Goal: Task Accomplishment & Management: Manage account settings

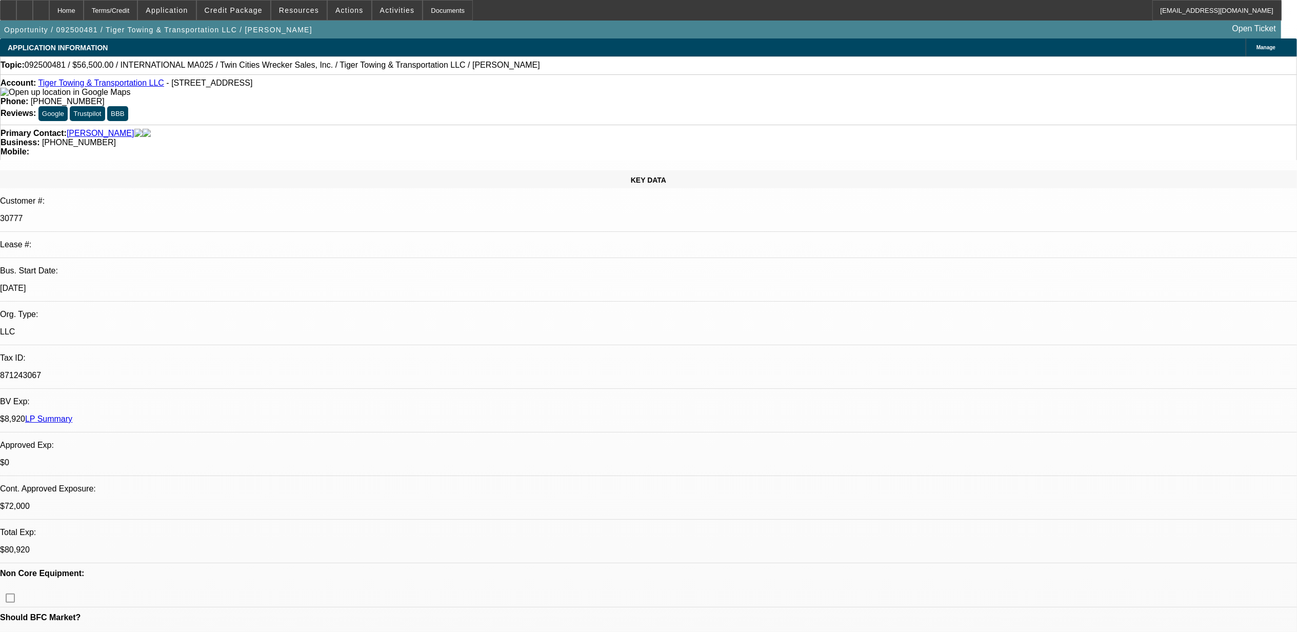
select select "0"
select select "2"
select select "0.1"
select select "0"
select select "2"
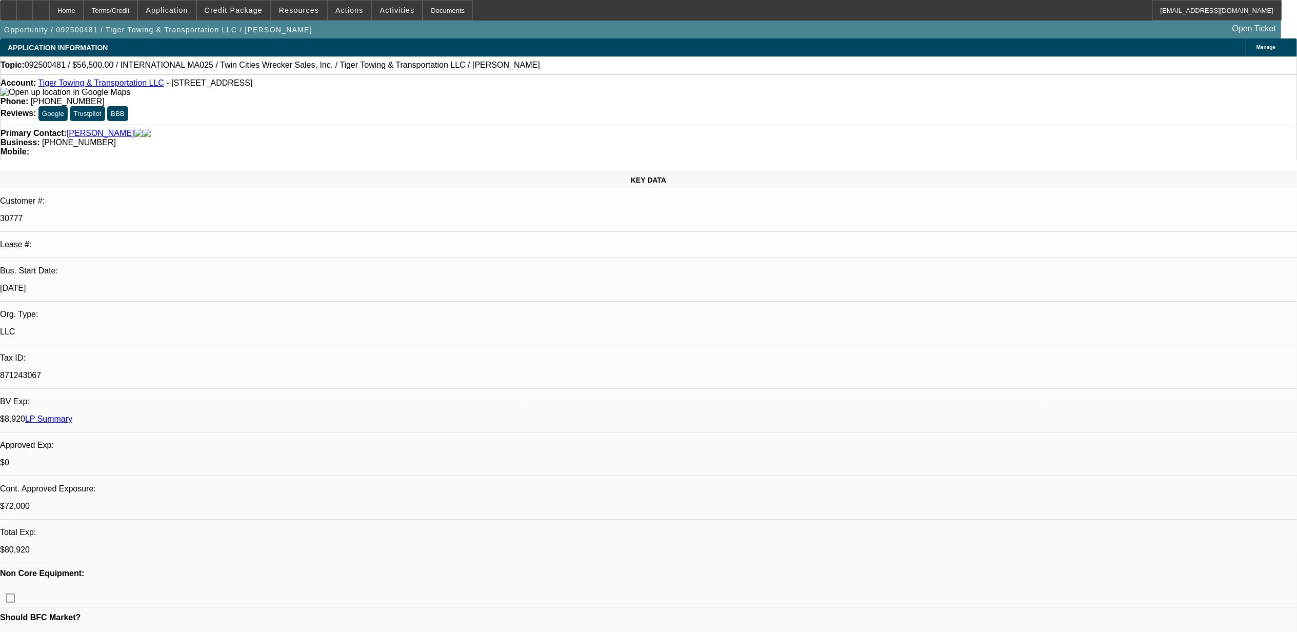
select select "0.1"
select select "2"
select select "0.1"
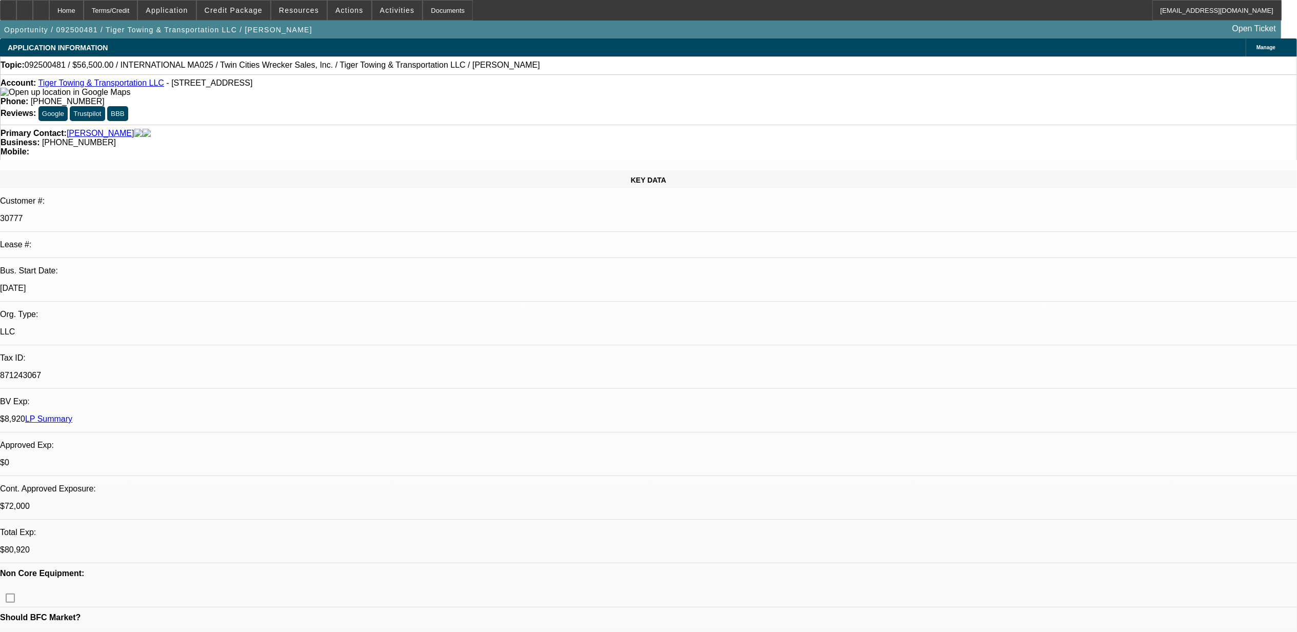
select select "2"
select select "0.1"
select select "1"
select select "2"
select select "4"
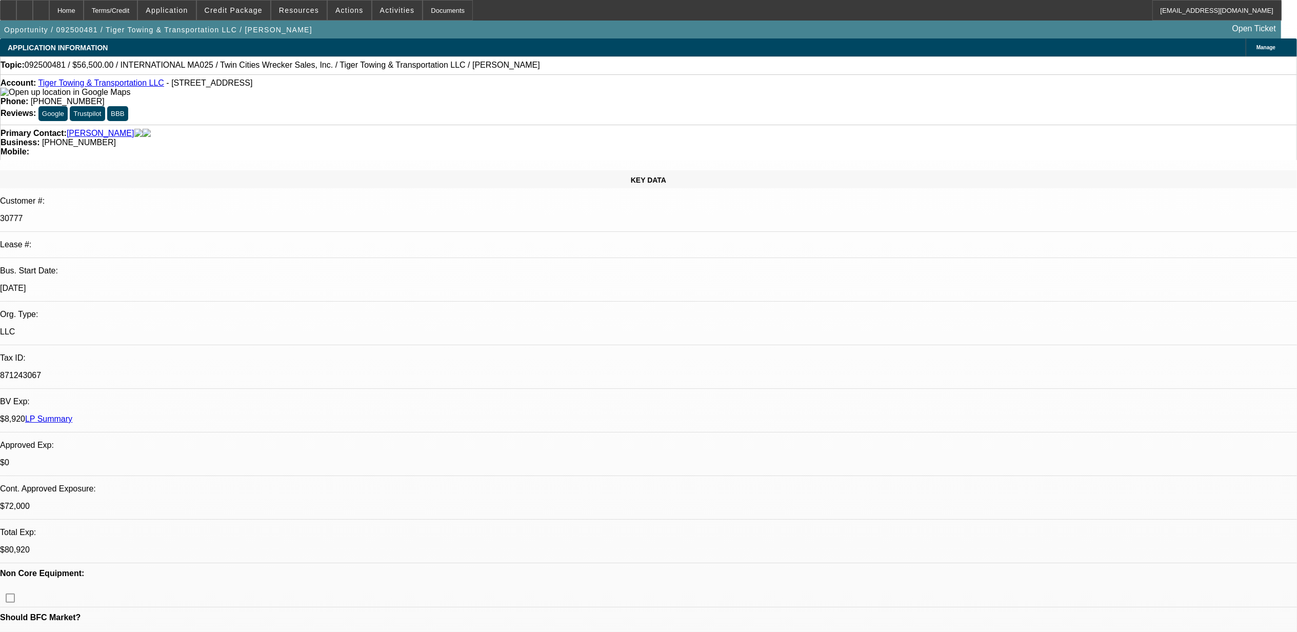
select select "1"
select select "2"
select select "4"
select select "1"
select select "2"
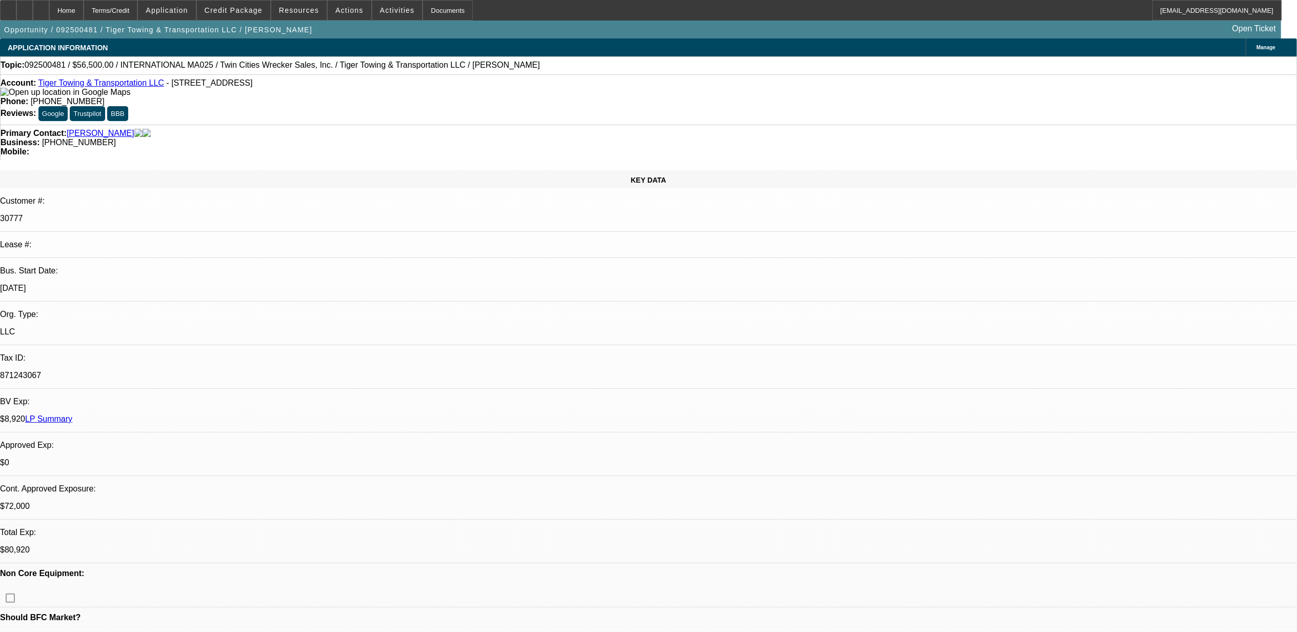
select select "4"
select select "1"
select select "2"
select select "4"
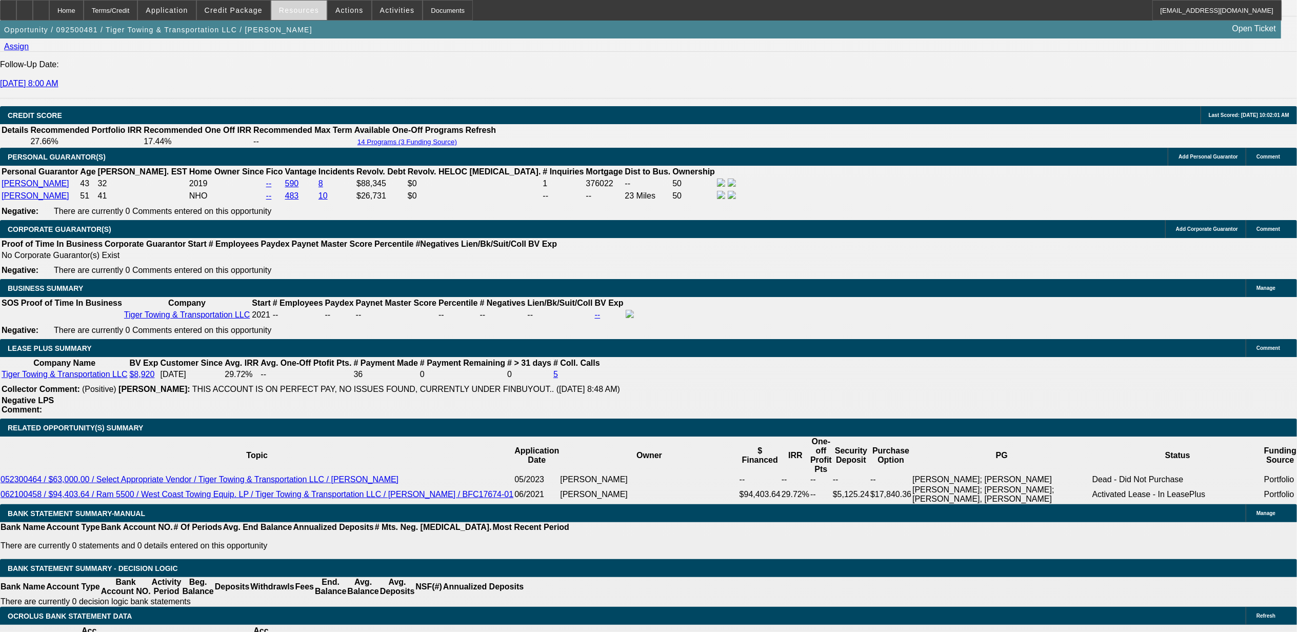
scroll to position [1465, 0]
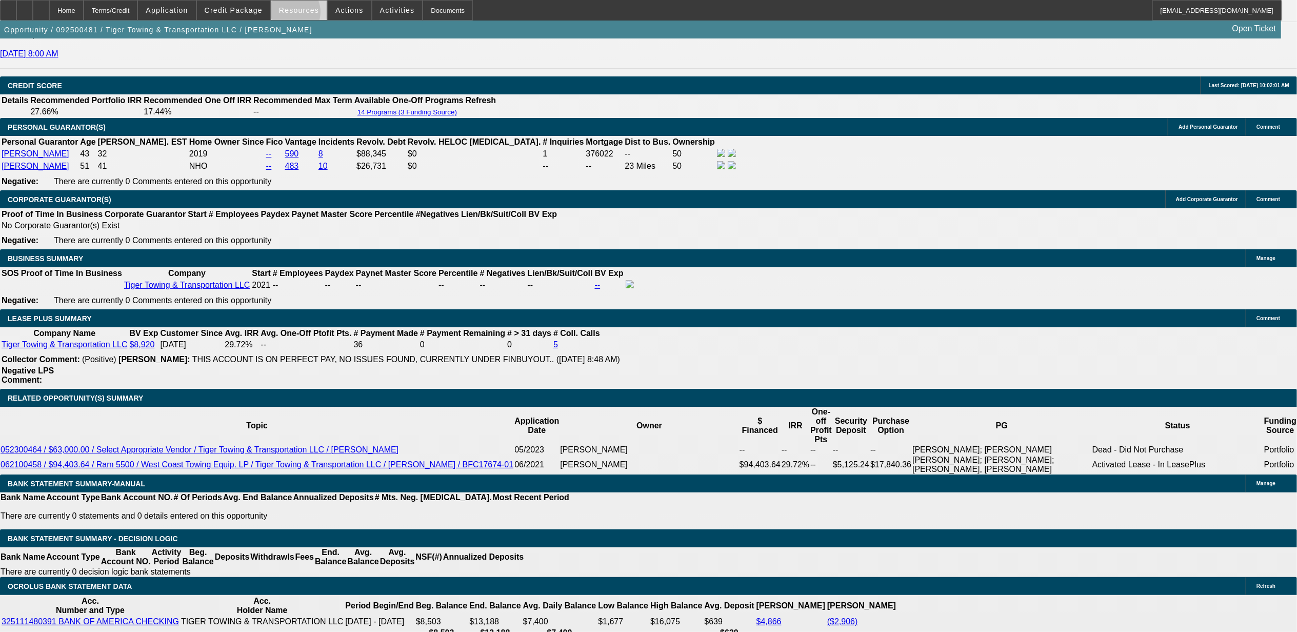
click at [294, 14] on span at bounding box center [298, 10] width 55 height 25
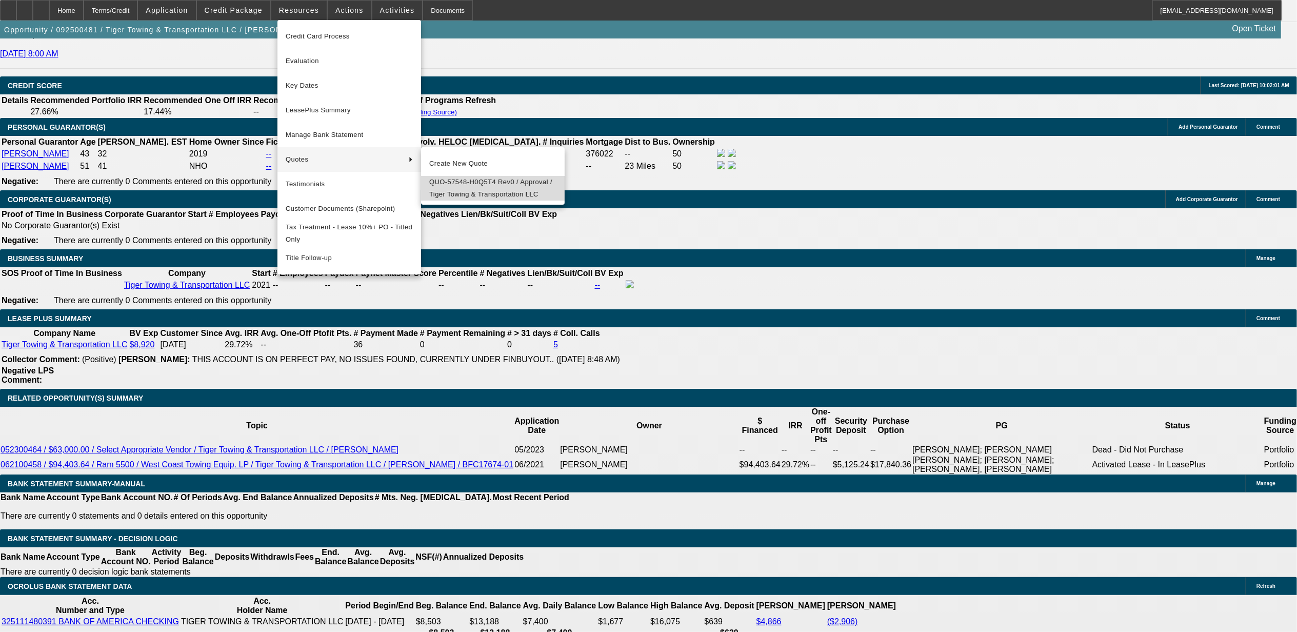
click at [458, 186] on span "QUO-57548-H0Q5T4 Rev0 / Approval / Tiger Towing & Transportation LLC" at bounding box center [492, 188] width 127 height 25
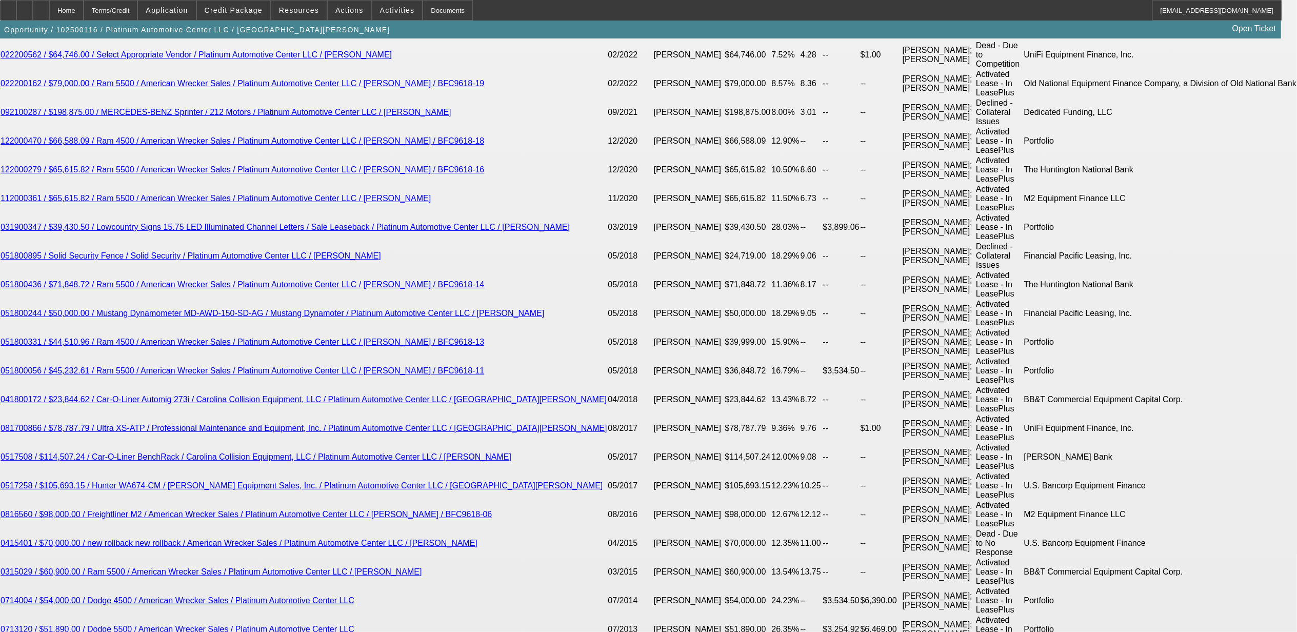
select select "0"
select select "2"
select select "0"
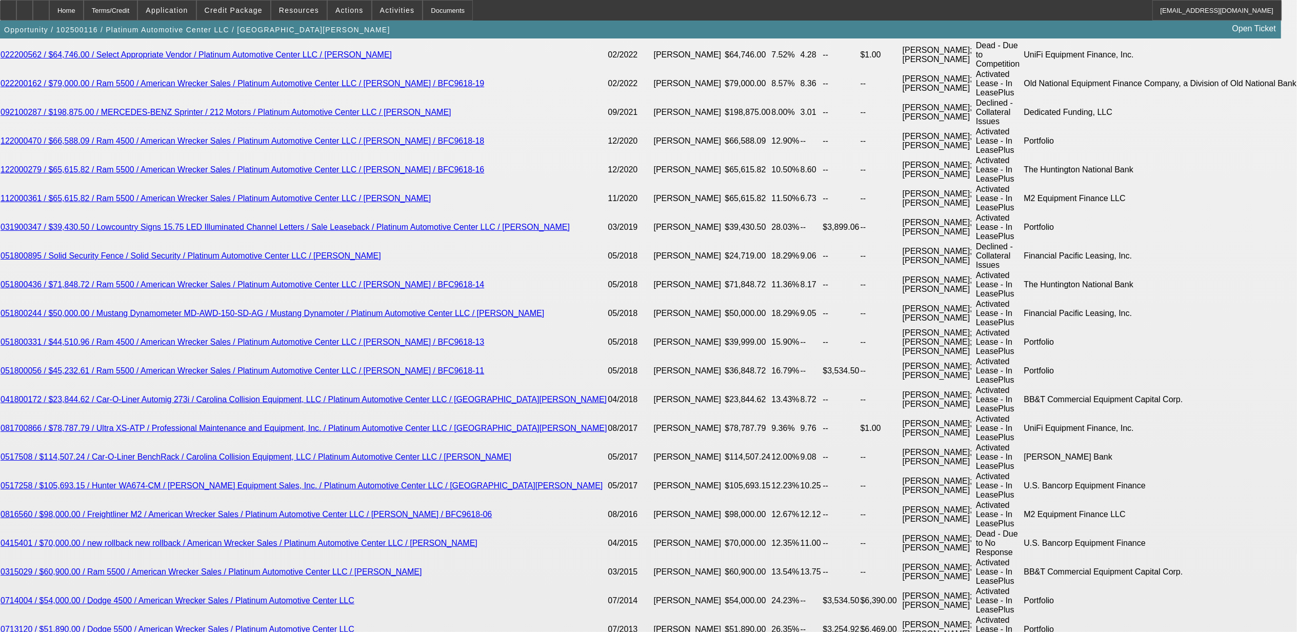
select select "0"
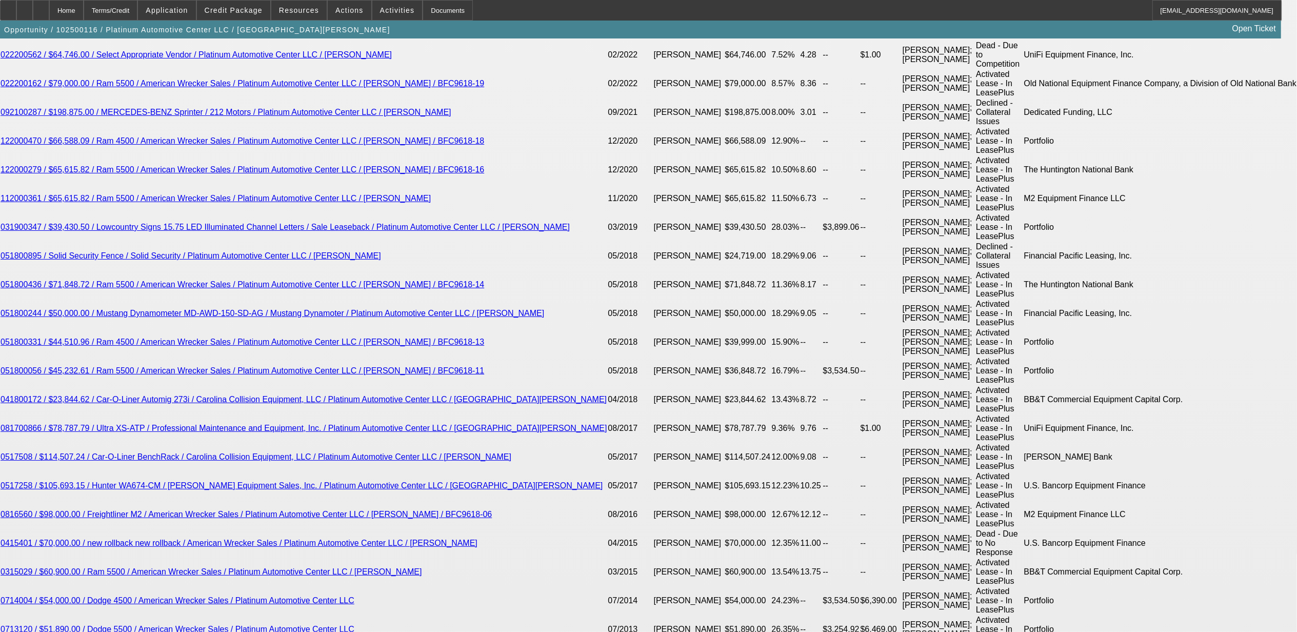
select select "0"
select select "1"
select select "2"
select select "6"
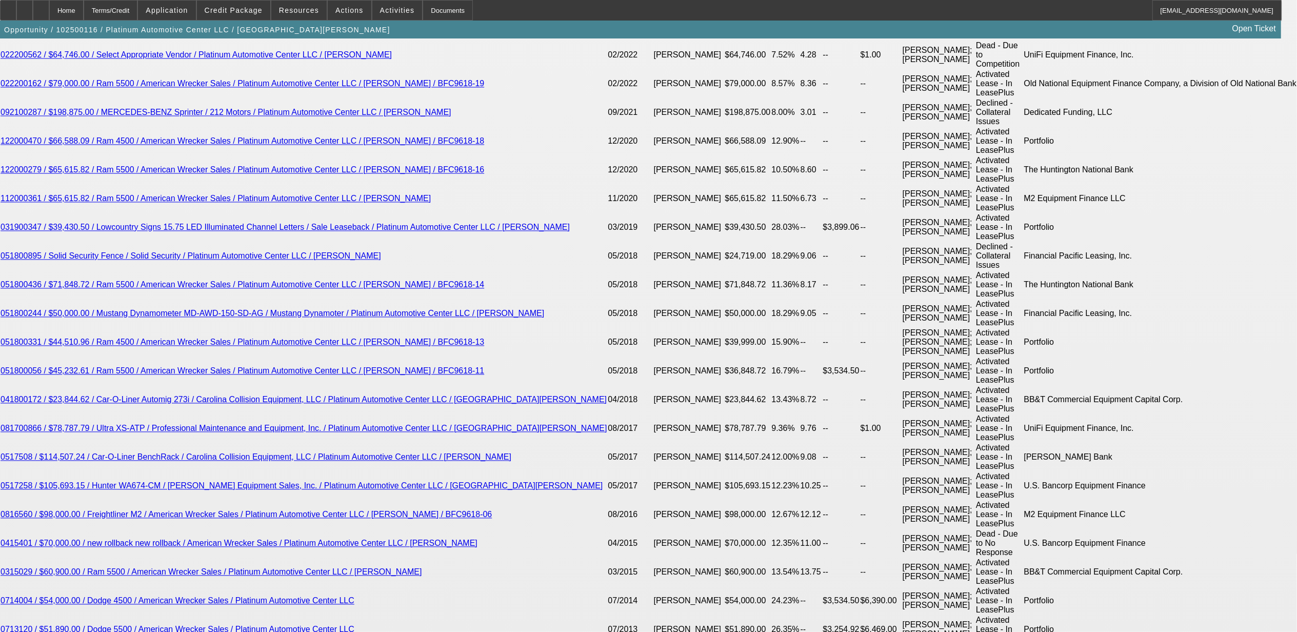
select select "1"
select select "3"
select select "6"
select select "1"
select select "2"
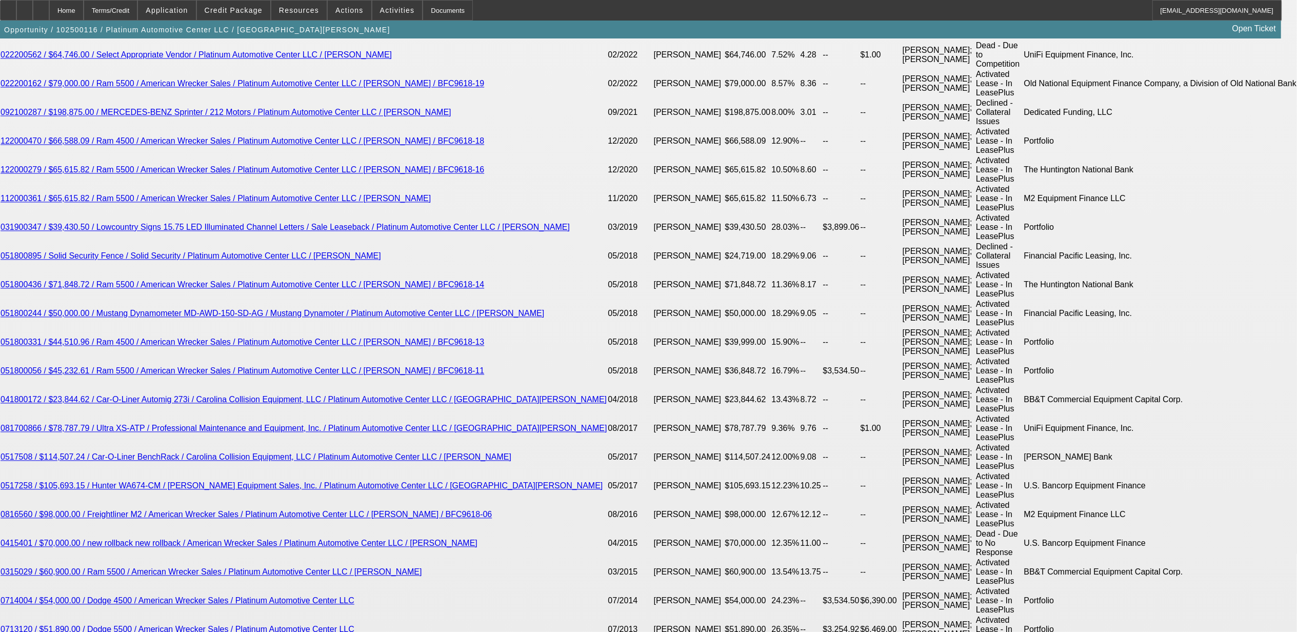
select select "6"
select select "1"
select select "3"
select select "6"
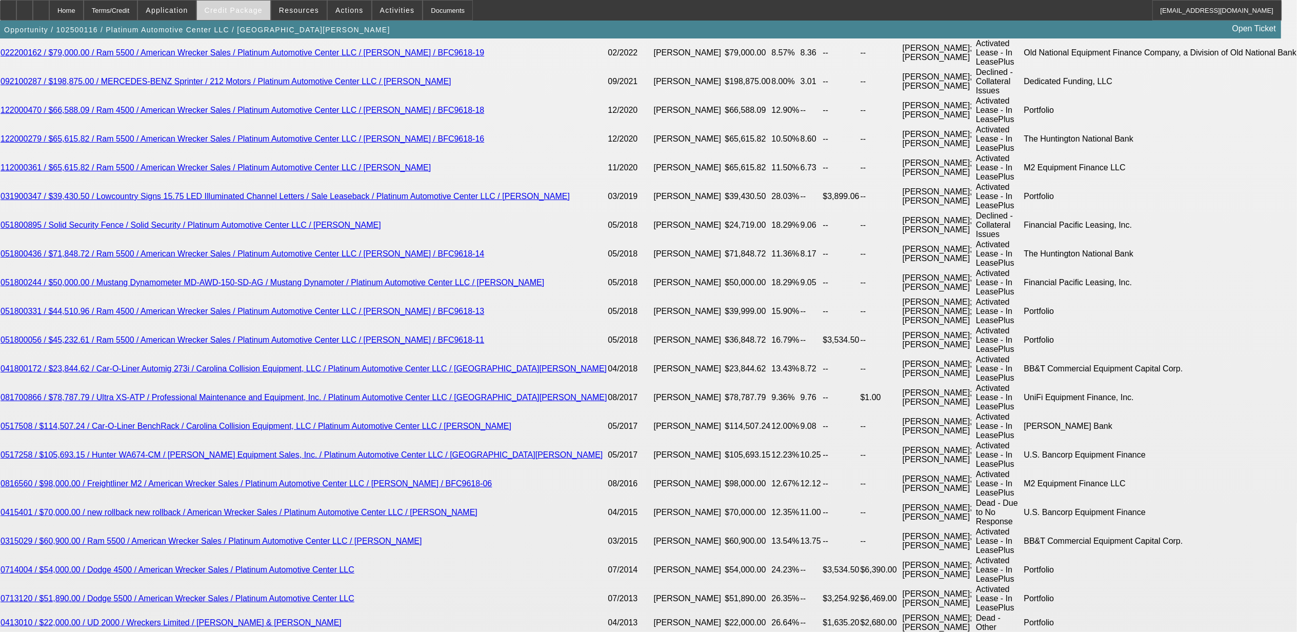
click at [253, 11] on span "Credit Package" at bounding box center [234, 10] width 58 height 8
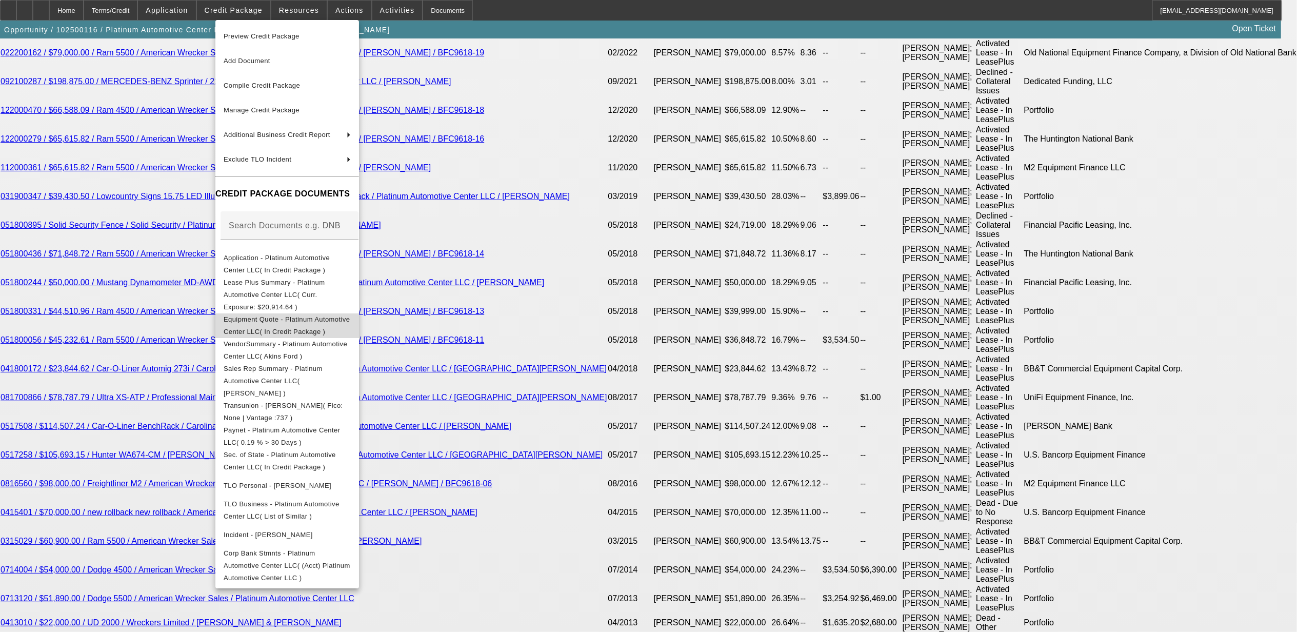
click at [277, 315] on span "Equipment Quote - Platinum Automotive Center LLC( In Credit Package )" at bounding box center [287, 325] width 126 height 20
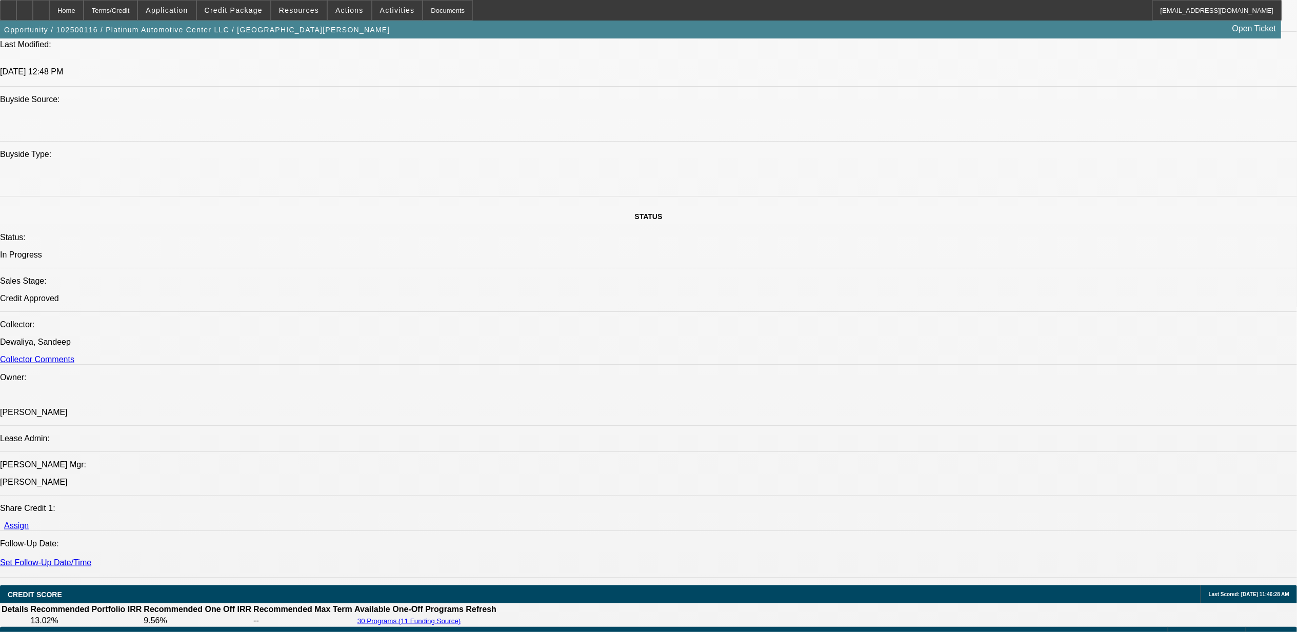
select select "0"
select select "2"
select select "0"
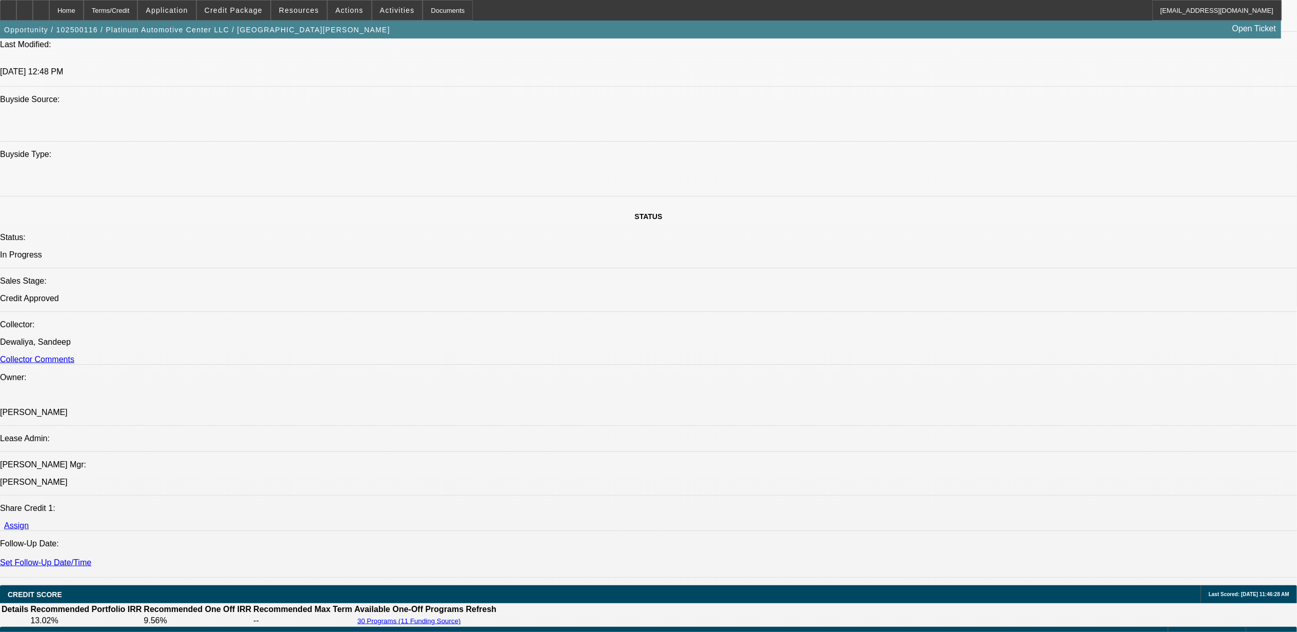
select select "0"
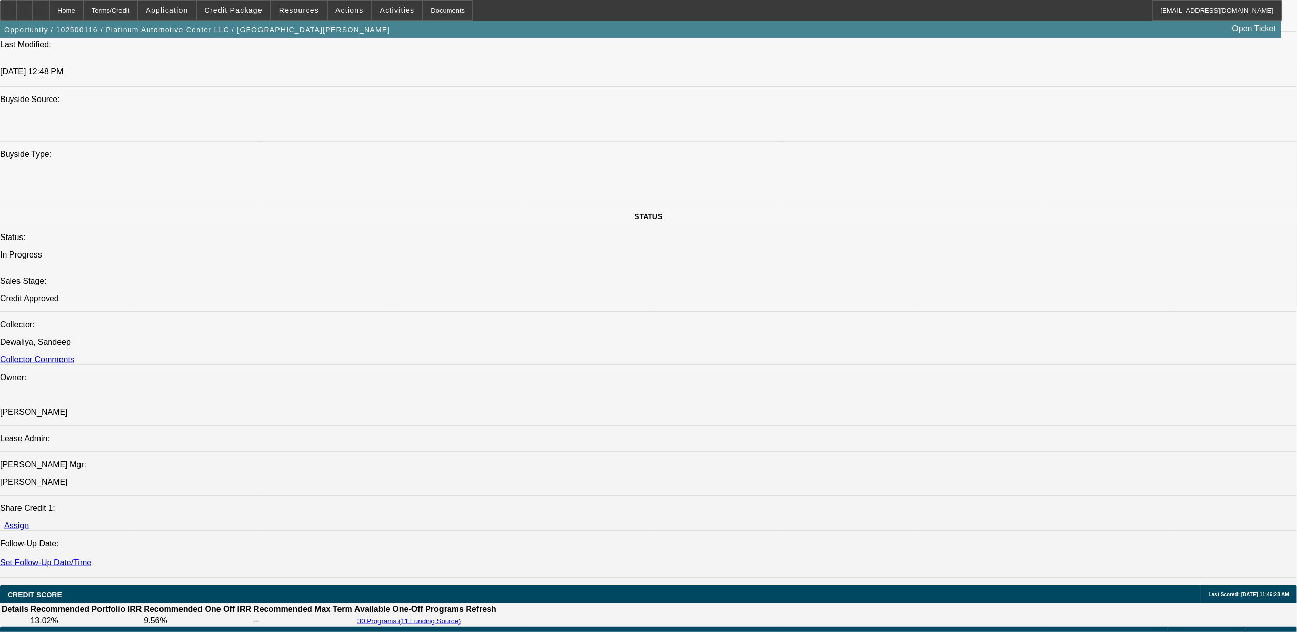
select select "0"
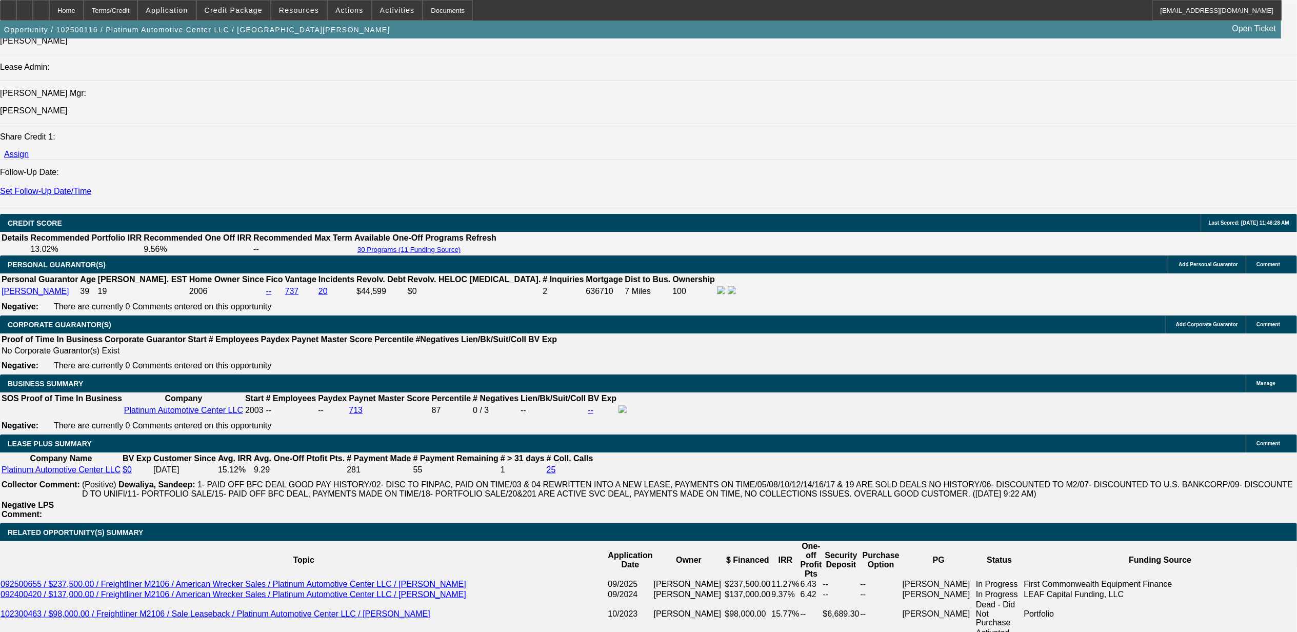
select select "1"
select select "2"
select select "6"
select select "1"
select select "3"
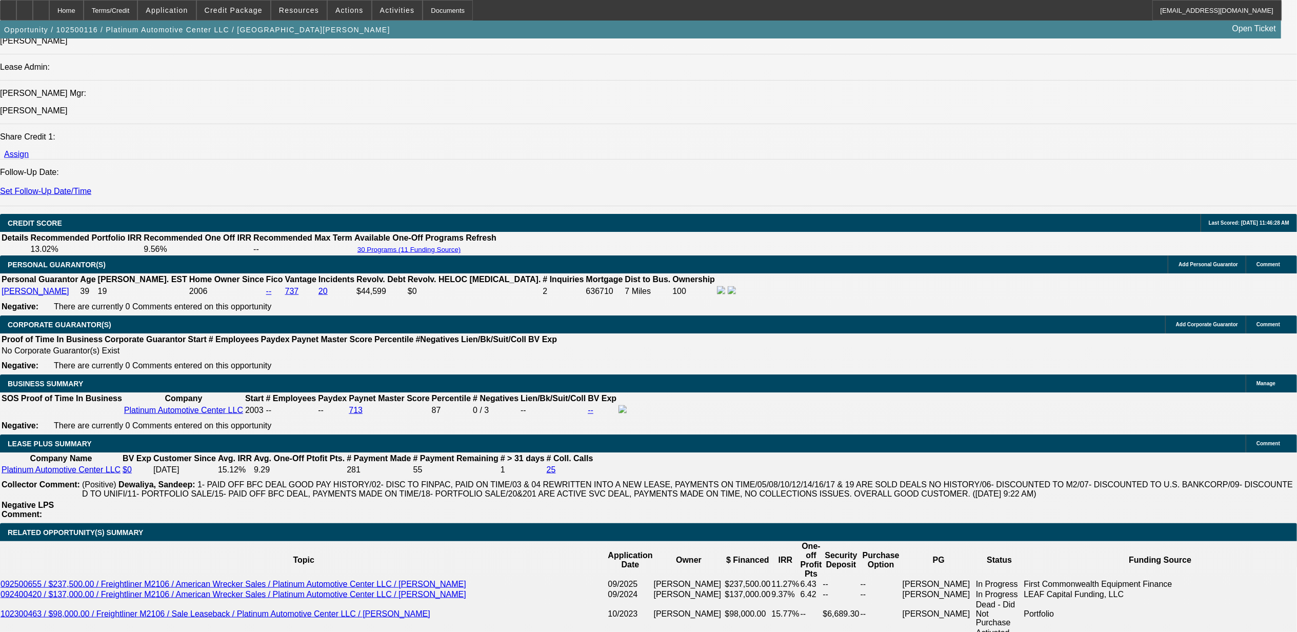
select select "6"
select select "1"
select select "2"
select select "6"
select select "1"
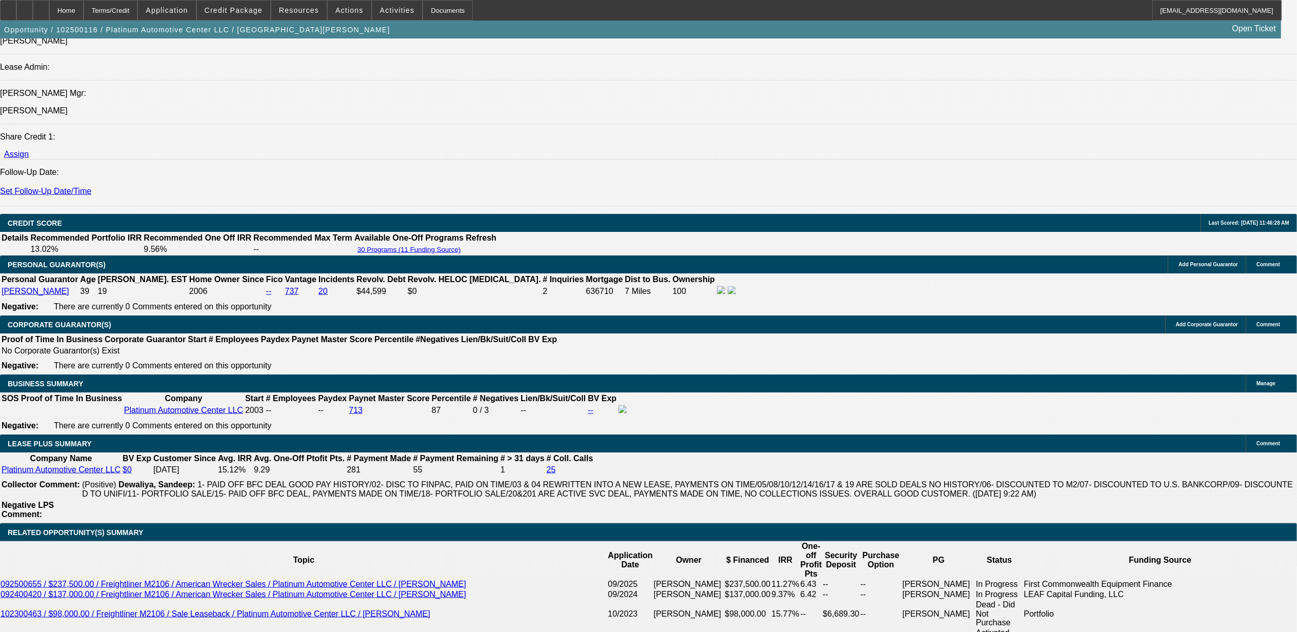
select select "3"
select select "6"
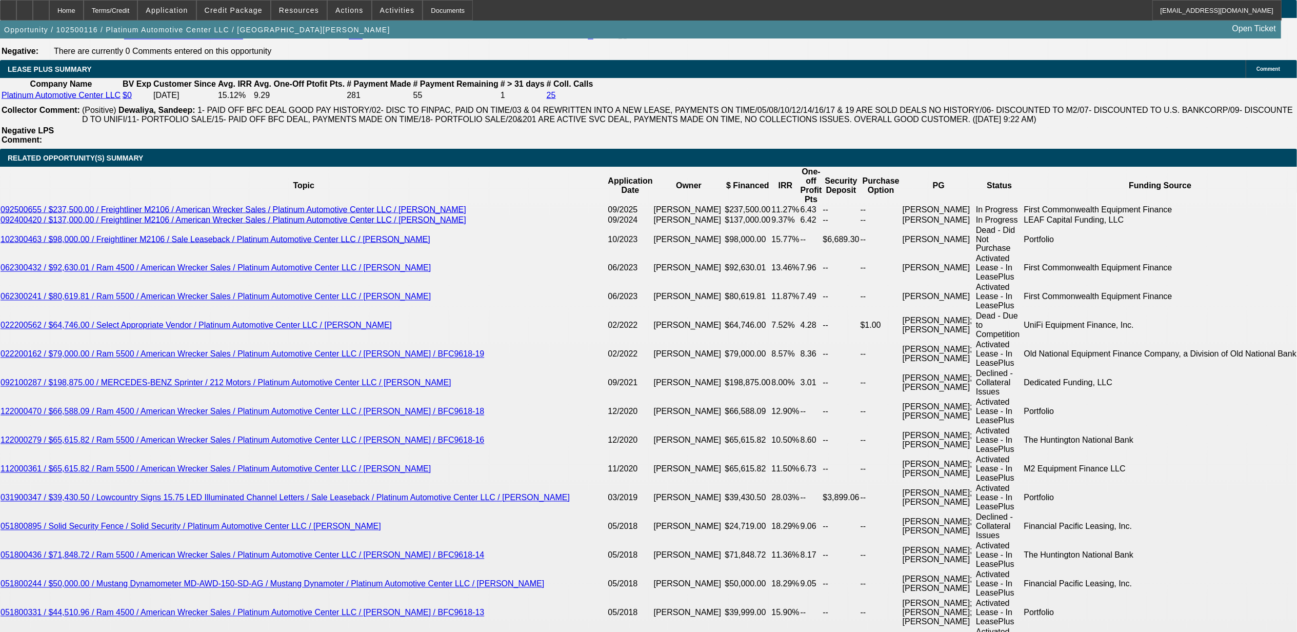
scroll to position [1914, 0]
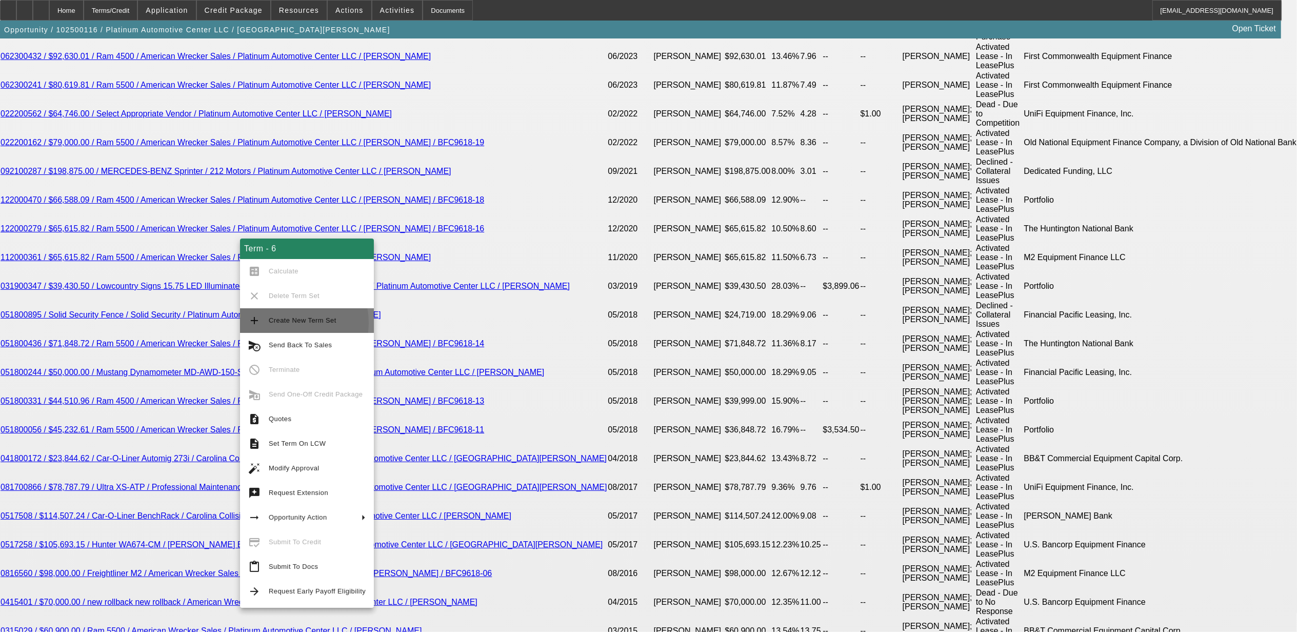
click at [279, 323] on span "Create New Term Set" at bounding box center [303, 320] width 68 height 8
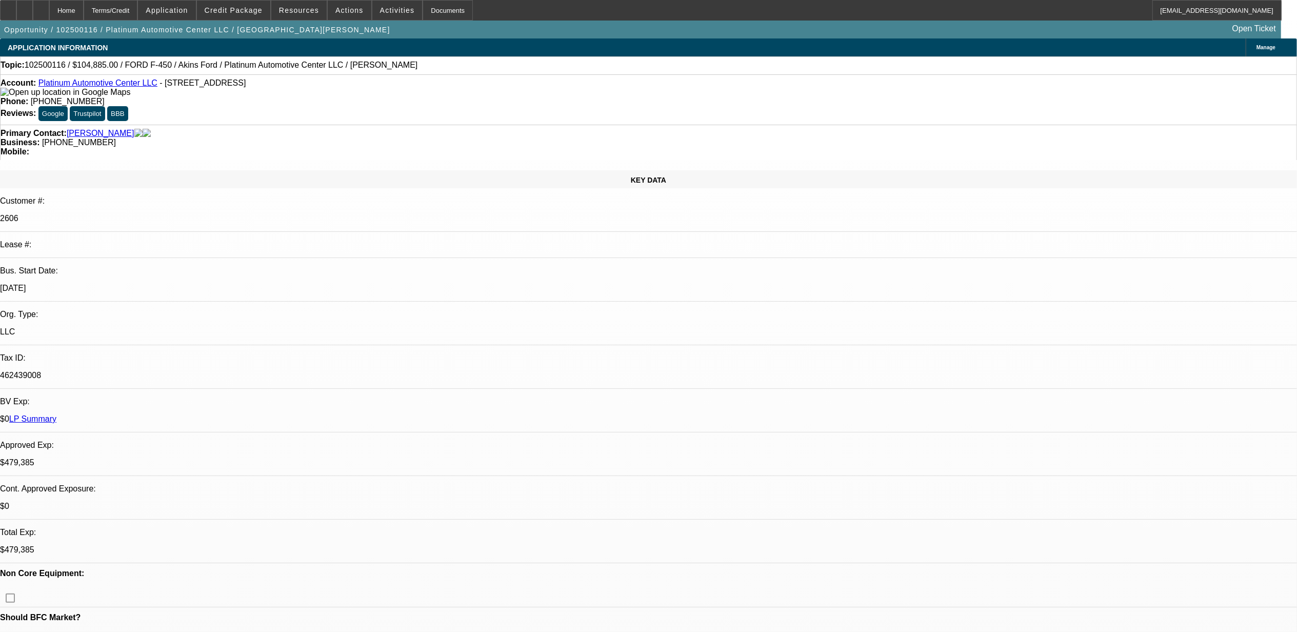
select select "0"
select select "2"
select select "0"
select select "2"
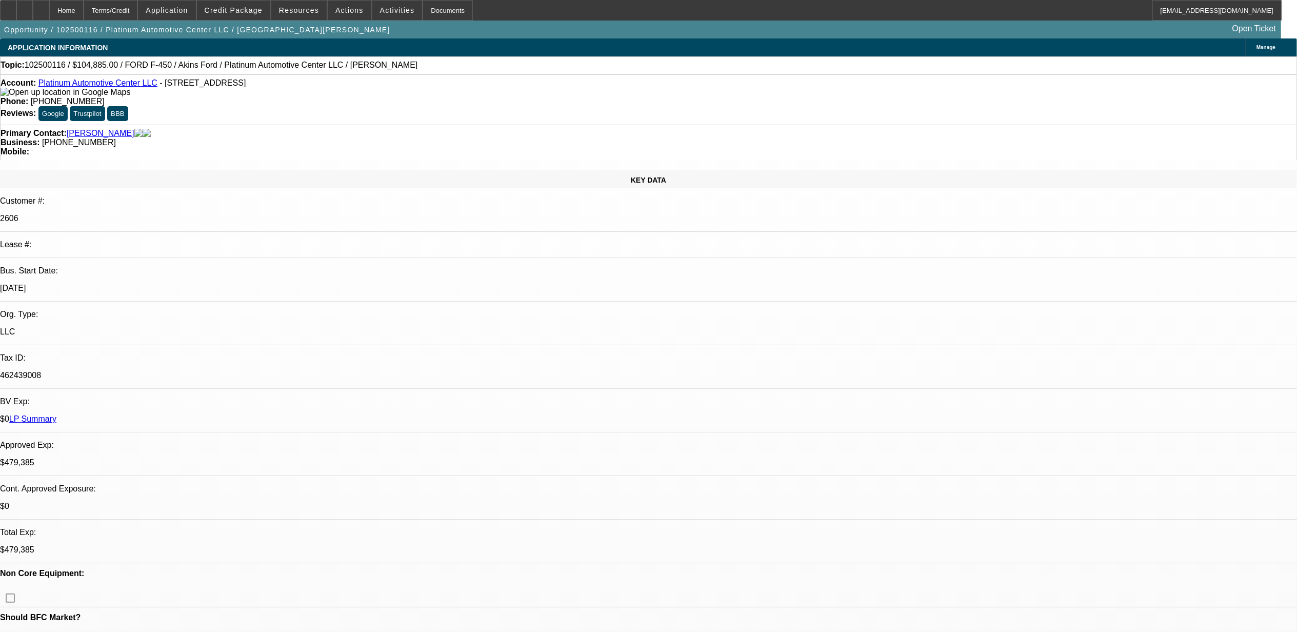
select select "0"
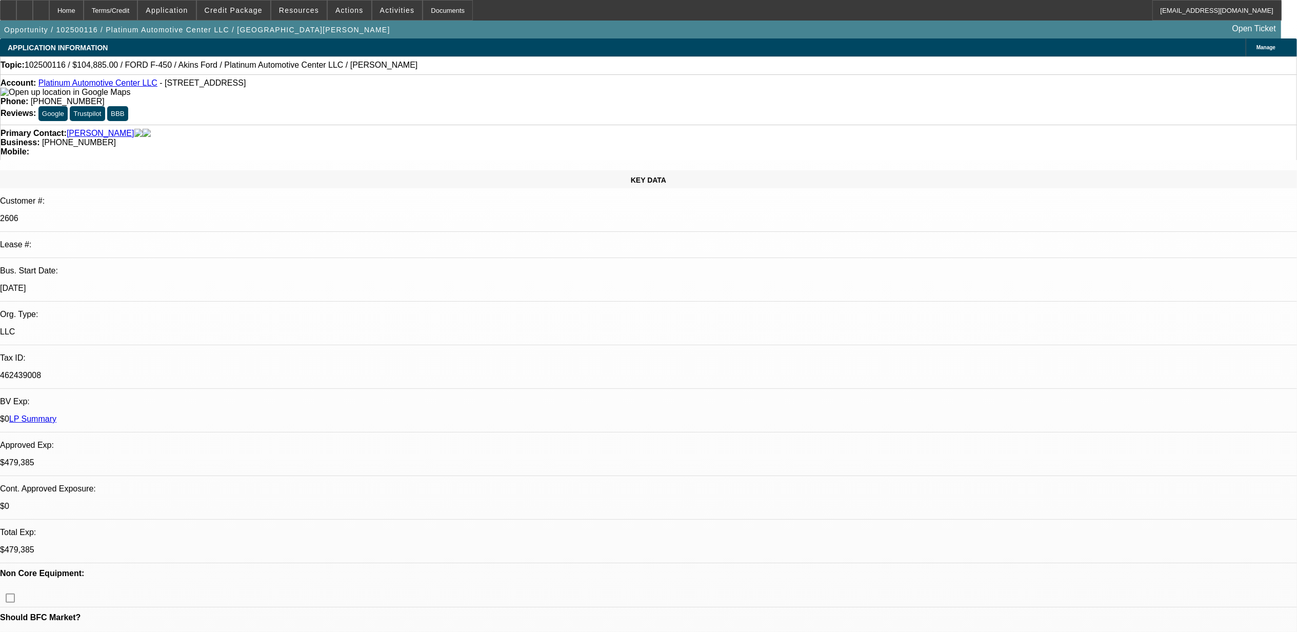
select select "0"
select select "1"
select select "2"
select select "6"
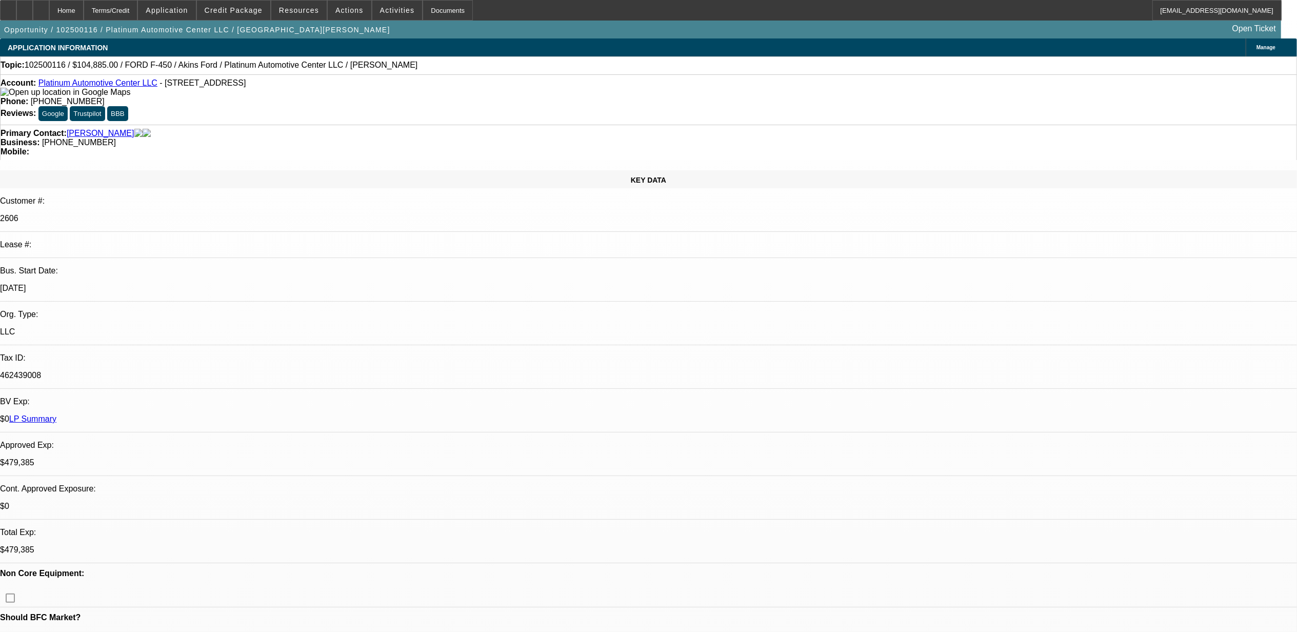
select select "1"
select select "2"
select select "6"
select select "1"
select select "3"
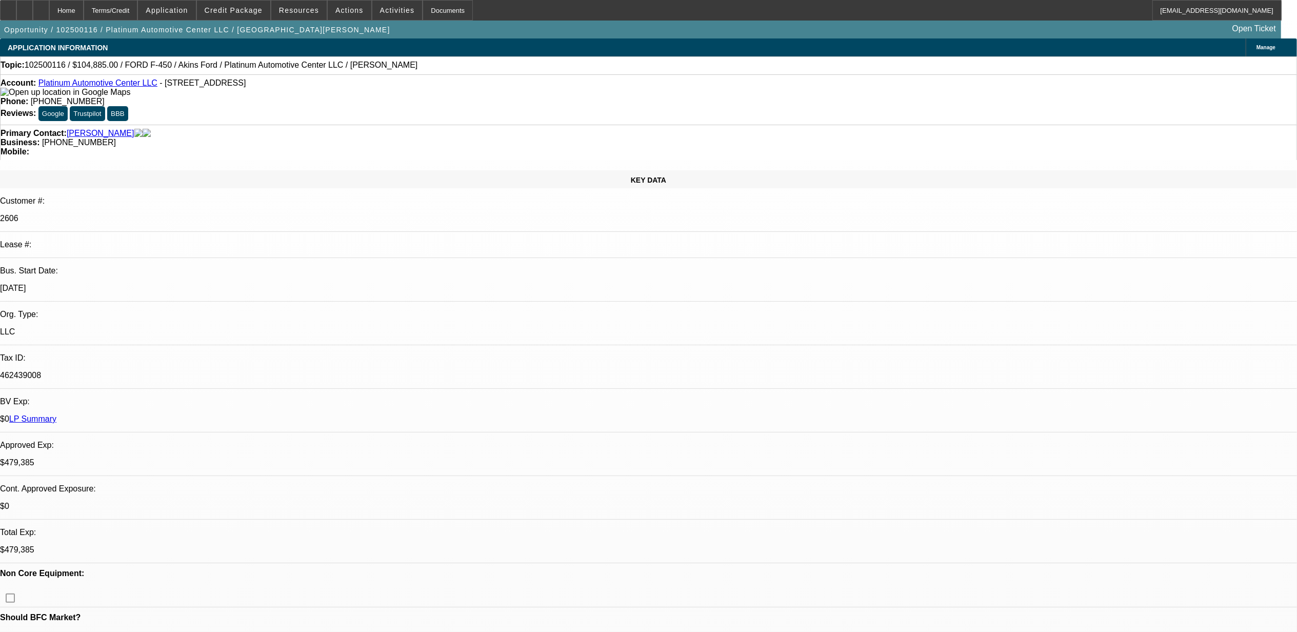
select select "6"
select select "1"
select select "2"
select select "6"
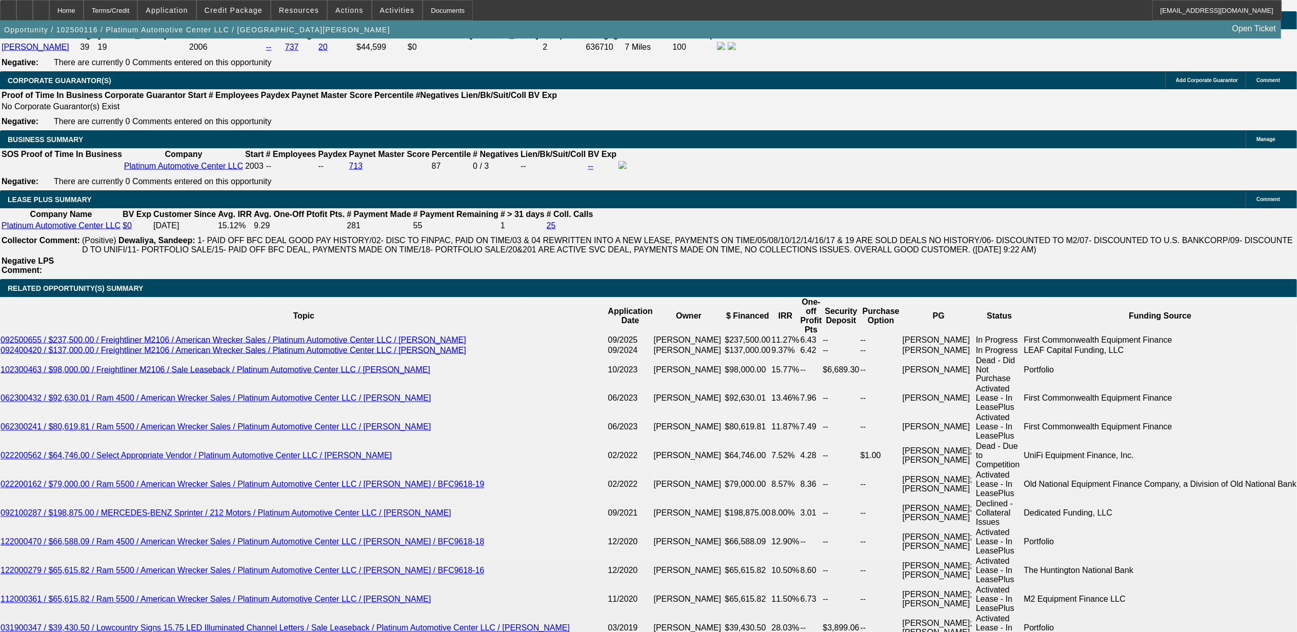
scroll to position [1846, 0]
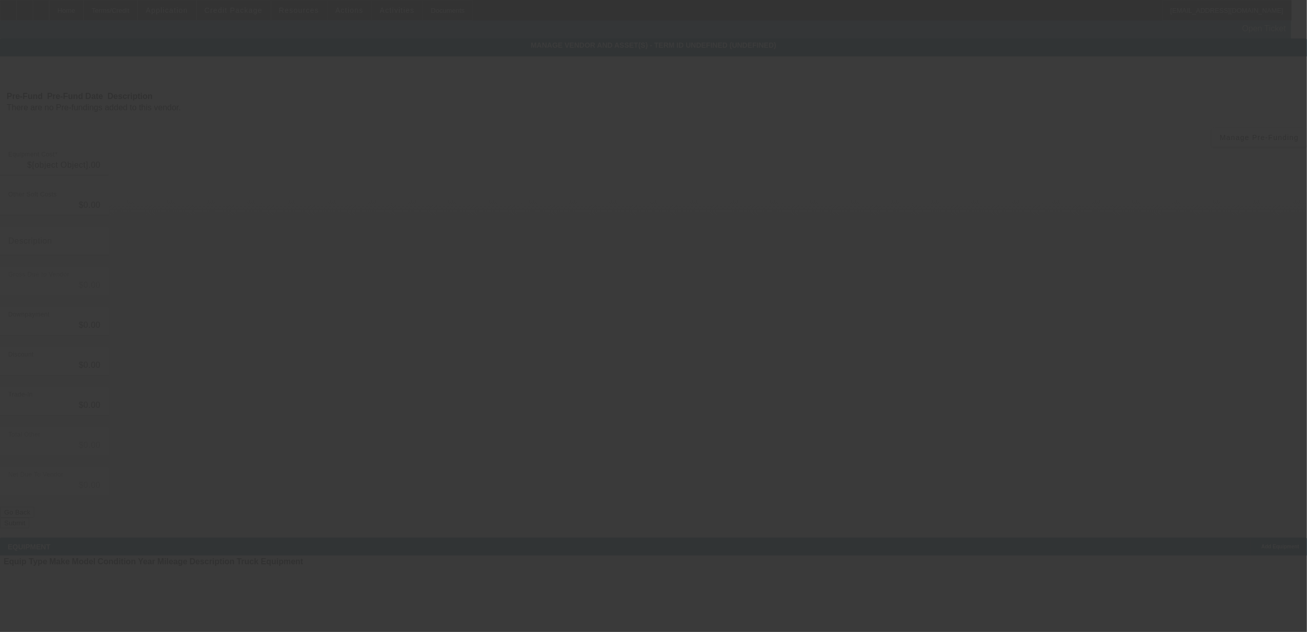
type input "$104,885.00"
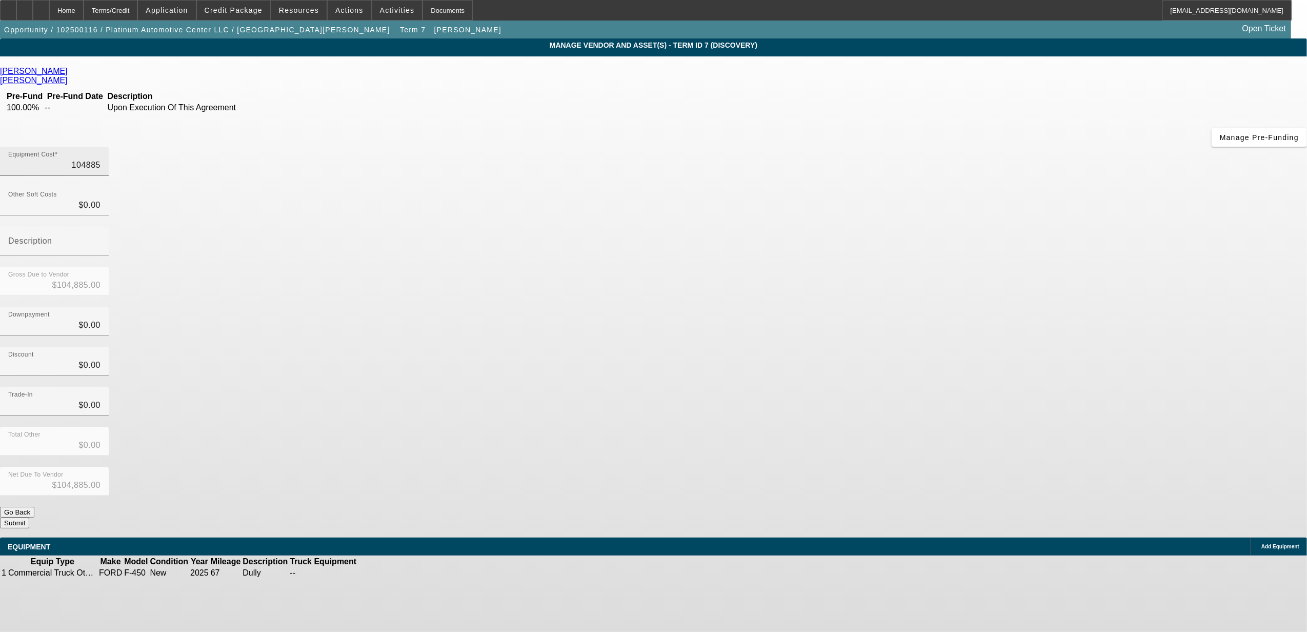
click at [100, 159] on input "104885" at bounding box center [54, 165] width 92 height 12
type input "1"
type input "$1.00"
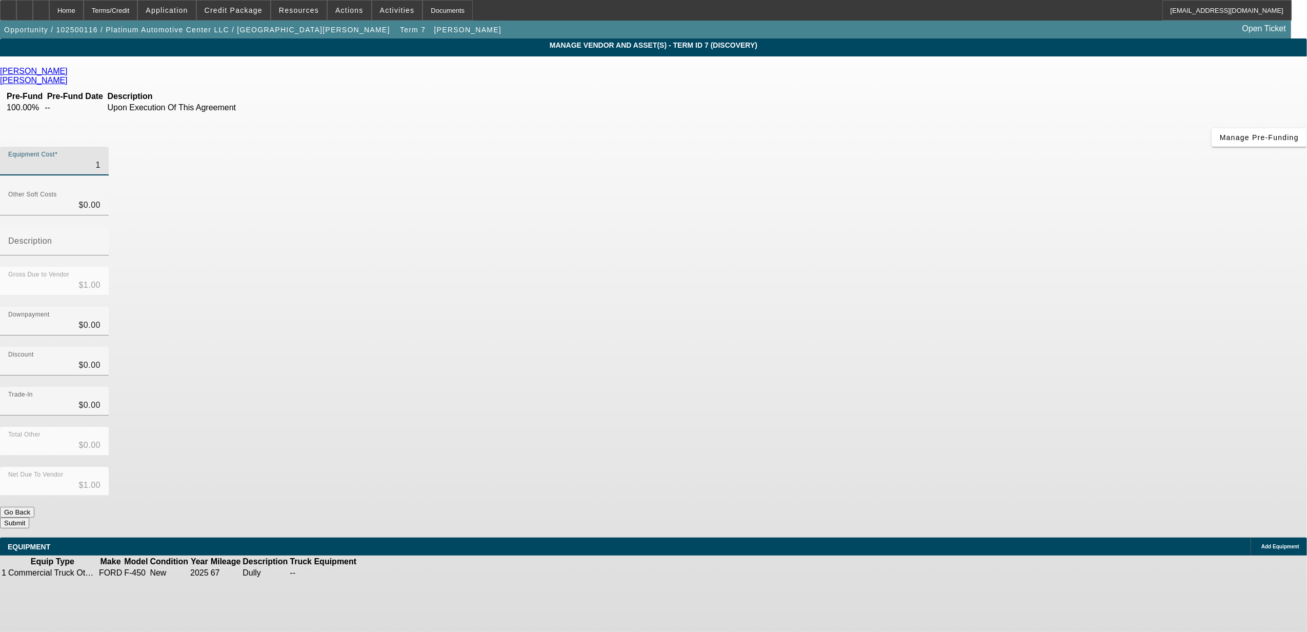
type input "11"
type input "$11.00"
type input "111"
type input "$111.00"
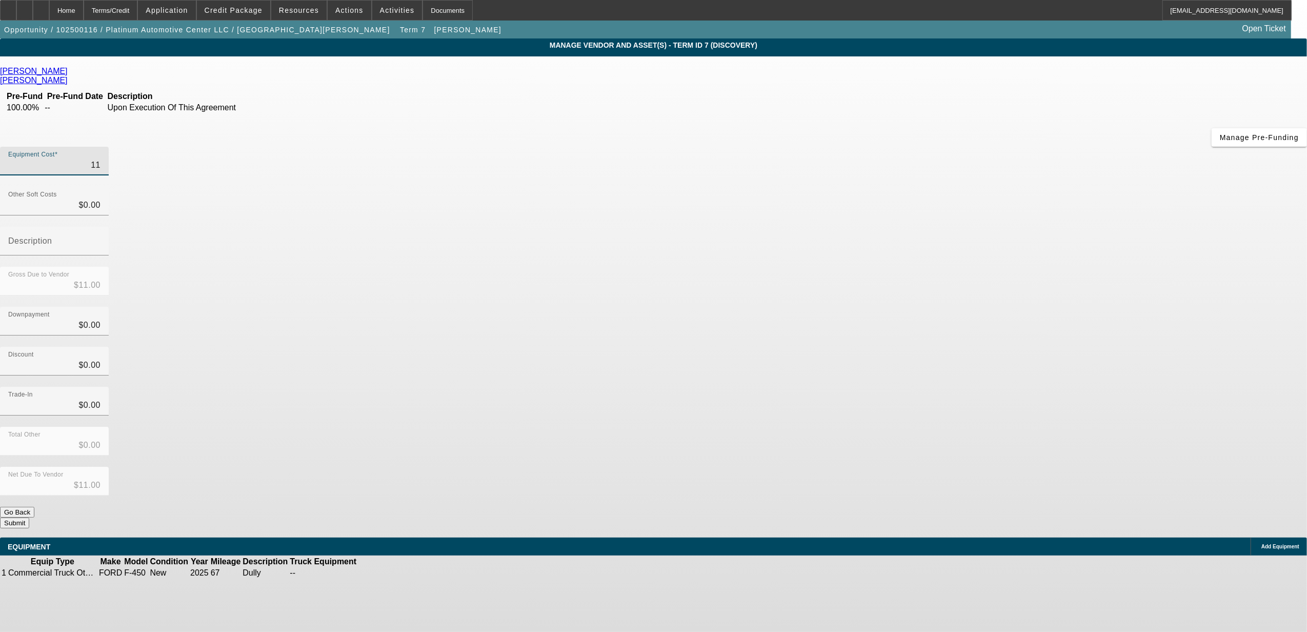
type input "$111.00"
type input "1117"
type input "$1,117.00"
type input "11176"
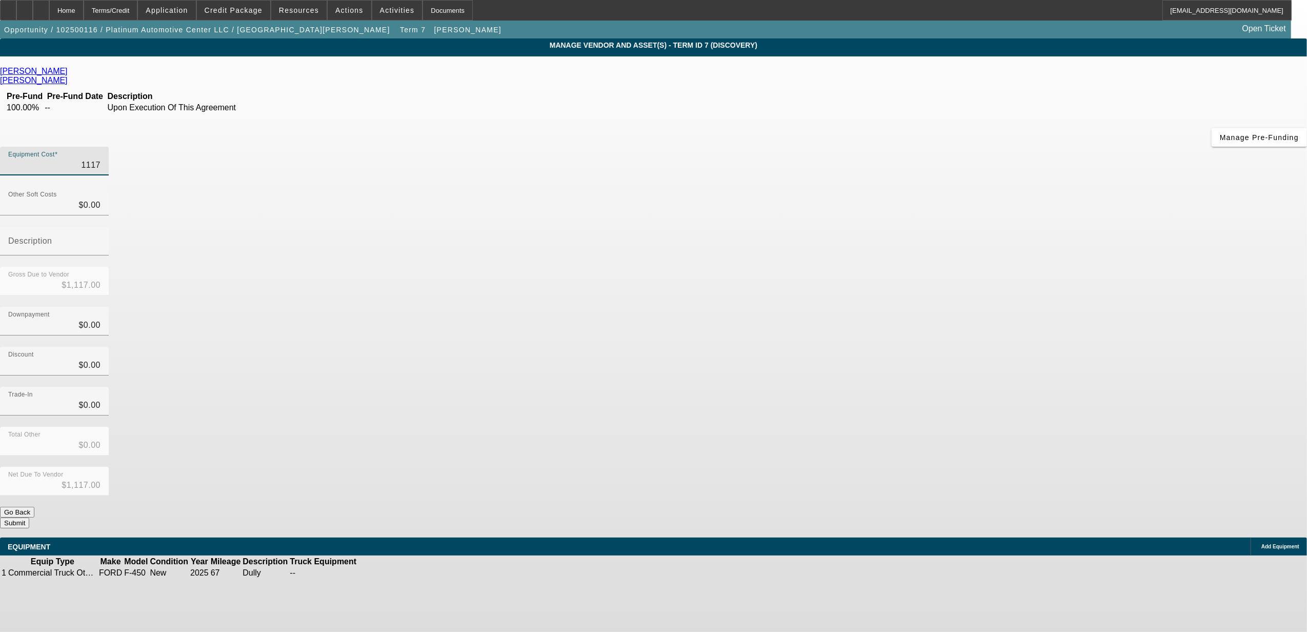
type input "$11,176.00"
type input "111765"
type input "$111,765.00"
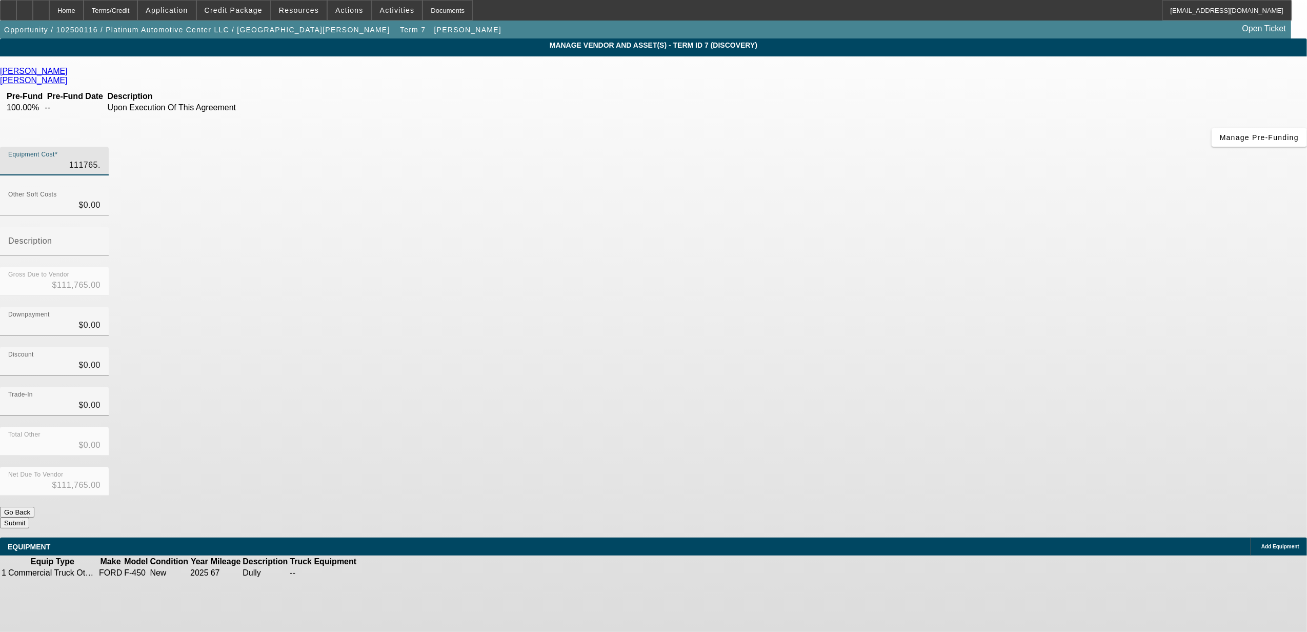
type input "111765.6"
type input "$111,765.60"
type input "$0.00"
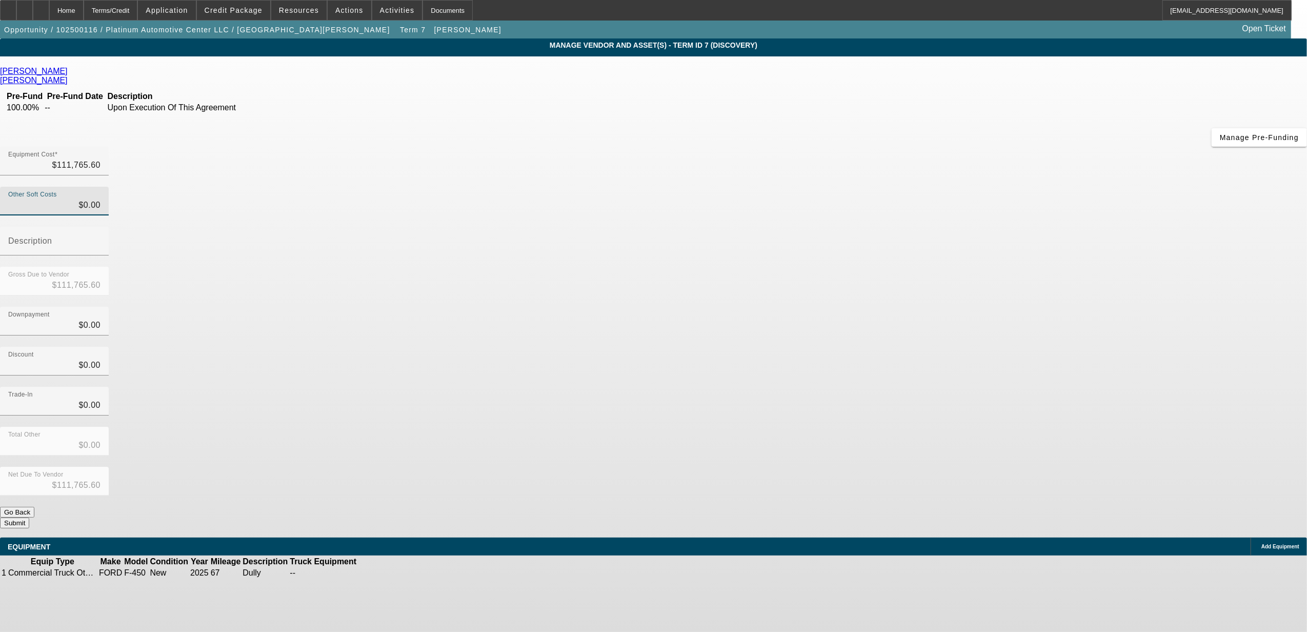
click at [389, 573] on icon at bounding box center [389, 573] width 0 height 0
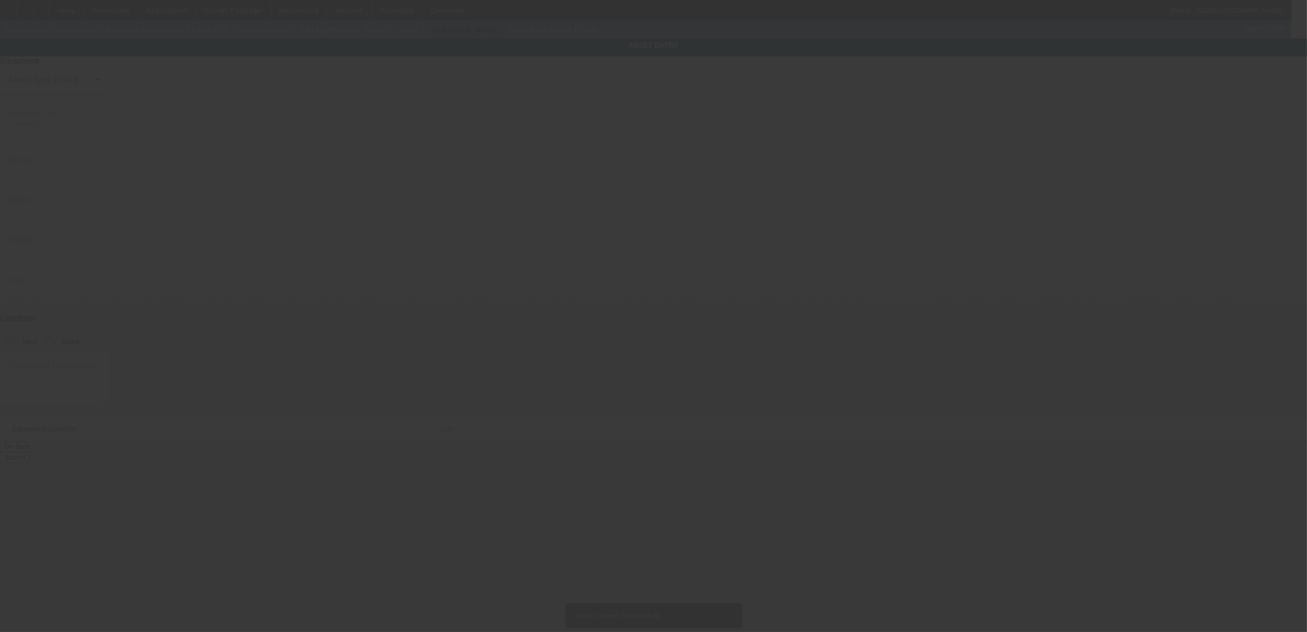
type input "1FT8W4DM0SED49137"
type input "FORD"
type input "F-450"
radio input "true"
type textarea "Dully"
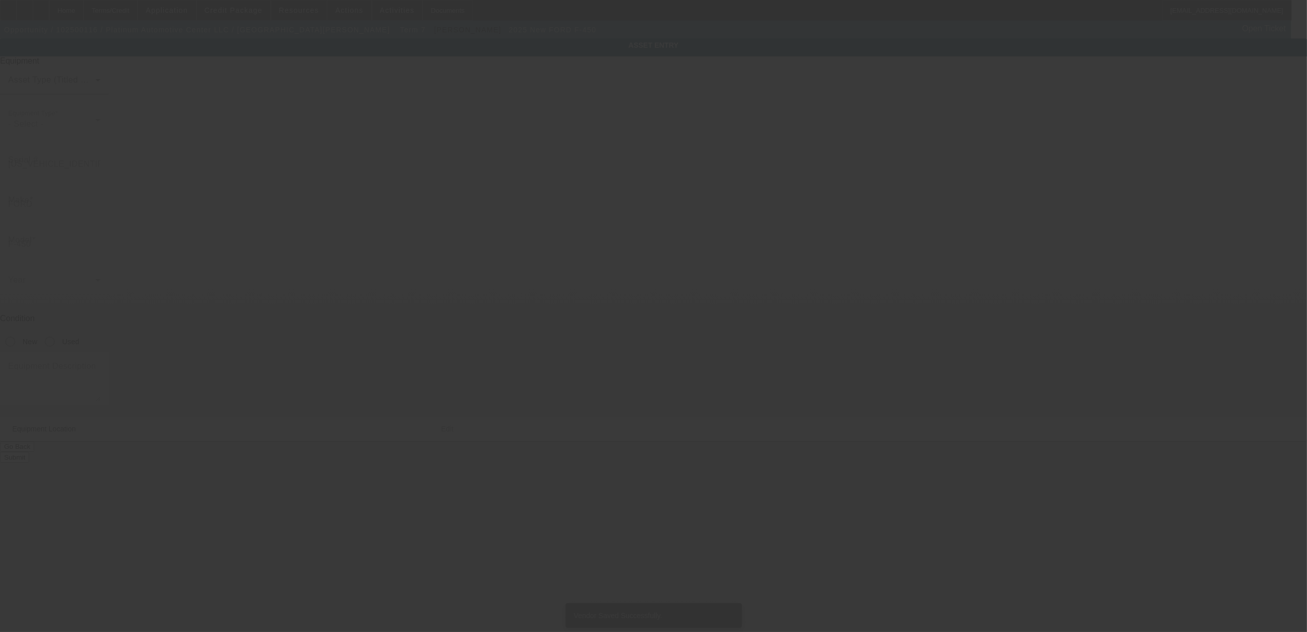
type input "7229 Cross County Rd"
type input "North Charleston"
type input "29418"
type input "Charleston"
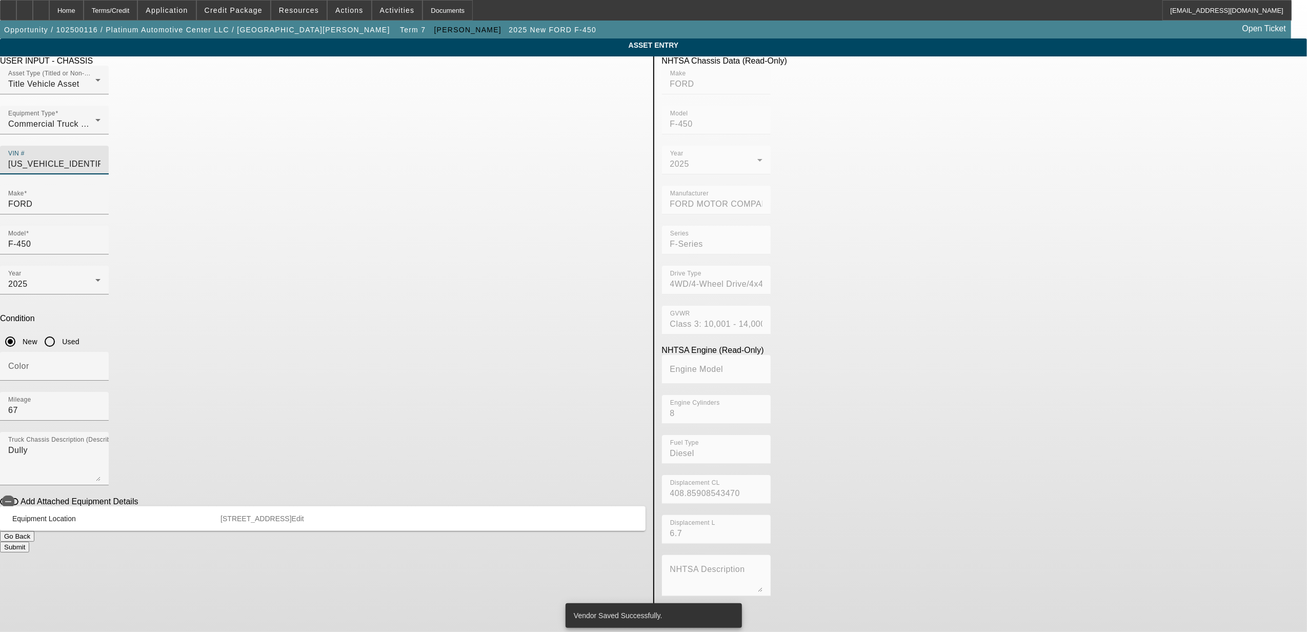
click at [100, 158] on input "1FT8W4DM0SED49137" at bounding box center [54, 164] width 92 height 12
type input "1"
type input "1FT8W4DM3TEC11965"
type input "FORD"
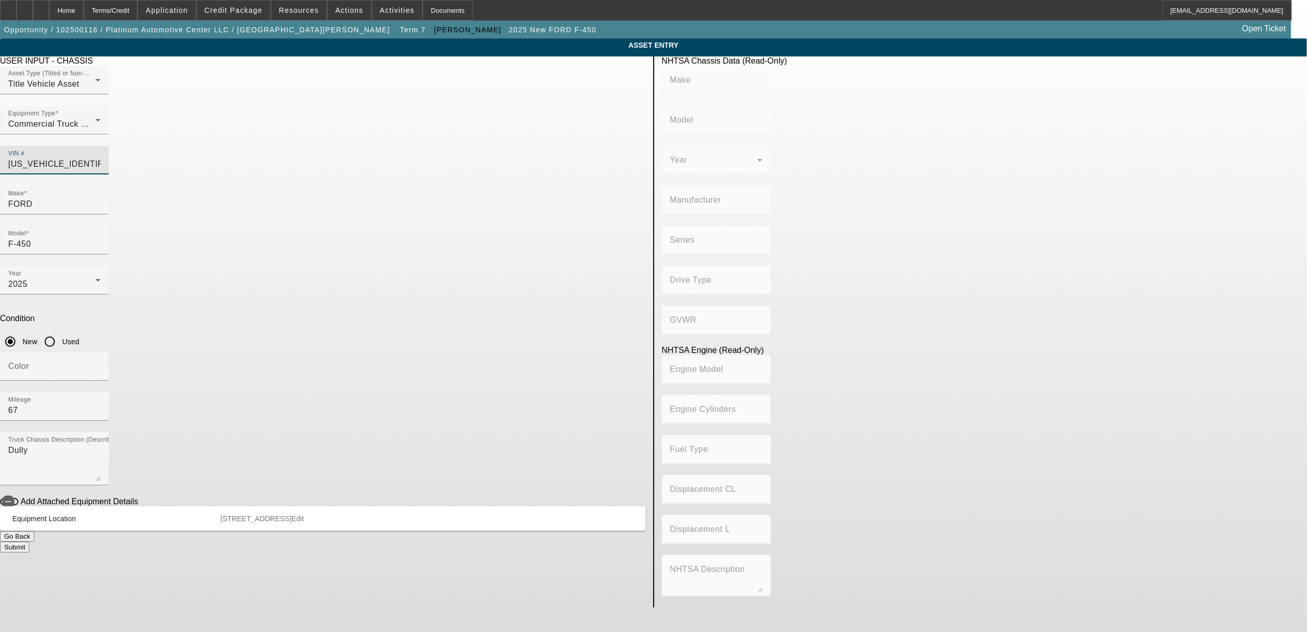
type input "F-450"
type input "FORD MOTOR COMPANY"
type input "F-Series"
type input "4WD/4-Wheel Drive/4x4"
type input "Class 3: 10,001 - 14,000 lb (4,536 - 6,350 kg)"
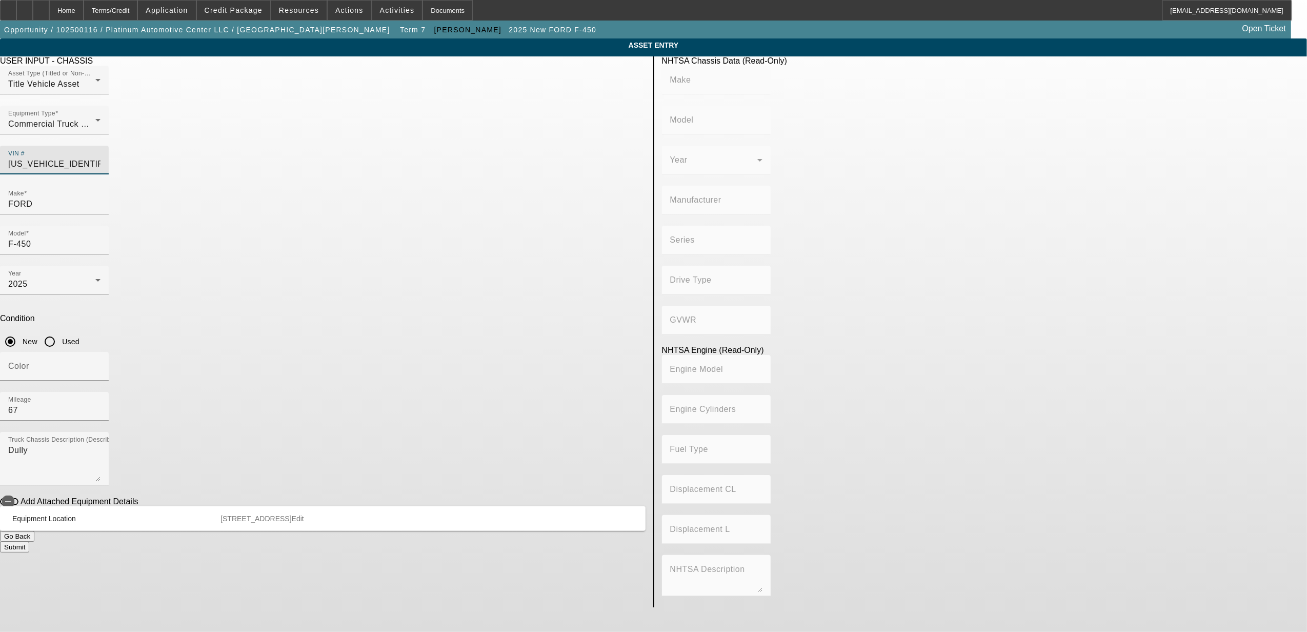
type input "8"
type input "Diesel"
type input "408.85908543470"
type input "6.7"
type input "1FT8W4DM3TEC11965"
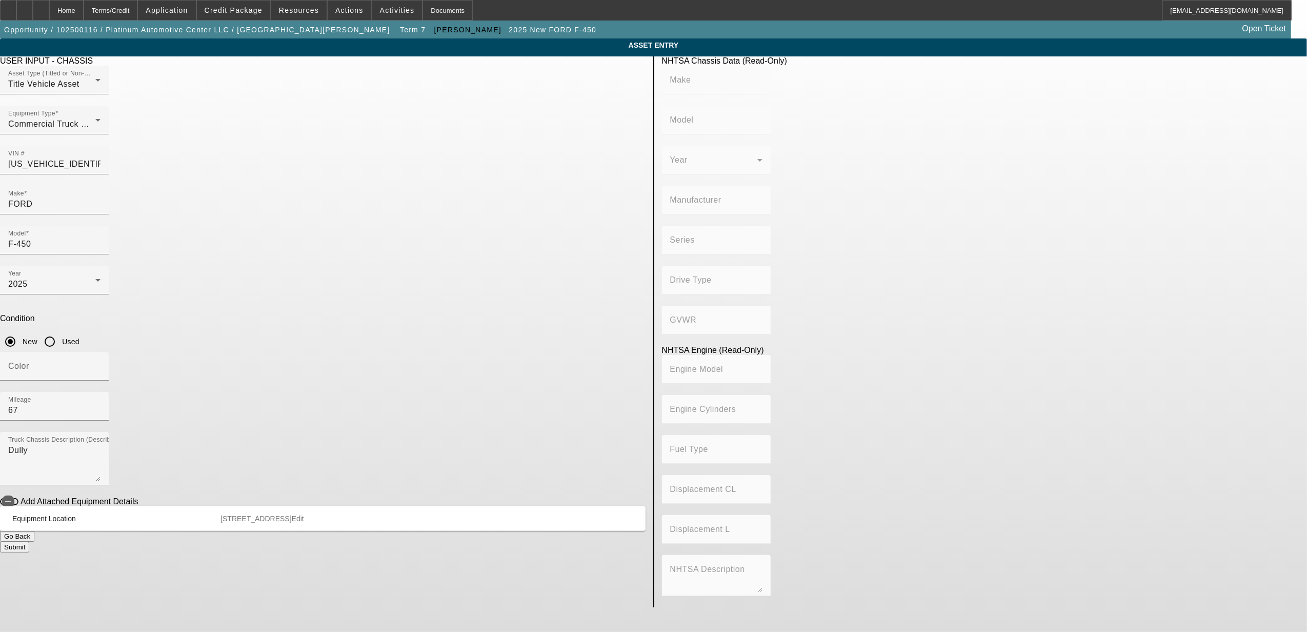
click at [278, 339] on app-asset-collateral-manage "ASSET ENTRY Delete asset USER INPUT - CHASSIS Asset Type (Titled or Non-Titled)…" at bounding box center [653, 322] width 1307 height 569
type input "FORD"
type input "F-450"
type input "FORD MOTOR COMPANY"
type input "F-Series"
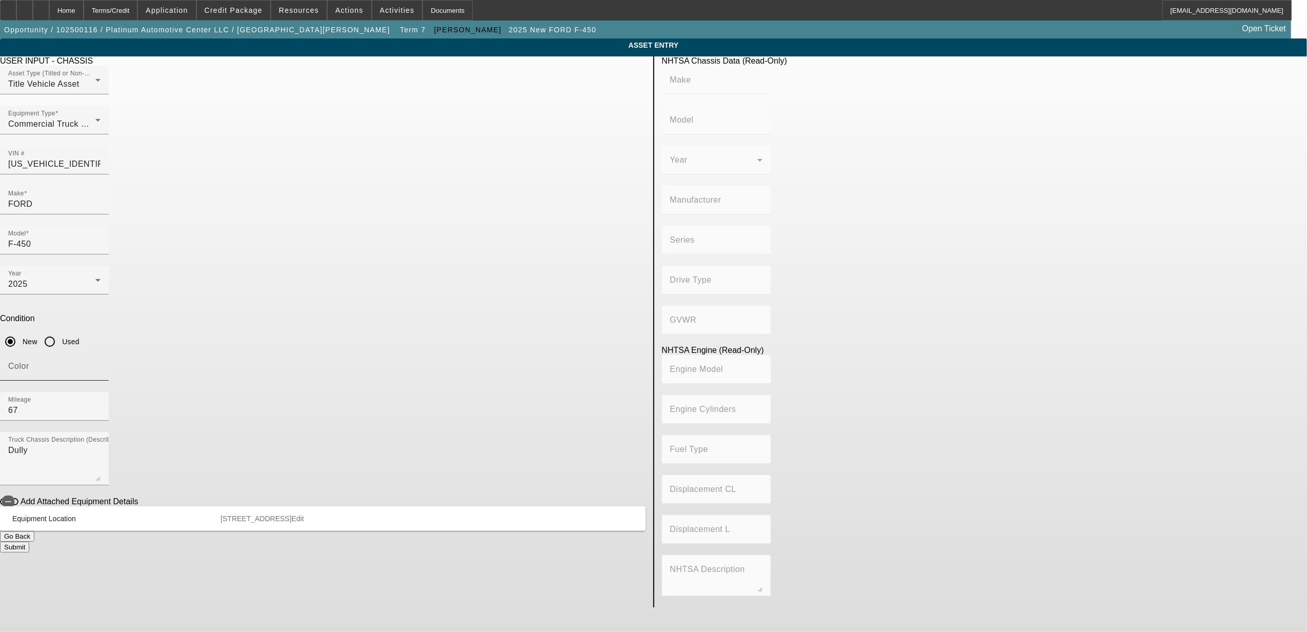
type input "4WD/4-Wheel Drive/4x4"
type input "Class 3: 10,001 - 14,000 lb (4,536 - 6,350 kg)"
type input "8"
type input "Diesel"
type input "408.85908543470"
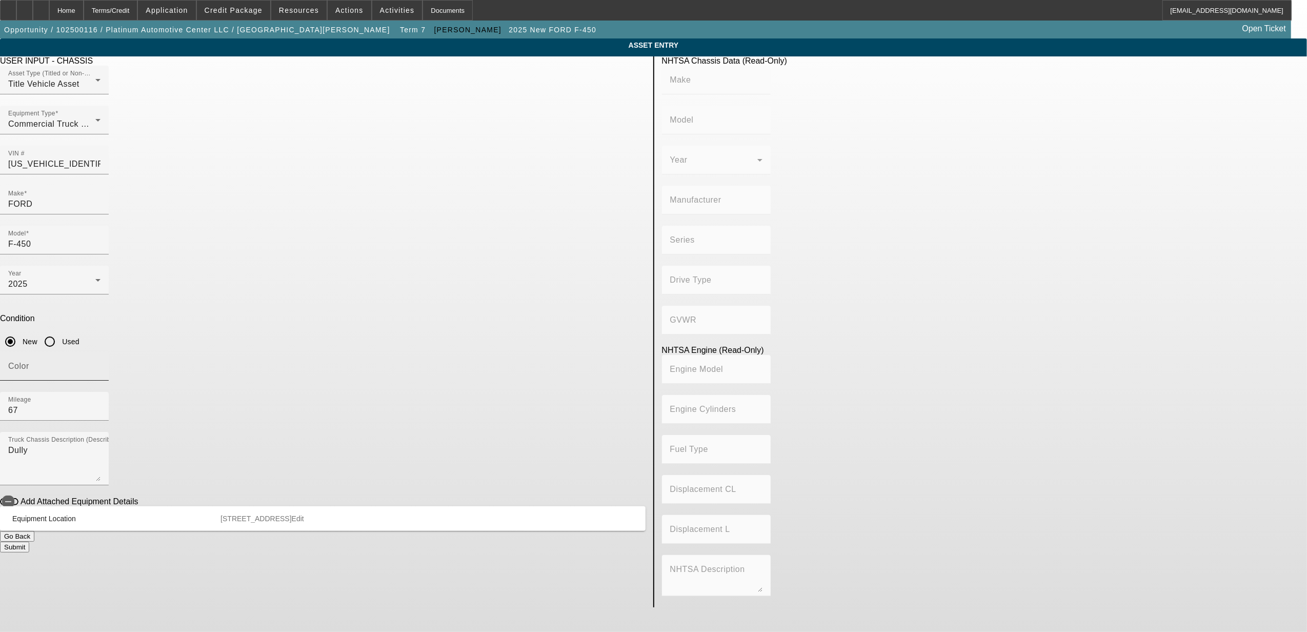
type input "6.7"
click at [95, 278] on div "2025" at bounding box center [51, 284] width 87 height 12
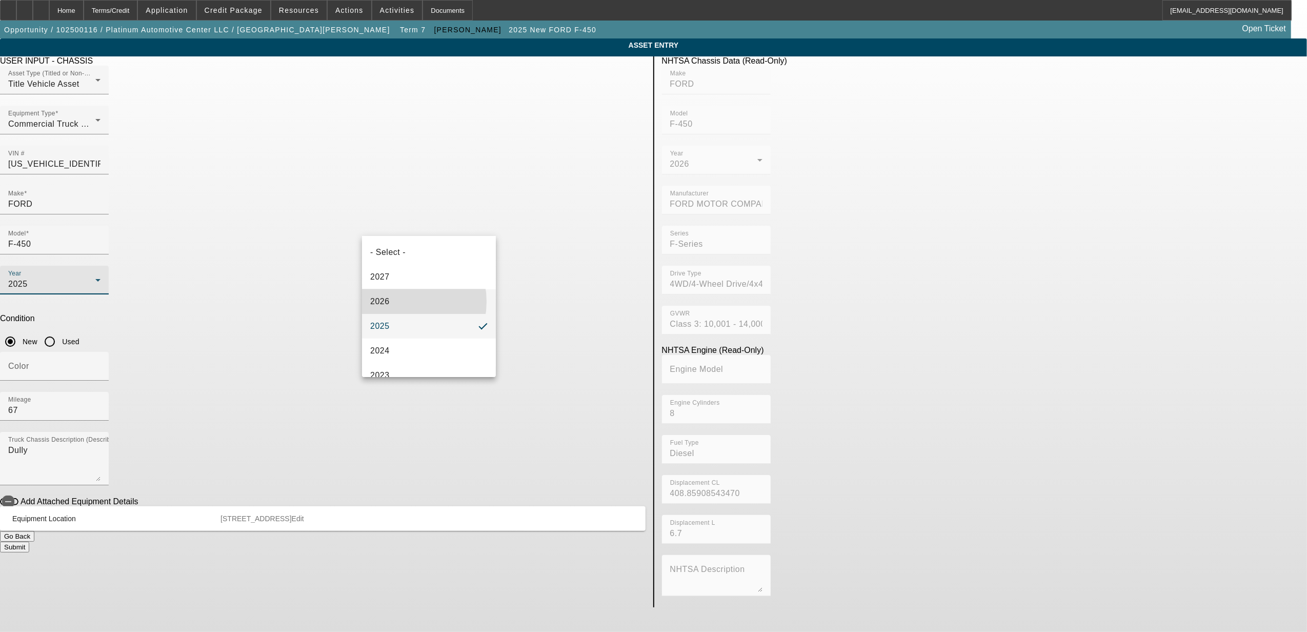
click at [396, 301] on mat-option "2026" at bounding box center [429, 301] width 134 height 25
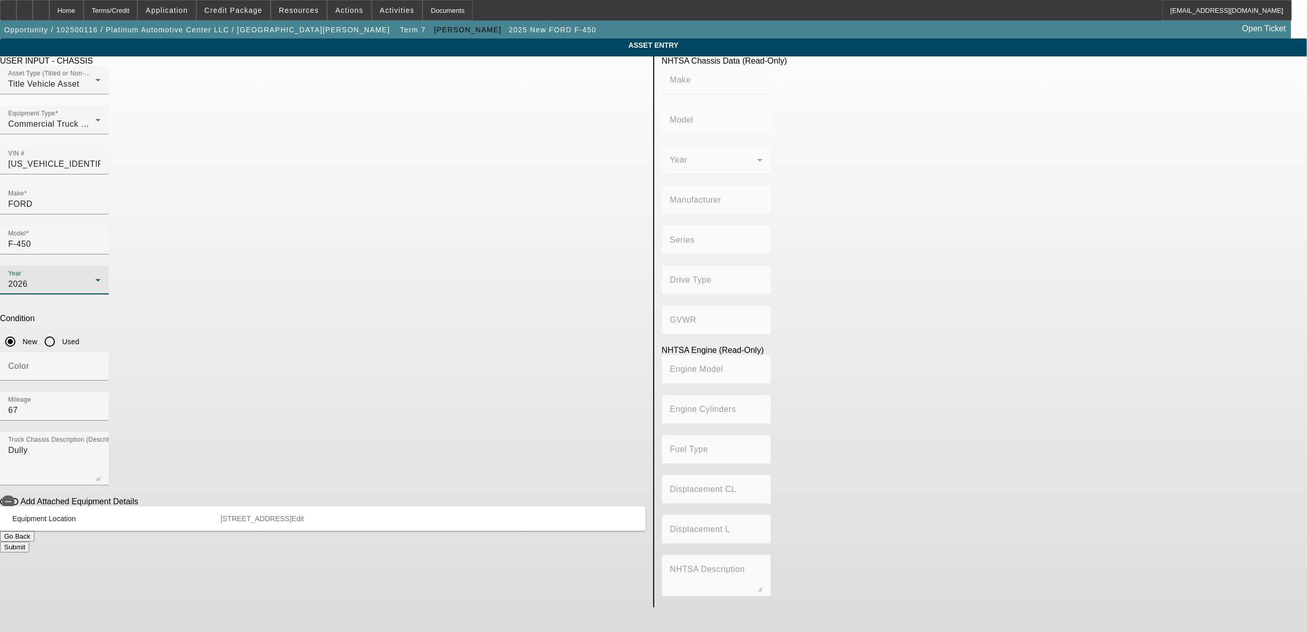
click at [309, 351] on app-asset-collateral-manage "ASSET ENTRY Delete asset USER INPUT - CHASSIS Asset Type (Titled or Non-Titled)…" at bounding box center [653, 322] width 1307 height 569
type input "FORD"
type input "F-450"
type input "FORD MOTOR COMPANY"
type input "F-Series"
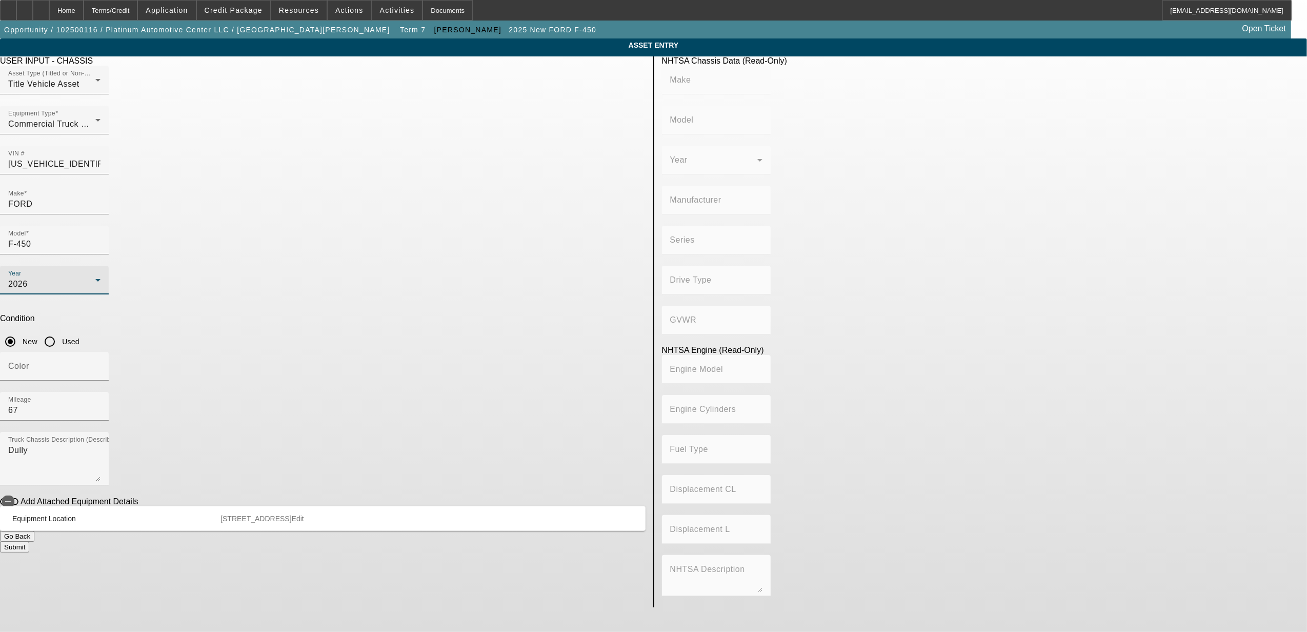
type input "4WD/4-Wheel Drive/4x4"
type input "Class 3: 10,001 - 14,000 lb (4,536 - 6,350 kg)"
type input "8"
type input "Diesel"
type input "408.85908543470"
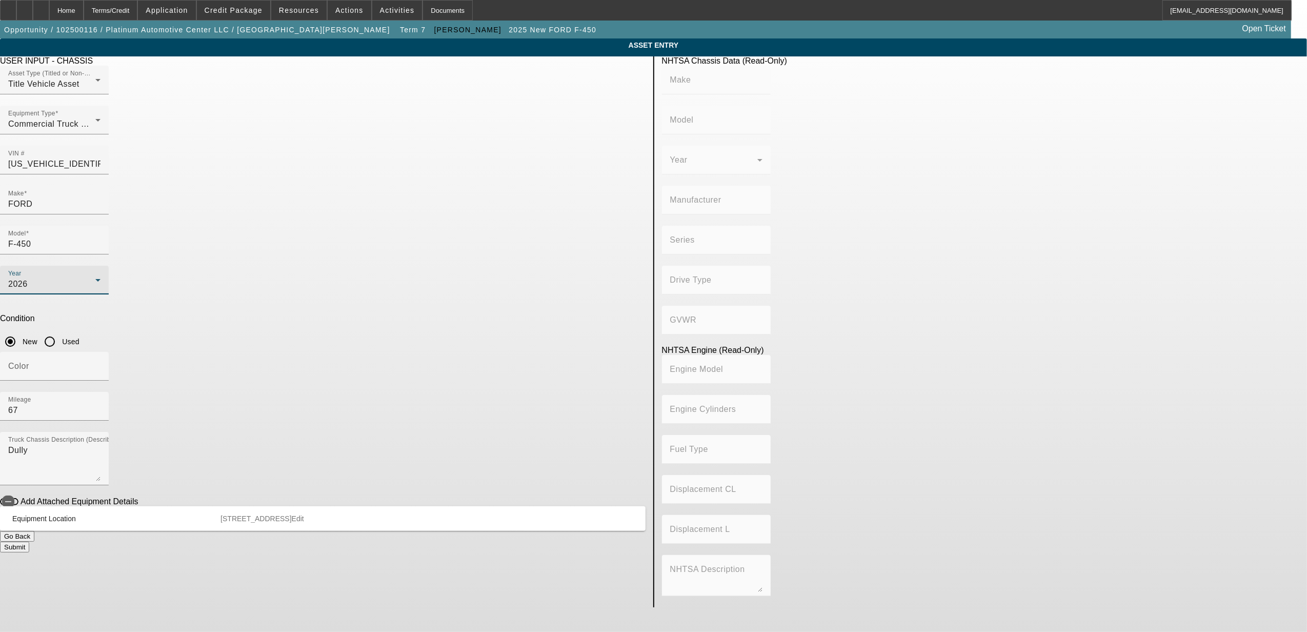
type input "6.7"
click at [29, 541] on button "Submit" at bounding box center [14, 546] width 29 height 11
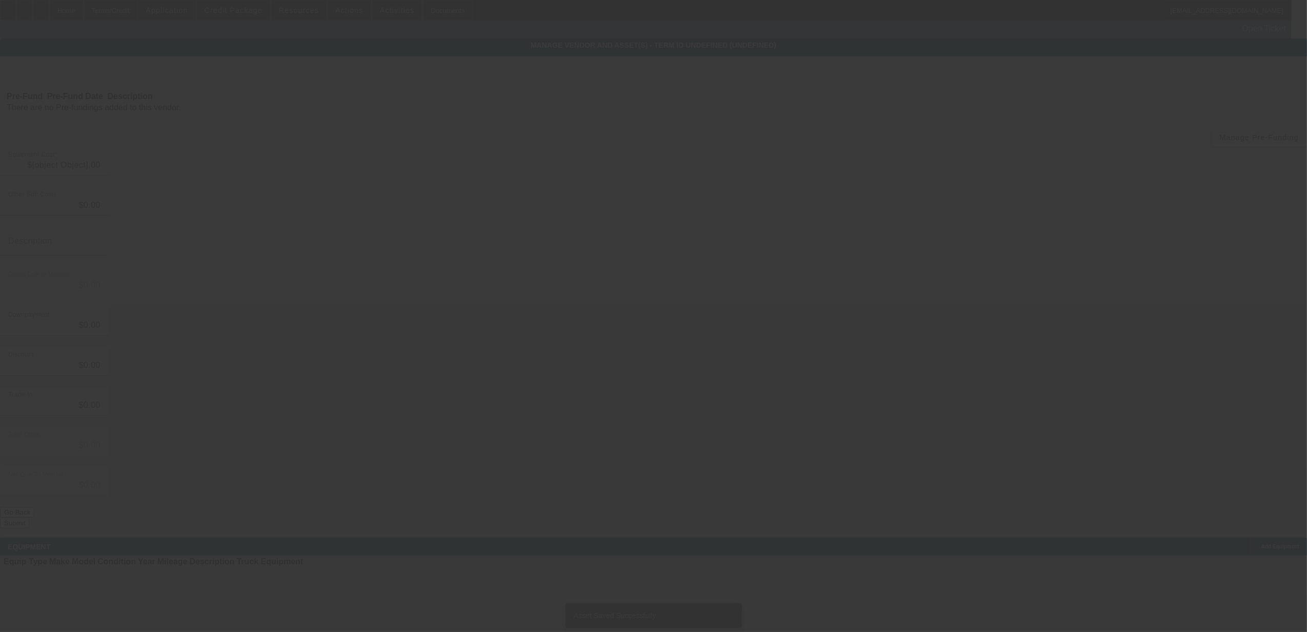
type input "$111,765.60"
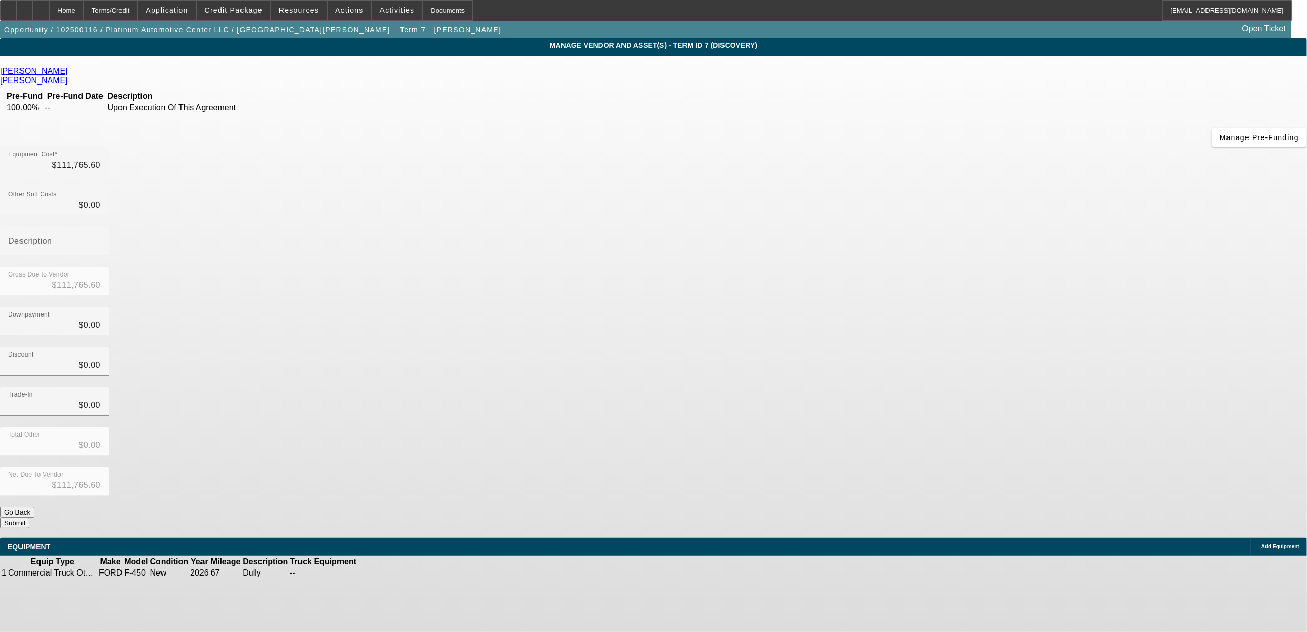
click at [399, 568] on td at bounding box center [389, 573] width 20 height 10
drag, startPoint x: 93, startPoint y: 5, endPoint x: 98, endPoint y: 6, distance: 5.2
click at [84, 6] on div "Home" at bounding box center [66, 10] width 34 height 21
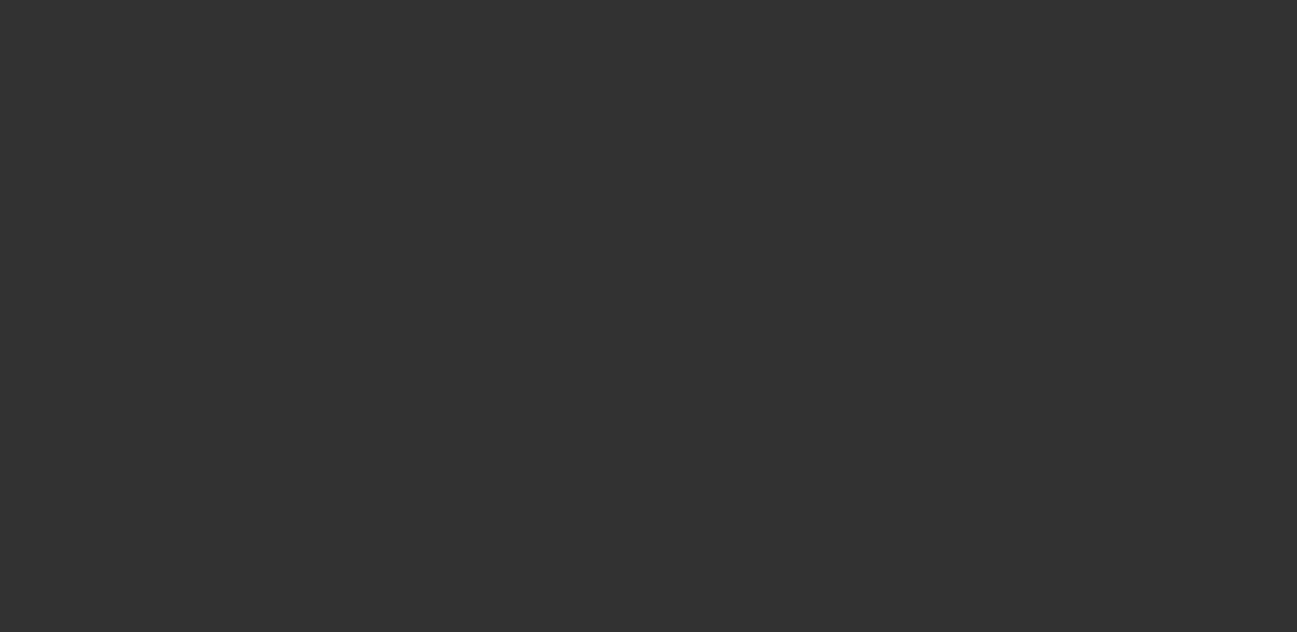
click at [83, 11] on div at bounding box center [648, 316] width 1297 height 632
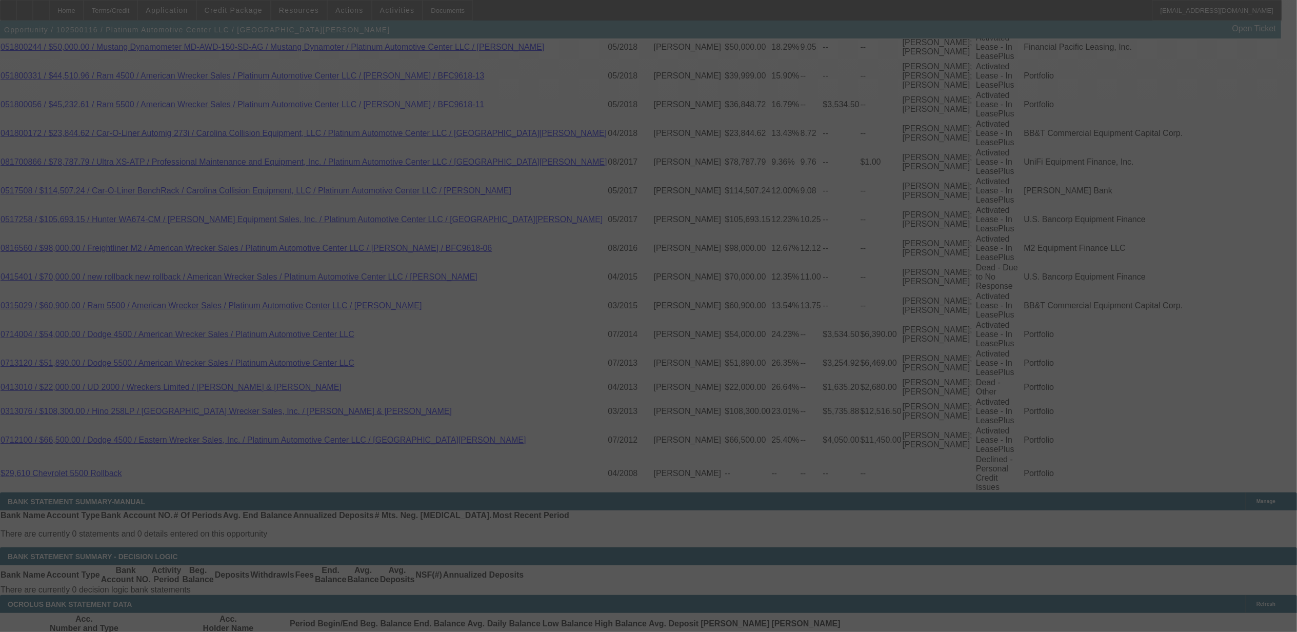
scroll to position [2164, 0]
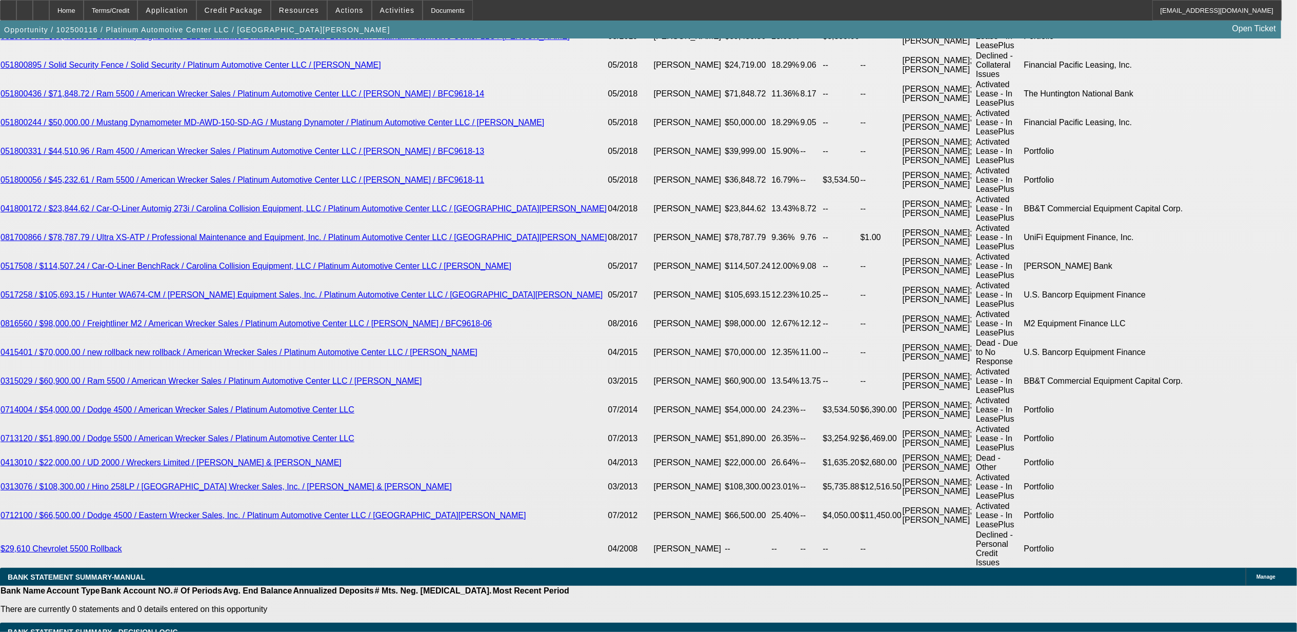
select select "0"
select select "2"
select select "0"
select select "6"
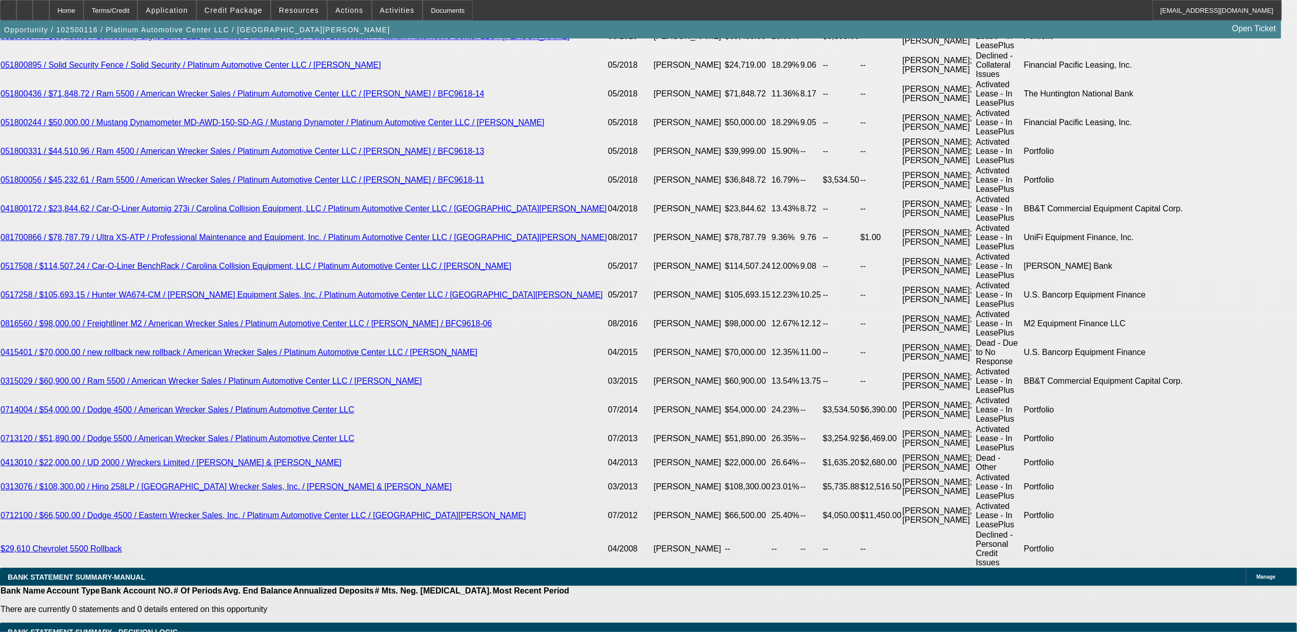
select select "0"
select select "2"
select select "0"
select select "6"
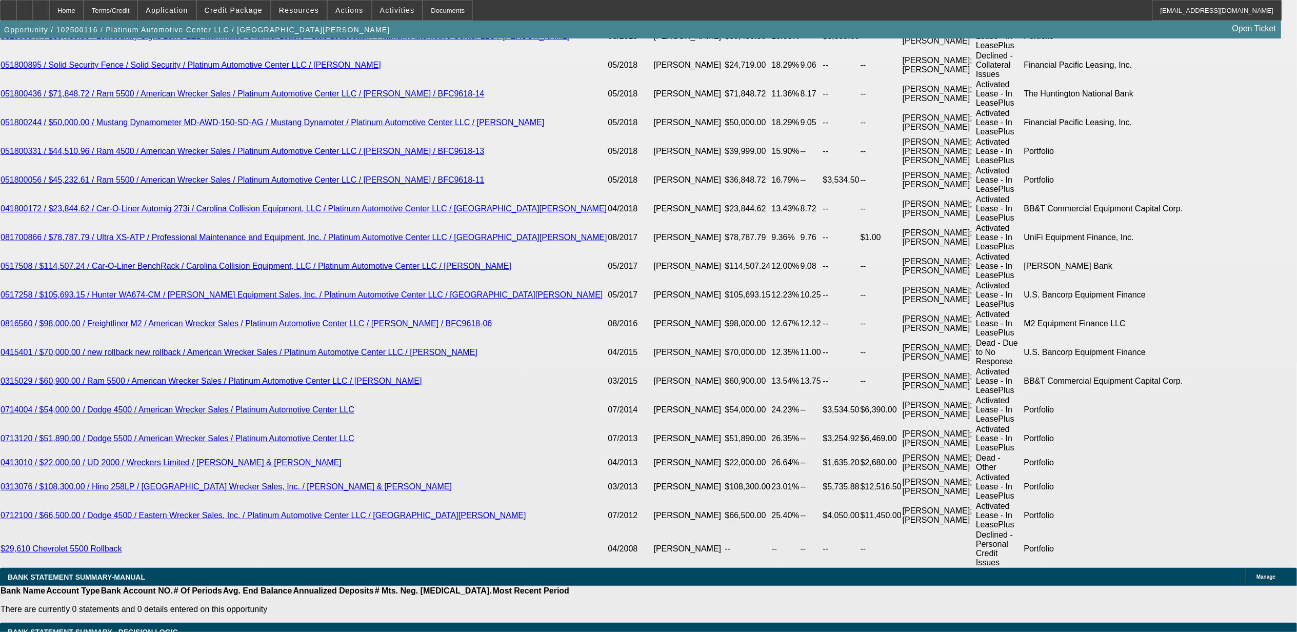
select select "0"
select select "3"
select select "0"
select select "6"
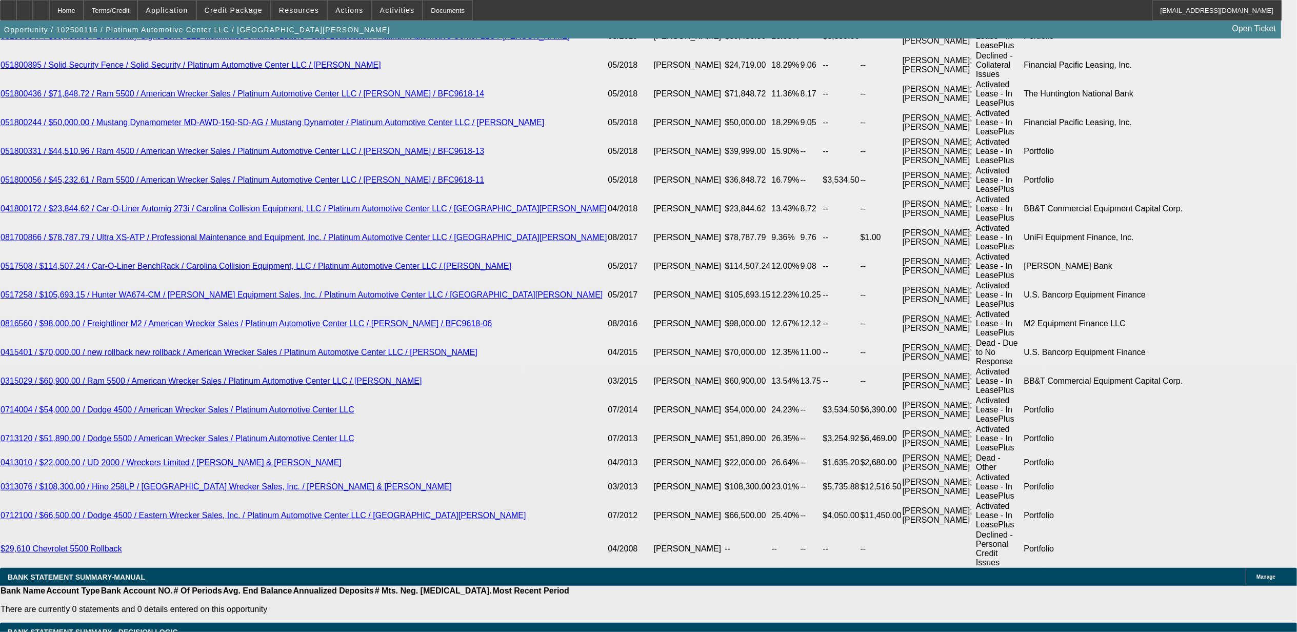
select select "0"
select select "2"
select select "0"
select select "6"
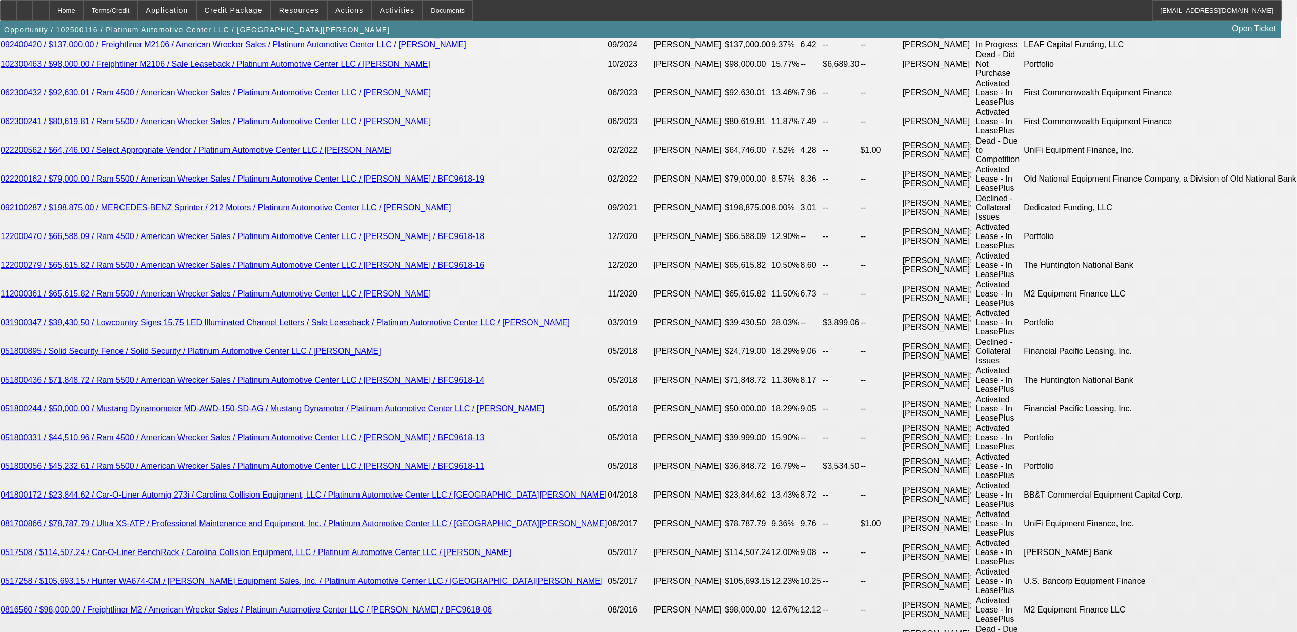
scroll to position [1870, 0]
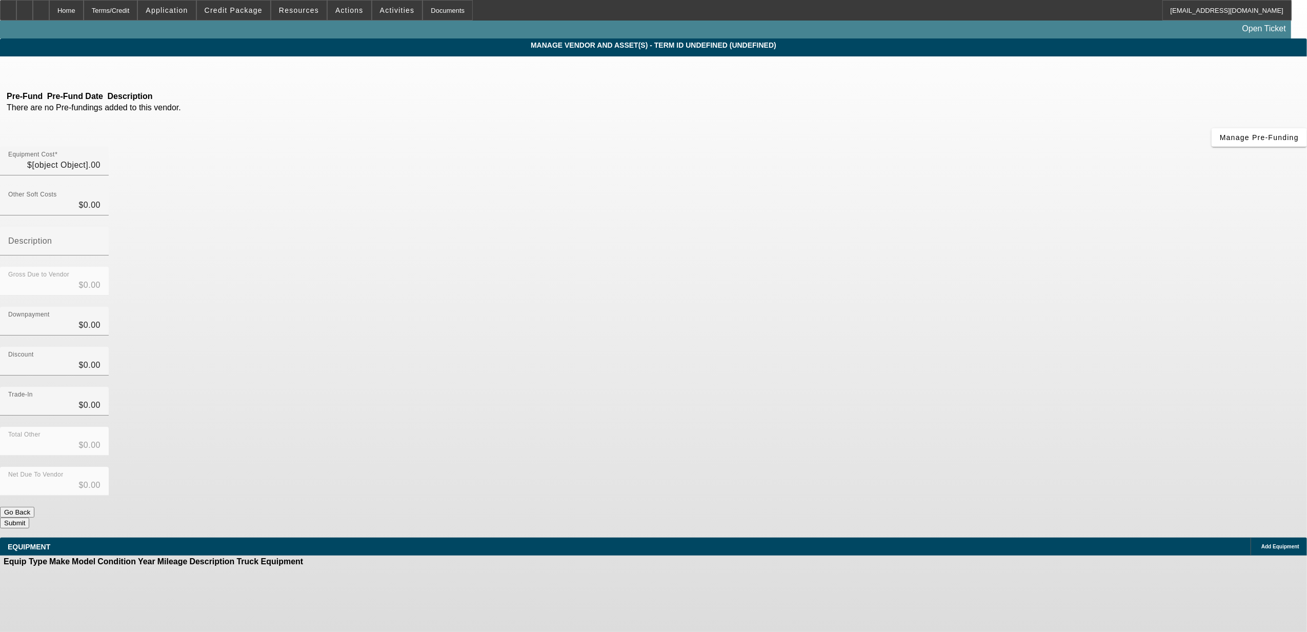
type input "$111,765.60"
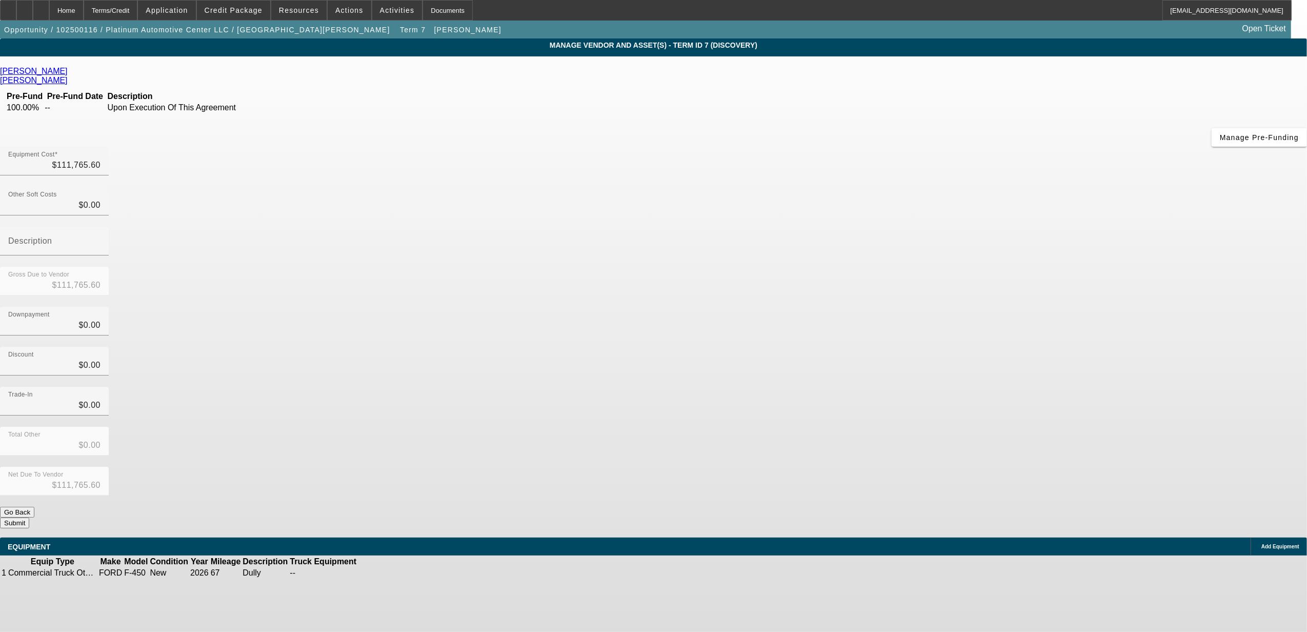
click at [70, 72] on icon at bounding box center [70, 71] width 0 height 9
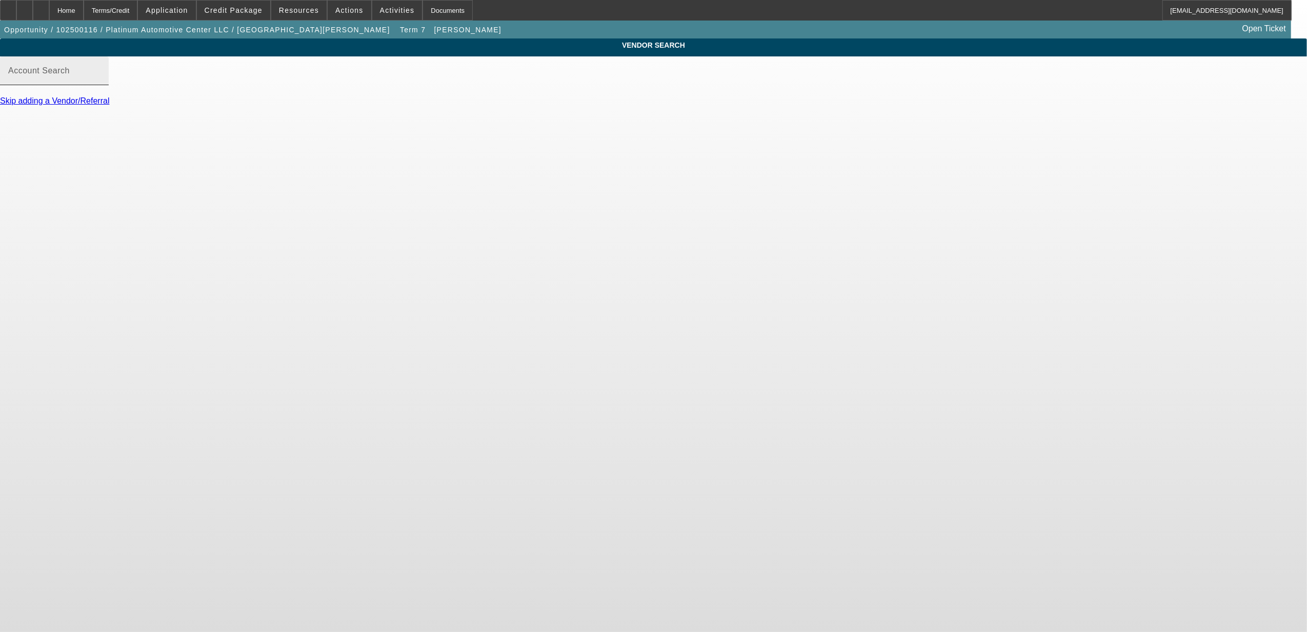
click at [70, 75] on mat-label "Account Search" at bounding box center [39, 70] width 62 height 9
click at [100, 81] on input "Account Search" at bounding box center [54, 75] width 92 height 12
type input "d"
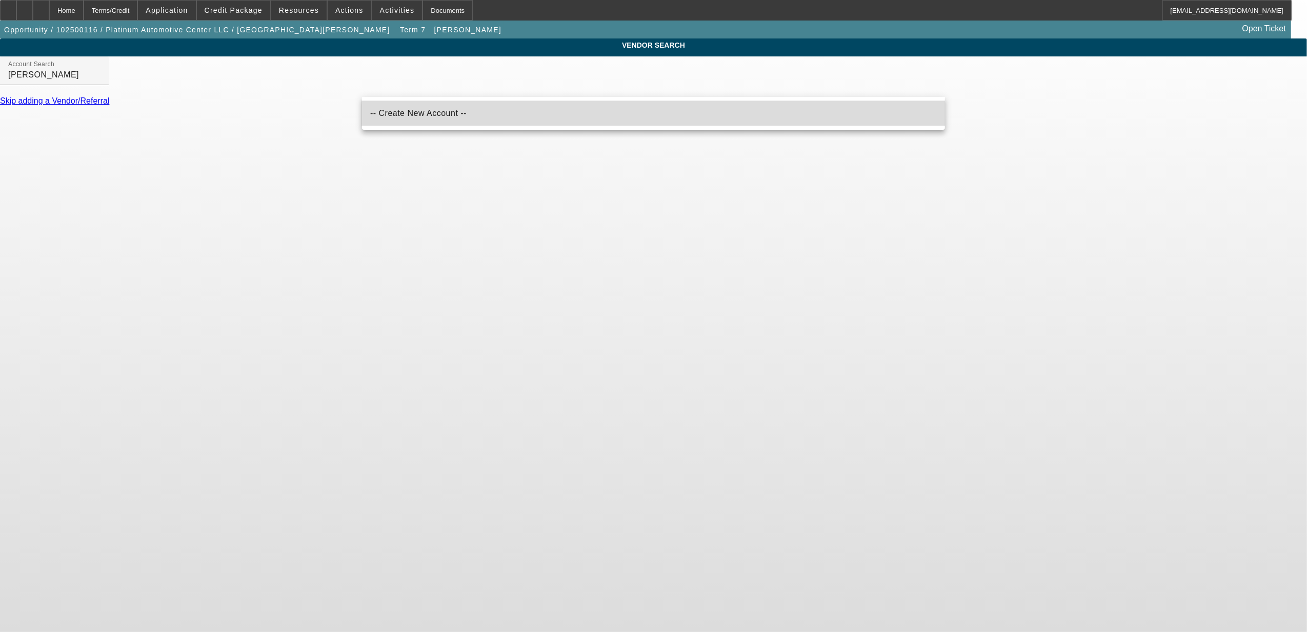
click at [415, 117] on span "-- Create New Account --" at bounding box center [418, 113] width 96 height 12
type input "-- Create New Account --"
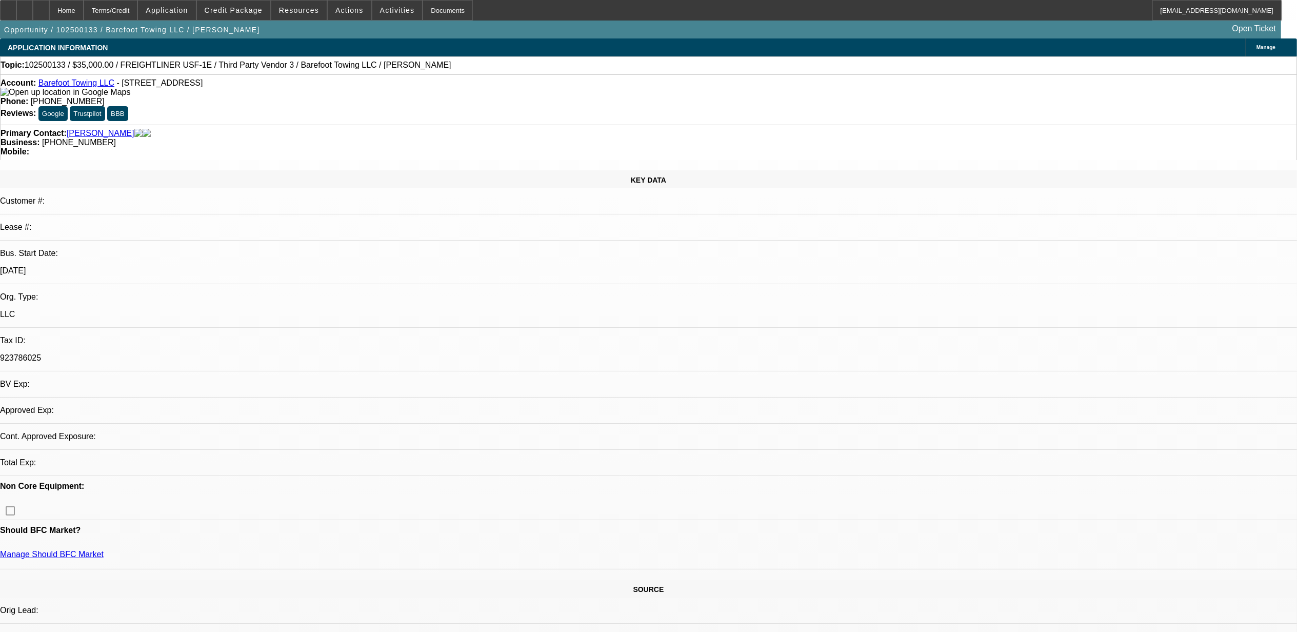
select select "0"
select select "2"
select select "0.1"
select select "0"
select select "2"
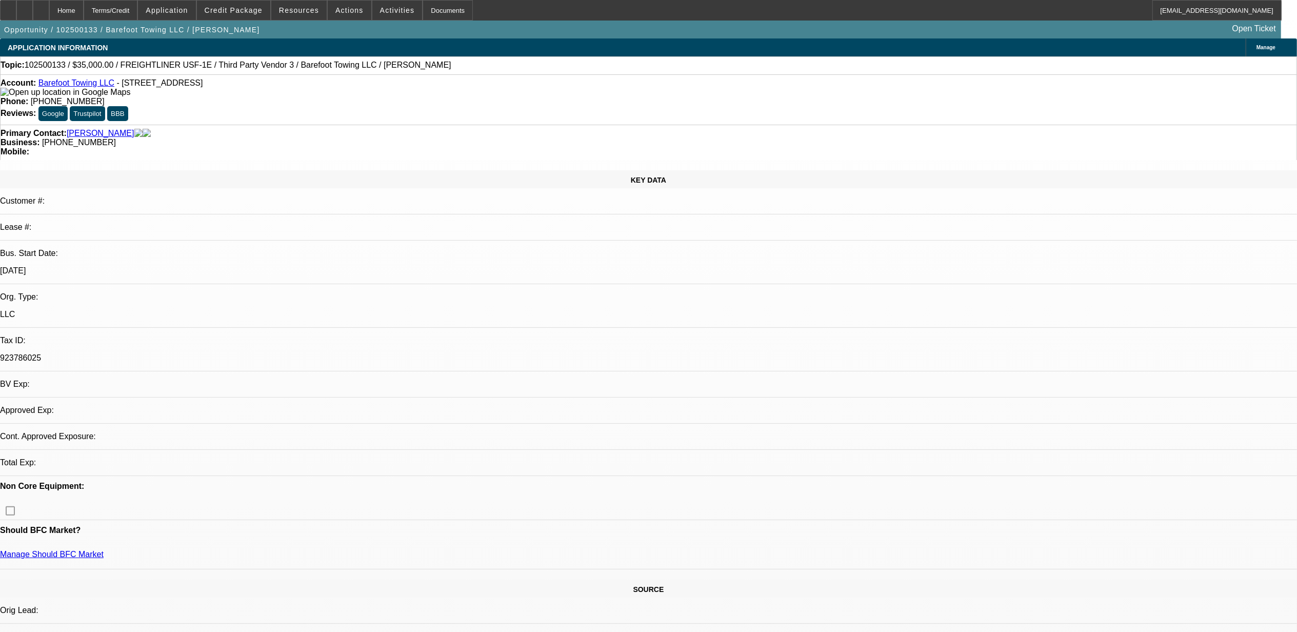
select select "0.1"
select select "1"
select select "2"
select select "4"
select select "1"
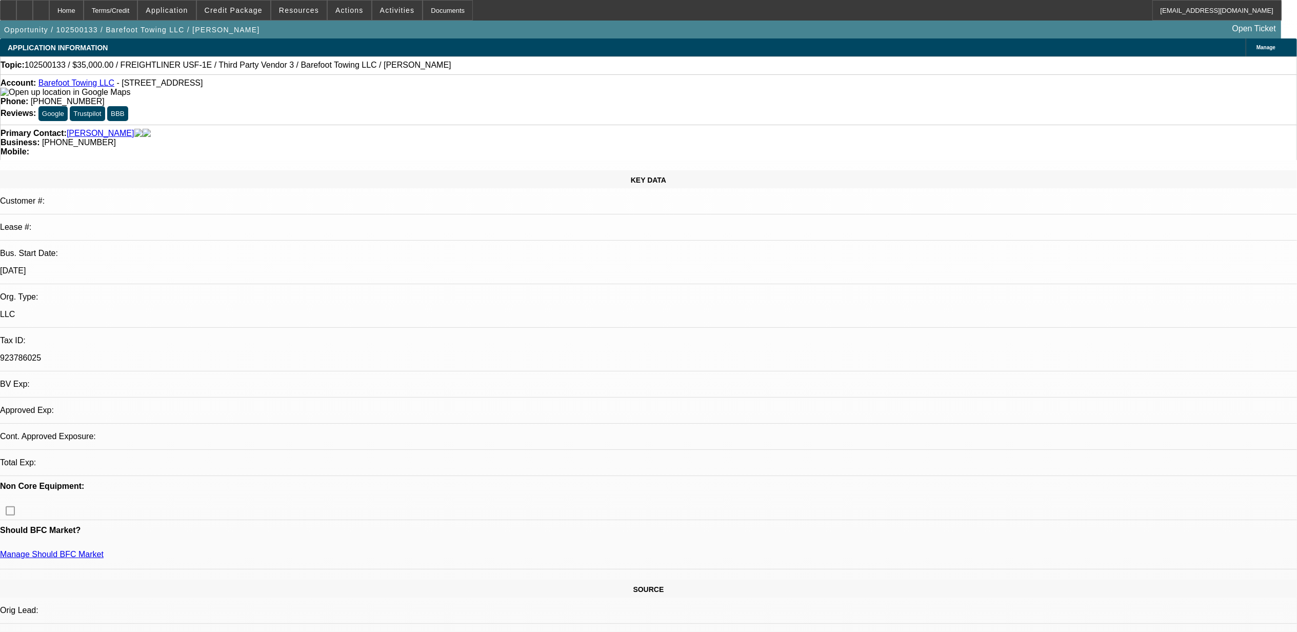
select select "2"
select select "4"
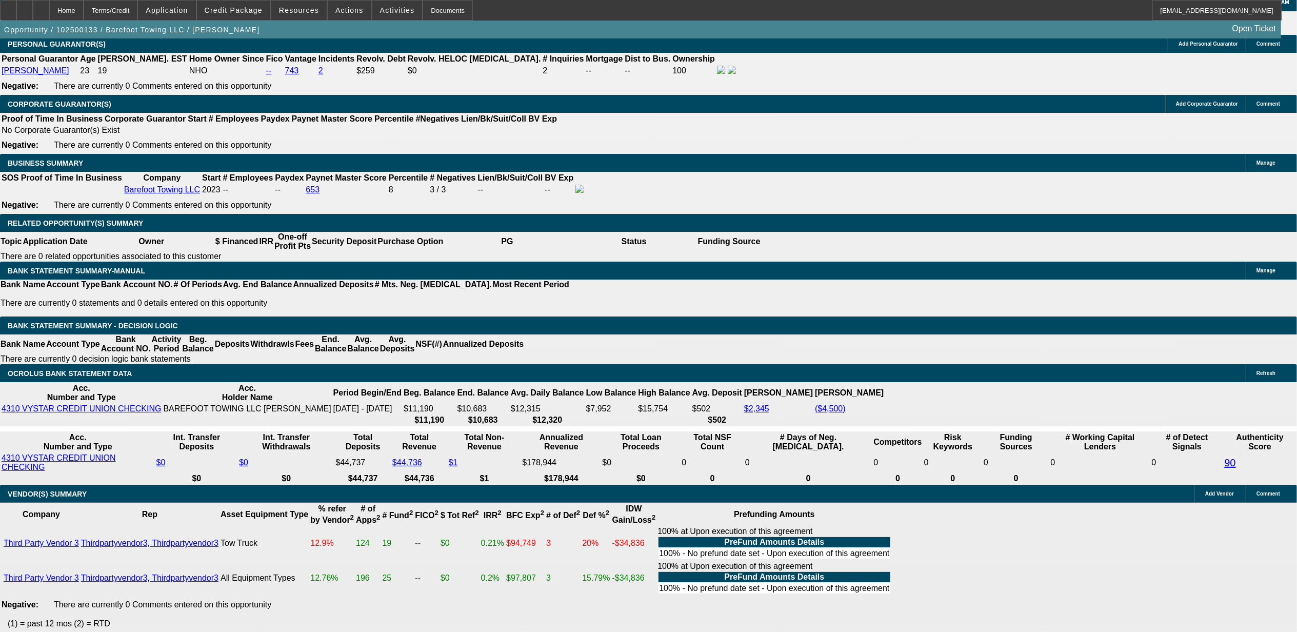
scroll to position [1504, 0]
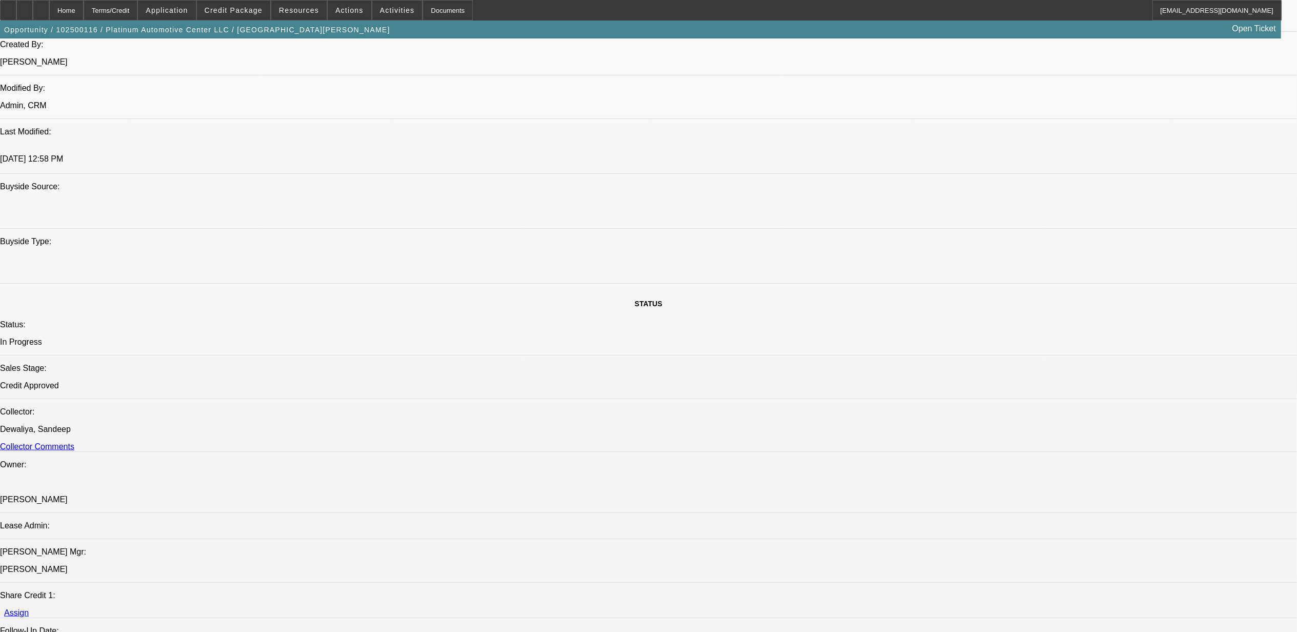
select select "0"
select select "2"
select select "0"
select select "2"
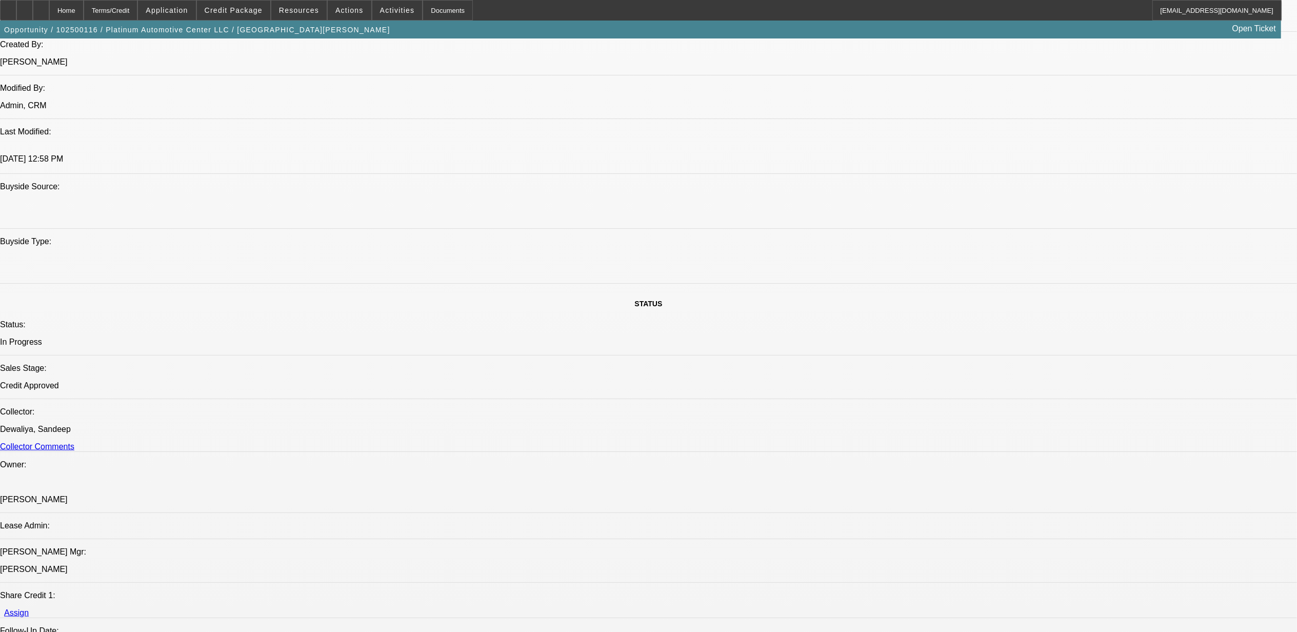
select select "0"
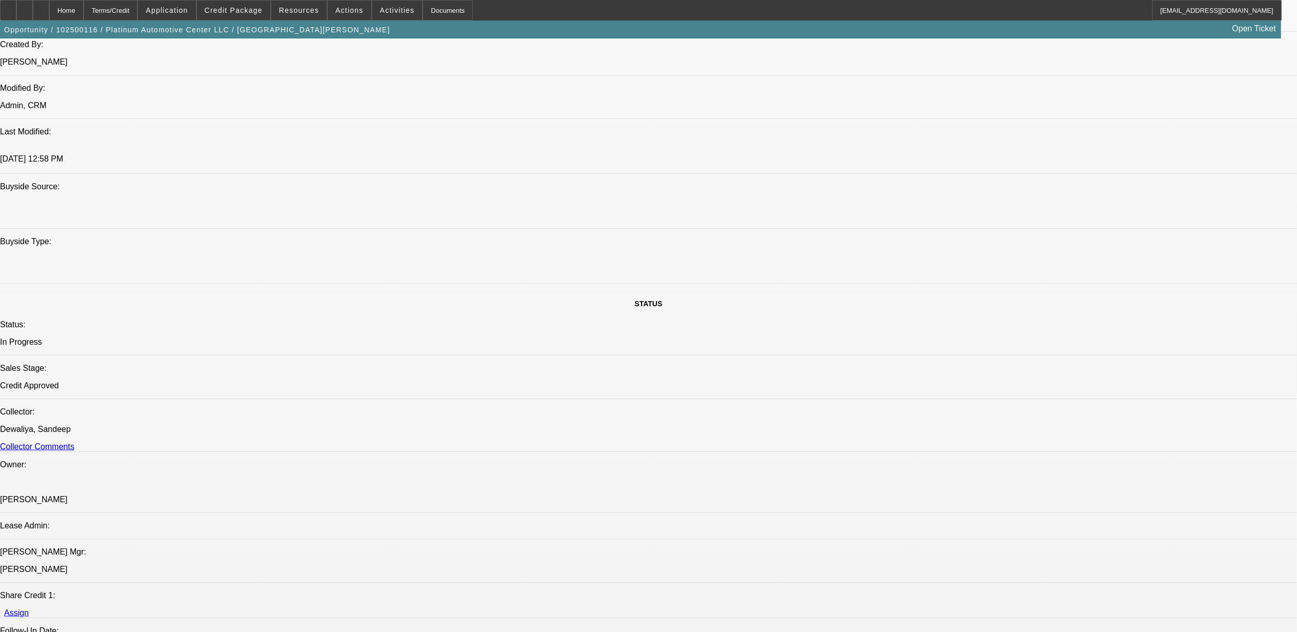
select select "0"
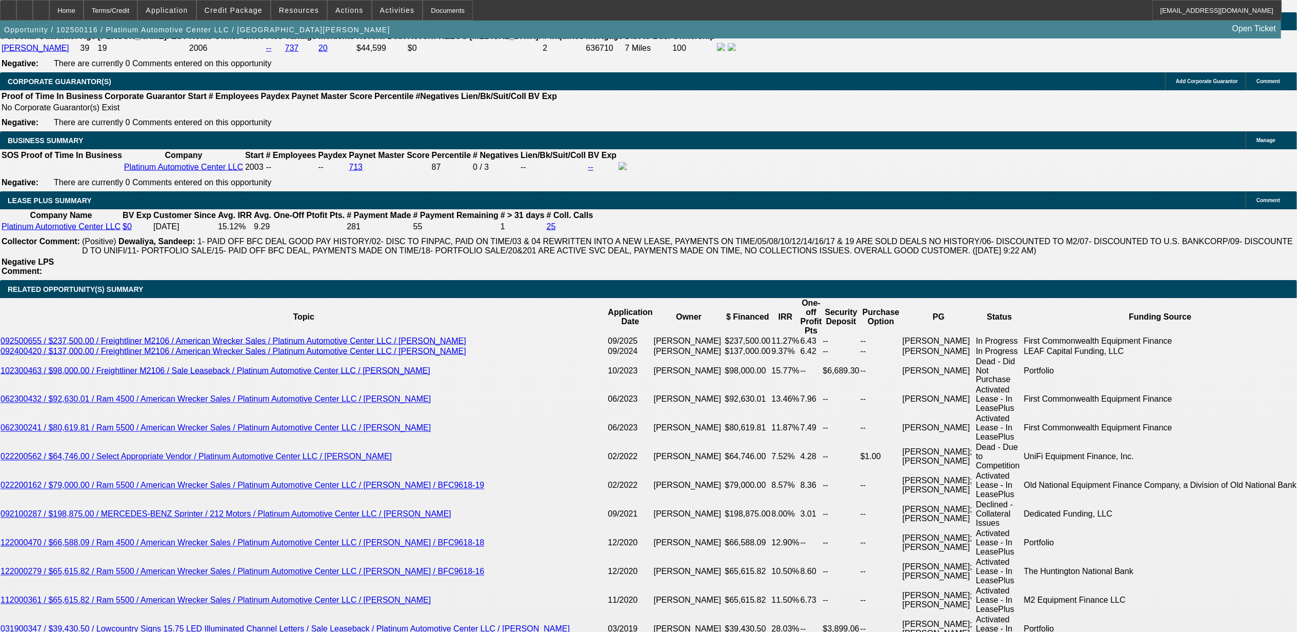
select select "1"
select select "2"
select select "6"
select select "1"
select select "2"
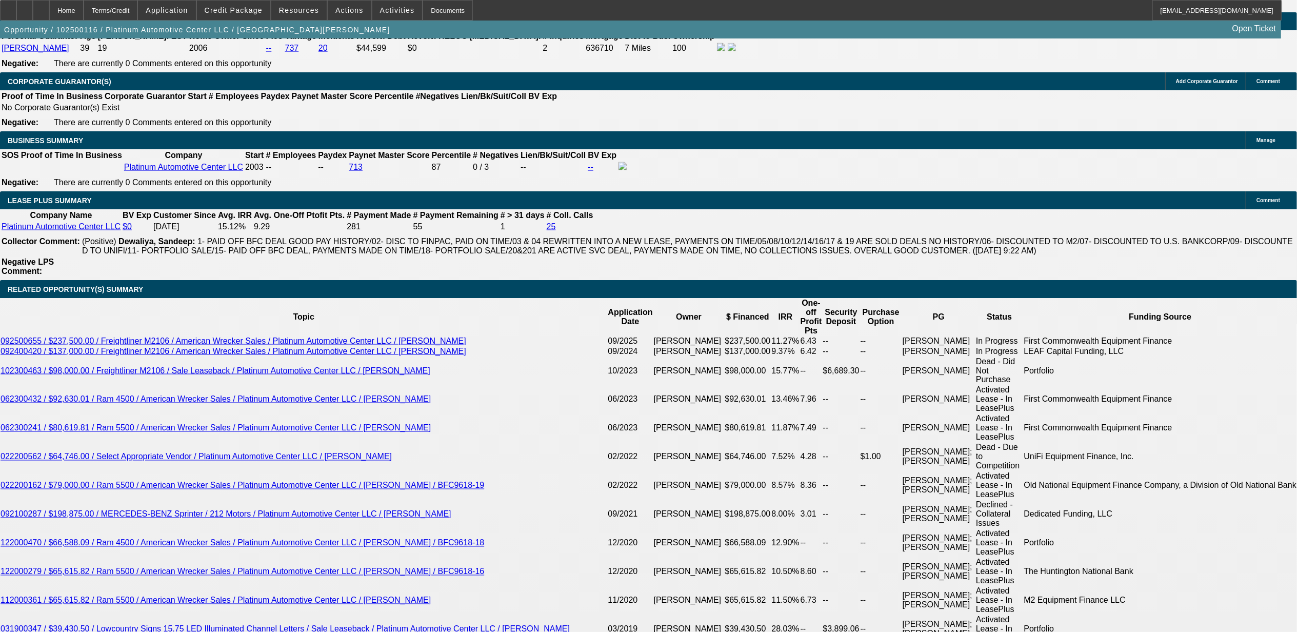
select select "6"
select select "1"
select select "3"
select select "6"
select select "1"
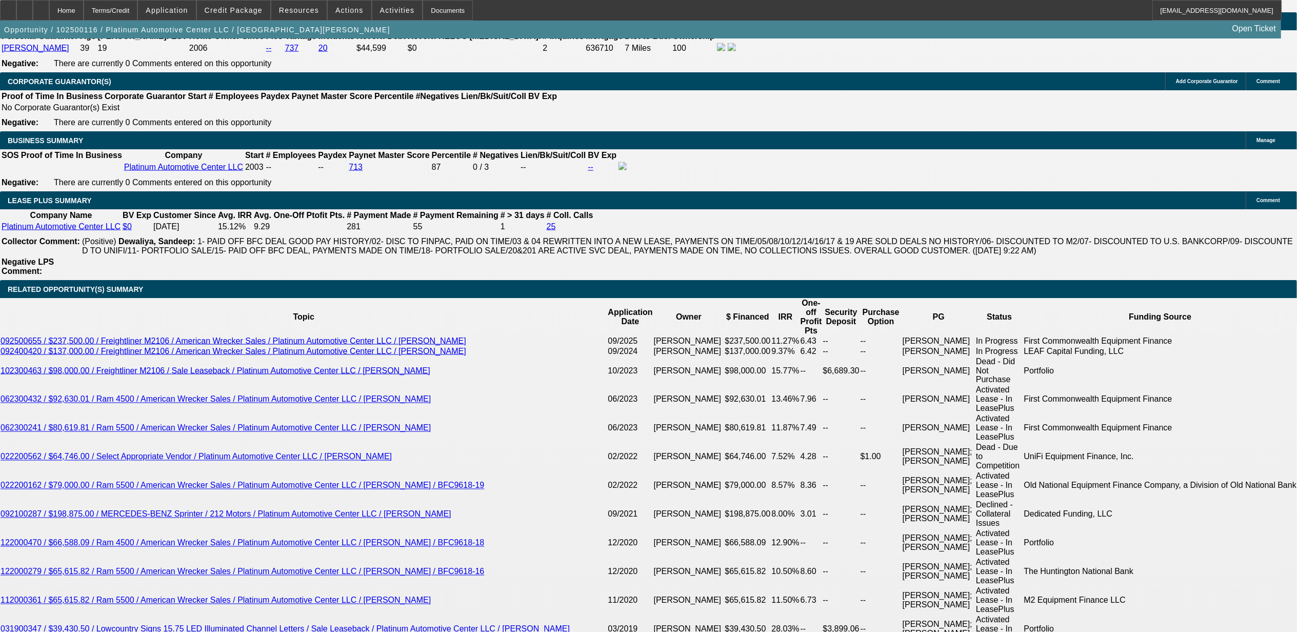
select select "2"
select select "6"
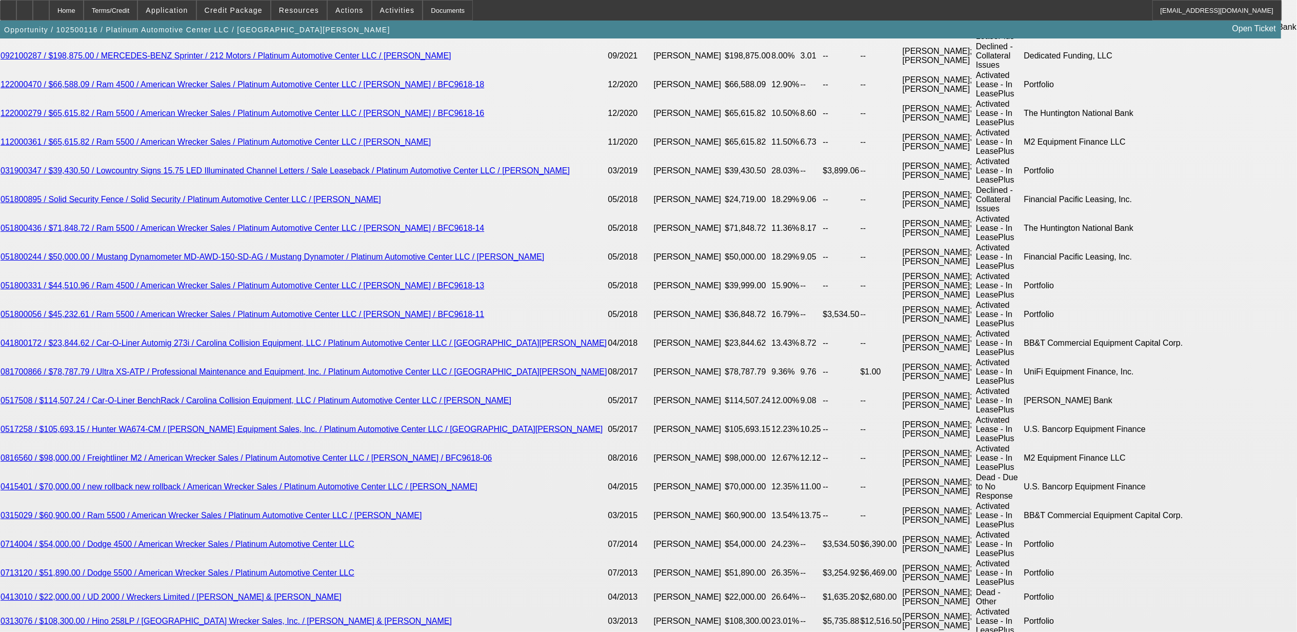
scroll to position [2013, 0]
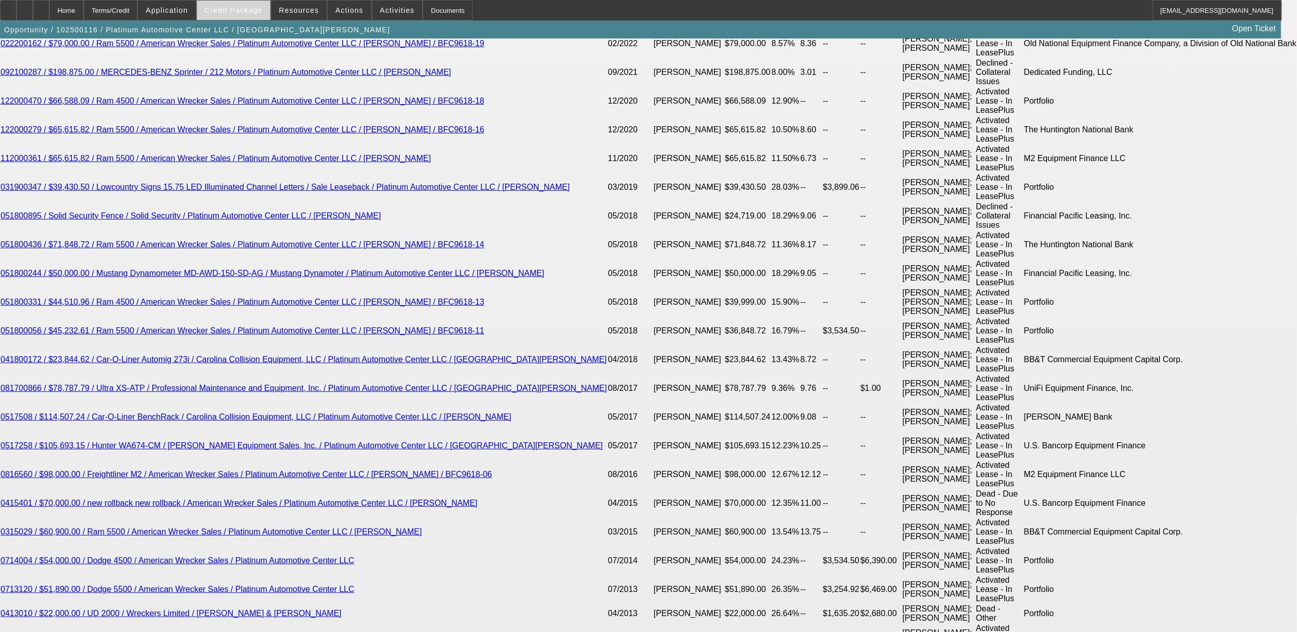
click at [250, 5] on button "Credit Package" at bounding box center [233, 10] width 73 height 19
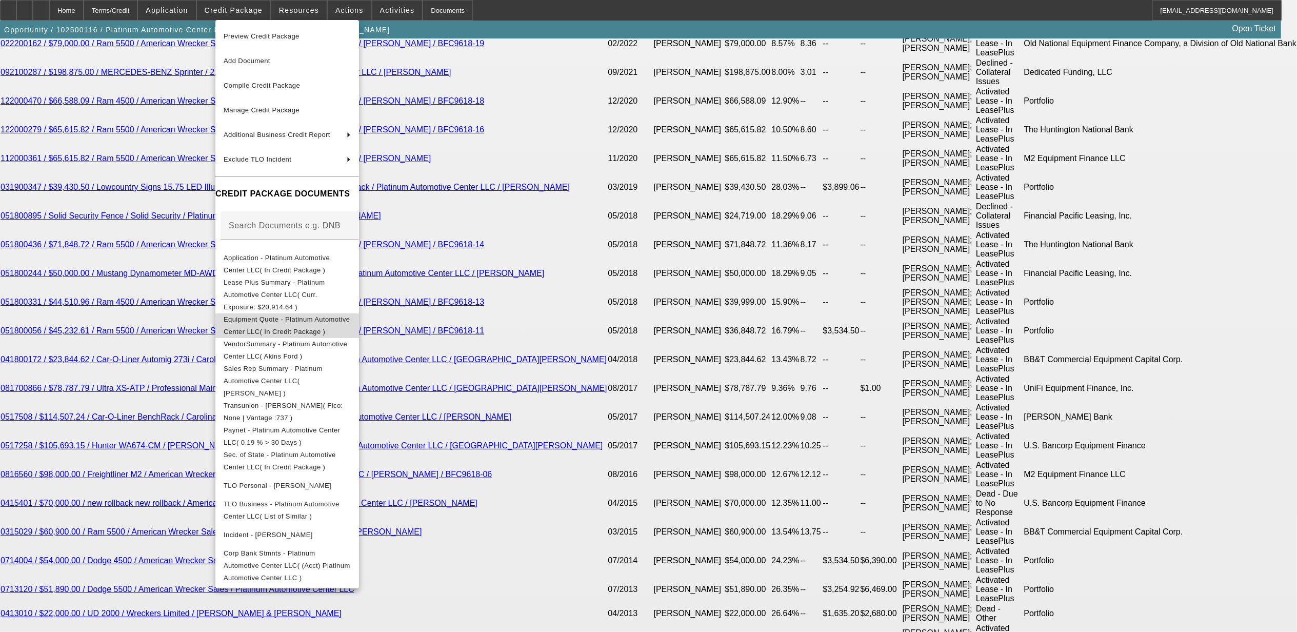
click at [275, 313] on span "Equipment Quote - Platinum Automotive Center LLC( In Credit Package )" at bounding box center [287, 325] width 127 height 25
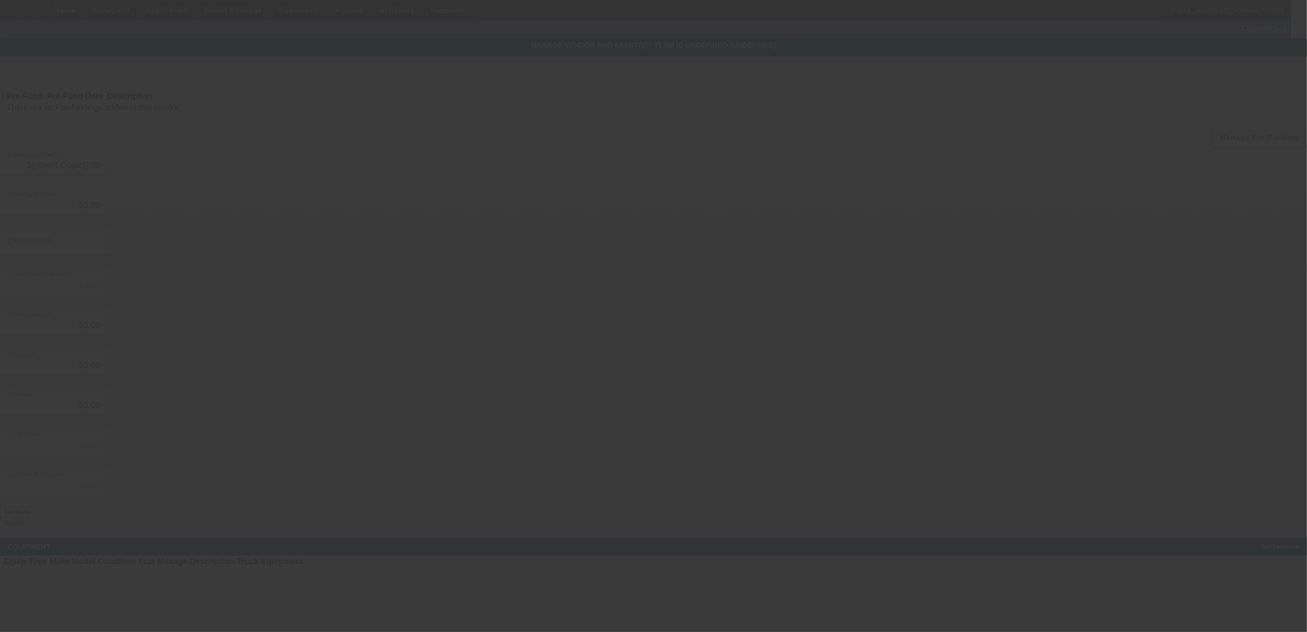
type input "$111,765.60"
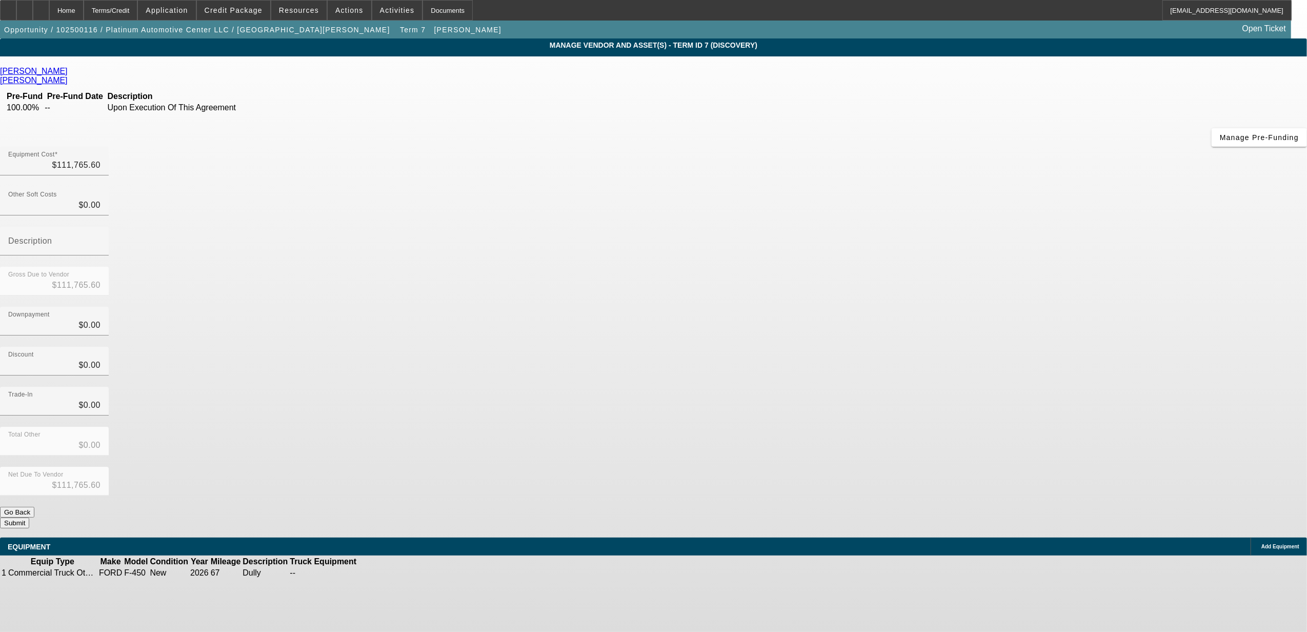
click at [403, 74] on div "Akins Ford" at bounding box center [653, 71] width 1307 height 9
click at [70, 74] on icon at bounding box center [70, 71] width 0 height 9
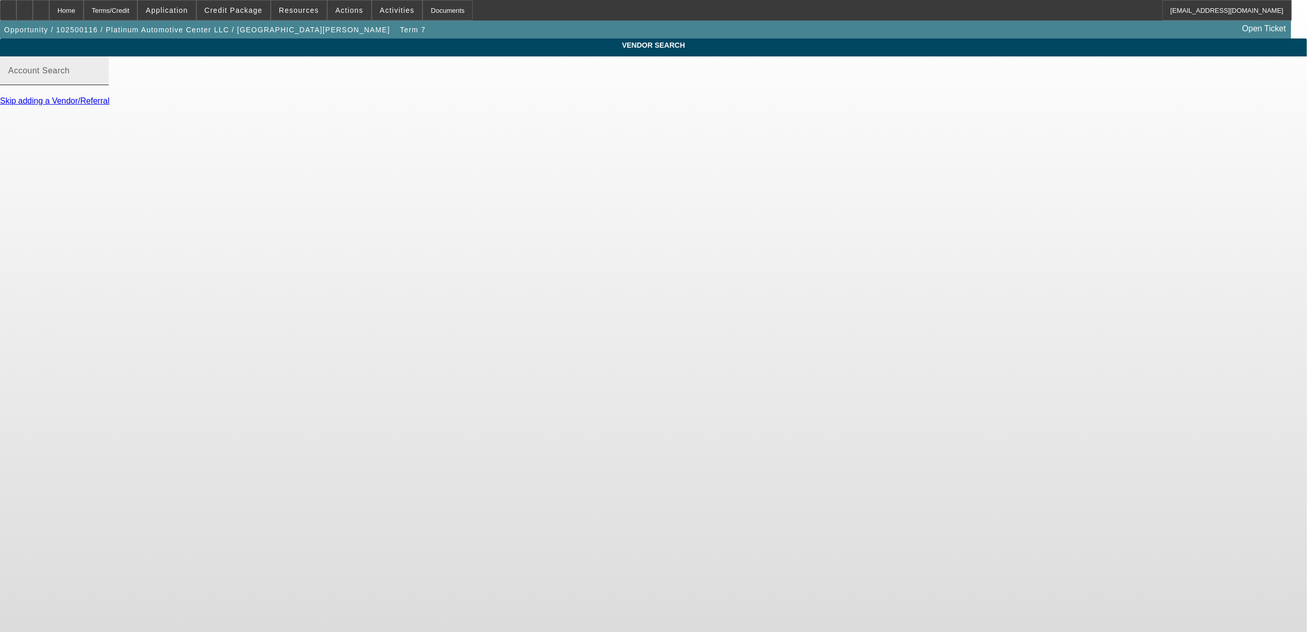
click at [100, 81] on input "Account Search" at bounding box center [54, 75] width 92 height 12
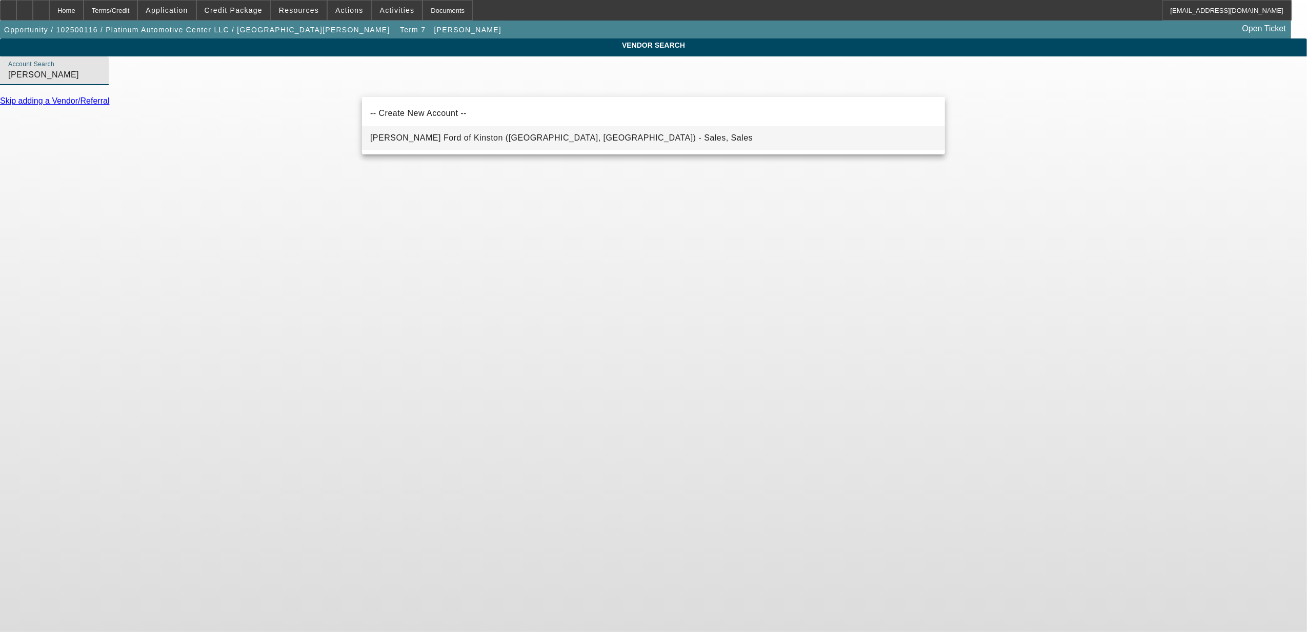
click at [421, 136] on span "Deacon Jones Ford of Kinston (Kinston, NC) - Sales, Sales" at bounding box center [561, 137] width 382 height 9
type input "Deacon Jones Ford of Kinston (Kinston, NC) - Sales, Sales"
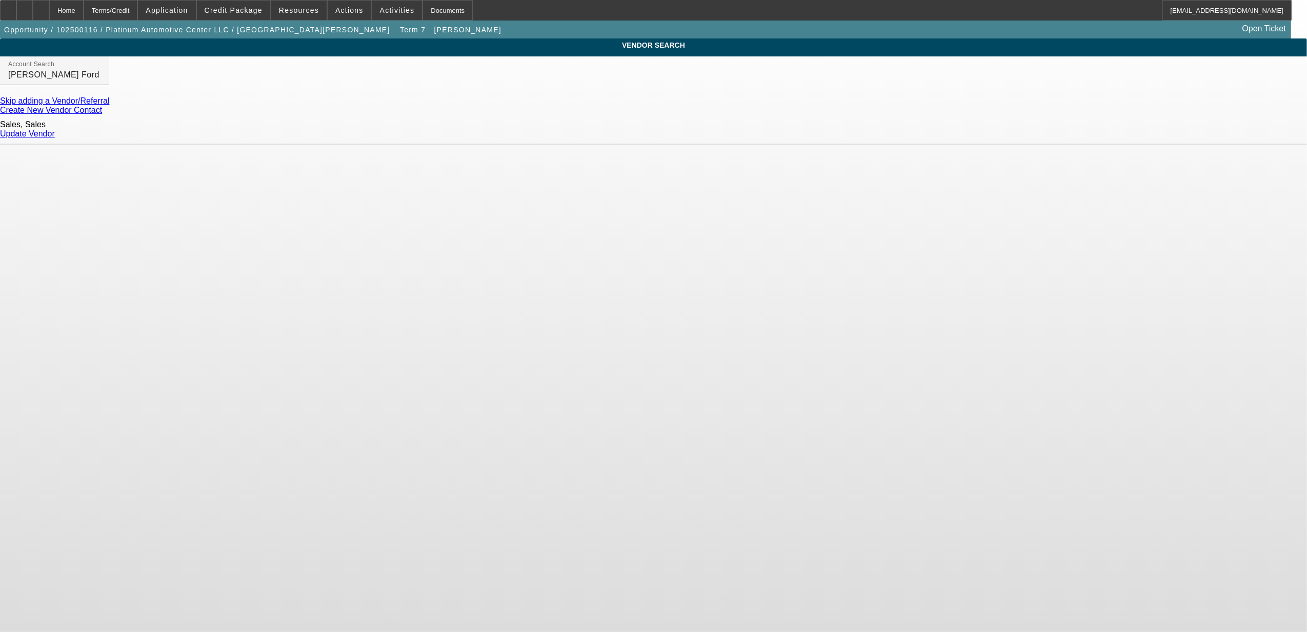
click at [55, 132] on link "Update Vendor" at bounding box center [27, 133] width 55 height 9
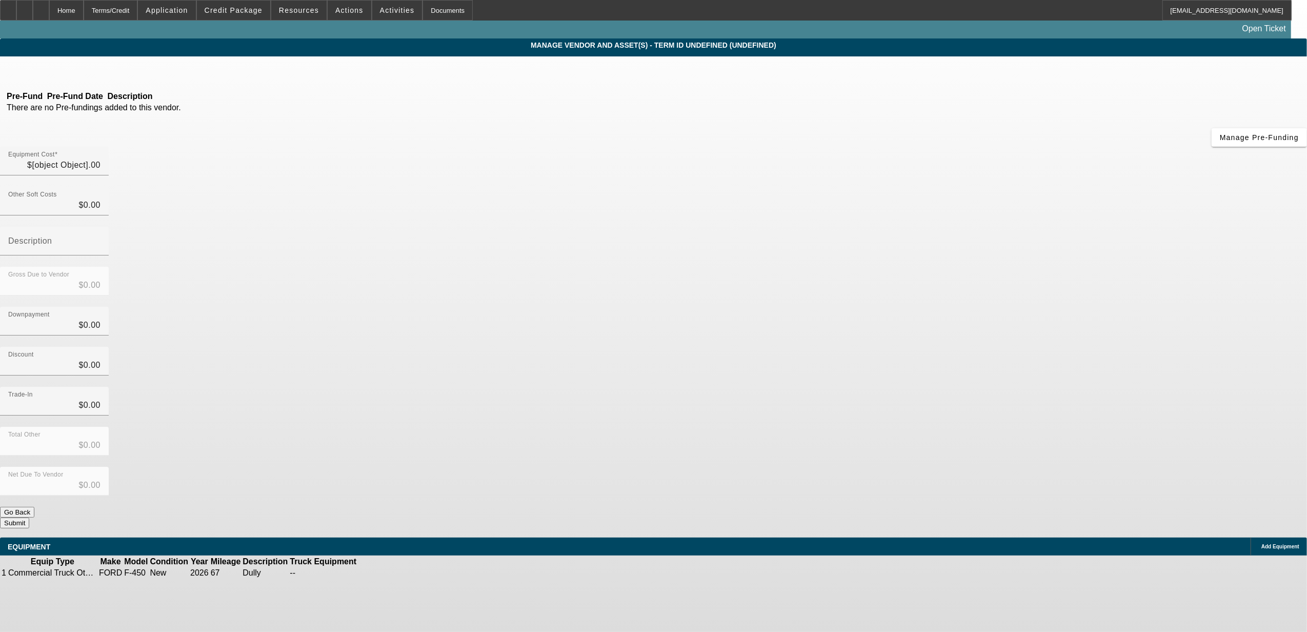
type input "$111,765.60"
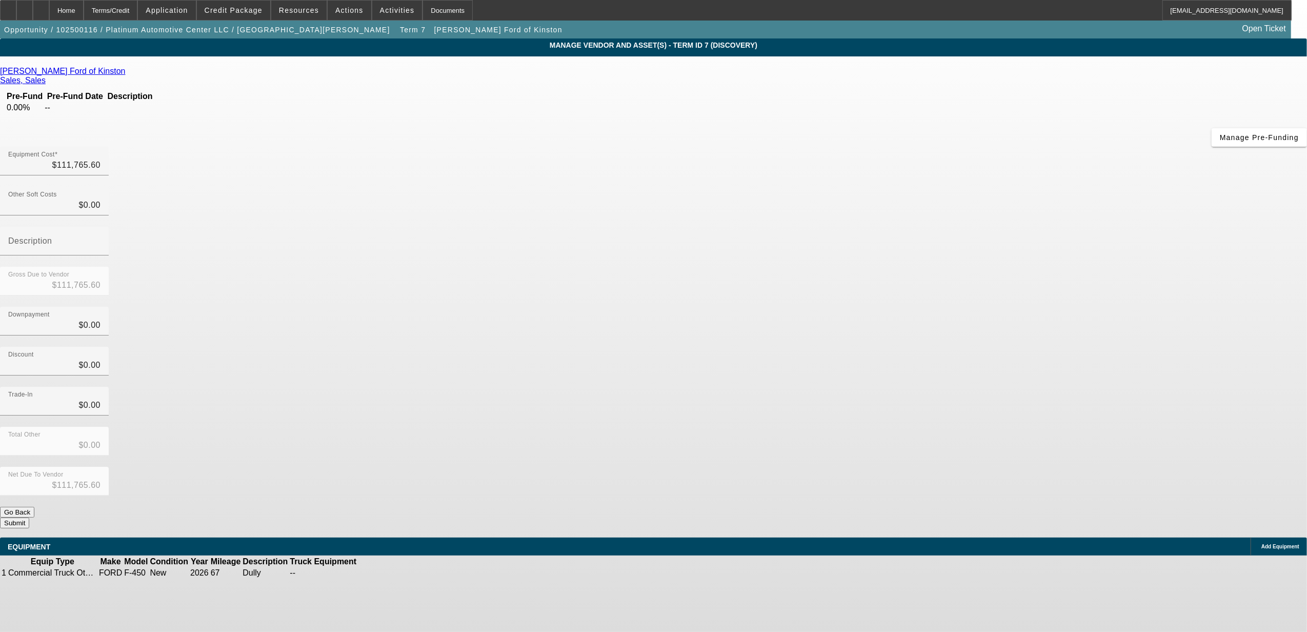
click at [126, 72] on link "[PERSON_NAME] Ford of Kinston" at bounding box center [63, 71] width 126 height 9
click at [84, 11] on div "Home" at bounding box center [66, 10] width 34 height 21
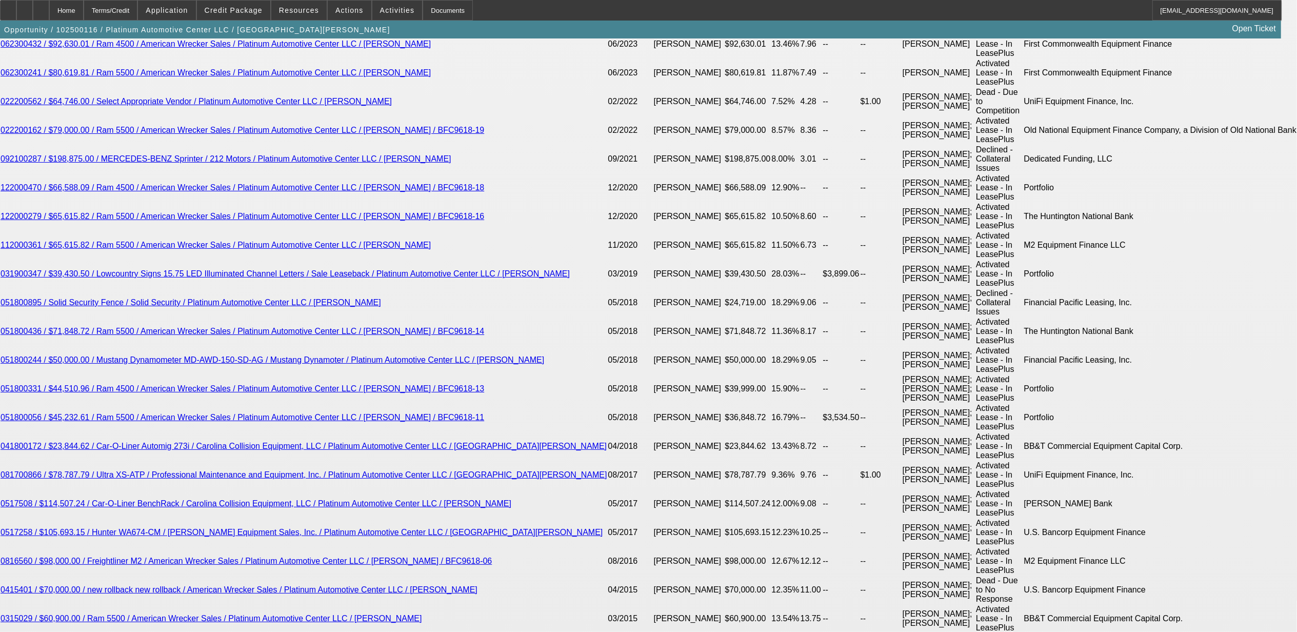
select select "0"
select select "2"
select select "0"
select select "6"
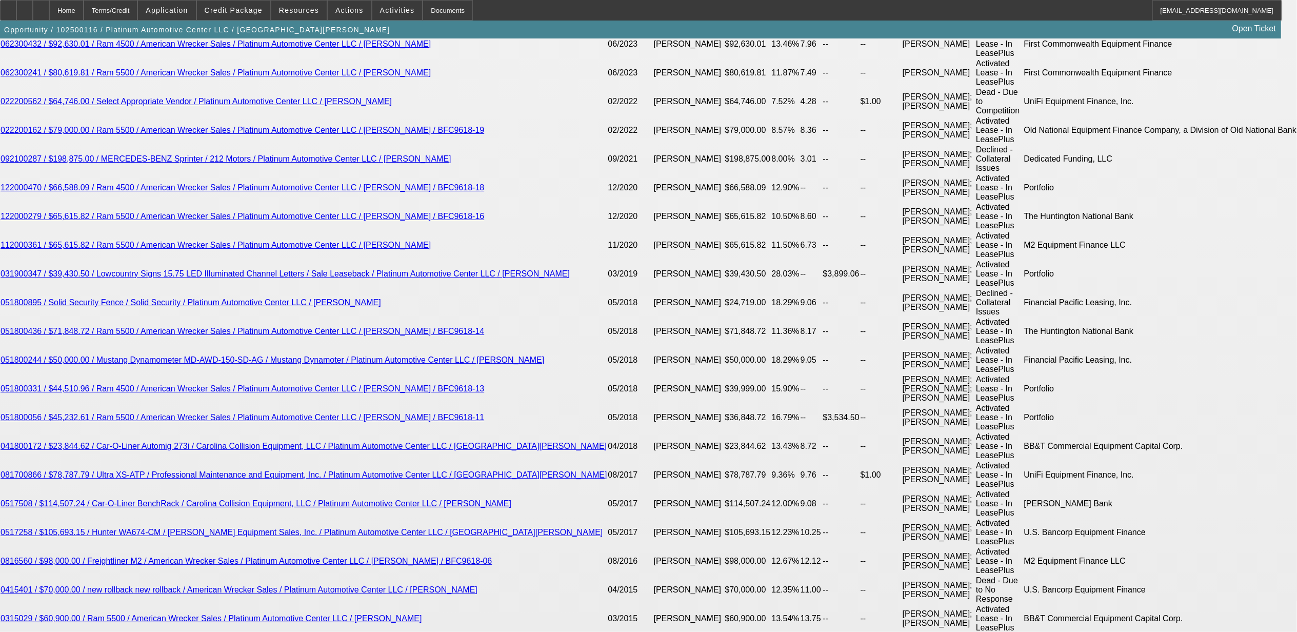
select select "0"
select select "2"
select select "0"
select select "6"
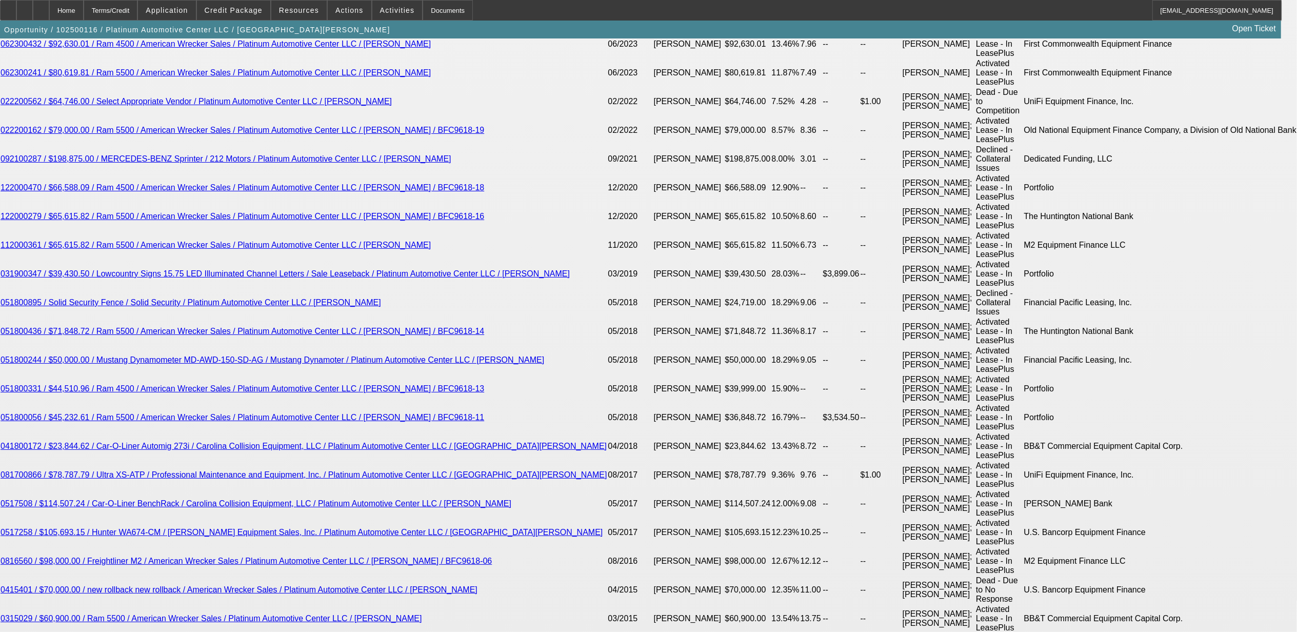
select select "0"
select select "3"
select select "0"
select select "6"
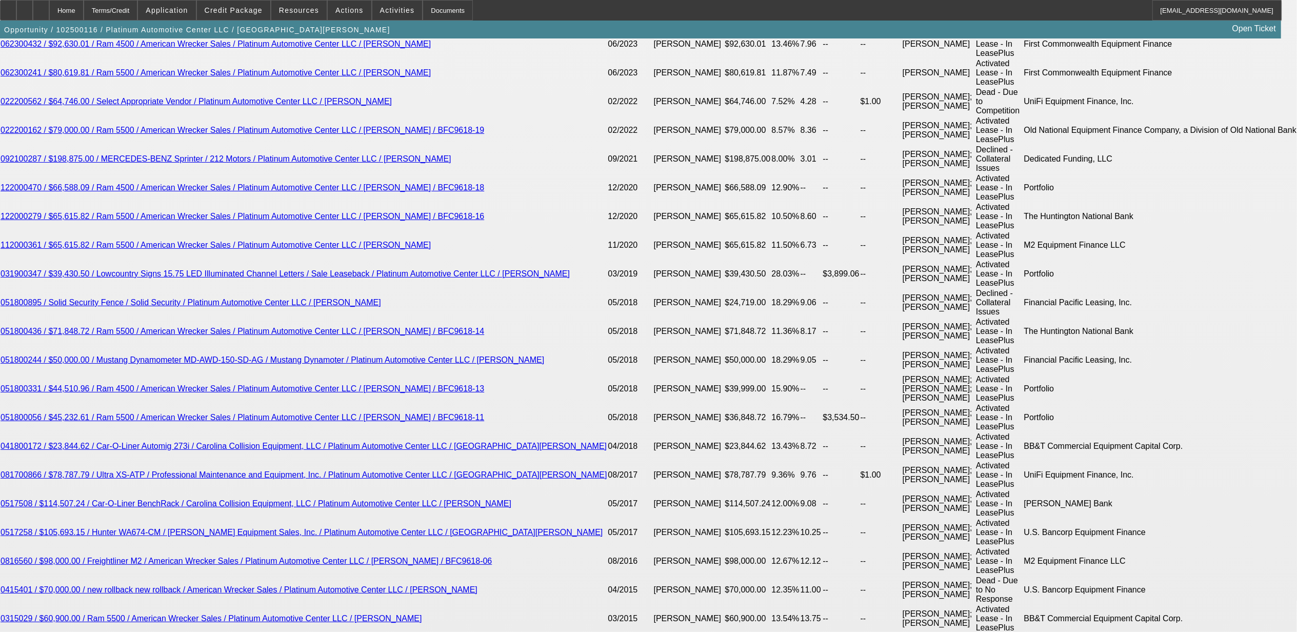
select select "0"
select select "2"
select select "0"
select select "6"
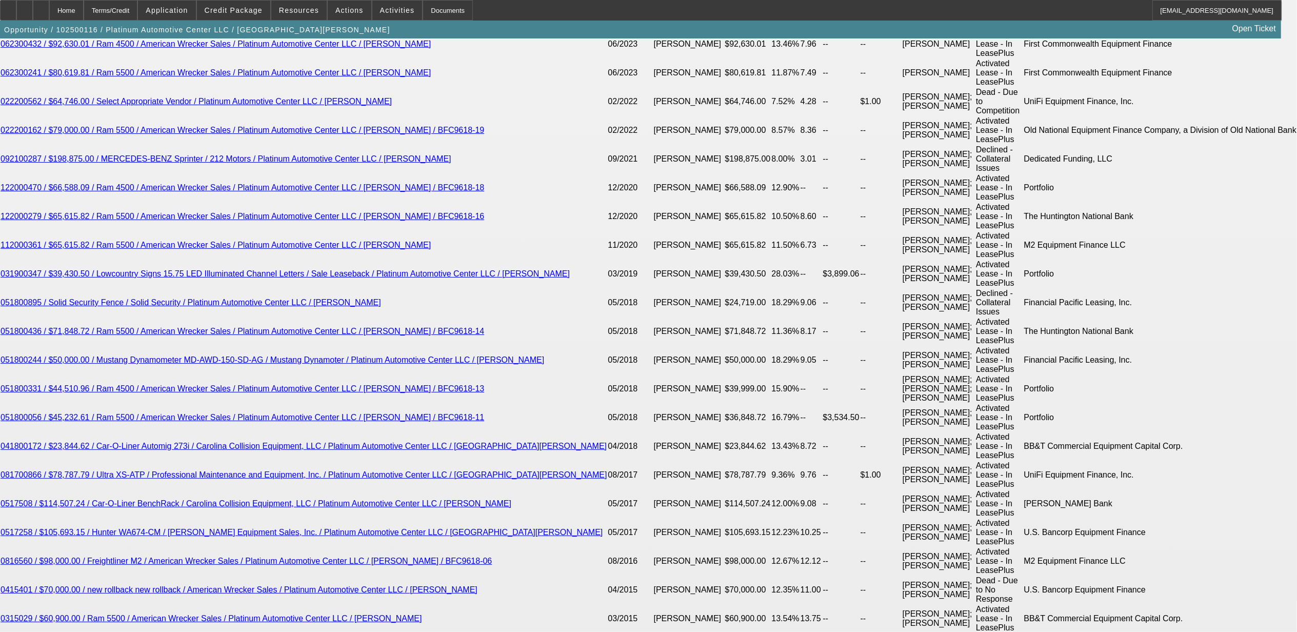
scroll to position [2063, 0]
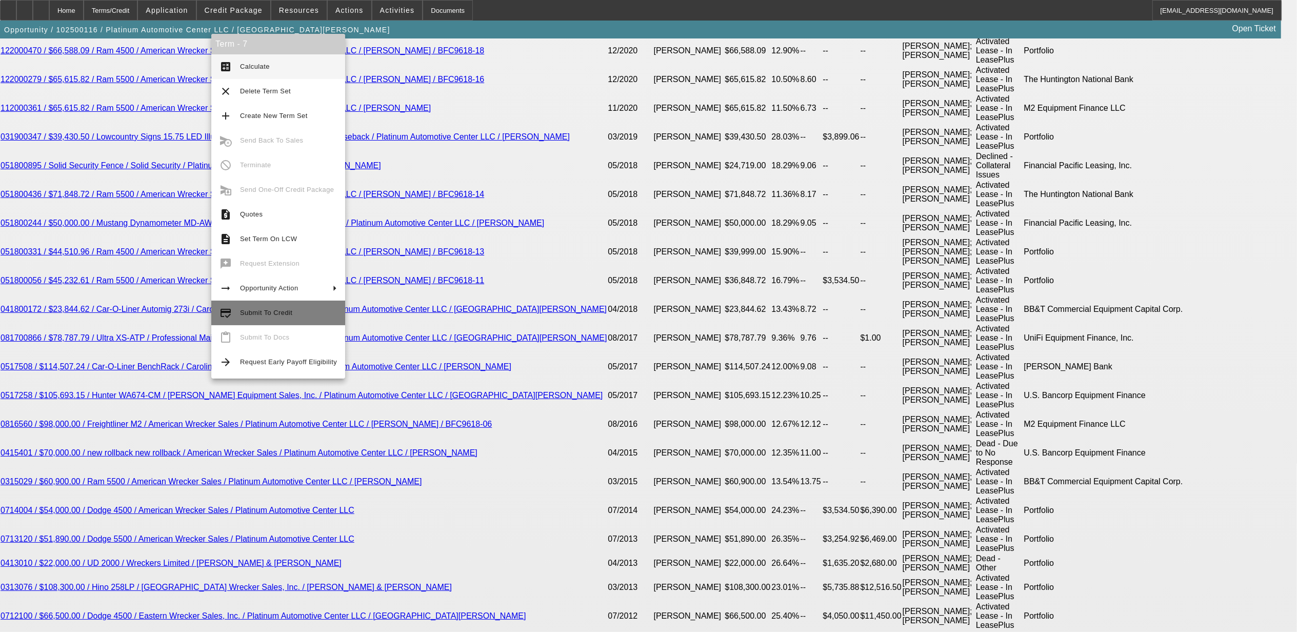
click at [267, 310] on span "Submit To Credit" at bounding box center [266, 313] width 52 height 8
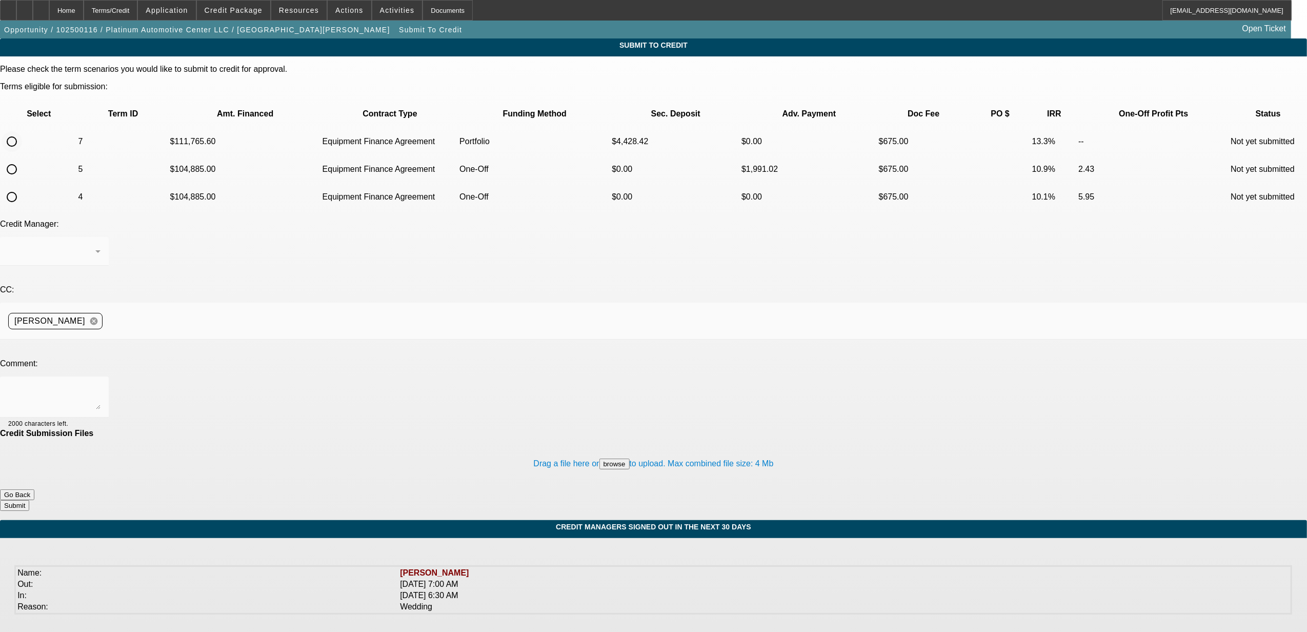
click at [22, 131] on input "radio" at bounding box center [12, 141] width 21 height 21
radio input "true"
click at [95, 245] on div at bounding box center [51, 251] width 87 height 12
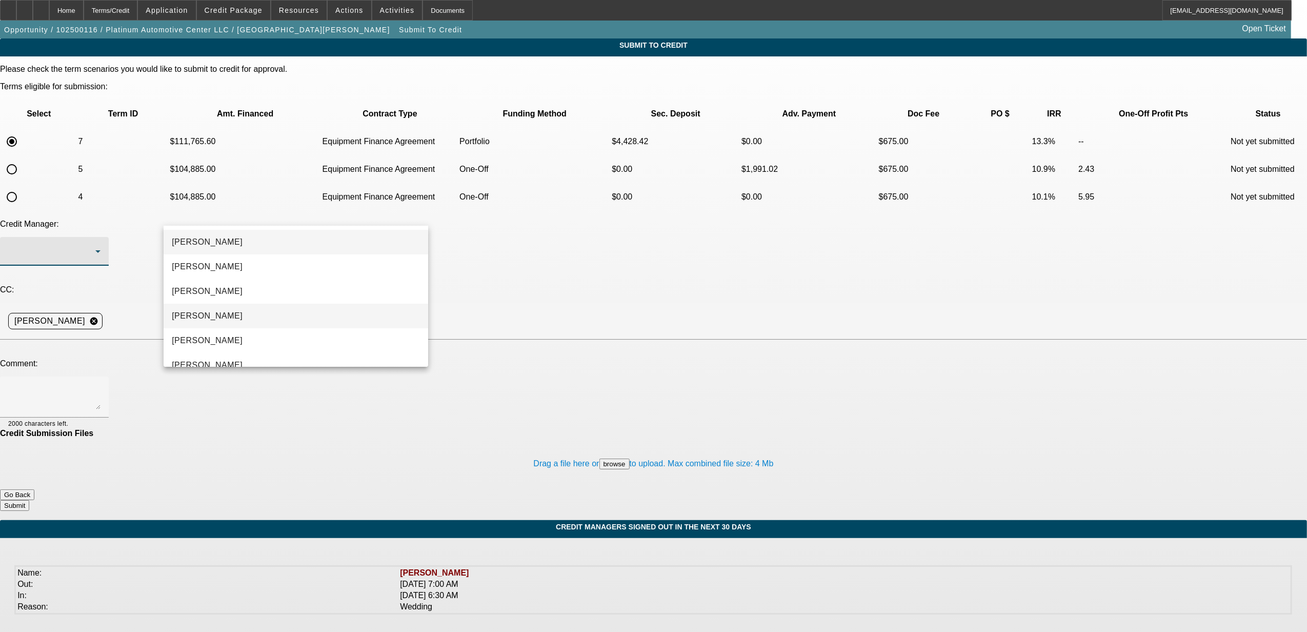
click at [243, 312] on mat-option "[PERSON_NAME]" at bounding box center [296, 316] width 265 height 25
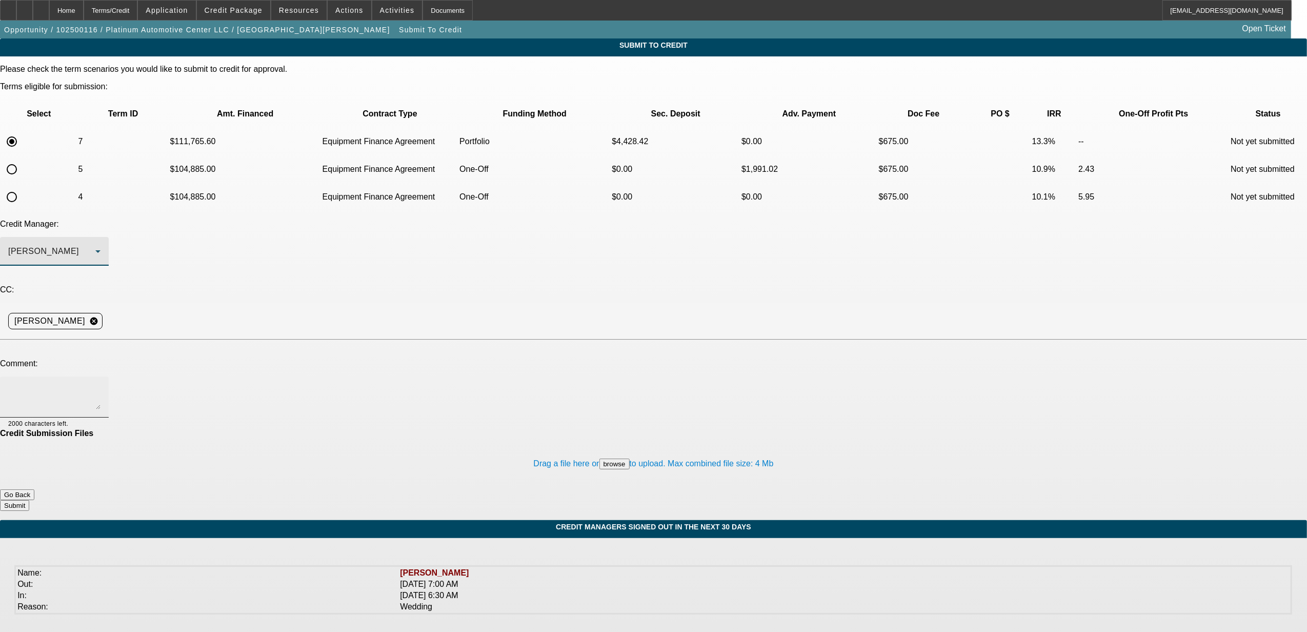
click at [100, 385] on textarea at bounding box center [54, 397] width 92 height 25
drag, startPoint x: 349, startPoint y: 299, endPoint x: 356, endPoint y: 299, distance: 6.7
click at [100, 385] on textarea "Michael, The truck we just approved has a deposit and is in financing. A dealer…" at bounding box center [54, 397] width 92 height 25
click at [268, 11] on button "Credit Package" at bounding box center [233, 10] width 73 height 19
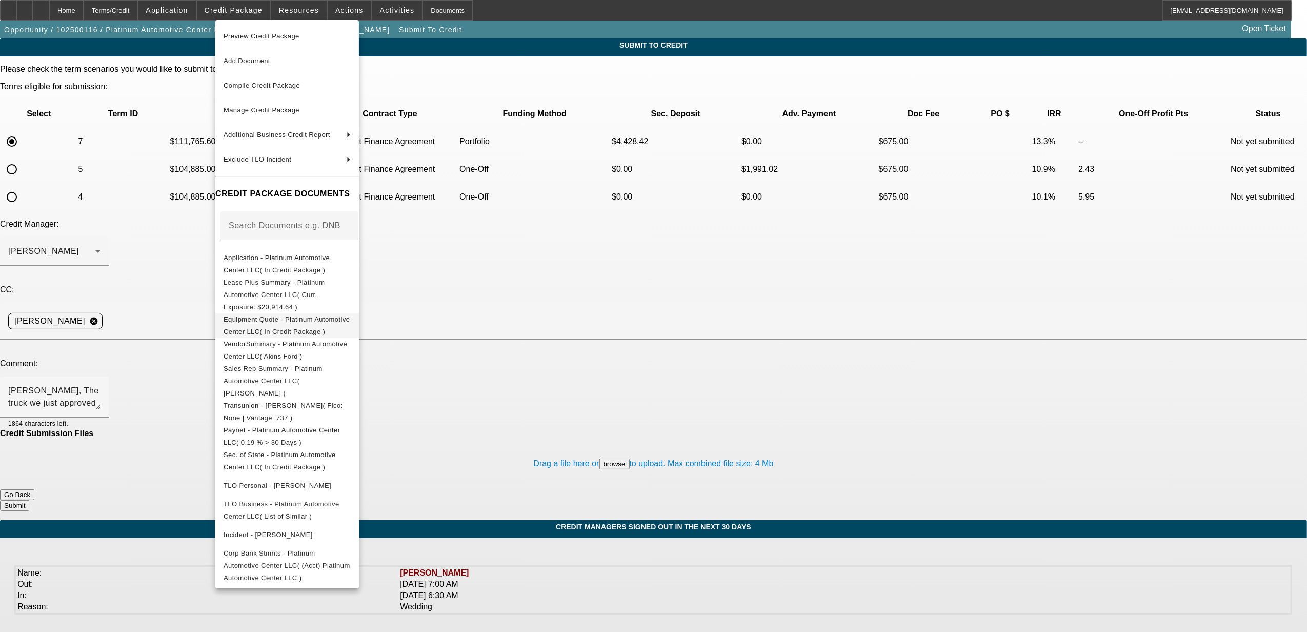
click at [329, 315] on span "Equipment Quote - Platinum Automotive Center LLC( In Credit Package )" at bounding box center [287, 325] width 126 height 20
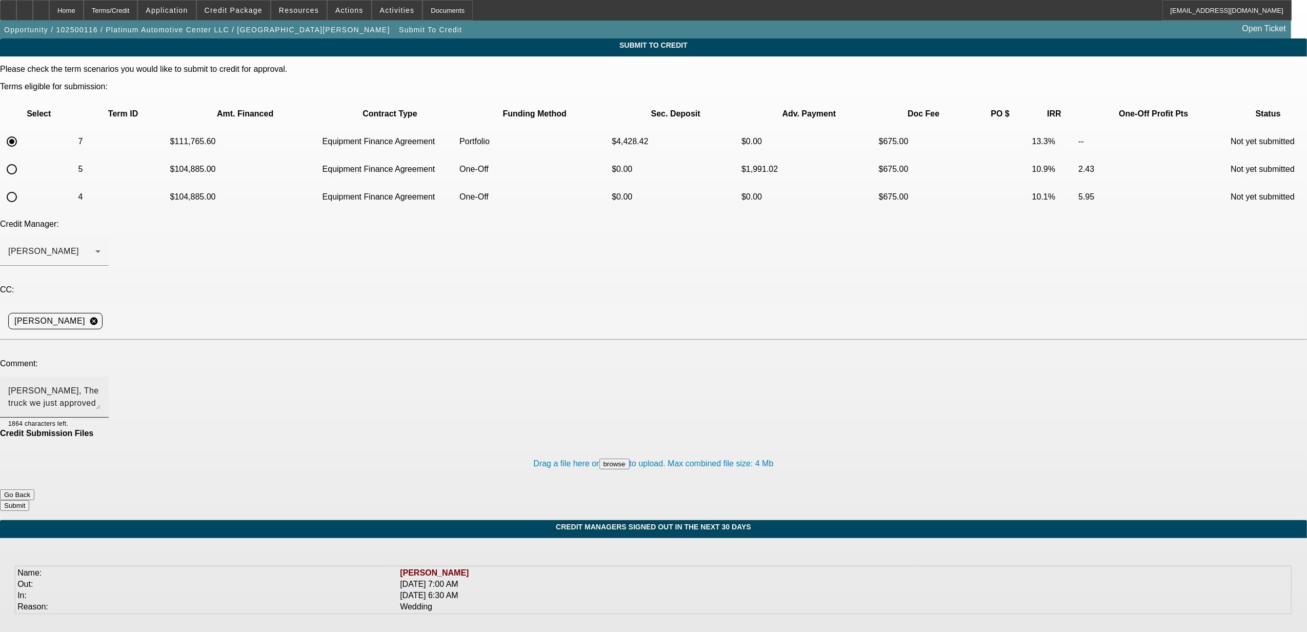
click at [100, 385] on textarea "Michael, The truck we just approved has a deposit and is in financing. A dealer…" at bounding box center [54, 397] width 92 height 25
click at [599, 458] on button "browse" at bounding box center [614, 463] width 30 height 11
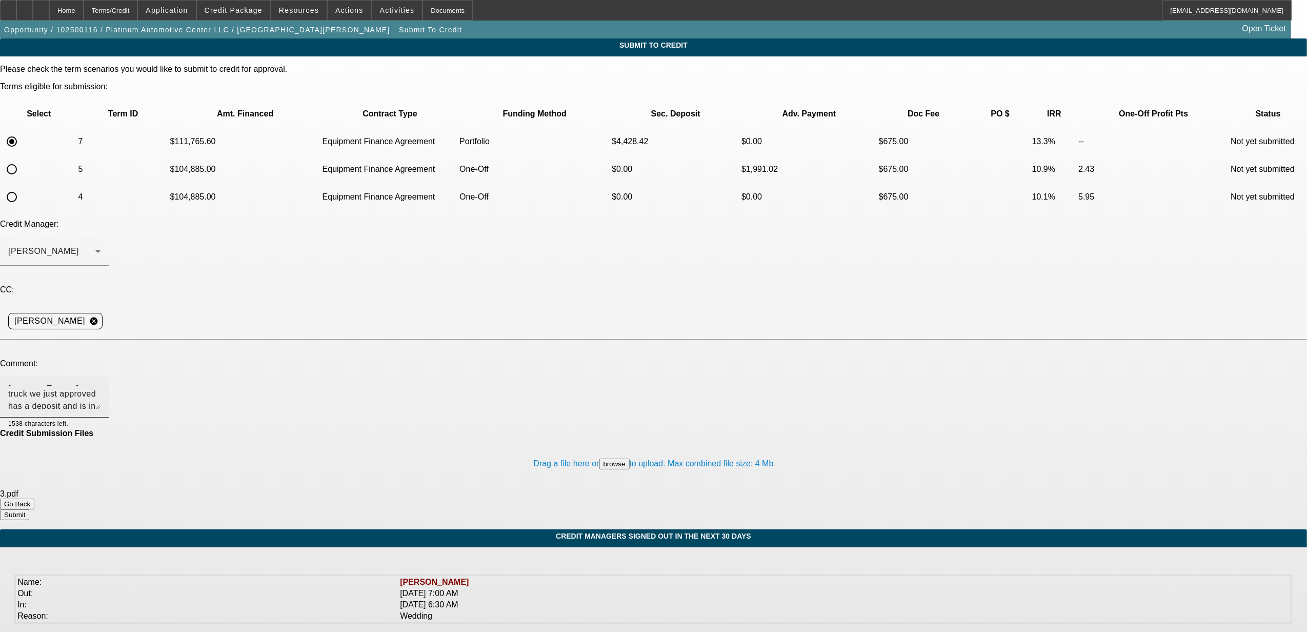
scroll to position [12, 0]
click at [100, 385] on textarea "Michael, The truck we just approved has a deposit and is in financing. A dealer…" at bounding box center [54, 397] width 92 height 25
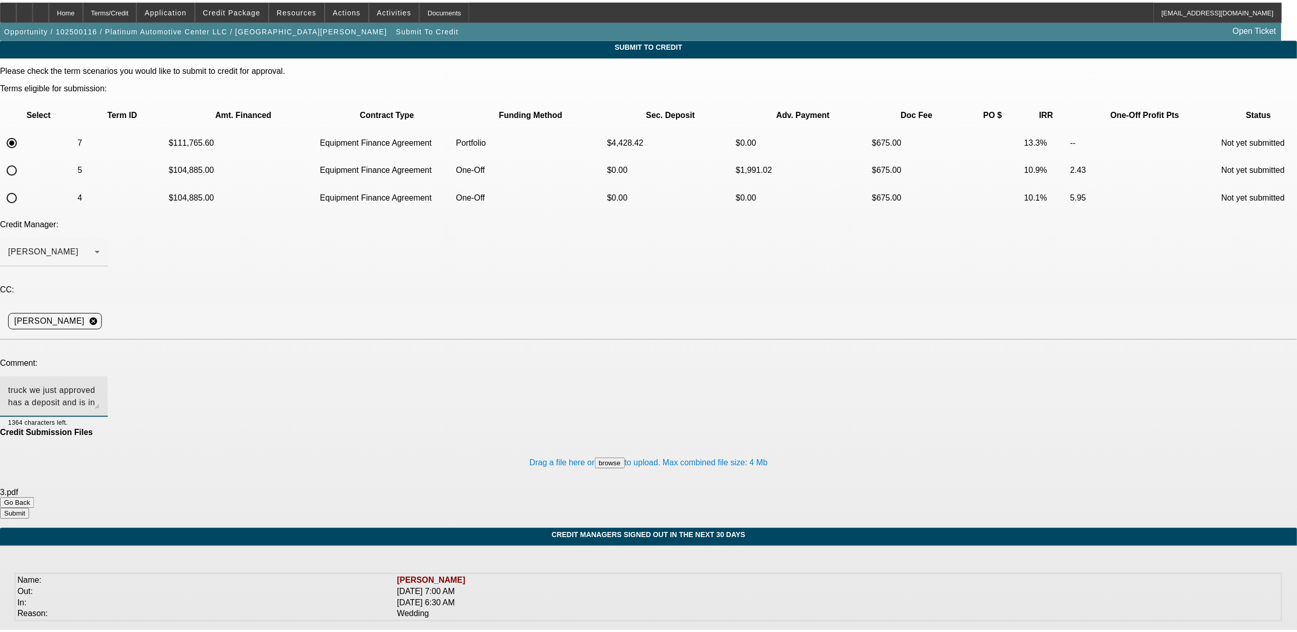
scroll to position [0, 0]
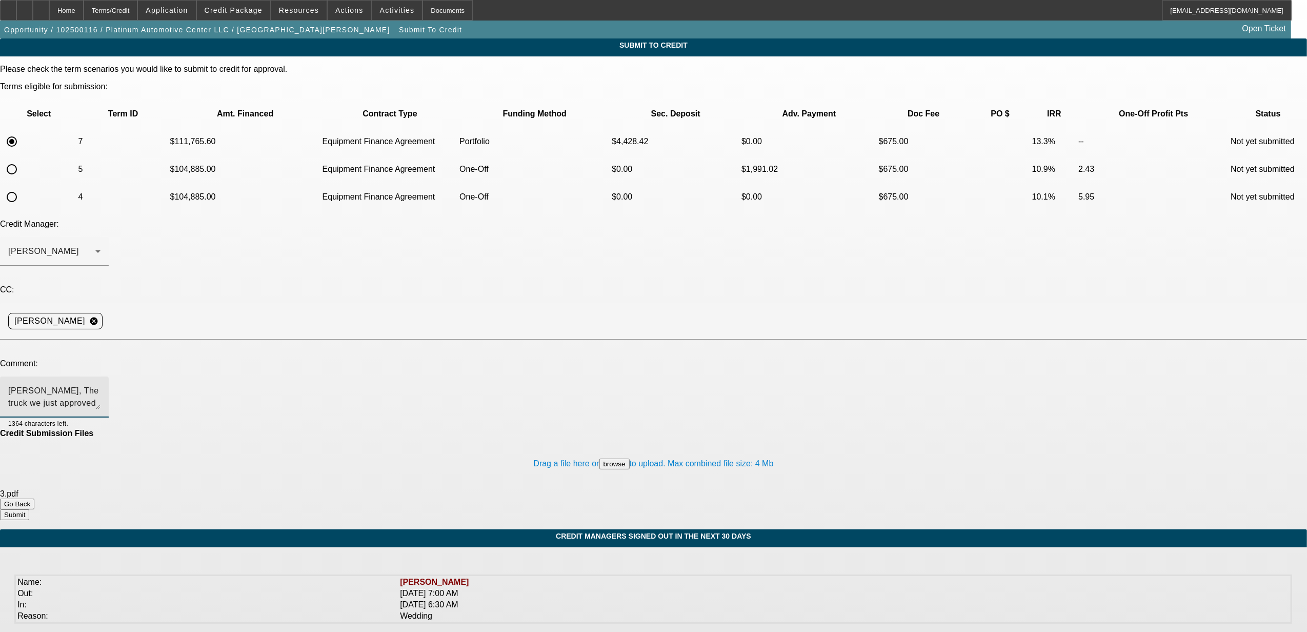
click at [100, 385] on textarea "Michael, The truck we just approved has a deposit and is in financing. A dealer…" at bounding box center [54, 397] width 92 height 25
type textarea "Michael, The truck we just approved has a deposit and is in financing. A dealer…"
click at [29, 509] on button "Submit" at bounding box center [14, 514] width 29 height 11
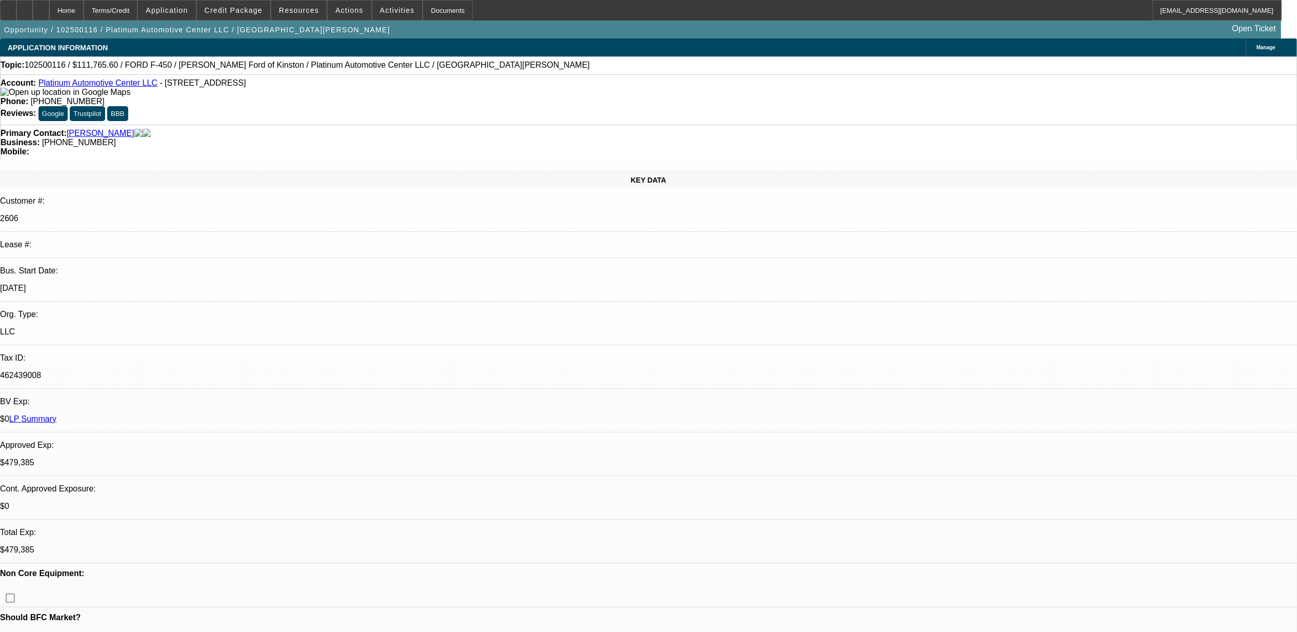
select select "0"
select select "2"
select select "0"
select select "6"
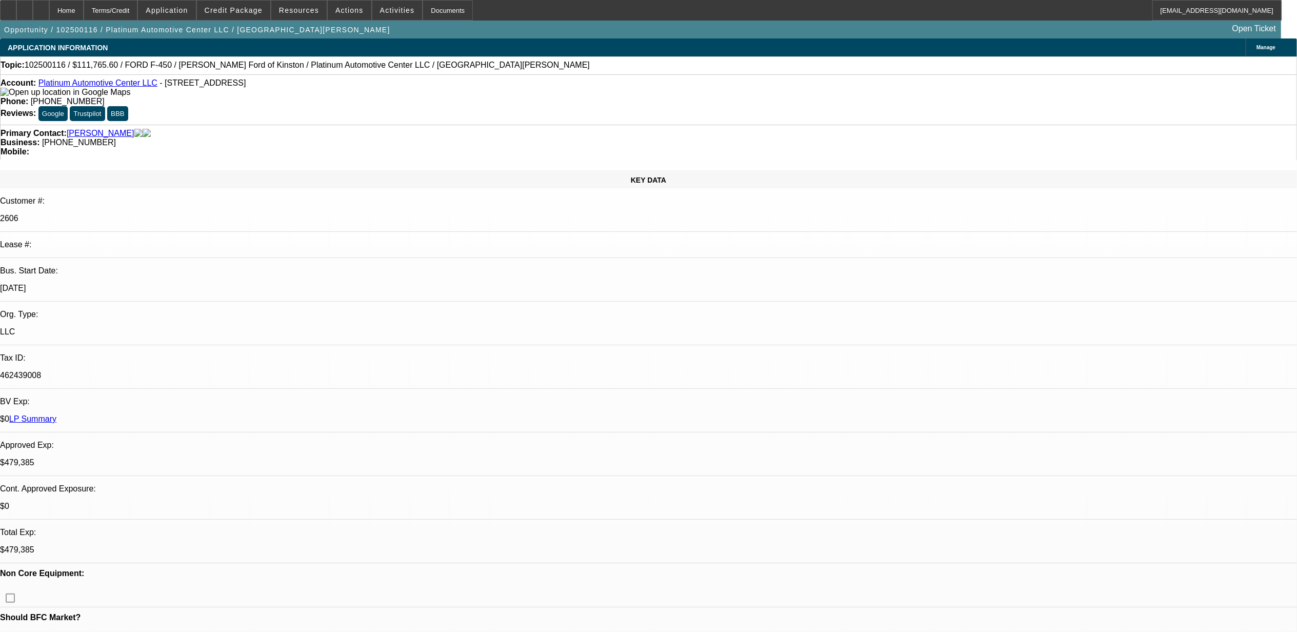
select select "0"
select select "2"
select select "0"
select select "6"
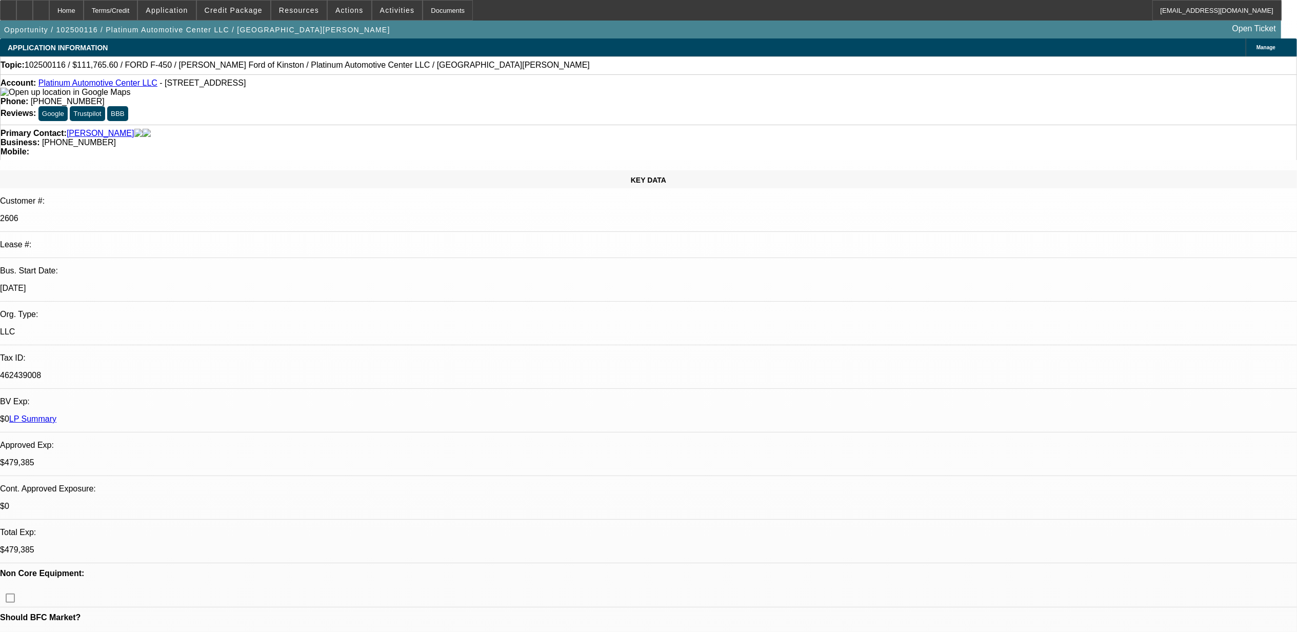
select select "0"
select select "3"
select select "0"
select select "6"
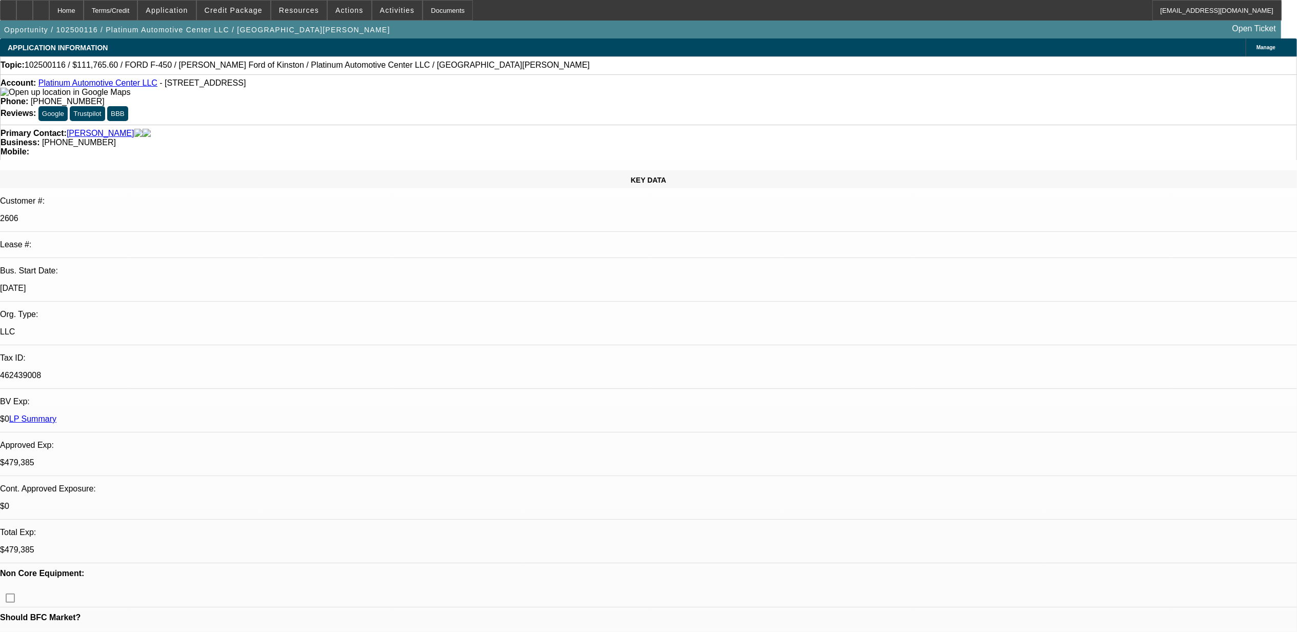
select select "0"
select select "2"
select select "0"
select select "6"
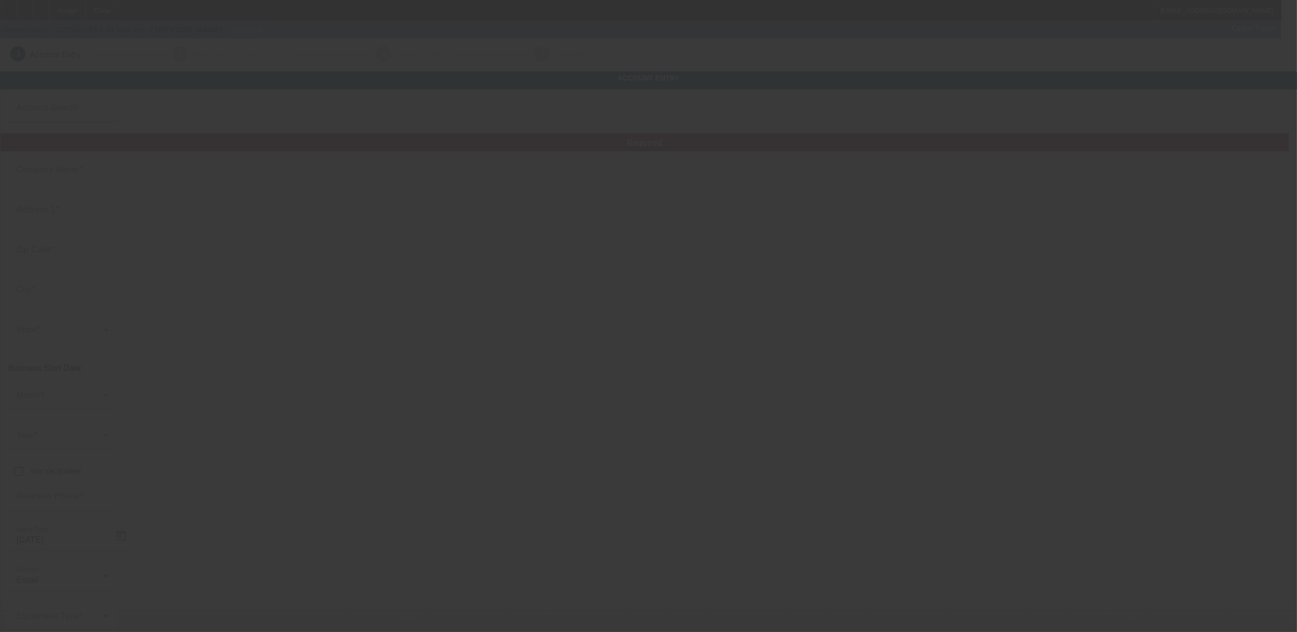
type input "Hi Tow Inc."
type input "[STREET_ADDRESS][PERSON_NAME]"
type input "50220"
type input "[PERSON_NAME]"
type input "[PHONE_NUMBER]"
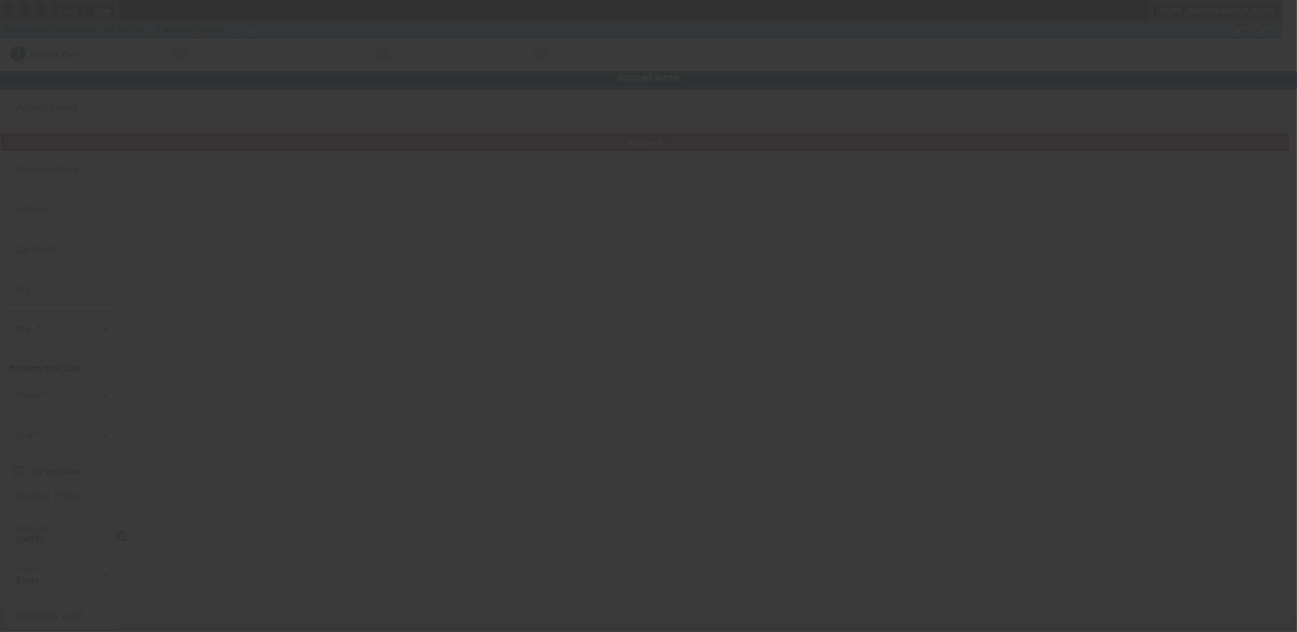
type input "[EMAIL_ADDRESS][DOMAIN_NAME]"
type input "[GEOGRAPHIC_DATA]"
type input "[US_EMPLOYER_IDENTIFICATION_NUMBER]"
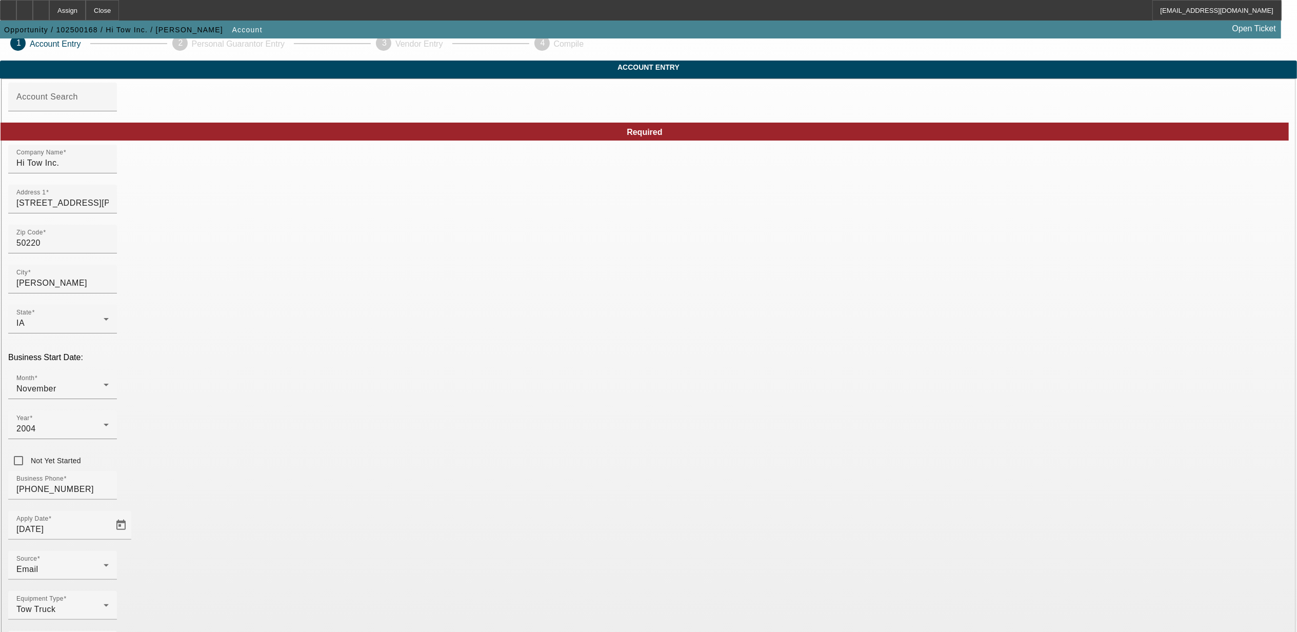
scroll to position [13, 0]
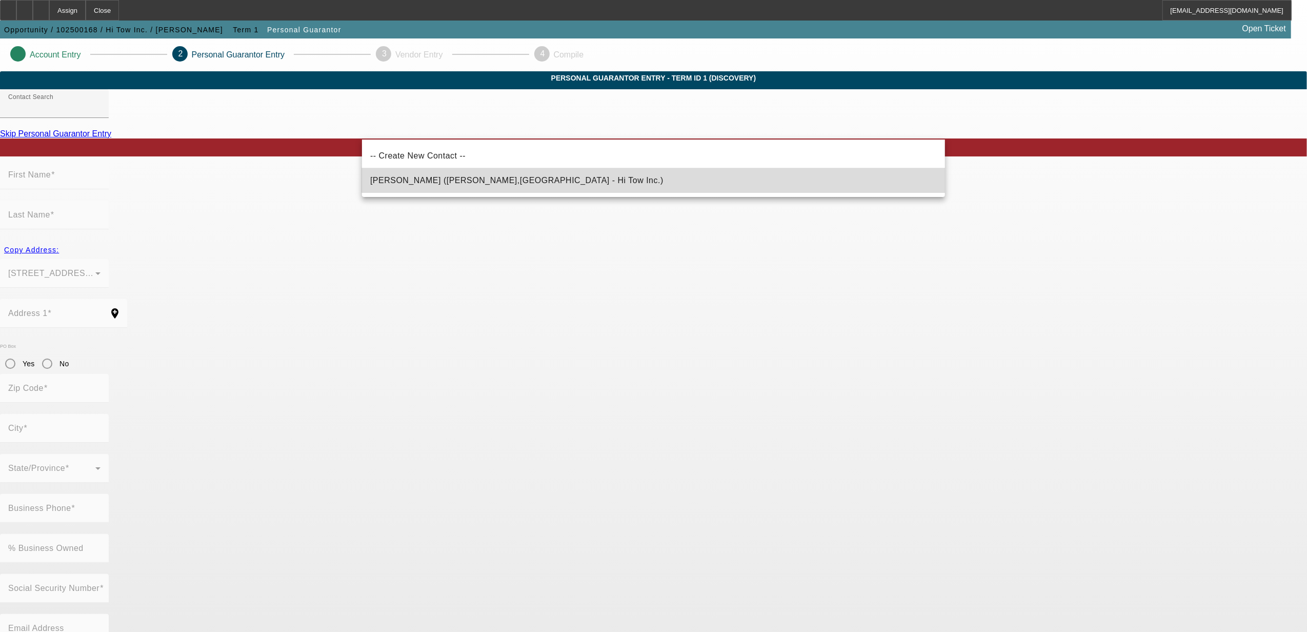
click at [425, 178] on span "[PERSON_NAME] ([PERSON_NAME],[GEOGRAPHIC_DATA] - Hi Tow Inc.)" at bounding box center [516, 180] width 293 height 9
type input "[PERSON_NAME] ([PERSON_NAME],[GEOGRAPHIC_DATA] - Hi Tow Inc.)"
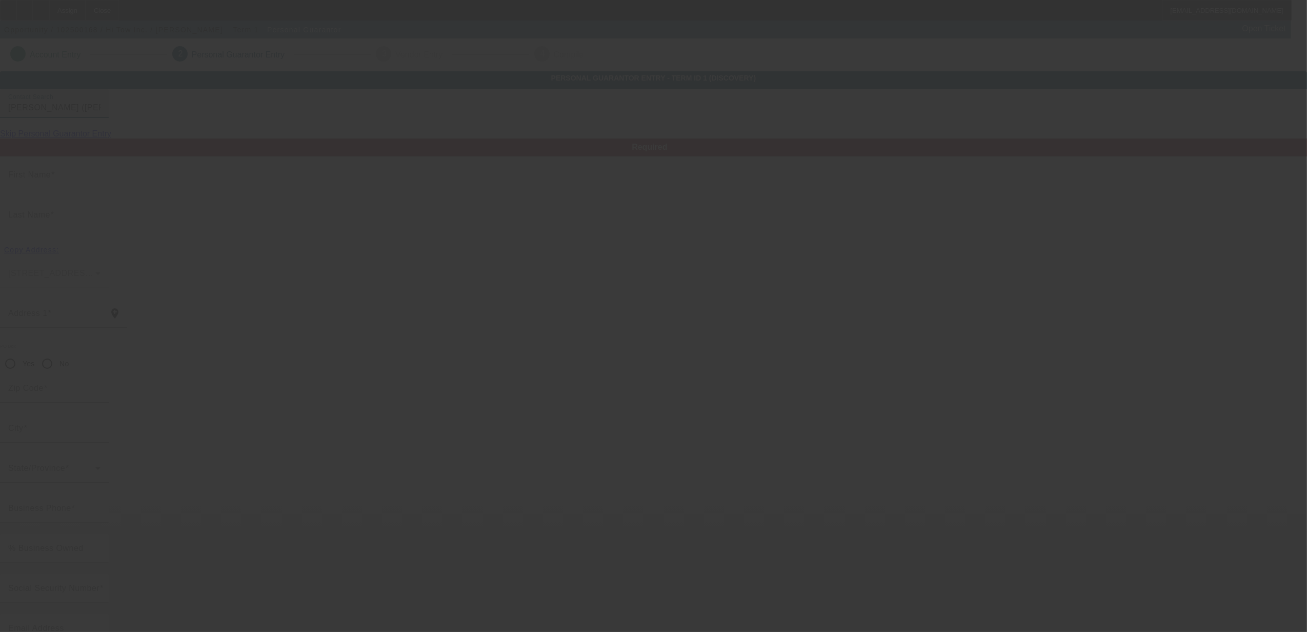
type input "[PERSON_NAME]"
type input "[STREET_ADDRESS]"
radio input "true"
type input "50039"
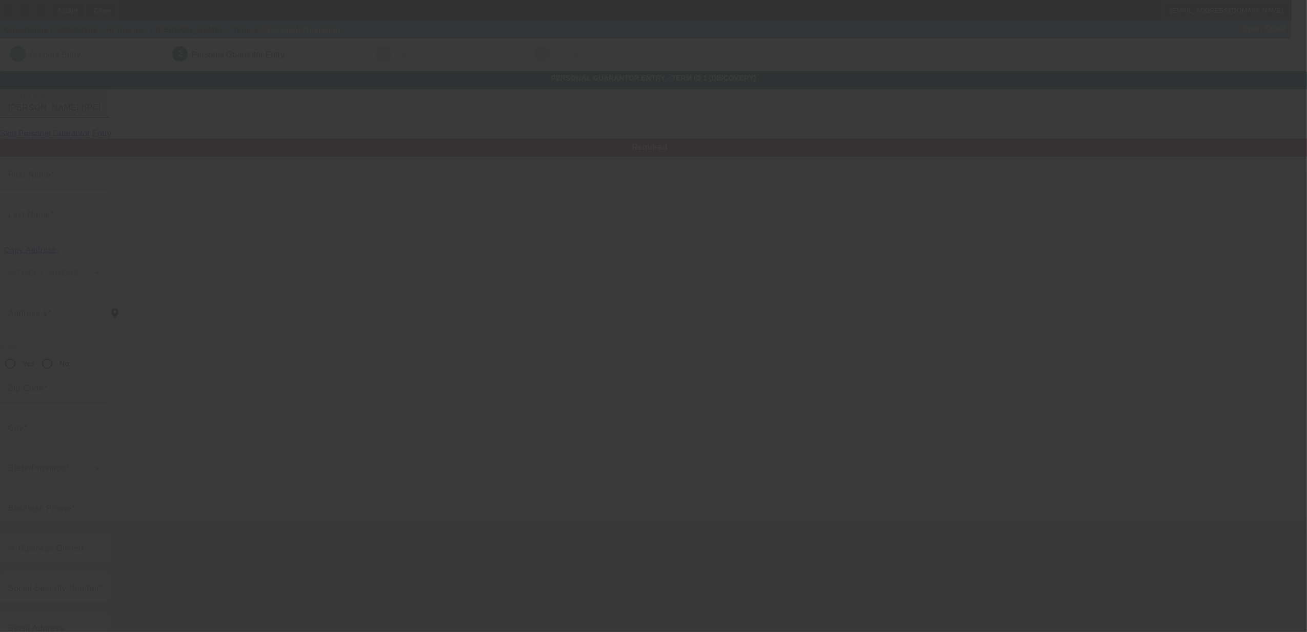
type input "[PERSON_NAME]"
type input "[PHONE_NUMBER]"
type input "100"
type input "020-74-7682"
type input "hitowinc617@verizon.net"
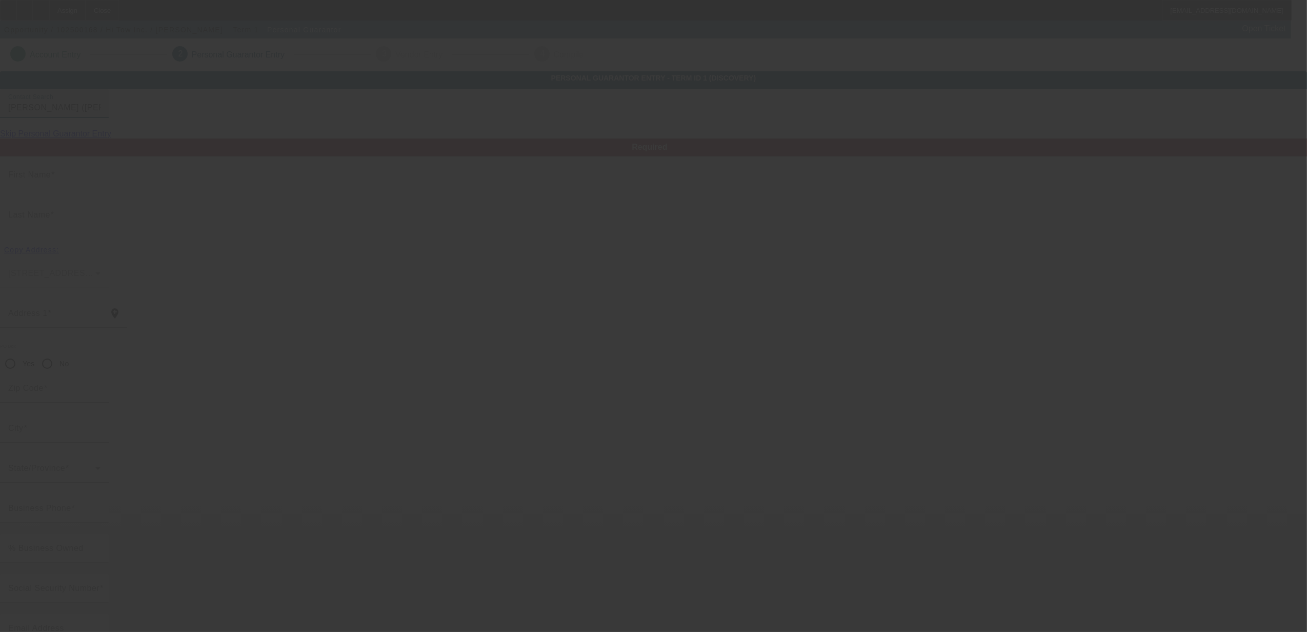
type input "R"
type input "$0.00"
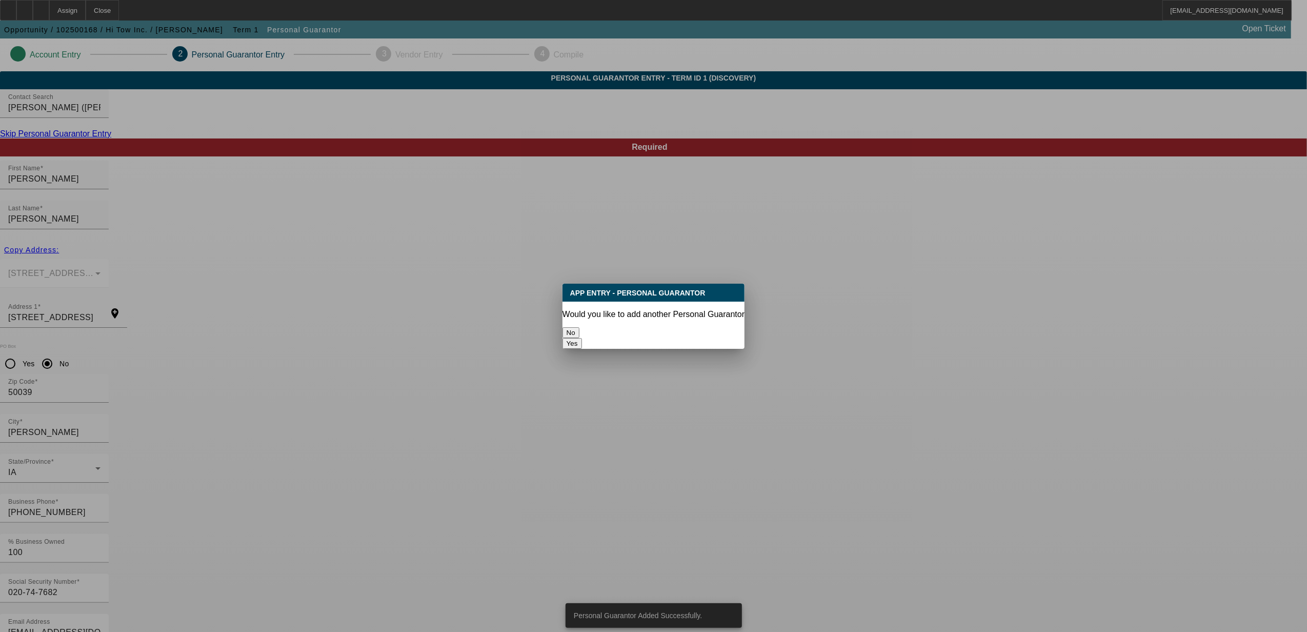
click at [579, 329] on button "No" at bounding box center [570, 332] width 17 height 11
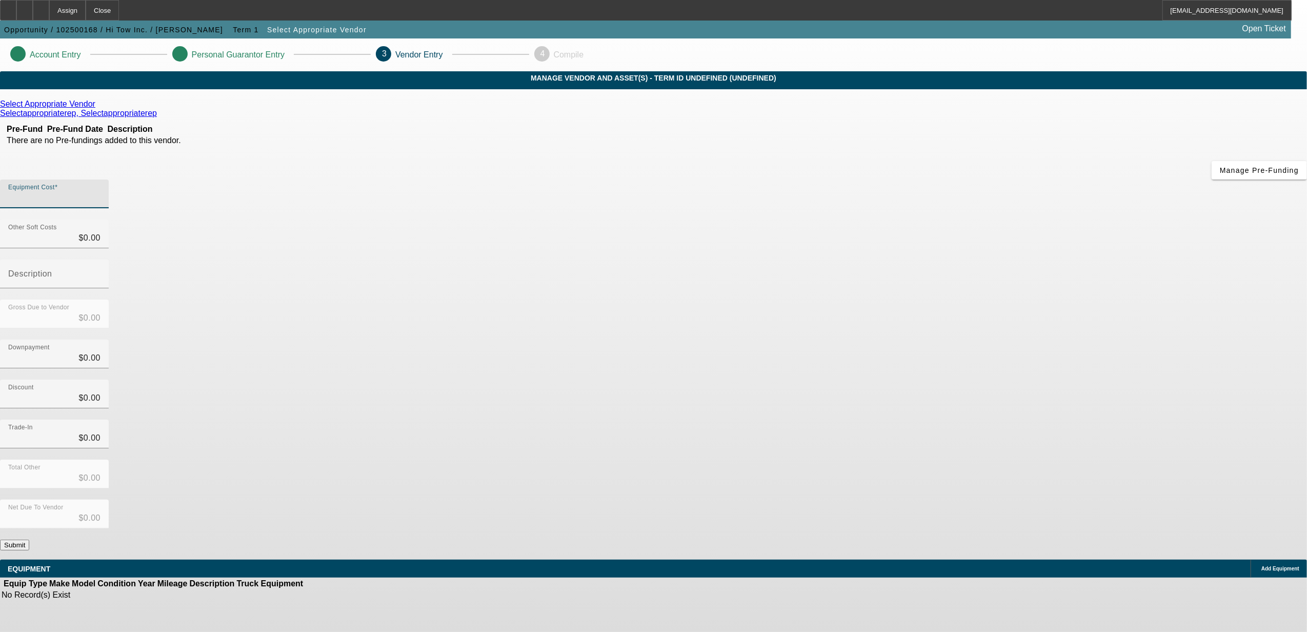
click at [100, 192] on input "Equipment Cost" at bounding box center [54, 198] width 92 height 12
type input "1"
type input "$1.00"
type input "15"
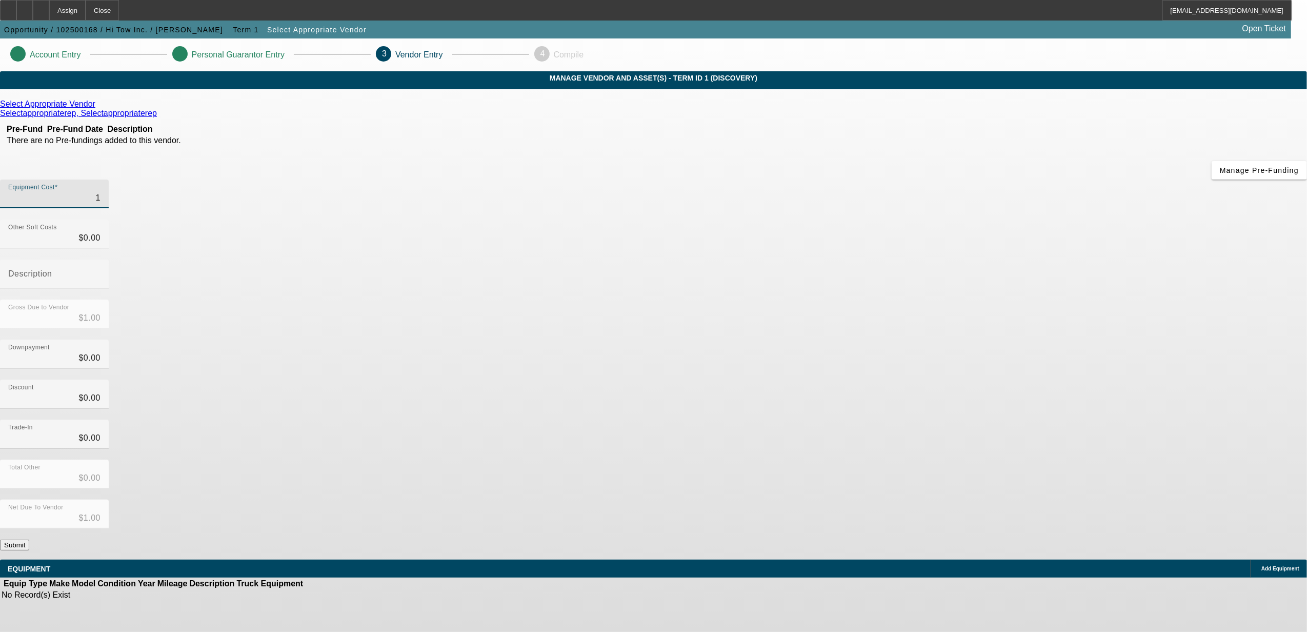
type input "$15.00"
type input "154"
type input "$154.00"
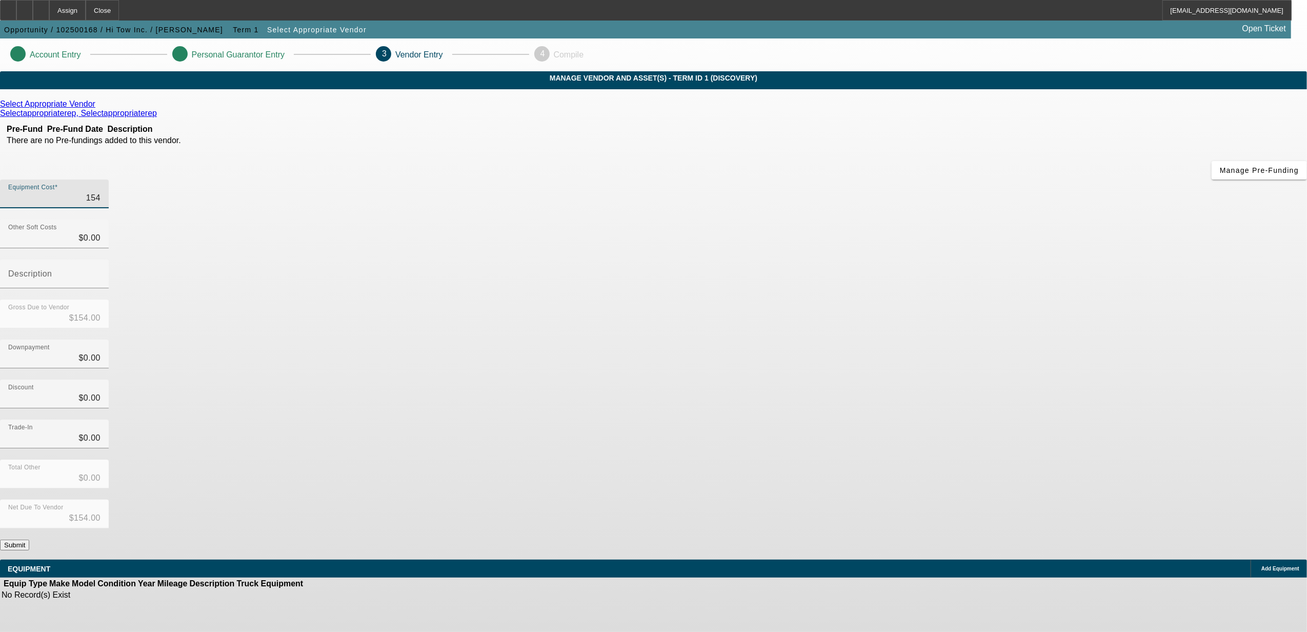
type input "1540"
type input "$1,540.00"
type input "15400"
type input "$15,400.00"
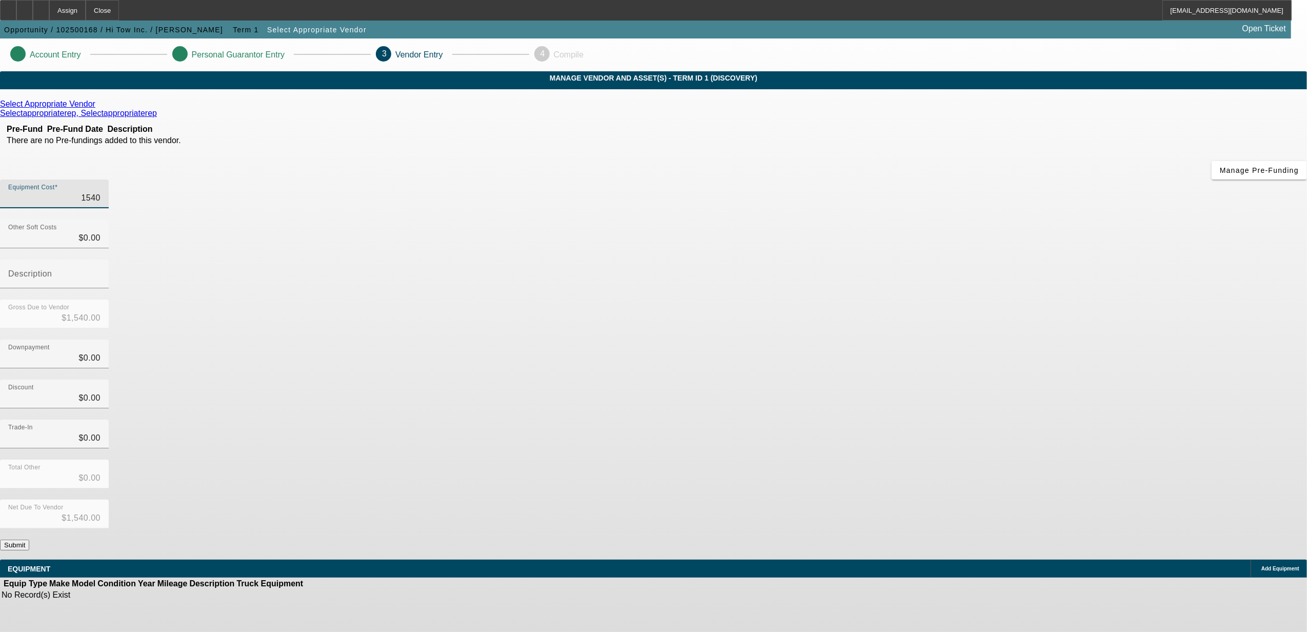
type input "$15,400.00"
type input "154000"
type input "$154,000.00"
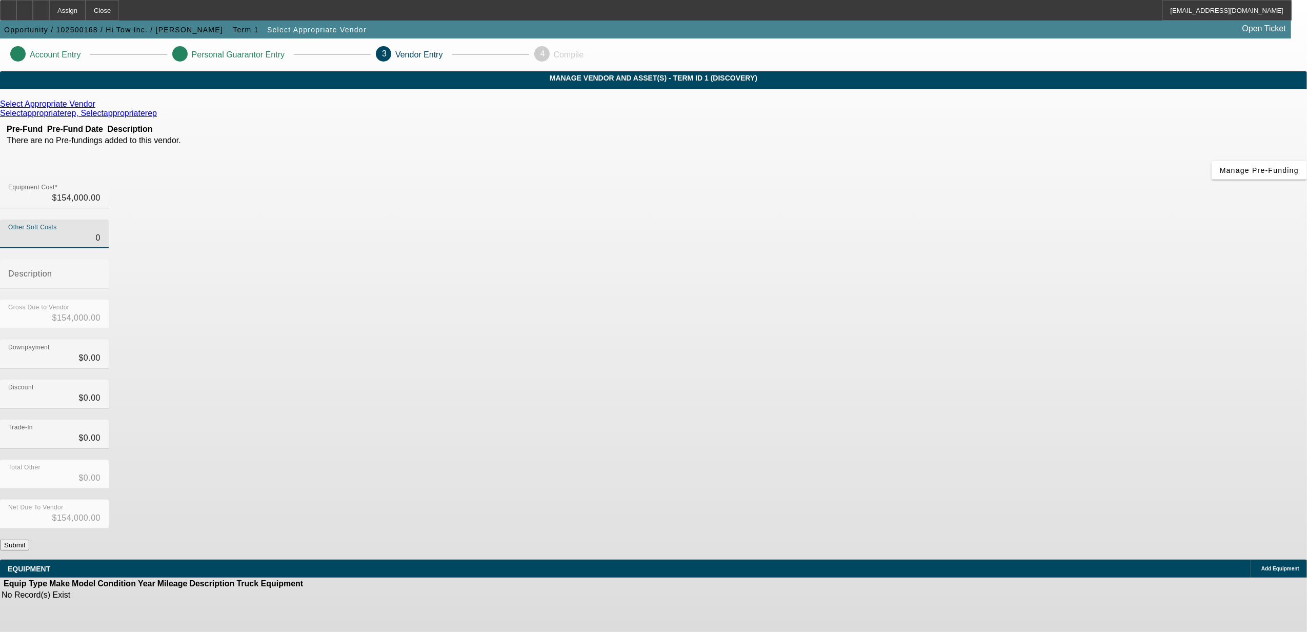
type input "$0.00"
click at [29, 539] on button "Submit" at bounding box center [14, 544] width 29 height 11
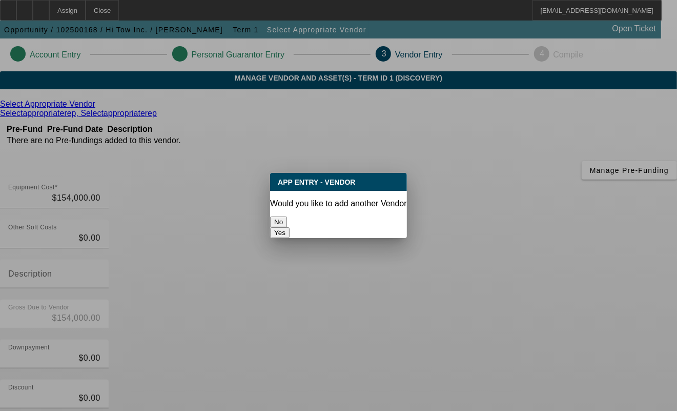
click at [287, 216] on button "No" at bounding box center [278, 221] width 17 height 11
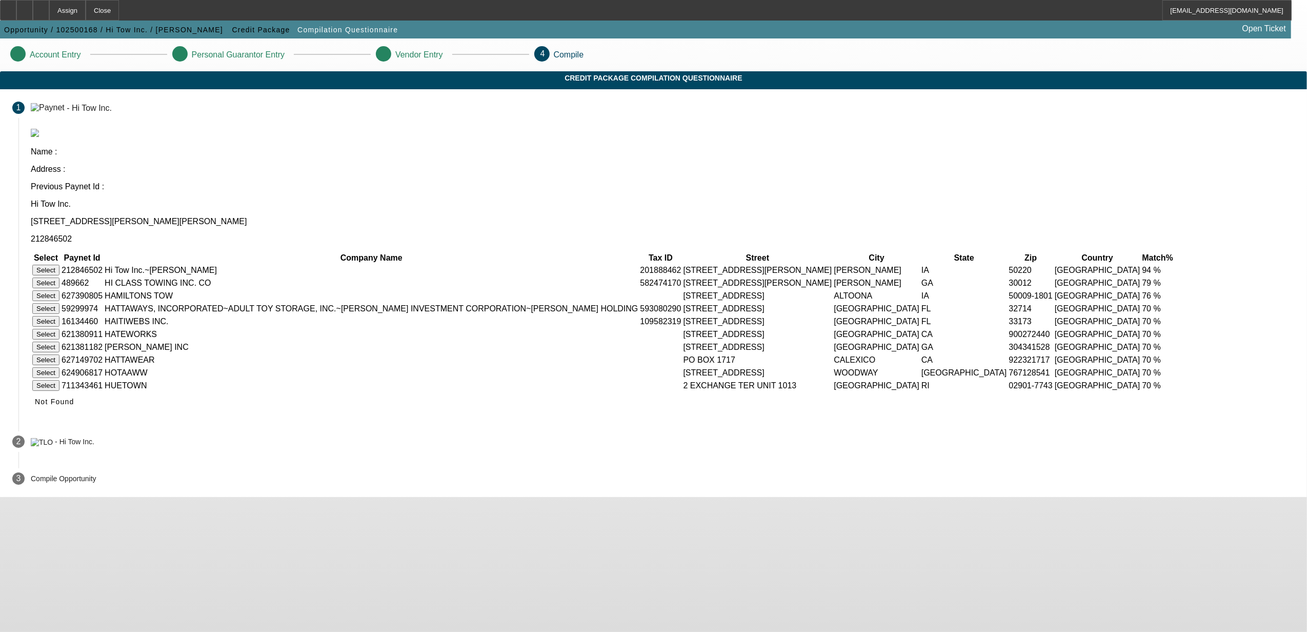
click at [59, 265] on button "Select" at bounding box center [45, 270] width 27 height 11
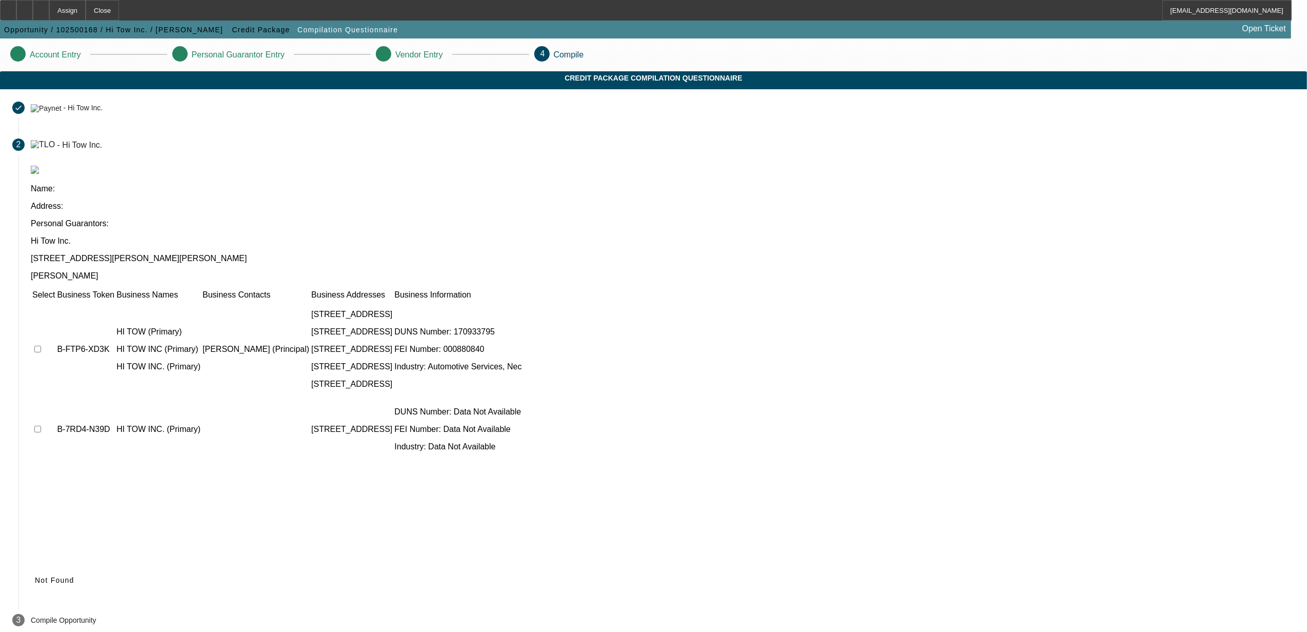
click at [55, 301] on td at bounding box center [44, 349] width 24 height 96
click at [41, 346] on input "checkbox" at bounding box center [37, 349] width 7 height 7
checkbox input "true"
click at [61, 576] on span "Submit" at bounding box center [48, 580] width 26 height 8
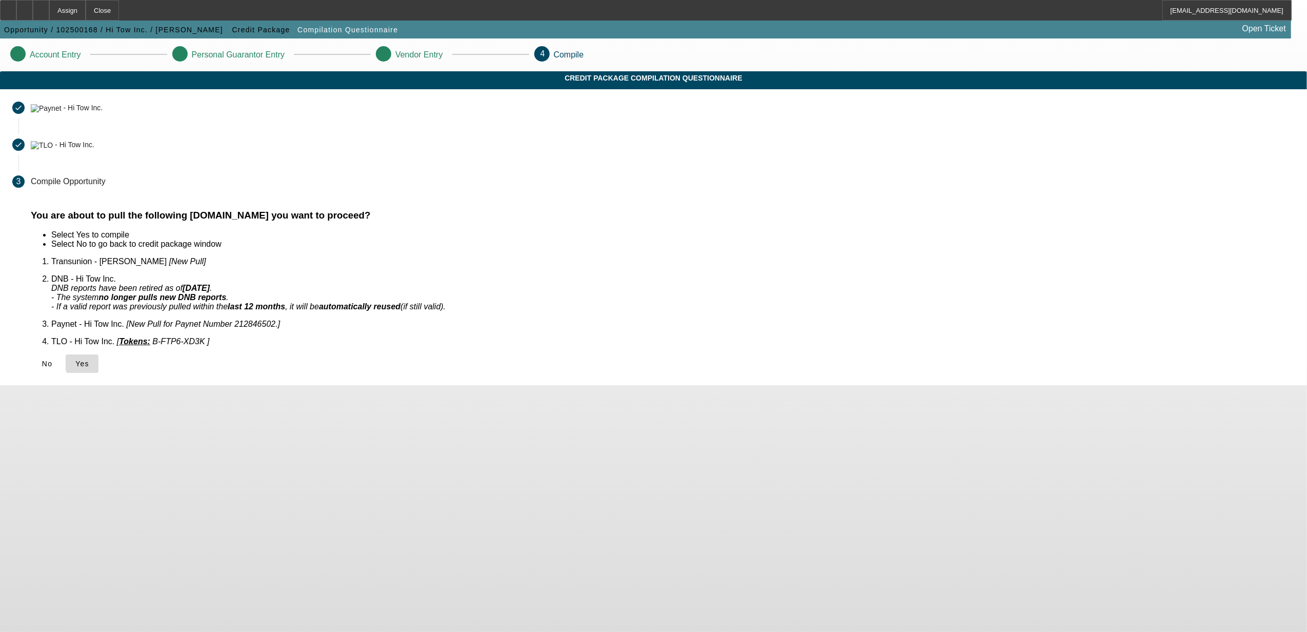
click at [89, 359] on span "Yes" at bounding box center [82, 363] width 14 height 8
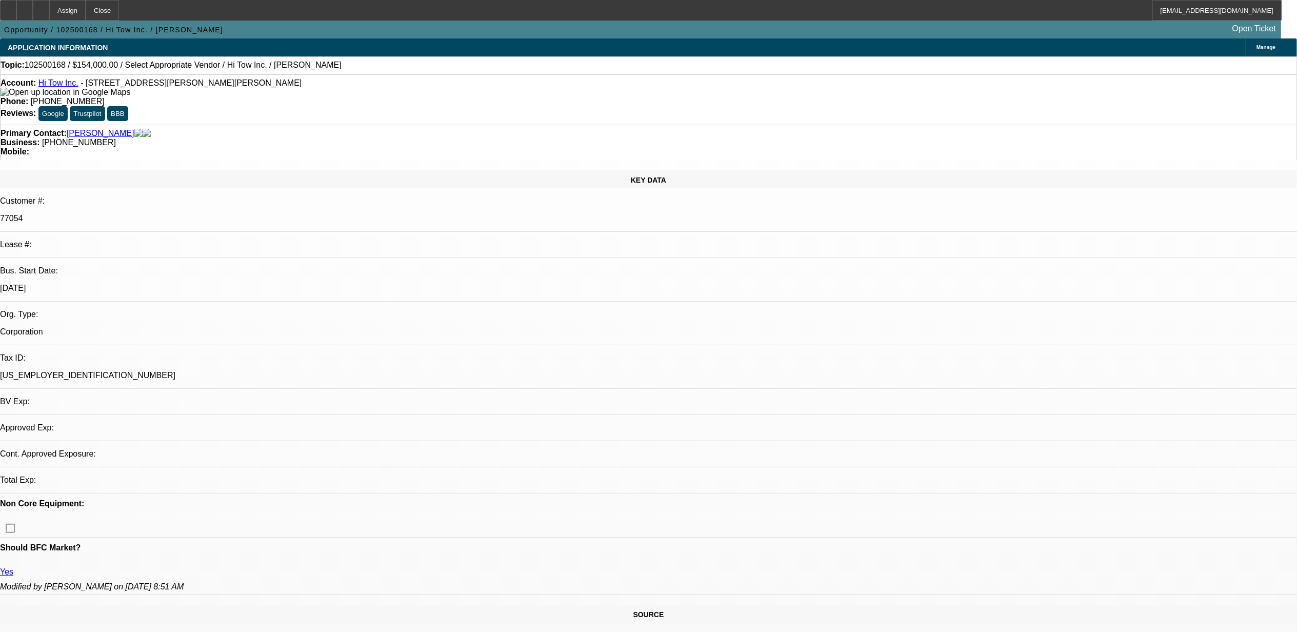
select select "0"
select select "2"
select select "0.1"
select select "4"
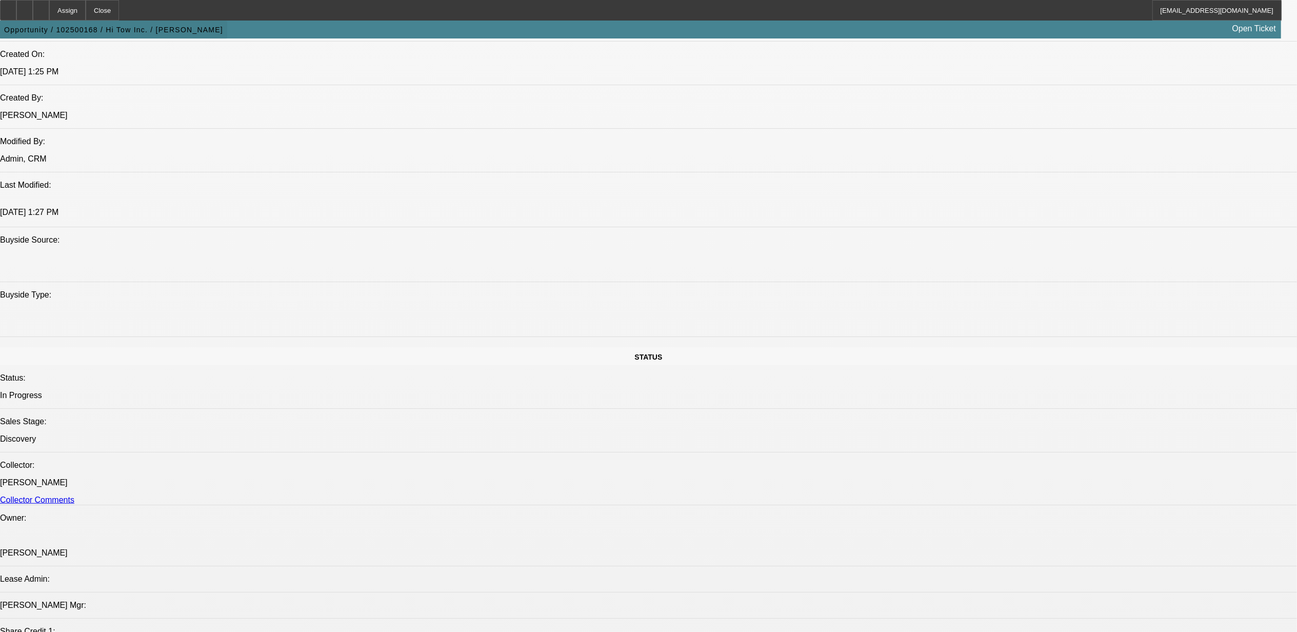
scroll to position [752, 0]
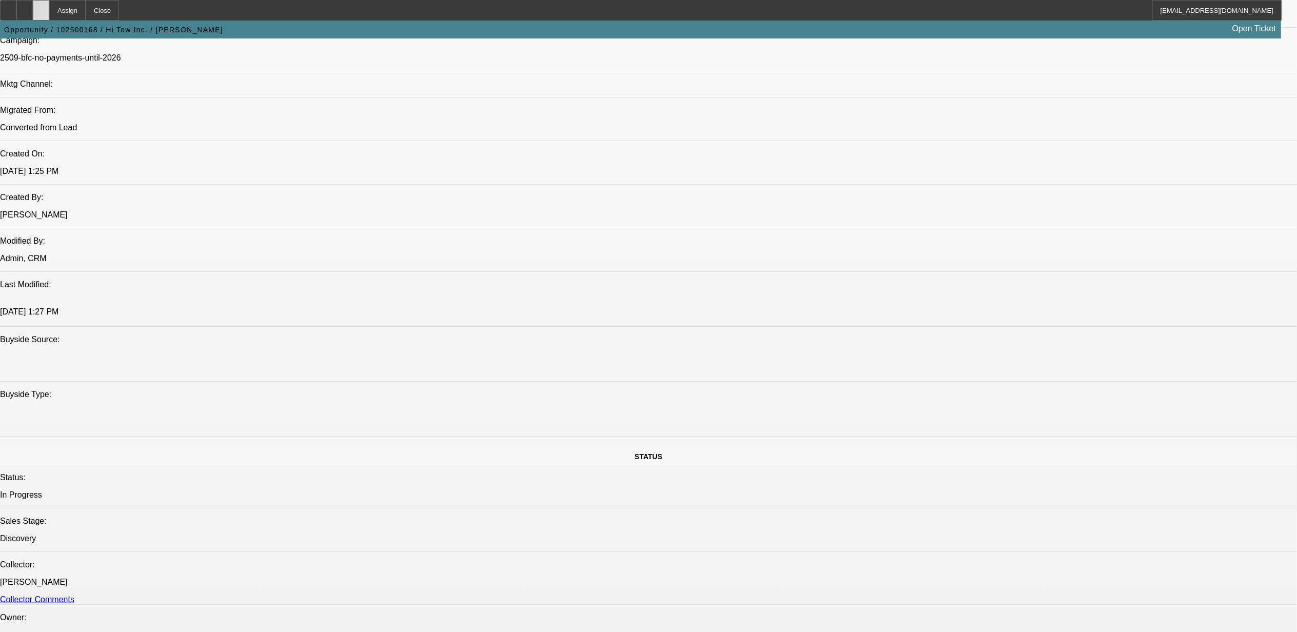
click at [41, 7] on icon at bounding box center [41, 7] width 0 height 0
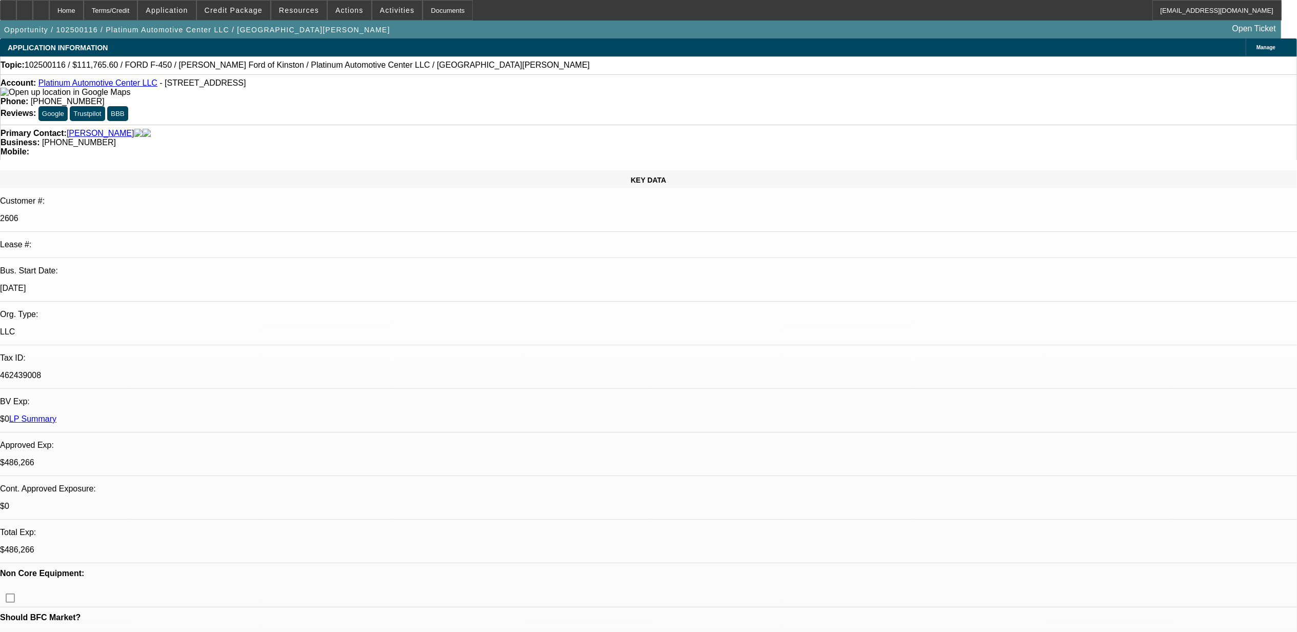
select select "0"
select select "2"
select select "0"
select select "2"
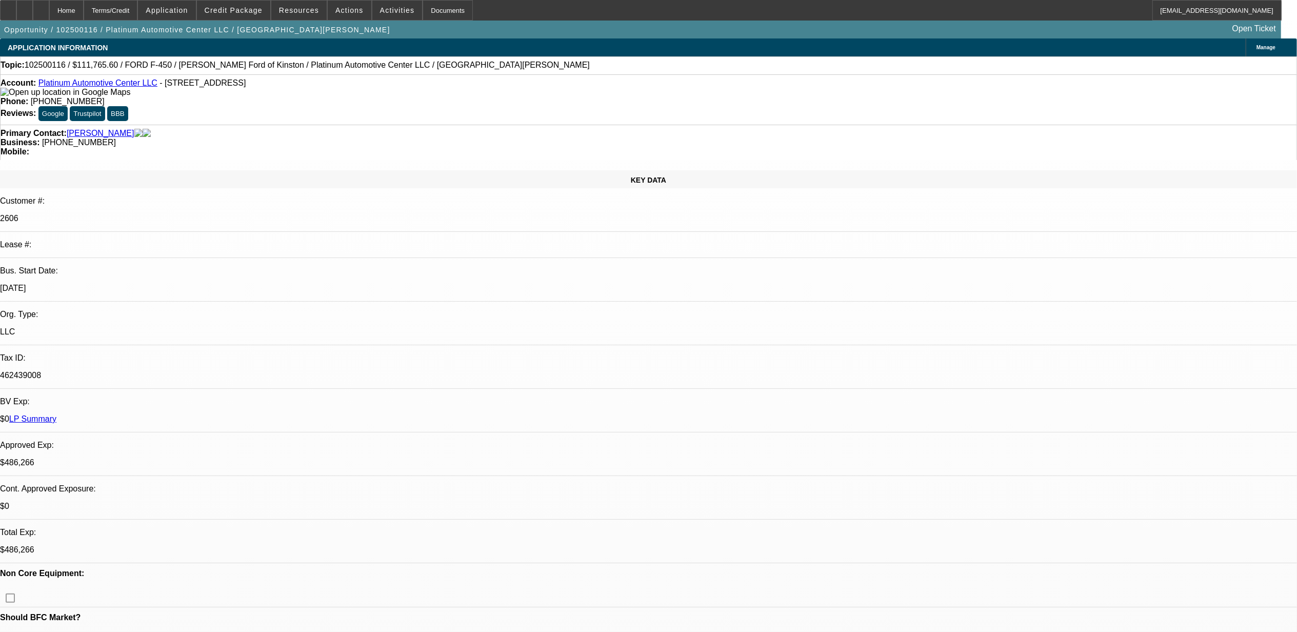
select select "0"
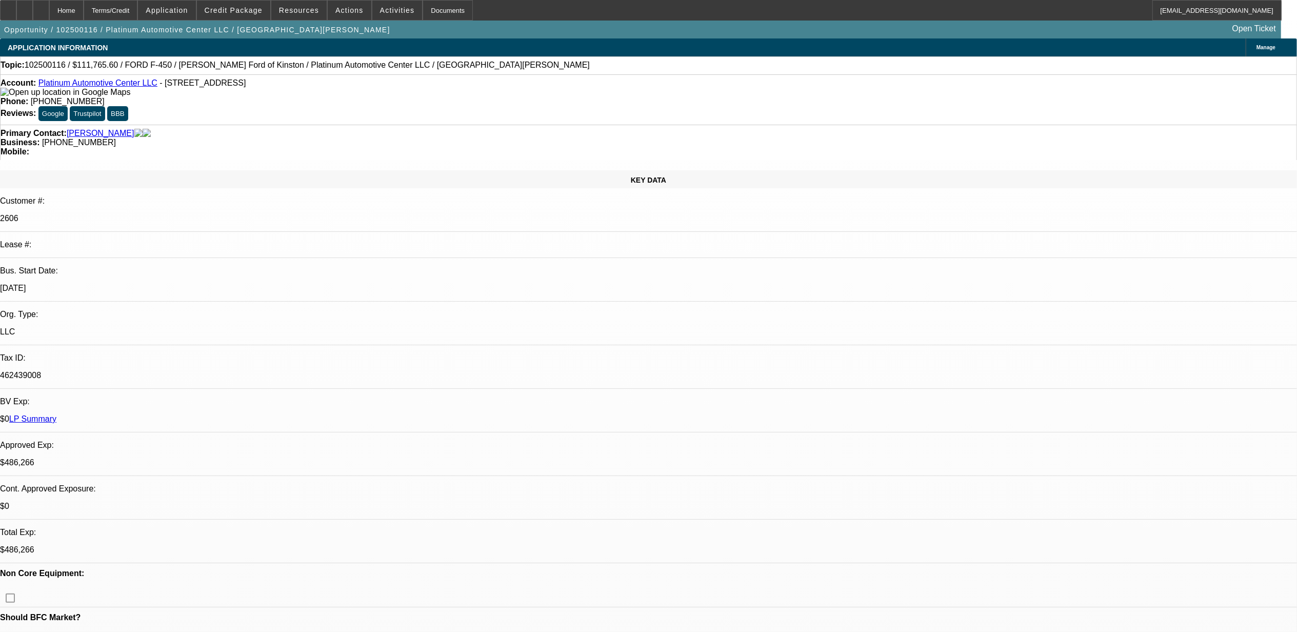
select select "0"
select select "1"
select select "2"
select select "6"
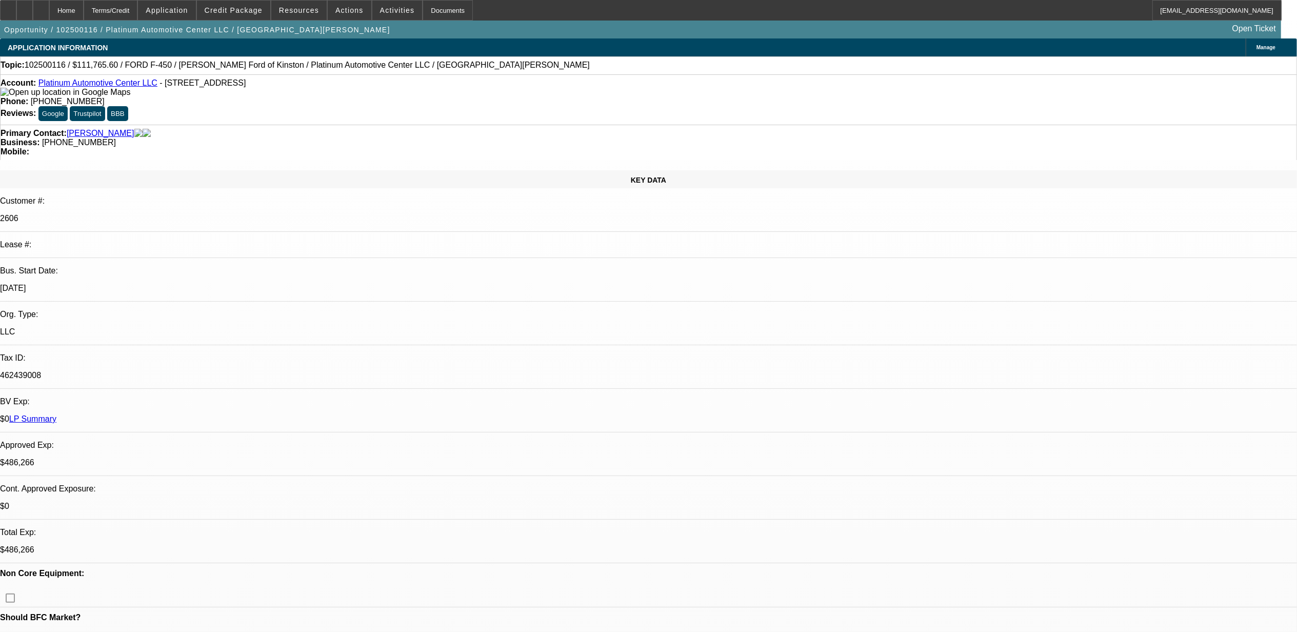
select select "1"
select select "2"
select select "6"
select select "1"
select select "3"
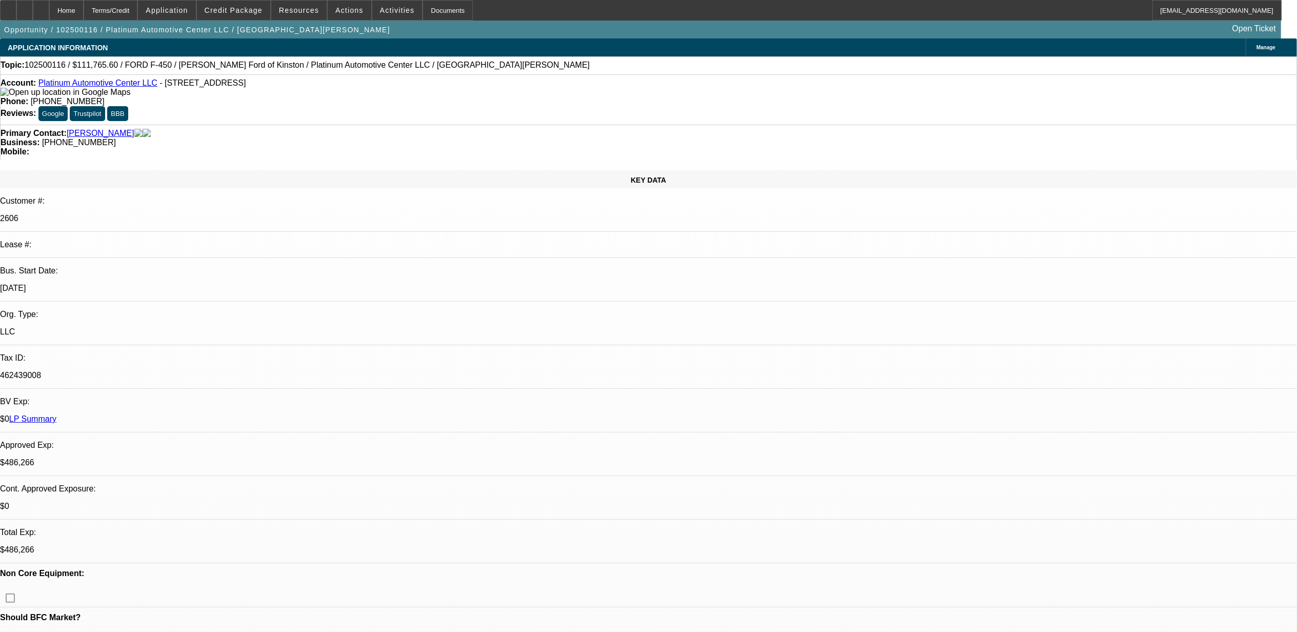
select select "6"
select select "1"
select select "2"
select select "6"
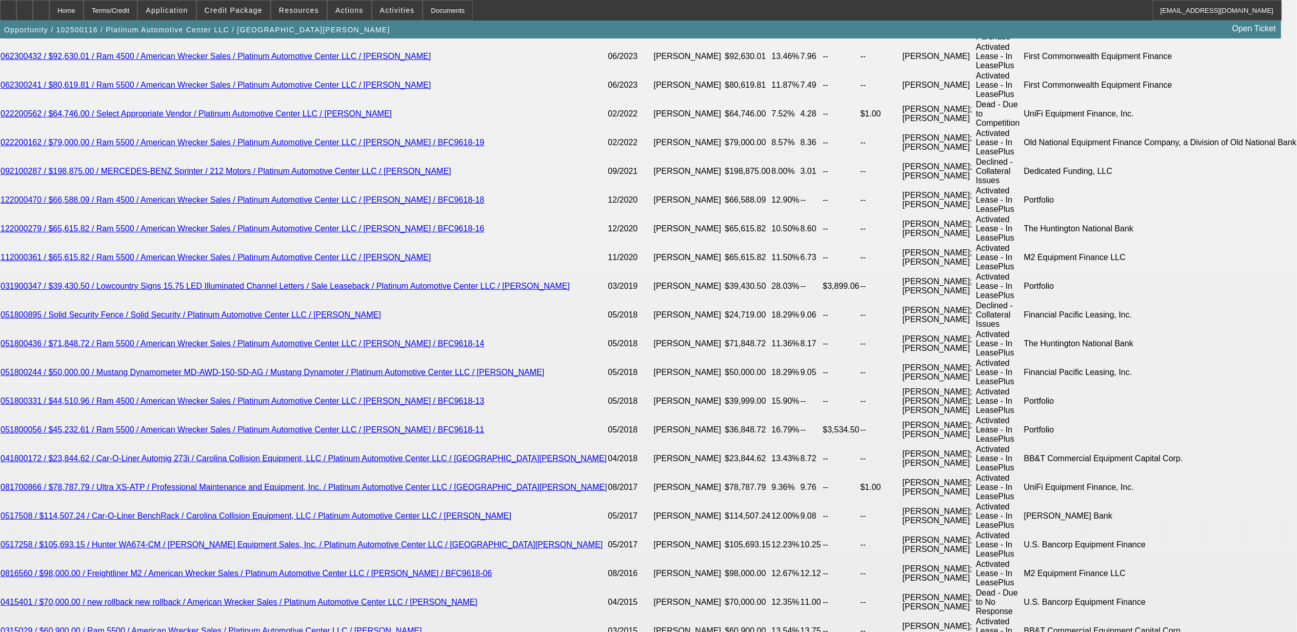
scroll to position [1945, 0]
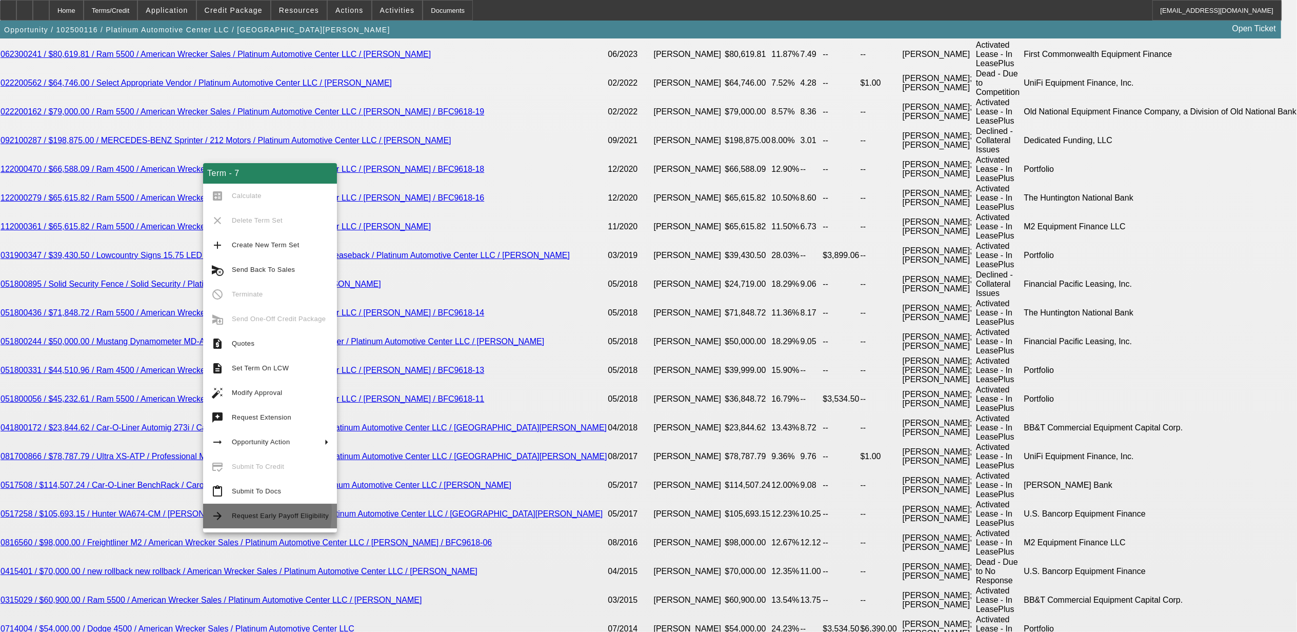
click at [235, 511] on span "Request Early Payoff Eligibility" at bounding box center [280, 516] width 97 height 12
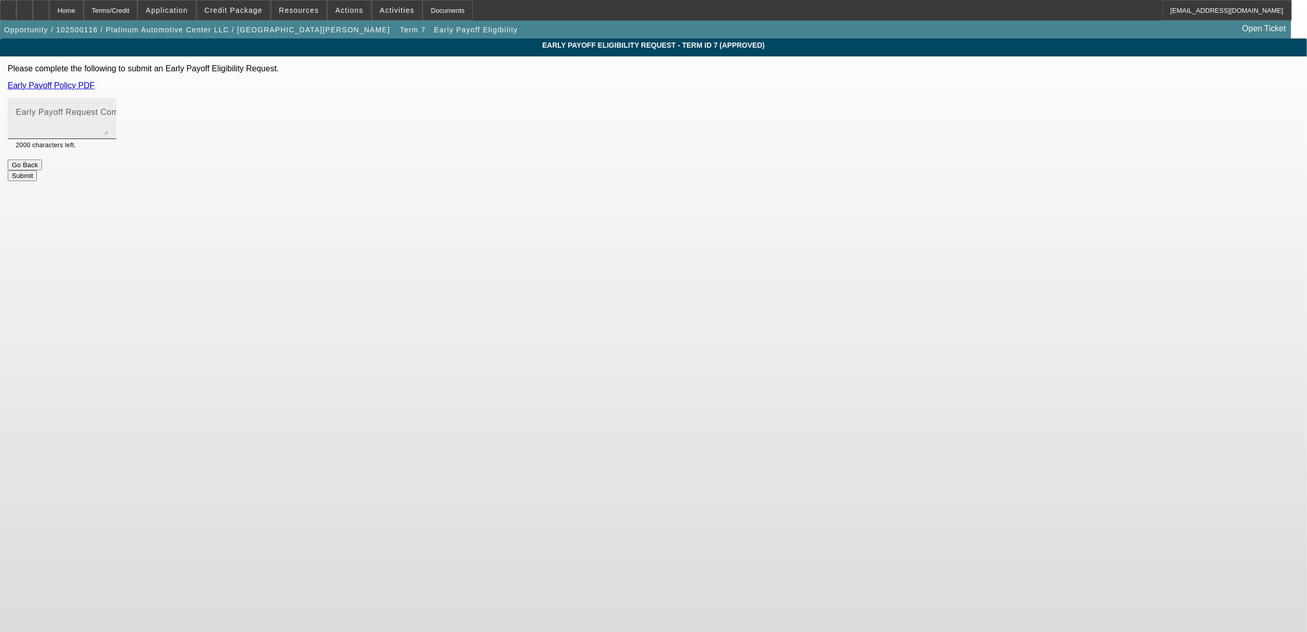
click at [108, 119] on textarea "Early Payoff Request Comment" at bounding box center [62, 122] width 92 height 25
type textarea "like prev deals with First common and Leaf."
click at [37, 172] on button "Submit" at bounding box center [22, 175] width 29 height 11
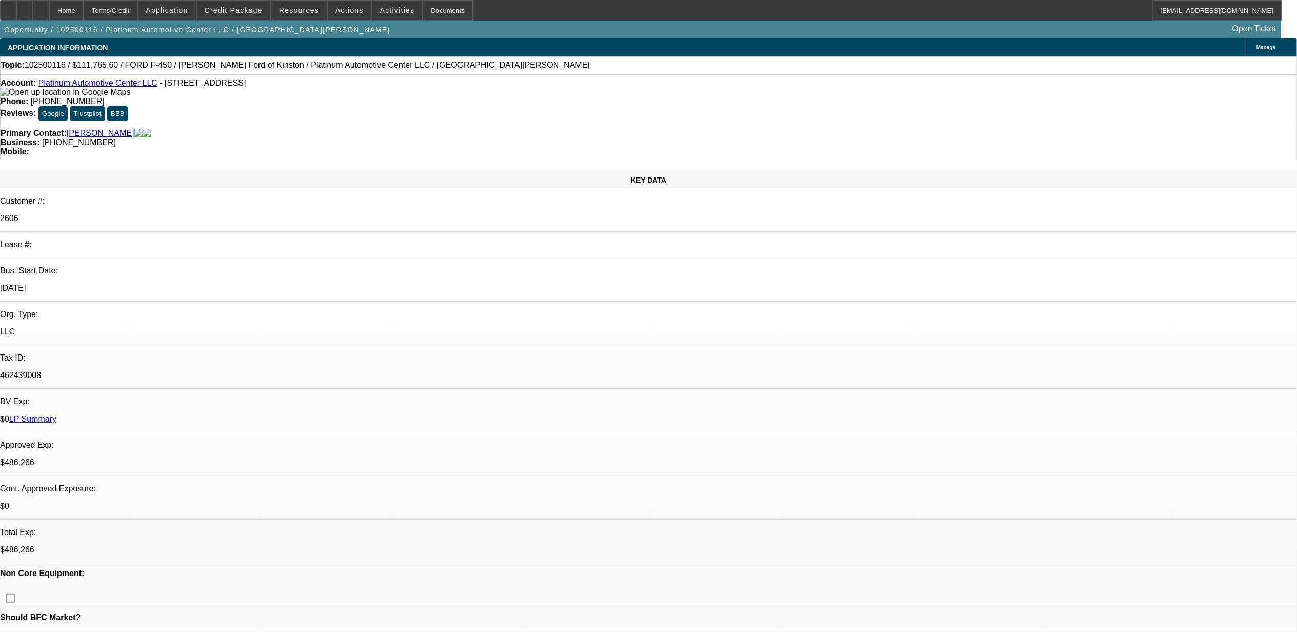
select select "0"
select select "2"
select select "0"
select select "6"
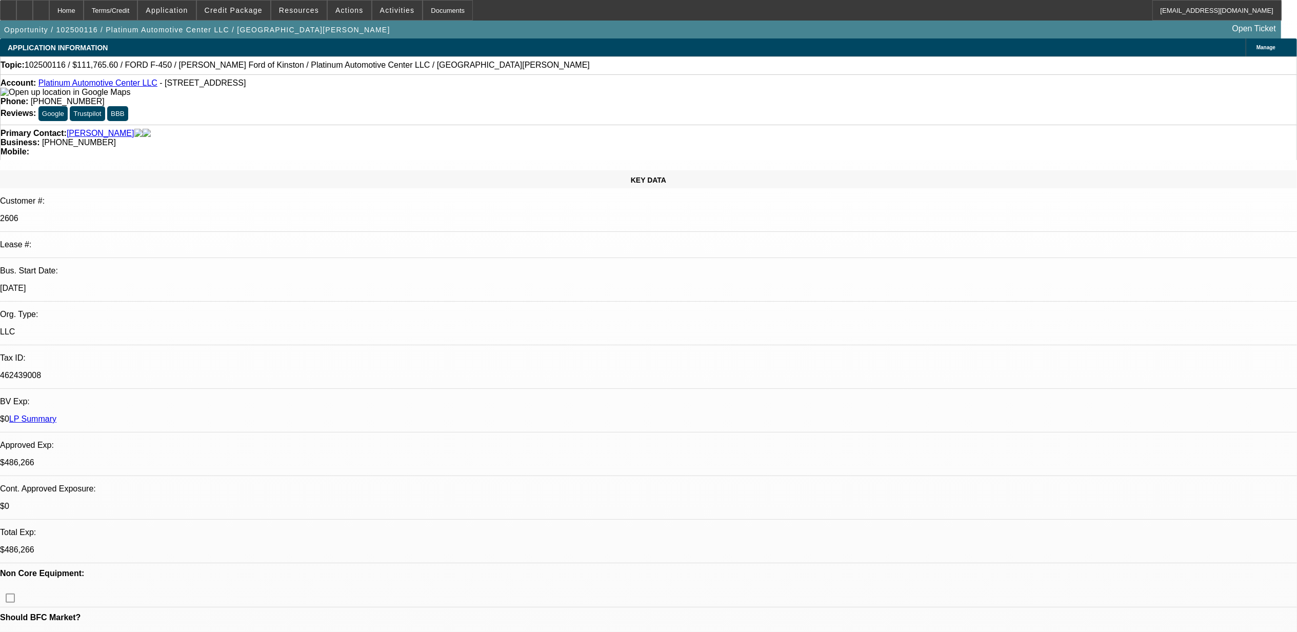
select select "0"
select select "2"
select select "0"
select select "6"
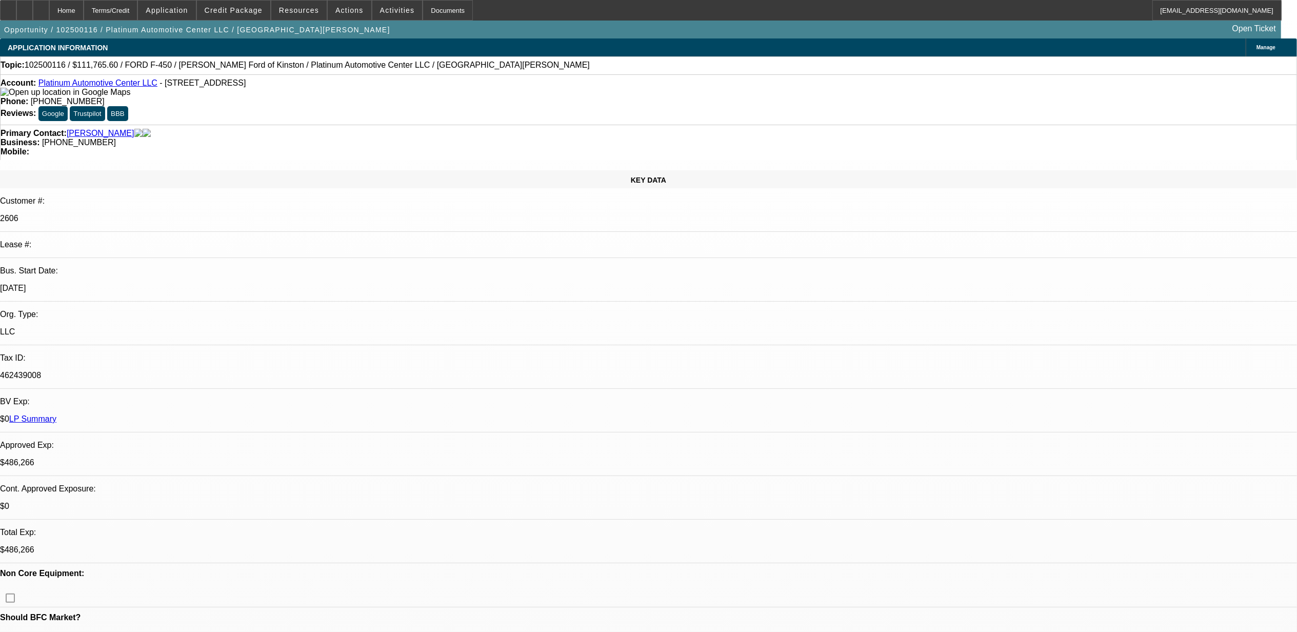
select select "0"
select select "3"
select select "0"
select select "6"
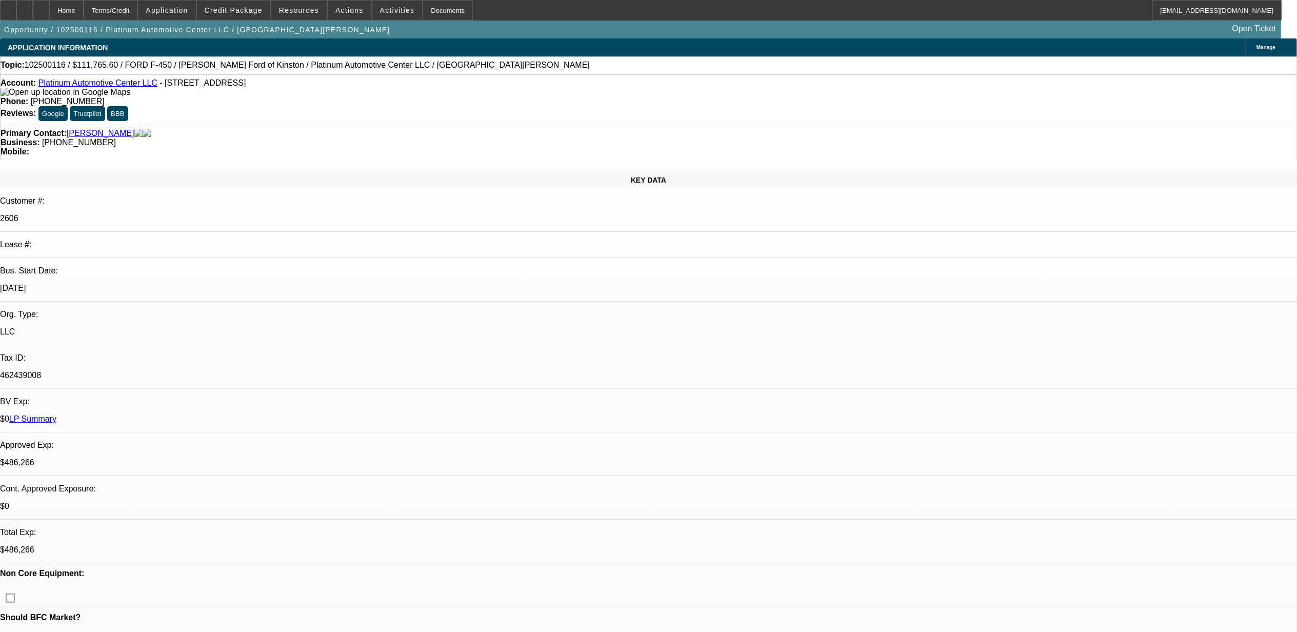
select select "0"
select select "2"
select select "0"
select select "6"
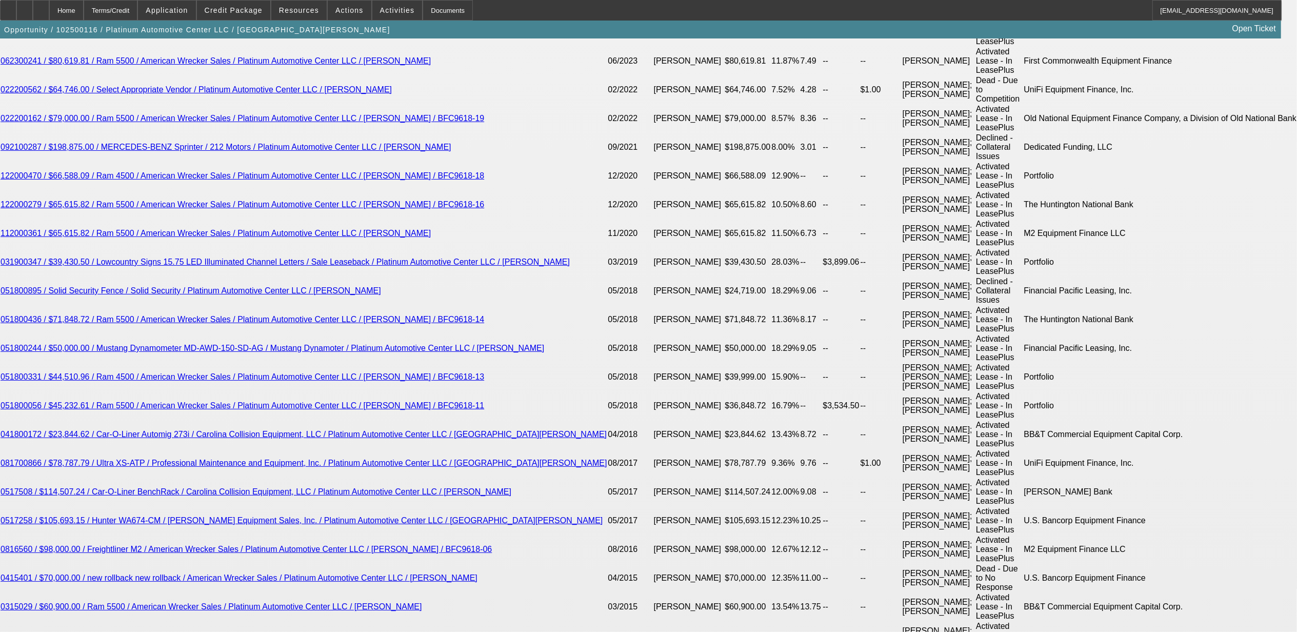
scroll to position [1945, 0]
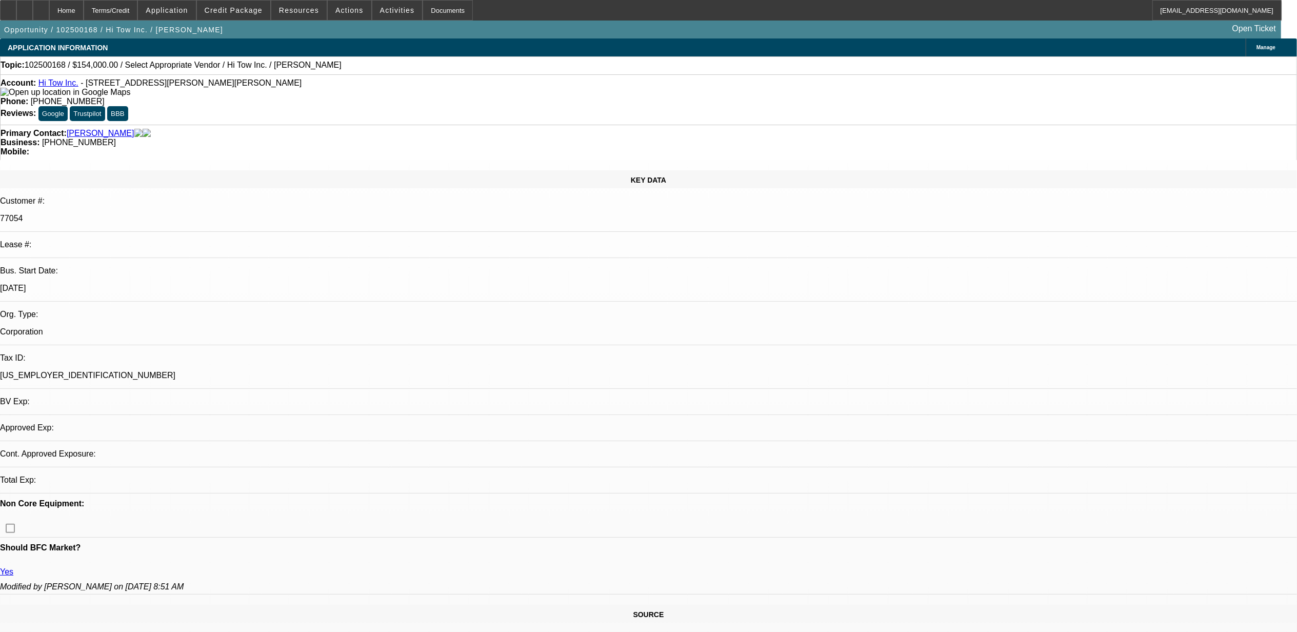
select select "0"
select select "2"
select select "0.1"
select select "4"
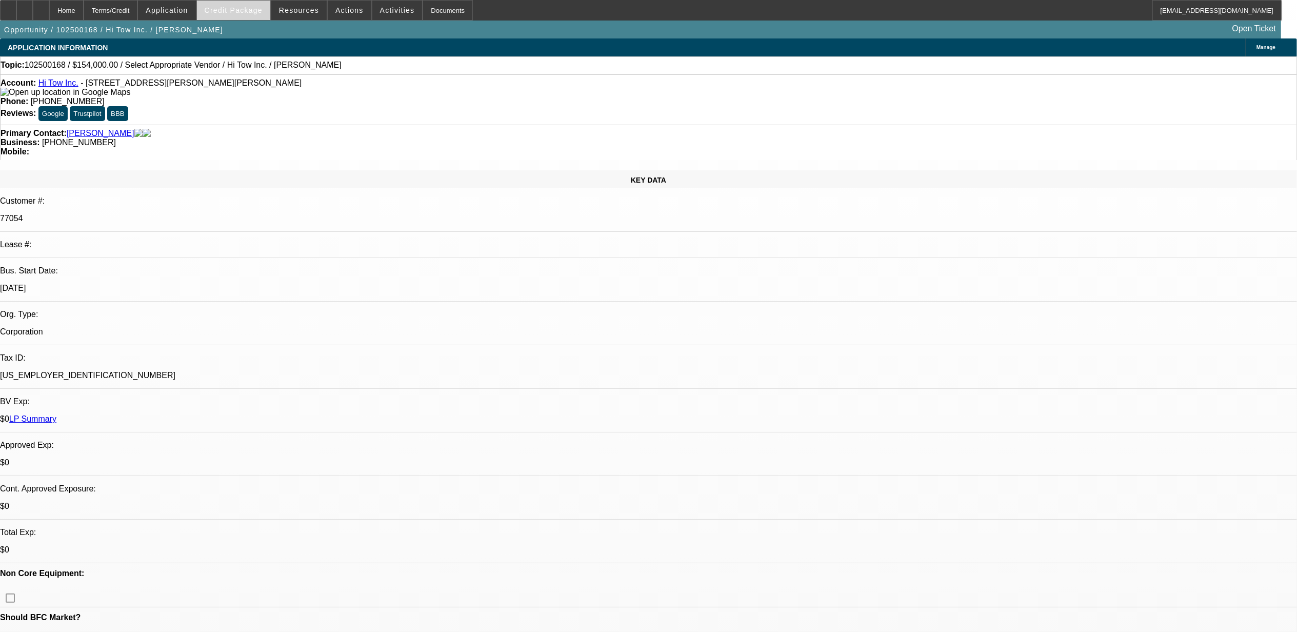
click at [241, 1] on span at bounding box center [233, 10] width 73 height 25
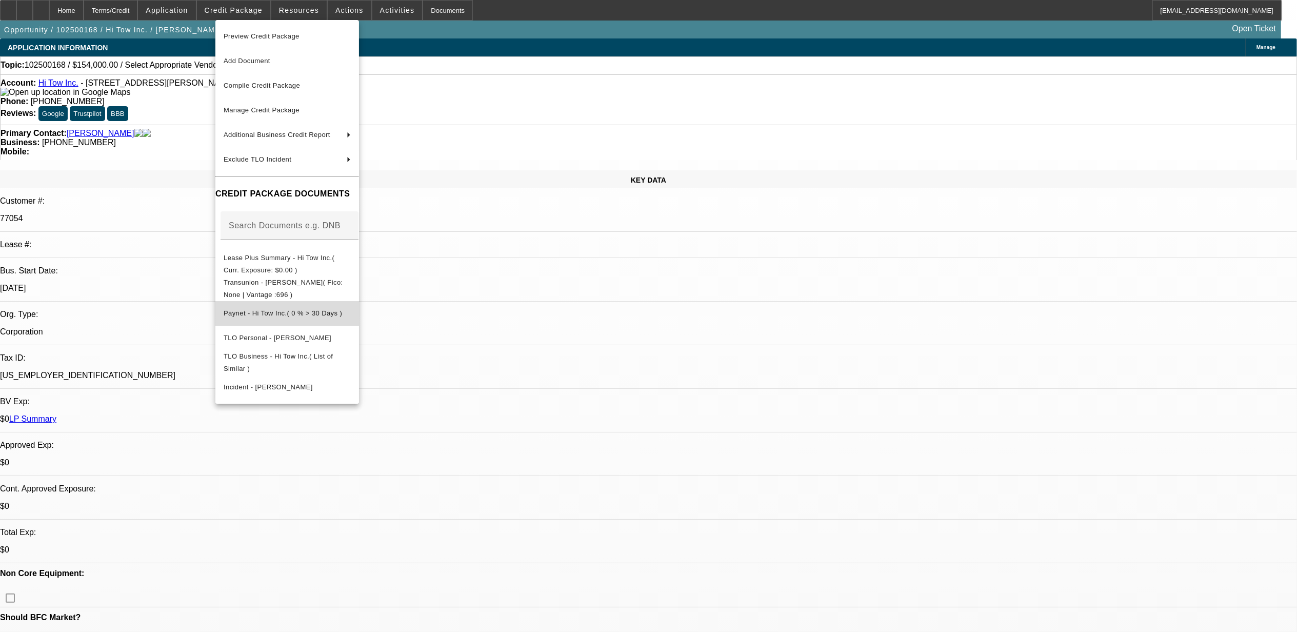
click at [265, 312] on span "Paynet - Hi Tow Inc.( 0 % > 30 Days )" at bounding box center [283, 313] width 118 height 8
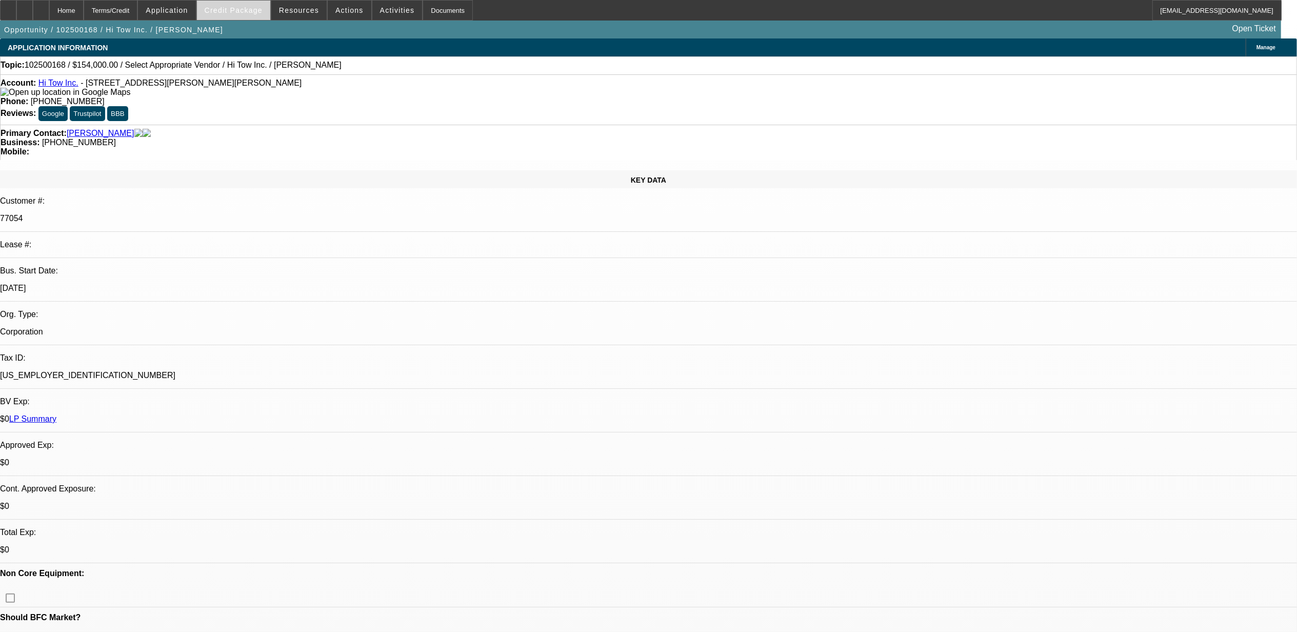
click at [231, 14] on span at bounding box center [233, 10] width 73 height 25
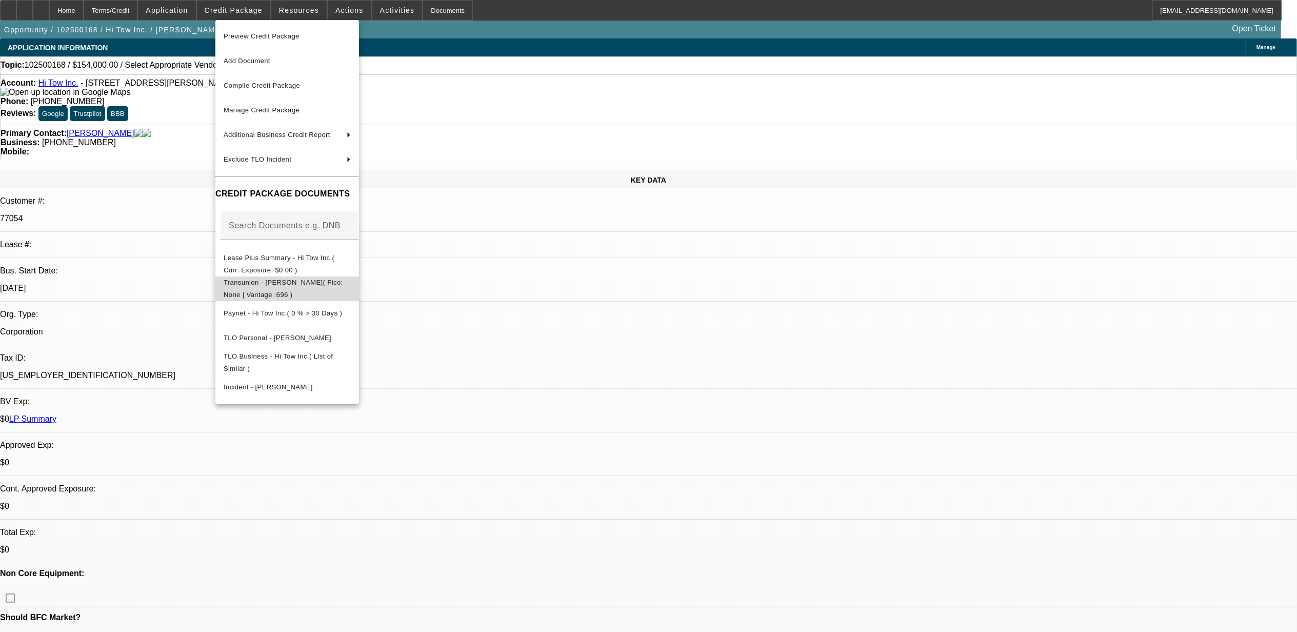
click at [265, 284] on span "Transunion - Martinez, Jose( Fico: None | Vantage :696 )" at bounding box center [283, 288] width 119 height 20
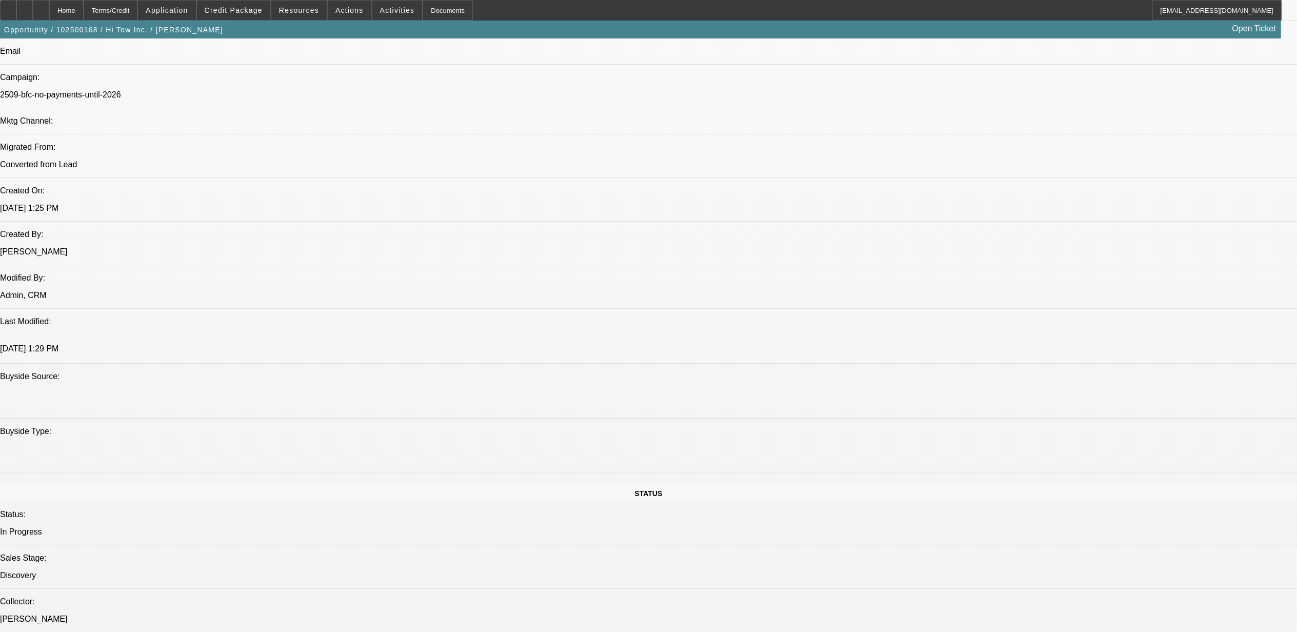
scroll to position [547, 0]
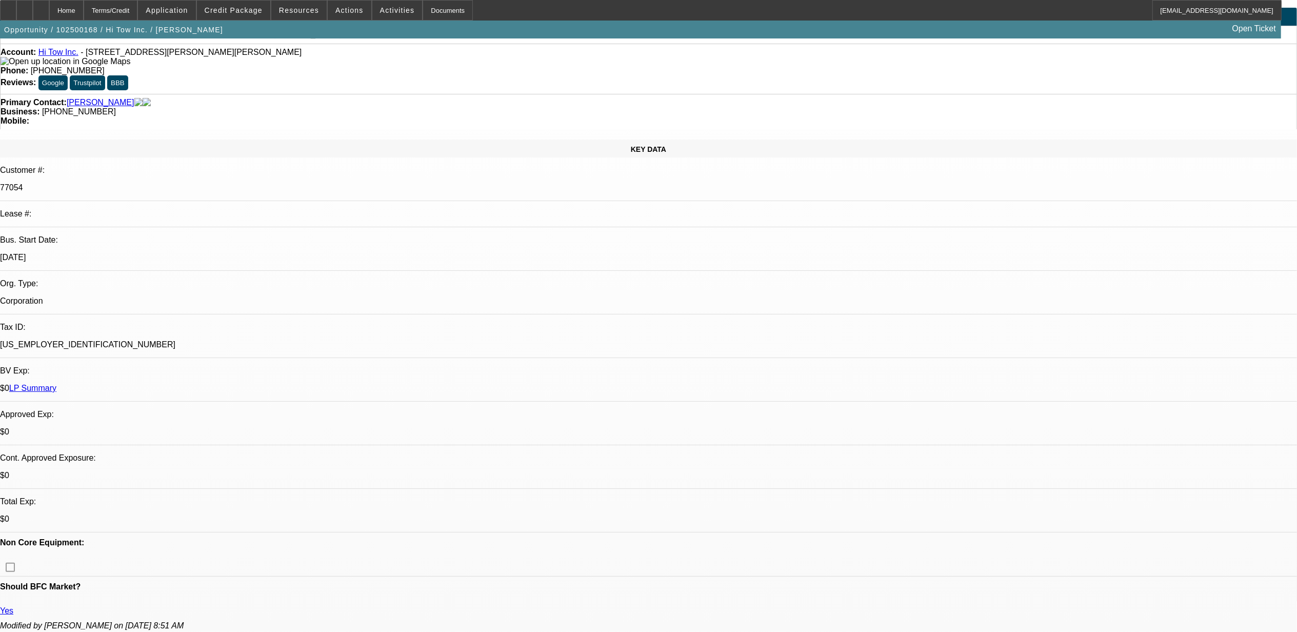
scroll to position [0, 0]
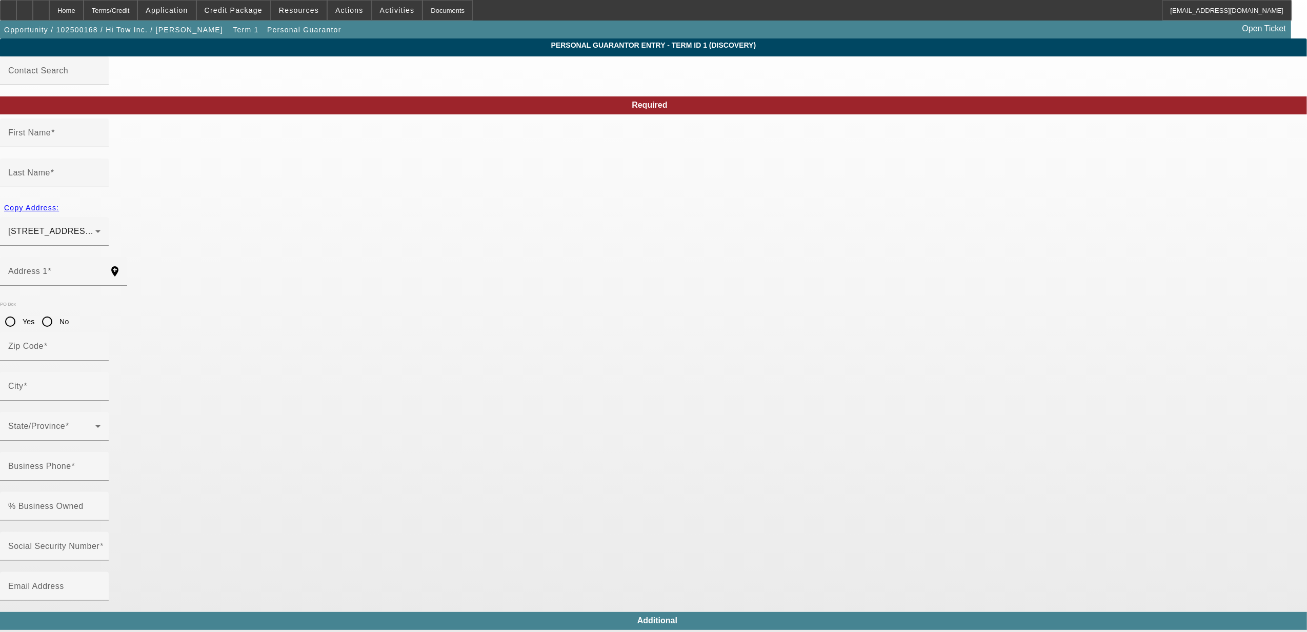
type input "Jose"
type input "Martinez"
type input "14737 Newport Drive"
radio input "true"
type input "50039"
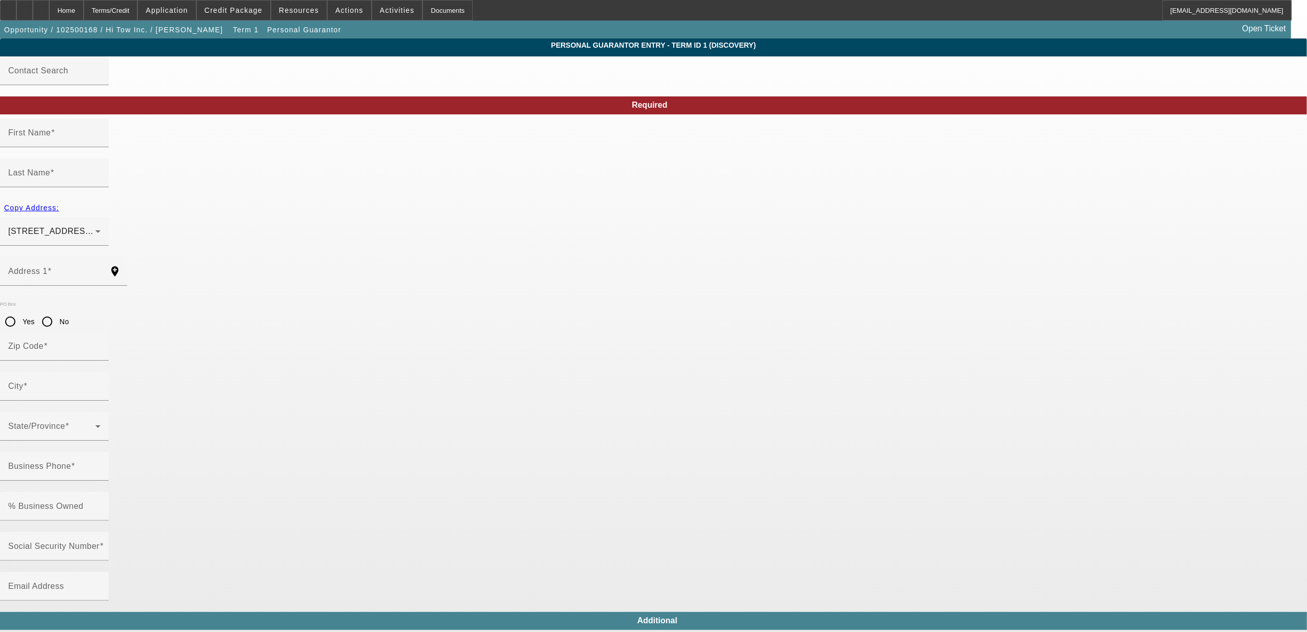
type input "Bouton"
type input "[PHONE_NUMBER]"
type input "100"
type input "020-74-7682"
type input "hitowinc617@verizon.net"
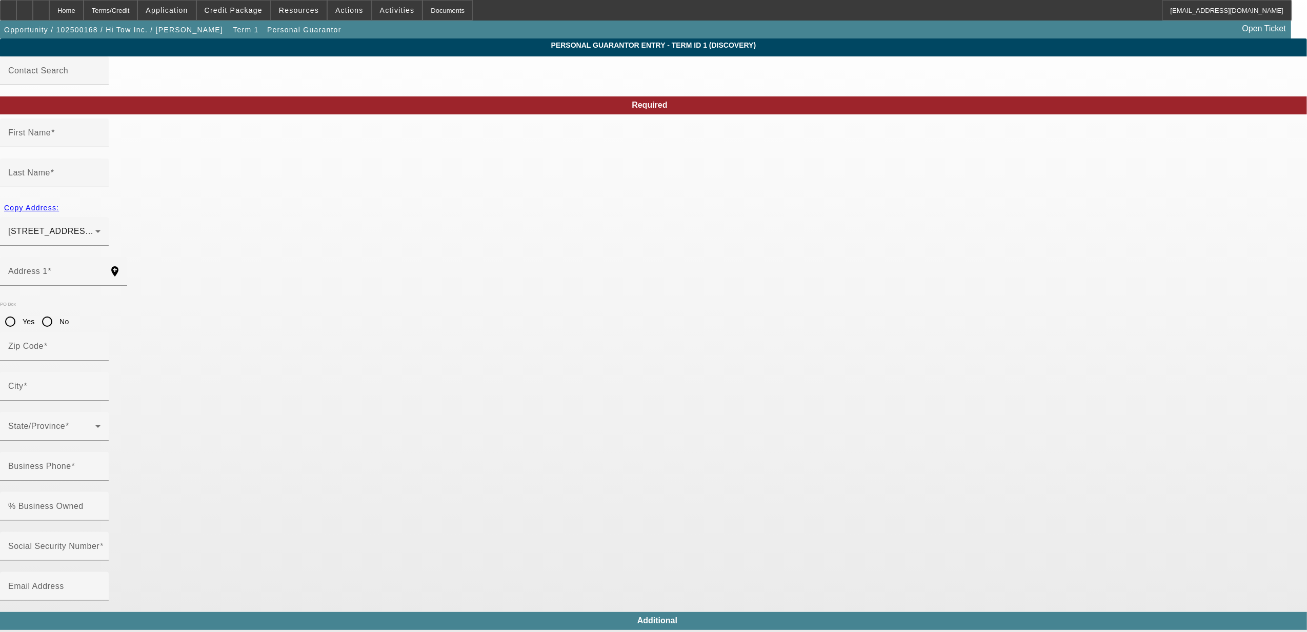
type input "R"
type input "$0.00"
click at [80, 9] on div "Home" at bounding box center [66, 10] width 34 height 21
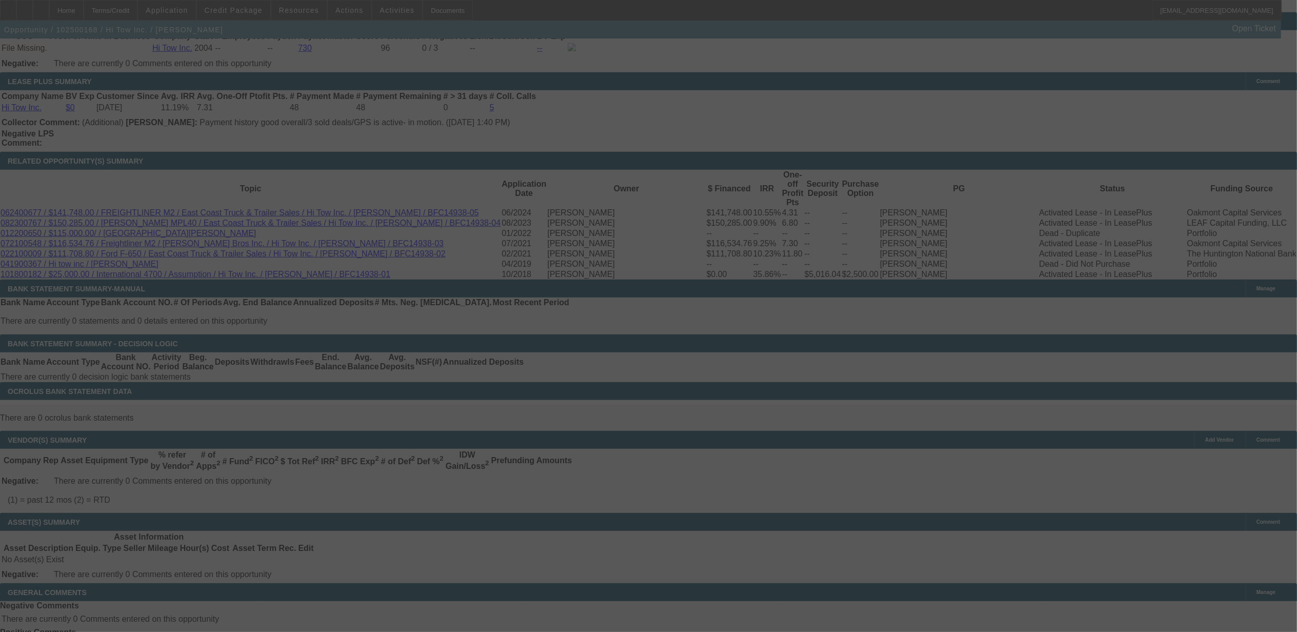
scroll to position [547, 0]
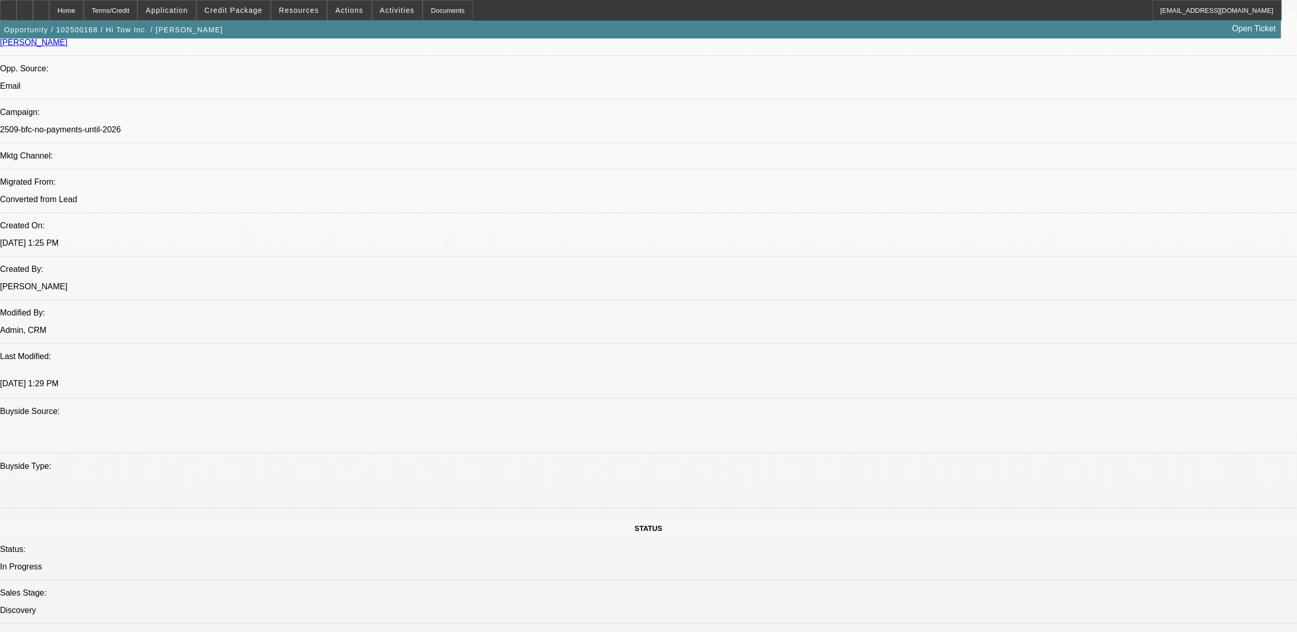
select select "0"
select select "2"
select select "0.1"
select select "4"
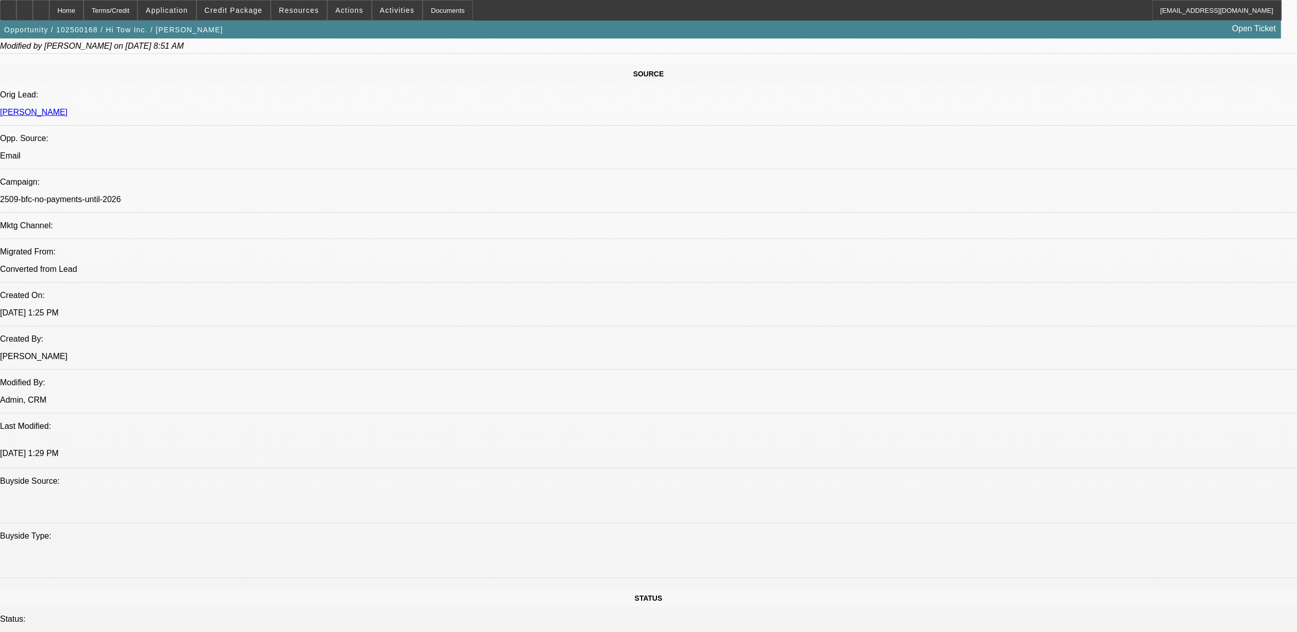
scroll to position [536, 0]
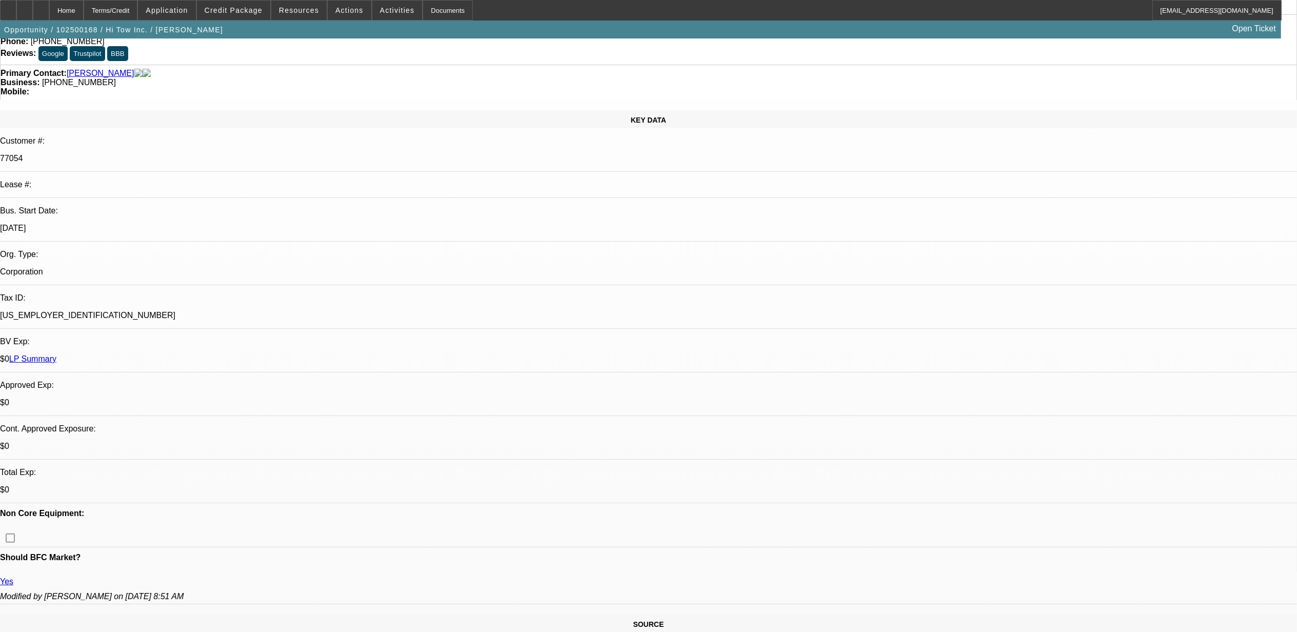
scroll to position [0, 0]
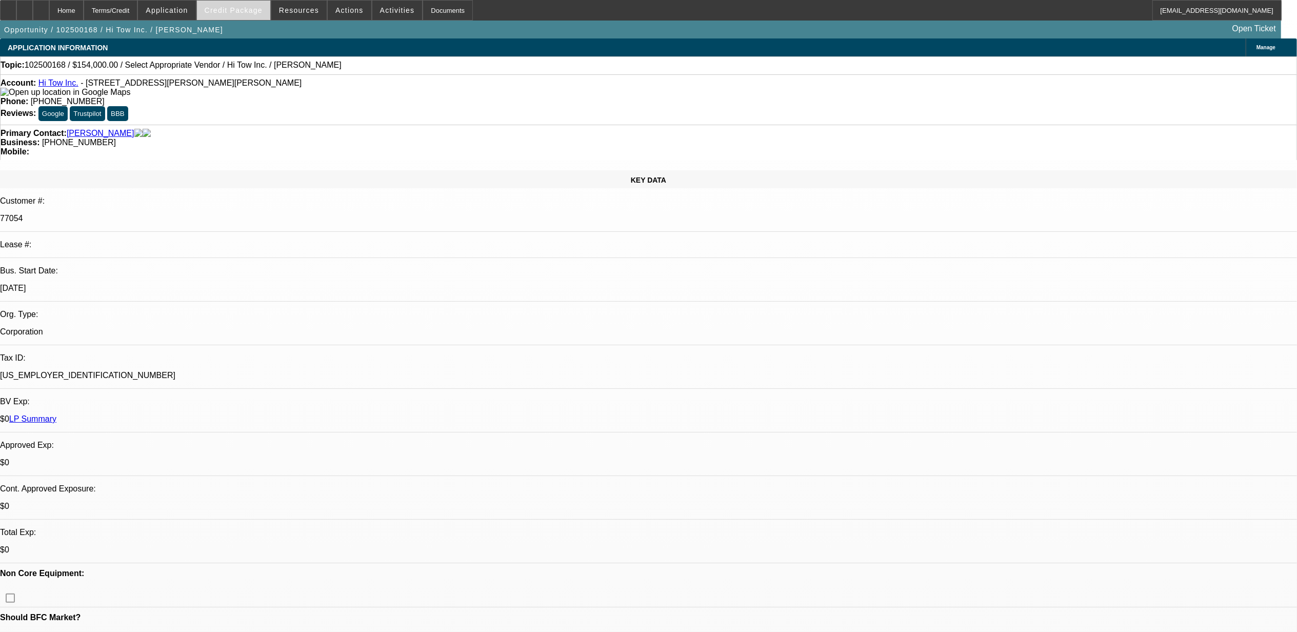
click at [235, 9] on span "Credit Package" at bounding box center [234, 10] width 58 height 8
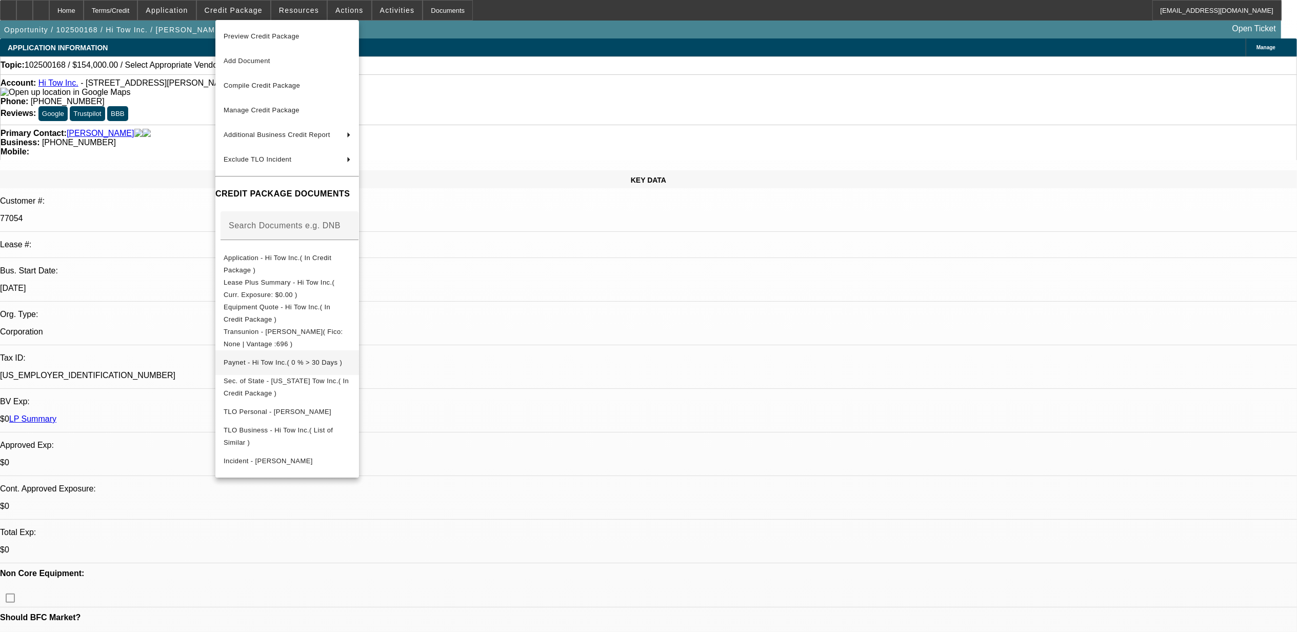
click at [280, 358] on span "Paynet - Hi Tow Inc.( 0 % > 30 Days )" at bounding box center [283, 362] width 118 height 8
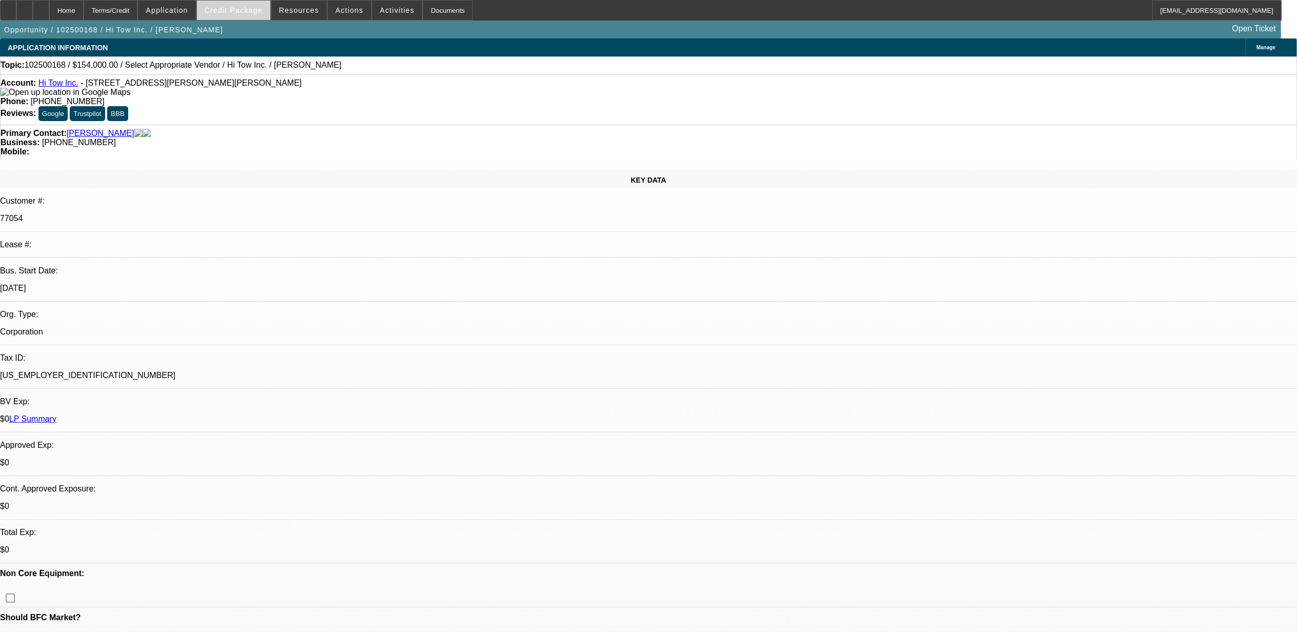
click at [250, 17] on span at bounding box center [233, 10] width 73 height 25
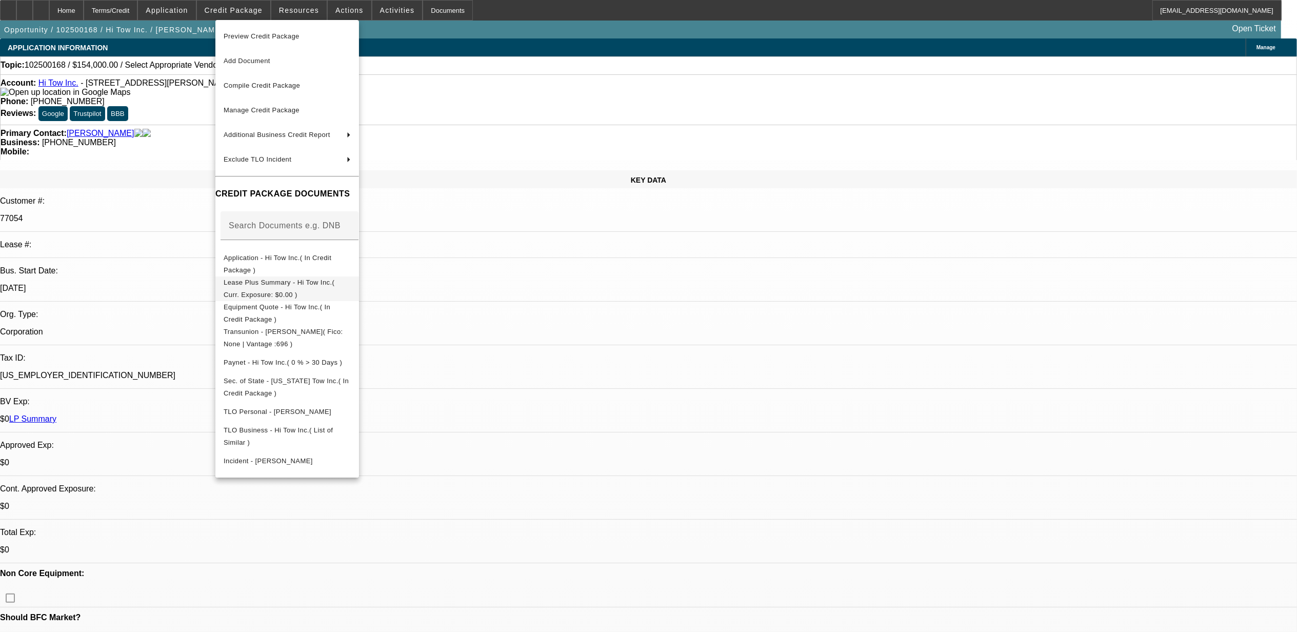
click at [271, 292] on button "Lease Plus Summary - Hi Tow Inc.( Curr. Exposure: $0.00 )" at bounding box center [287, 288] width 144 height 25
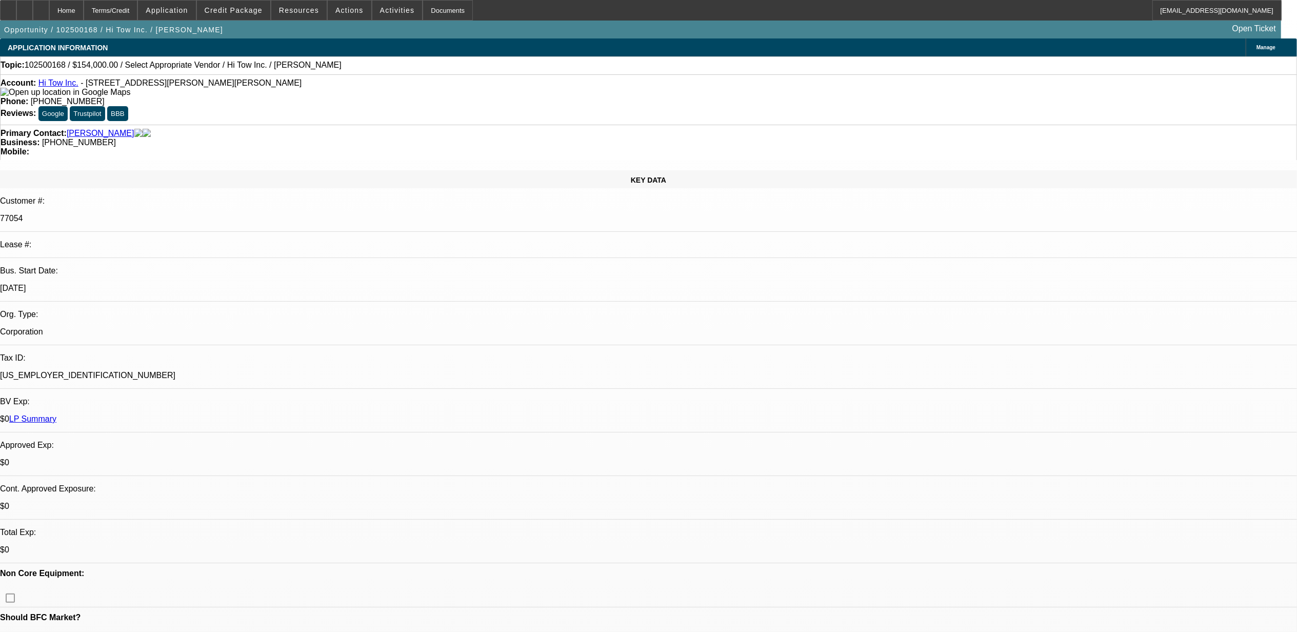
click at [56, 414] on link "LP Summary" at bounding box center [32, 418] width 47 height 9
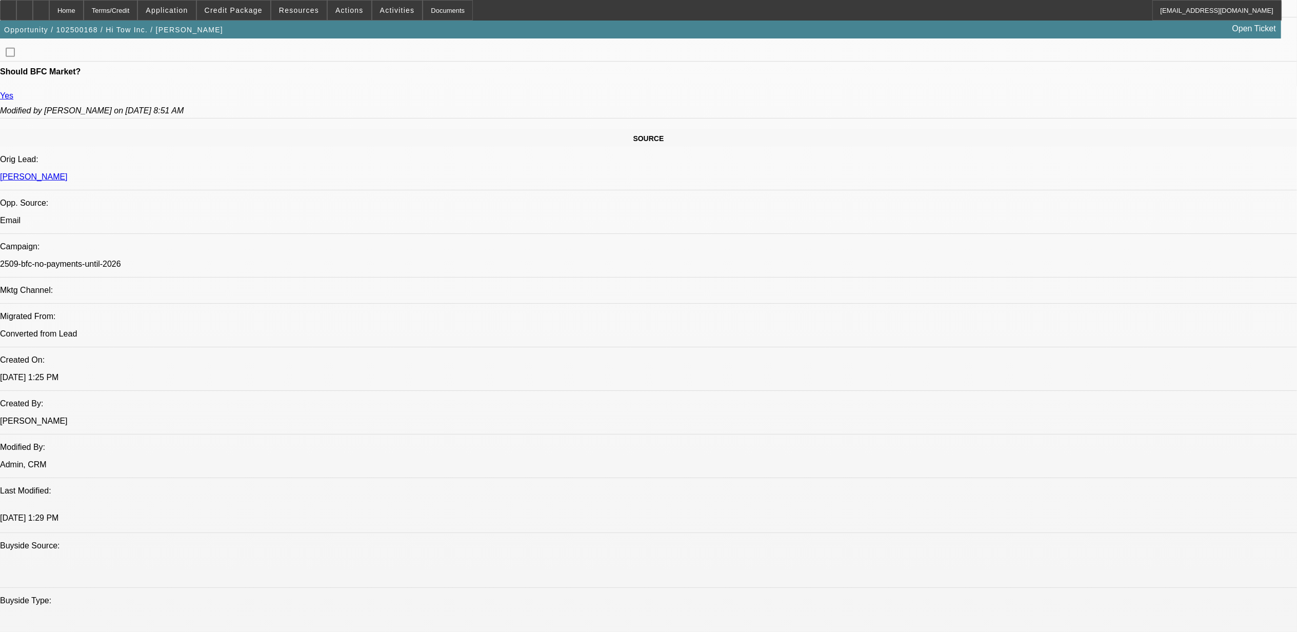
scroll to position [547, 0]
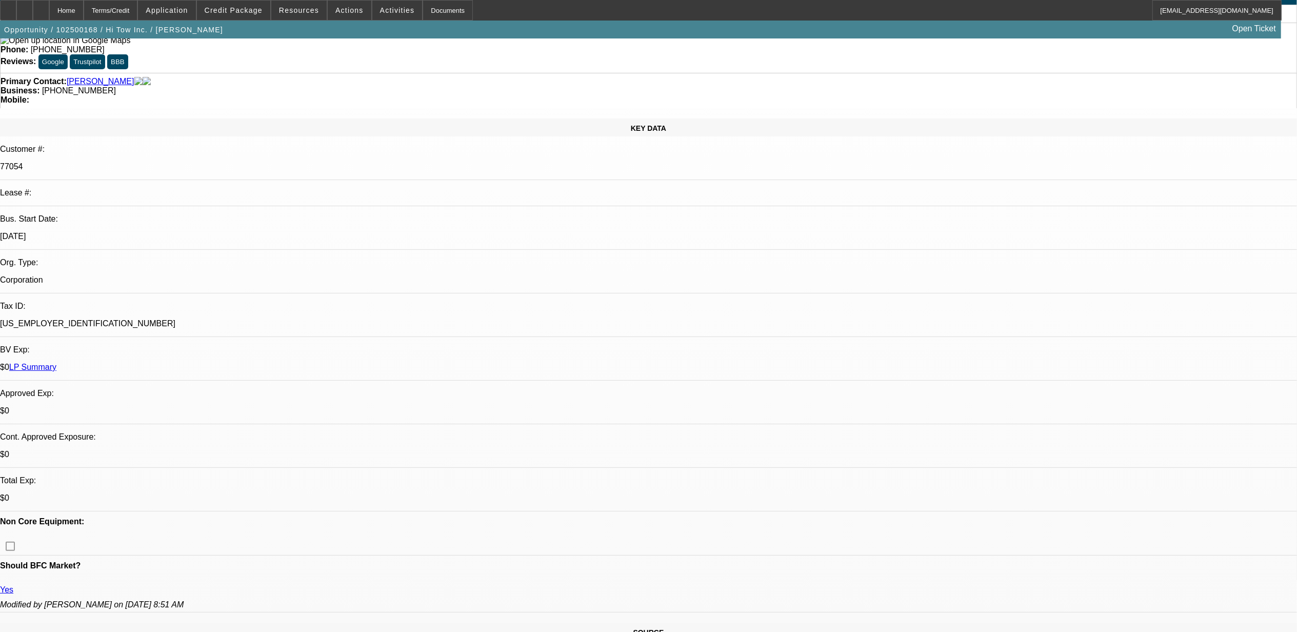
scroll to position [136, 0]
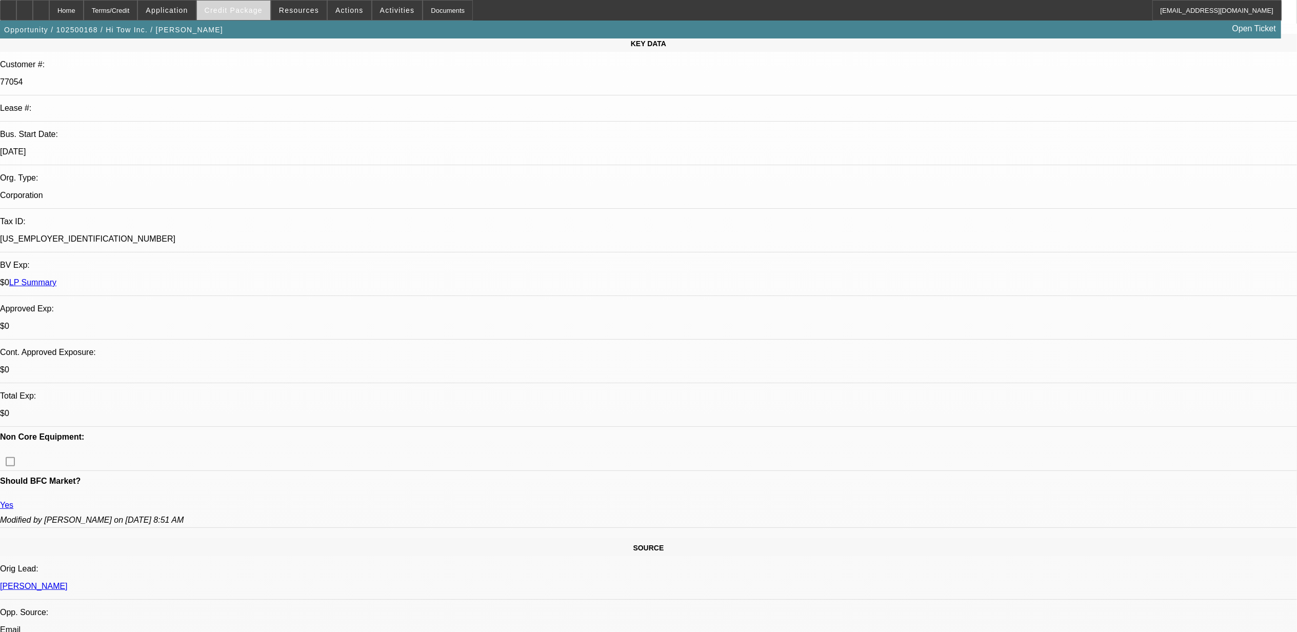
click at [246, 1] on span at bounding box center [233, 10] width 73 height 25
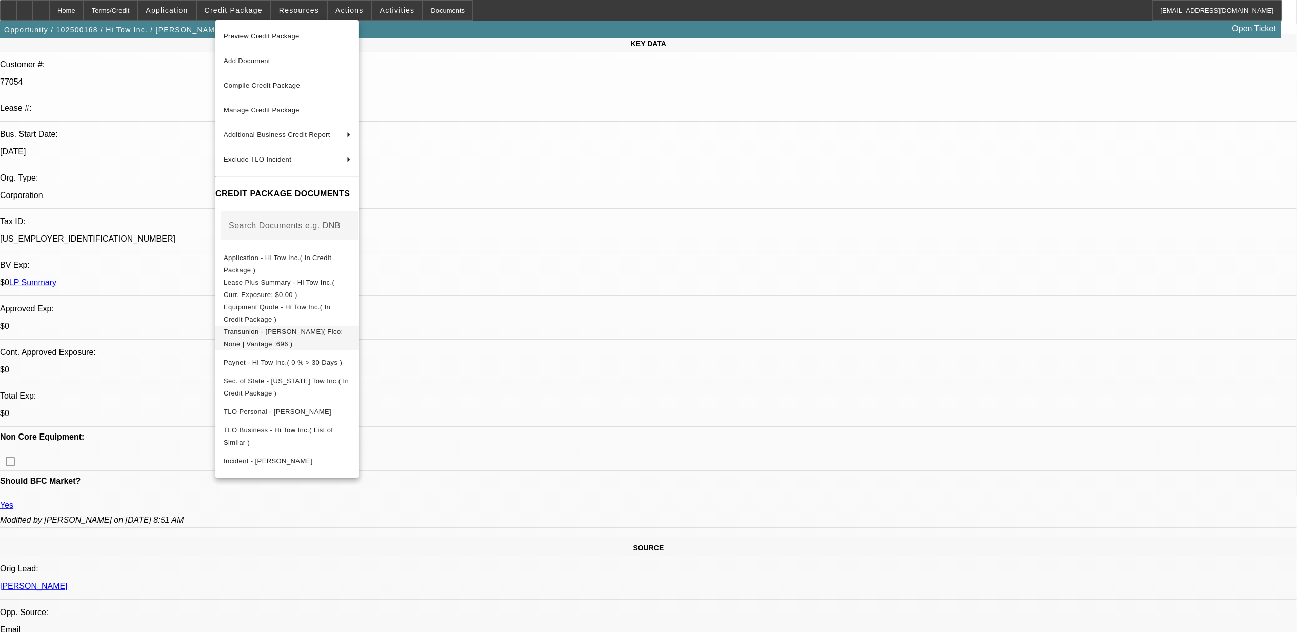
click at [292, 333] on span "Transunion - Martinez, Jose( Fico: None | Vantage :696 )" at bounding box center [283, 337] width 119 height 20
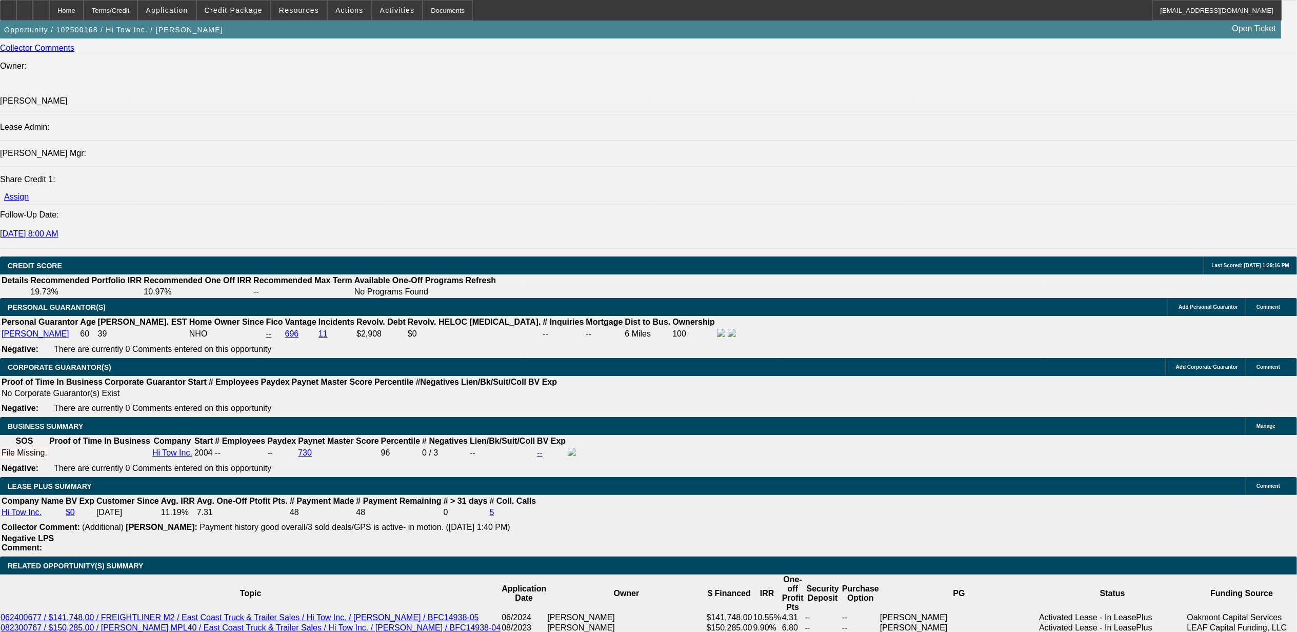
scroll to position [1367, 0]
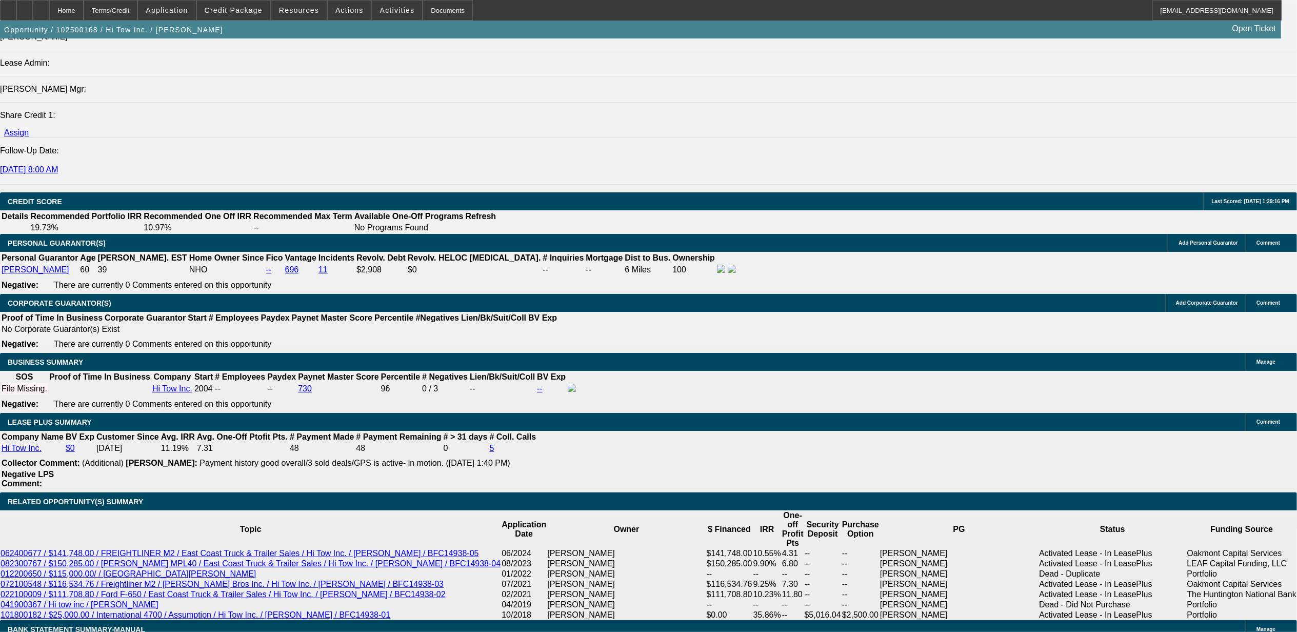
type input "$0.00"
click at [239, 15] on span at bounding box center [233, 10] width 73 height 25
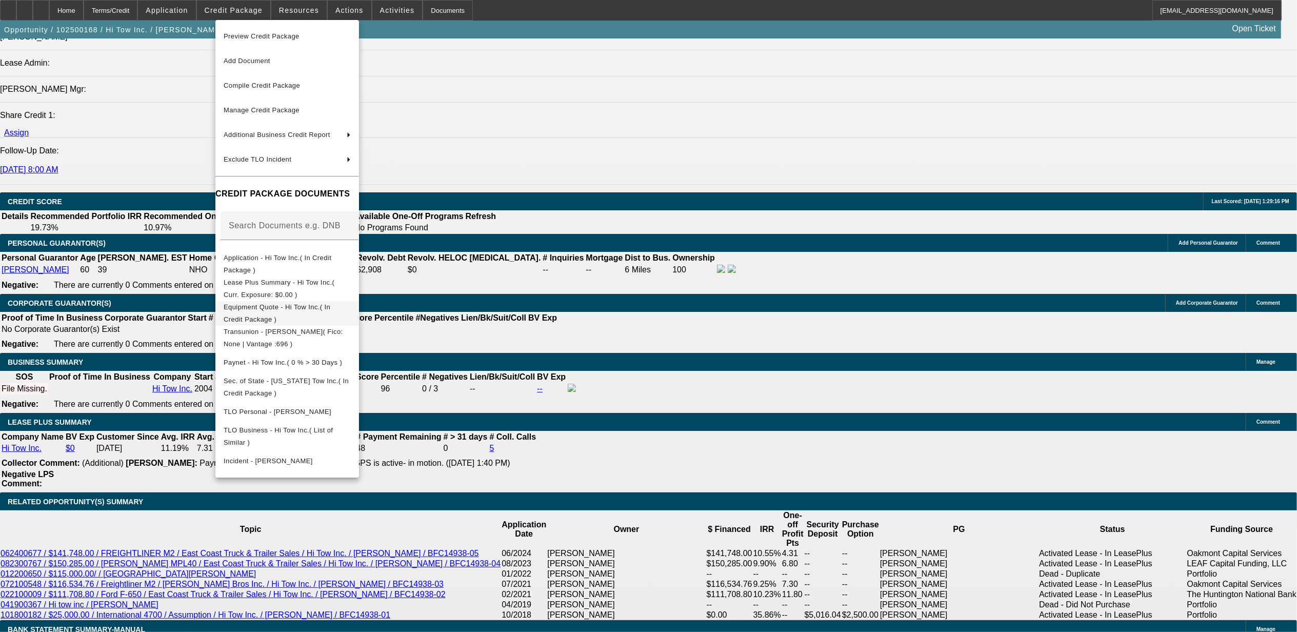
click at [269, 304] on span "Equipment Quote - Hi Tow Inc.( In Credit Package )" at bounding box center [287, 312] width 127 height 25
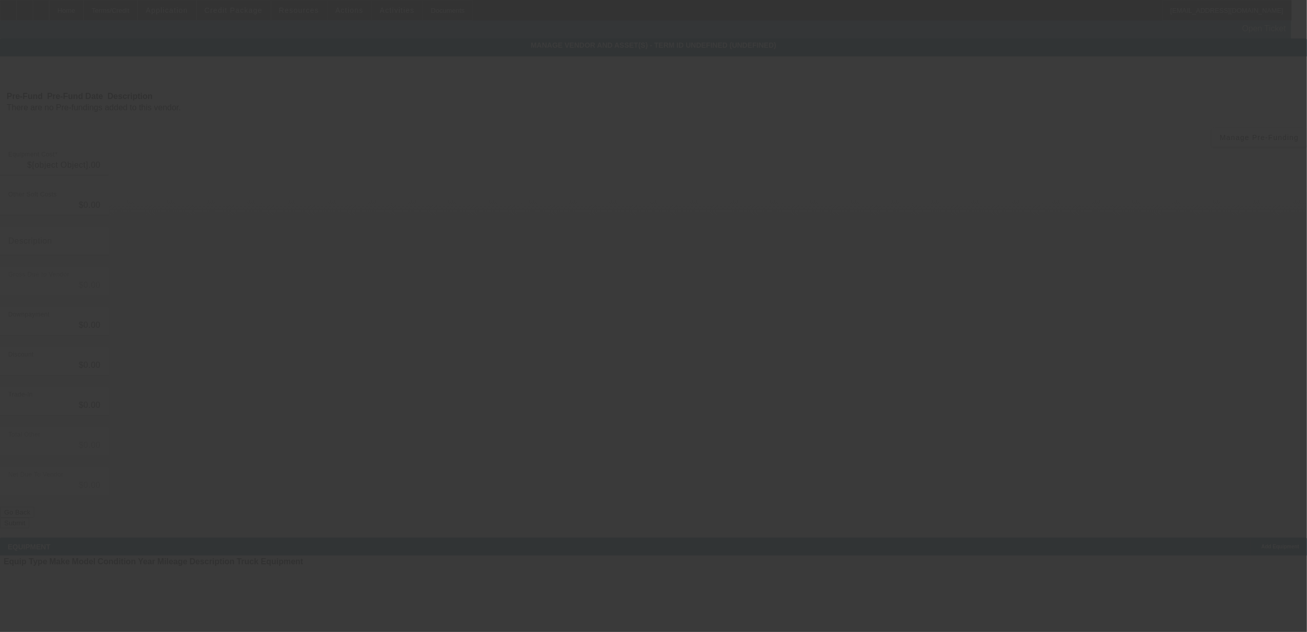
type input "$154,000.00"
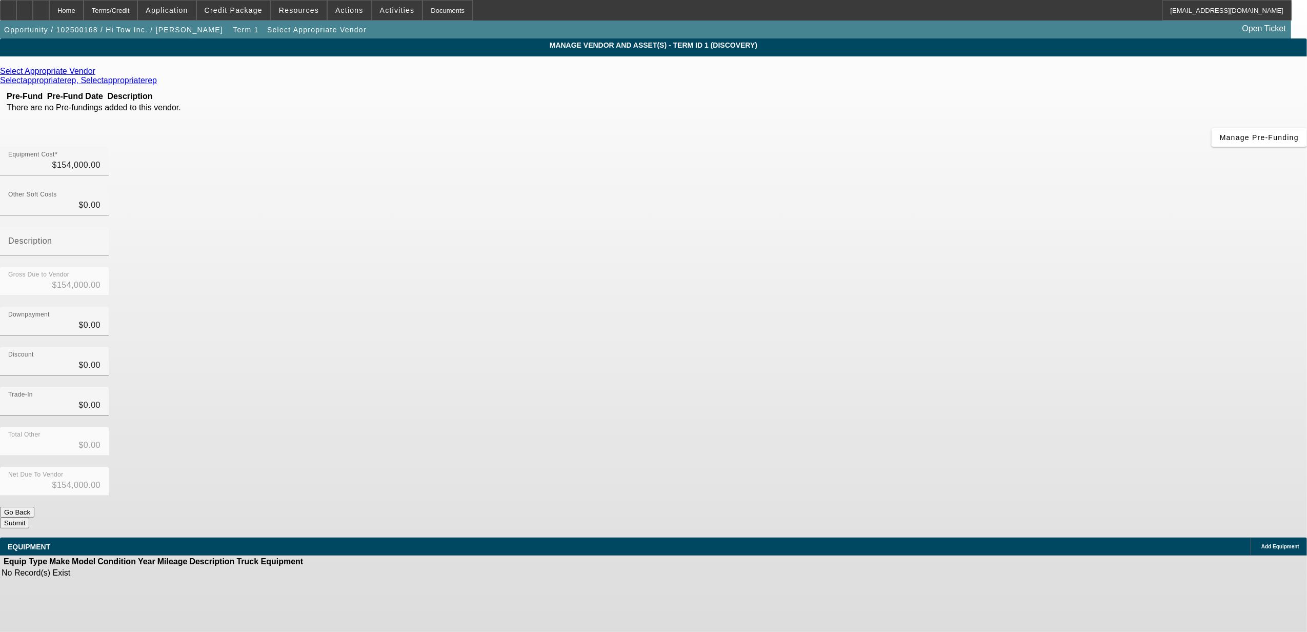
click at [1259, 547] on icon at bounding box center [1259, 547] width 0 height 0
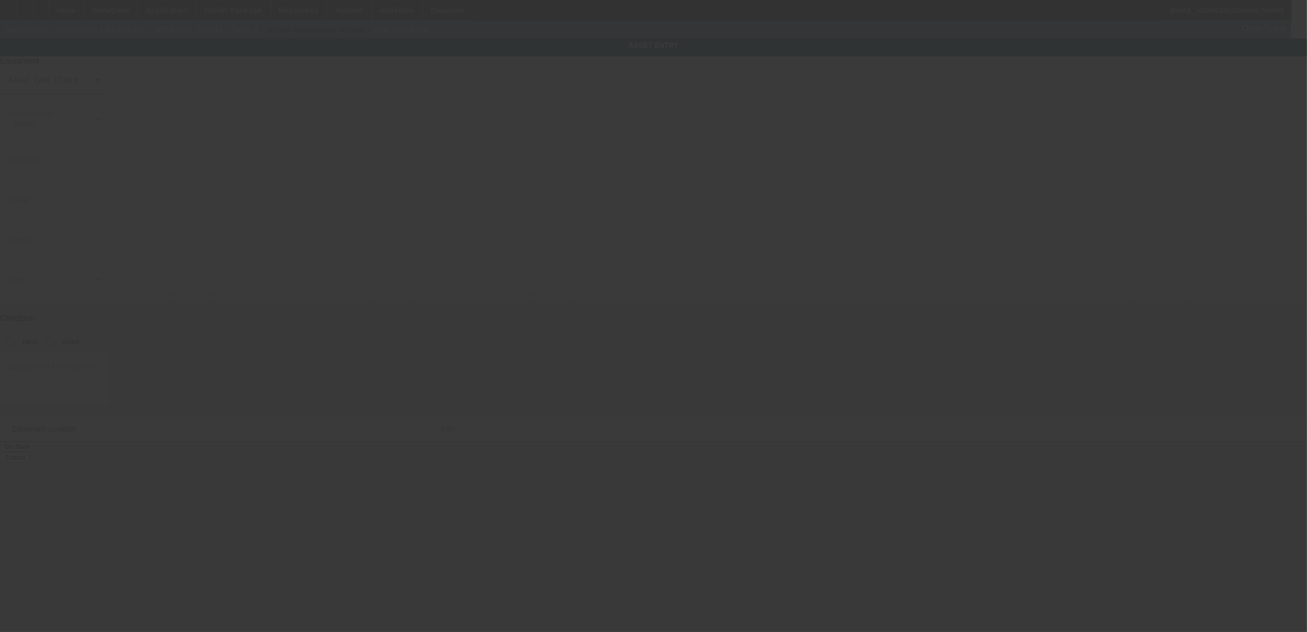
type input "122 Willis Ave"
type input "Perry"
type input "50220"
type input "Dallas"
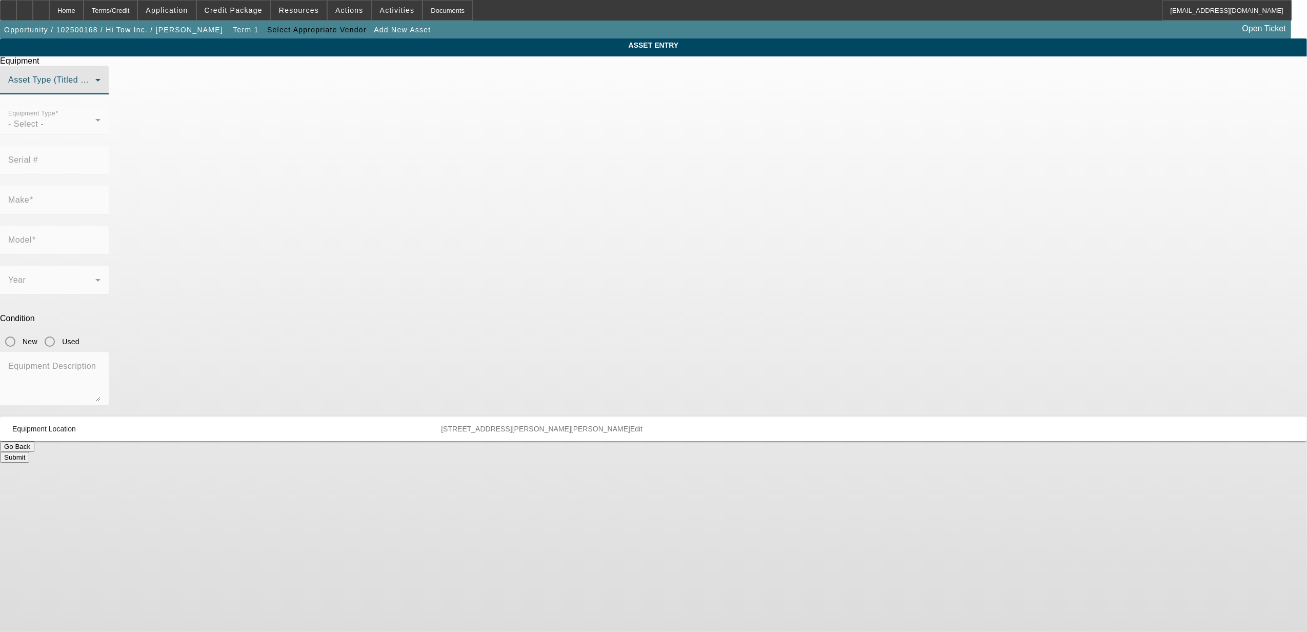
click at [95, 90] on span at bounding box center [51, 84] width 87 height 12
click at [561, 182] on span "Title Vehicle Asset" at bounding box center [555, 180] width 71 height 12
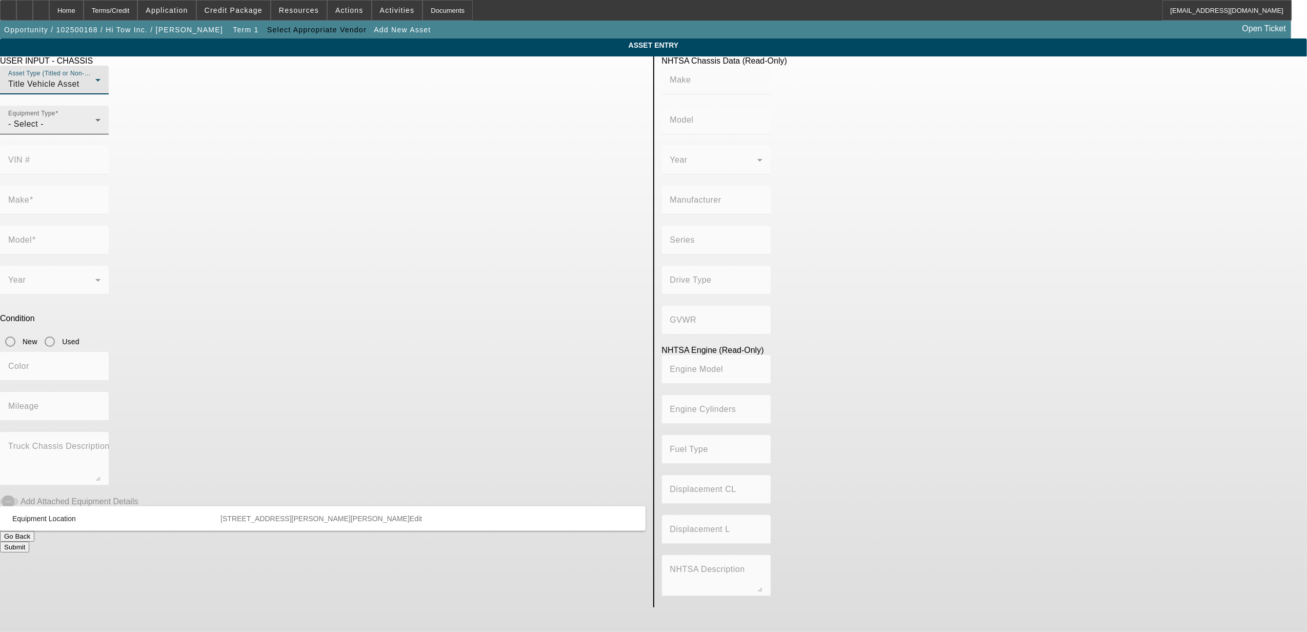
click at [95, 130] on div "- Select -" at bounding box center [51, 124] width 87 height 12
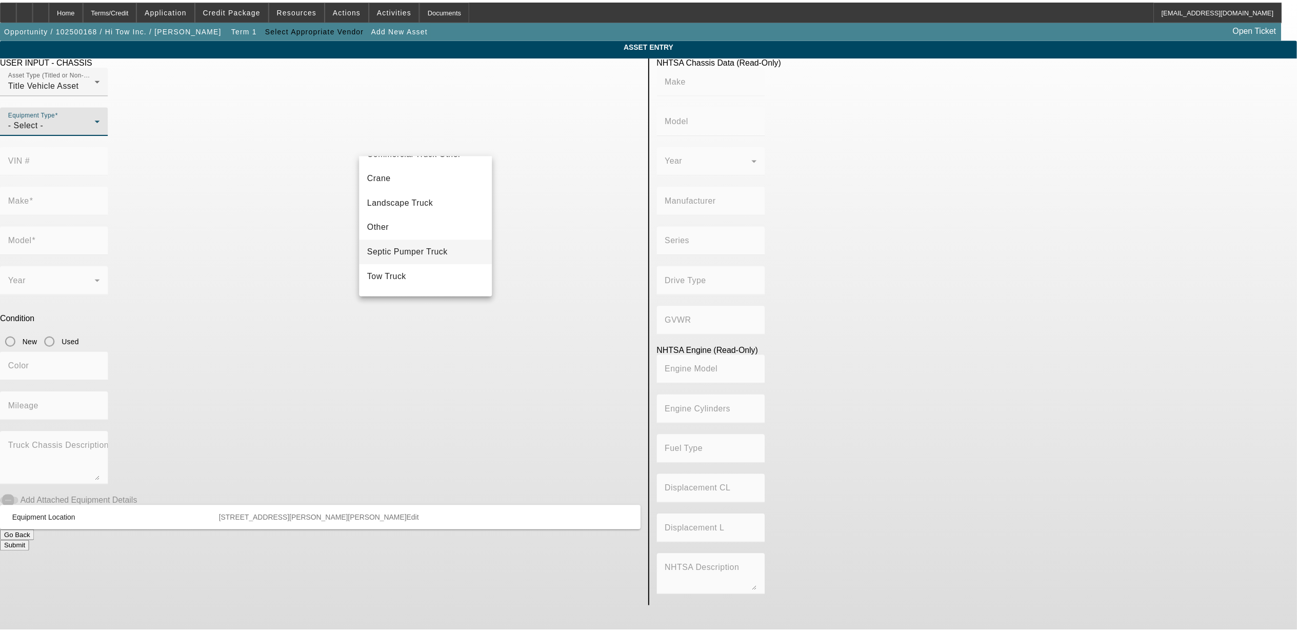
scroll to position [113, 0]
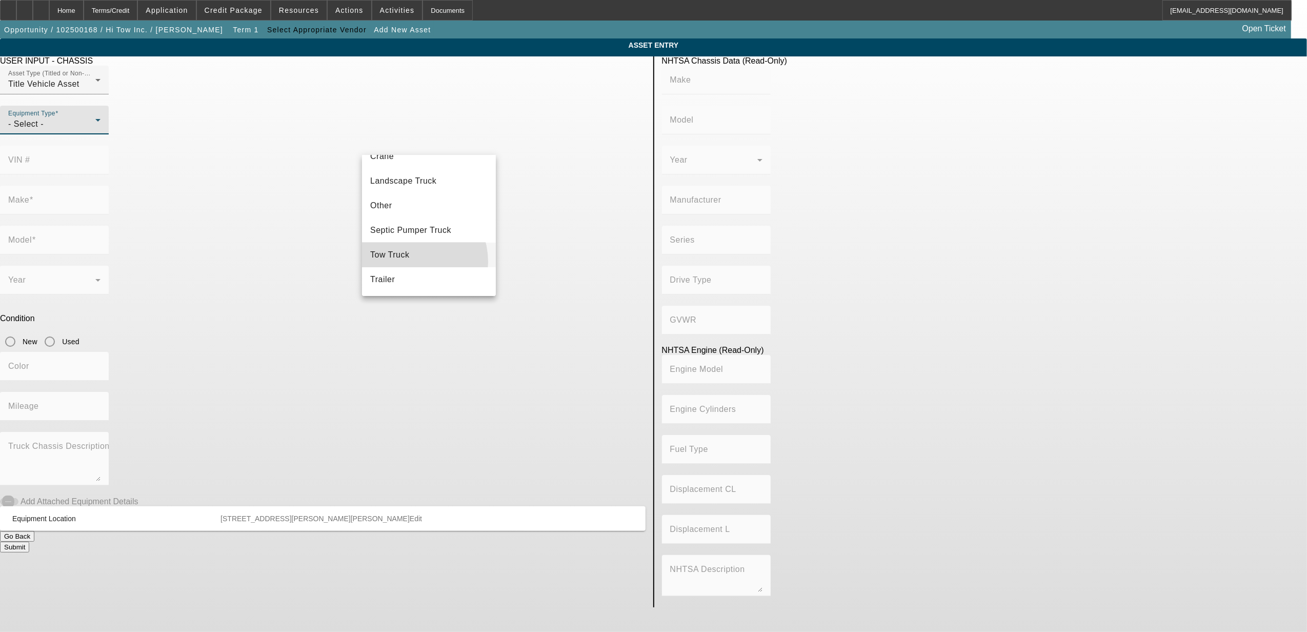
click at [409, 261] on mat-option "Tow Truck" at bounding box center [429, 255] width 134 height 25
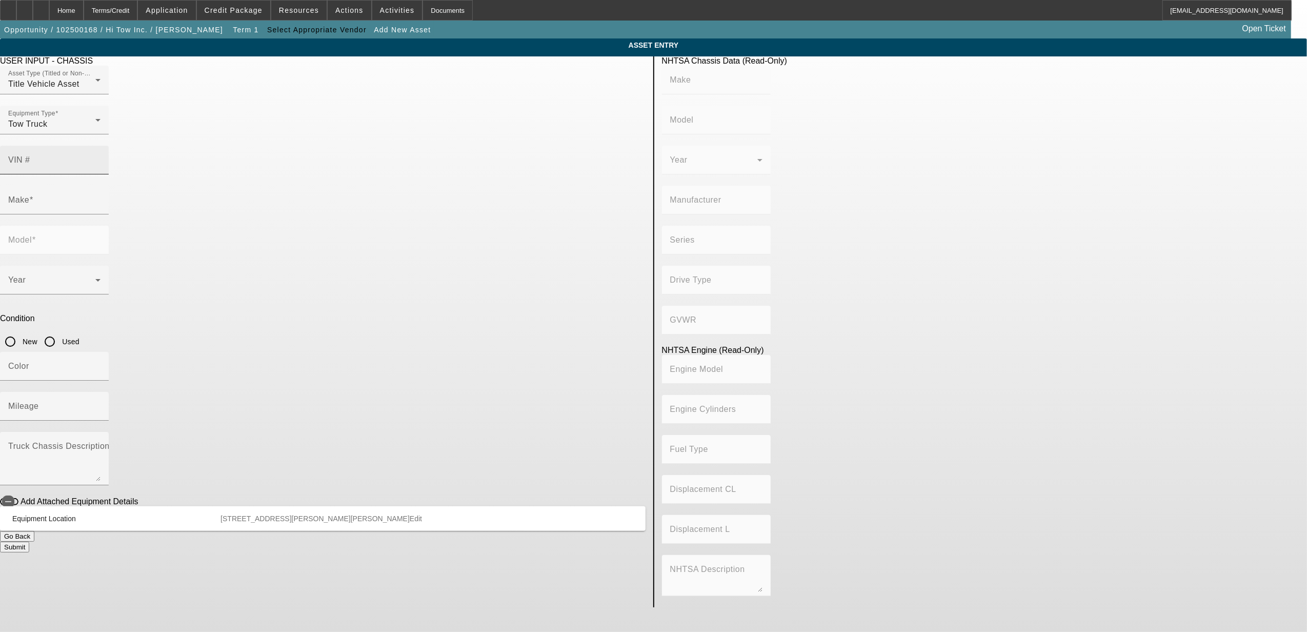
click at [30, 155] on mat-label "VIN #" at bounding box center [19, 159] width 22 height 9
click at [100, 158] on input "VIN #" at bounding box center [54, 164] width 92 height 12
paste input "2NPKHM6XXSM723625"
type input "2NPKHM6XXSM723625"
type input "PETERBILT"
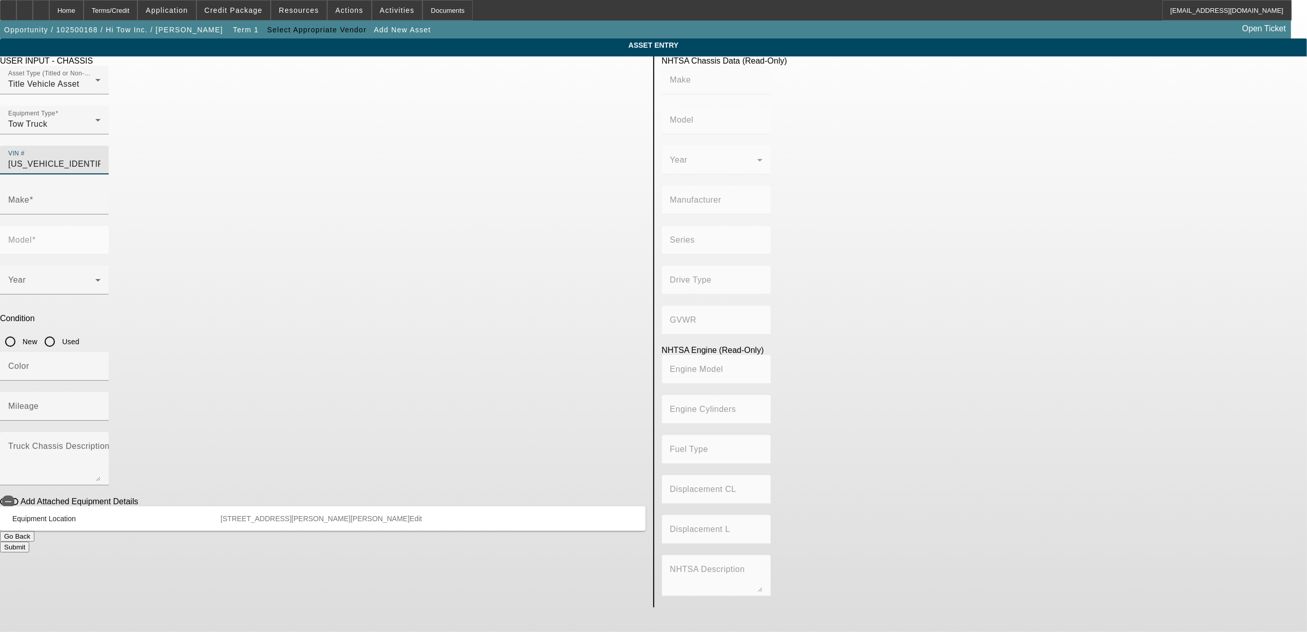
type input "536"
type input "PETERBILT MOTORS COMPANY"
type input "4x2"
type input "Class 6: 19,501 - 26,000 lb (8,845 - 11,794 kg)"
type input "PX-6 / PX-7"
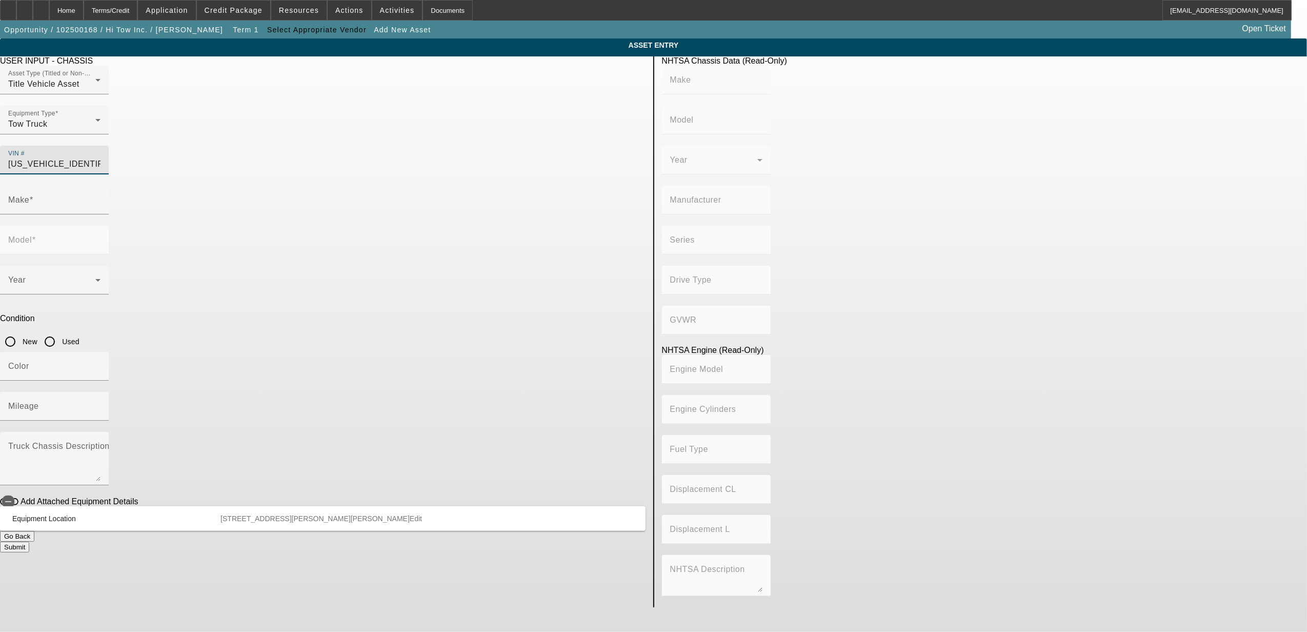
type input "6"
type input "Diesel"
type input "408.85908543470"
type input "6.7"
type input "PETERBILT"
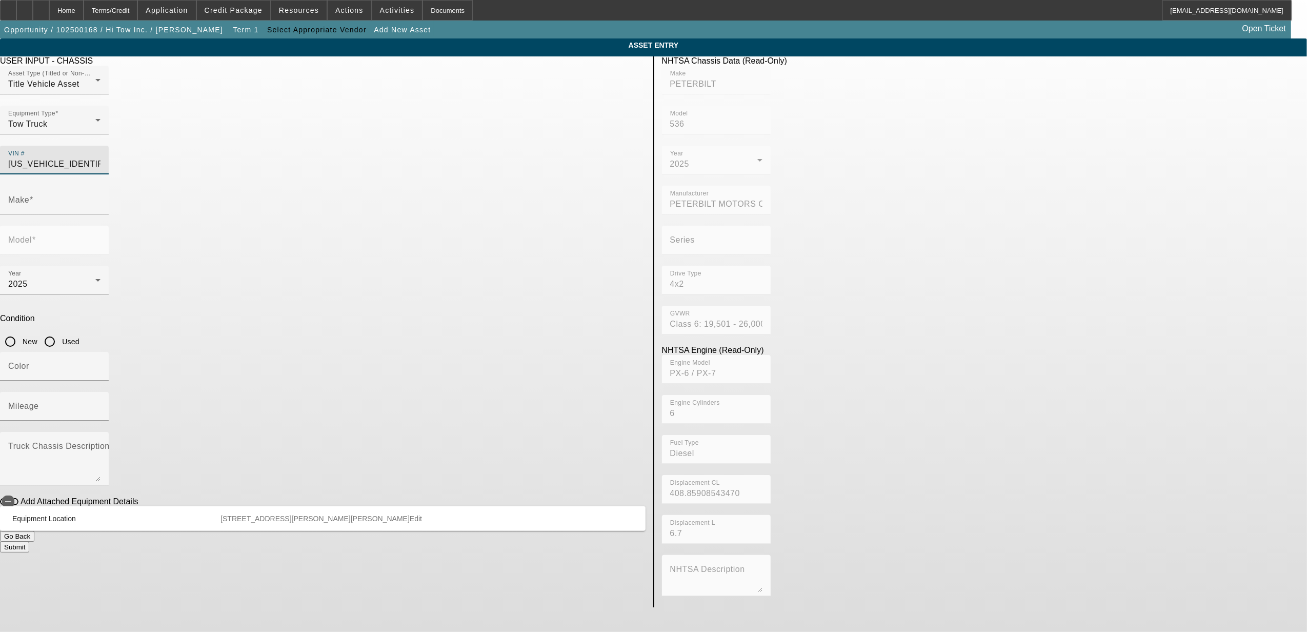
type input "536"
type input "2NPKHM6XXSM723625"
click at [21, 331] on input "New" at bounding box center [10, 341] width 21 height 21
radio input "true"
type input "PETERBILT"
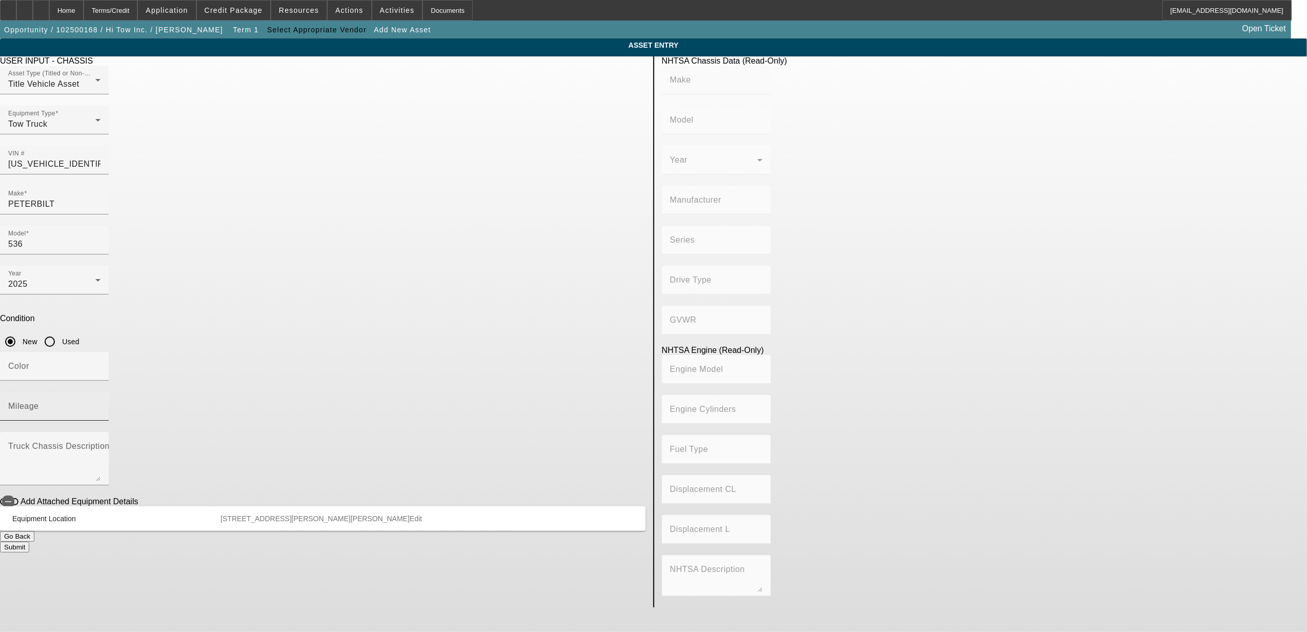
type input "536"
type input "PETERBILT MOTORS COMPANY"
type input "4x2"
type input "Class 6: 19,501 - 26,000 lb (8,845 - 11,794 kg)"
type input "PX-6 / PX-7"
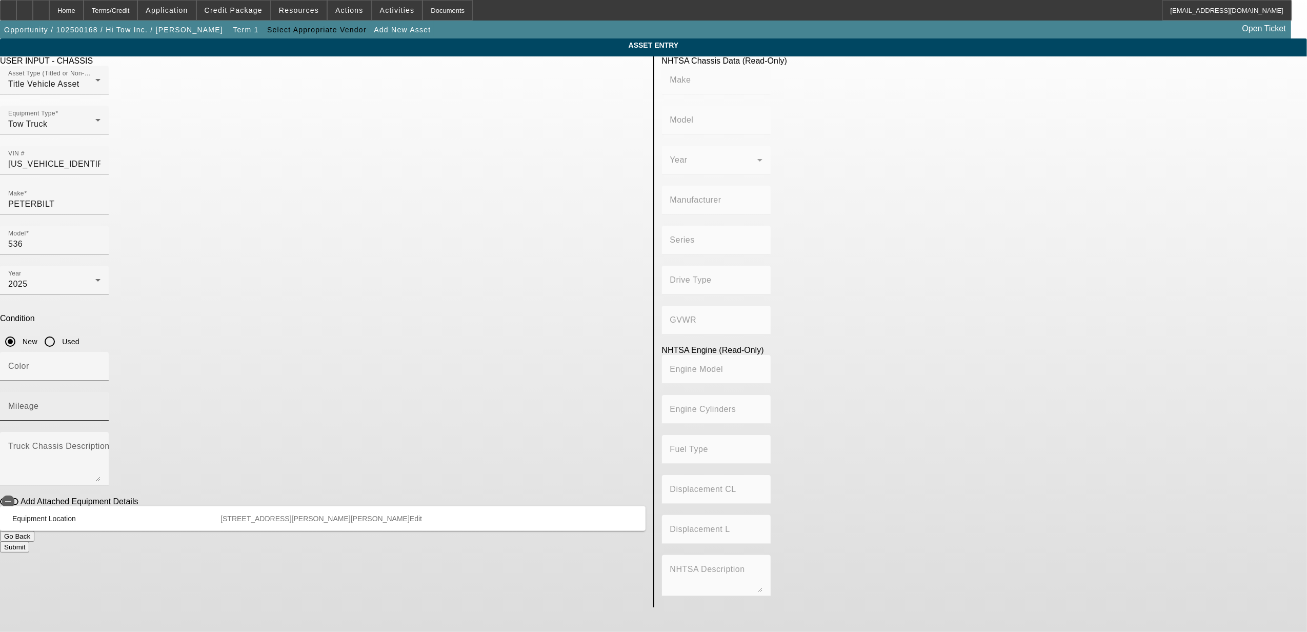
type input "6"
type input "Diesel"
type input "408.85908543470"
type input "6.7"
click at [100, 404] on input "Mileage" at bounding box center [54, 410] width 92 height 12
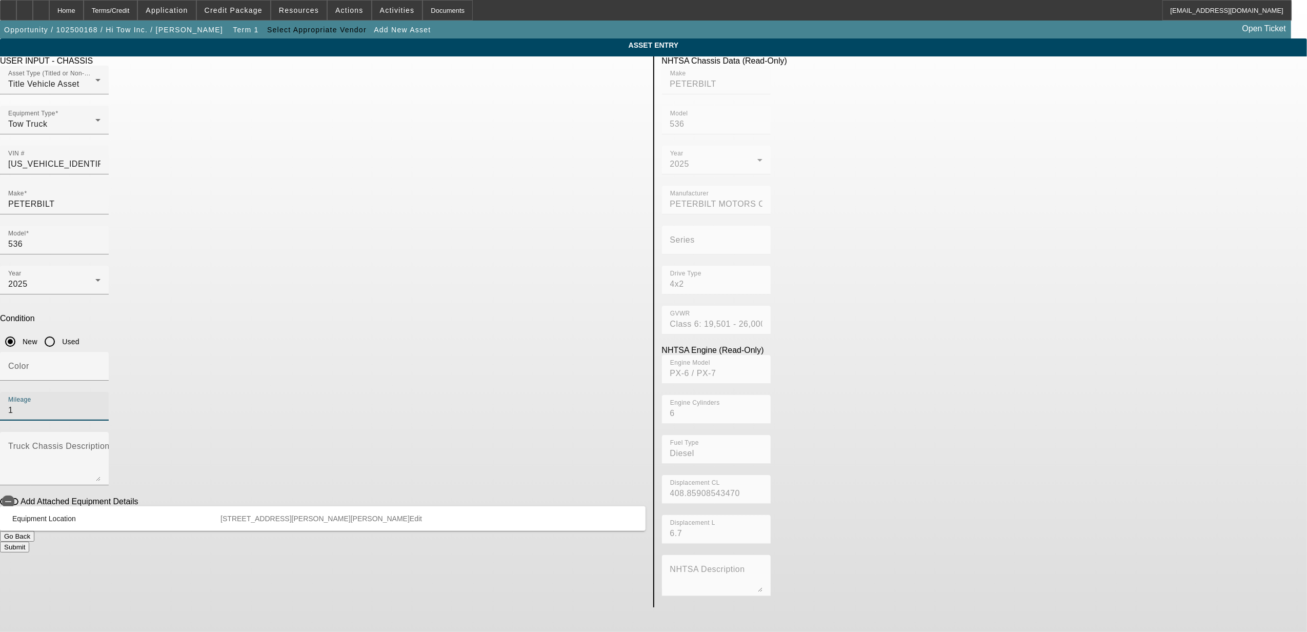
type input "1"
type textarea "w/"
click at [18, 491] on span "button" at bounding box center [8, 501] width 21 height 21
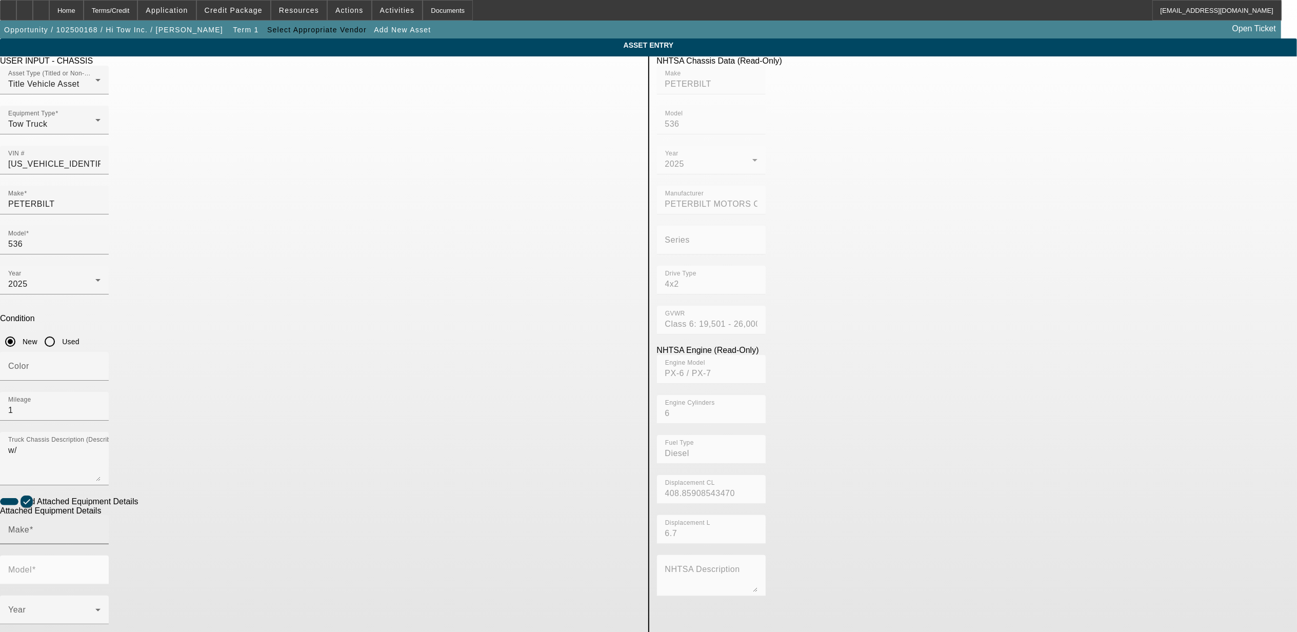
click at [100, 528] on input "Make" at bounding box center [54, 534] width 92 height 12
drag, startPoint x: 393, startPoint y: 466, endPoint x: 483, endPoint y: 429, distance: 97.7
click at [394, 466] on mat-option "Jerr-Dan" at bounding box center [424, 467] width 134 height 25
type input "Jerr-Dan"
click at [100, 568] on input "Model" at bounding box center [54, 574] width 92 height 12
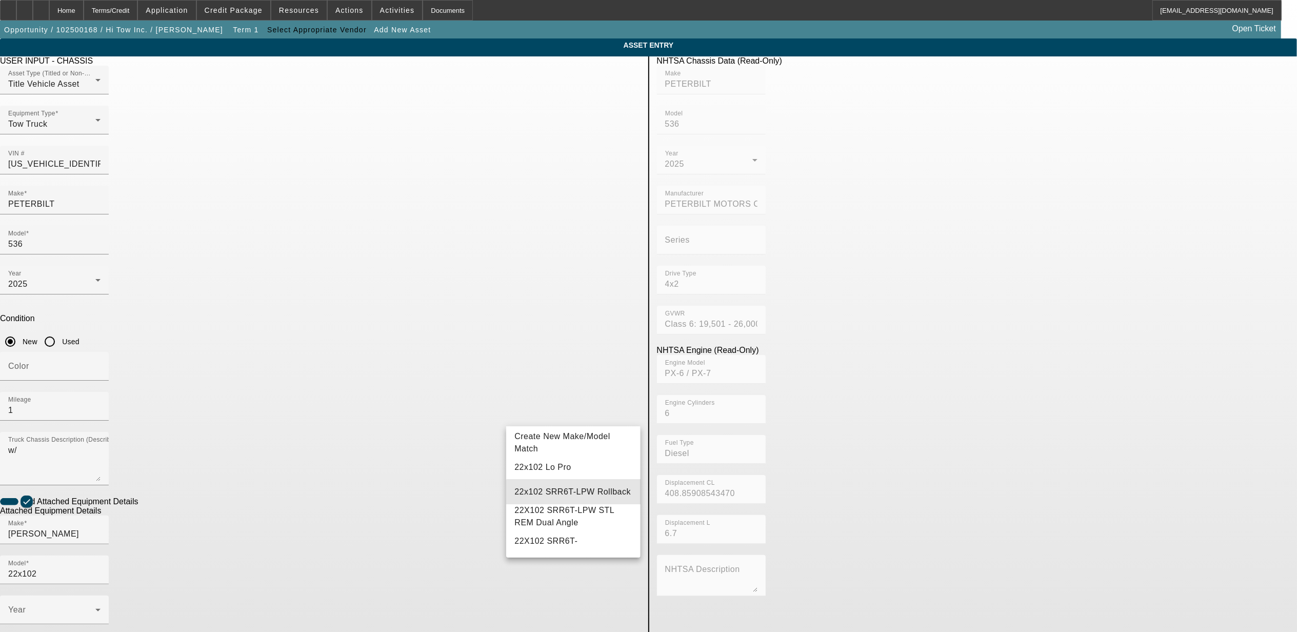
click at [580, 495] on span "22x102 SRR6T-LPW Rollback" at bounding box center [572, 492] width 116 height 12
type input "22x102 SRR6T-LPW Rollback"
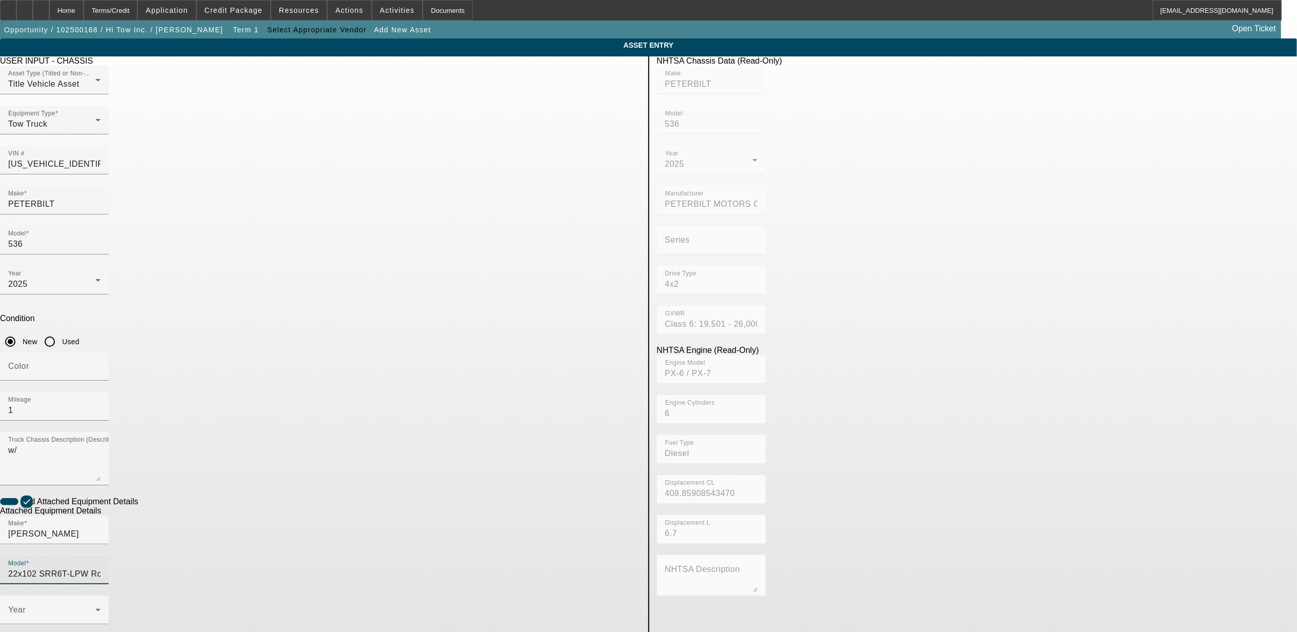
drag, startPoint x: 533, startPoint y: 464, endPoint x: 527, endPoint y: 461, distance: 6.5
drag, startPoint x: 527, startPoint y: 461, endPoint x: 519, endPoint y: 459, distance: 8.5
radio input "true"
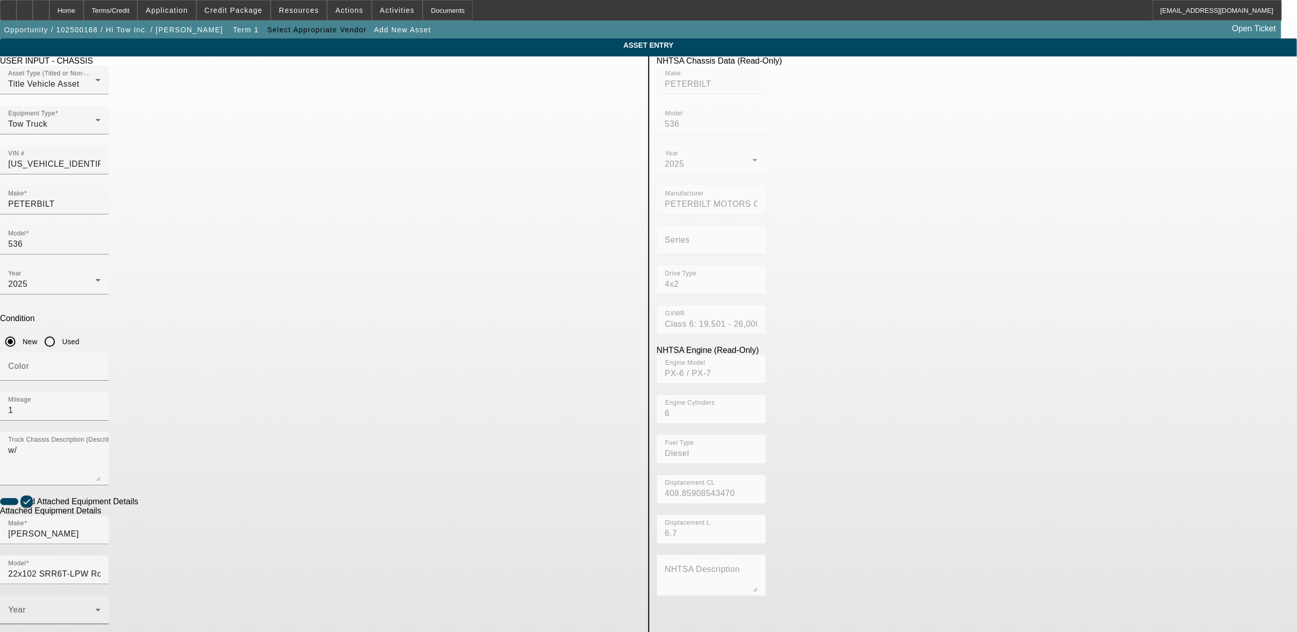
click at [95, 608] on span at bounding box center [51, 614] width 87 height 12
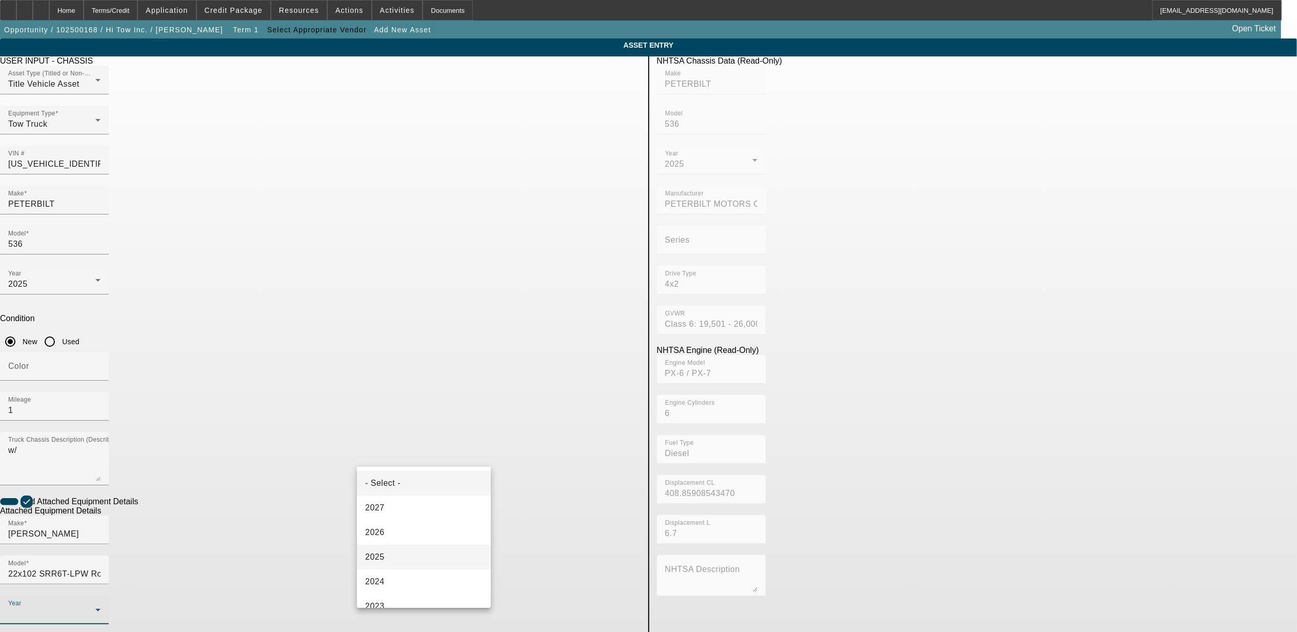
click at [402, 556] on mat-option "2025" at bounding box center [424, 557] width 134 height 25
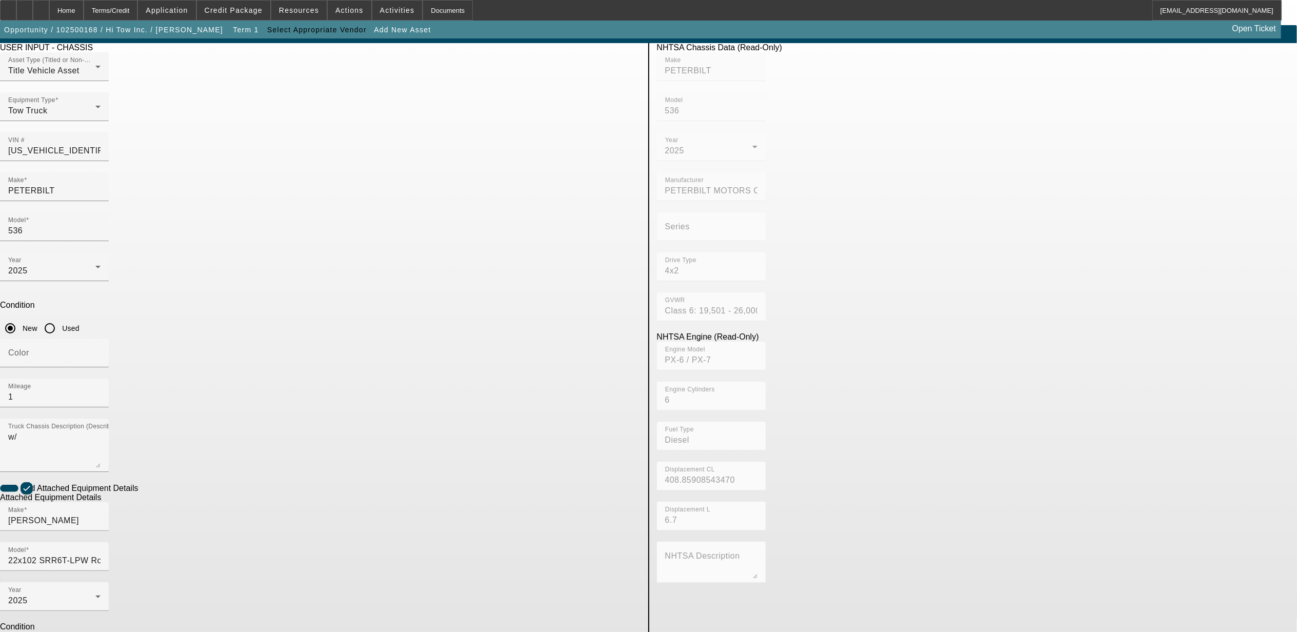
scroll to position [27, 0]
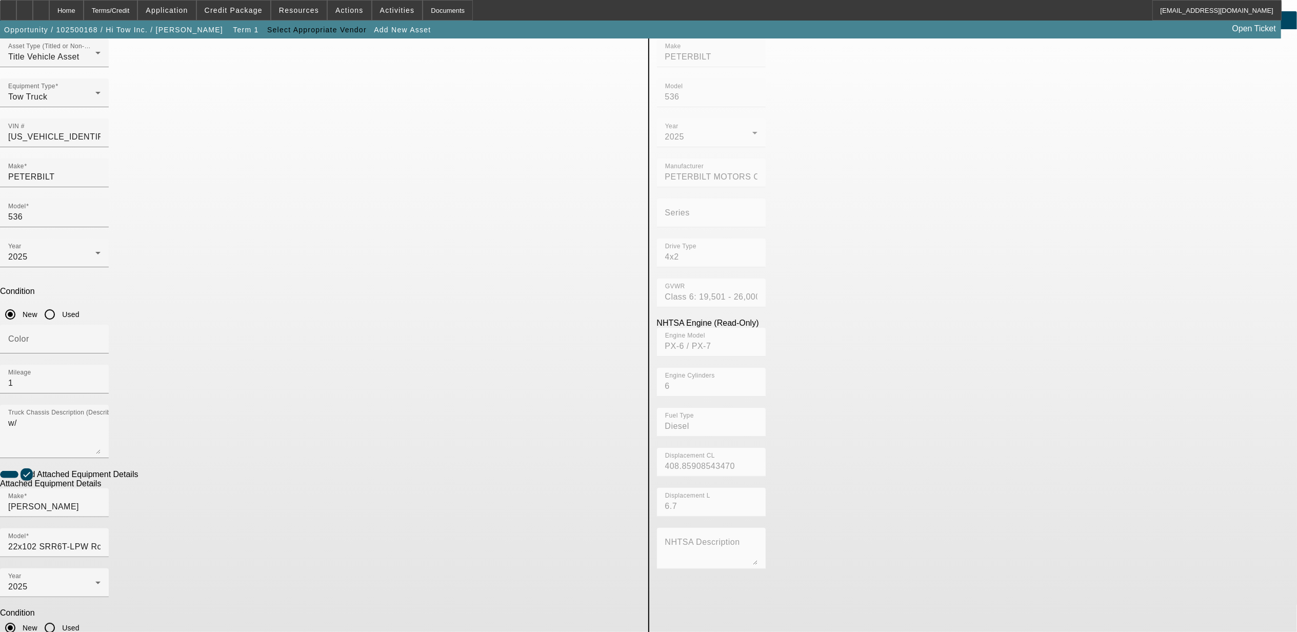
type textarea "rollback"
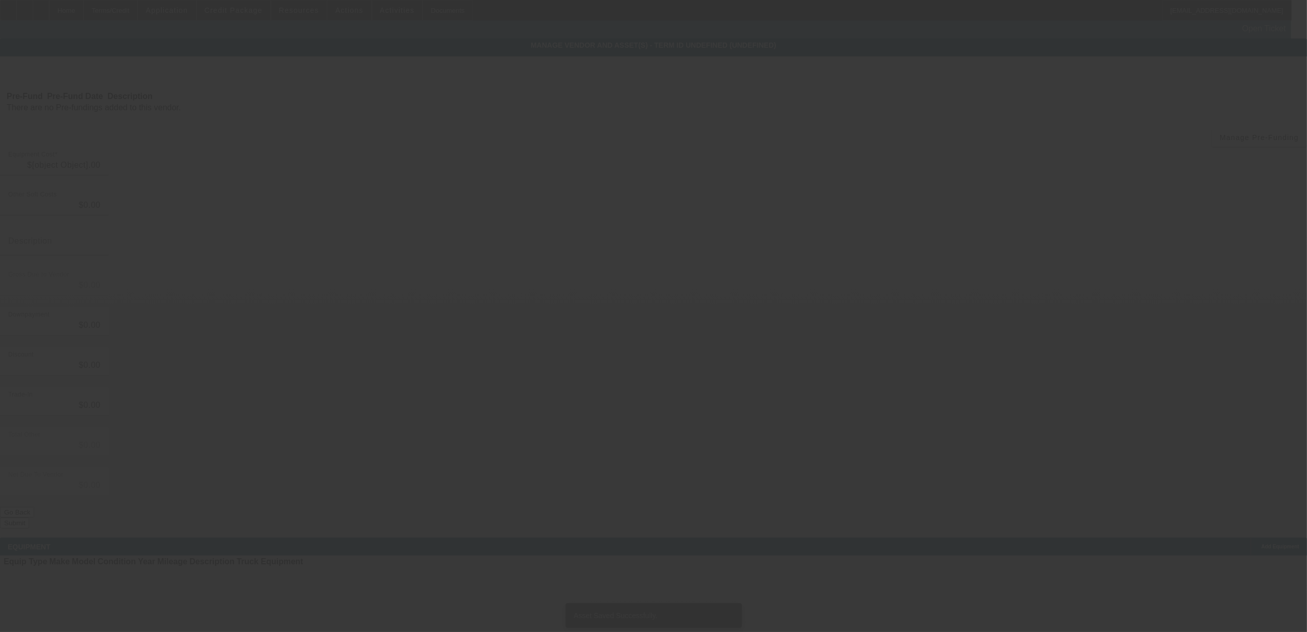
type input "$154,000.00"
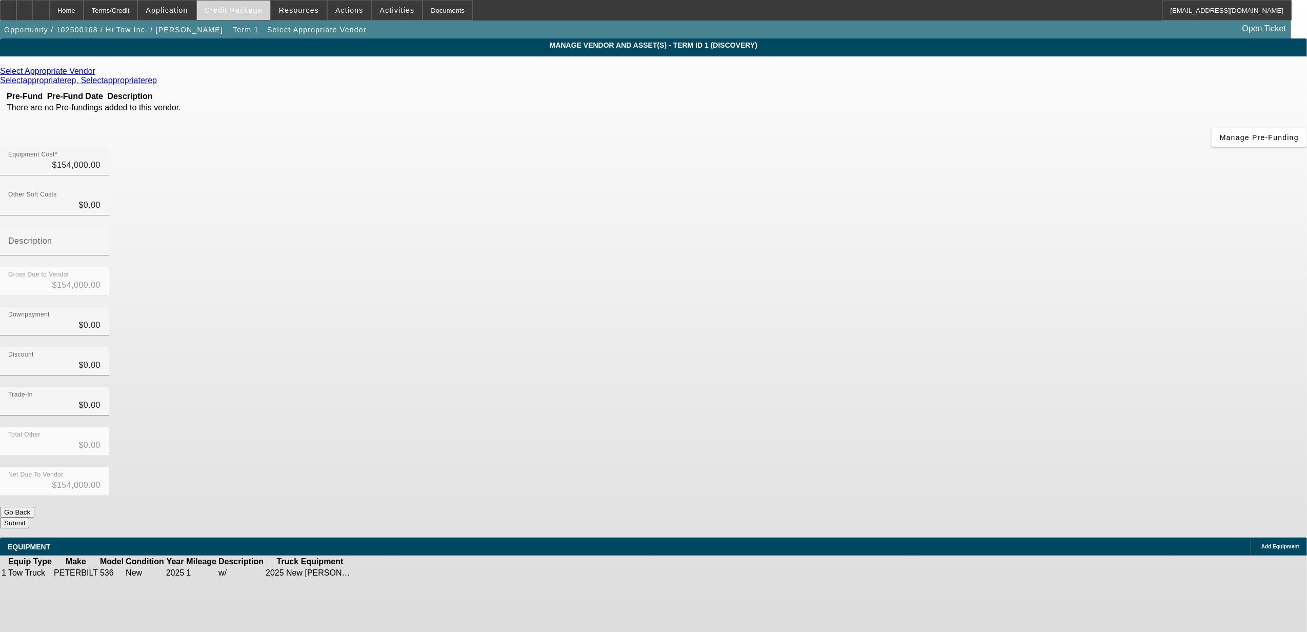
click at [246, 6] on span "Credit Package" at bounding box center [234, 10] width 58 height 8
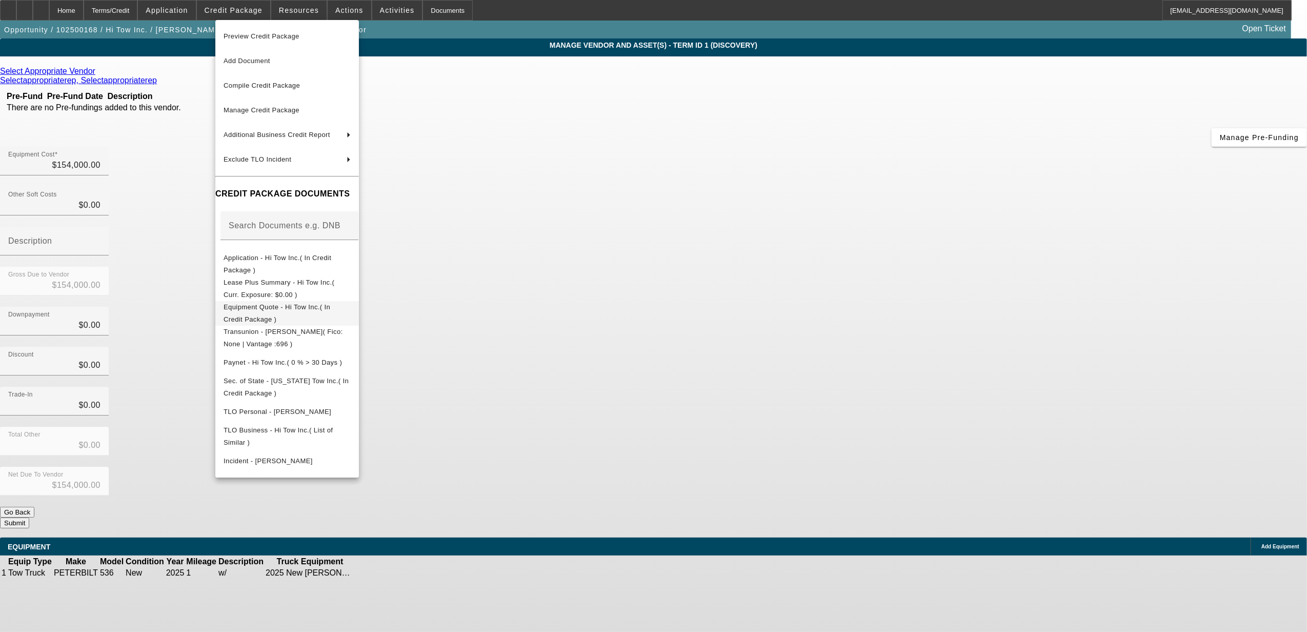
click at [286, 310] on span "Equipment Quote - Hi Tow Inc.( In Credit Package )" at bounding box center [277, 313] width 107 height 20
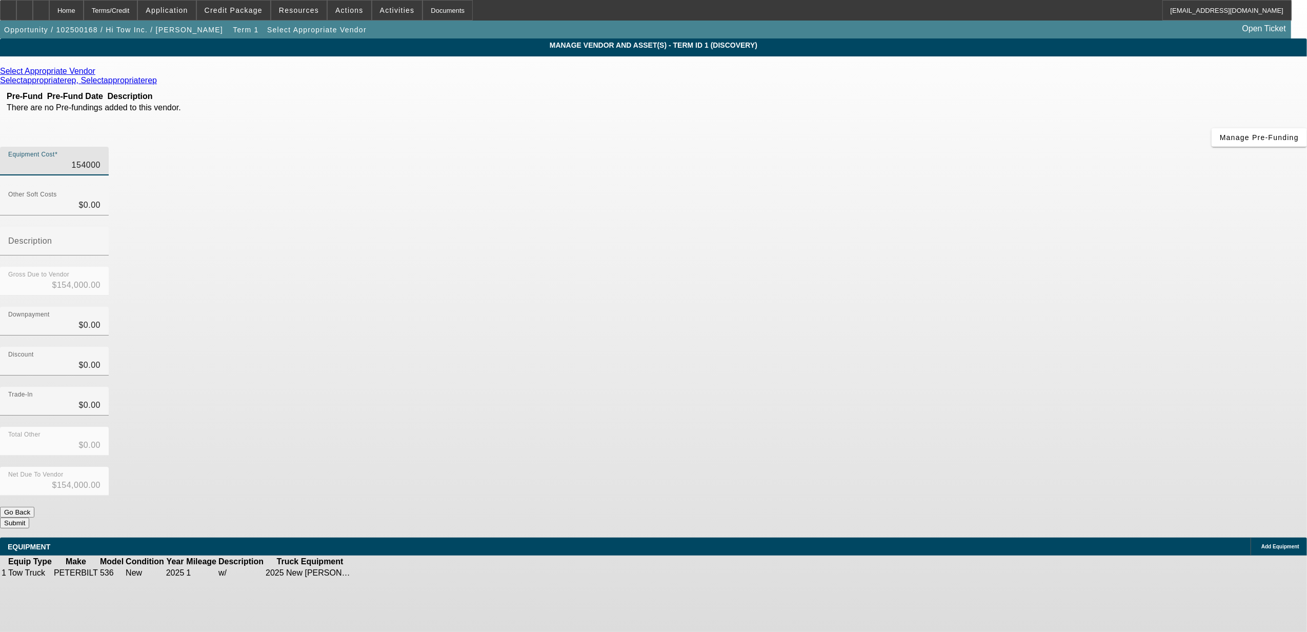
click at [100, 159] on input "154000" at bounding box center [54, 165] width 92 height 12
type input "1"
type input "$1.00"
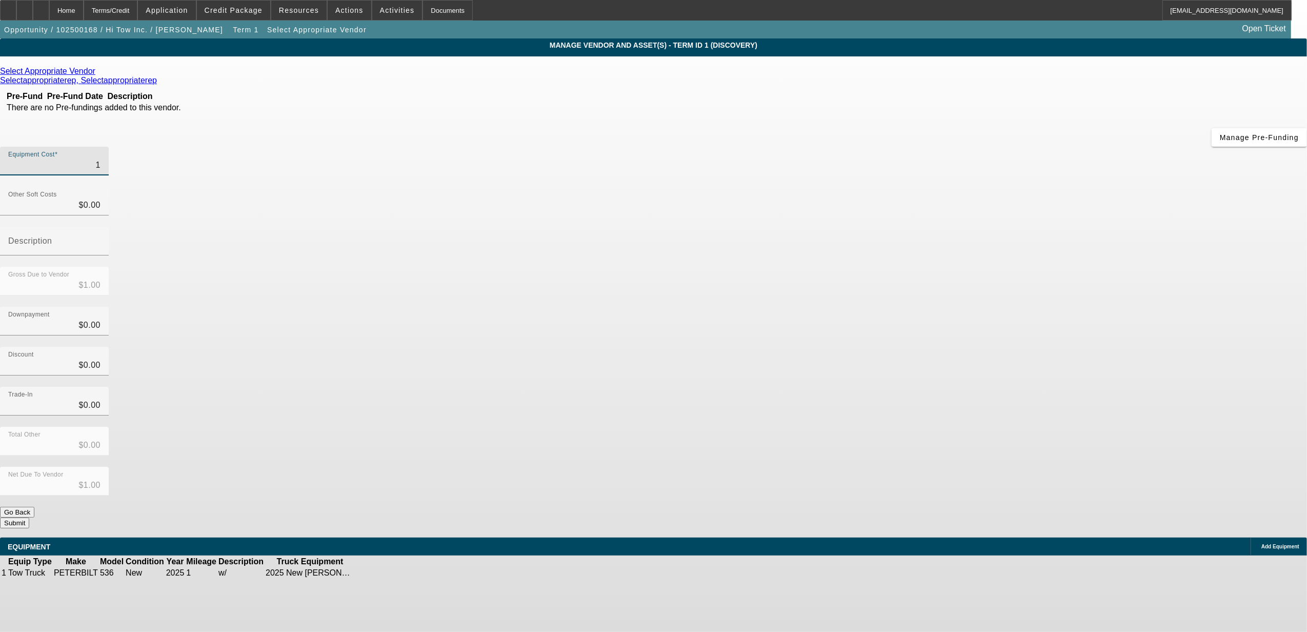
type input "15"
type input "$15.00"
type input "154"
type input "$154.00"
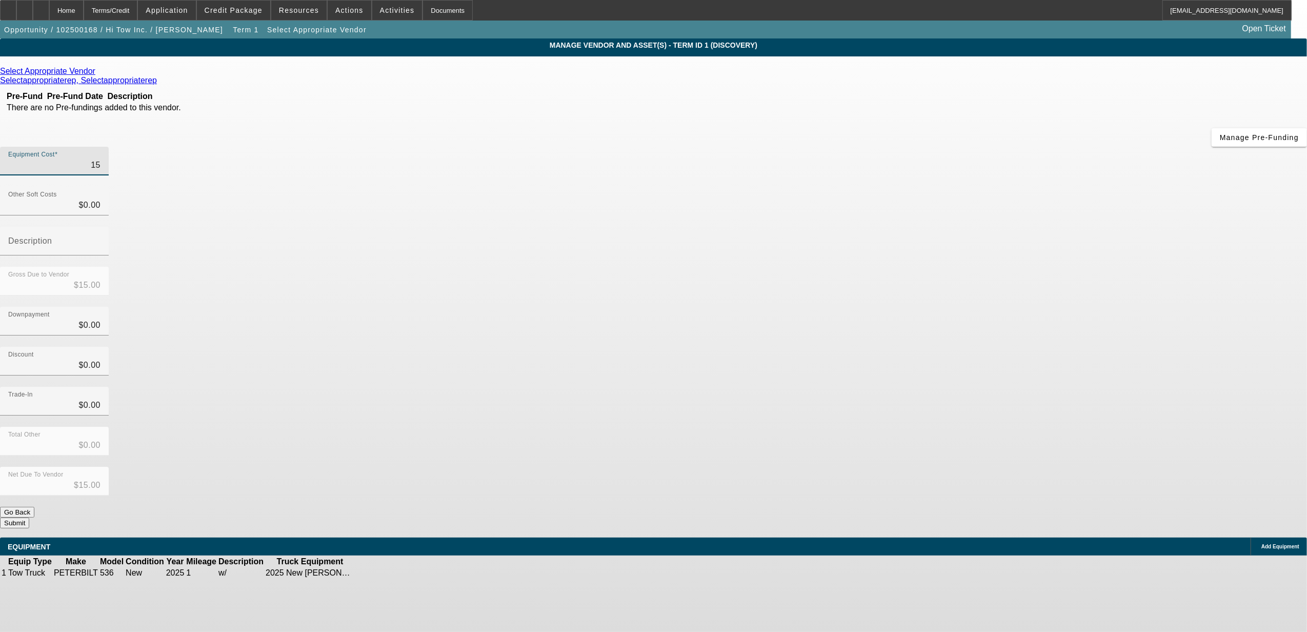
type input "$154.00"
type input "1546"
type input "$1,546.00"
type input "15463"
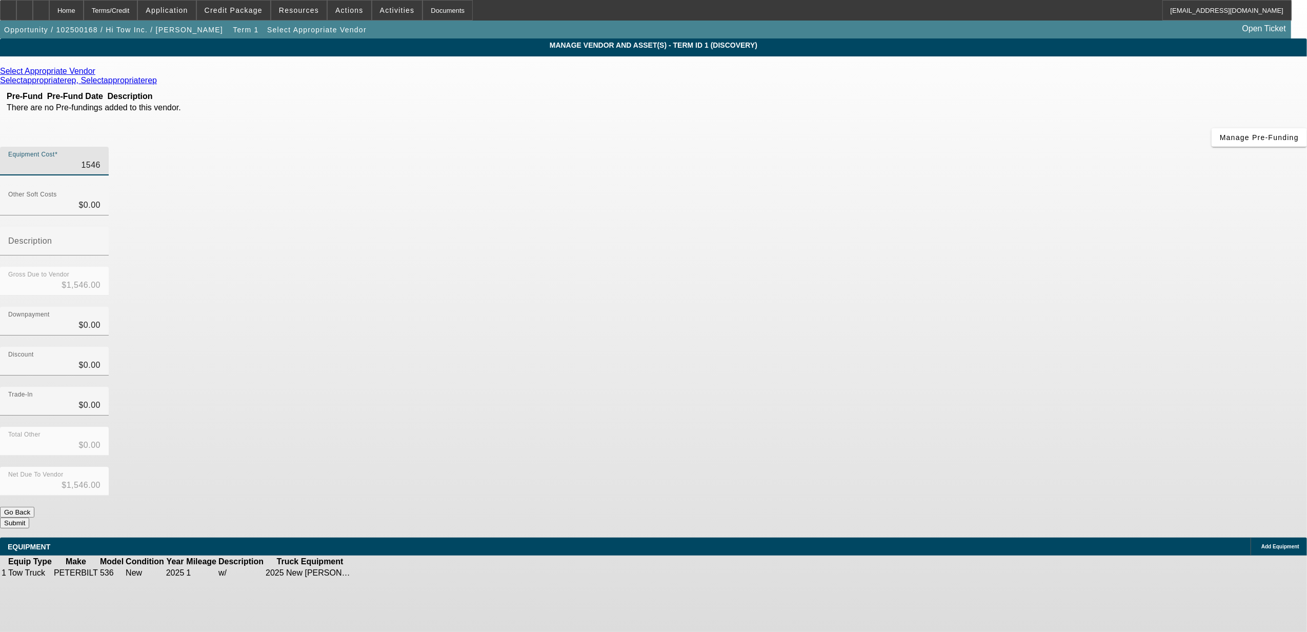
type input "$15,463.00"
type input "154635"
type input "$154,635.00"
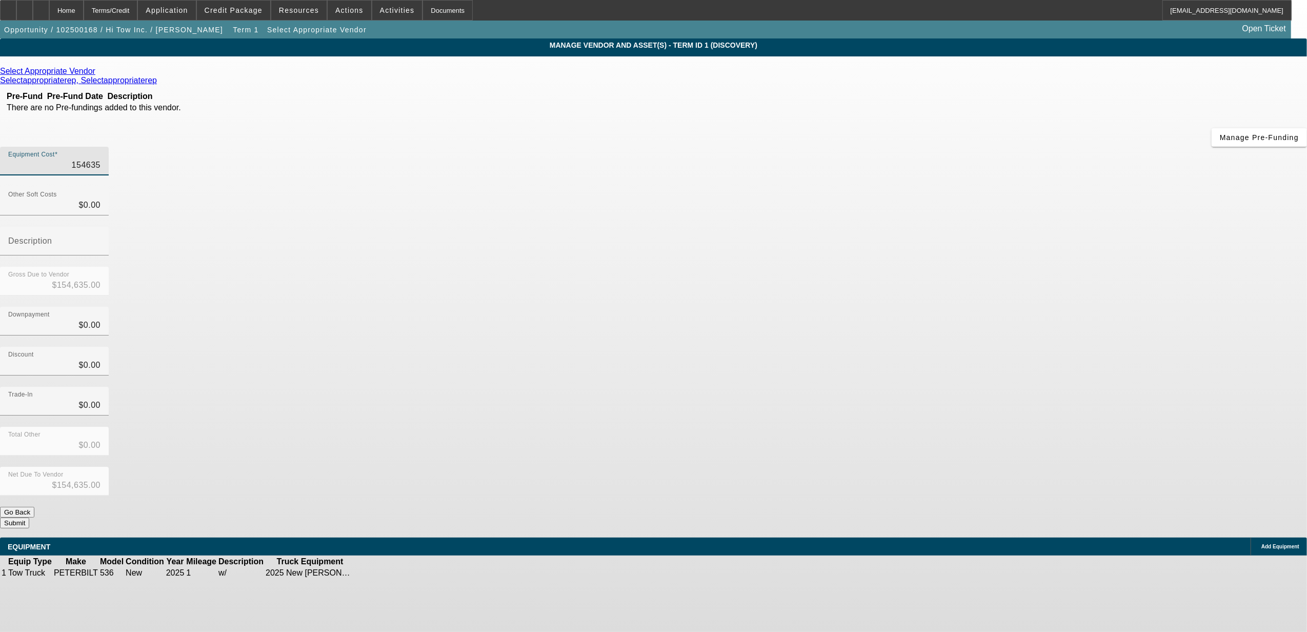
type input "$154,635.00"
type input "$0.00"
click at [98, 72] on icon at bounding box center [98, 71] width 0 height 9
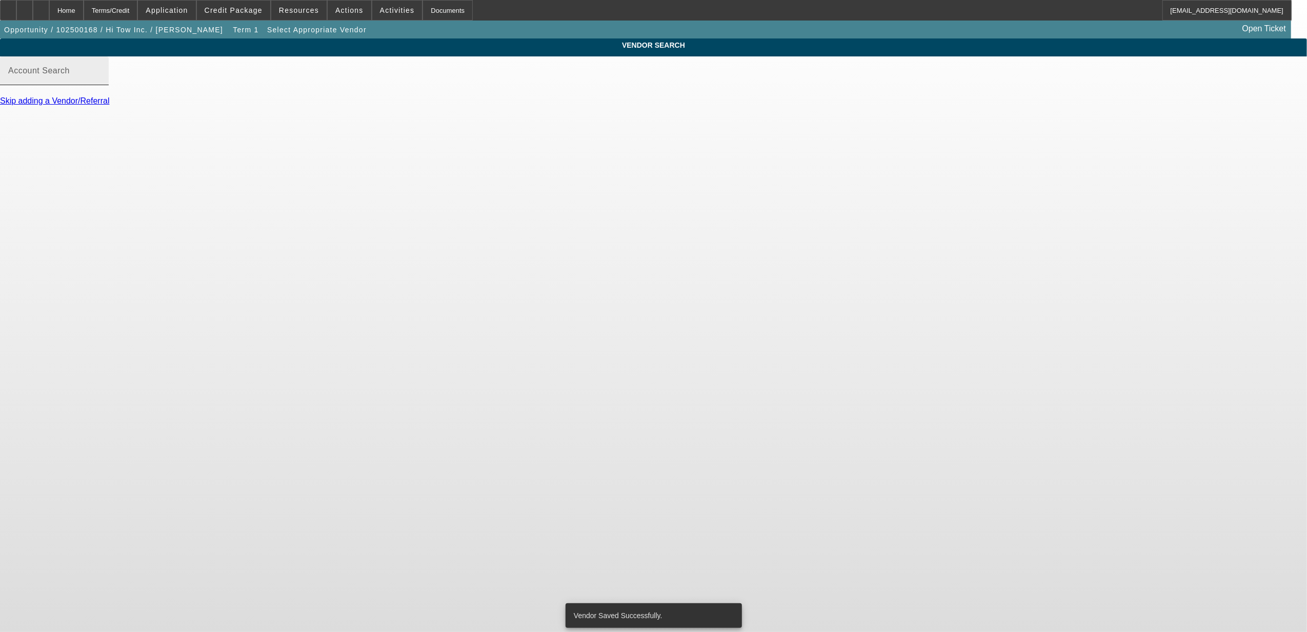
click at [70, 75] on mat-label "Account Search" at bounding box center [39, 70] width 62 height 9
click at [100, 80] on input "Account Search" at bounding box center [54, 75] width 92 height 12
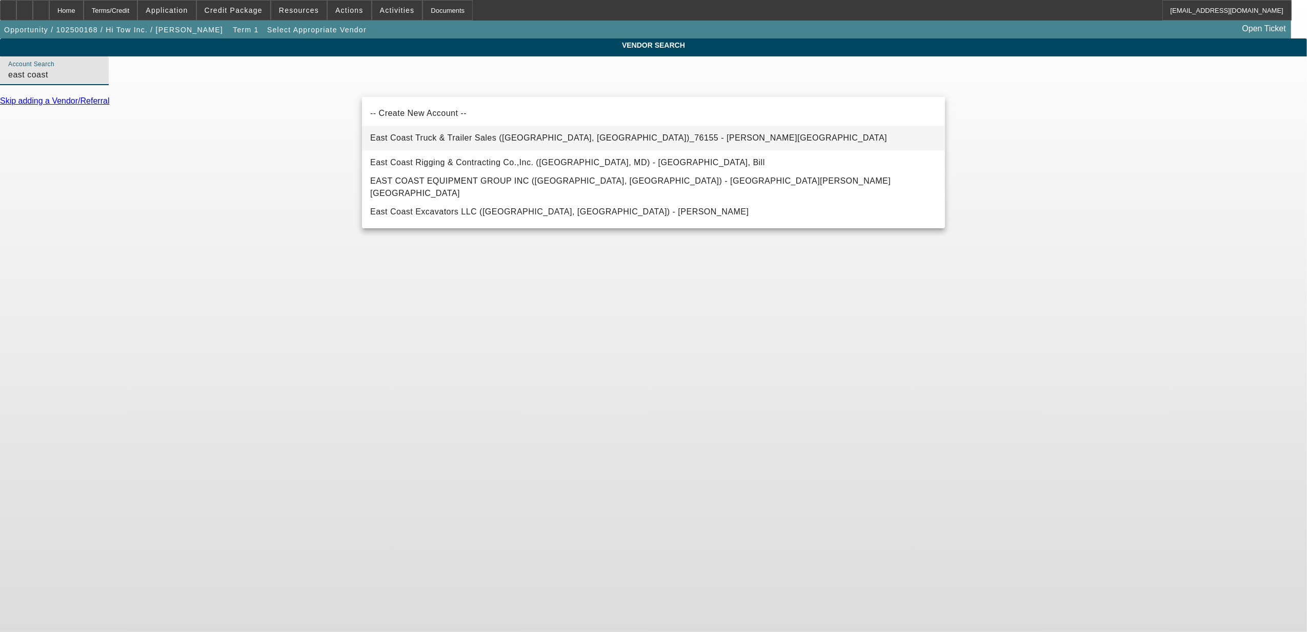
click at [460, 138] on span "East Coast Truck & Trailer Sales (Portsmouth, VA)_76155 - Miller, Sherie" at bounding box center [628, 137] width 517 height 9
type input "East Coast Truck & Trailer Sales (Portsmouth, VA)_76155 - Miller, Sherie"
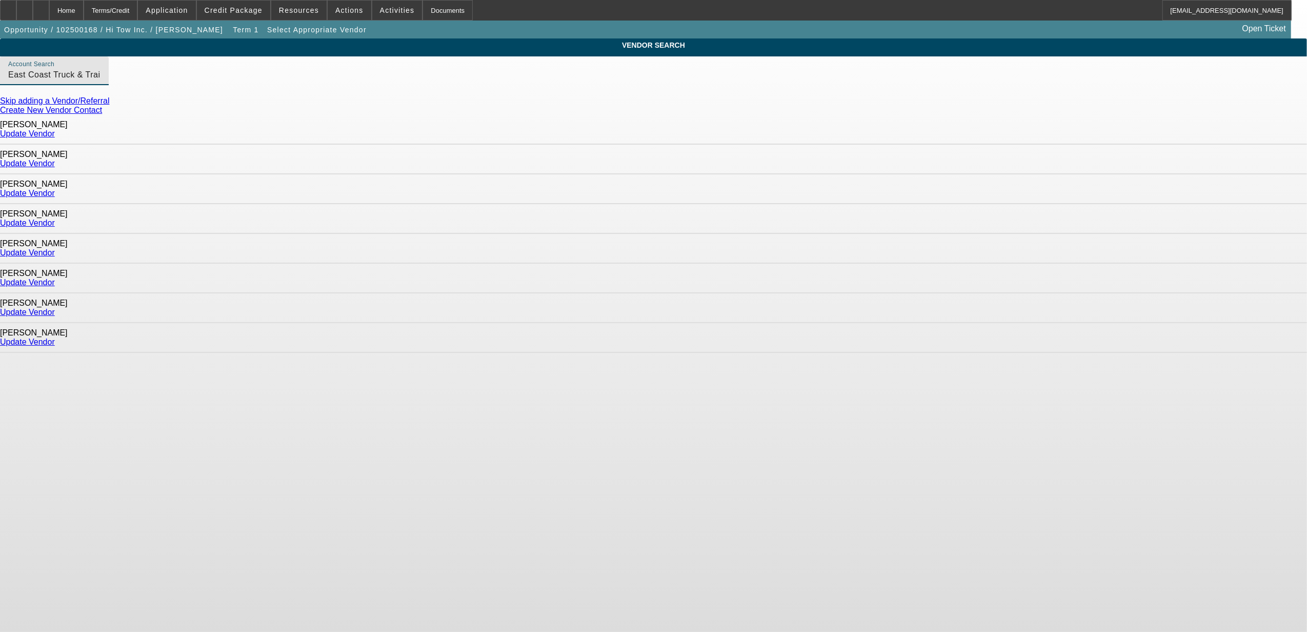
click at [55, 159] on link "Update Vendor" at bounding box center [27, 163] width 55 height 9
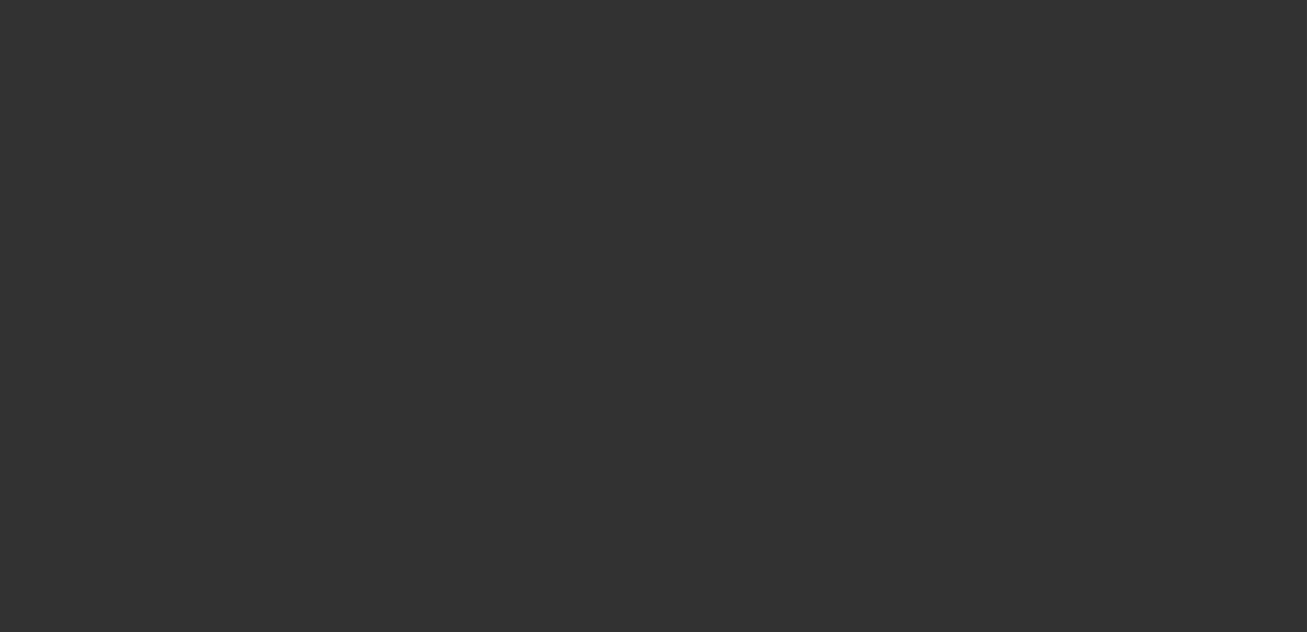
type input "$154,635.00"
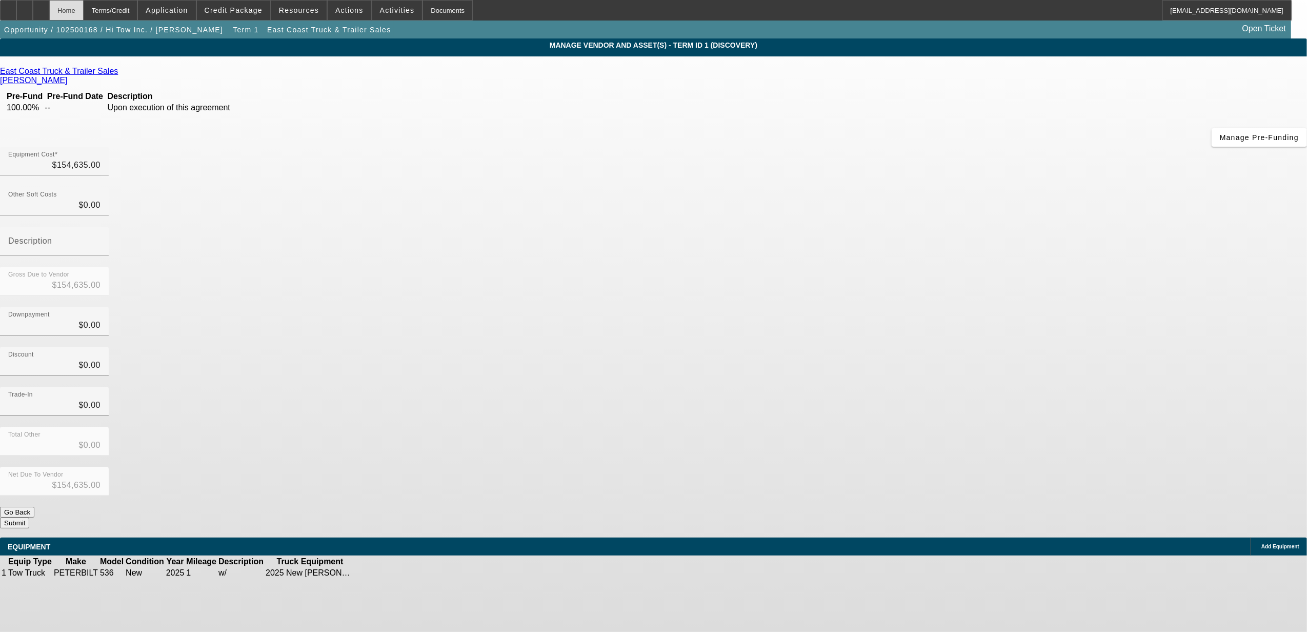
click at [84, 10] on div "Home" at bounding box center [66, 10] width 34 height 21
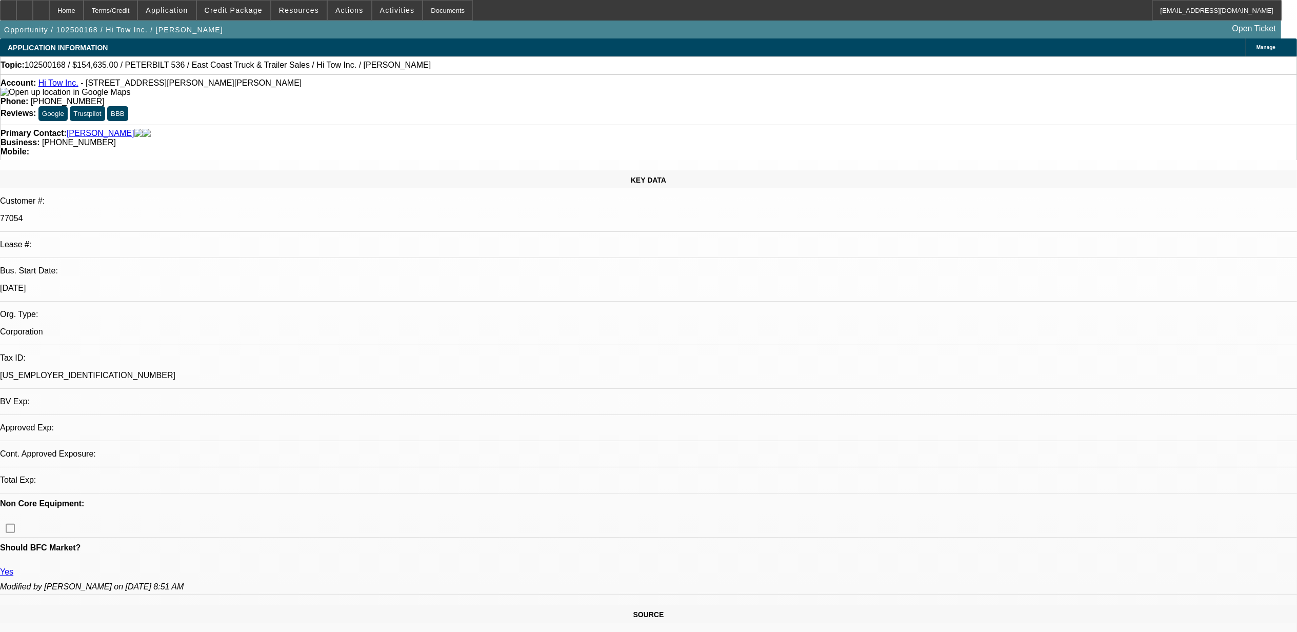
select select "0"
select select "2"
select select "0.1"
select select "4"
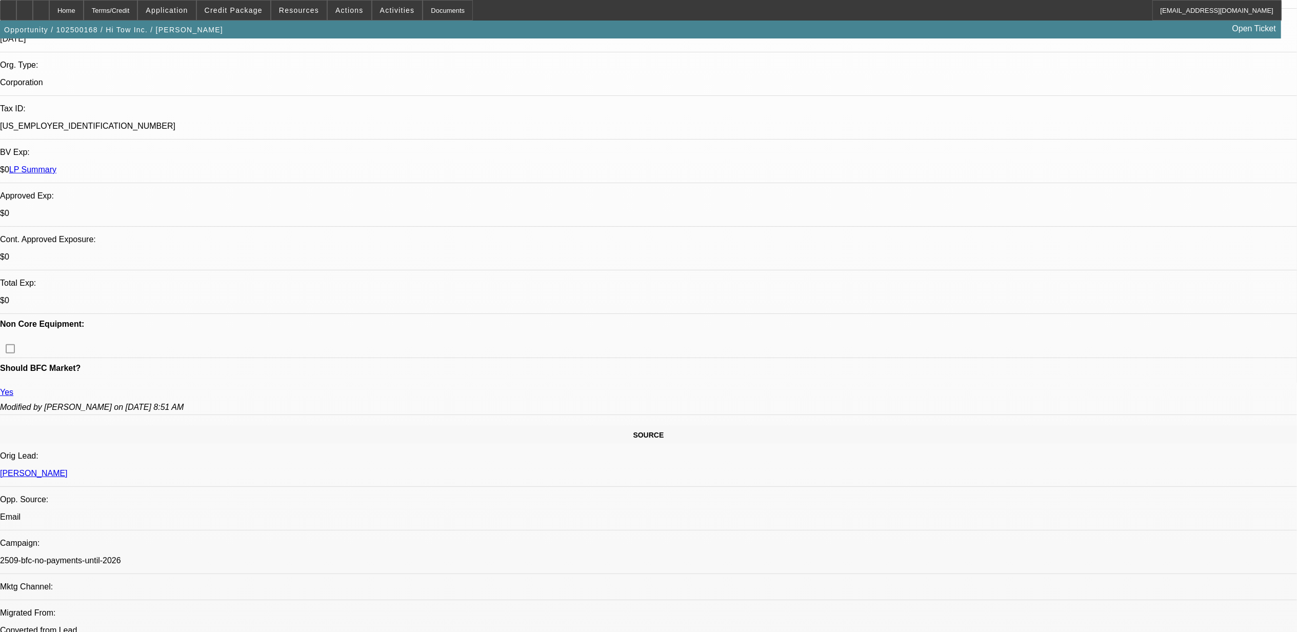
scroll to position [273, 0]
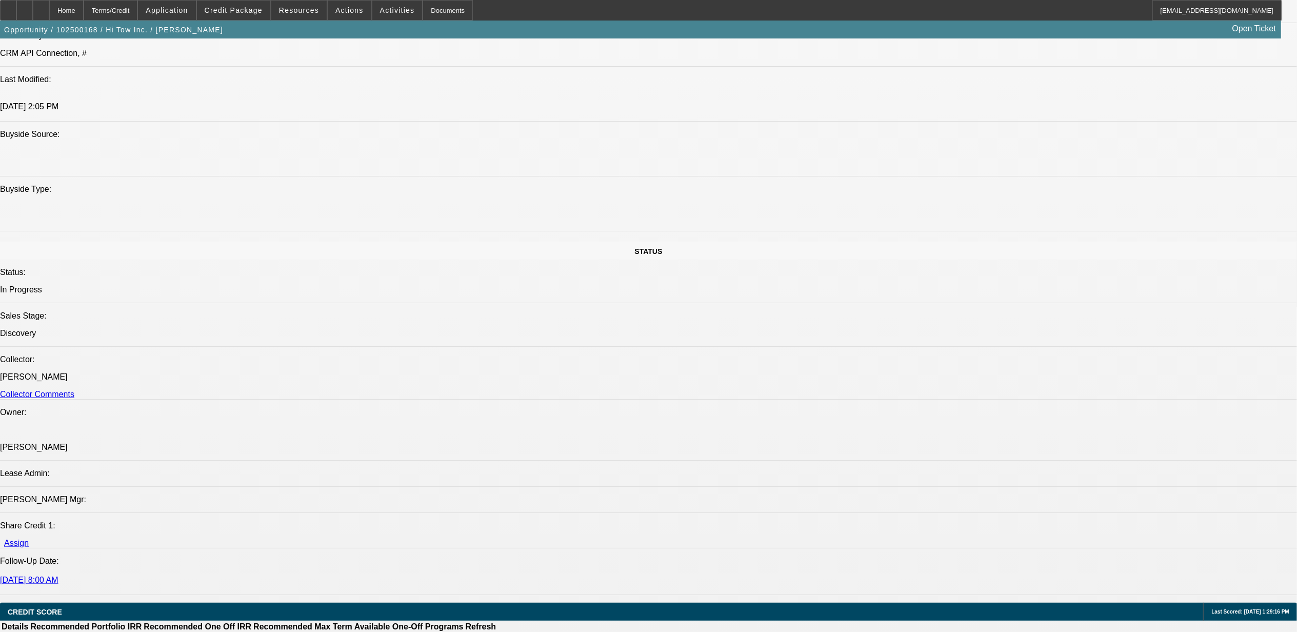
scroll to position [1367, 0]
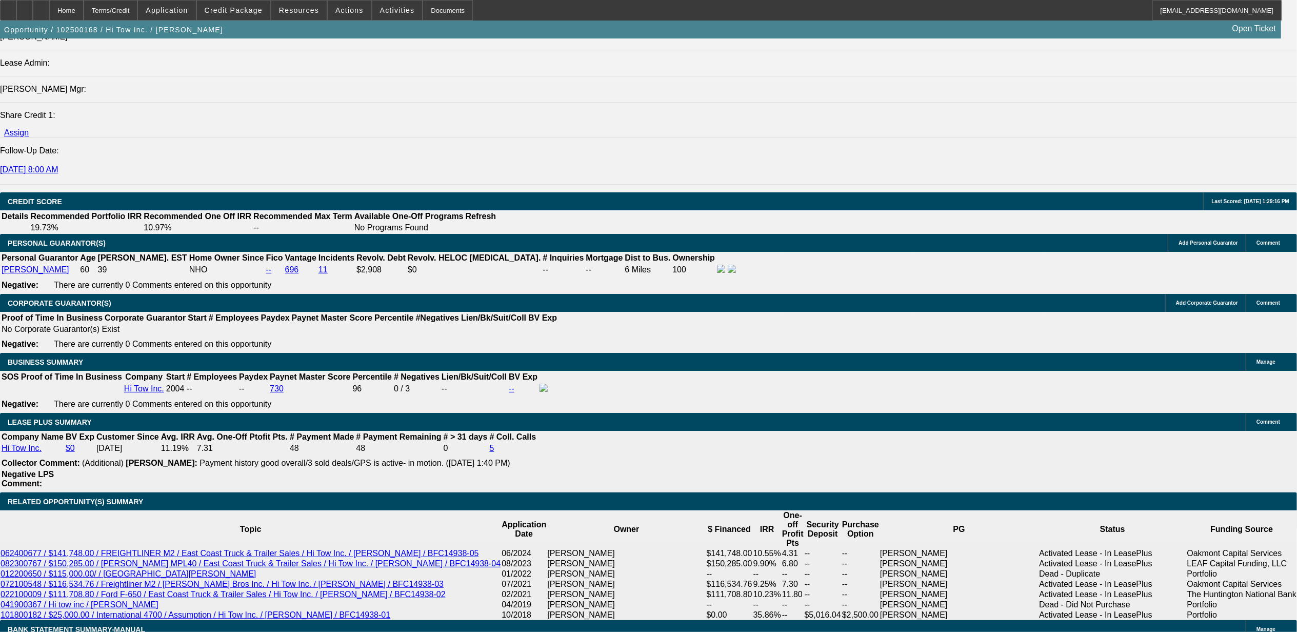
type input "$0.00"
type input "3"
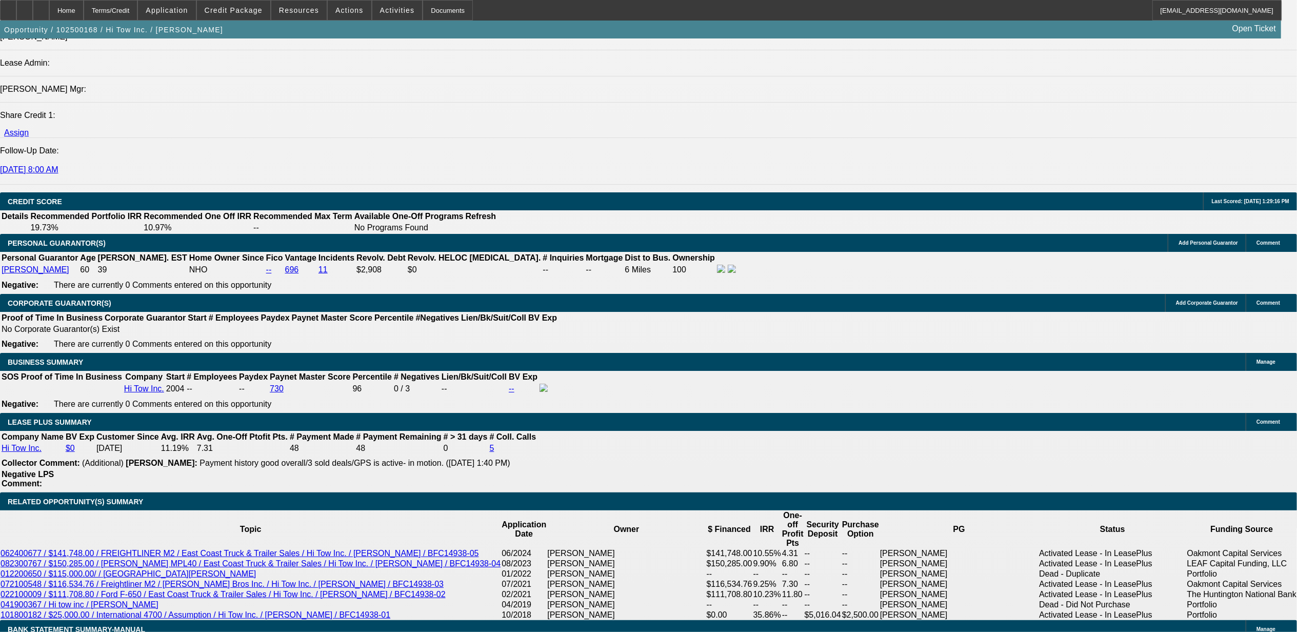
type input "10"
type input "$103,261.86"
type input "$51,630.93"
type input "100"
type input "$104,812.92"
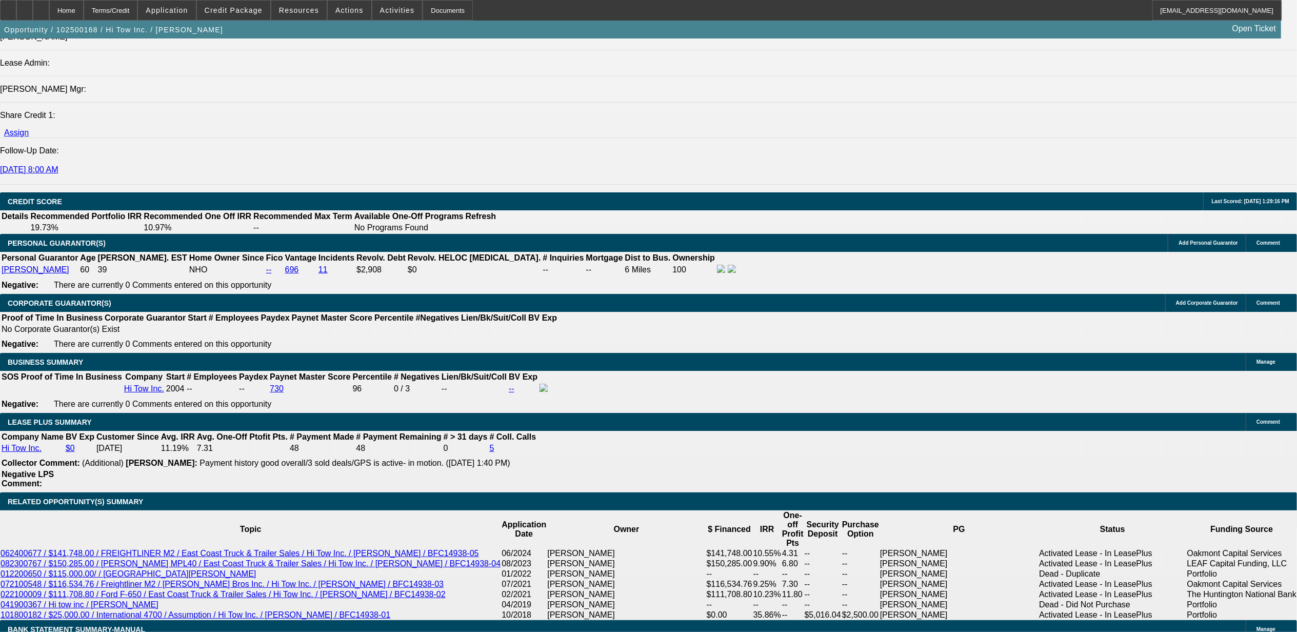
type input "$52,406.46"
type input "$120,729.60"
type input "10"
type input "$20.00"
type input "$100.00"
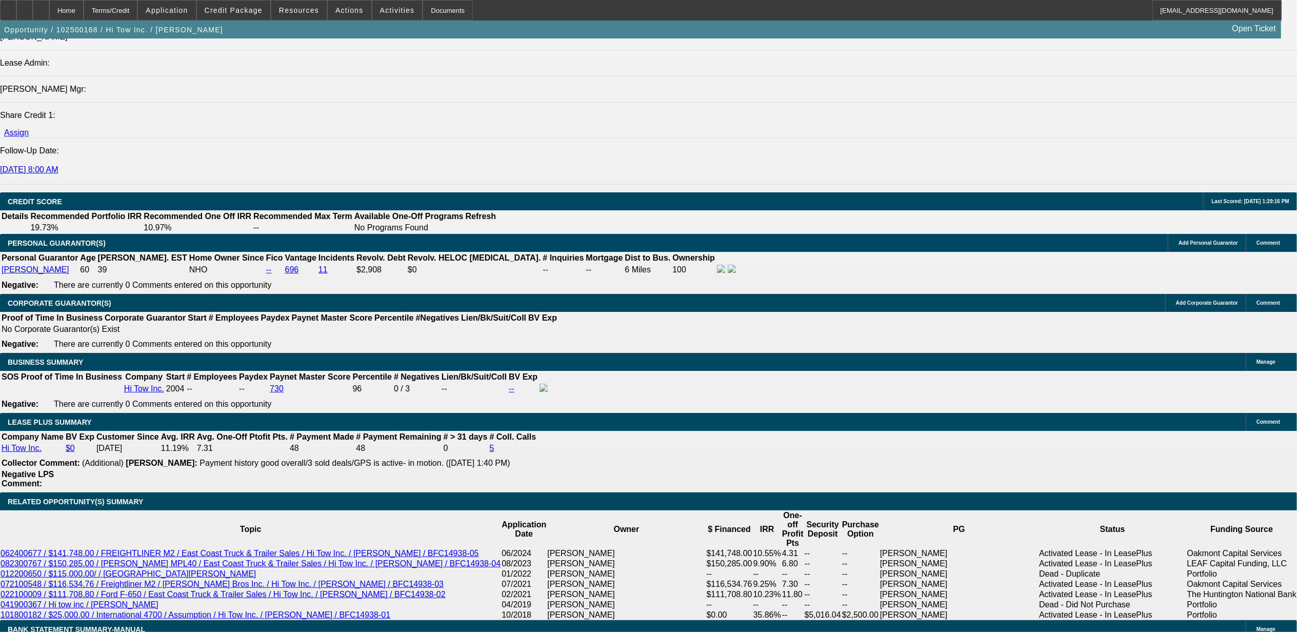
type input "$0.00"
type input "69"
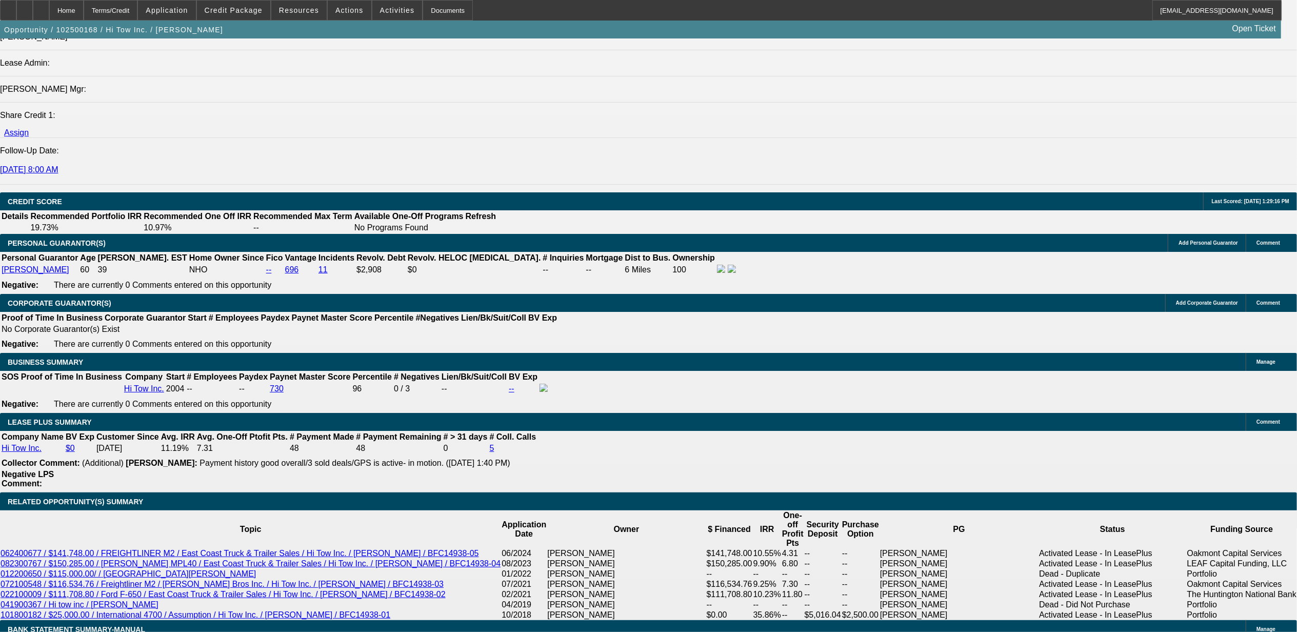
type input "10.9"
type input "$0.00"
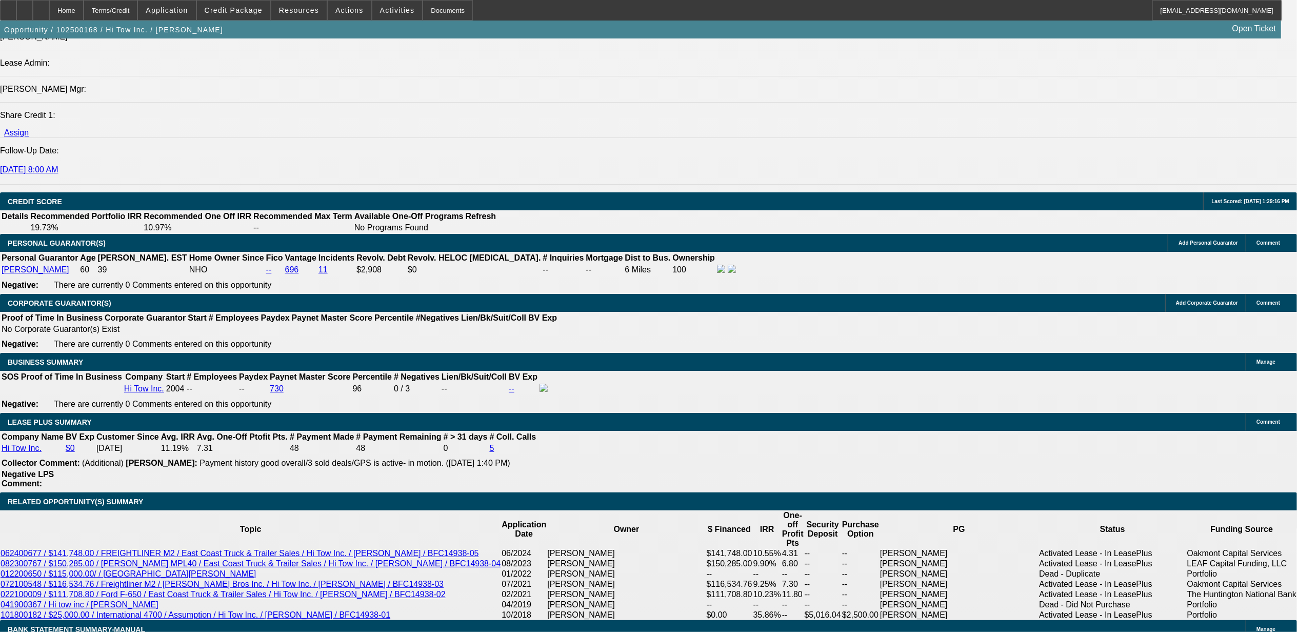
drag, startPoint x: 264, startPoint y: 428, endPoint x: 270, endPoint y: 433, distance: 8.3
type input "10.9"
type input "$0.00"
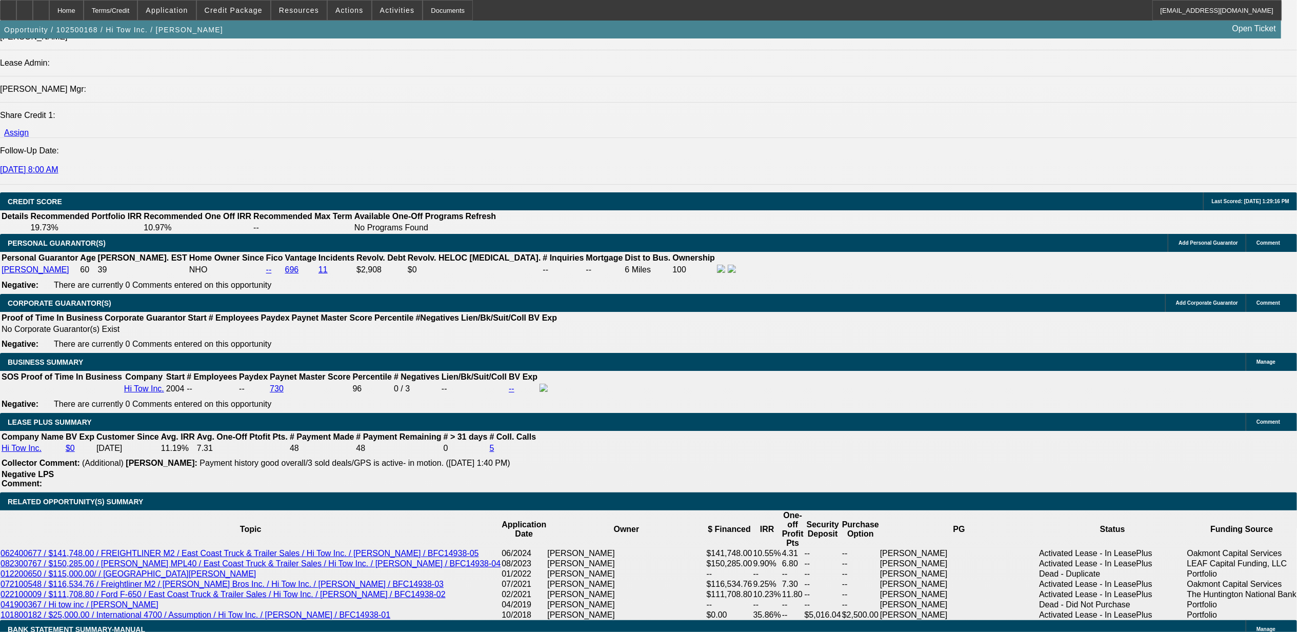
type input "$0.00"
type input "10.9"
type input "$0.00"
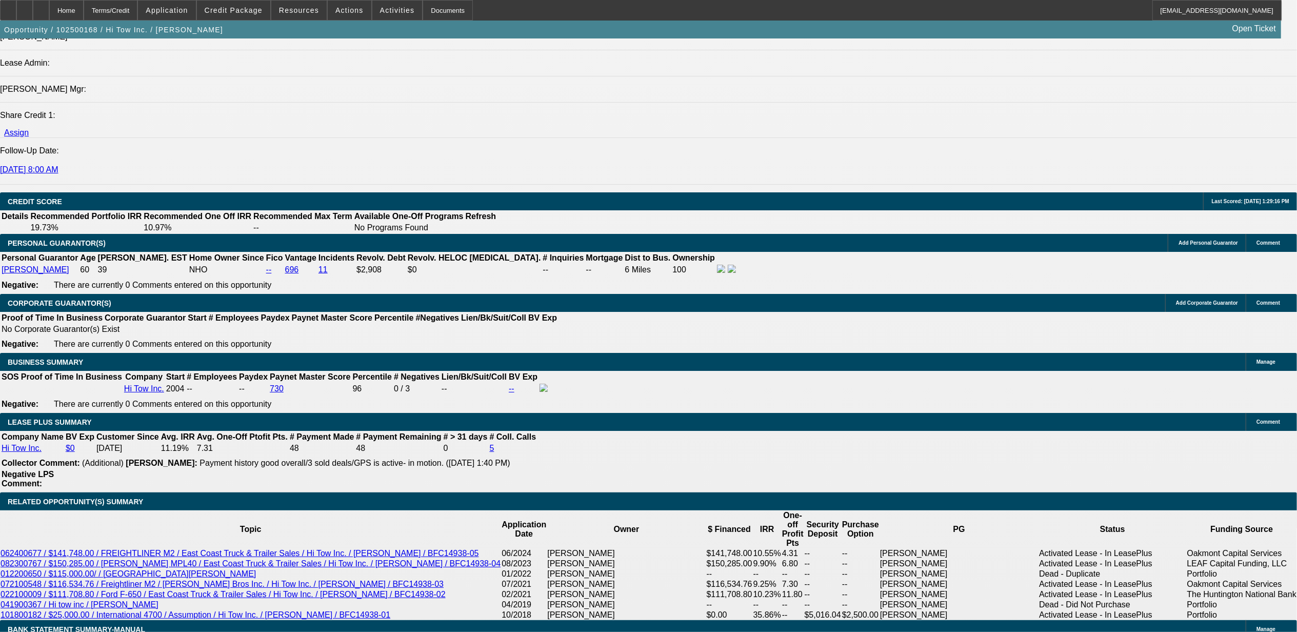
type input "72"
type input "$2,935.00"
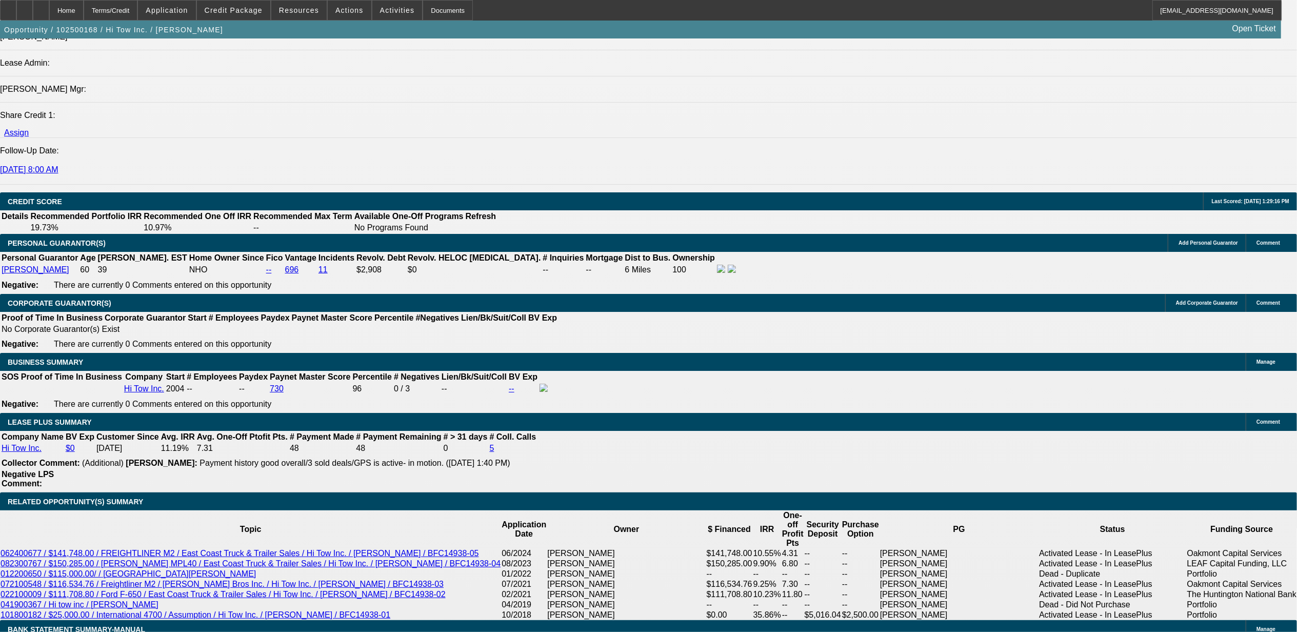
select select "0"
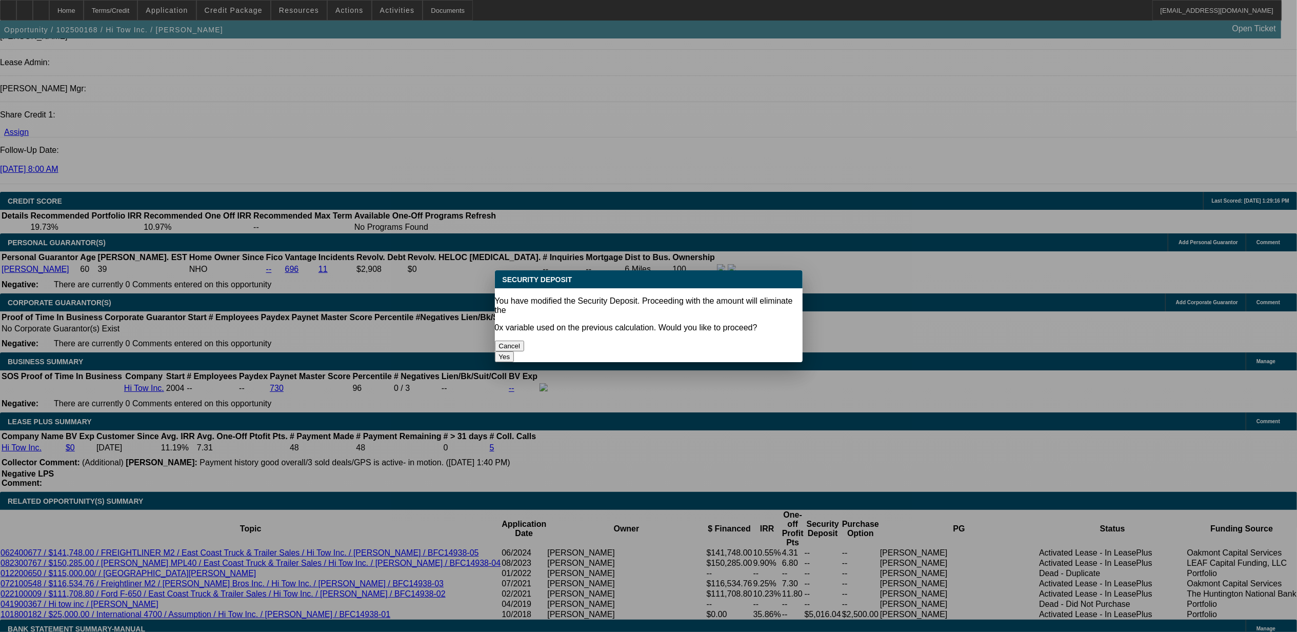
click at [514, 351] on button "Yes" at bounding box center [504, 356] width 19 height 11
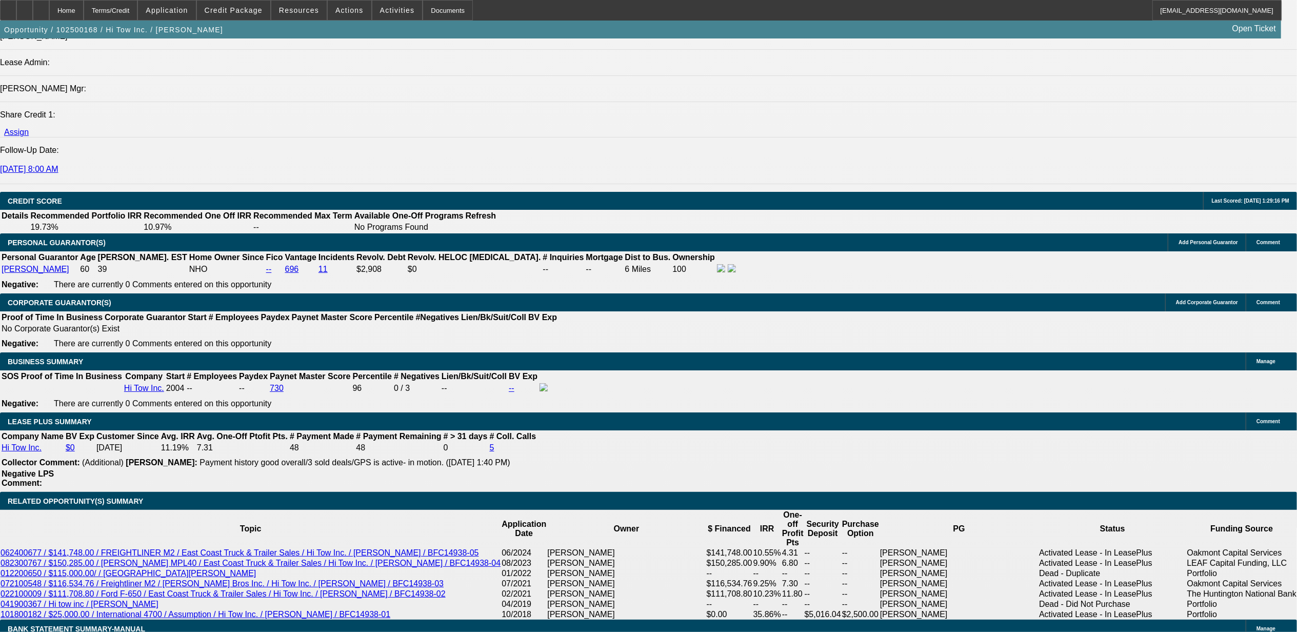
scroll to position [1367, 0]
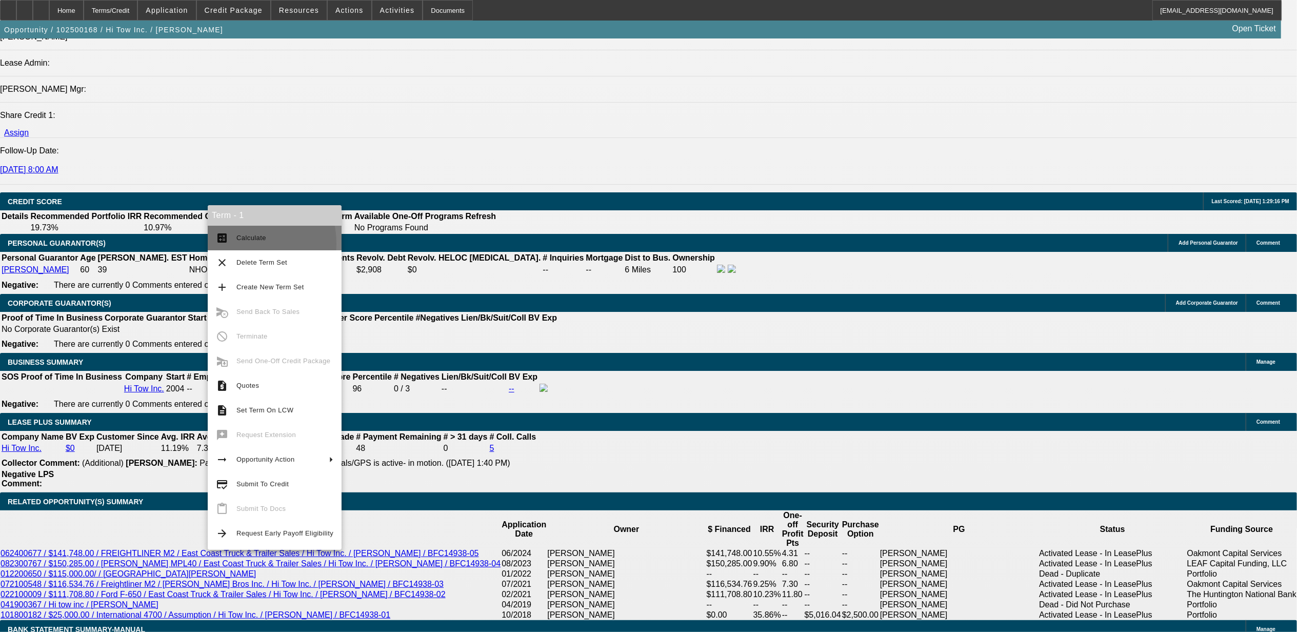
click at [226, 243] on button "calculate Calculate" at bounding box center [275, 238] width 134 height 25
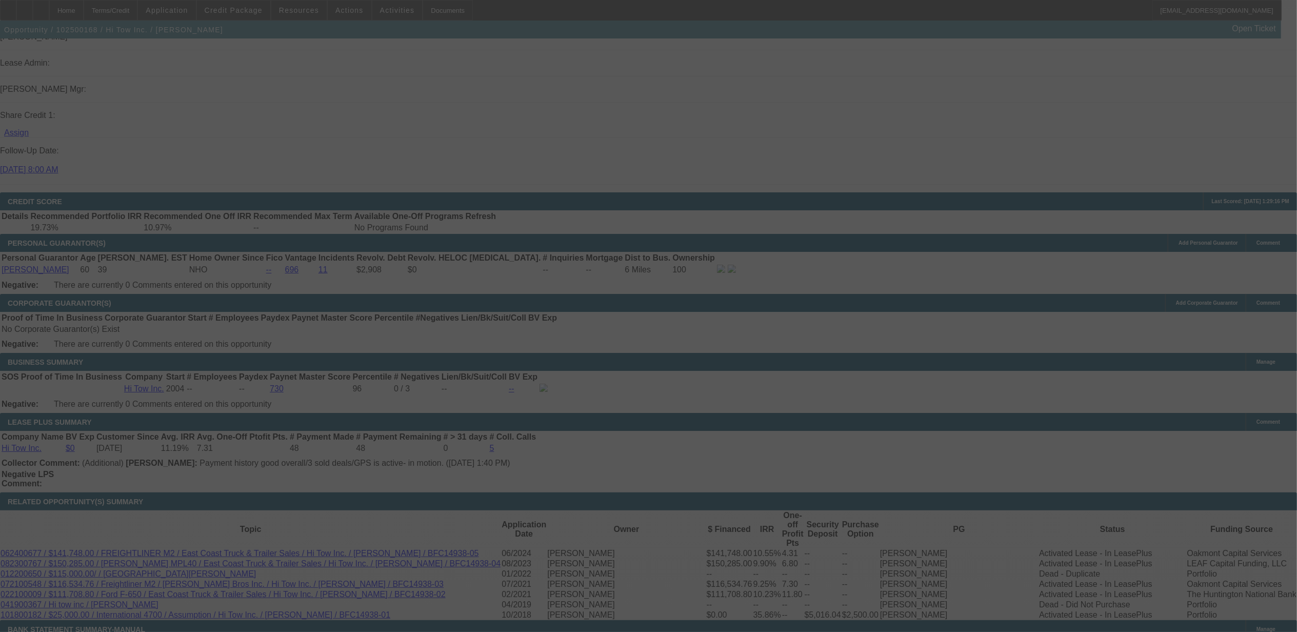
select select "0"
select select "2"
select select "0.1"
select select "4"
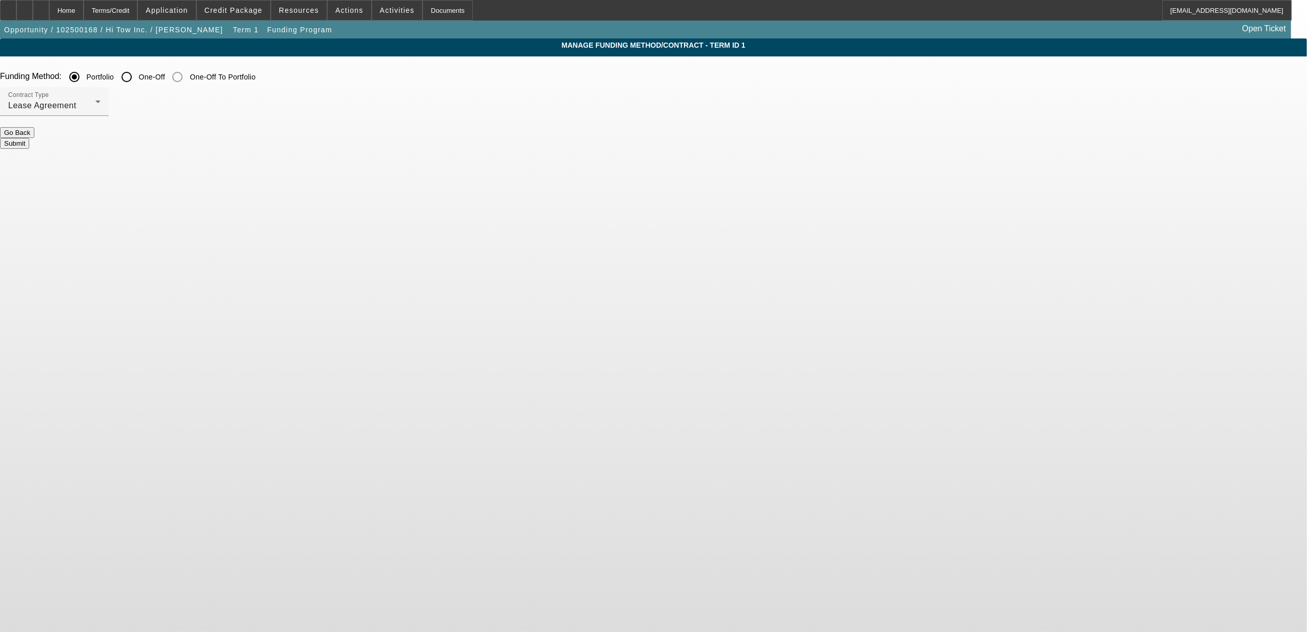
click at [137, 75] on input "One-Off" at bounding box center [126, 77] width 21 height 21
radio input "true"
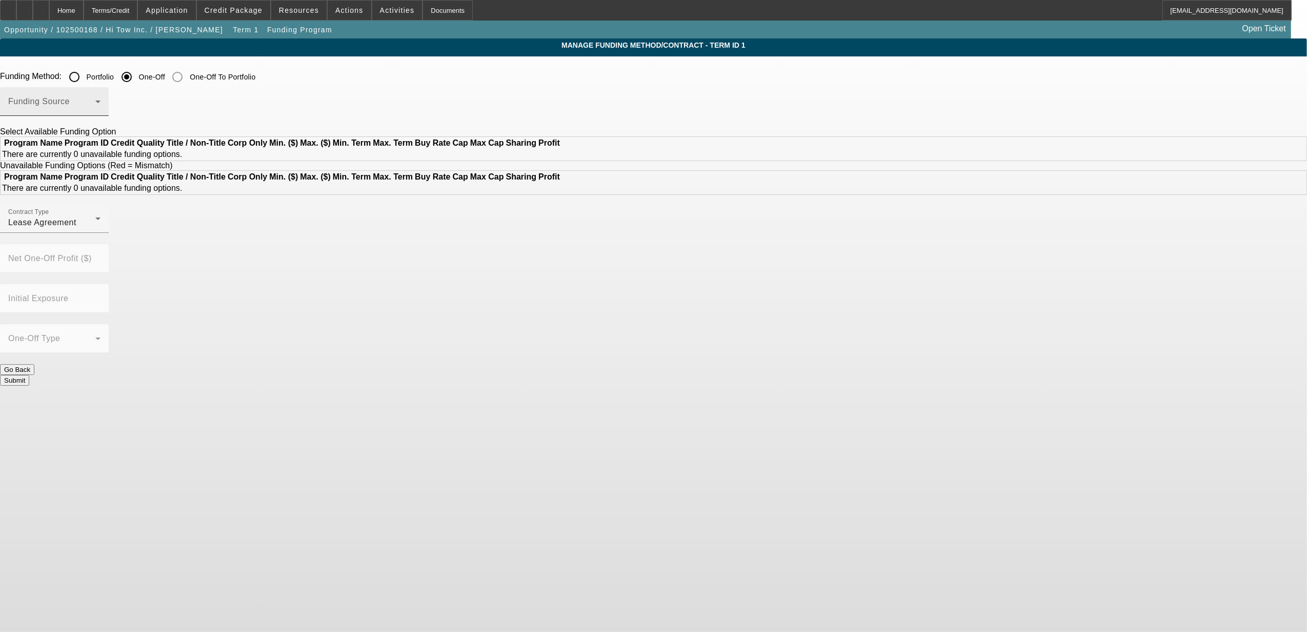
click at [95, 107] on span at bounding box center [51, 105] width 87 height 12
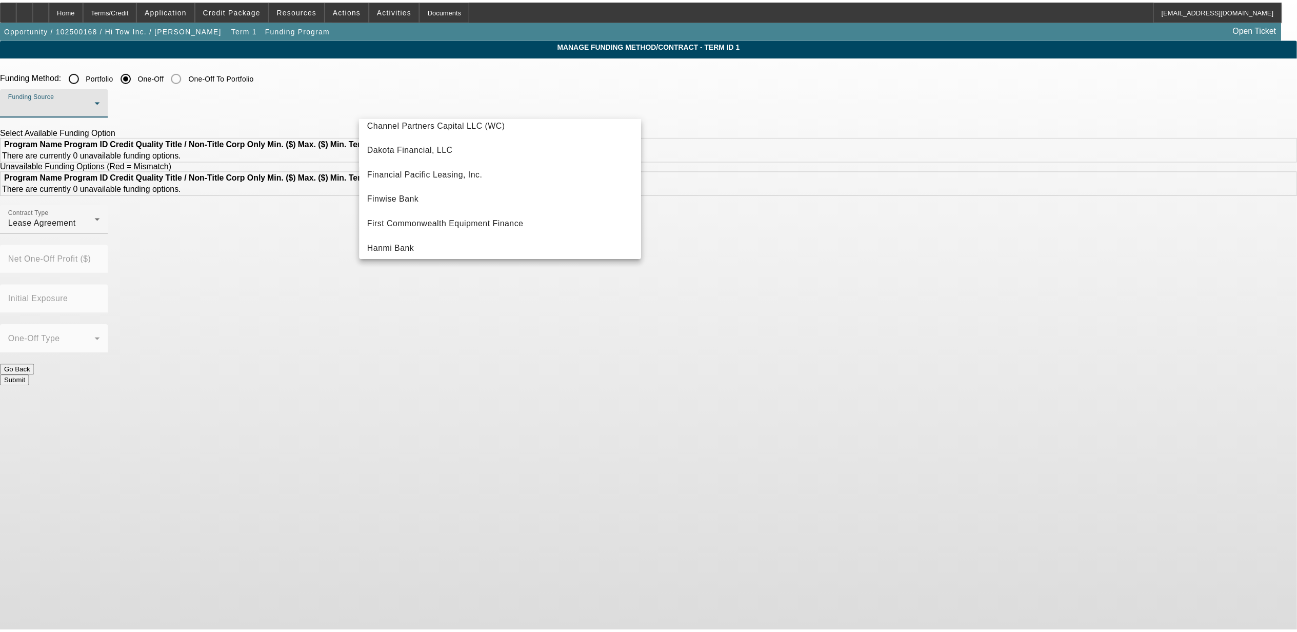
scroll to position [136, 0]
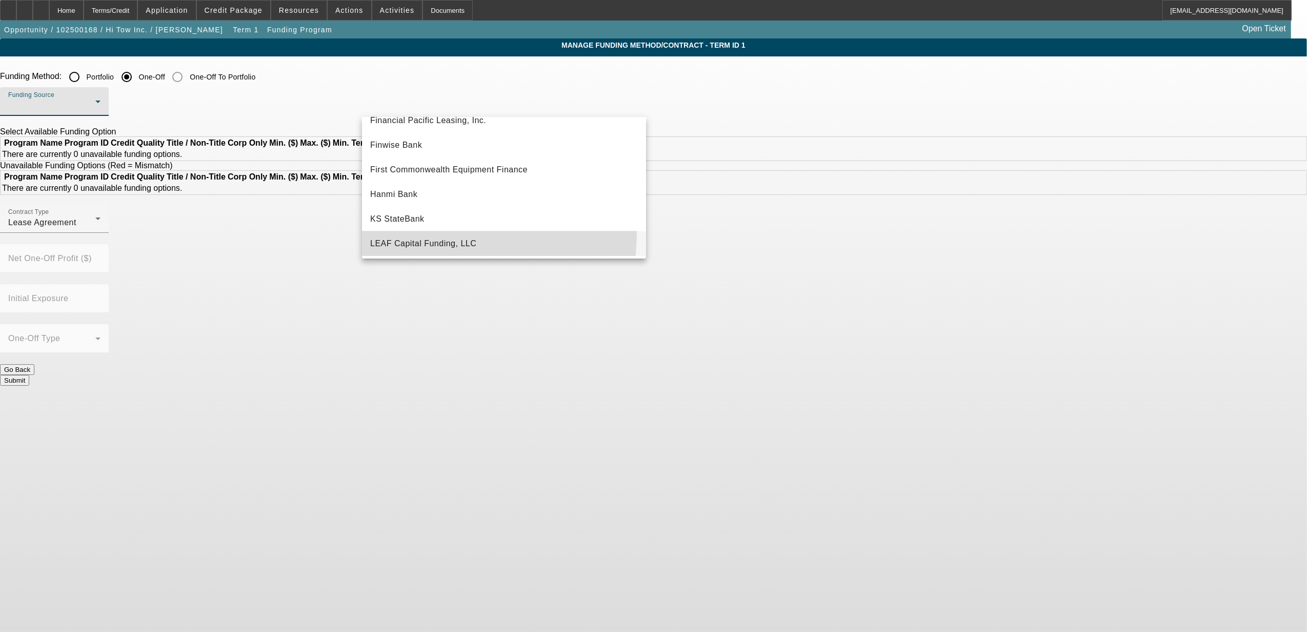
click at [407, 232] on mat-option "LEAF Capital Funding, LLC" at bounding box center [504, 243] width 284 height 25
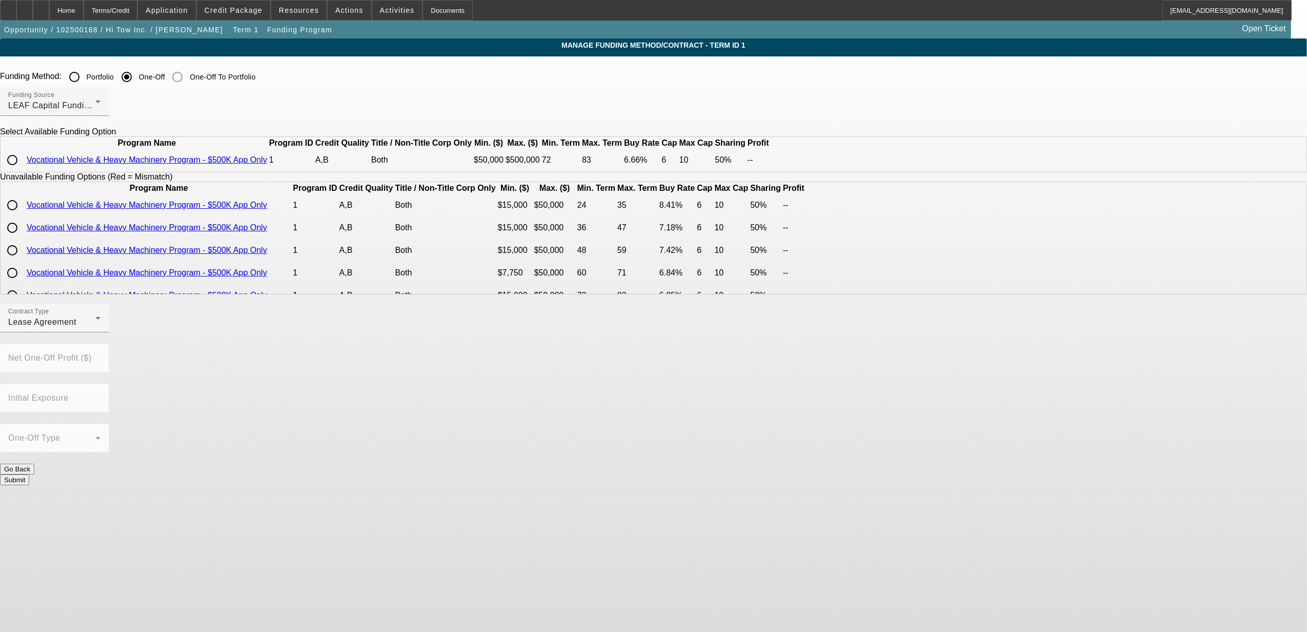
click at [23, 170] on input "radio" at bounding box center [12, 160] width 21 height 21
radio input "true"
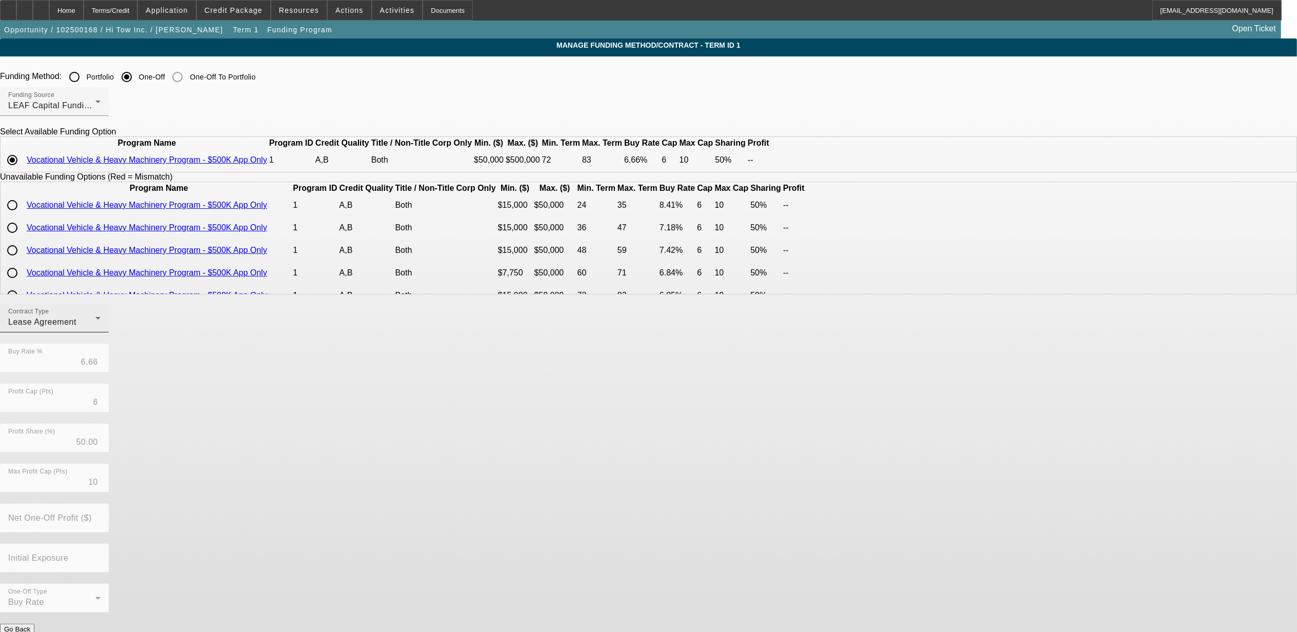
click at [95, 328] on div "Lease Agreement" at bounding box center [51, 322] width 87 height 12
click at [417, 394] on span "Equipment Finance Agreement" at bounding box center [424, 399] width 118 height 25
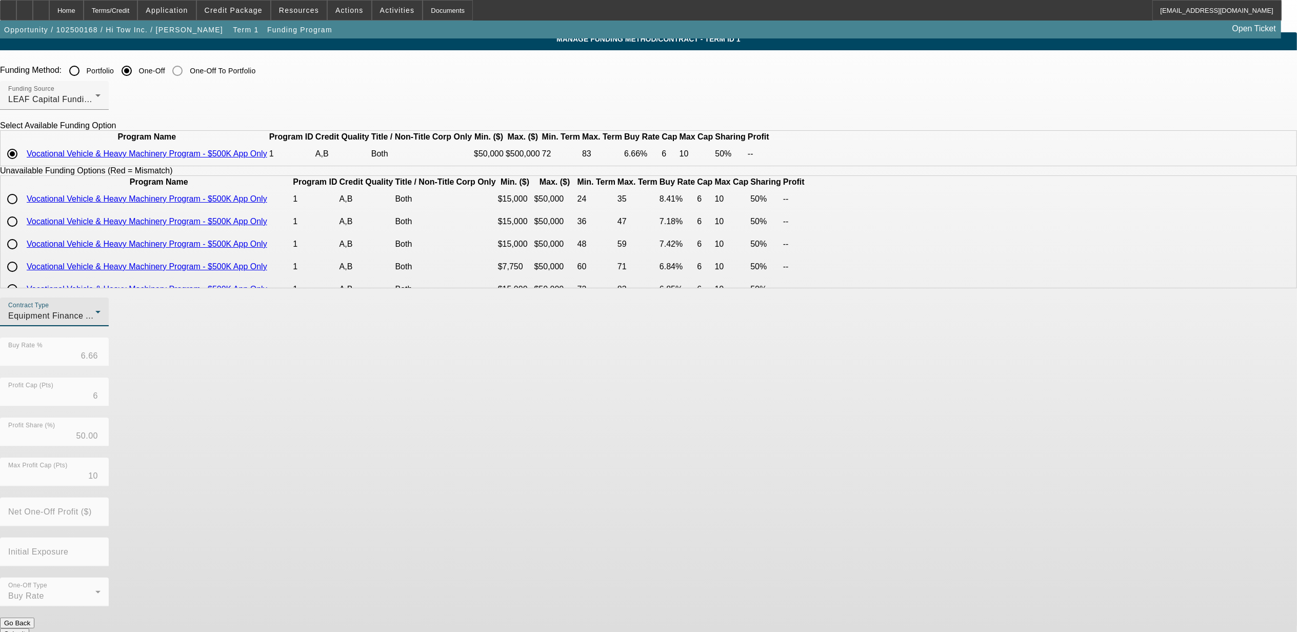
scroll to position [8, 0]
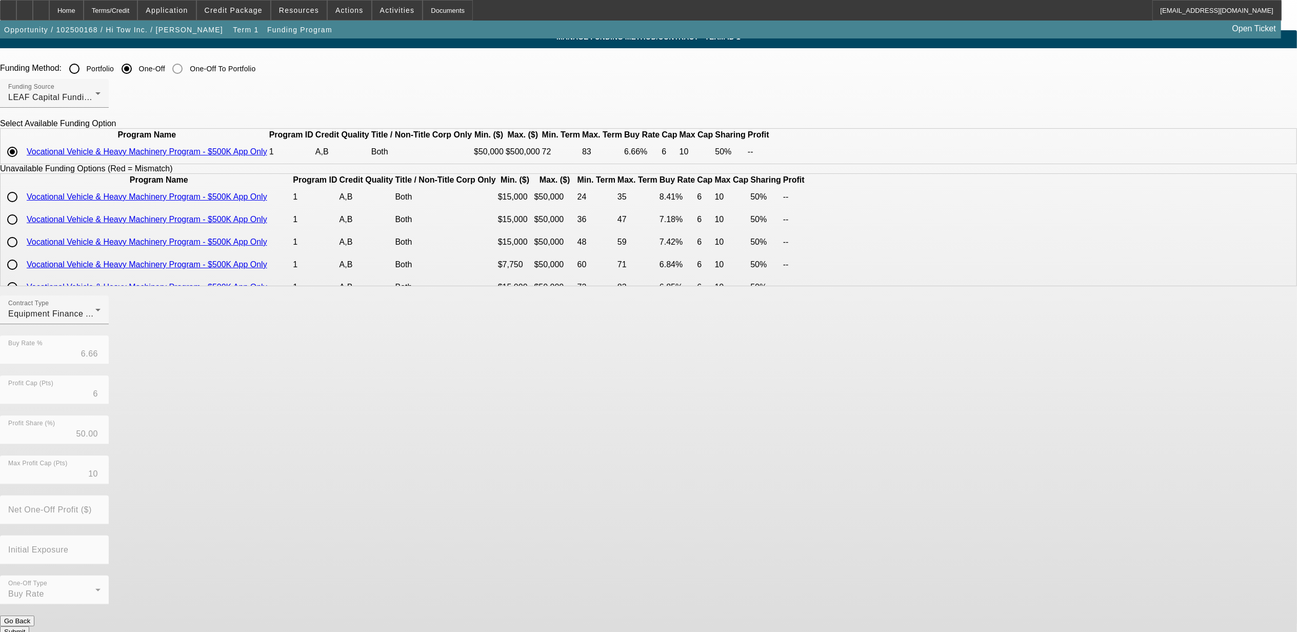
click at [29, 626] on button "Submit" at bounding box center [14, 631] width 29 height 11
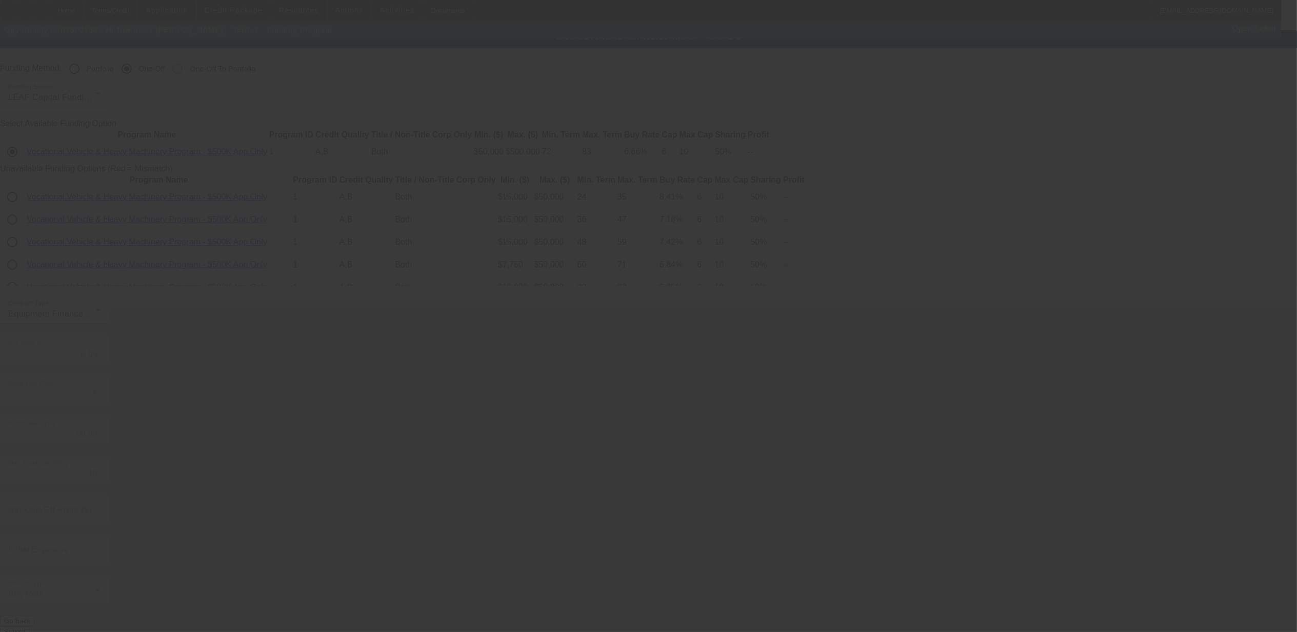
radio input "true"
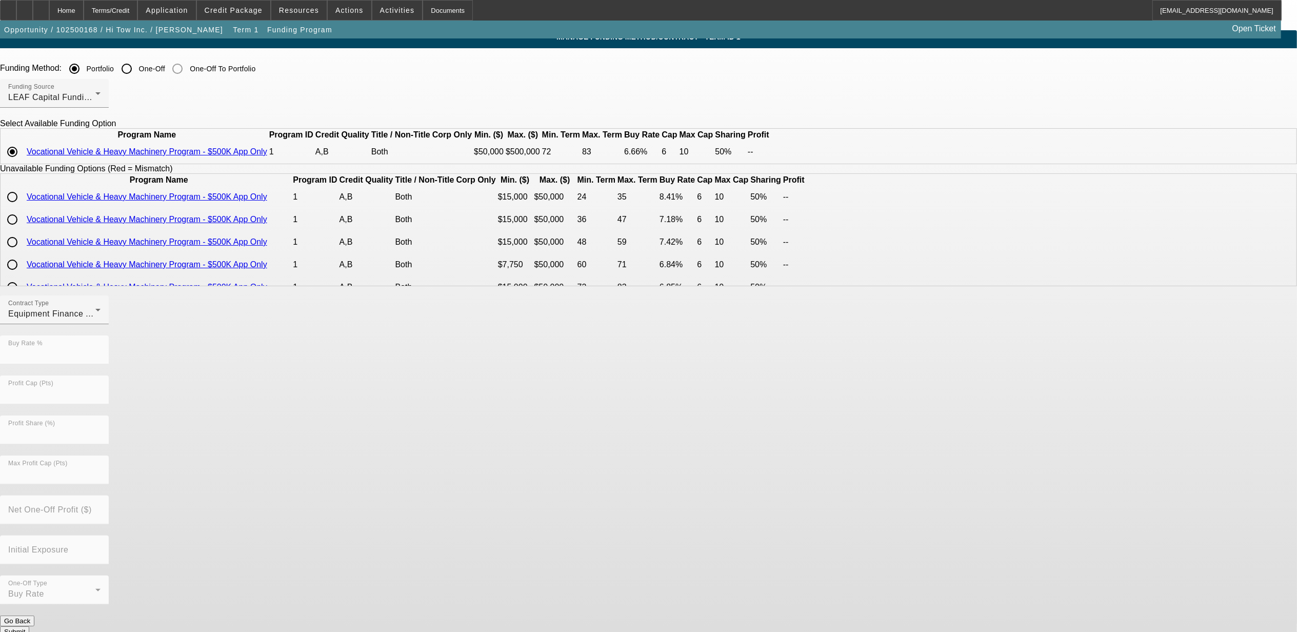
scroll to position [0, 0]
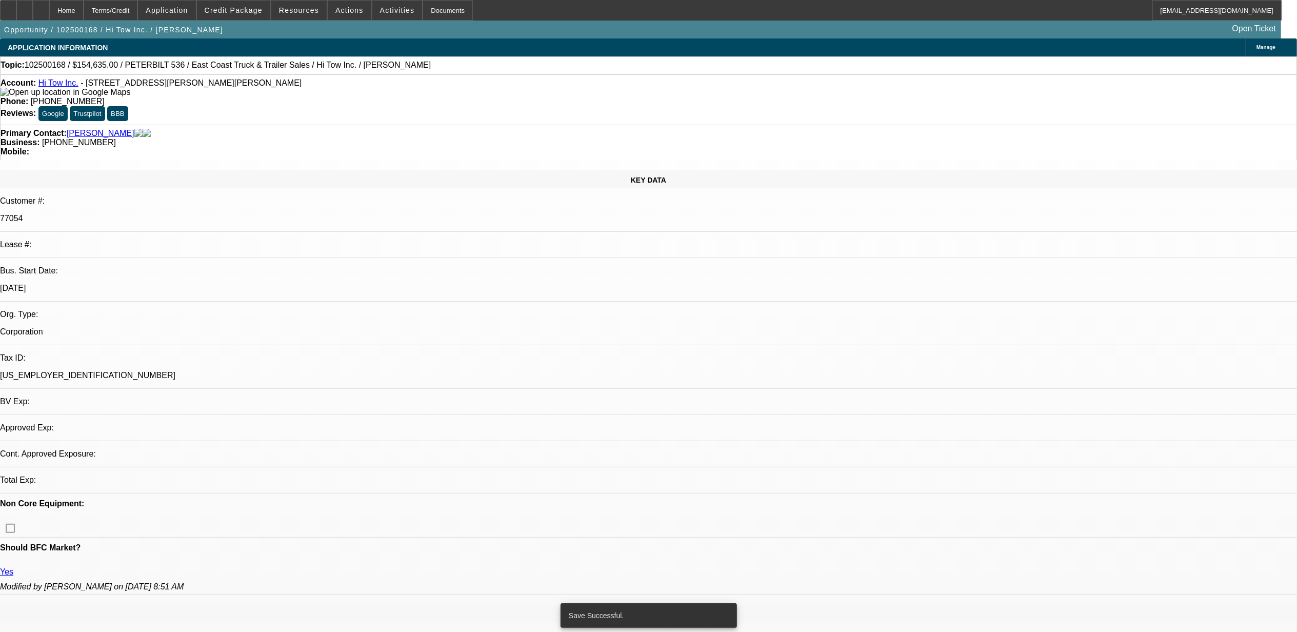
select select "0"
select select "2"
select select "0"
select select "6"
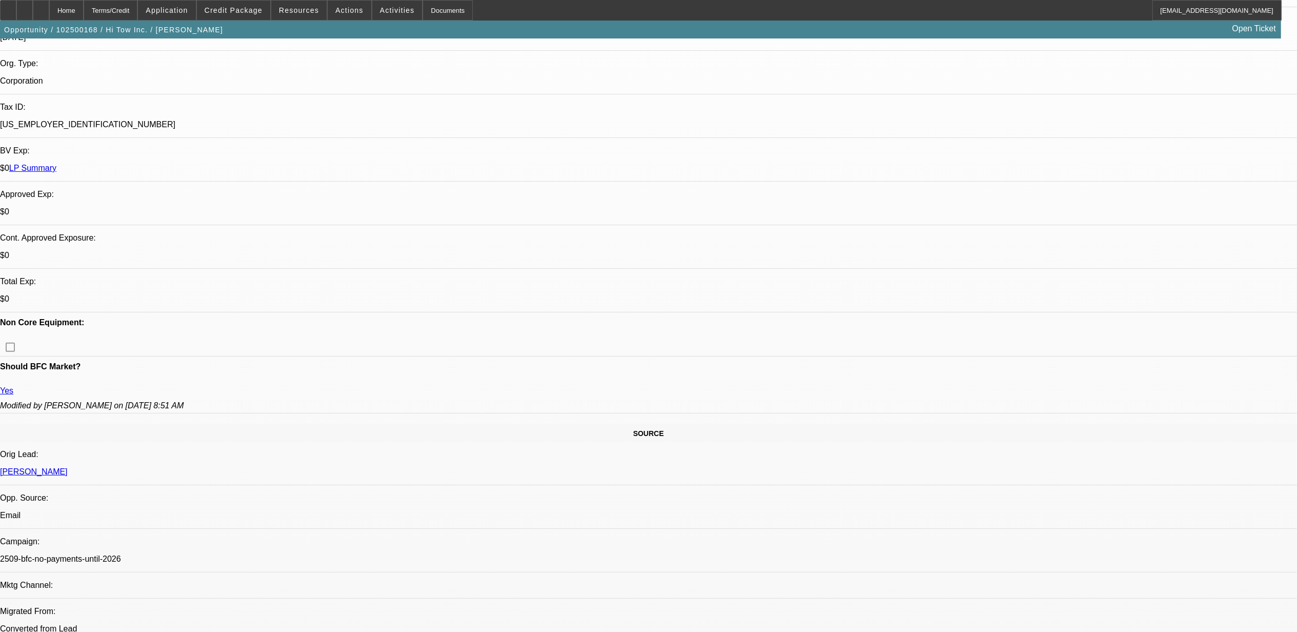
scroll to position [478, 0]
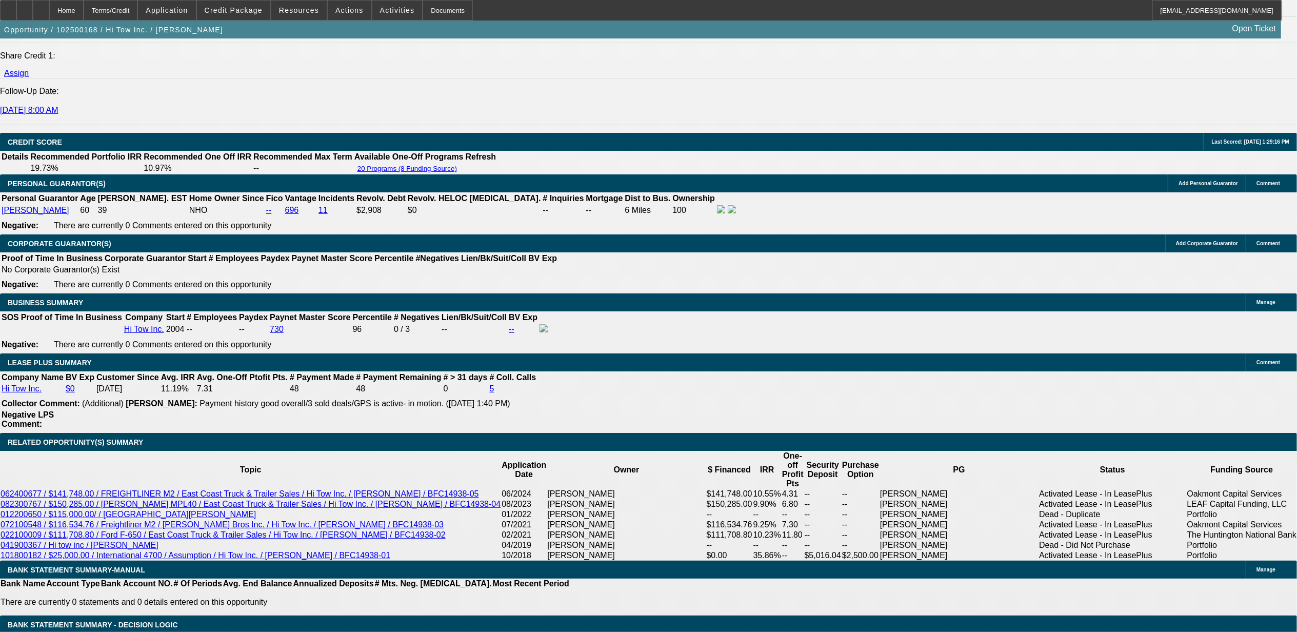
scroll to position [1436, 0]
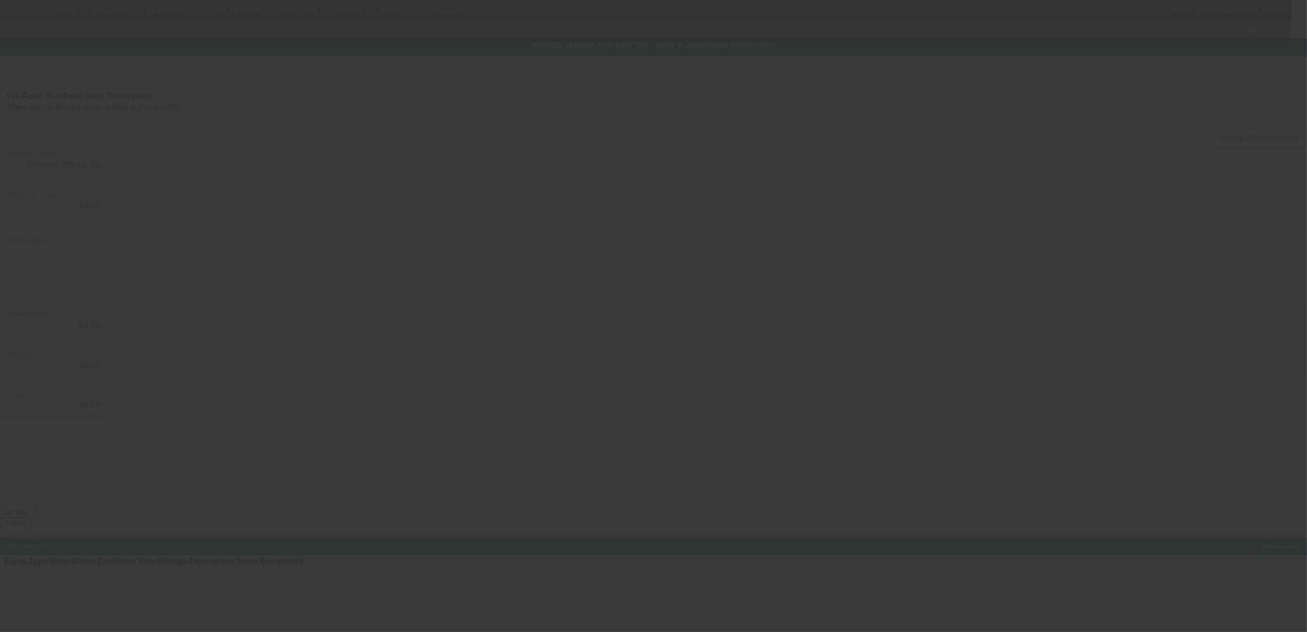
type input "$154,635.00"
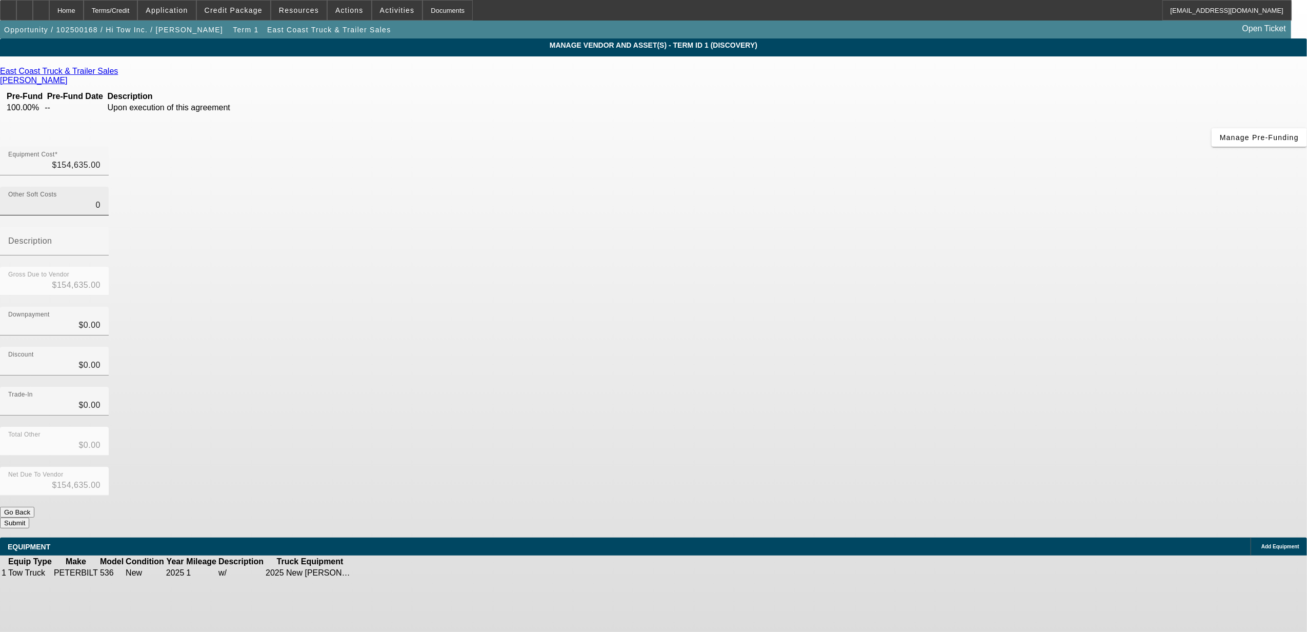
click at [100, 199] on input "0" at bounding box center [54, 205] width 92 height 12
type input "1"
type input "$154,636.00"
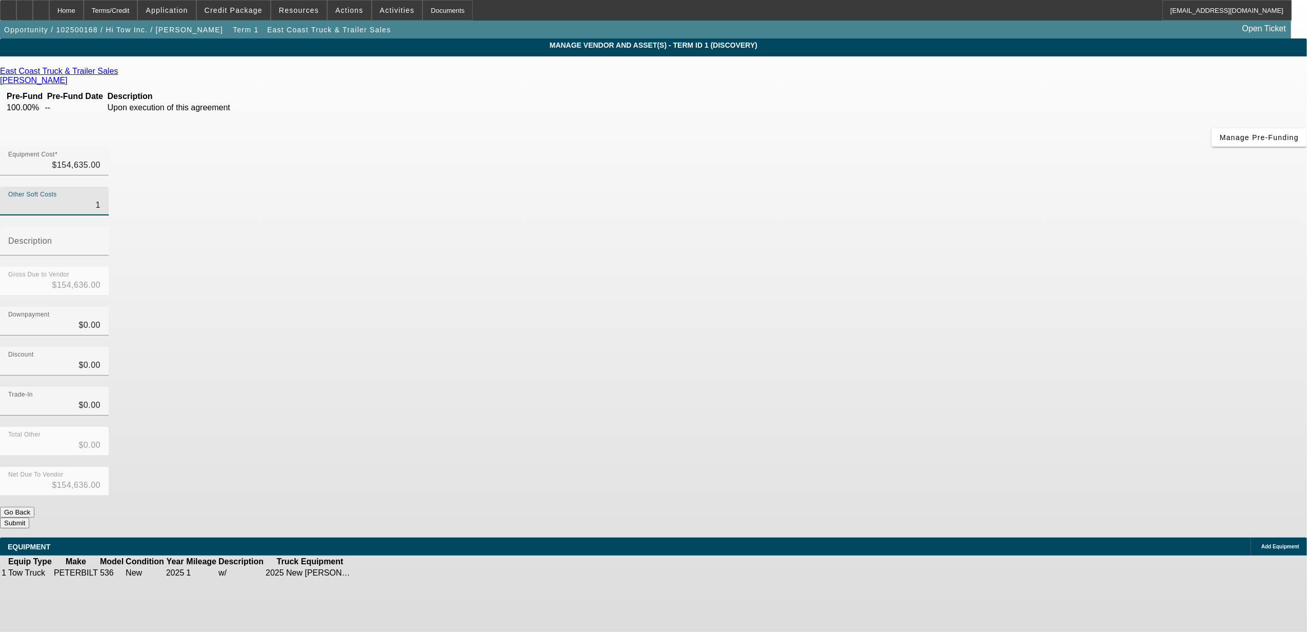
type input "10"
type input "$154,645.00"
type input "108"
type input "$154,743.00"
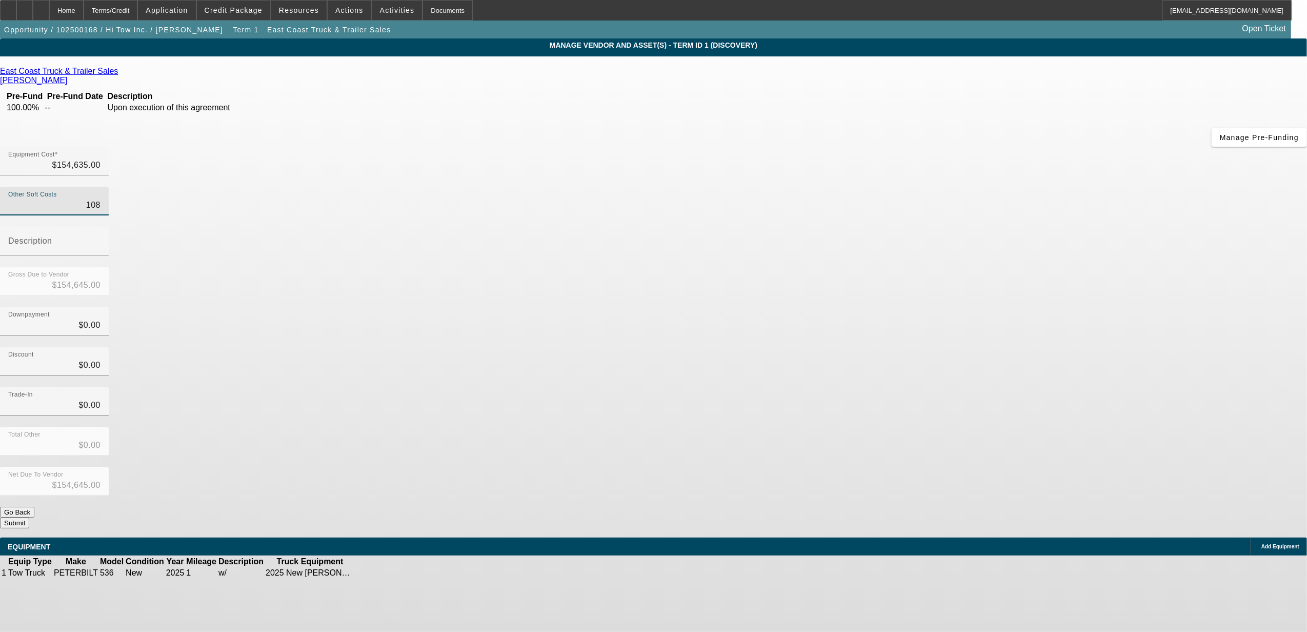
type input "$154,743.00"
type input "1082"
type input "$155,717.00"
type input "10824"
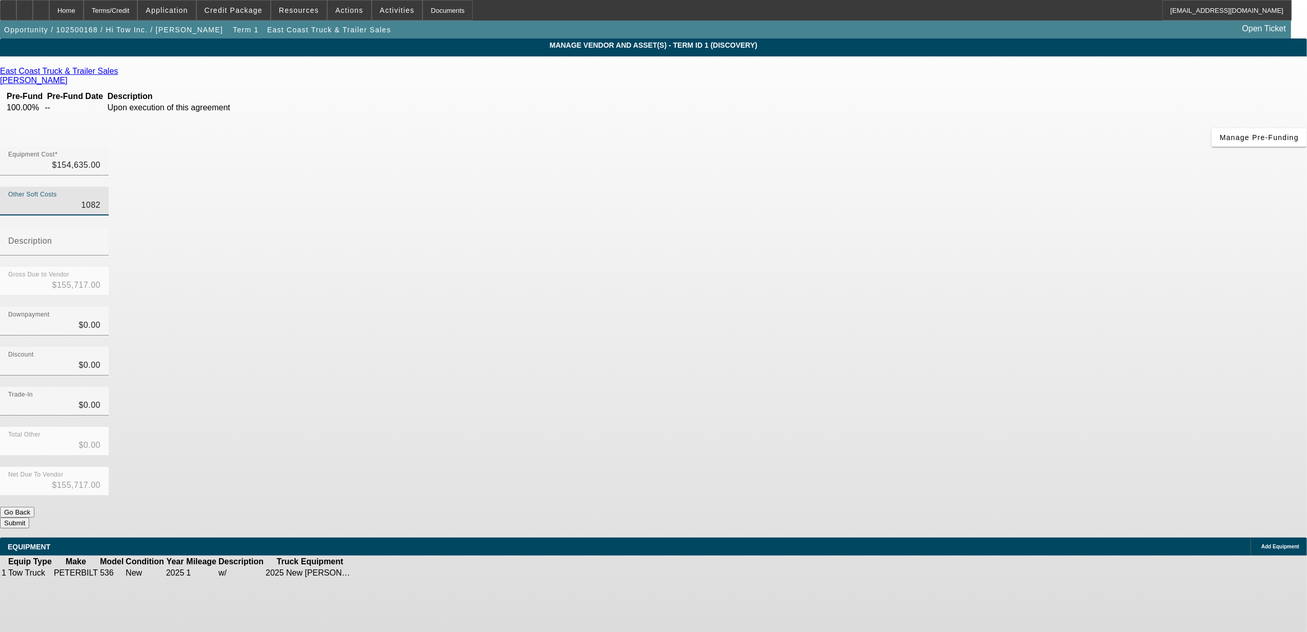
type input "$165,459.00"
type input "10824.4"
type input "$165,459.40"
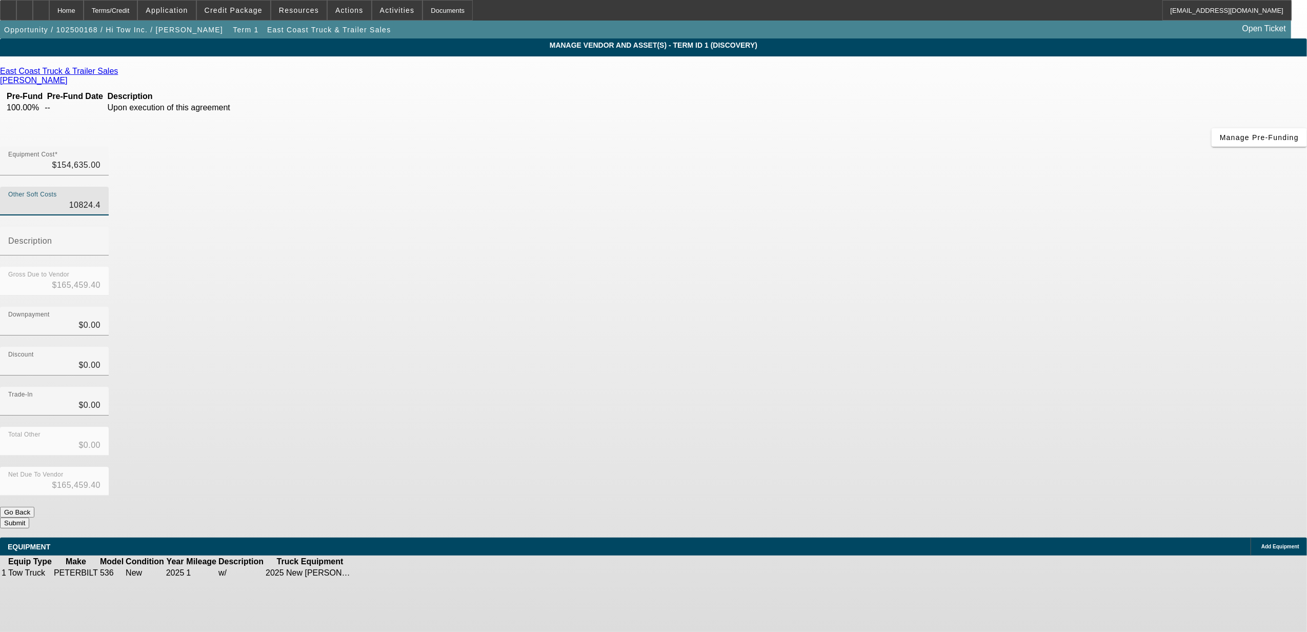
type input "10824.45"
type input "$165,459.45"
type input "$10,824.45"
type input "sales tax"
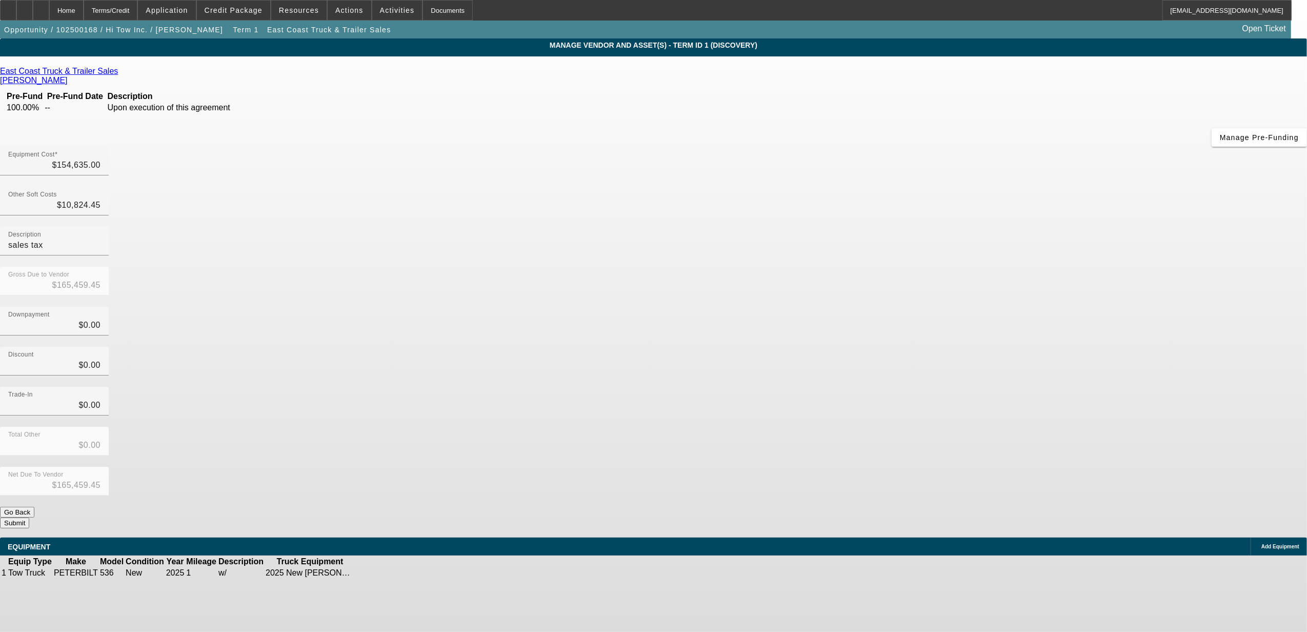
click at [29, 517] on button "Submit" at bounding box center [14, 522] width 29 height 11
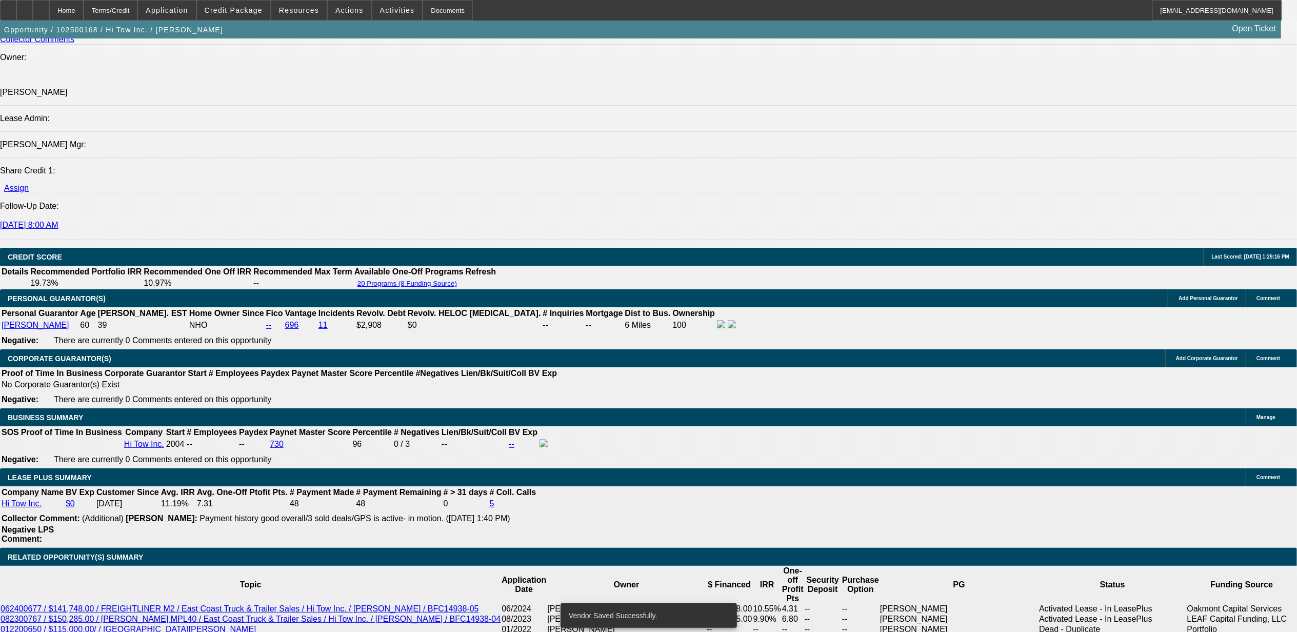
select select "0"
select select "2"
select select "0"
select select "6"
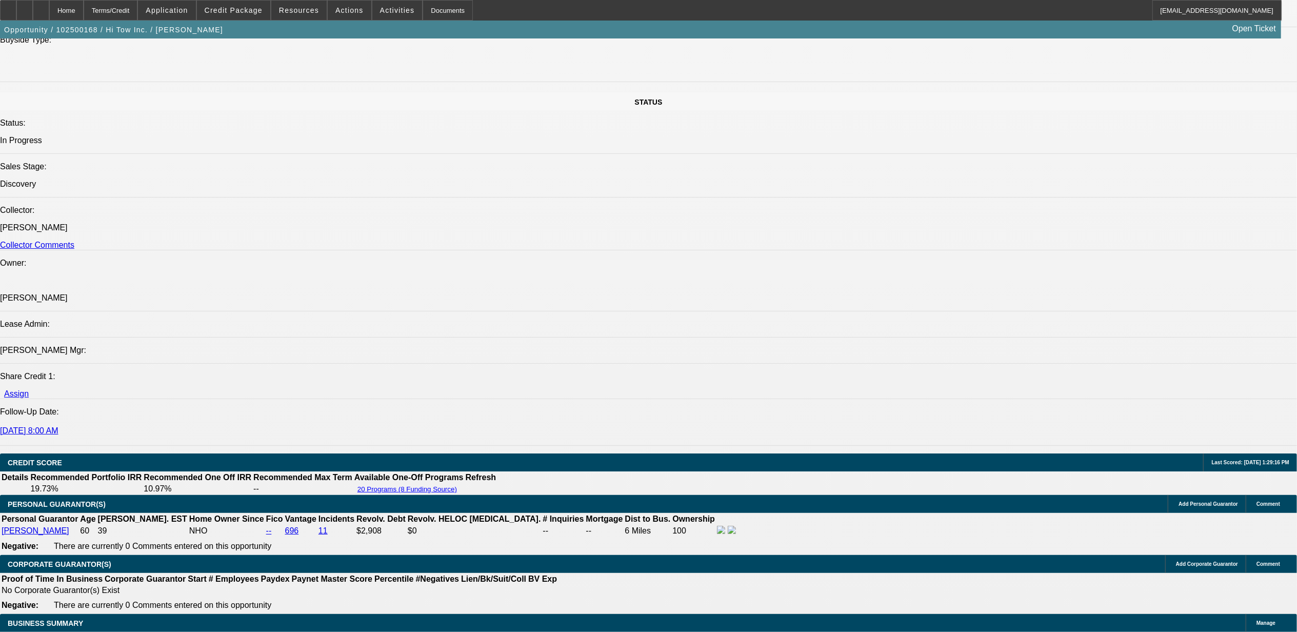
scroll to position [1105, 0]
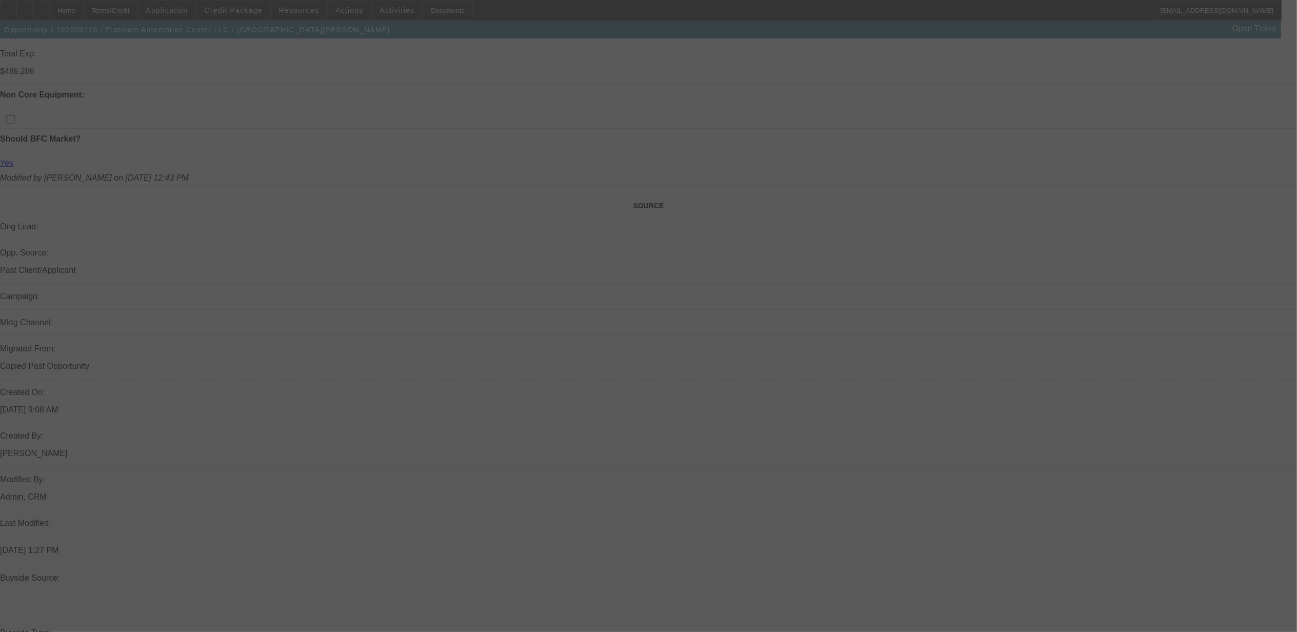
select select "0"
select select "2"
select select "0"
select select "2"
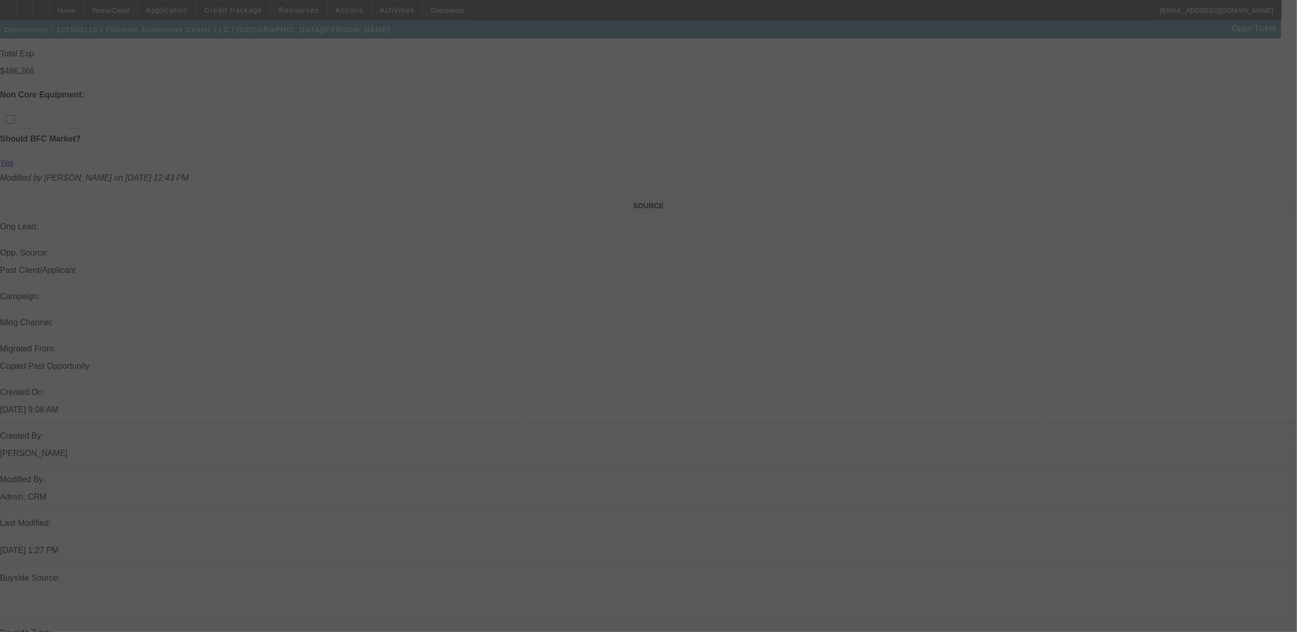
select select "0"
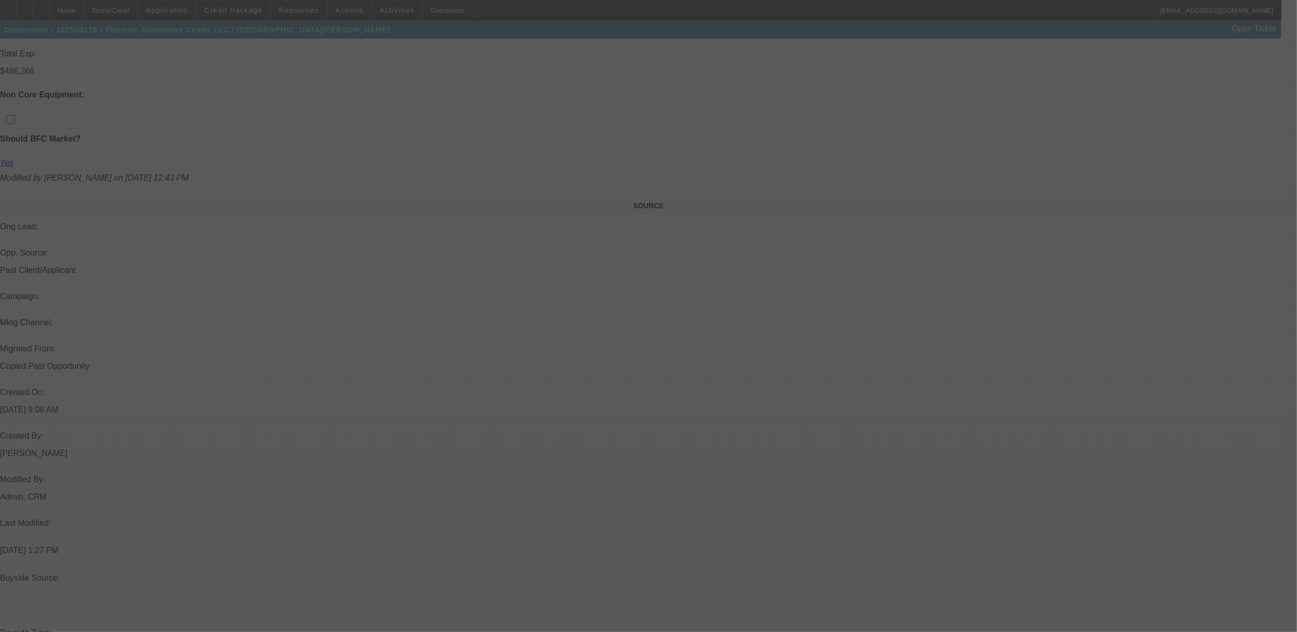
select select "0"
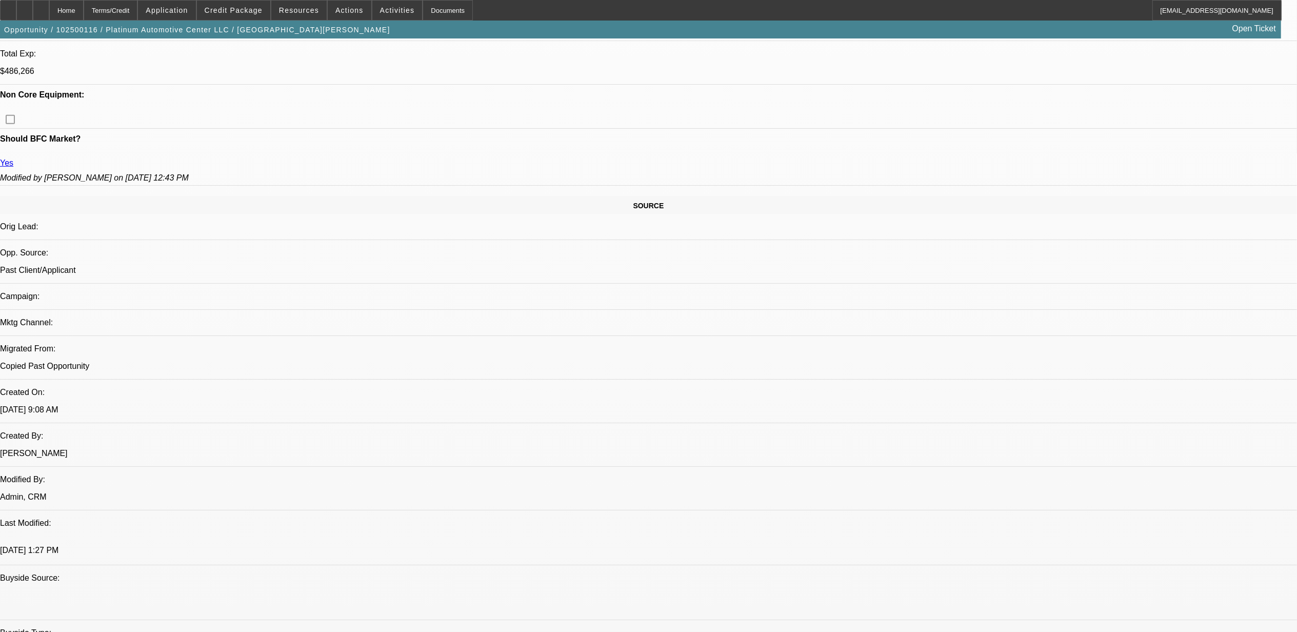
select select "1"
select select "2"
select select "6"
select select "1"
select select "2"
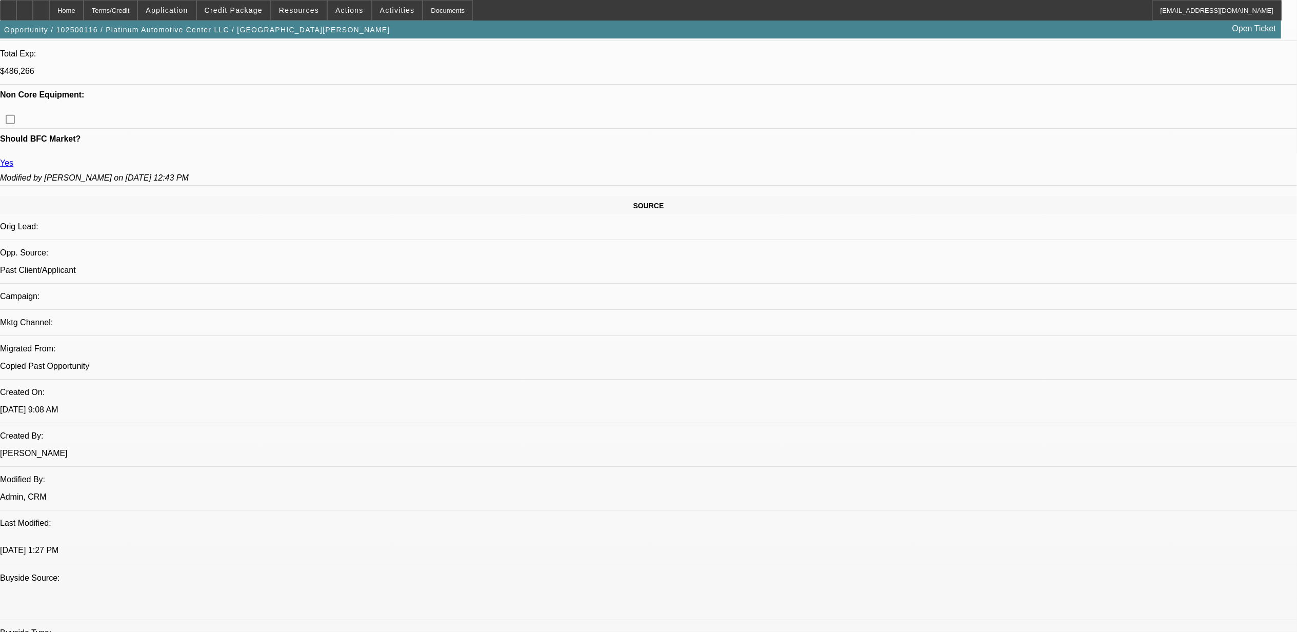
select select "6"
select select "1"
select select "3"
select select "6"
select select "1"
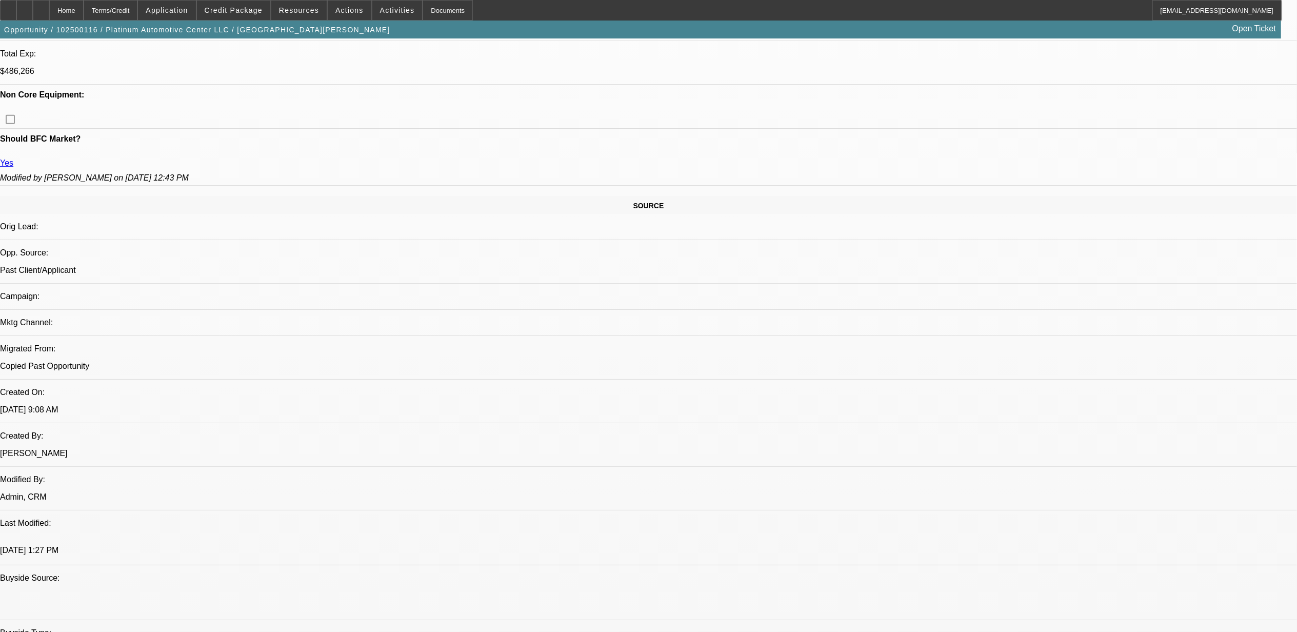
select select "2"
select select "6"
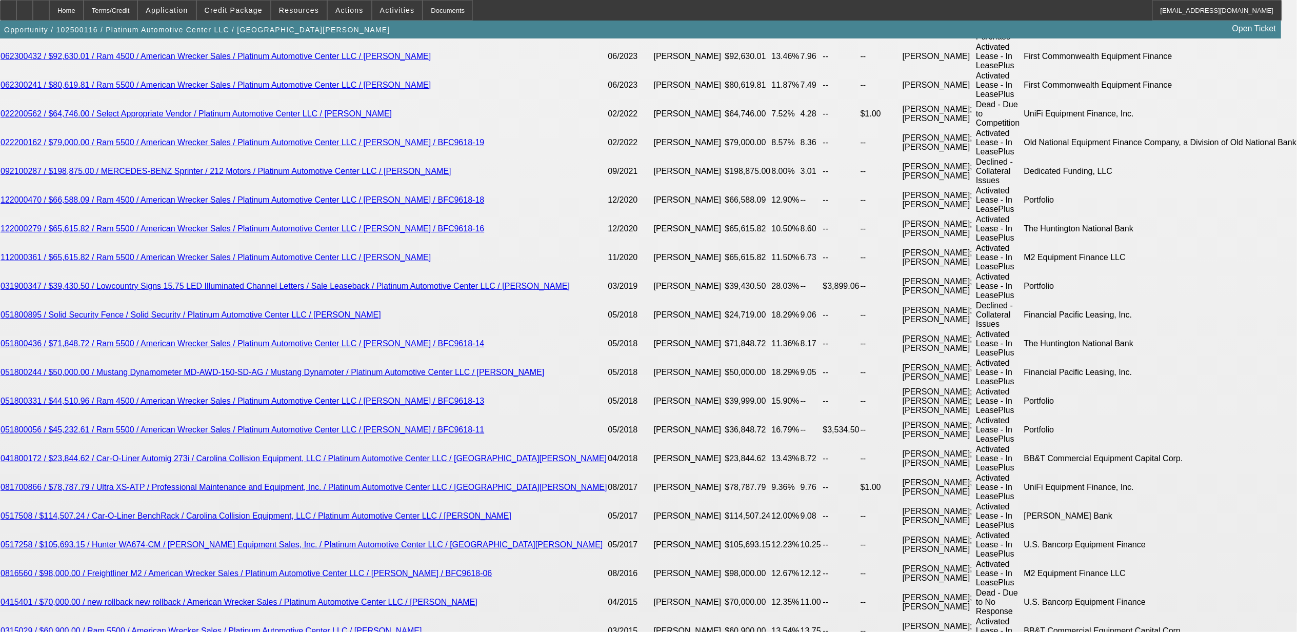
scroll to position [1945, 0]
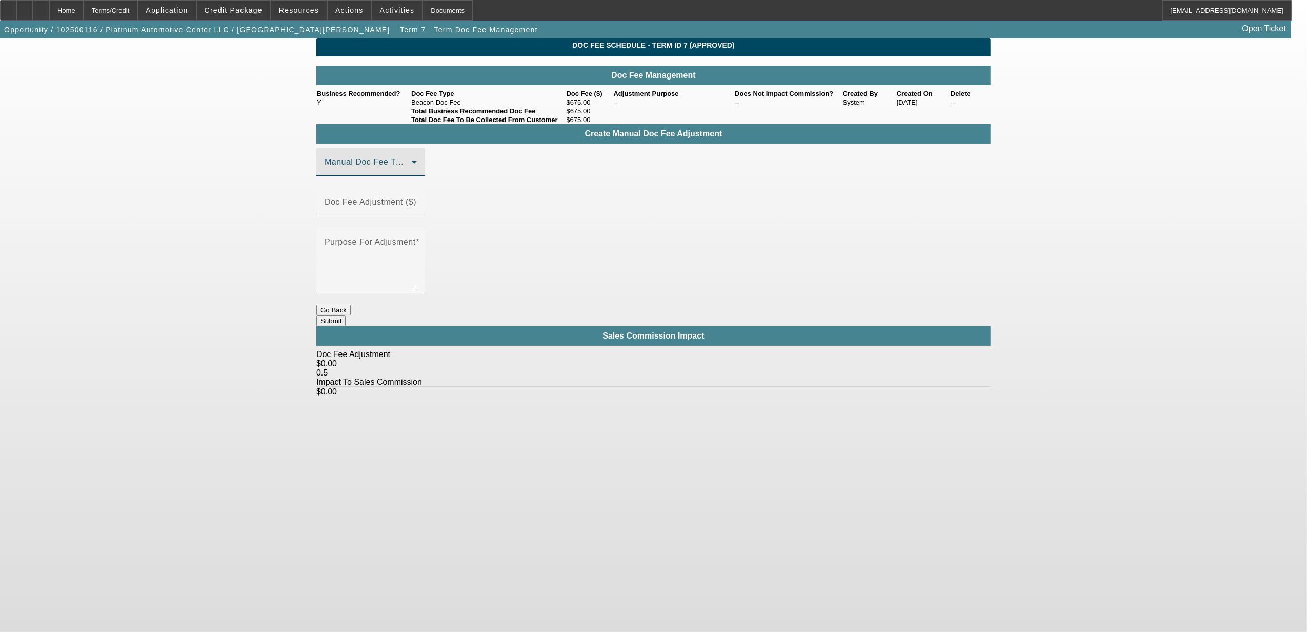
click at [358, 172] on span at bounding box center [368, 166] width 87 height 12
click at [366, 232] on span "Beacon Doc Fee" at bounding box center [358, 231] width 65 height 12
click at [417, 204] on input "Doc Fee Adjustment ($)" at bounding box center [371, 206] width 92 height 12
type input "($250.00)"
drag, startPoint x: 507, startPoint y: 228, endPoint x: 693, endPoint y: 266, distance: 190.4
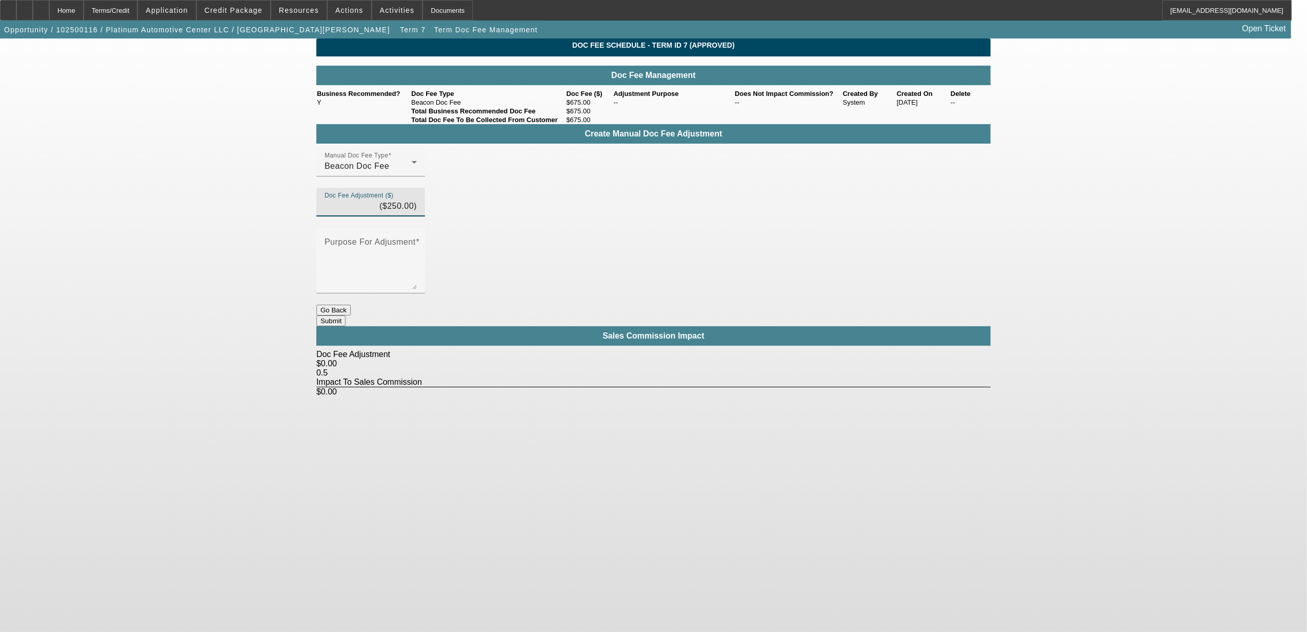
click at [515, 226] on div "Manual Doc Fee Type Beacon Doc Fee Doc Fee Adjustment ($) ($250.00) Purpose For…" at bounding box center [653, 226] width 674 height 157
click at [417, 240] on textarea "Purpose For Adjusment" at bounding box center [371, 264] width 92 height 49
type textarea "3rd deal this month."
click at [346, 315] on button "Submit" at bounding box center [330, 320] width 29 height 11
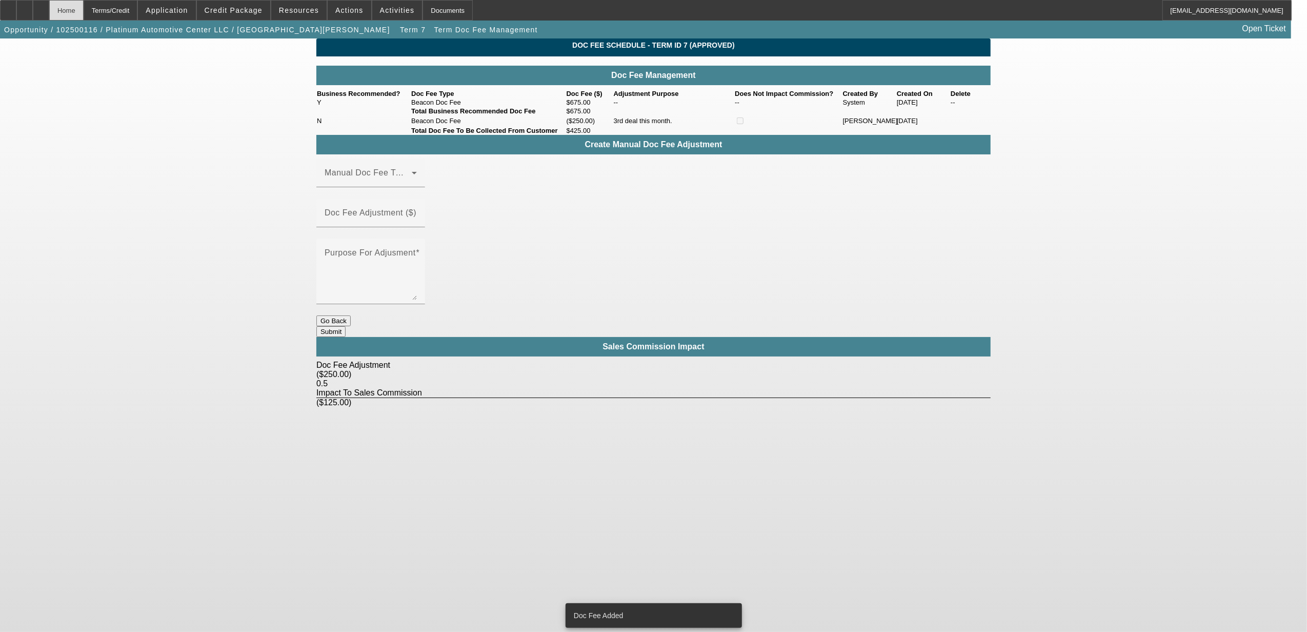
click at [84, 11] on div "Home" at bounding box center [66, 10] width 34 height 21
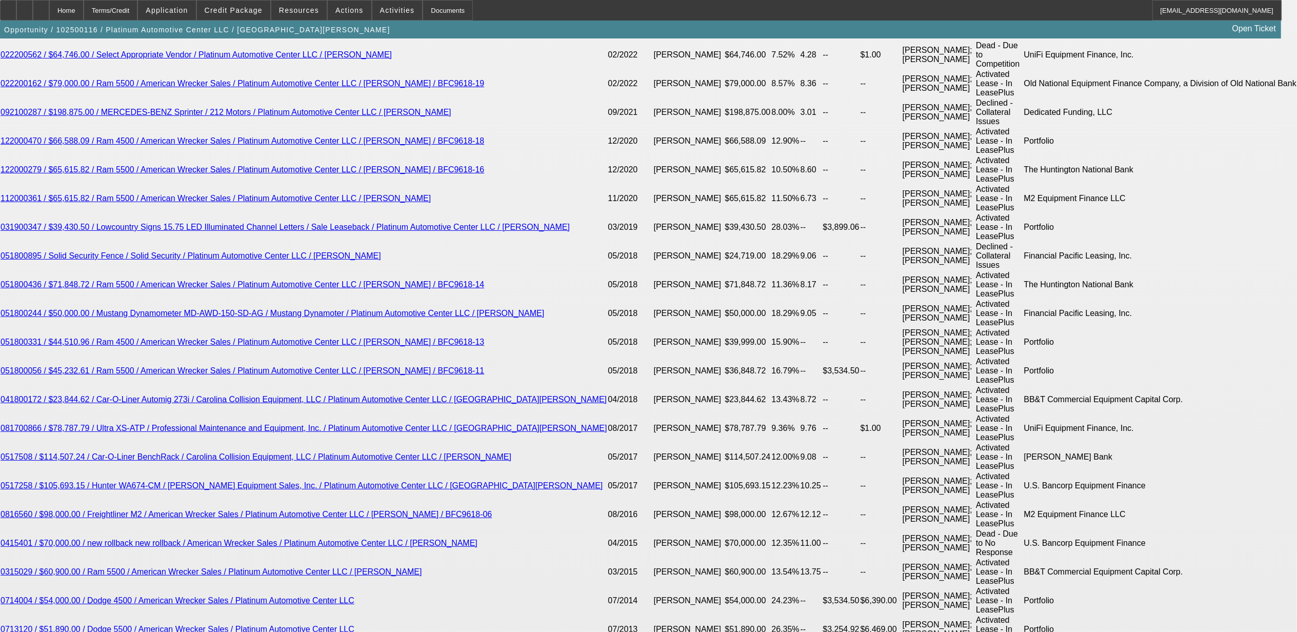
select select "0"
select select "2"
select select "0"
select select "6"
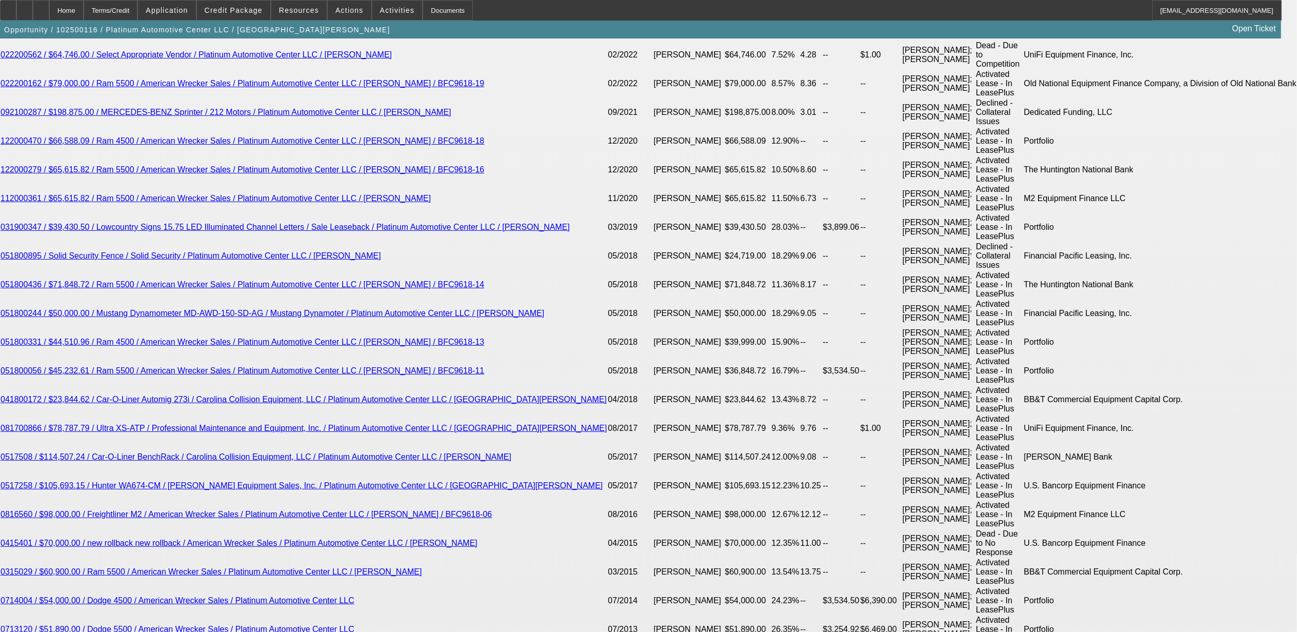
select select "0"
select select "2"
select select "0"
select select "6"
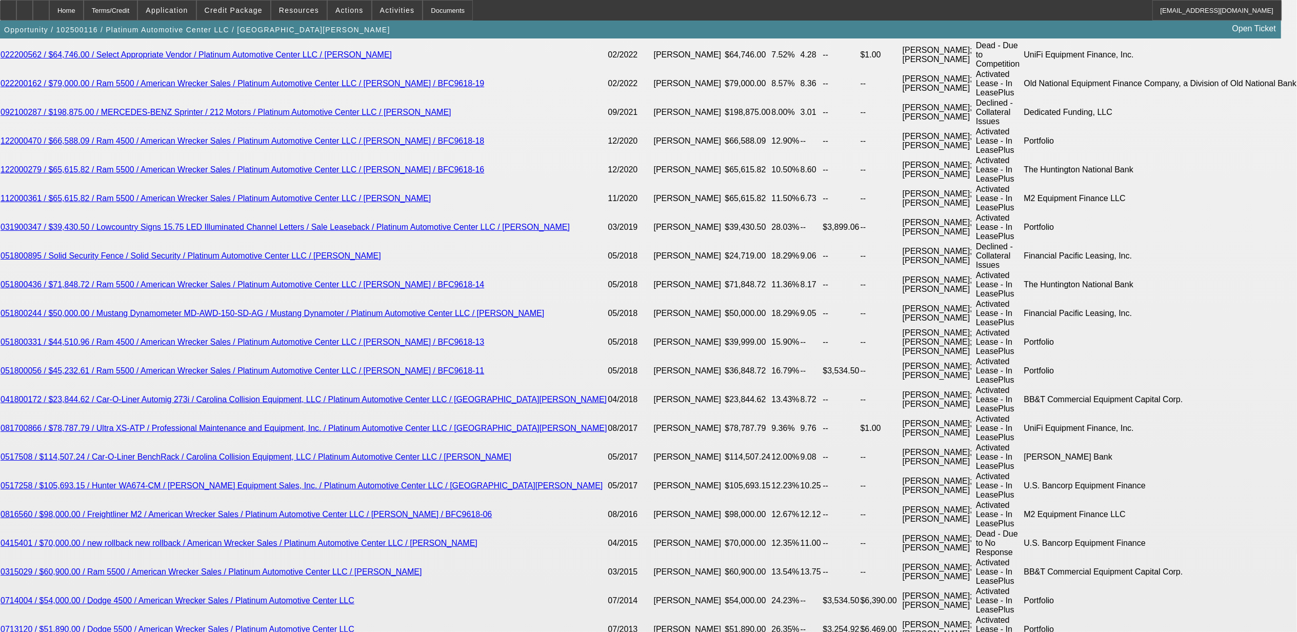
select select "0"
select select "3"
select select "0"
select select "6"
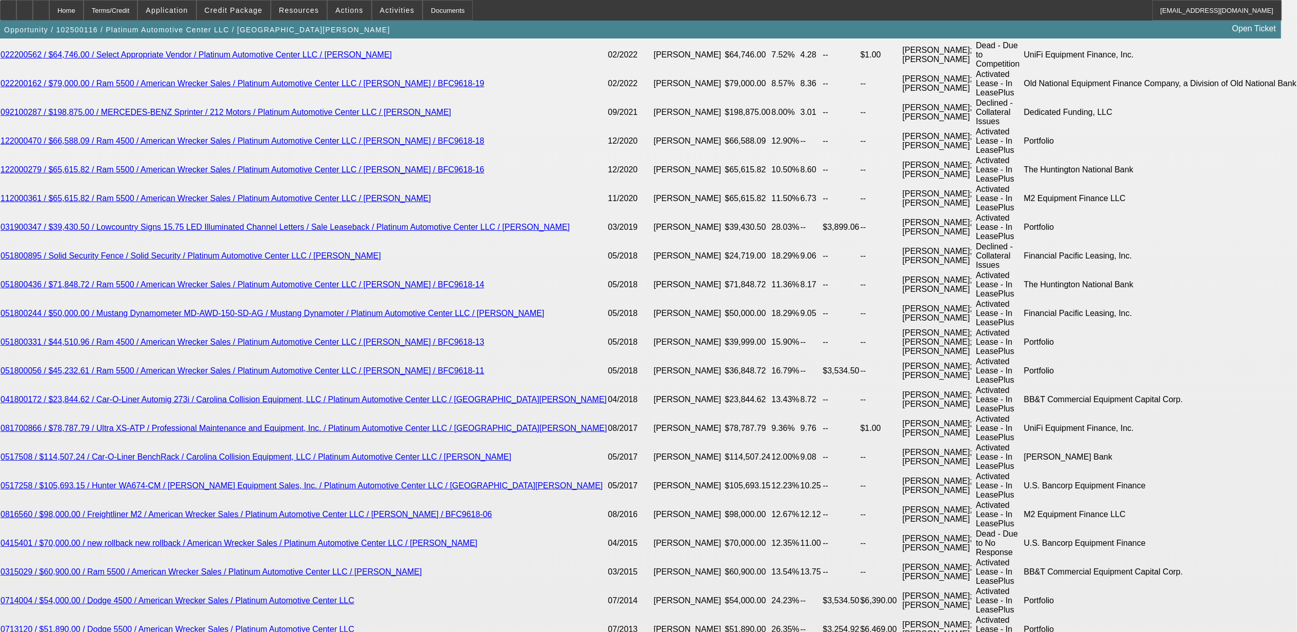
select select "0"
select select "2"
select select "0"
select select "6"
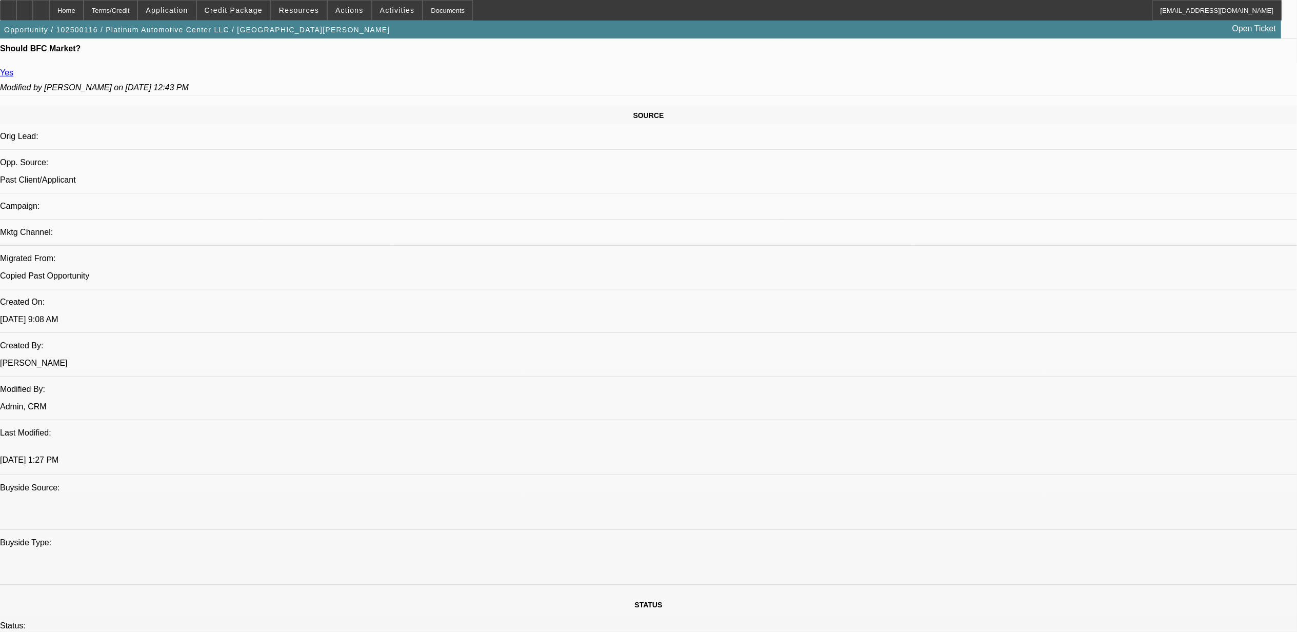
scroll to position [568, 0]
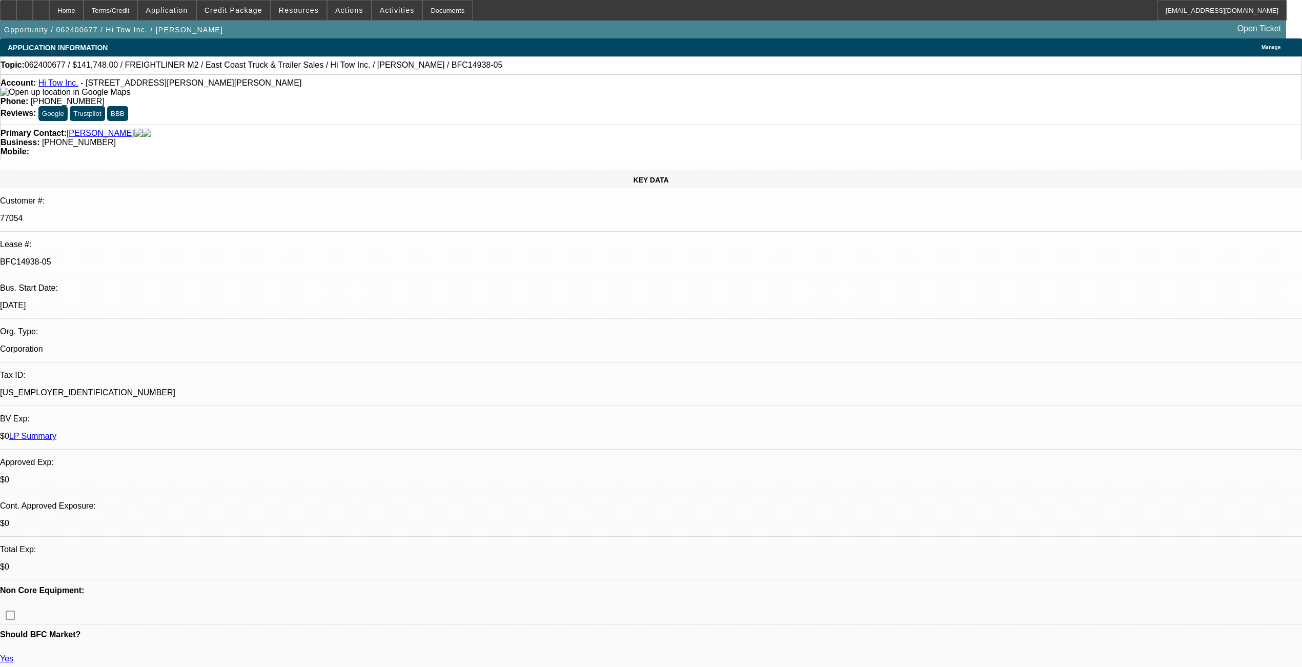
select select "0"
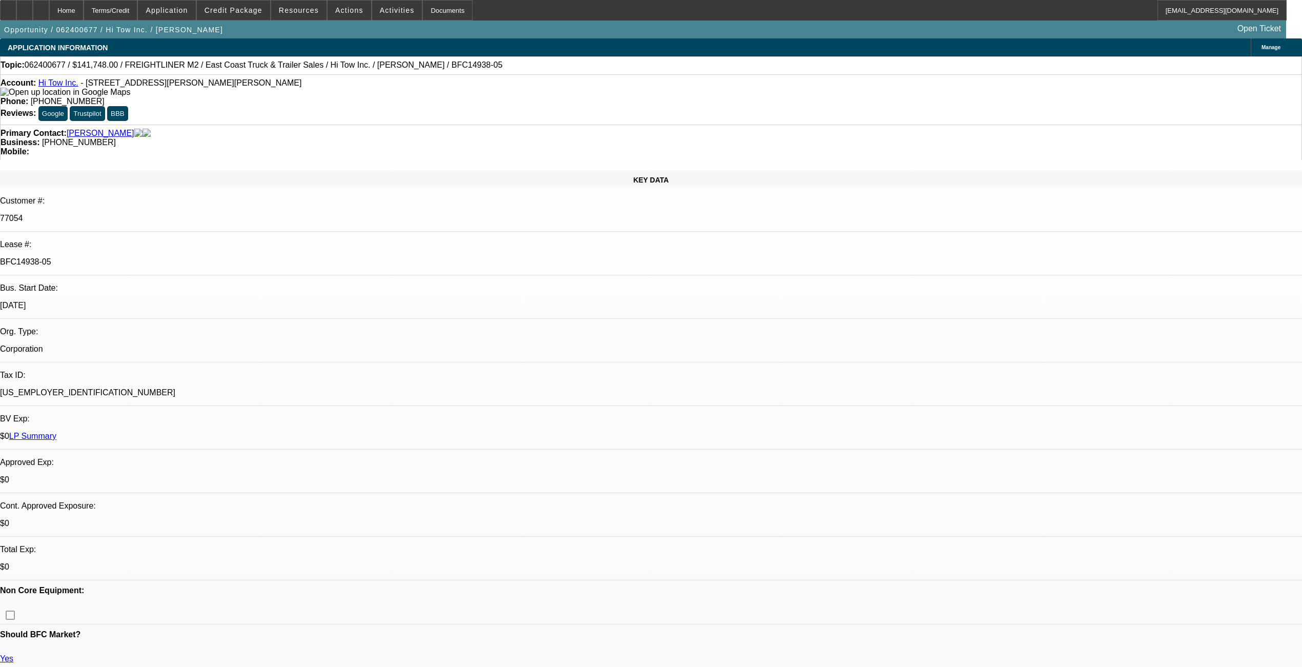
select select "0"
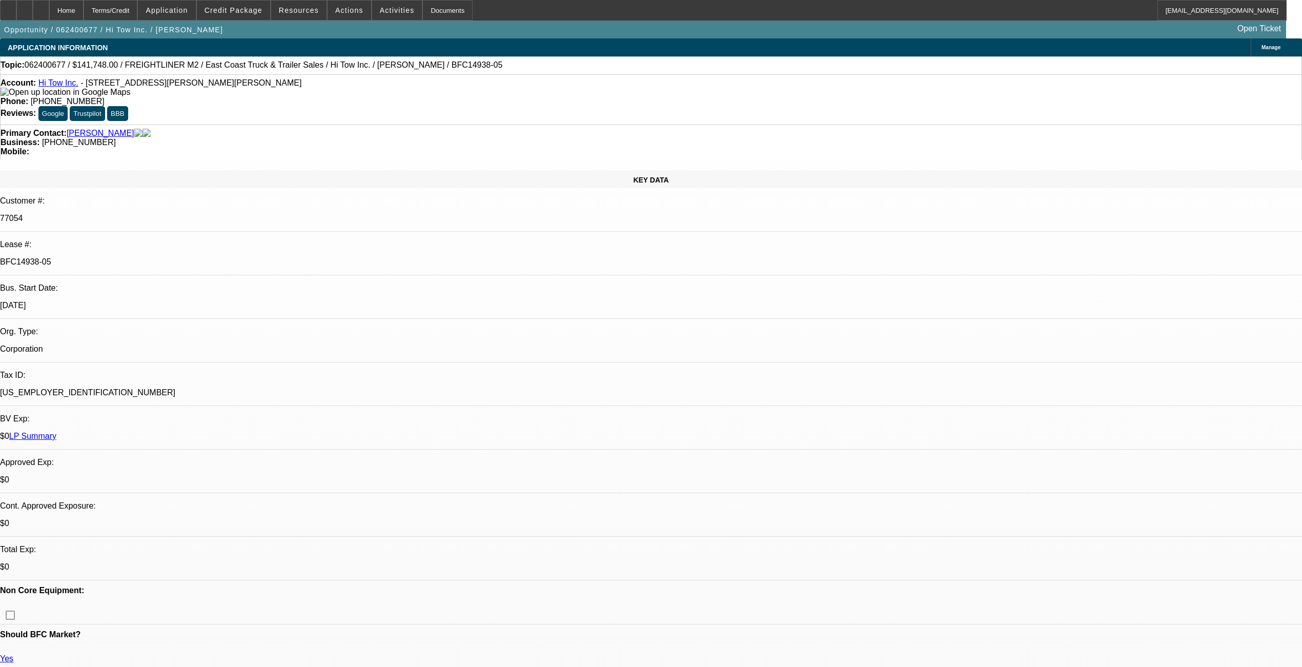
select select "0"
select select "1"
select select "6"
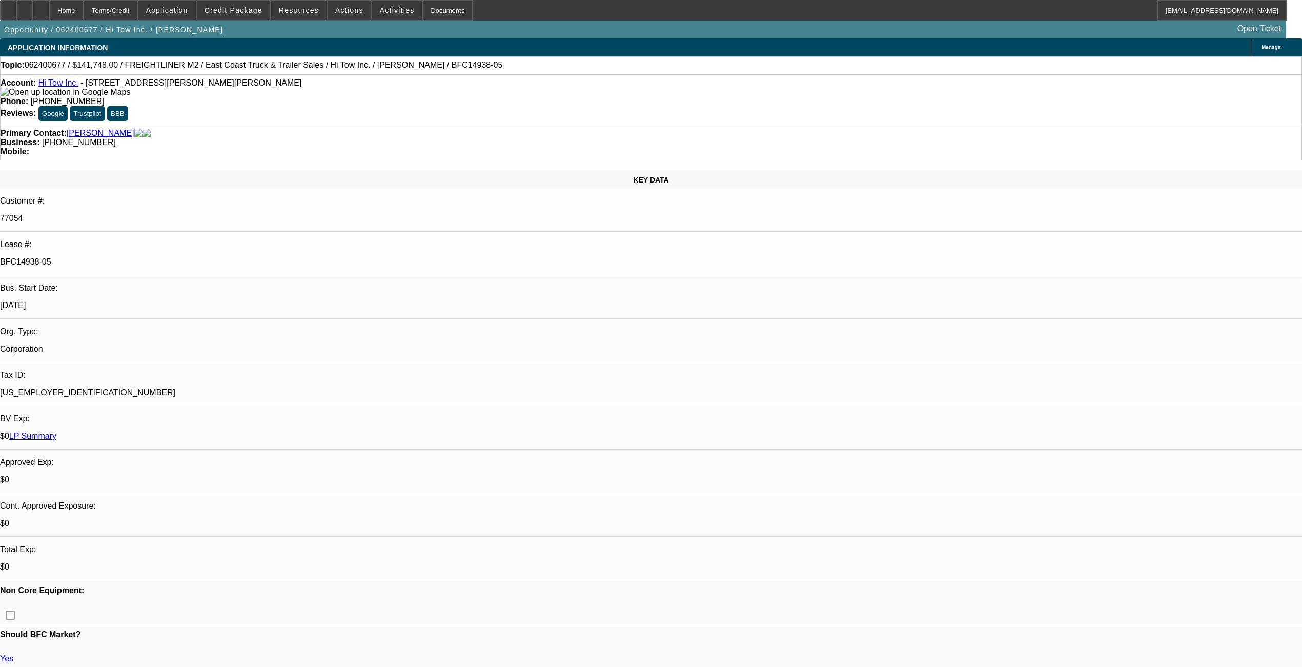
select select "1"
select select "2"
select select "6"
select select "1"
select select "2"
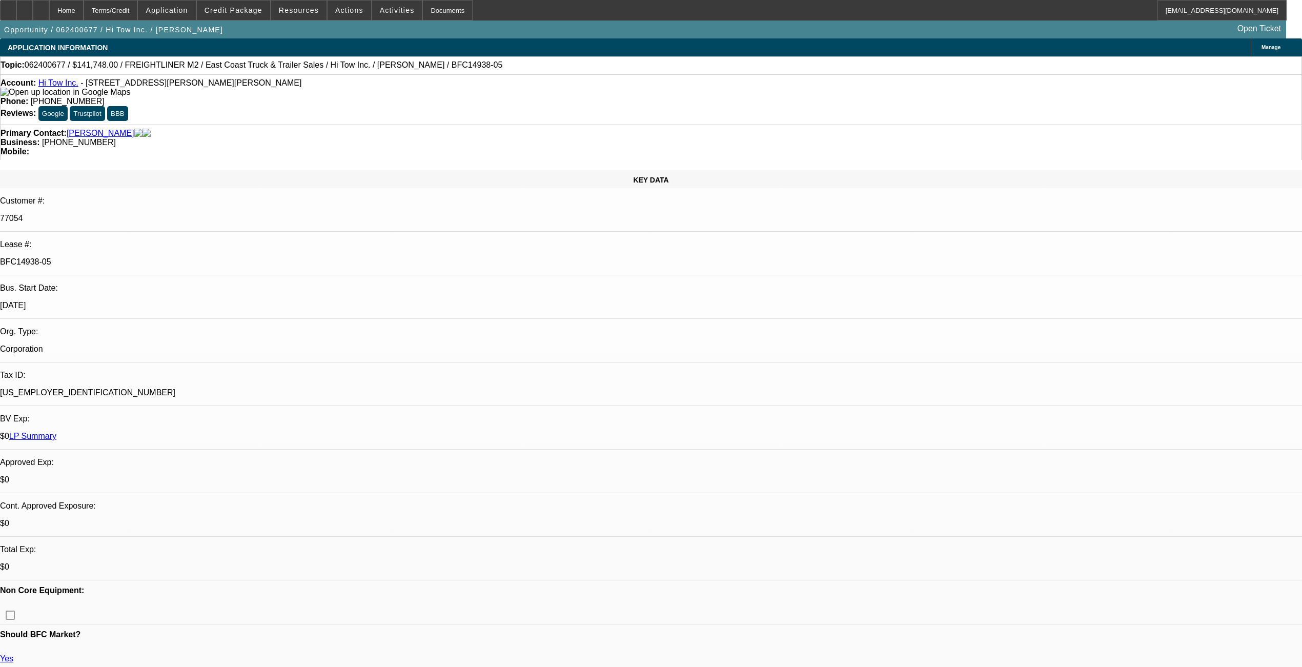
select select "6"
select select "1"
select select "2"
select select "6"
click at [225, 11] on span "Credit Package" at bounding box center [234, 10] width 58 height 8
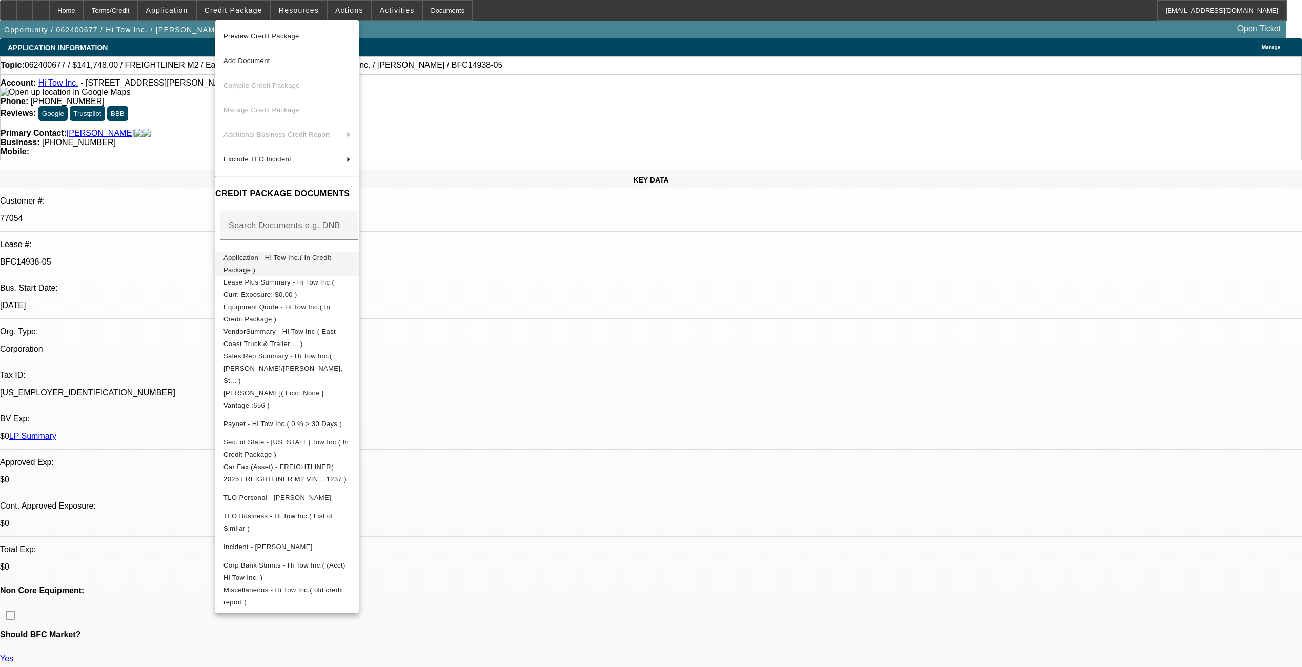
click at [266, 268] on button "Application - Hi Tow Inc.( In Credit Package )" at bounding box center [287, 263] width 144 height 25
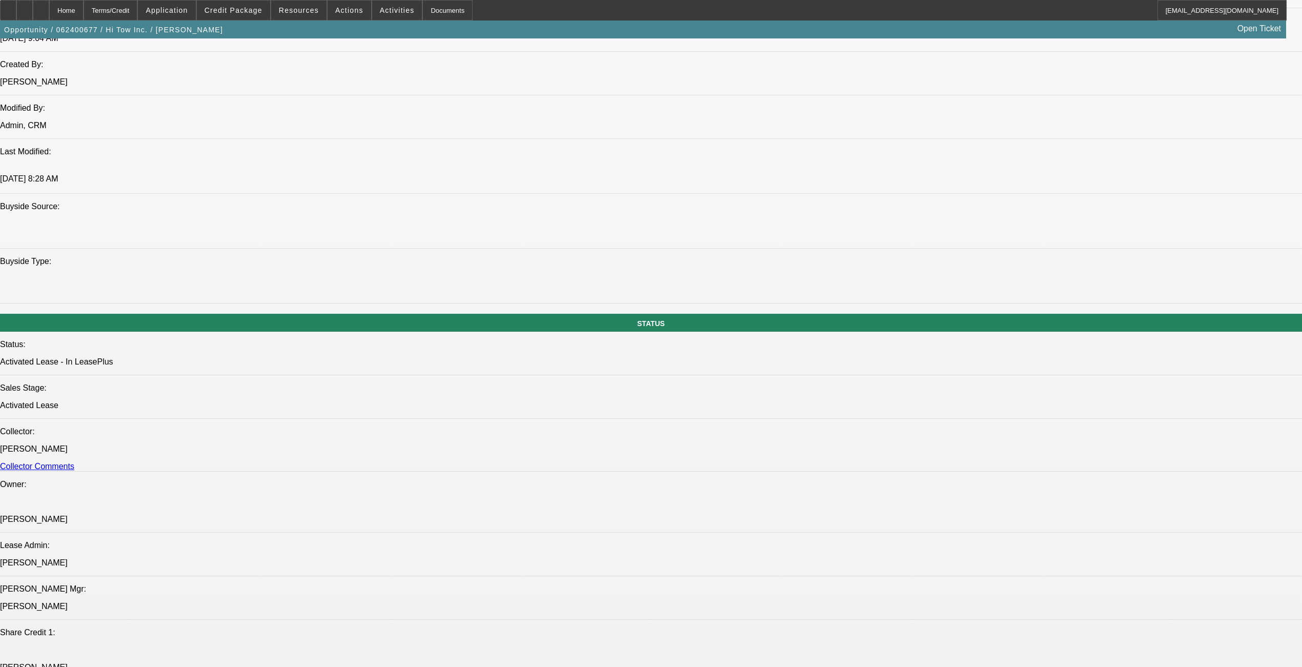
select select "0"
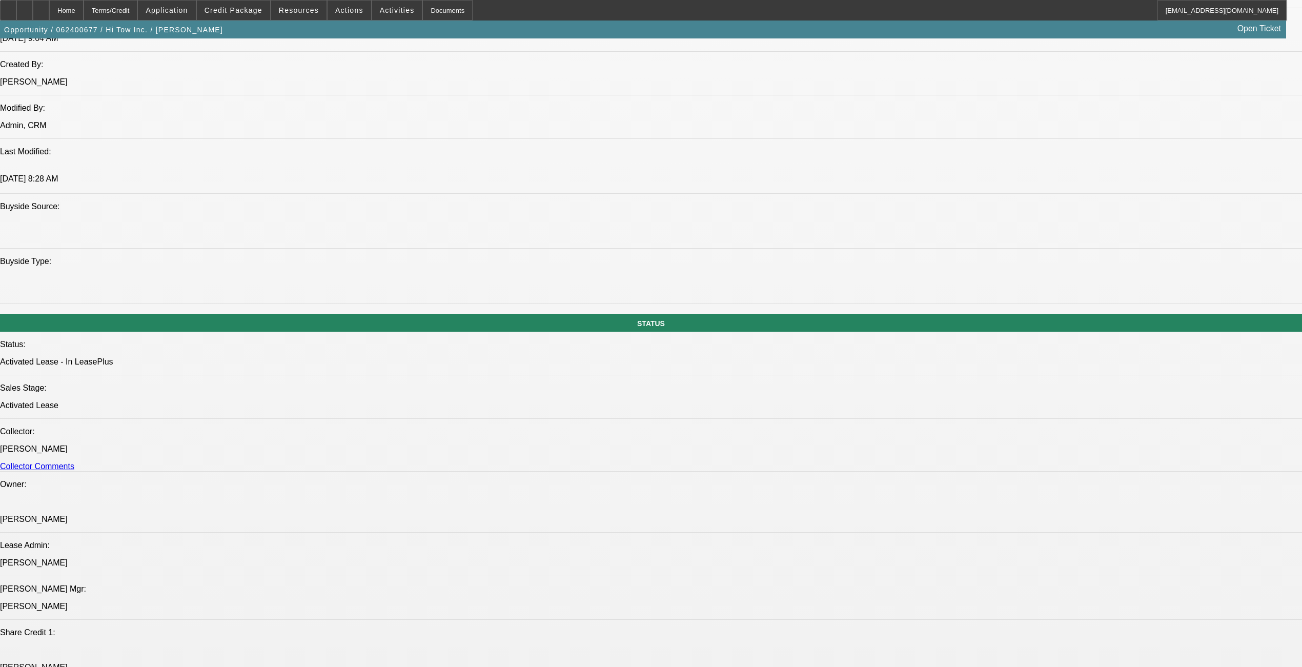
select select "0"
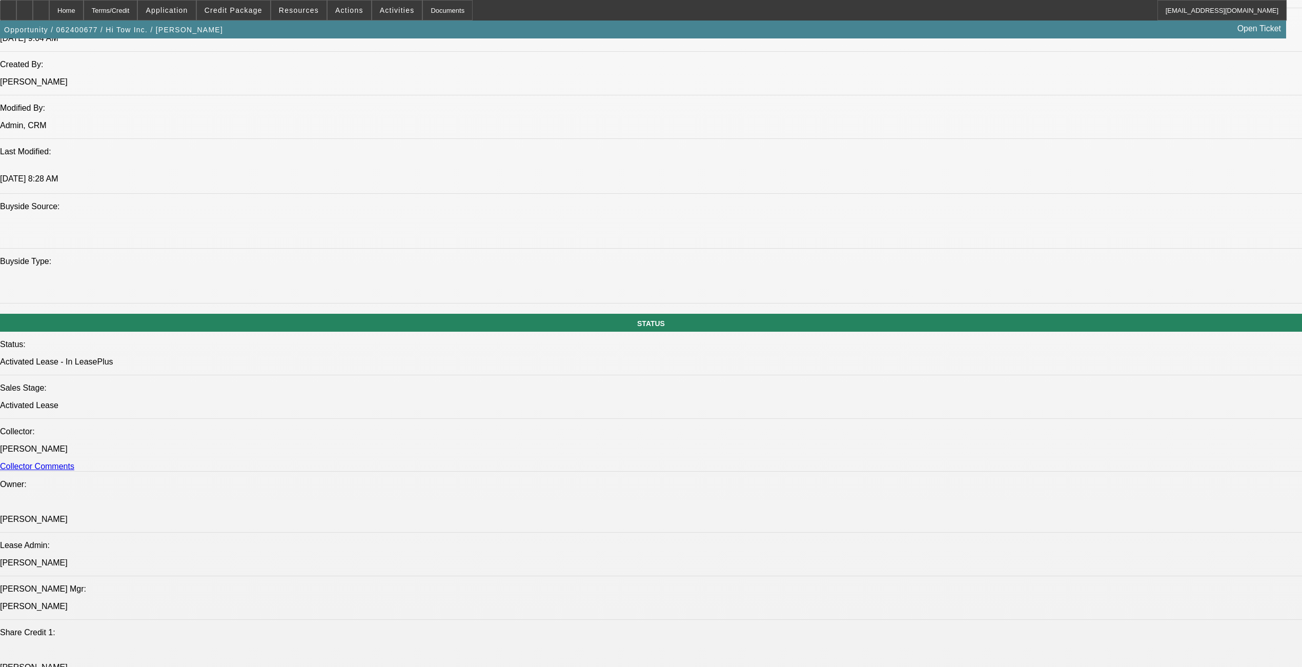
select select "0"
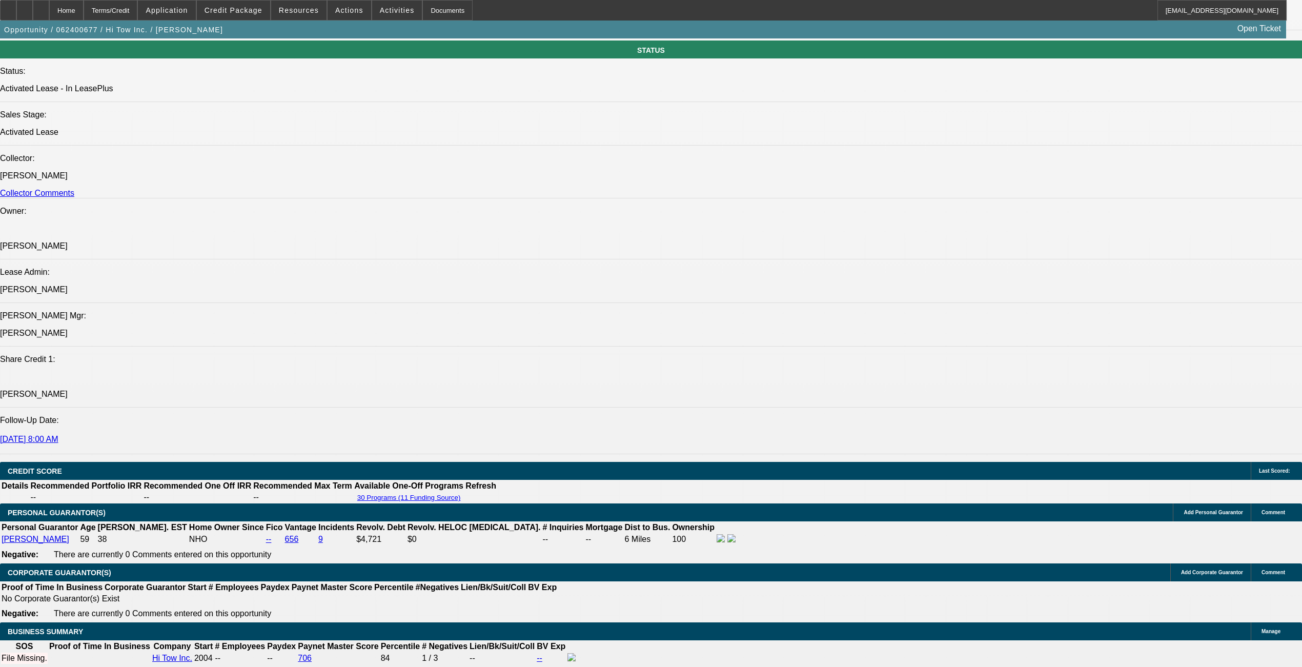
select select "1"
select select "6"
select select "1"
select select "2"
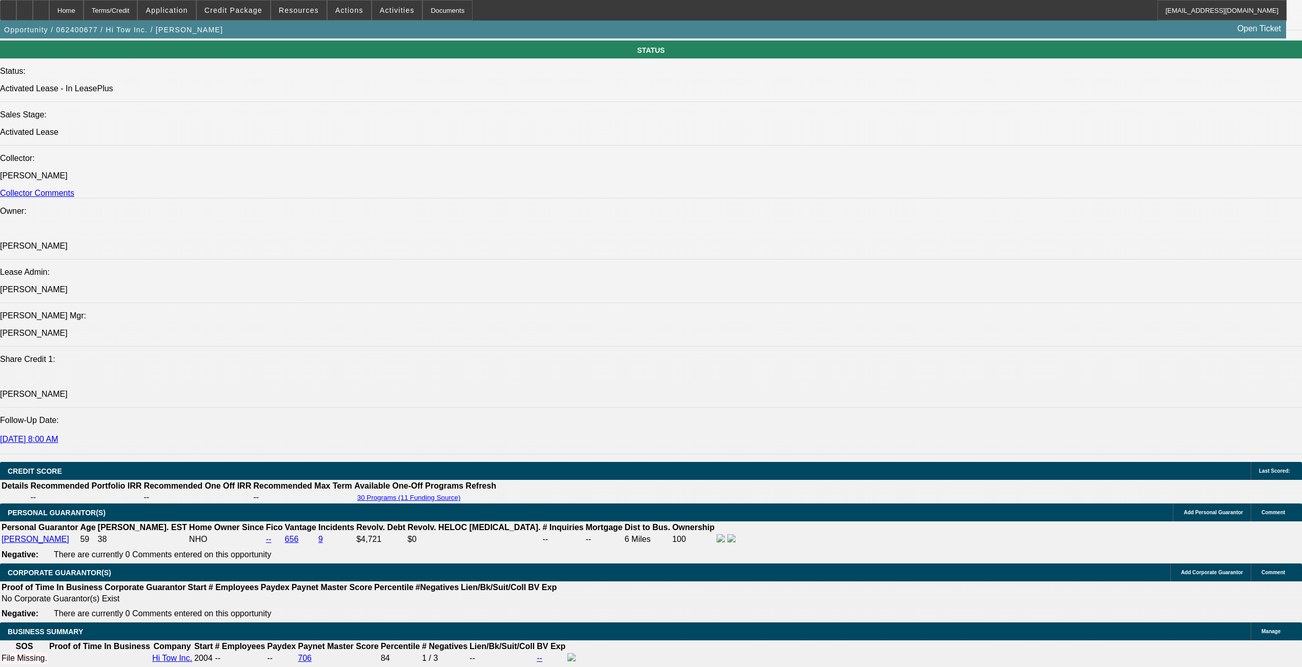
select select "6"
select select "1"
select select "2"
select select "6"
select select "1"
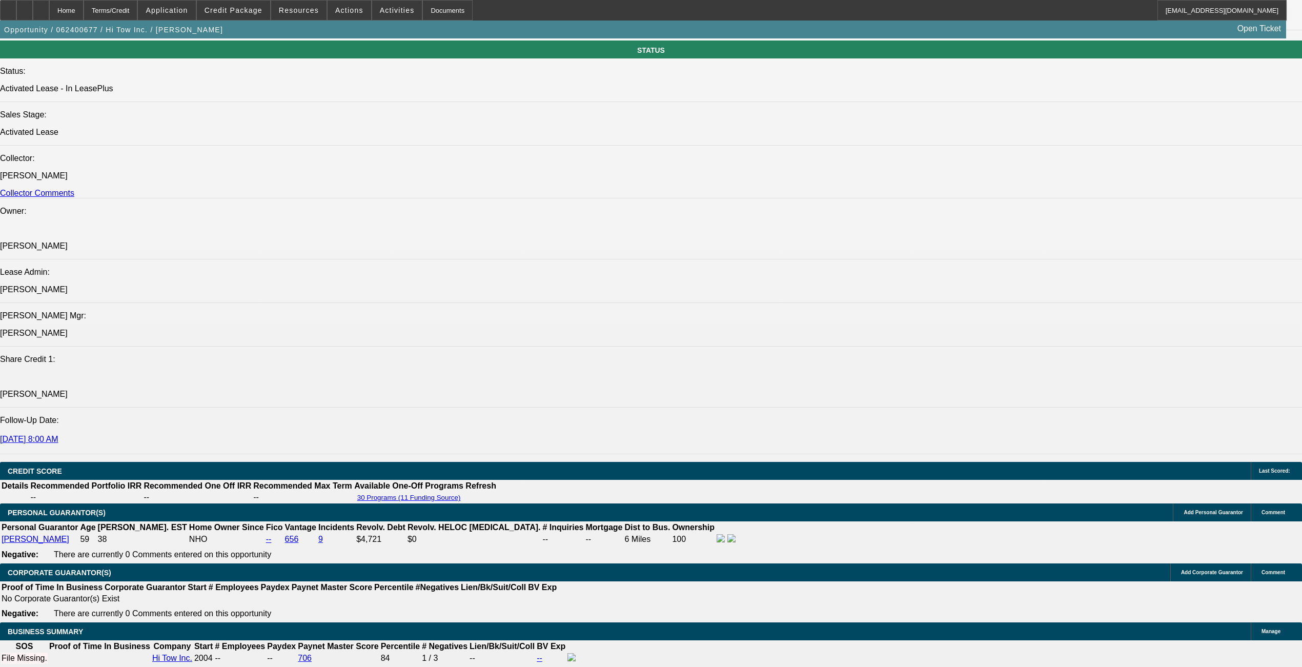
select select "2"
select select "6"
drag, startPoint x: 765, startPoint y: 448, endPoint x: 63, endPoint y: 407, distance: 703.6
drag, startPoint x: 64, startPoint y: 407, endPoint x: 75, endPoint y: 412, distance: 11.9
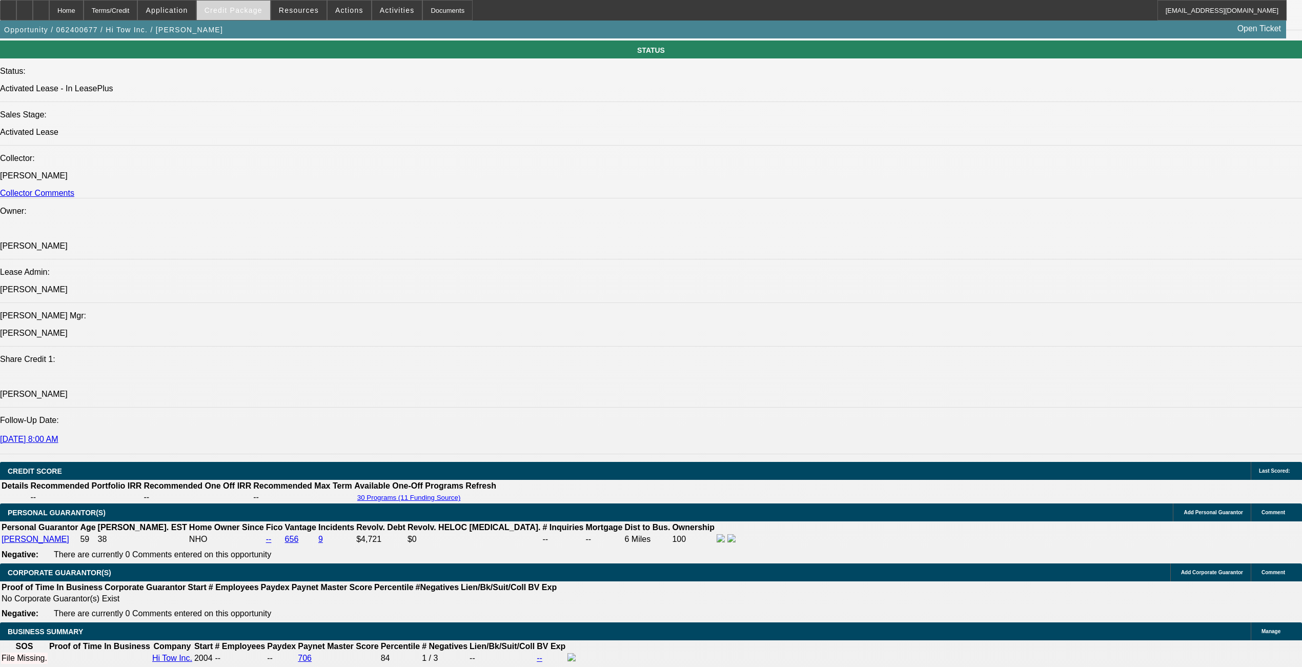
click at [265, 14] on span at bounding box center [233, 10] width 73 height 25
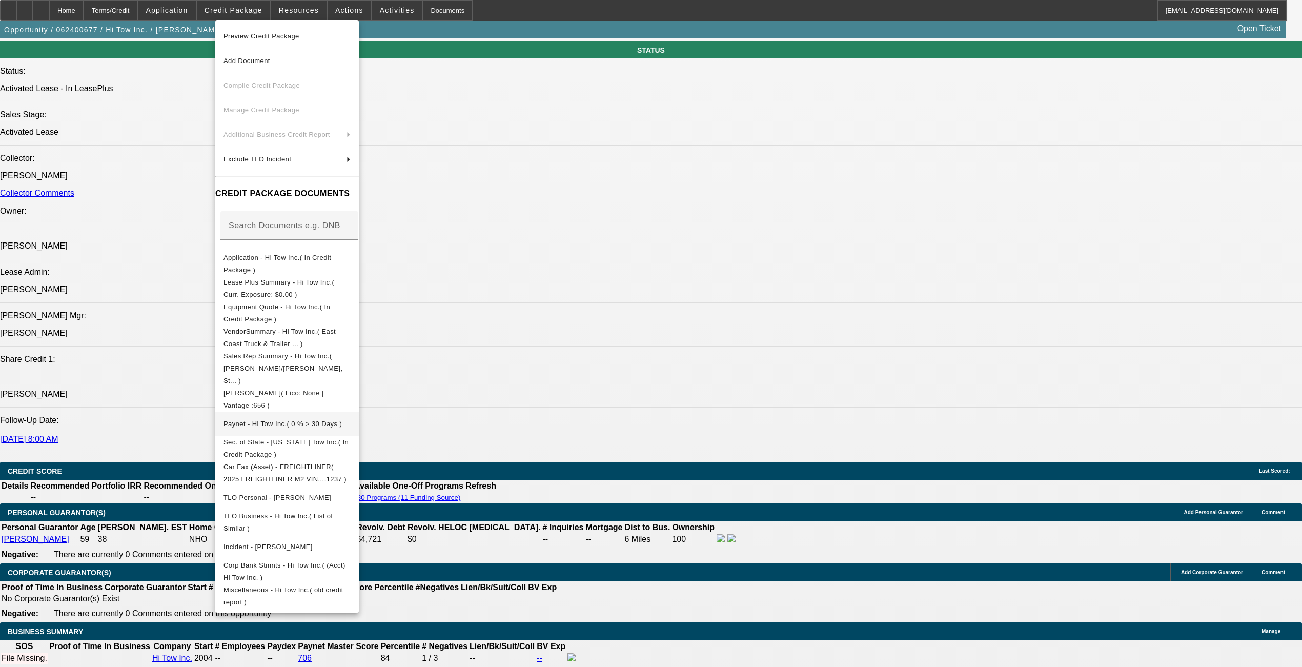
click at [269, 419] on span "Paynet - Hi Tow Inc.( 0 % > 30 Days )" at bounding box center [283, 423] width 118 height 8
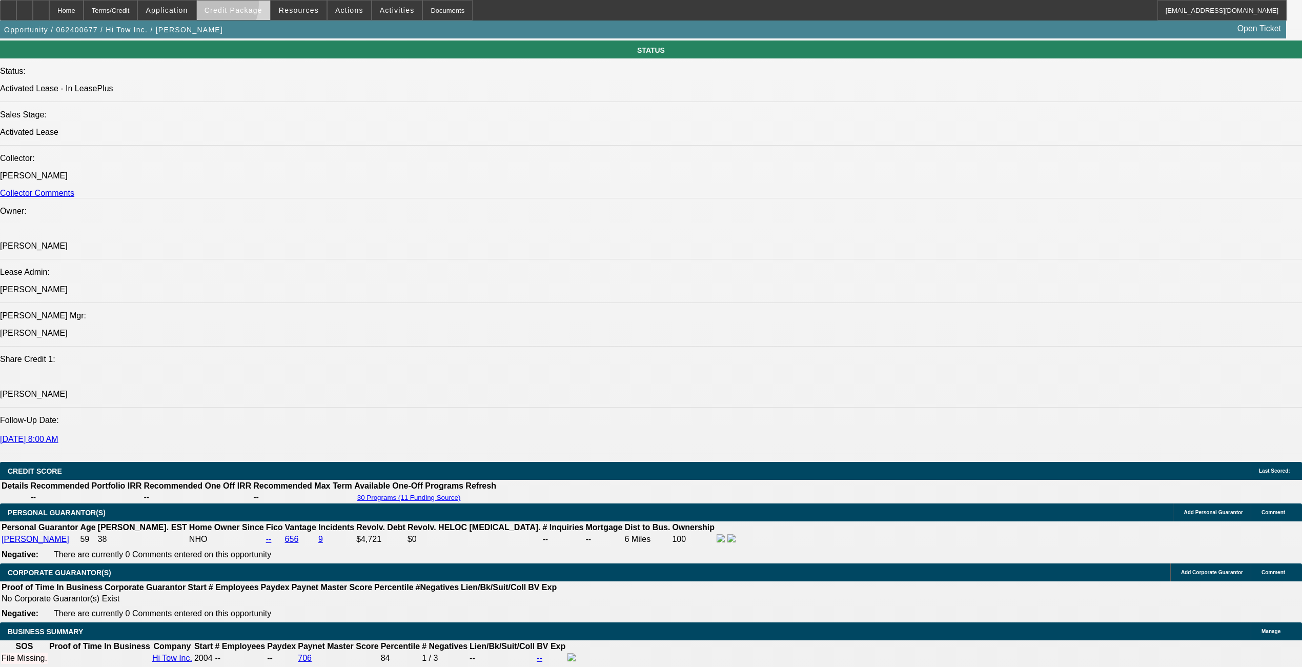
click at [227, 5] on button "Credit Package" at bounding box center [233, 10] width 73 height 19
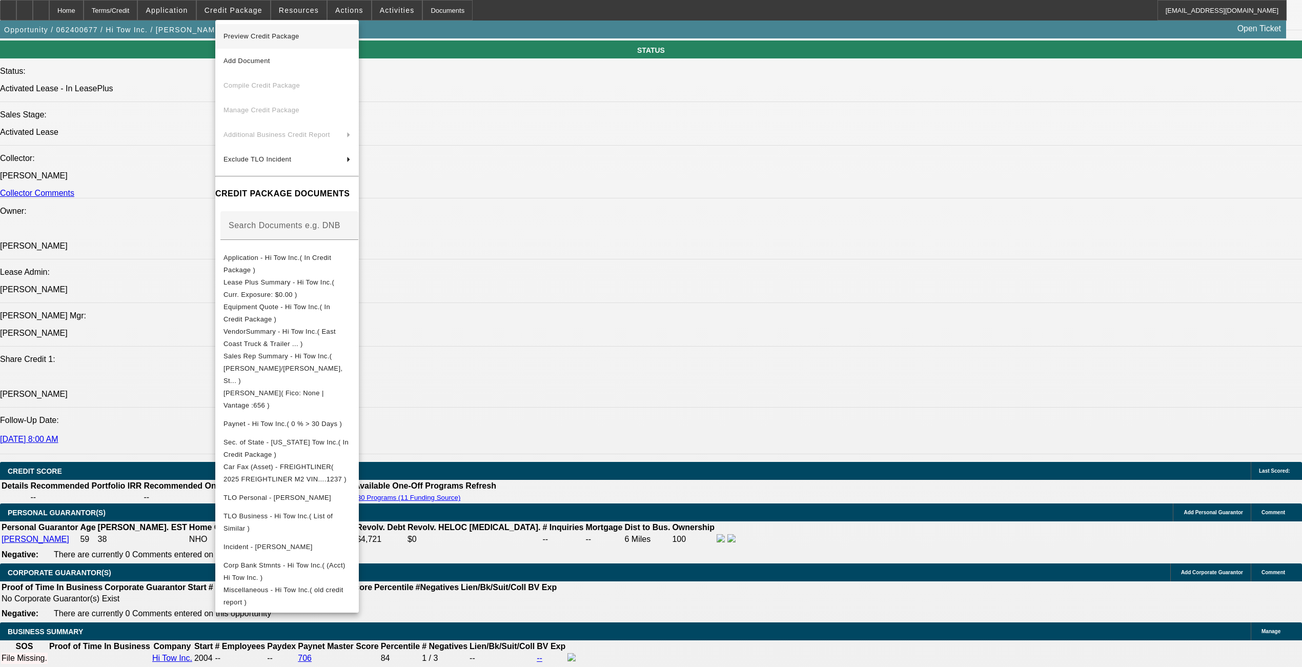
click at [243, 35] on span "Preview Credit Package" at bounding box center [262, 36] width 76 height 8
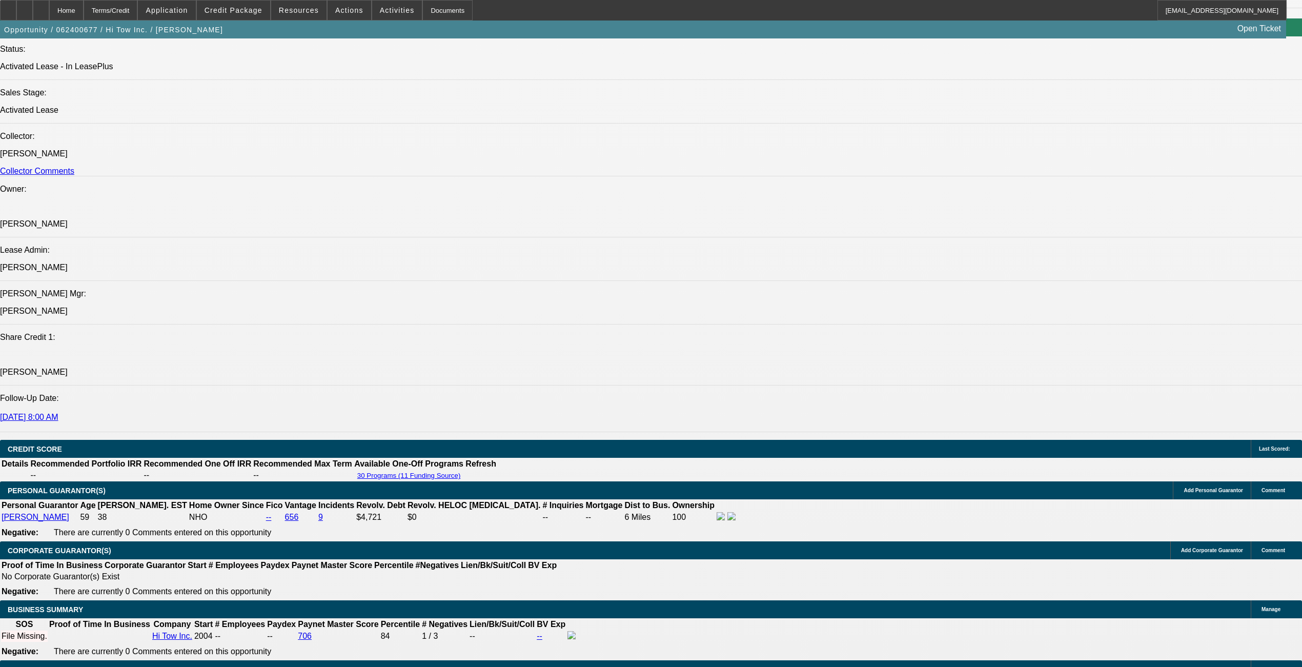
scroll to position [1295, 0]
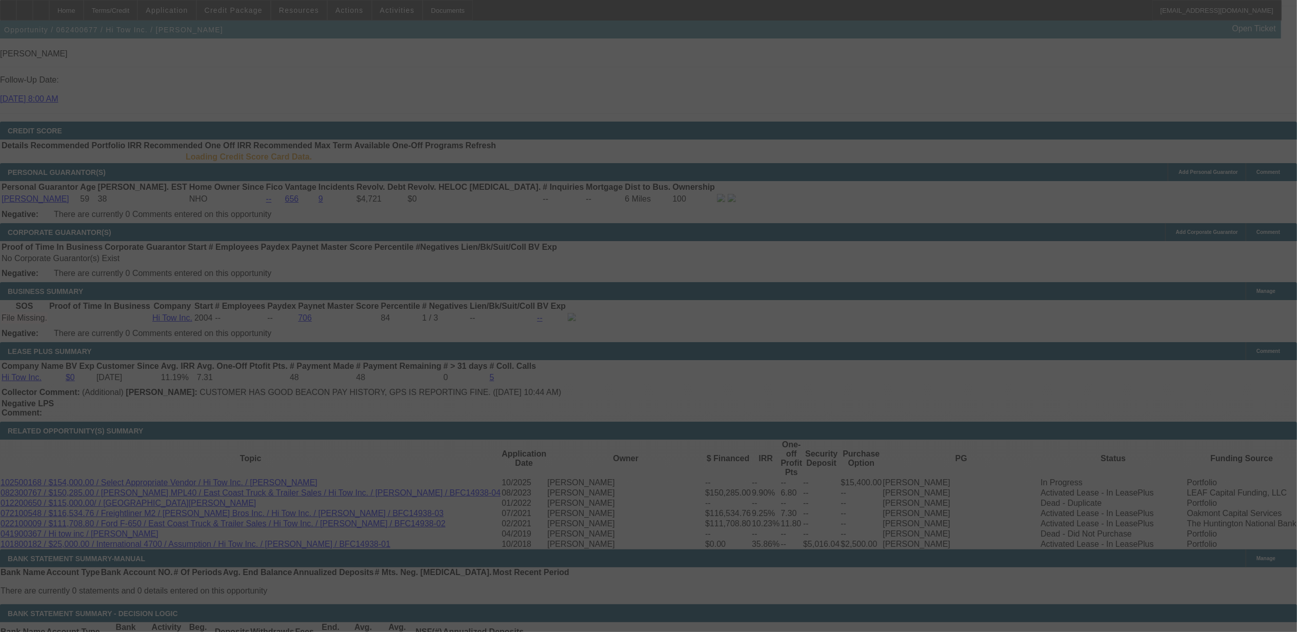
scroll to position [1494, 0]
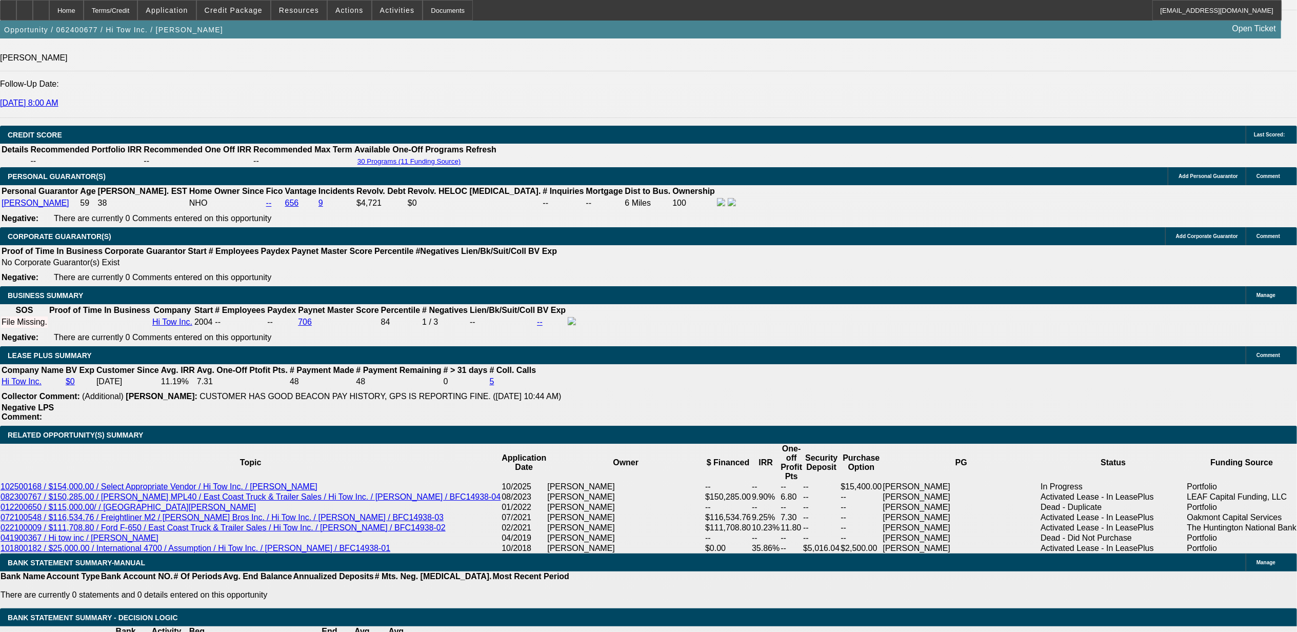
select select "0"
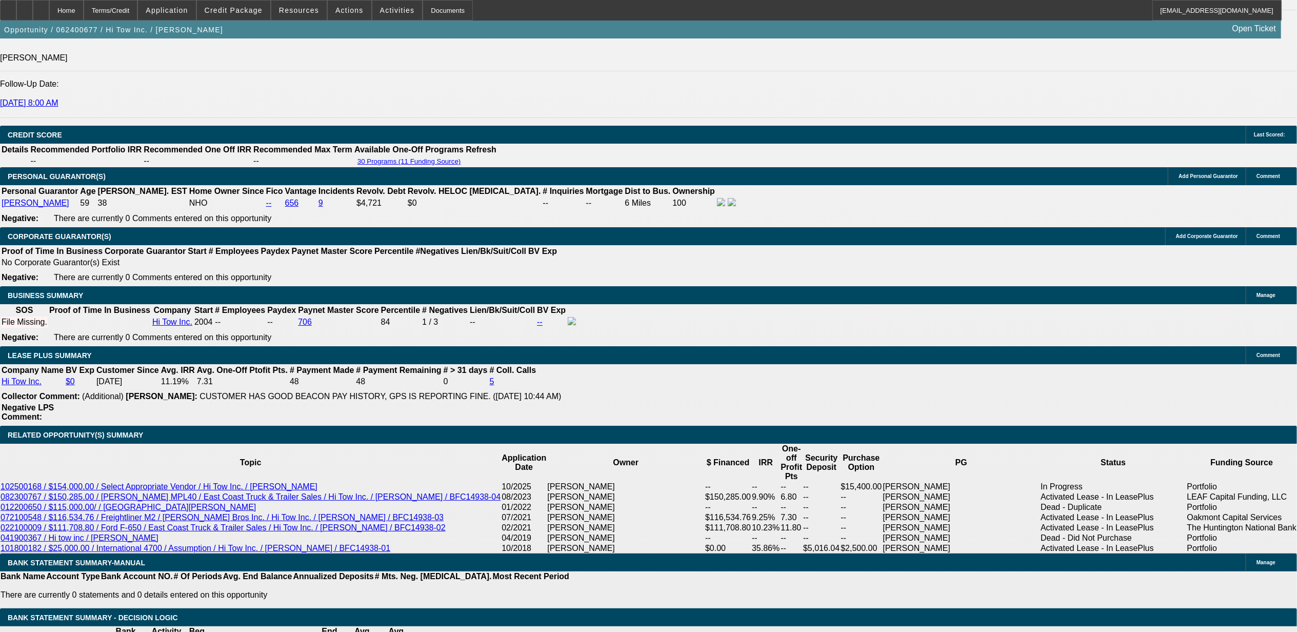
select select "0"
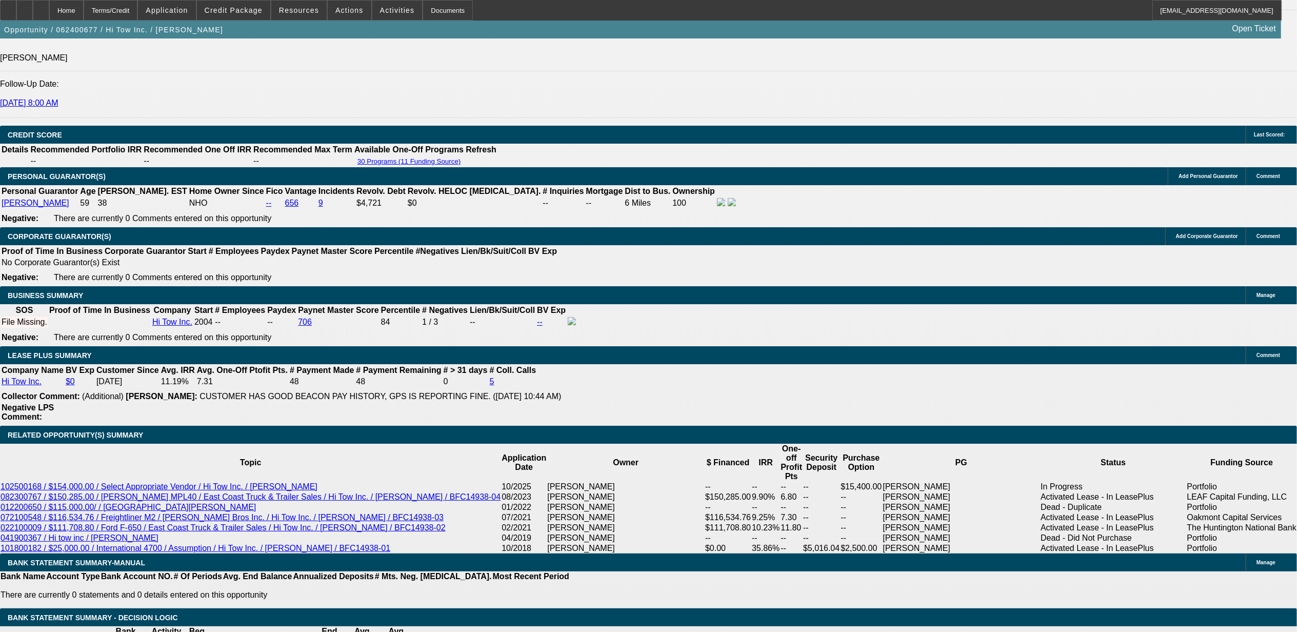
select select "0"
select select "1"
select select "6"
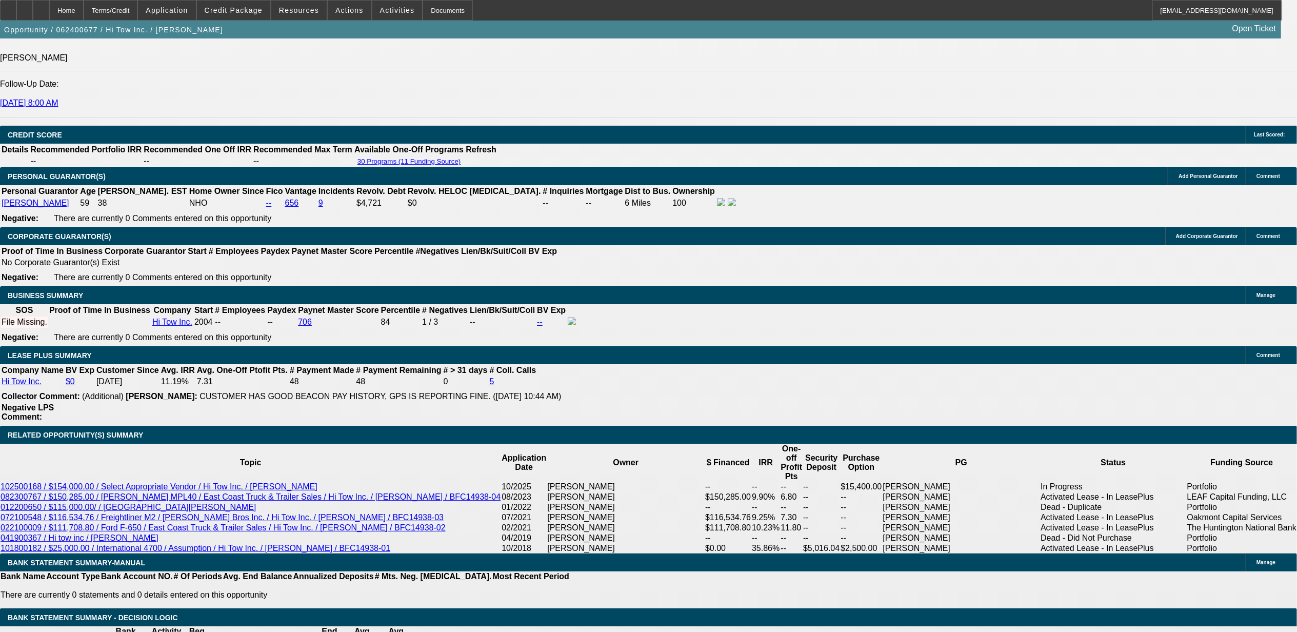
select select "1"
select select "2"
select select "6"
select select "1"
select select "2"
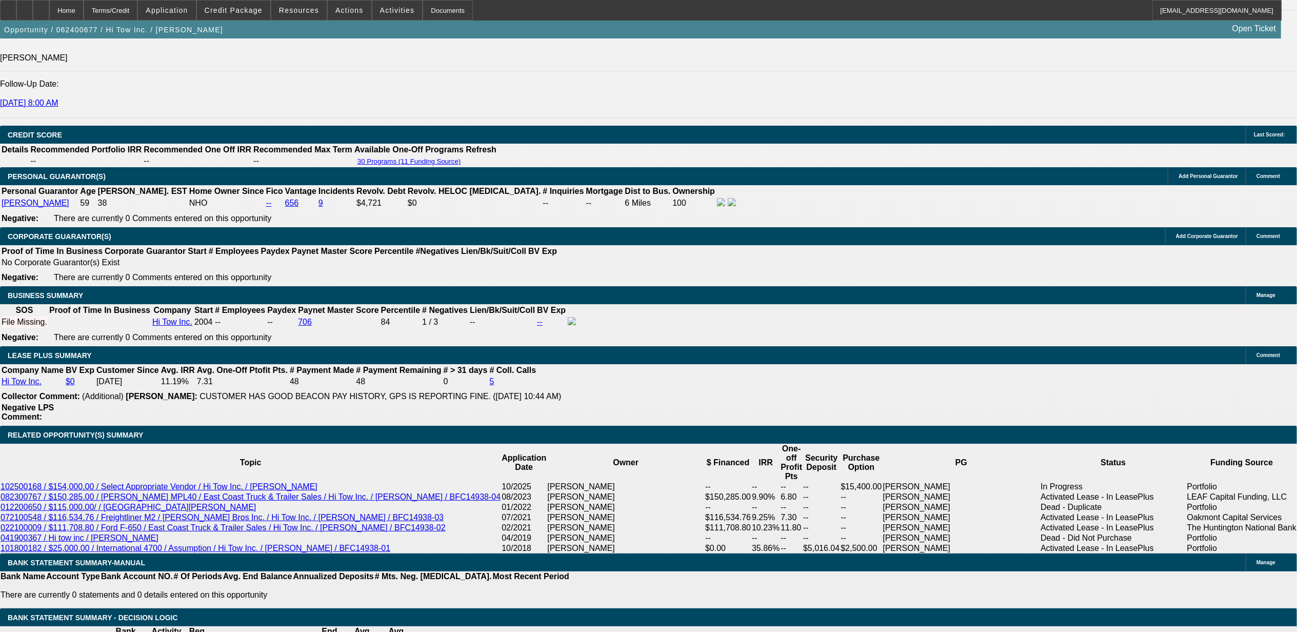
select select "6"
select select "1"
select select "2"
select select "6"
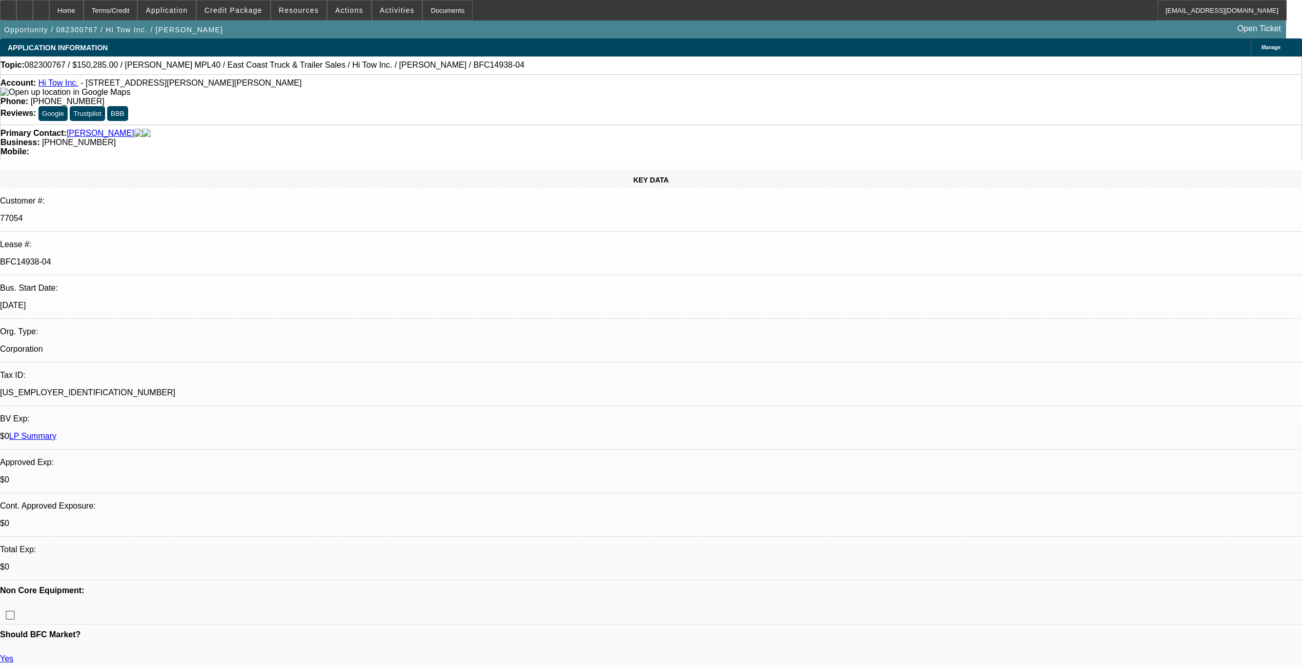
select select "0"
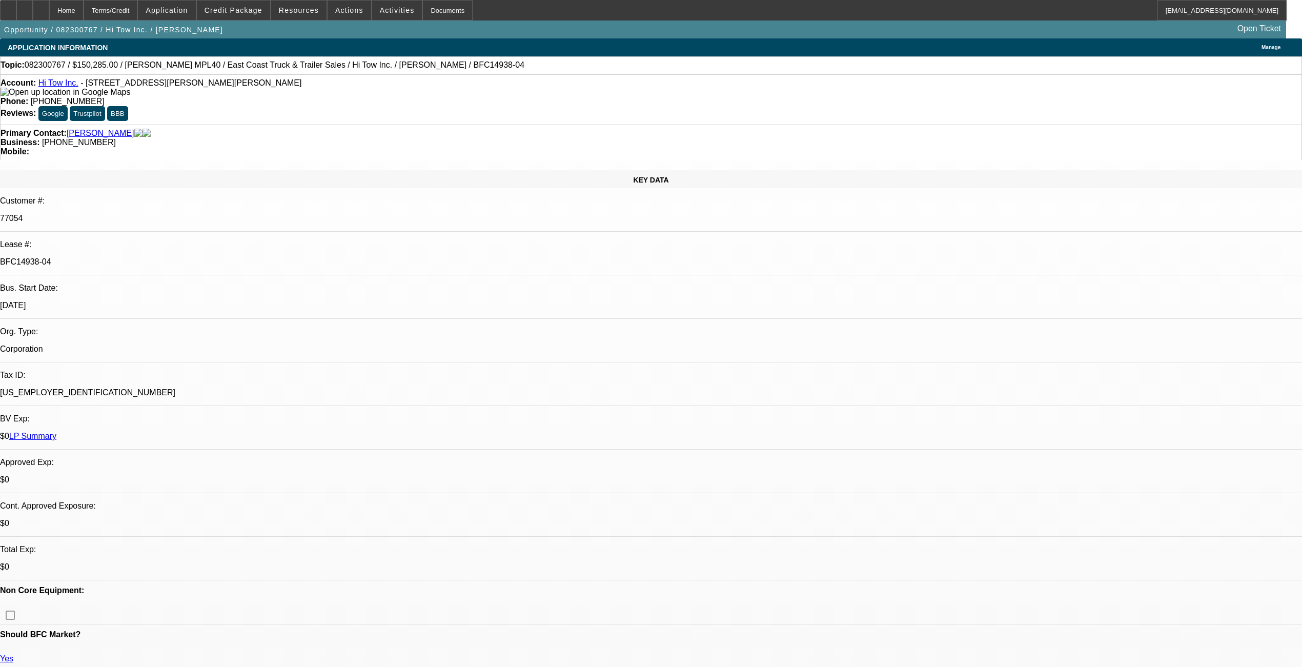
select select "0"
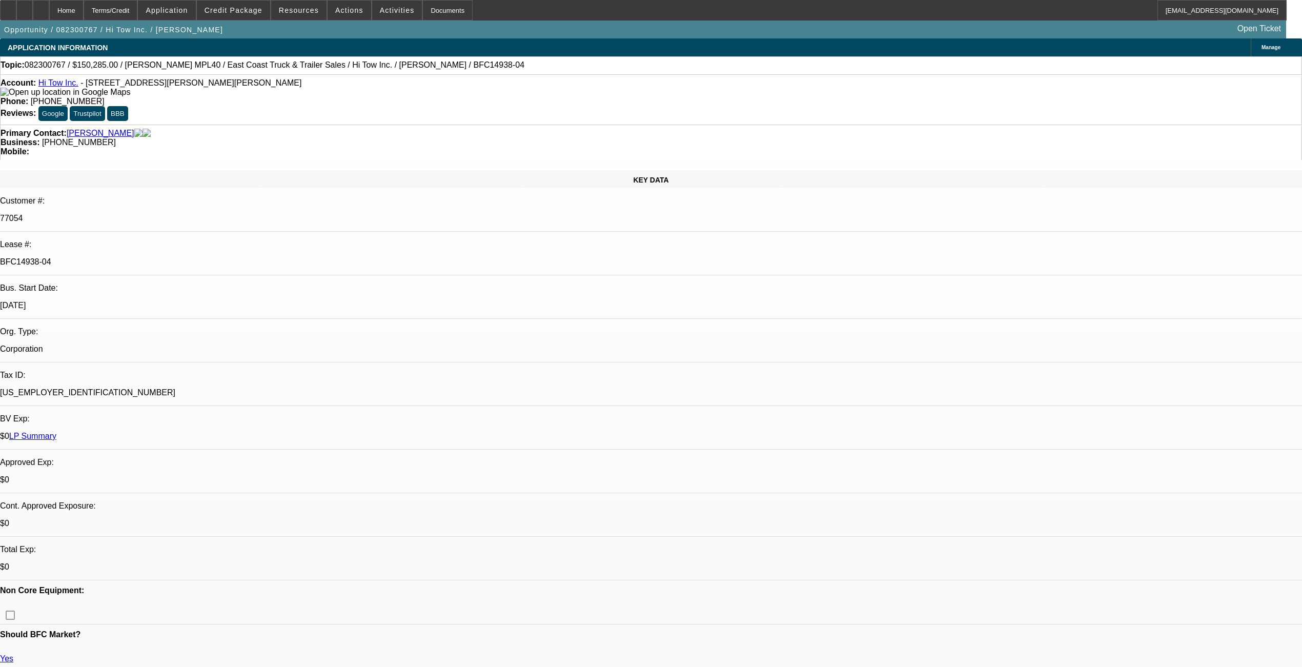
select select "0"
select select "1"
select select "2"
select select "6"
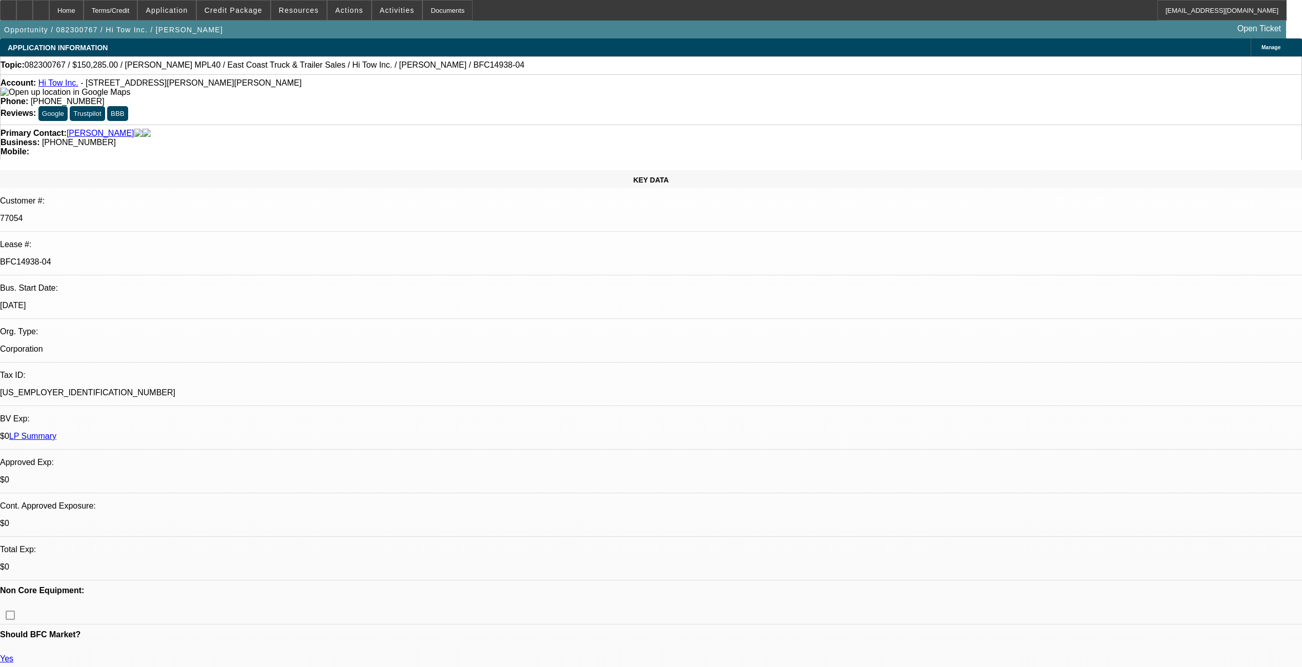
select select "1"
select select "2"
select select "6"
select select "1"
select select "2"
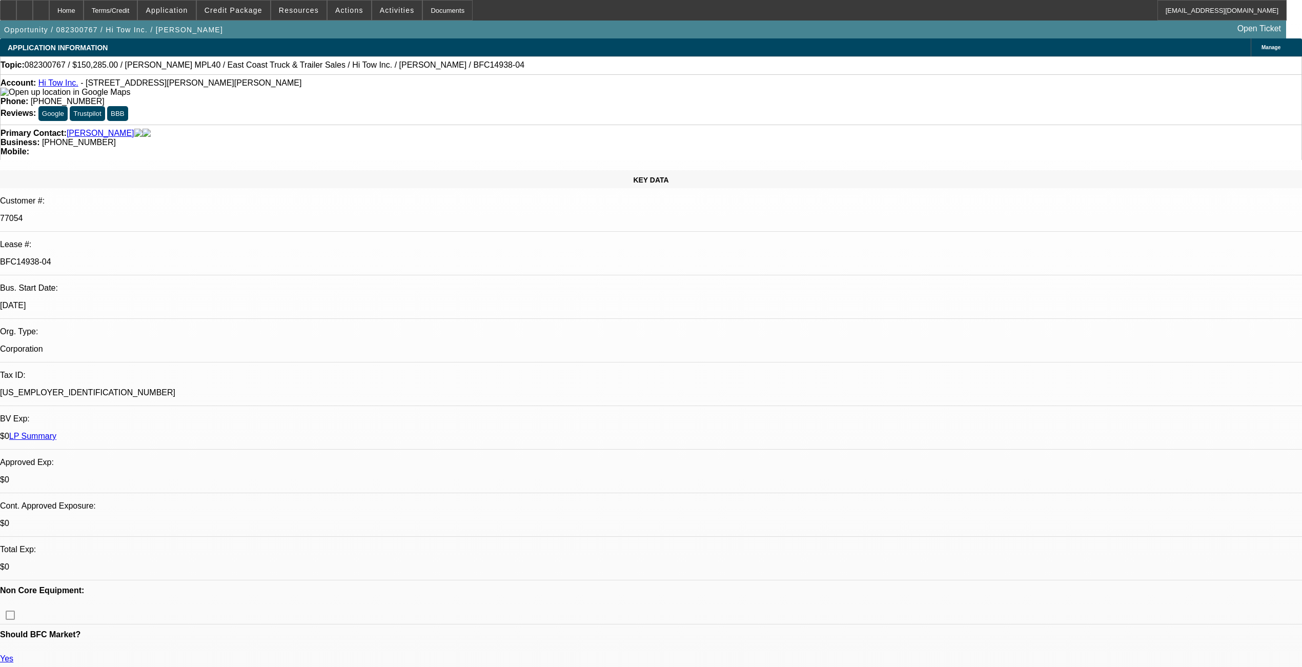
select select "6"
select select "1"
select select "2"
select select "6"
click at [236, 13] on span "Credit Package" at bounding box center [234, 10] width 58 height 8
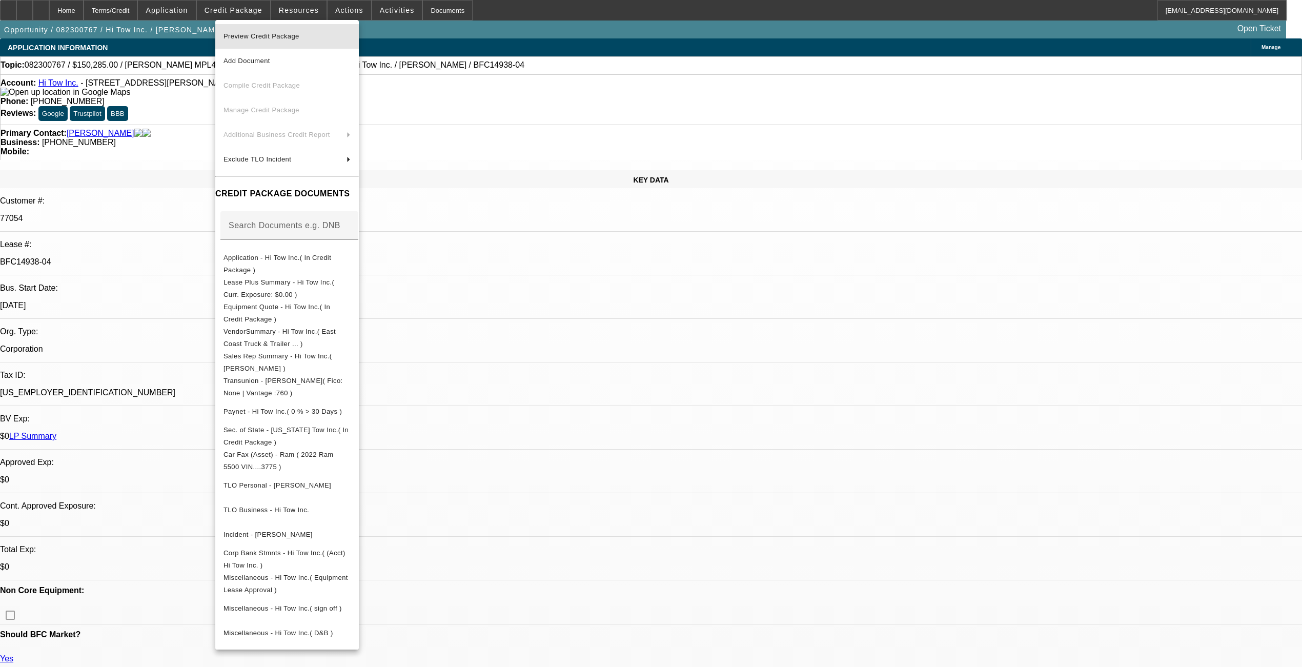
click at [256, 33] on span "Preview Credit Package" at bounding box center [262, 36] width 76 height 8
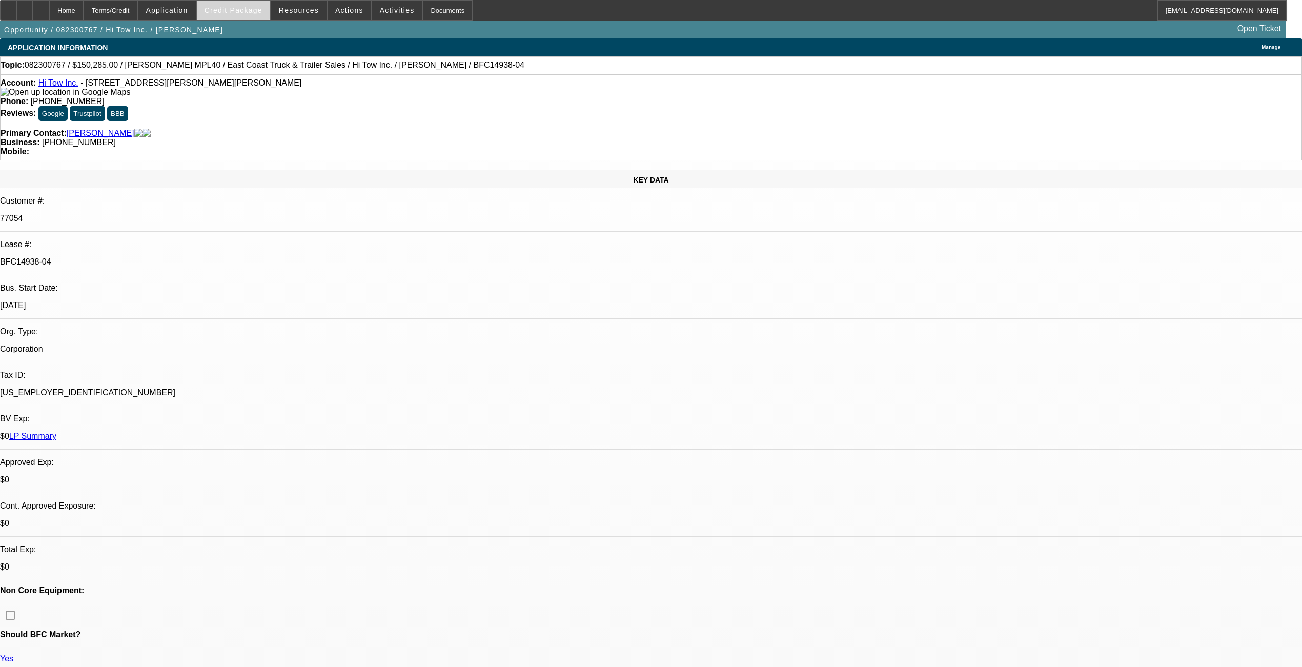
click at [242, 13] on span "Credit Package" at bounding box center [234, 10] width 58 height 8
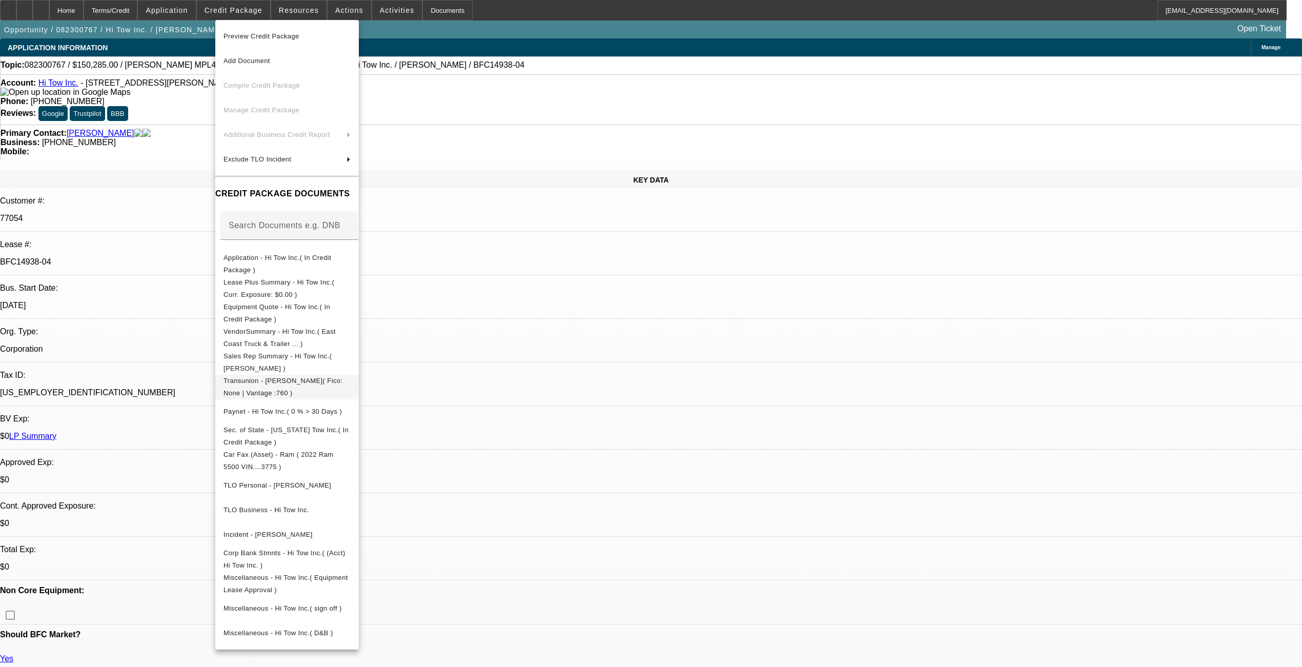
click at [291, 380] on span "Transunion - Martinez, Jose( Fico: None | Vantage :760 )" at bounding box center [283, 386] width 119 height 20
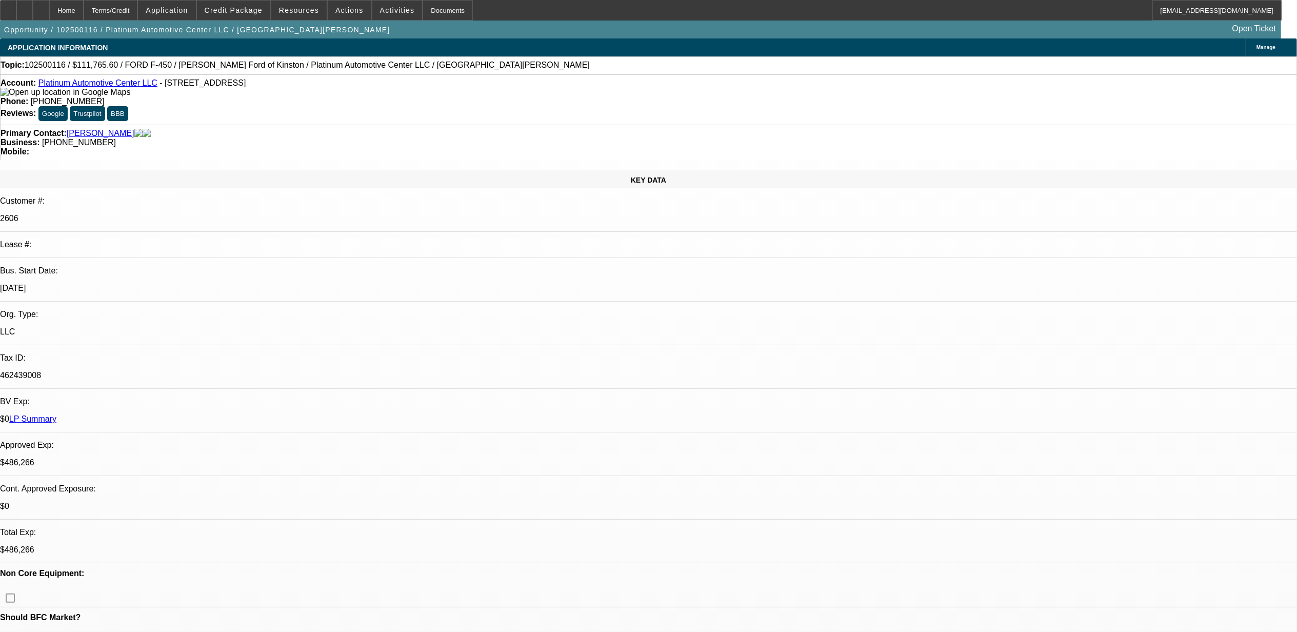
select select "0"
select select "2"
select select "0"
select select "2"
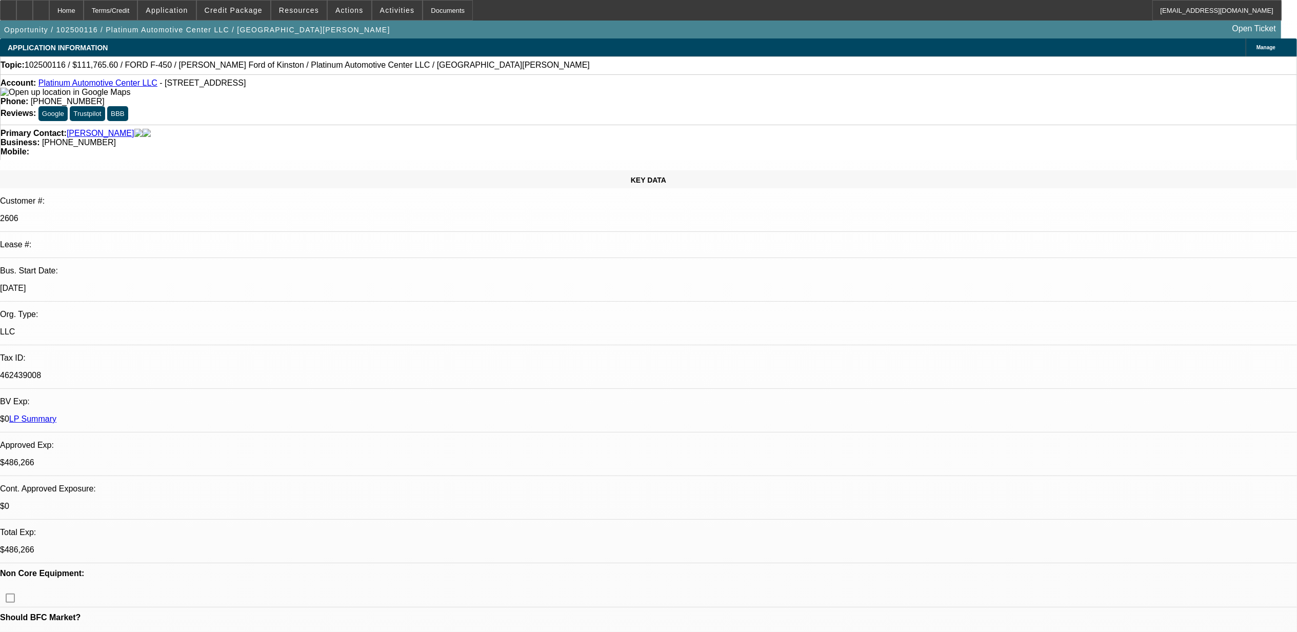
select select "0"
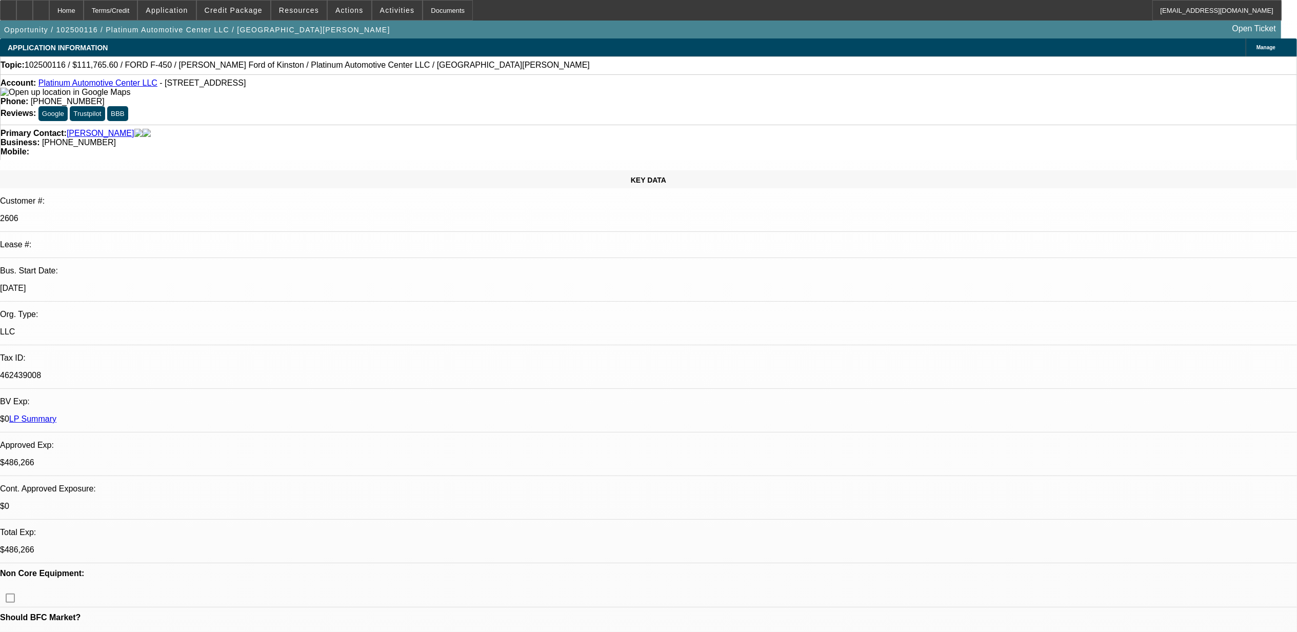
select select "0"
select select "1"
select select "2"
select select "6"
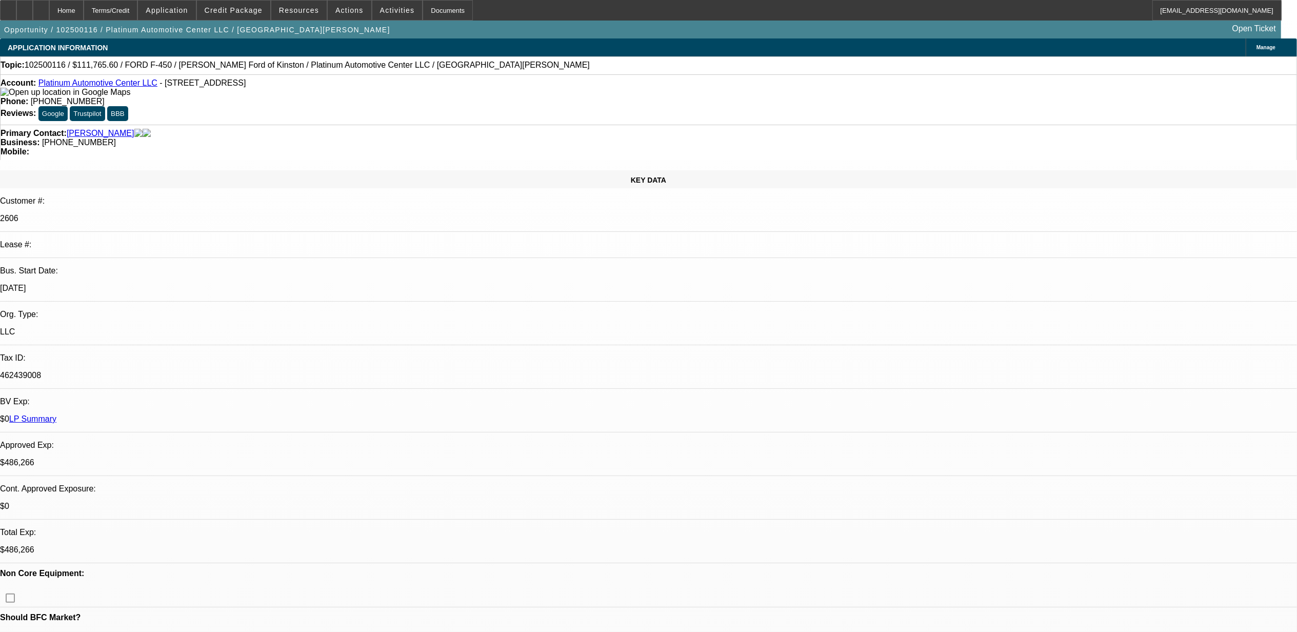
select select "1"
select select "2"
select select "6"
select select "1"
select select "3"
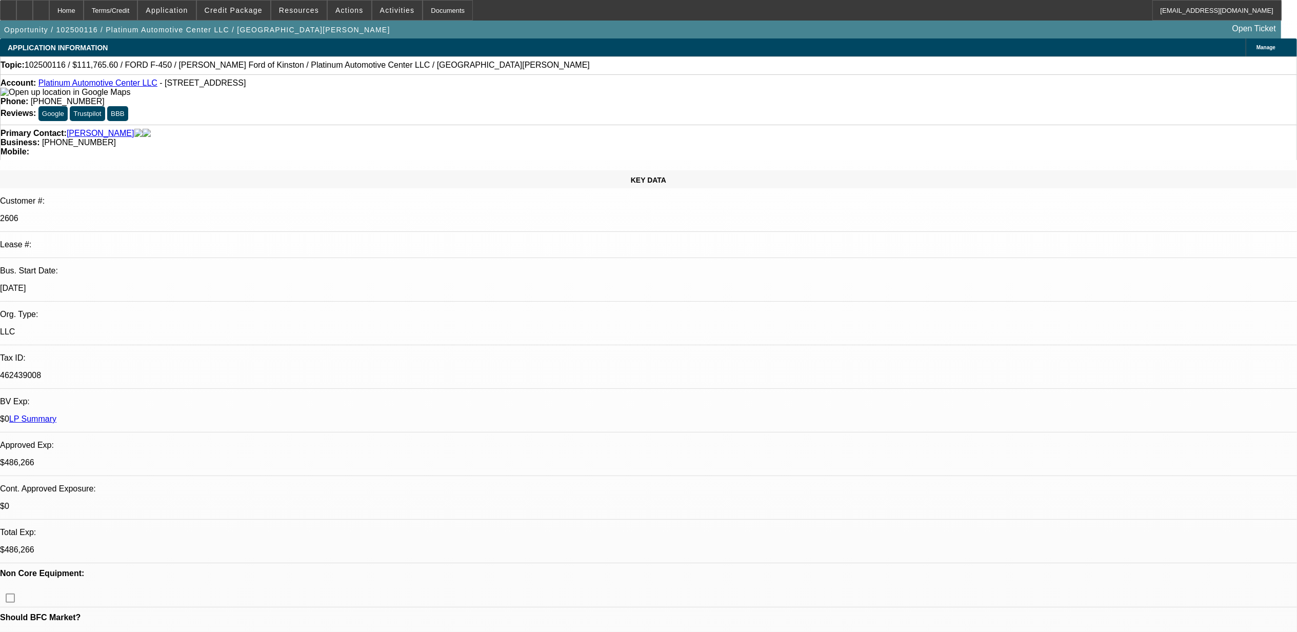
select select "6"
select select "1"
select select "2"
select select "6"
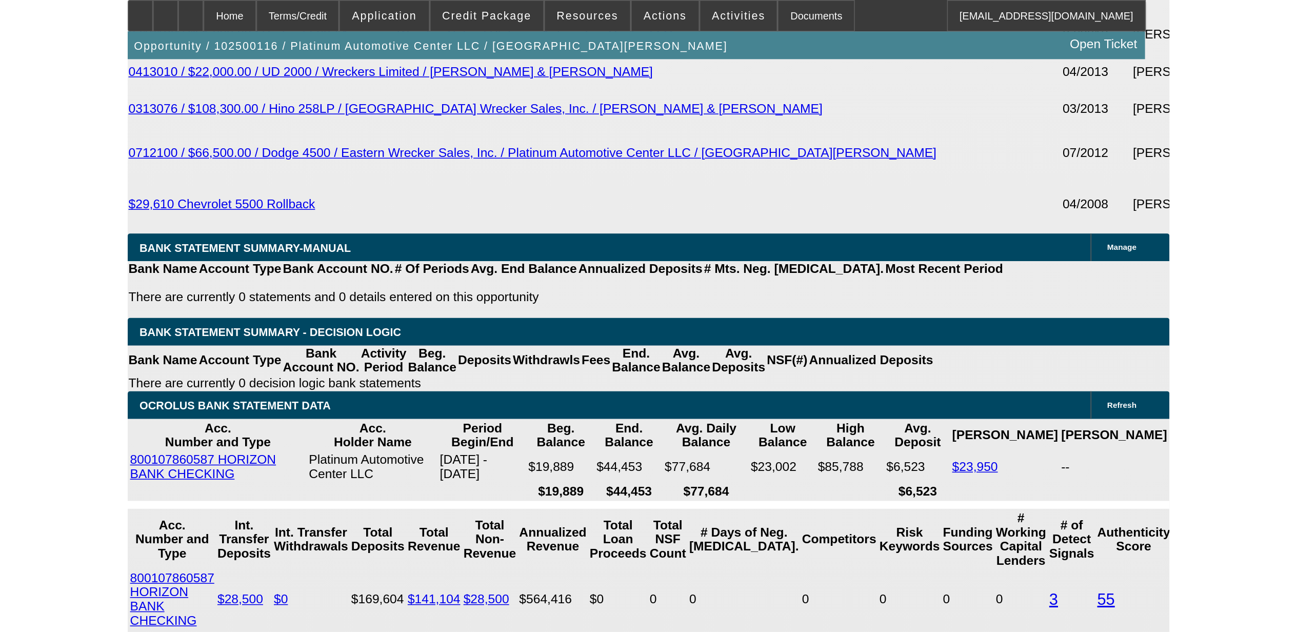
scroll to position [1914, 0]
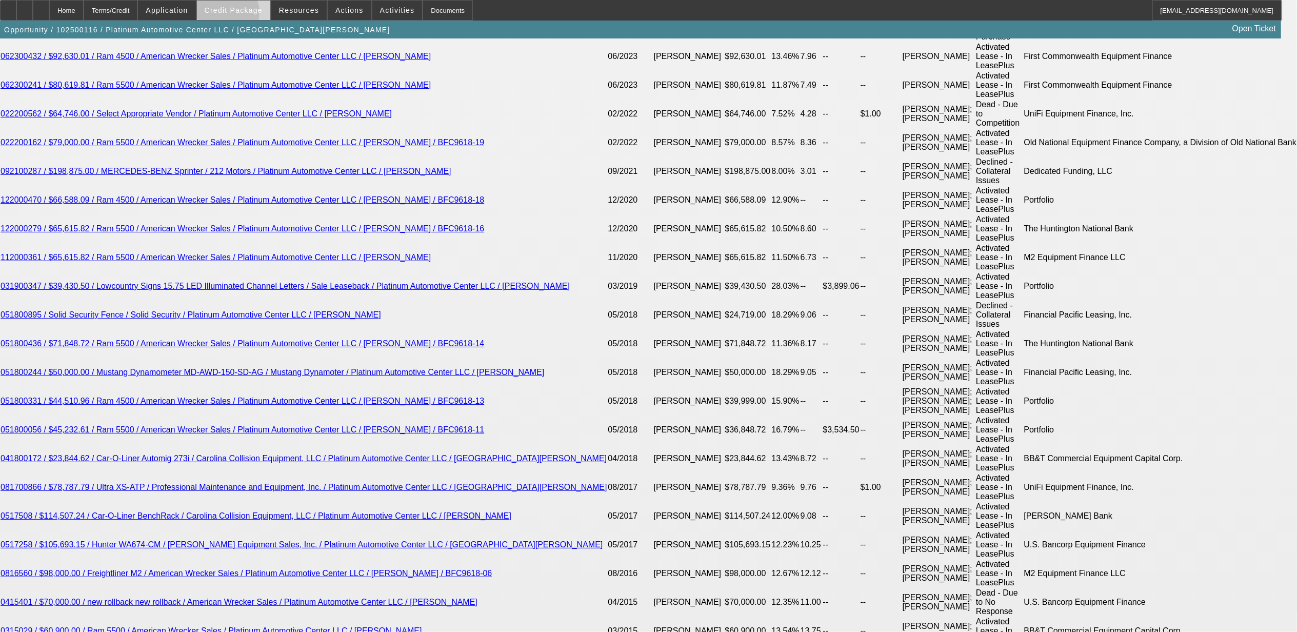
click at [243, 13] on button "Credit Package" at bounding box center [233, 10] width 73 height 19
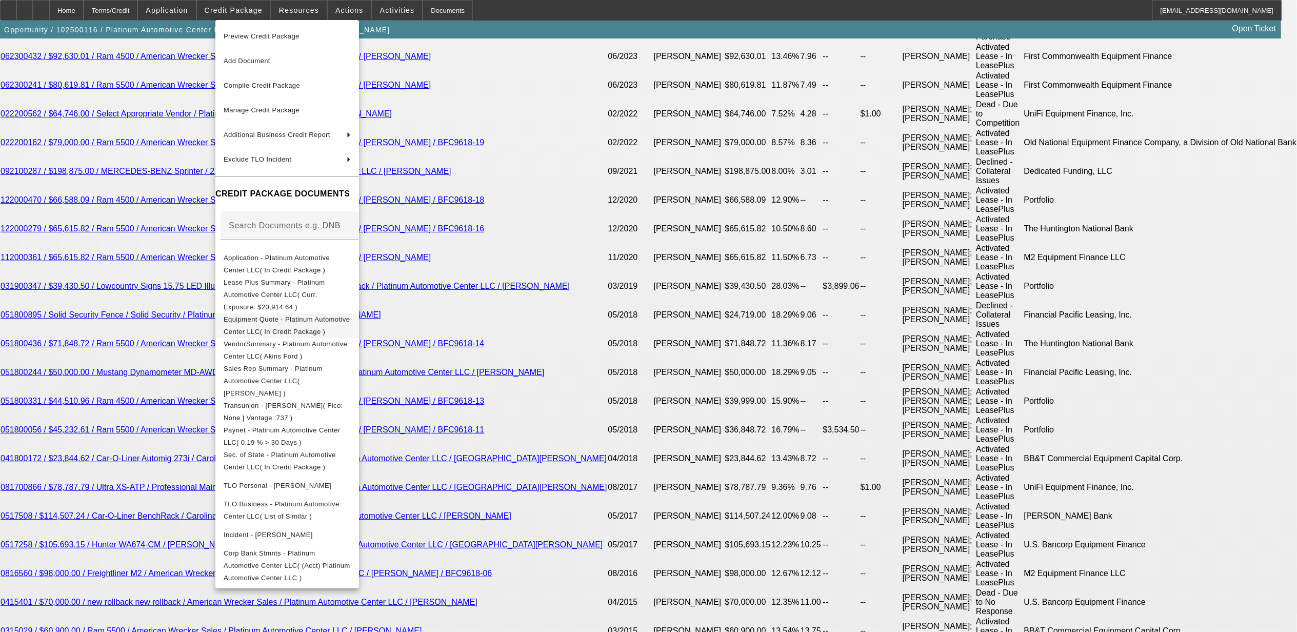
click at [300, 315] on span "Equipment Quote - Platinum Automotive Center LLC( In Credit Package )" at bounding box center [287, 325] width 126 height 20
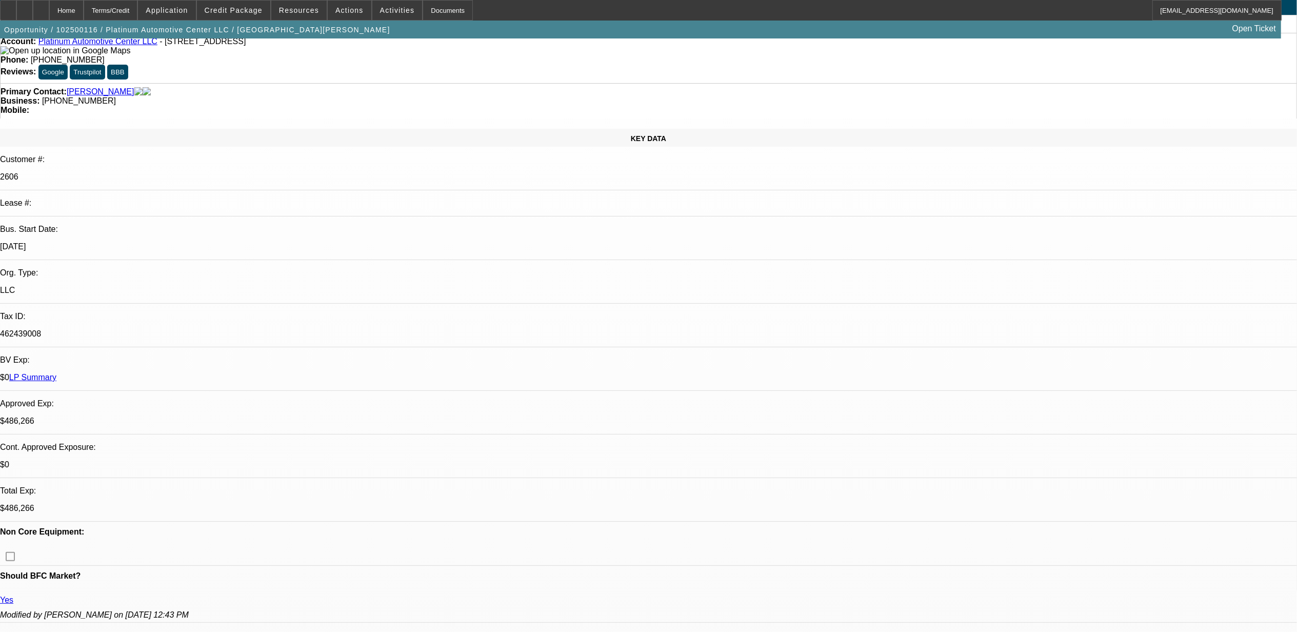
scroll to position [0, 0]
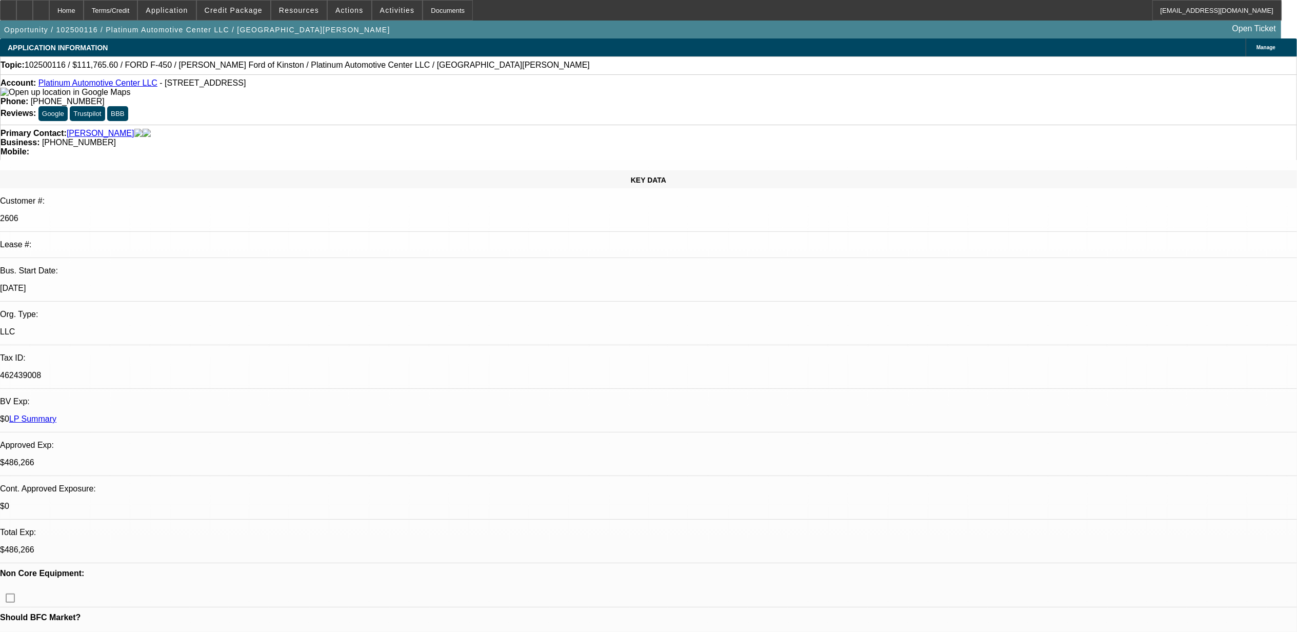
select select "0"
select select "2"
select select "0"
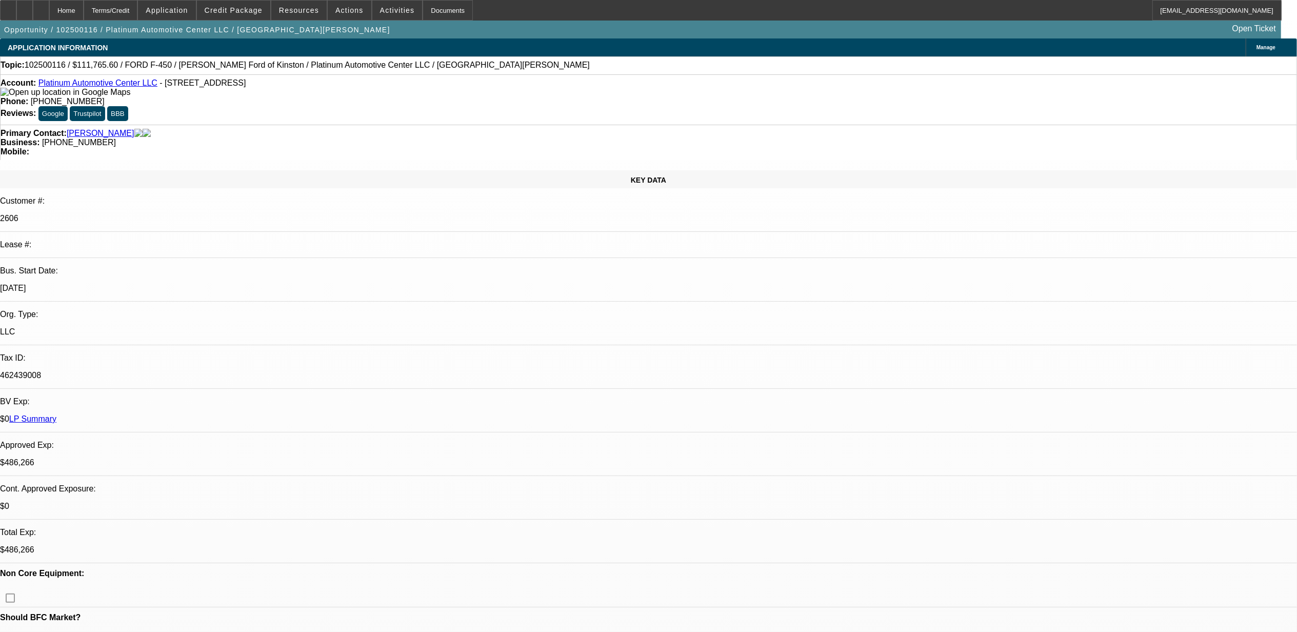
select select "2"
select select "0"
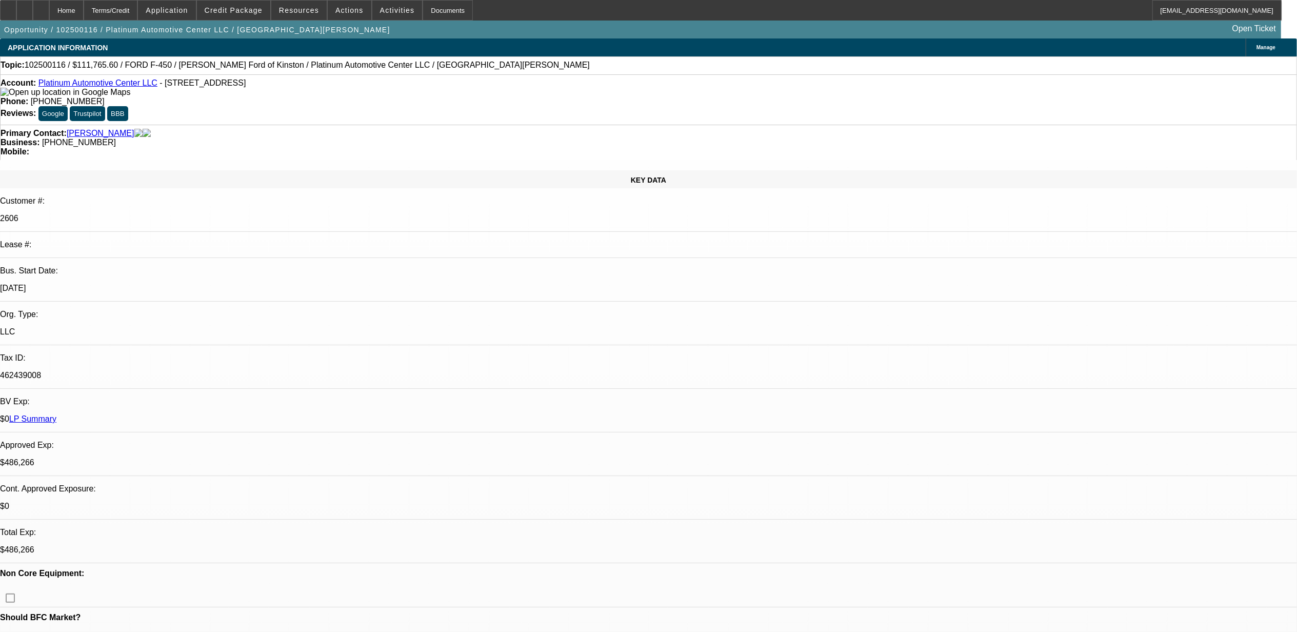
select select "0"
select select "1"
select select "2"
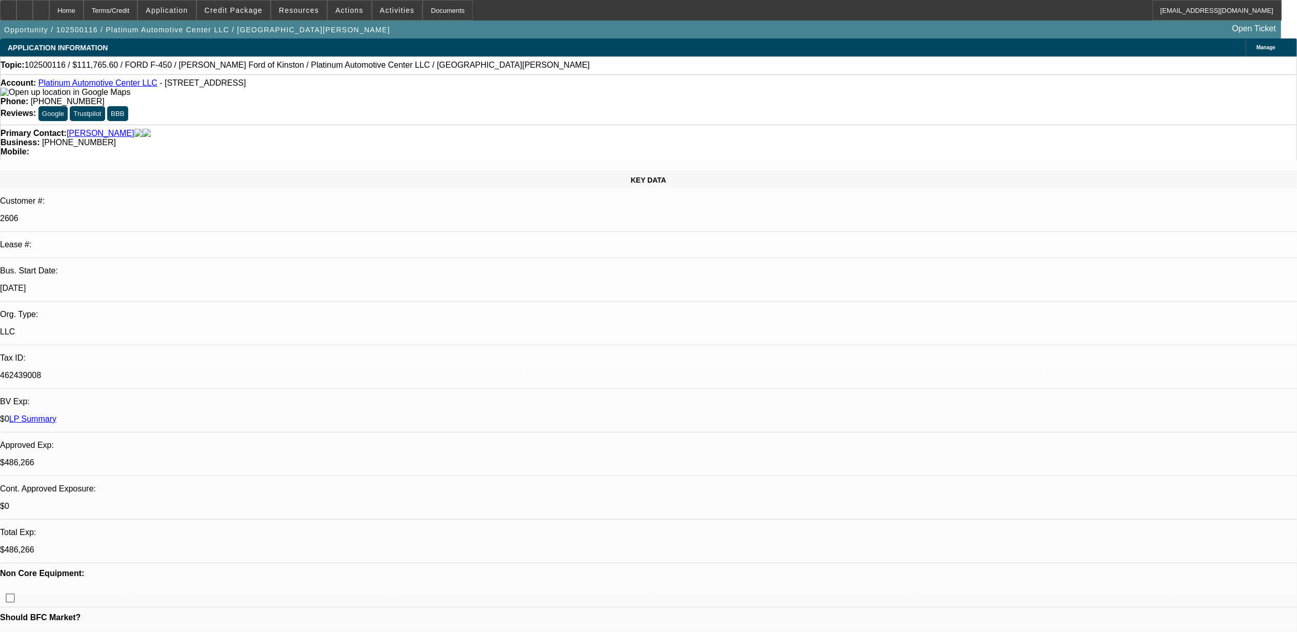
select select "6"
select select "1"
select select "2"
select select "6"
select select "1"
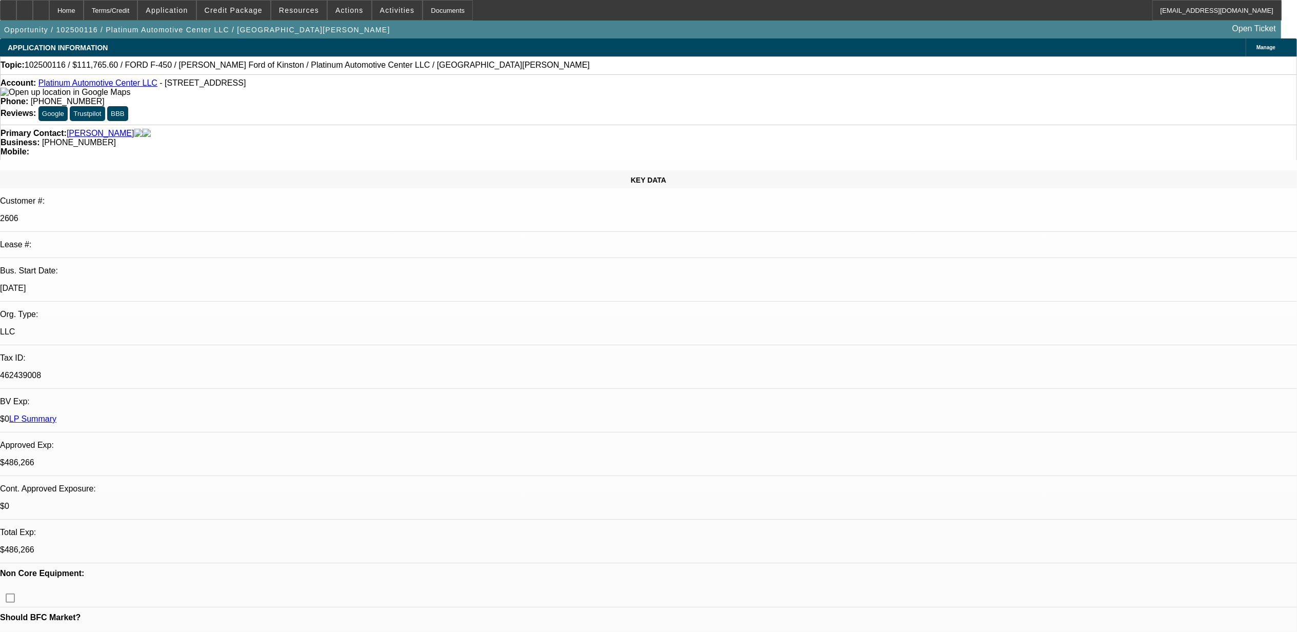
select select "3"
select select "6"
select select "1"
select select "2"
select select "6"
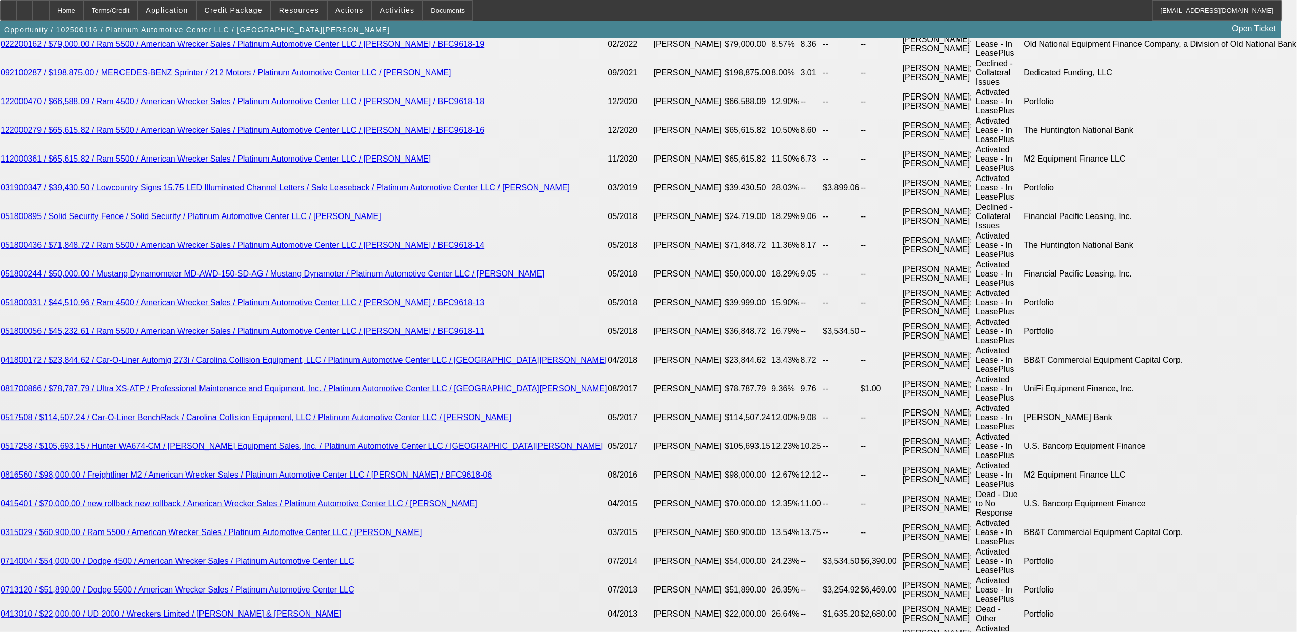
scroll to position [2013, 0]
click at [229, 3] on span at bounding box center [233, 10] width 73 height 25
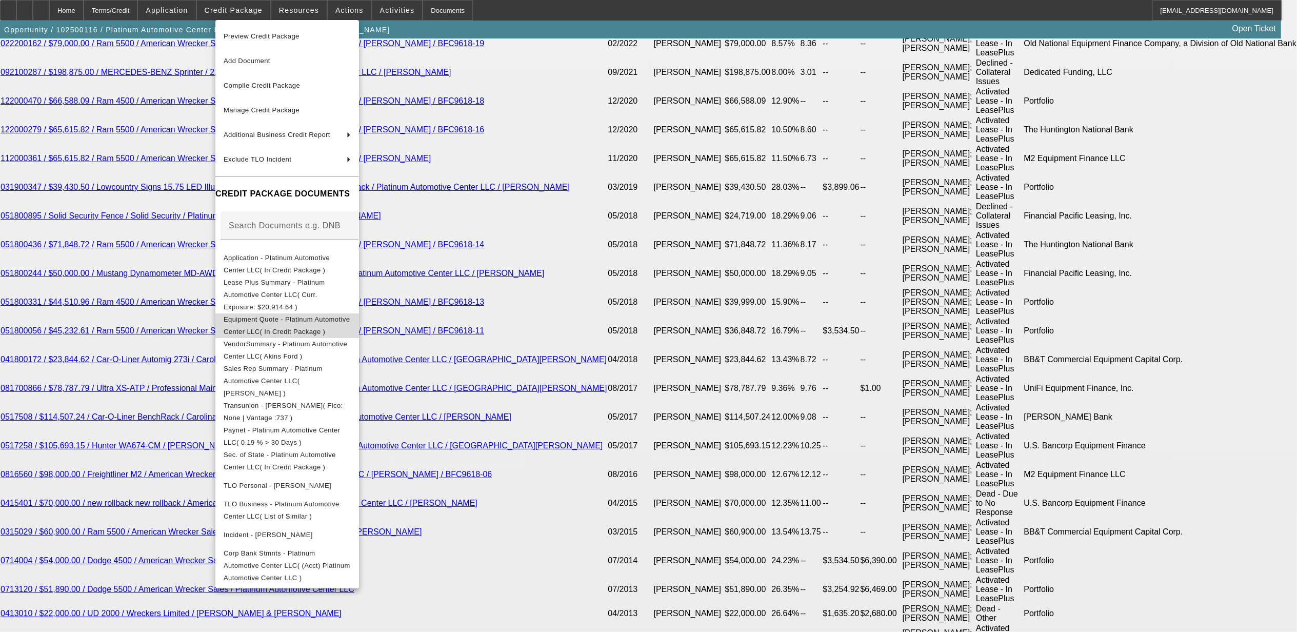
click at [306, 315] on span "Equipment Quote - Platinum Automotive Center LLC( In Credit Package )" at bounding box center [287, 325] width 126 height 20
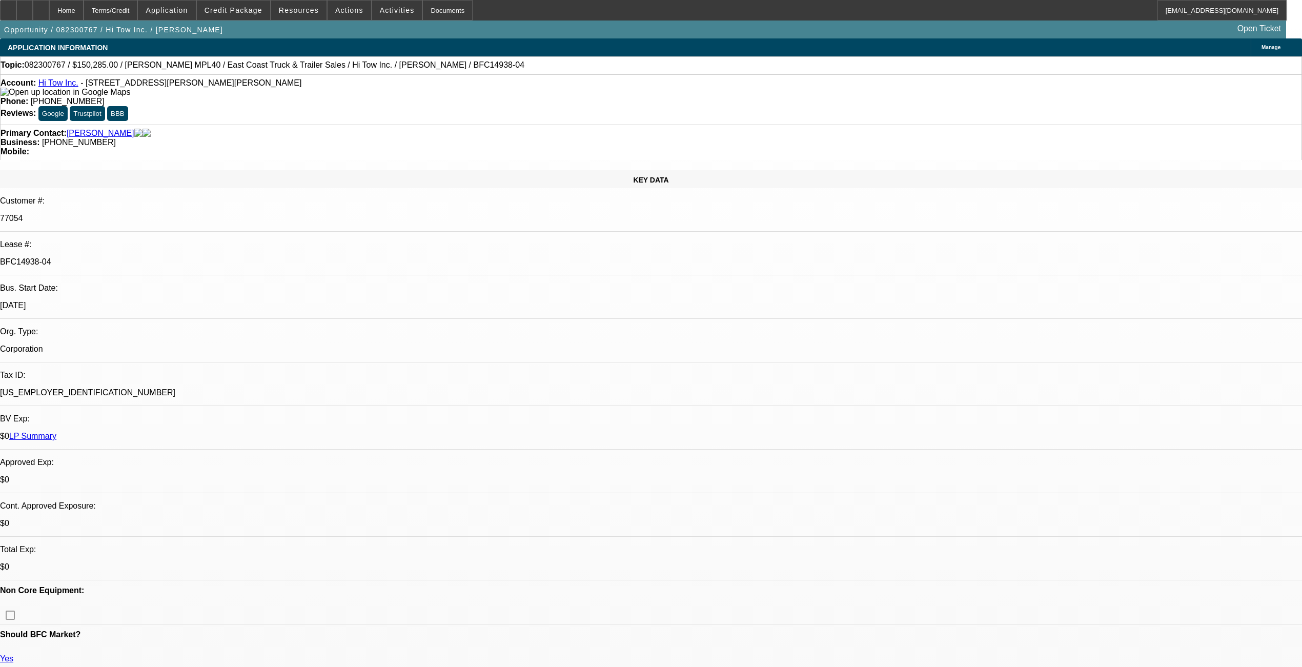
select select "0"
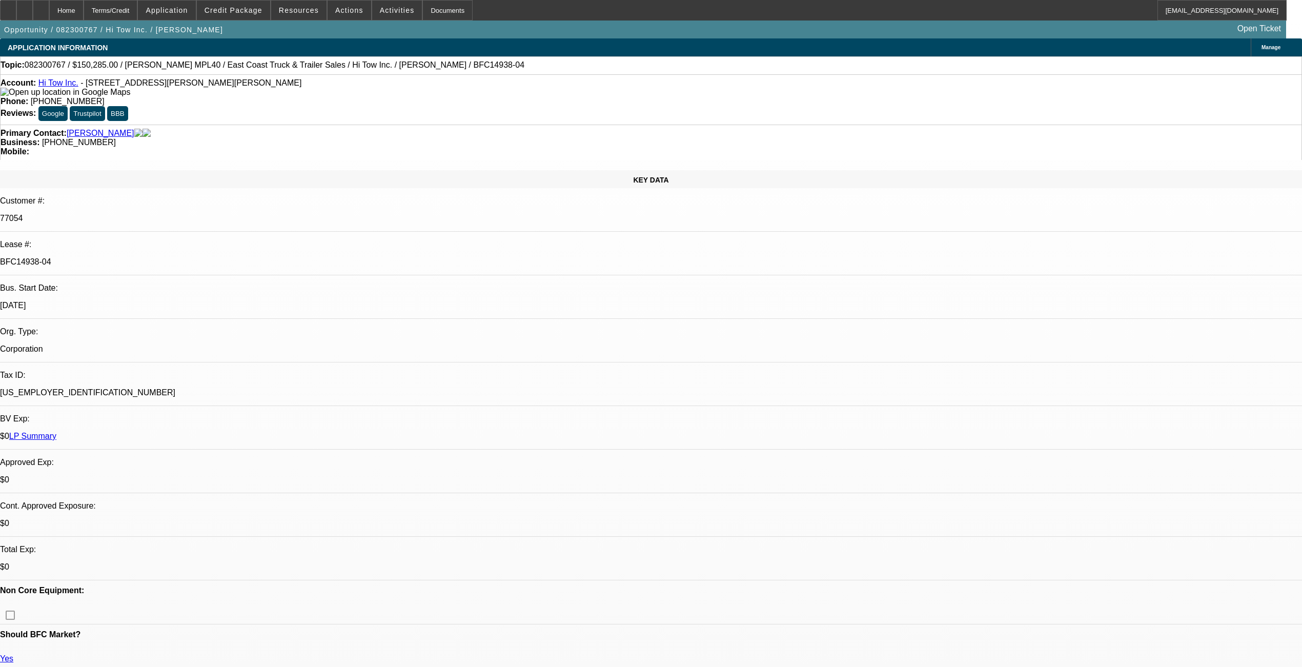
select select "0"
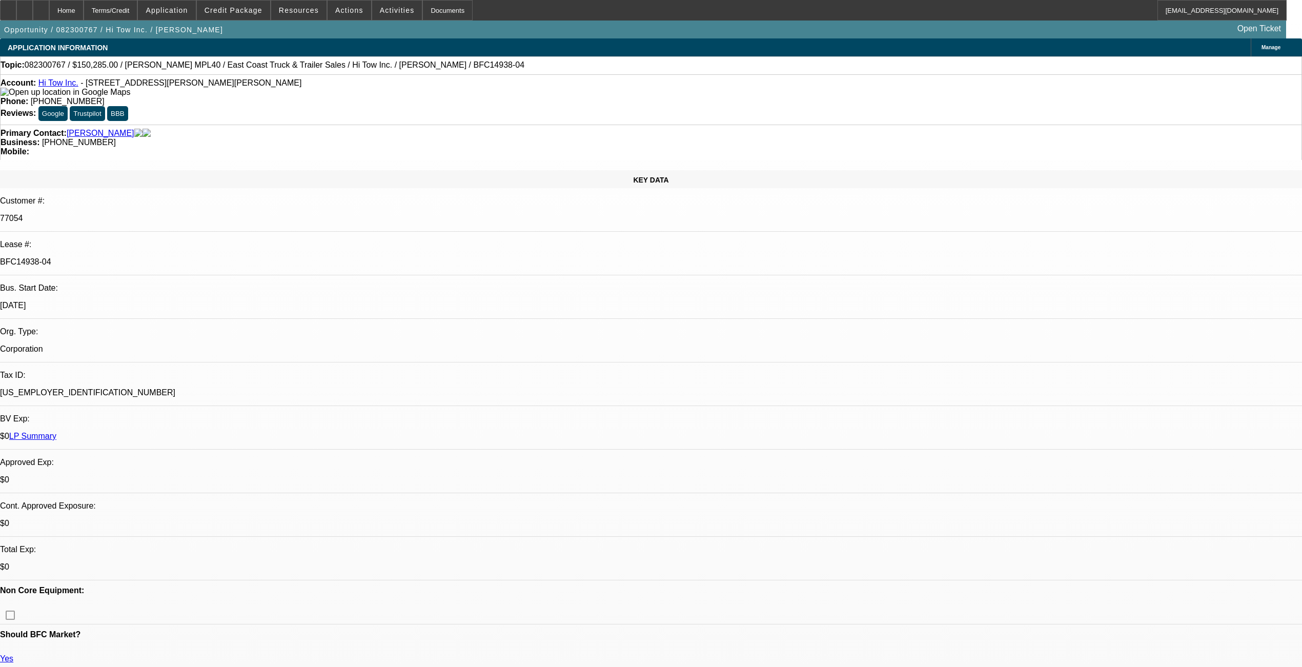
select select "0"
select select "1"
select select "2"
select select "6"
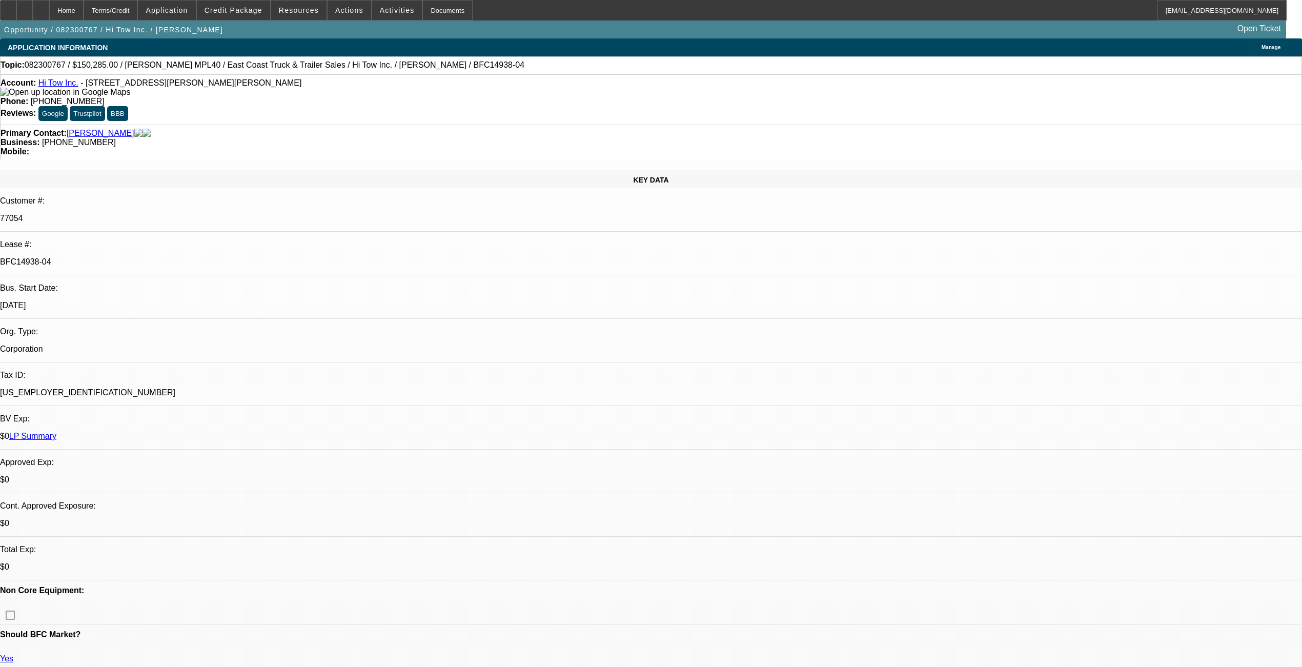
select select "1"
select select "2"
select select "6"
select select "1"
select select "2"
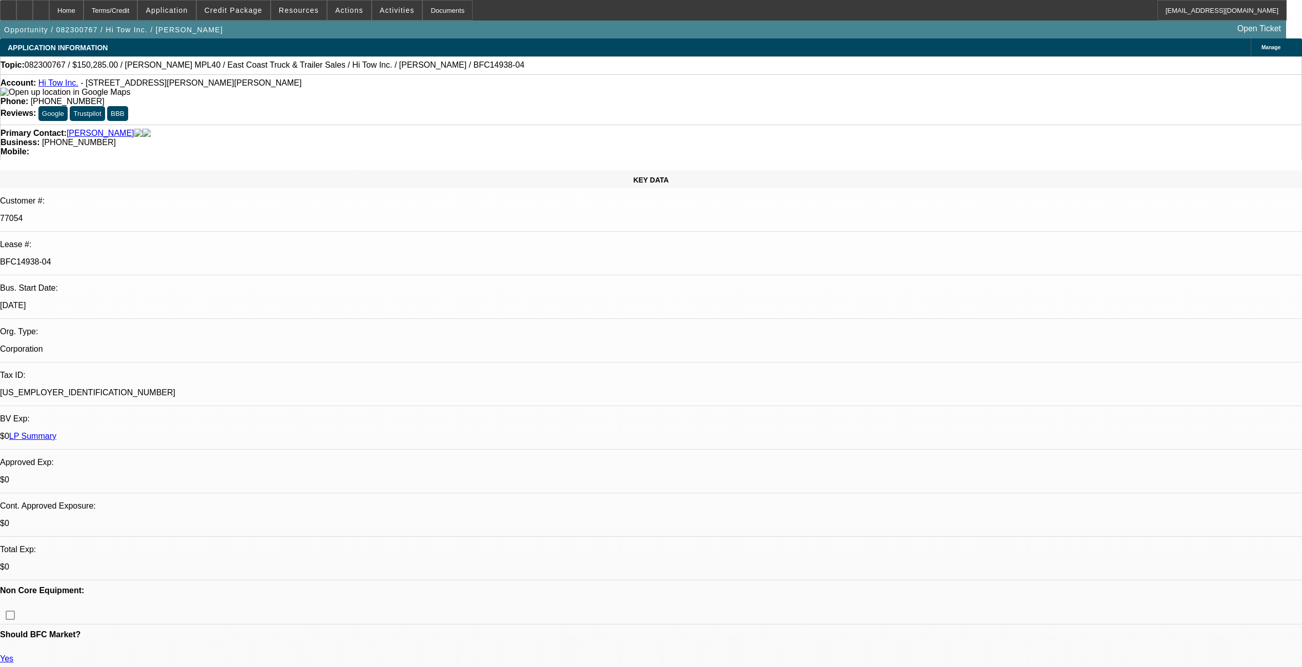
select select "6"
select select "1"
select select "2"
select select "6"
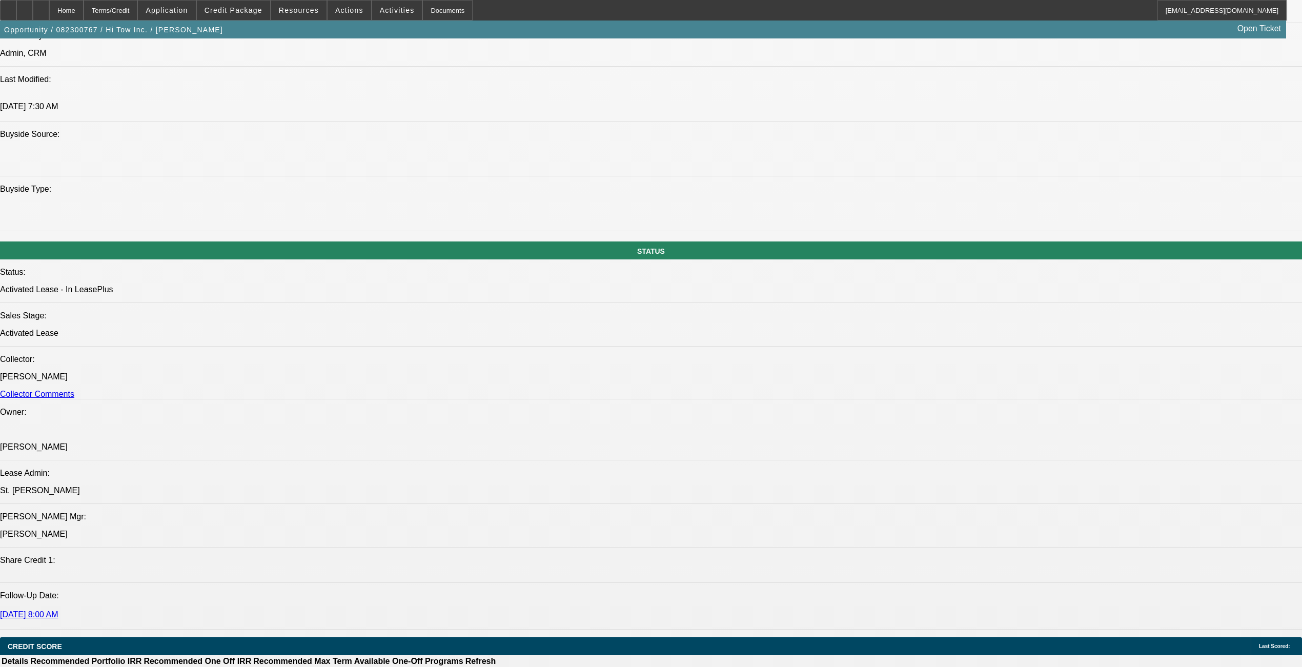
scroll to position [1299, 0]
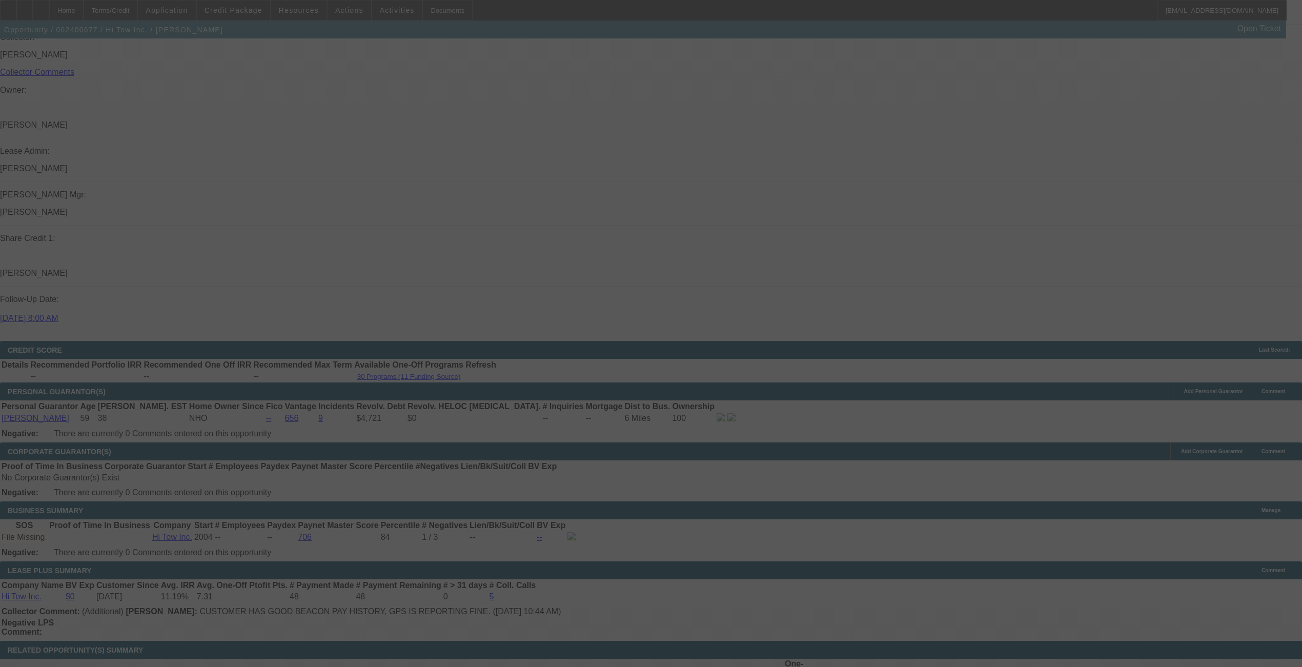
scroll to position [1289, 0]
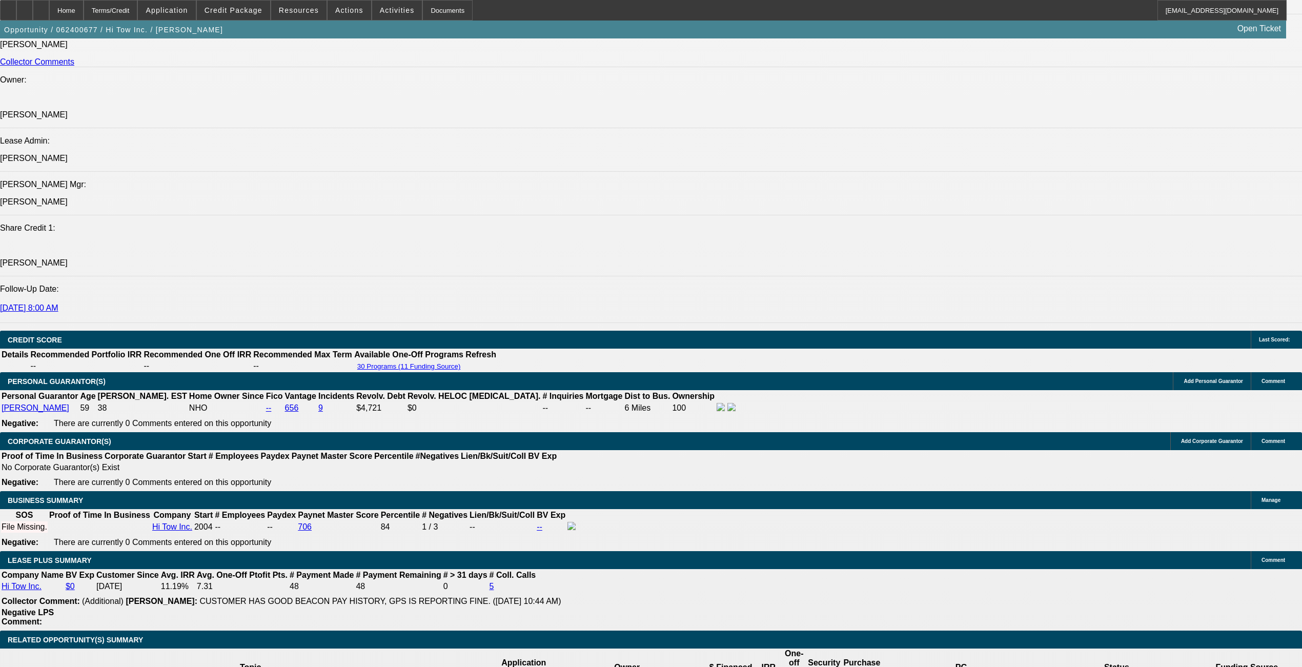
select select "0"
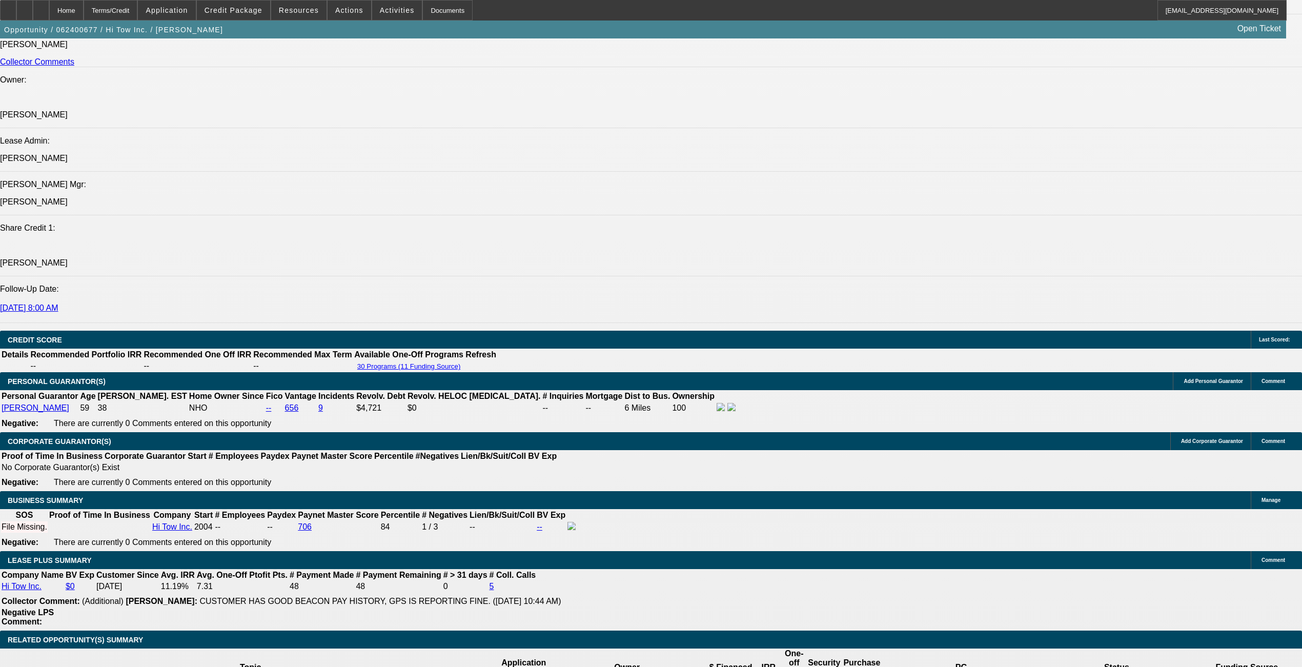
select select "0"
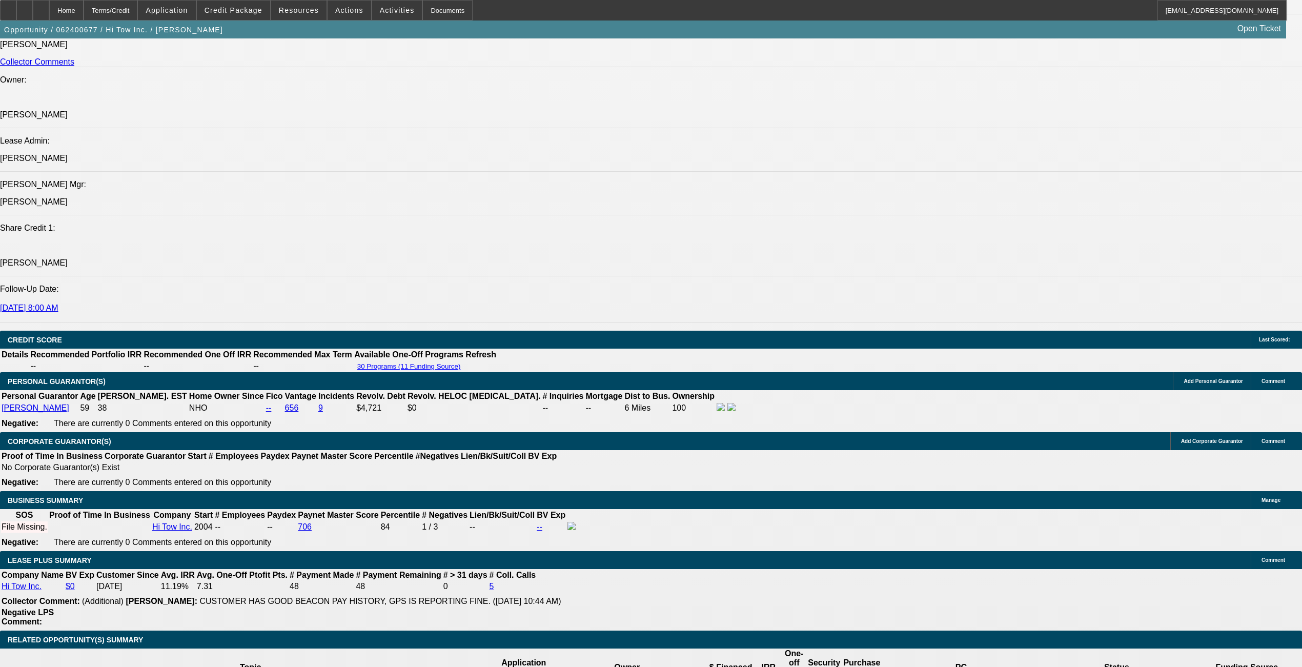
select select "0"
select select "1"
select select "6"
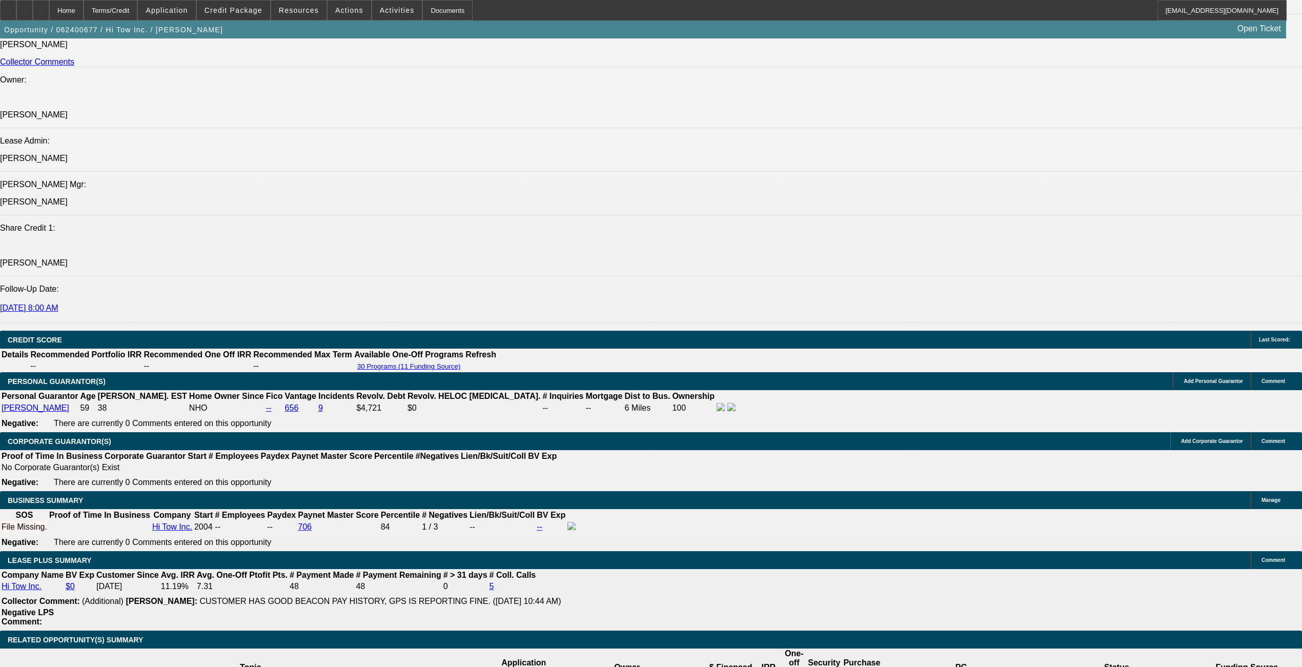
select select "1"
select select "2"
select select "6"
select select "1"
select select "2"
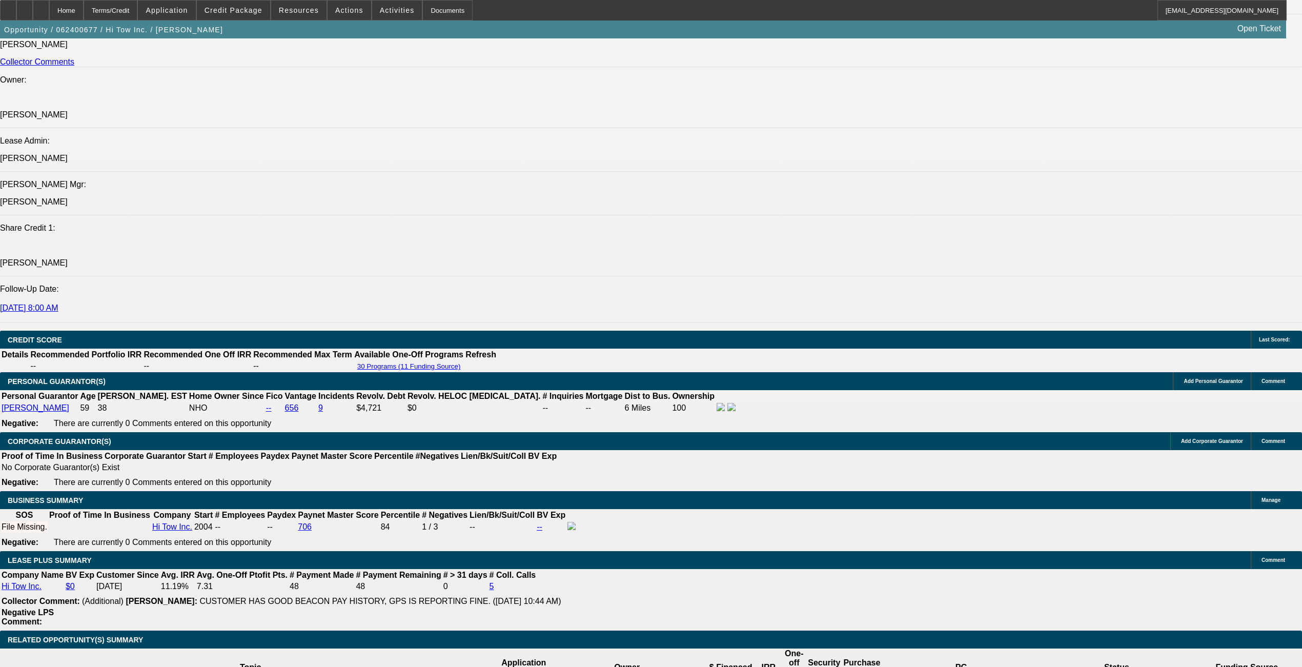
select select "6"
select select "1"
select select "2"
select select "6"
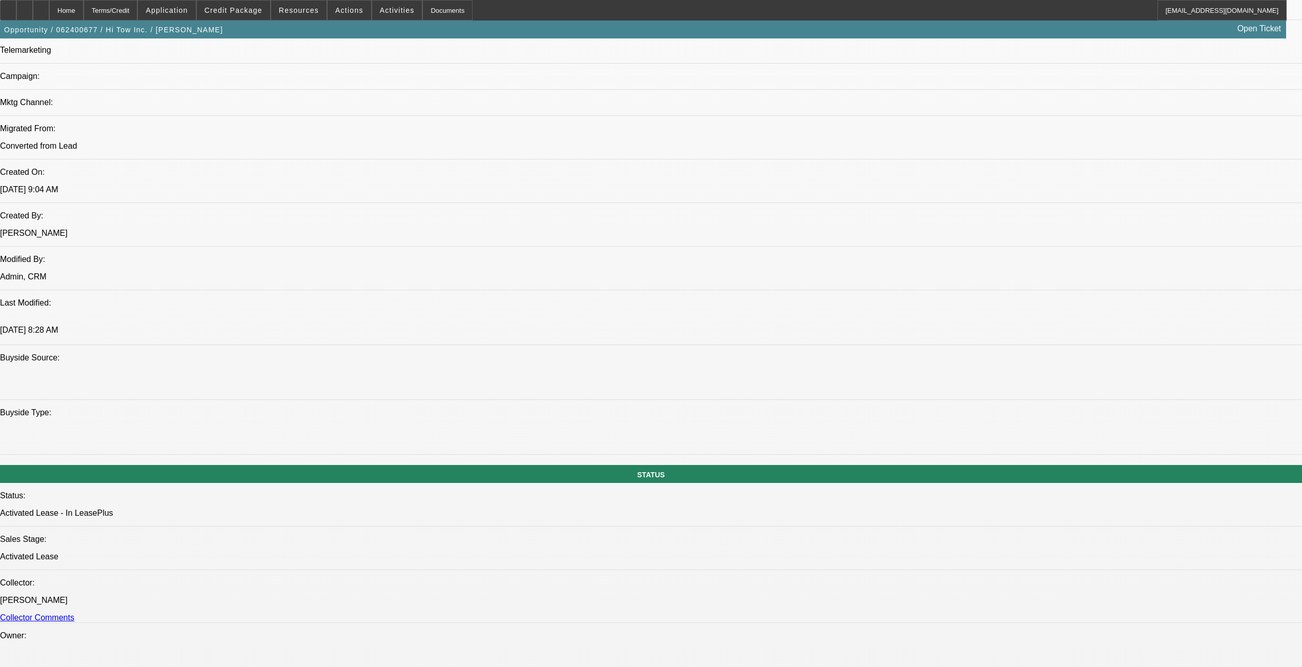
scroll to position [651, 0]
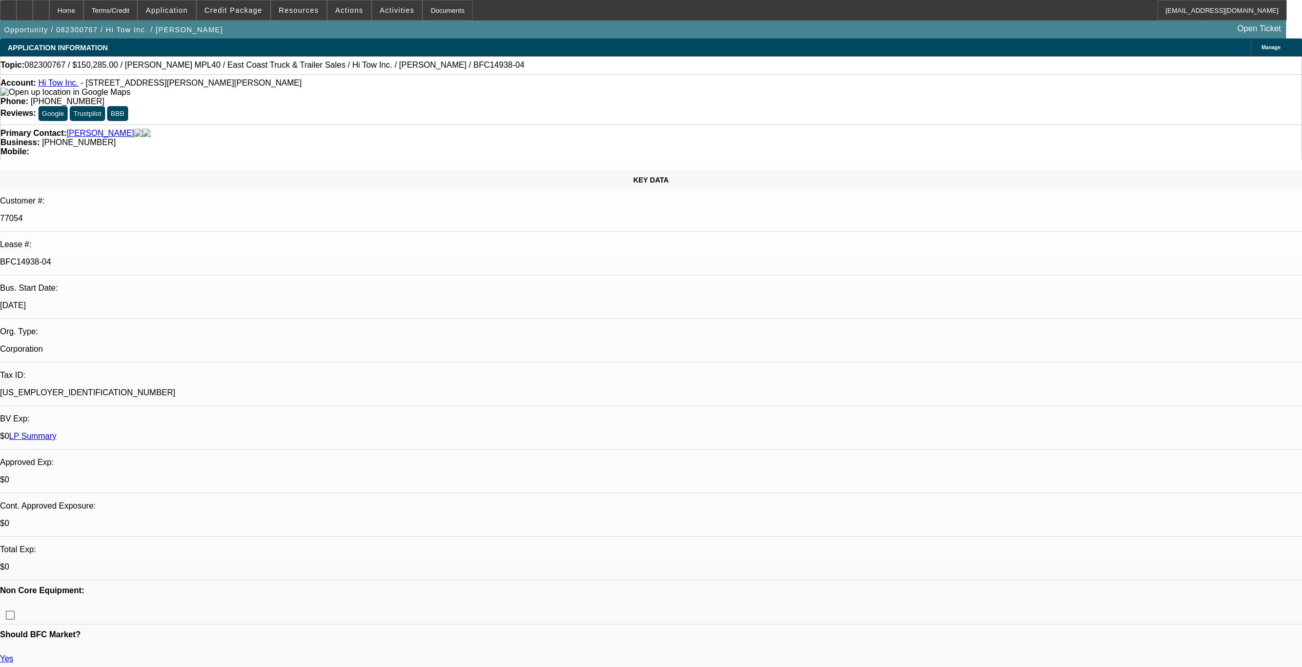
select select "0"
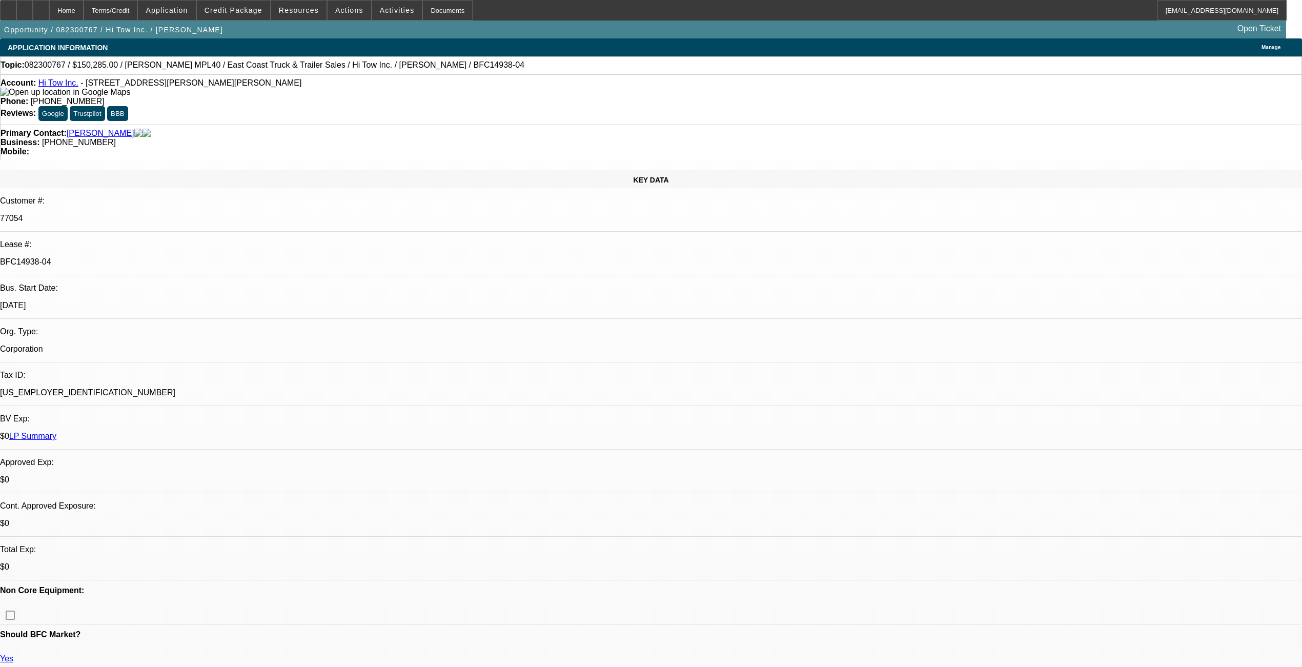
select select "0"
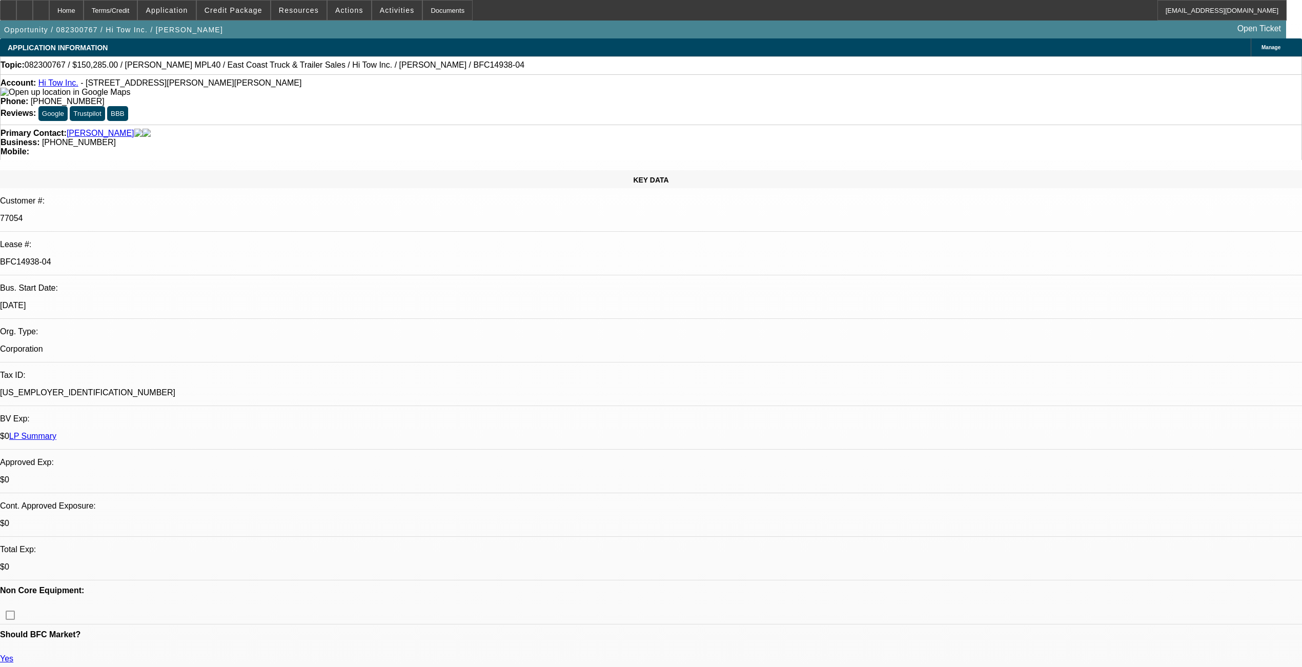
select select "0"
select select "1"
select select "2"
select select "6"
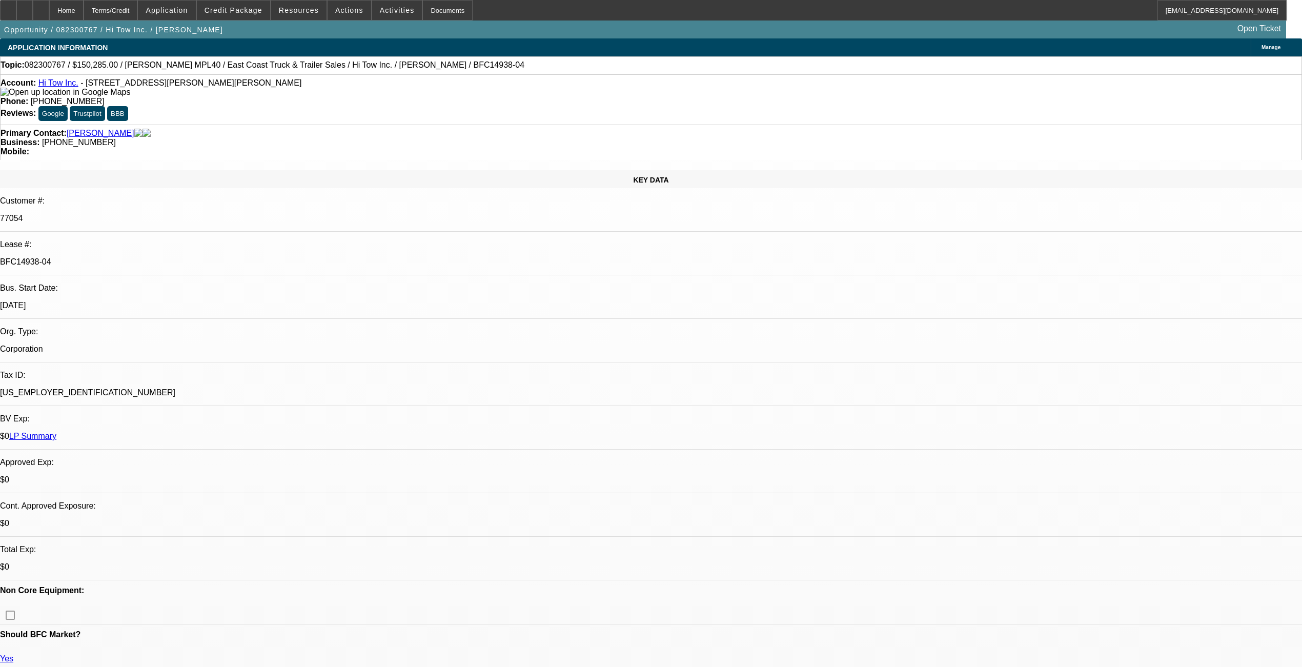
select select "1"
select select "2"
select select "6"
select select "1"
select select "2"
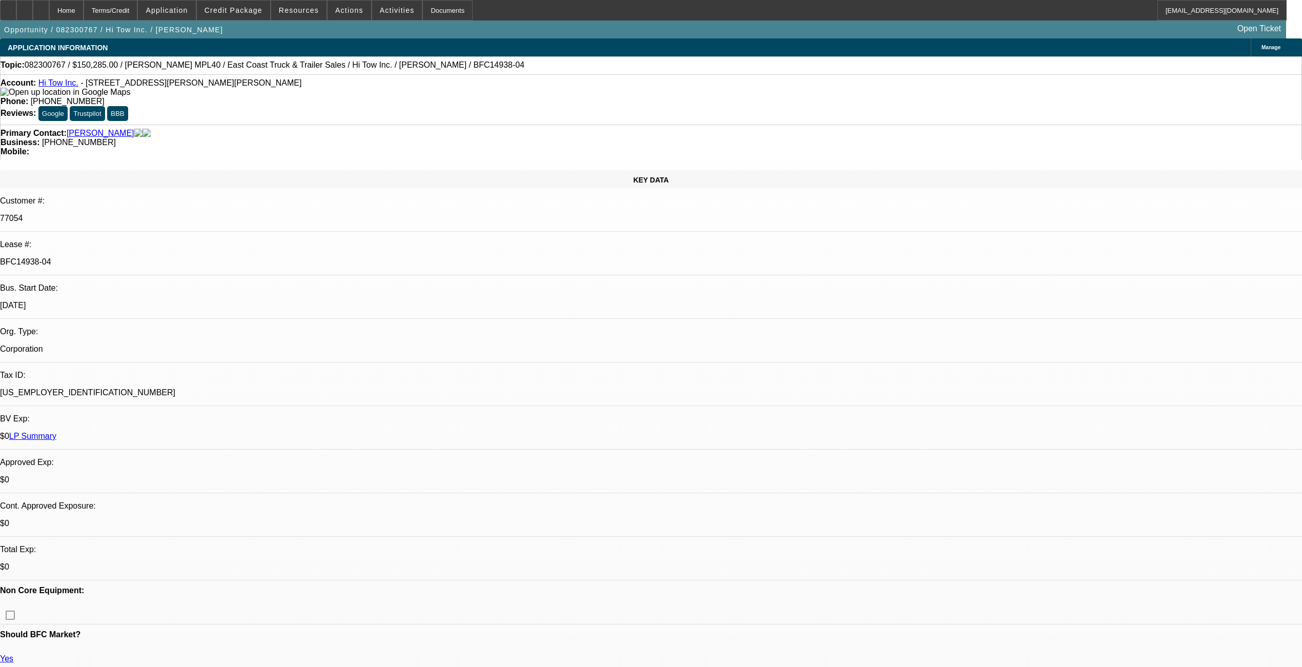
select select "6"
select select "1"
select select "2"
select select "6"
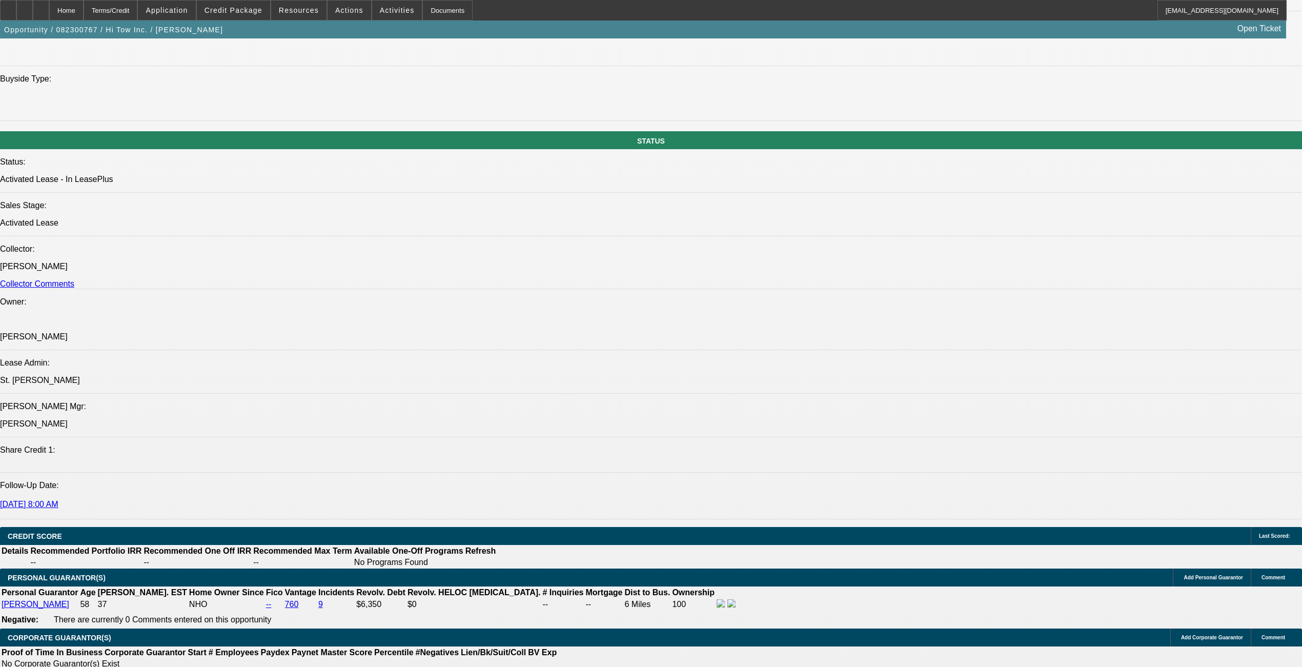
scroll to position [1094, 0]
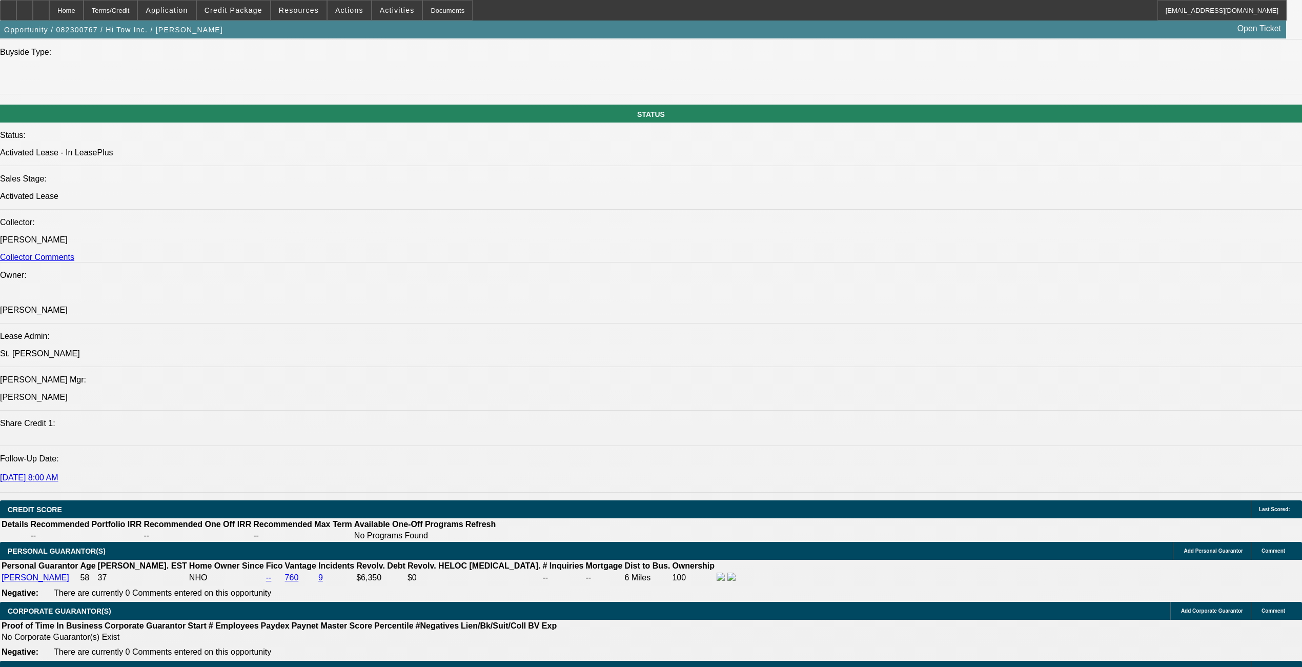
drag, startPoint x: 61, startPoint y: 332, endPoint x: 192, endPoint y: 358, distance: 133.7
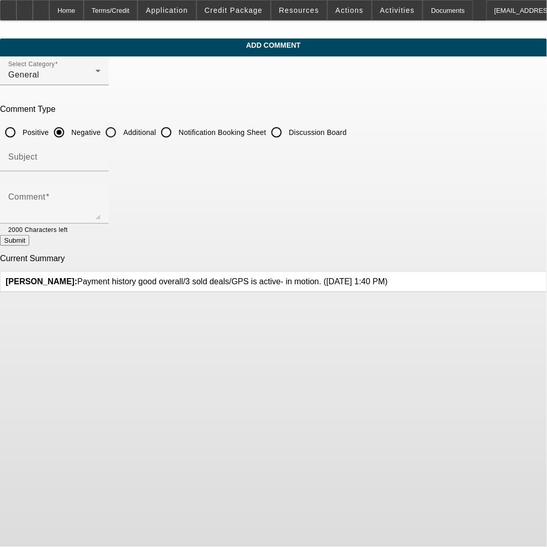
click at [121, 130] on input "Additional" at bounding box center [110, 132] width 21 height 21
radio input "true"
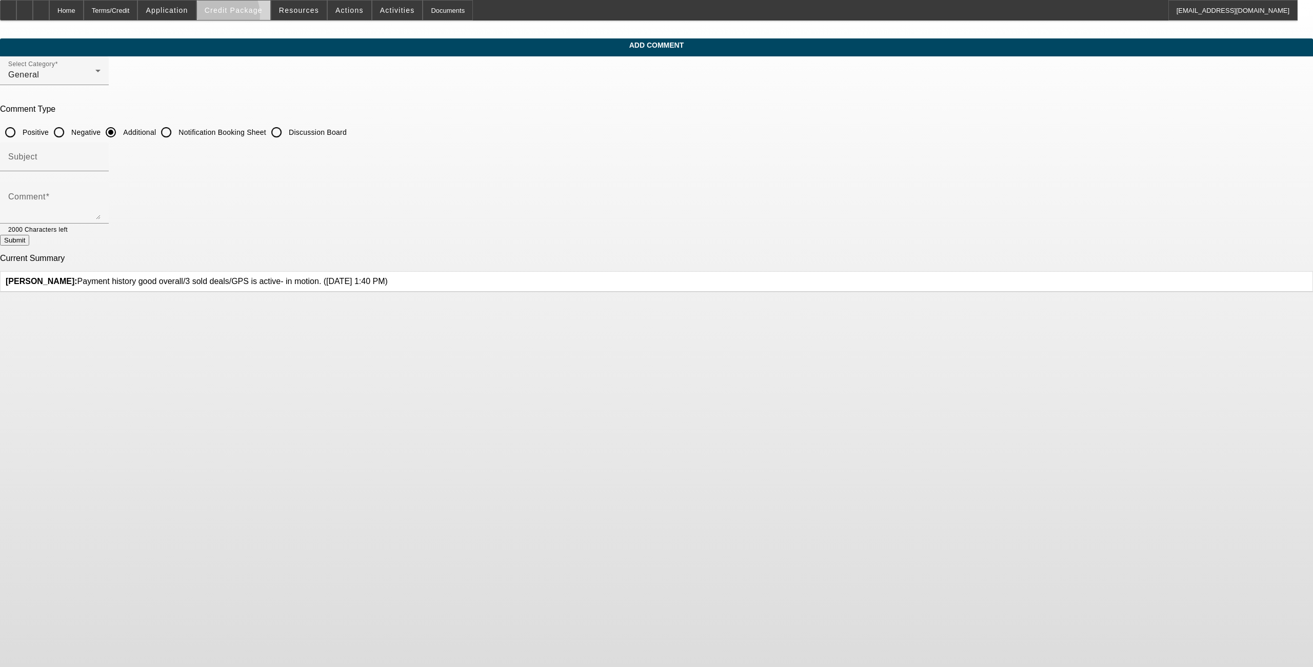
click at [233, 17] on span at bounding box center [233, 10] width 73 height 25
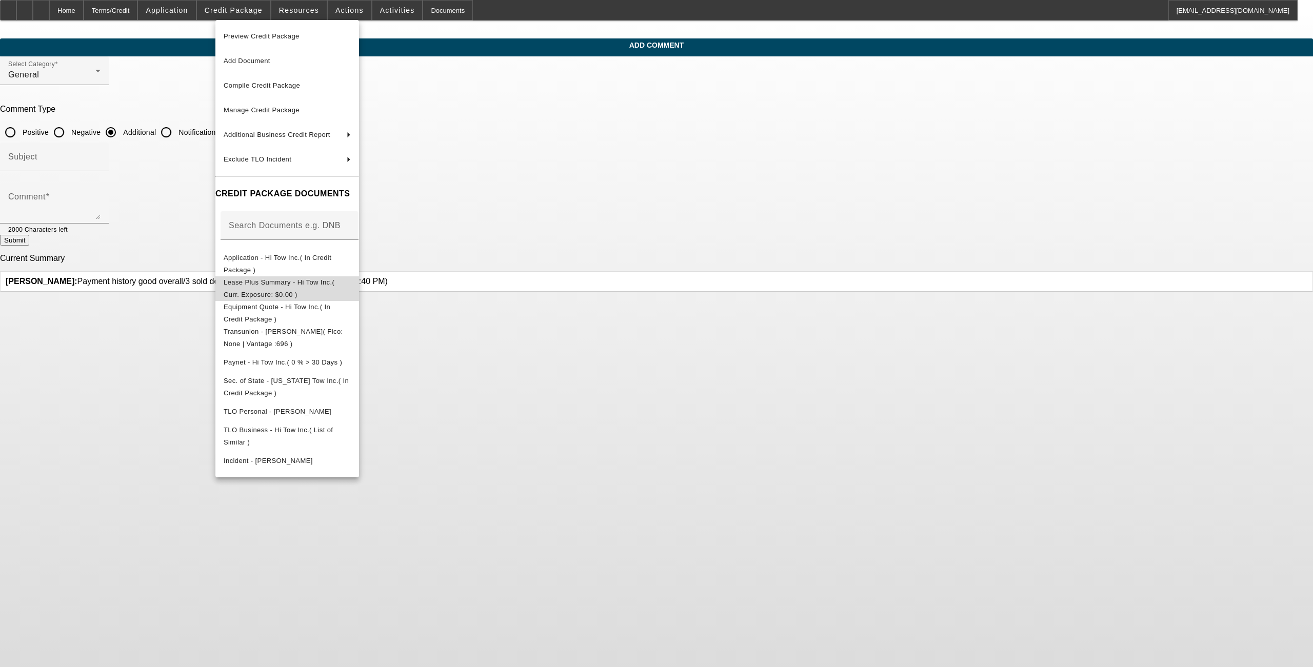
click at [267, 295] on button "Lease Plus Summary - Hi Tow Inc.( Curr. Exposure: $0.00 )" at bounding box center [287, 288] width 144 height 25
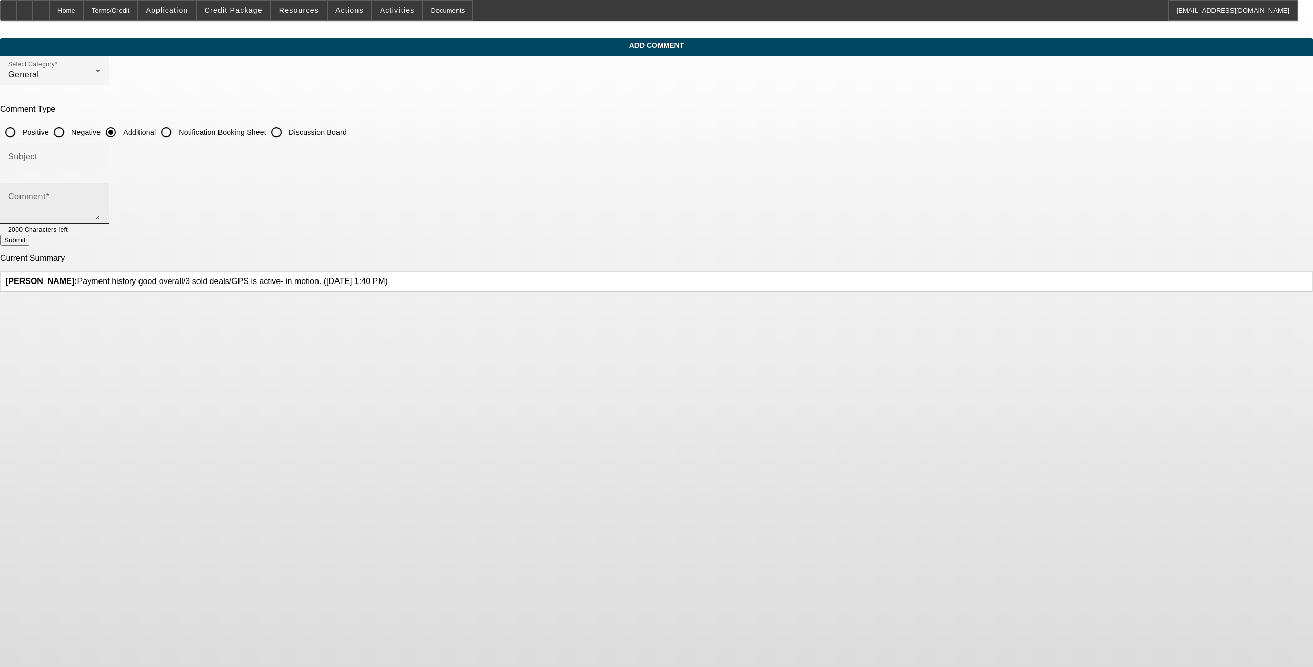
click at [100, 187] on div "Comment" at bounding box center [54, 203] width 92 height 41
paste textarea "Hi Tow Inc is a four-time BFC customer, dating back to 2018, with two trucks pa…"
type textarea "Hi Tow Inc is a four-time BFC customer, dating back to 2018, with two trucks pa…"
click at [29, 240] on button "Submit" at bounding box center [14, 240] width 29 height 11
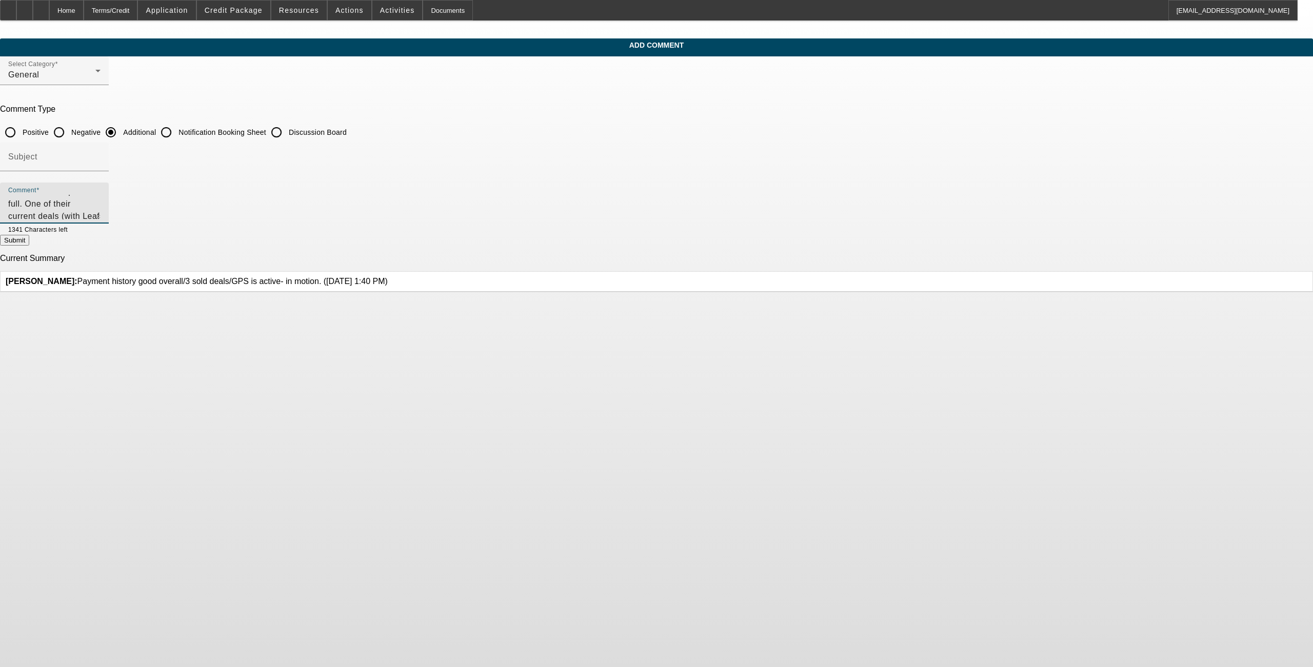
radio input "true"
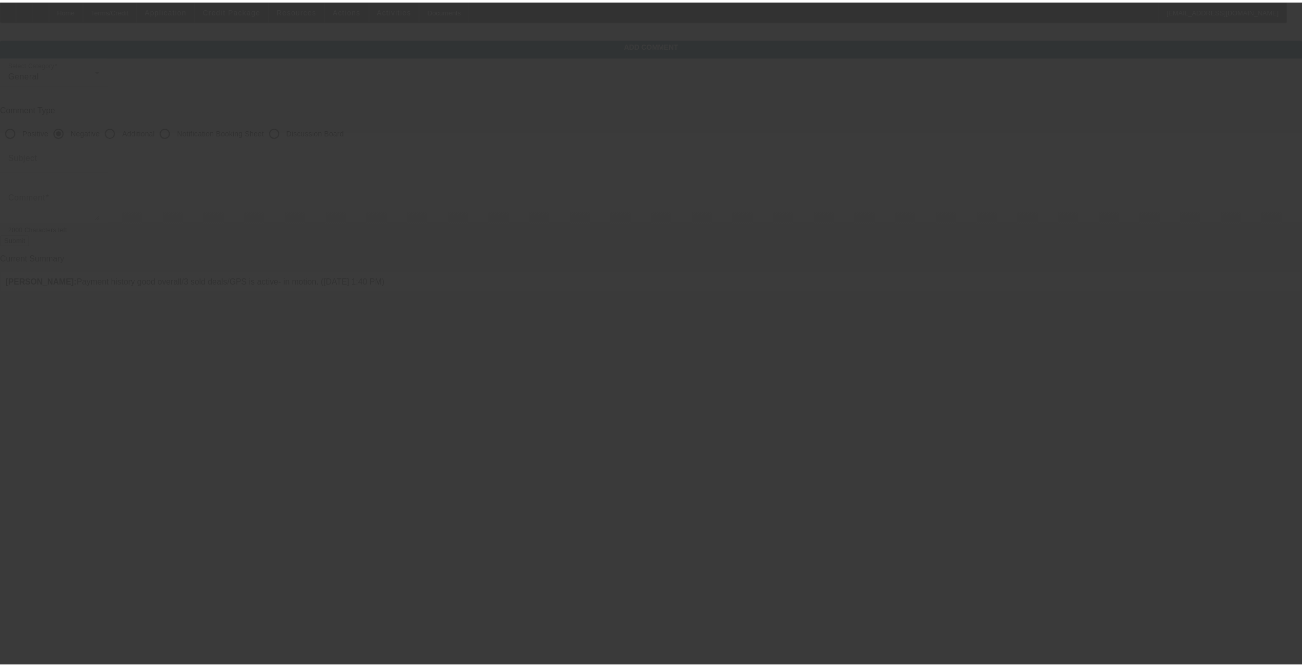
scroll to position [0, 0]
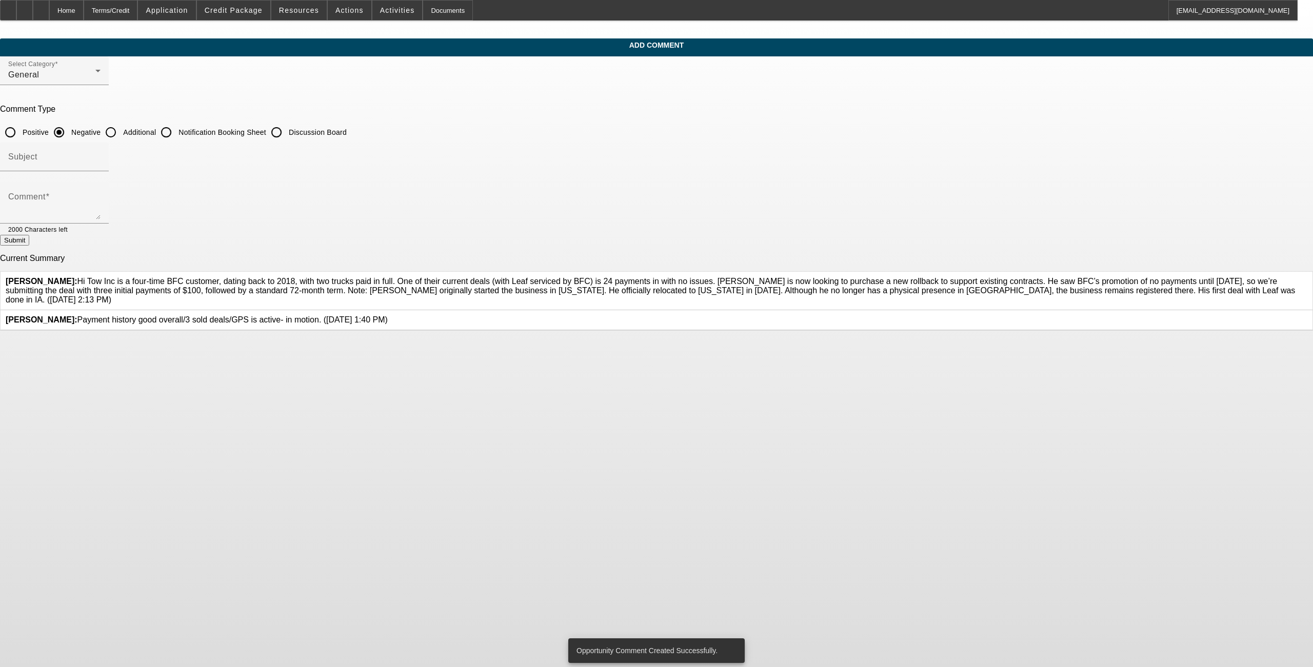
drag, startPoint x: 83, startPoint y: 11, endPoint x: 96, endPoint y: 46, distance: 37.0
click at [83, 11] on div "Home" at bounding box center [66, 10] width 34 height 21
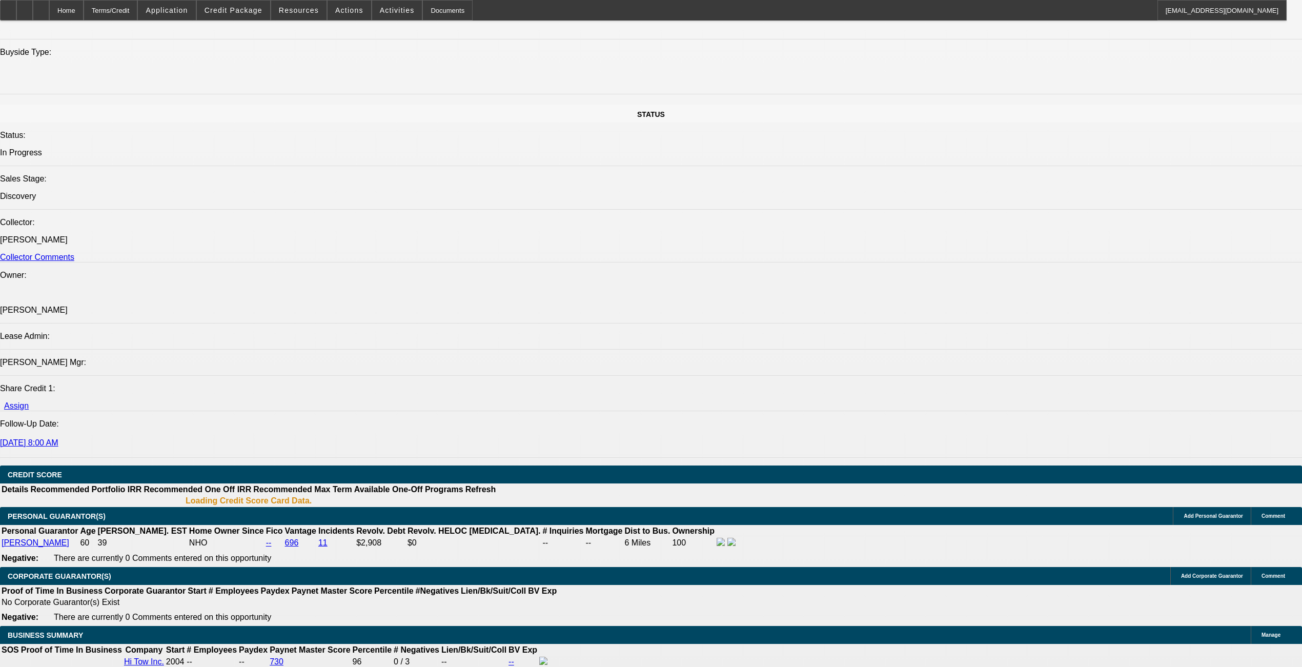
select select "0"
select select "2"
select select "0"
select select "6"
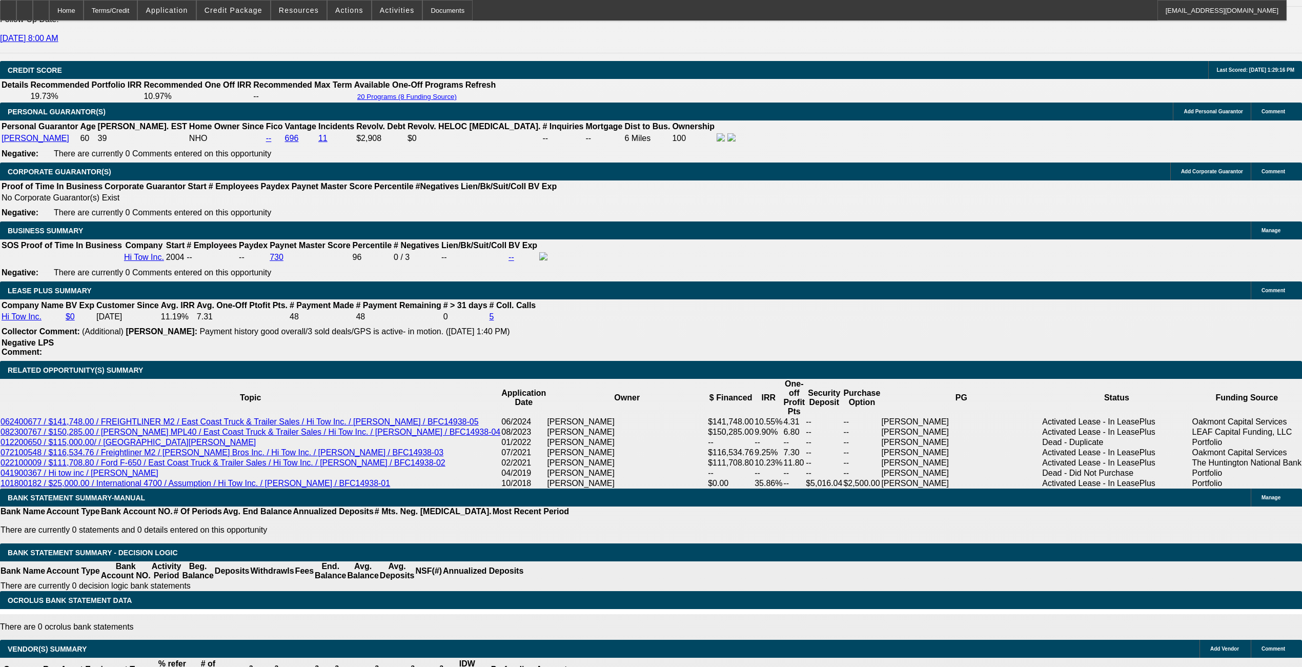
scroll to position [1528, 0]
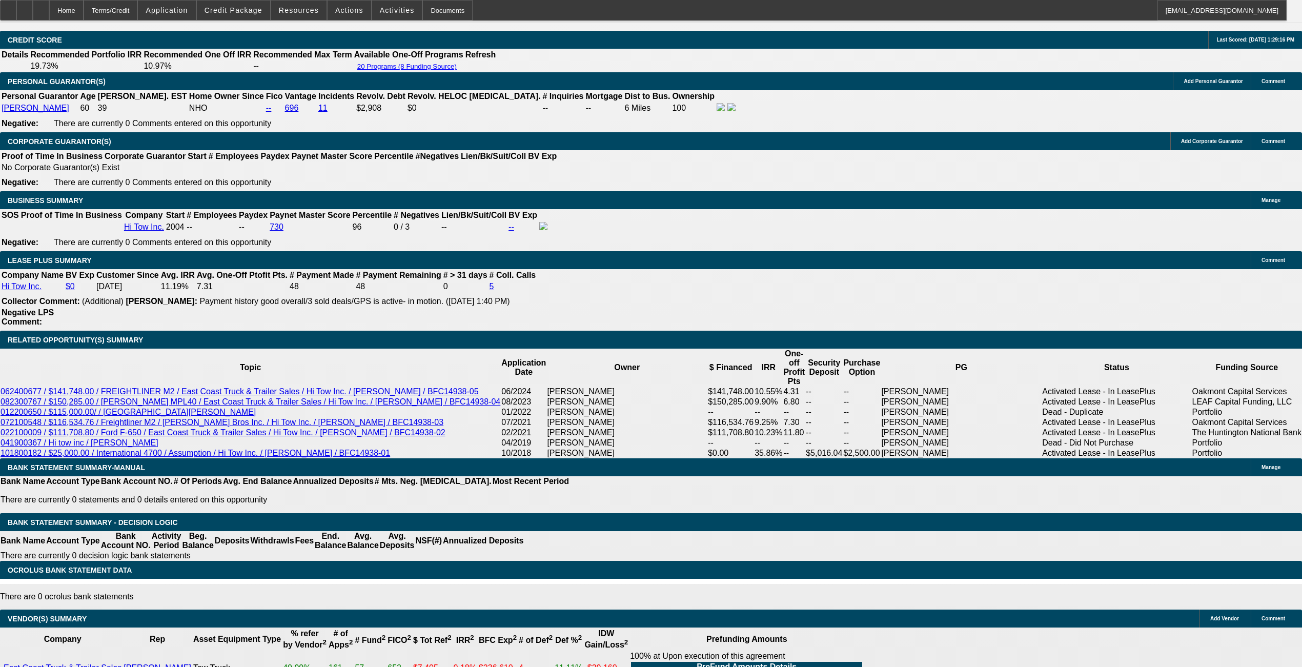
type input "8"
type input "UNKNOWN"
type input "$2,901.04"
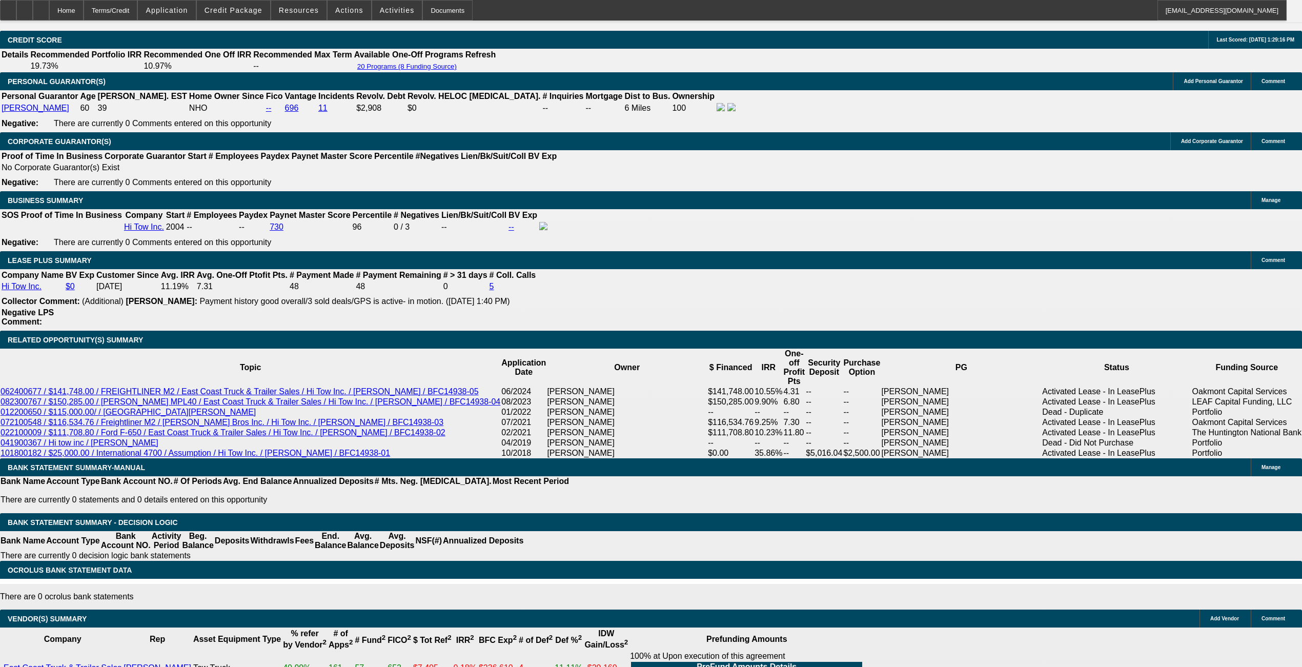
type input "$5,802.08"
type input "8.9"
type input "$2,974.29"
type input "$5,948.58"
type input "8.9"
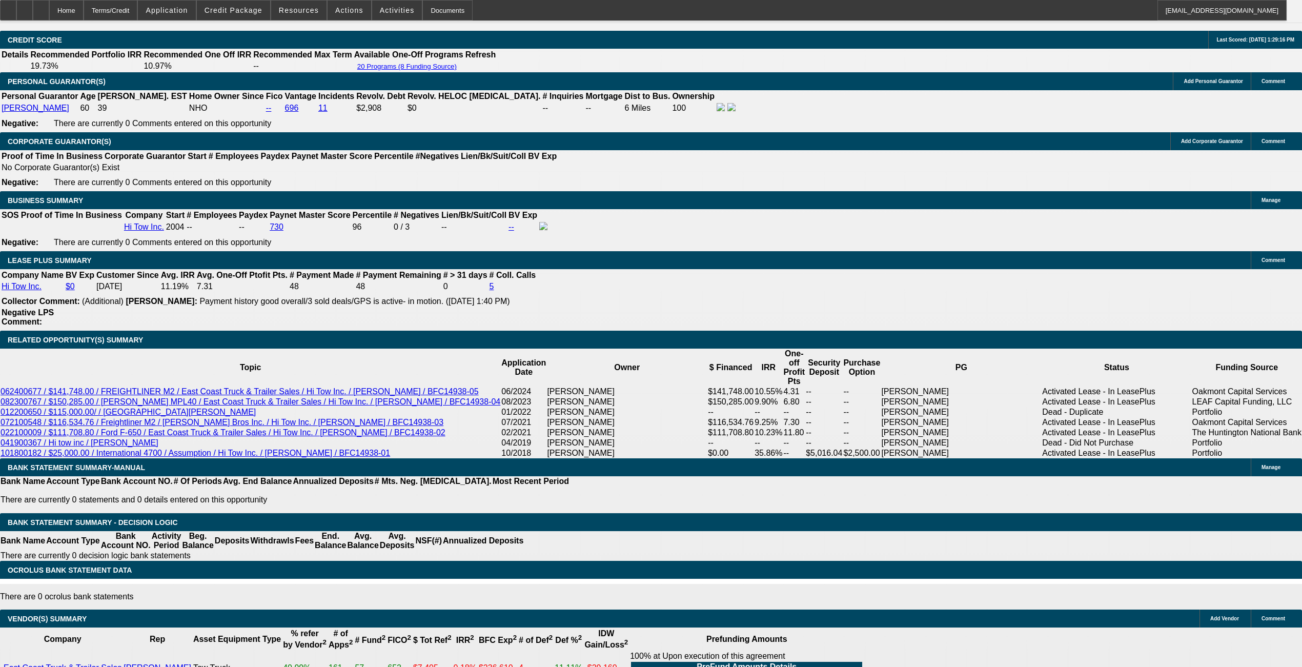
select select "0"
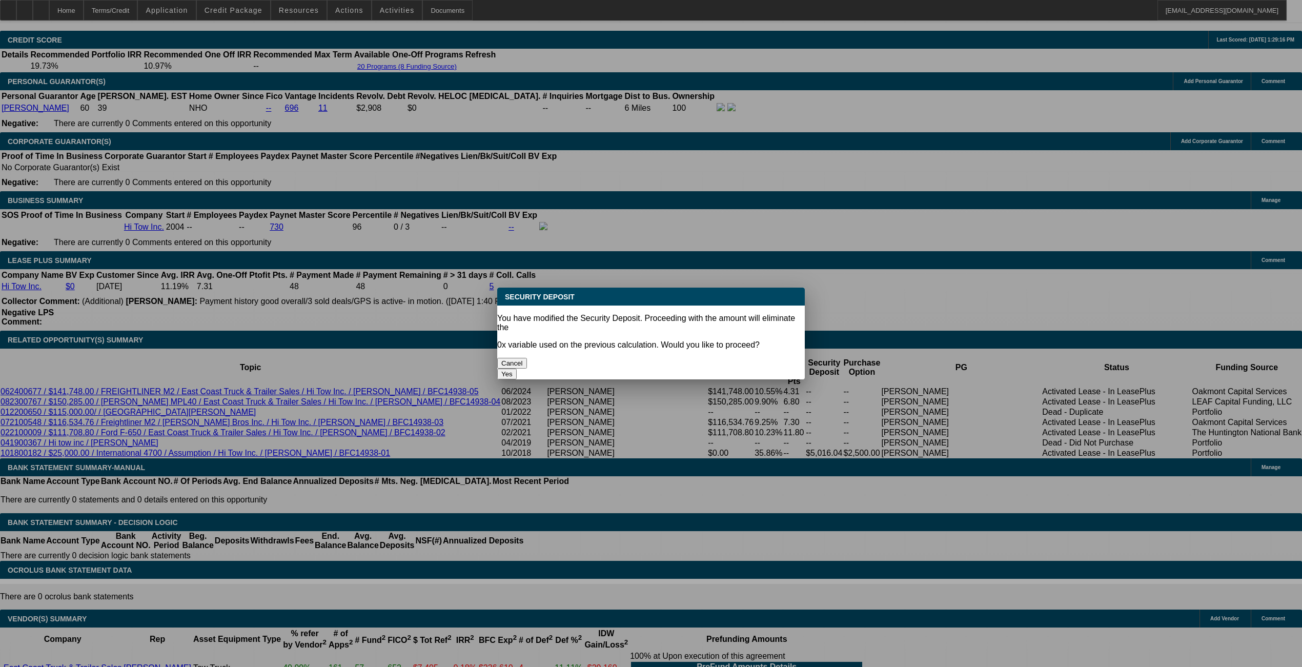
scroll to position [0, 0]
drag, startPoint x: 690, startPoint y: 353, endPoint x: 685, endPoint y: 353, distance: 5.2
click at [517, 369] on button "Yes" at bounding box center [506, 374] width 19 height 11
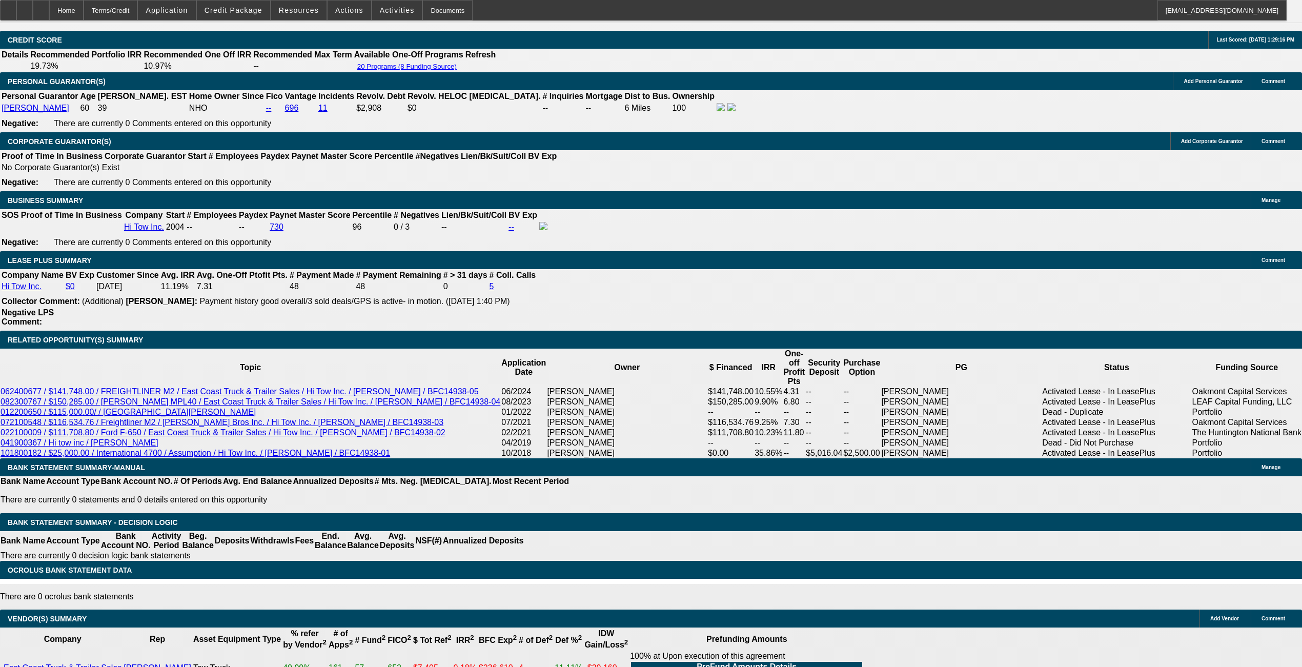
scroll to position [1528, 0]
type input "$0.00"
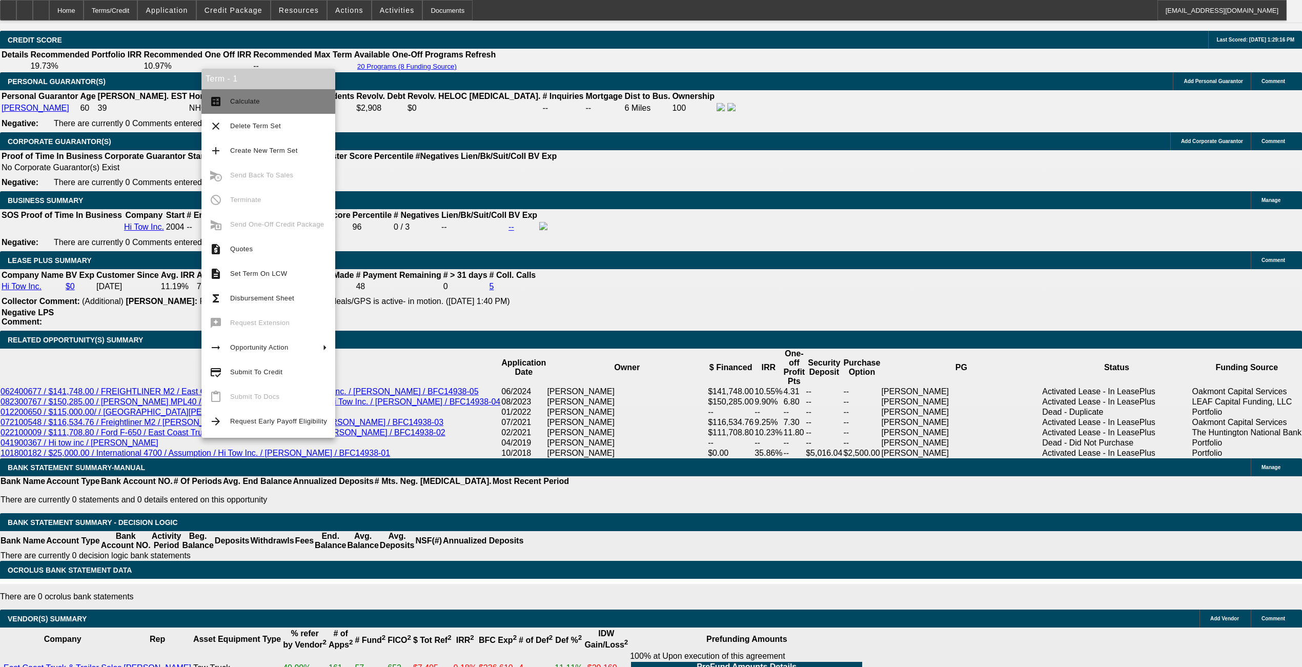
click at [238, 108] on button "calculate Calculate" at bounding box center [268, 101] width 134 height 25
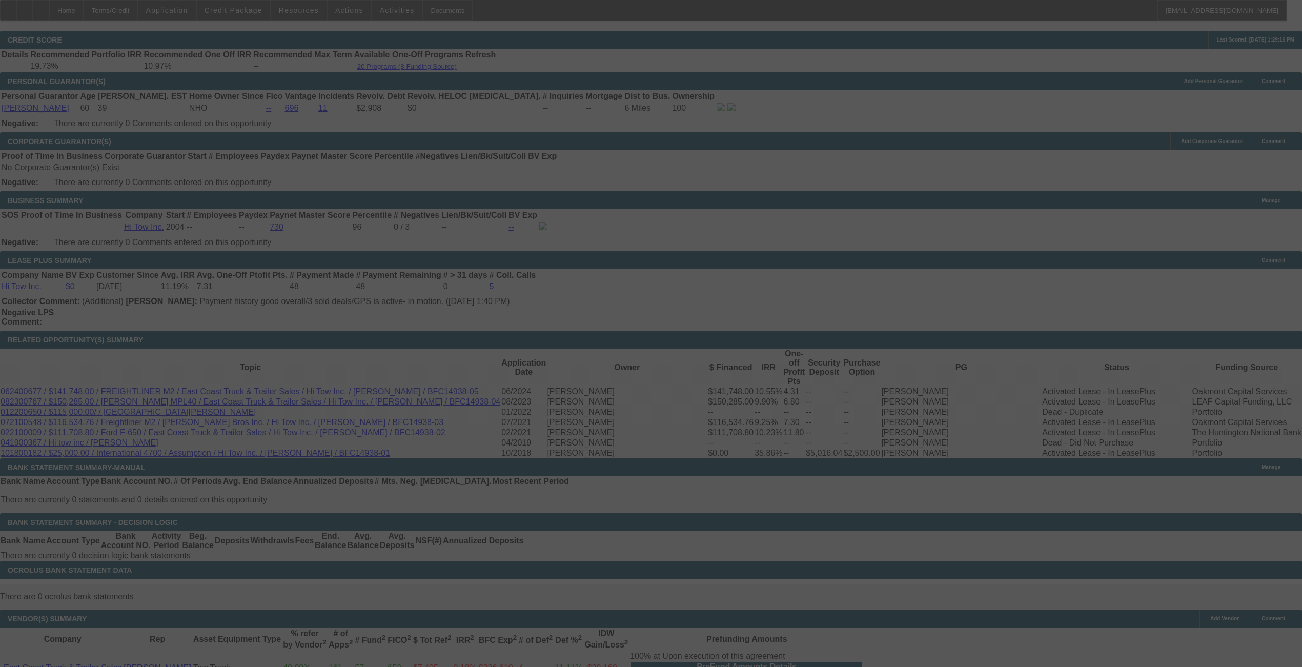
select select "0"
select select "2"
select select "0"
select select "6"
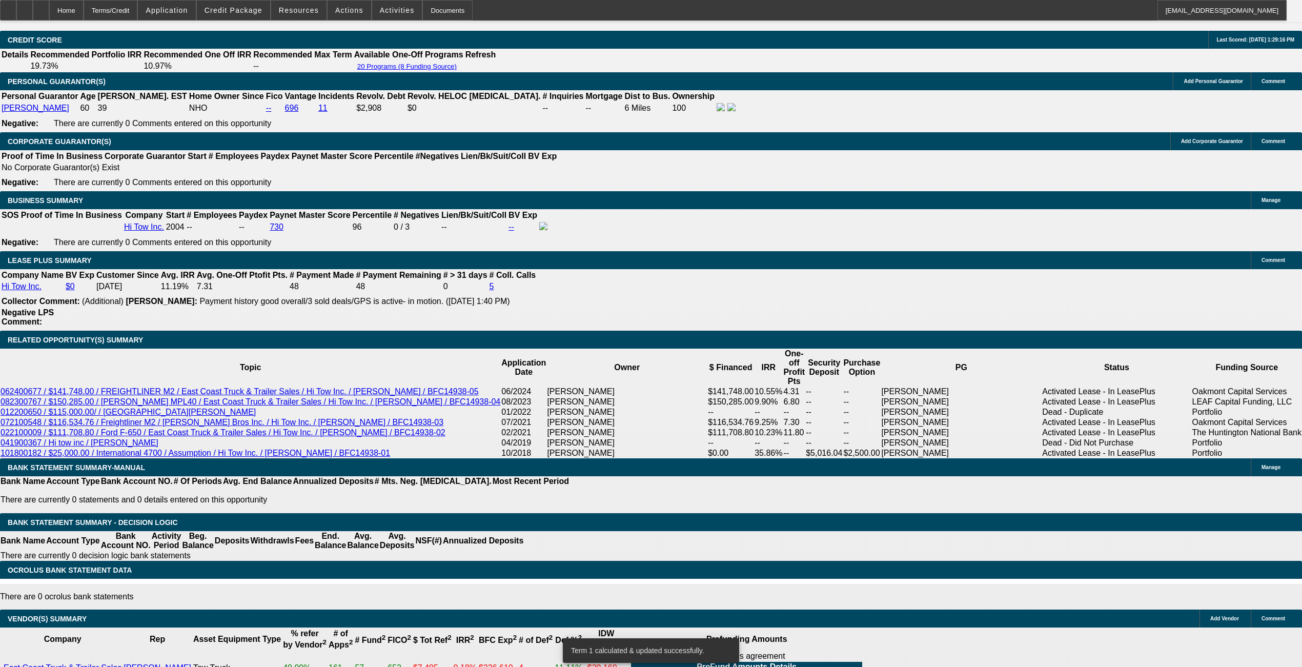
type input "UNKNOWN"
type input "9.5"
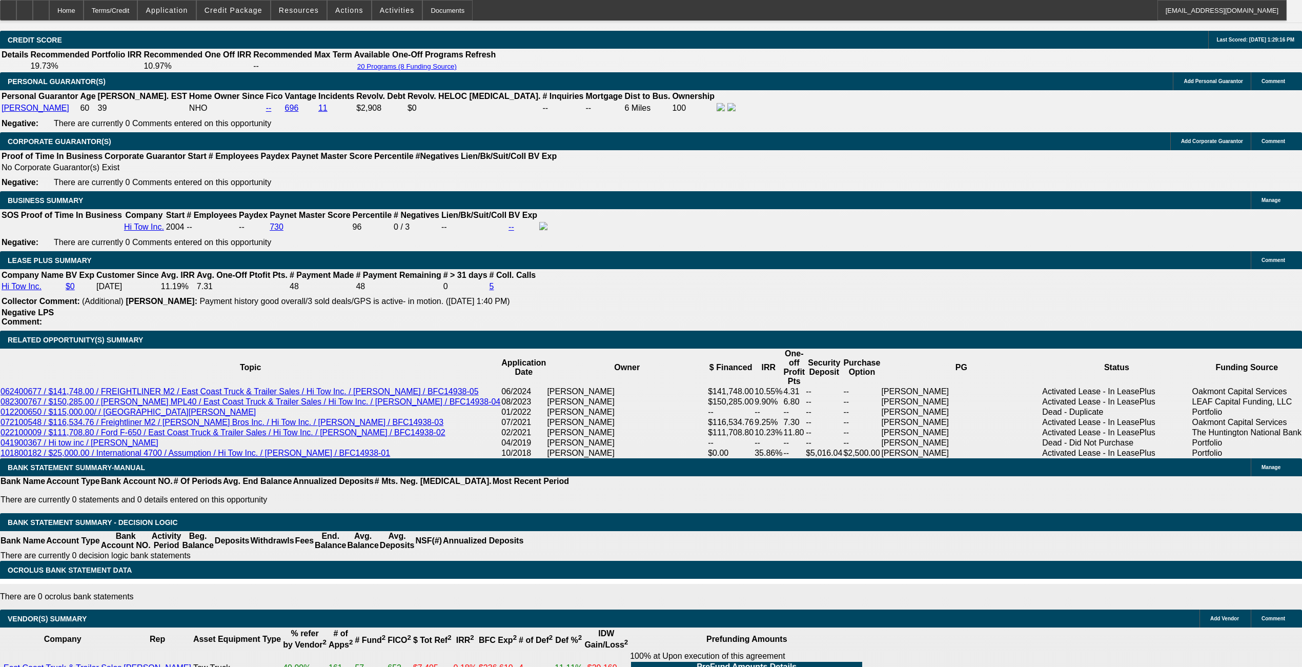
type input "$3,023.72"
type input "9.5"
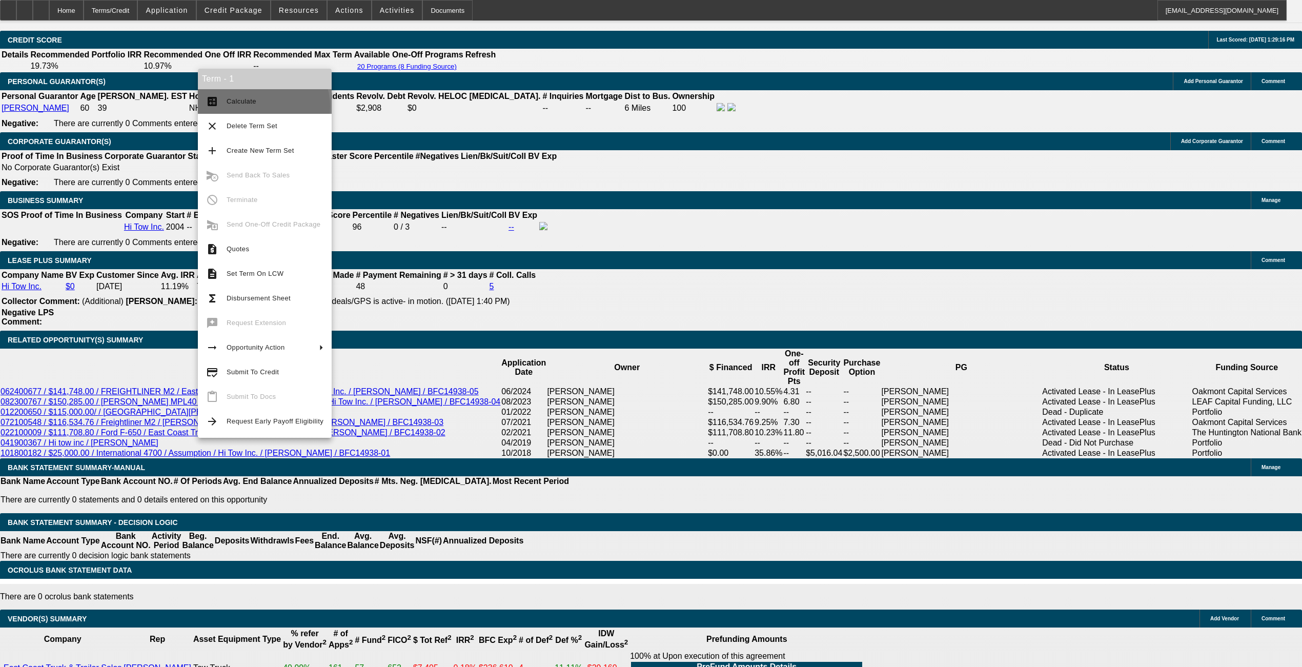
click at [263, 106] on span "Calculate" at bounding box center [275, 101] width 97 height 12
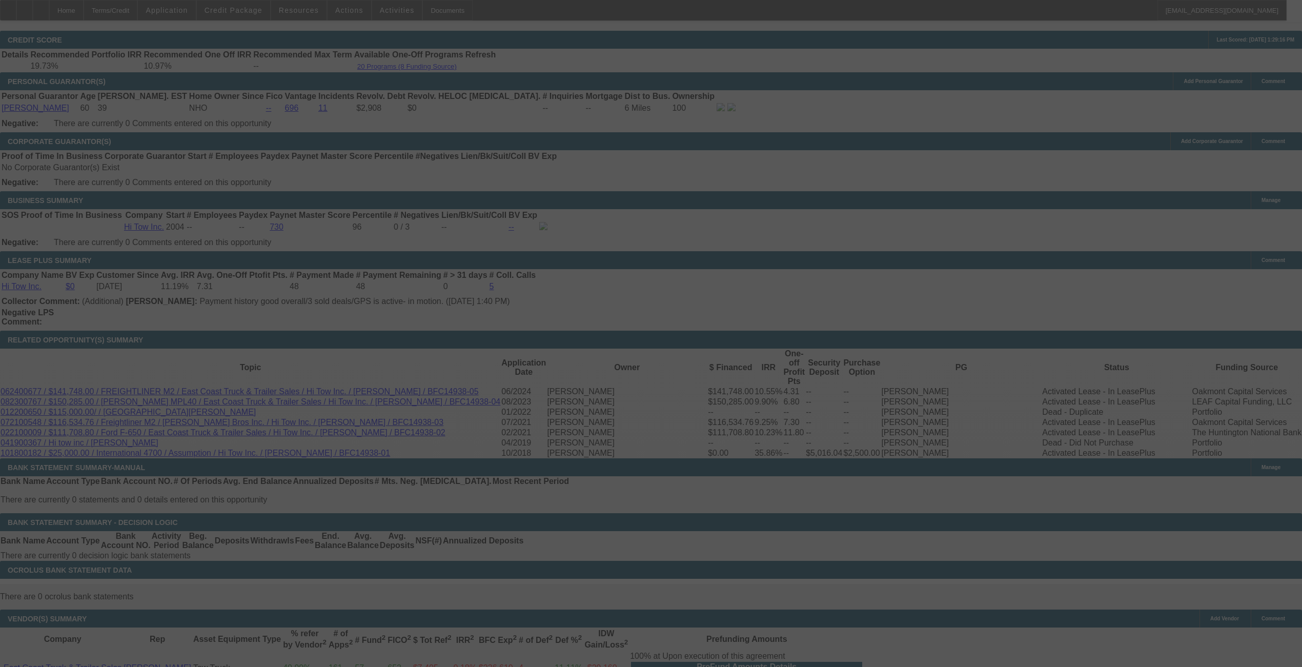
select select "0"
select select "2"
select select "0"
select select "6"
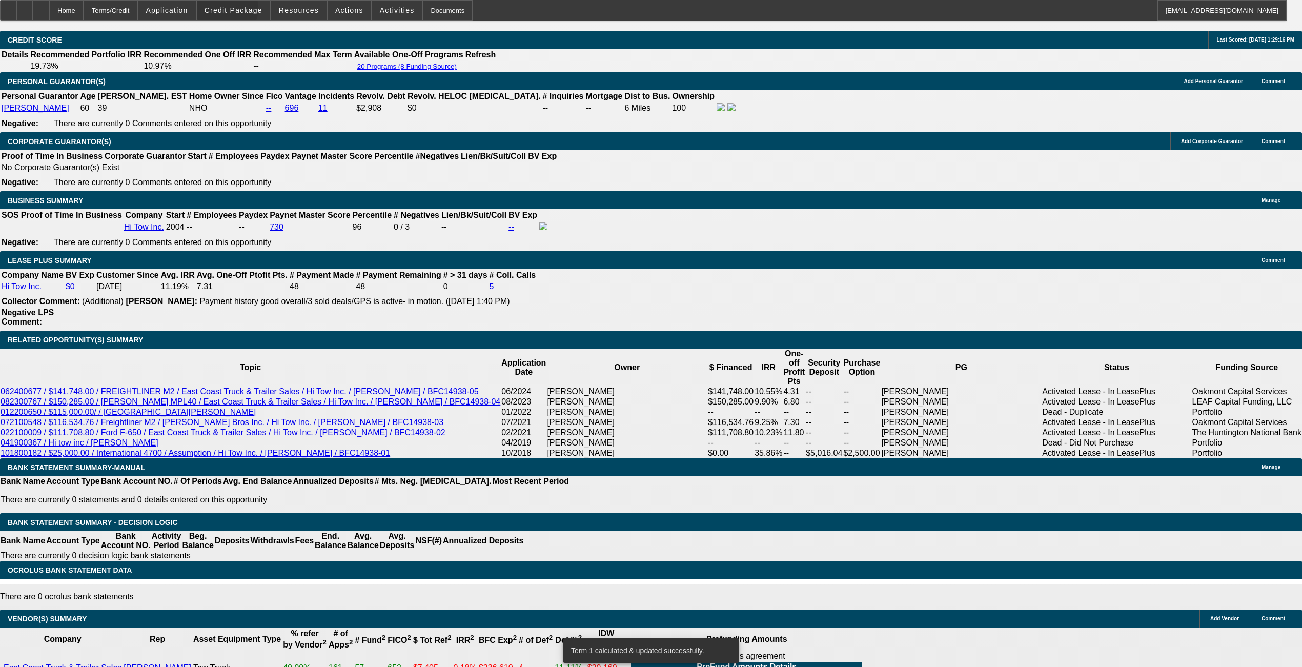
click at [239, 11] on span "Credit Package" at bounding box center [234, 10] width 58 height 8
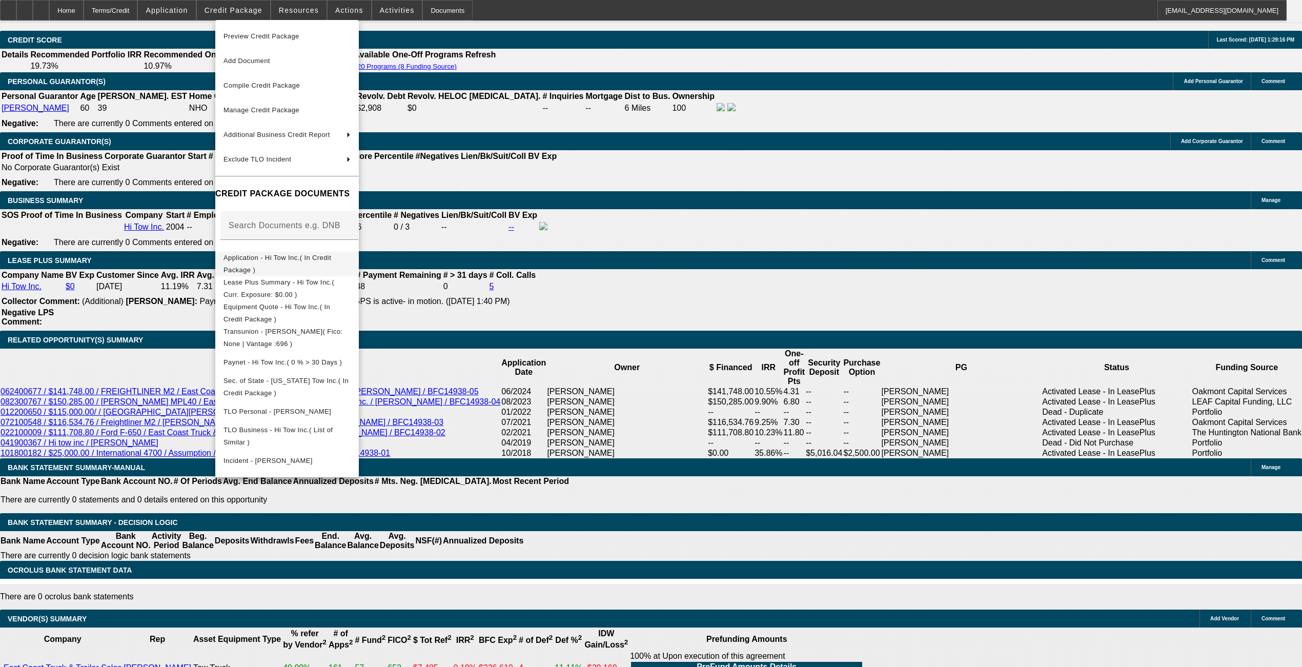
click at [270, 259] on span "Application - Hi Tow Inc.( In Credit Package )" at bounding box center [278, 263] width 108 height 20
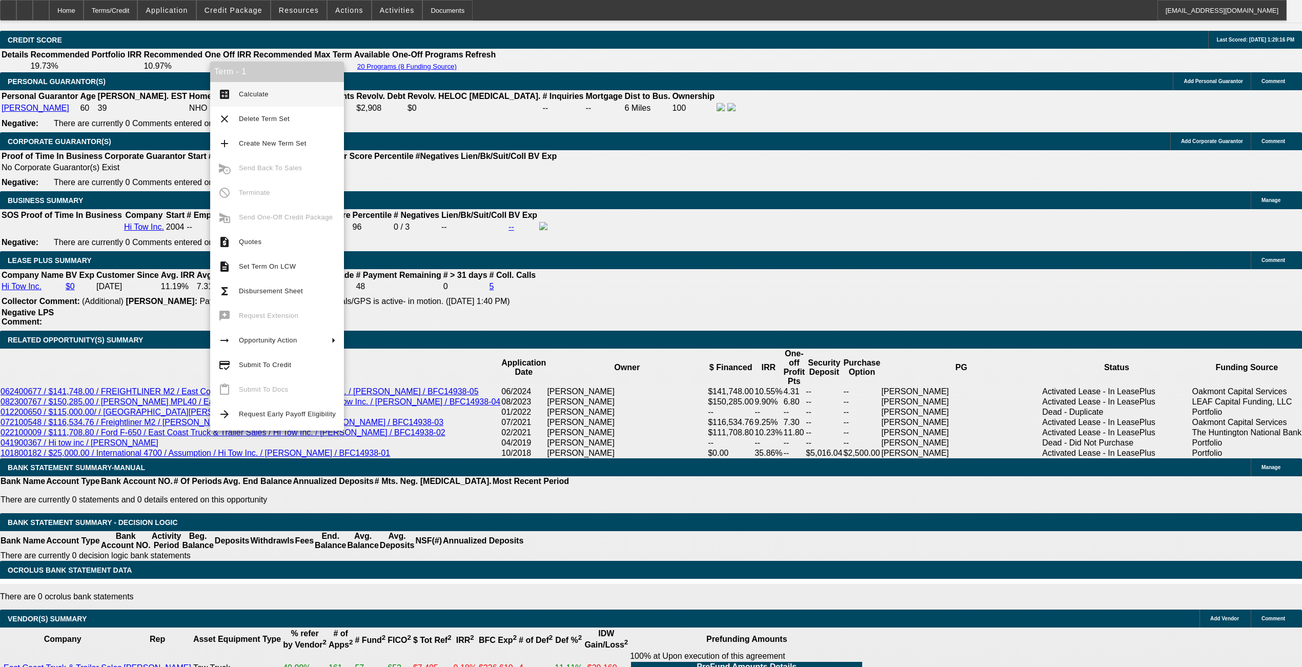
drag, startPoint x: 78, startPoint y: 353, endPoint x: 79, endPoint y: 334, distance: 19.0
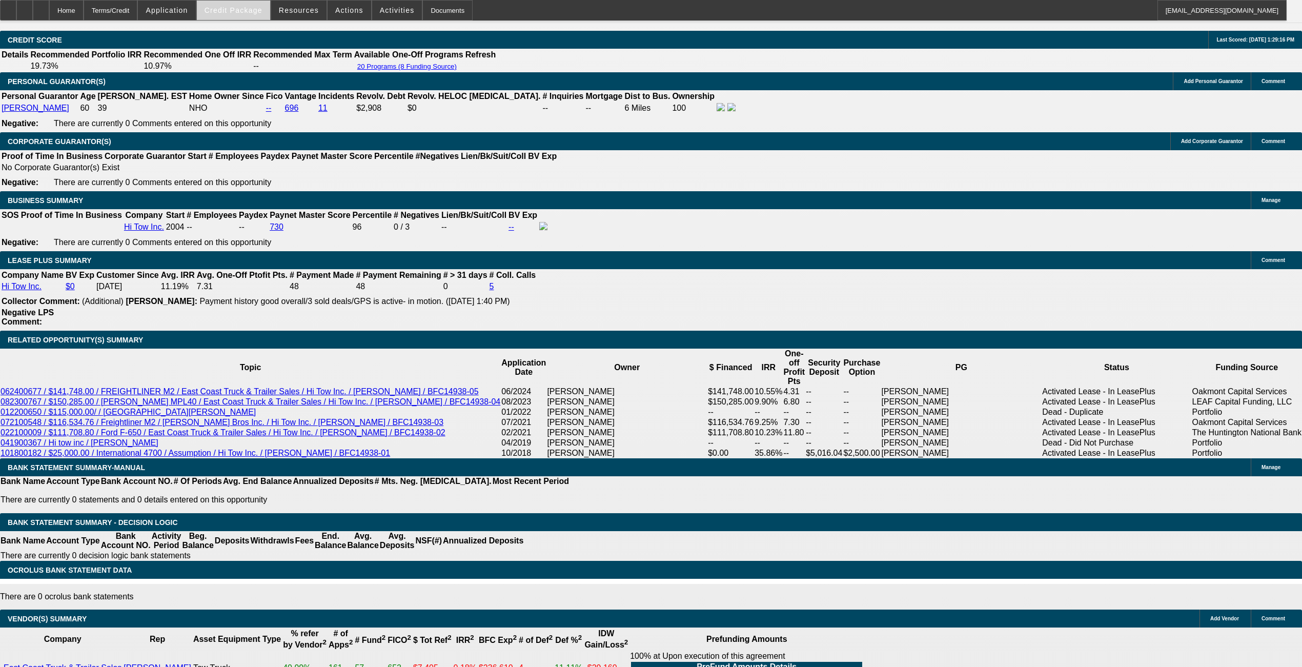
click at [243, 7] on span "Credit Package" at bounding box center [234, 10] width 58 height 8
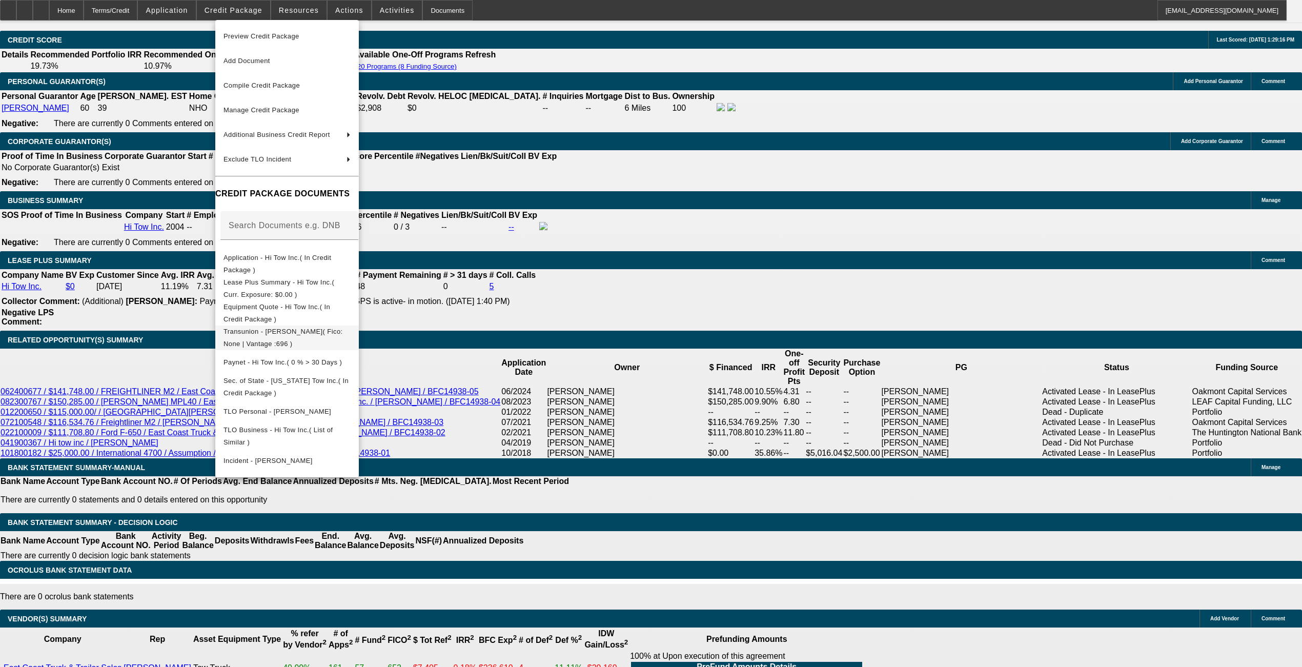
click at [261, 331] on span "Transunion - Martinez, Jose( Fico: None | Vantage :696 )" at bounding box center [283, 337] width 119 height 20
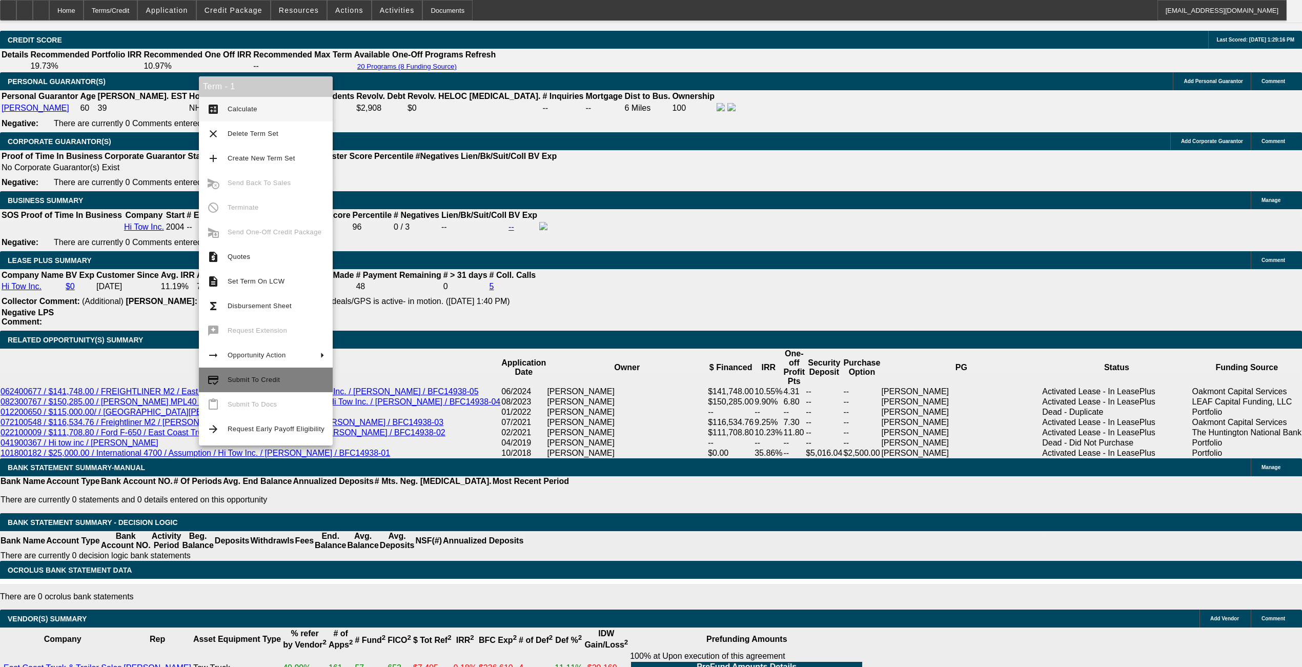
click at [247, 389] on button "credit_score Submit To Credit" at bounding box center [266, 380] width 134 height 25
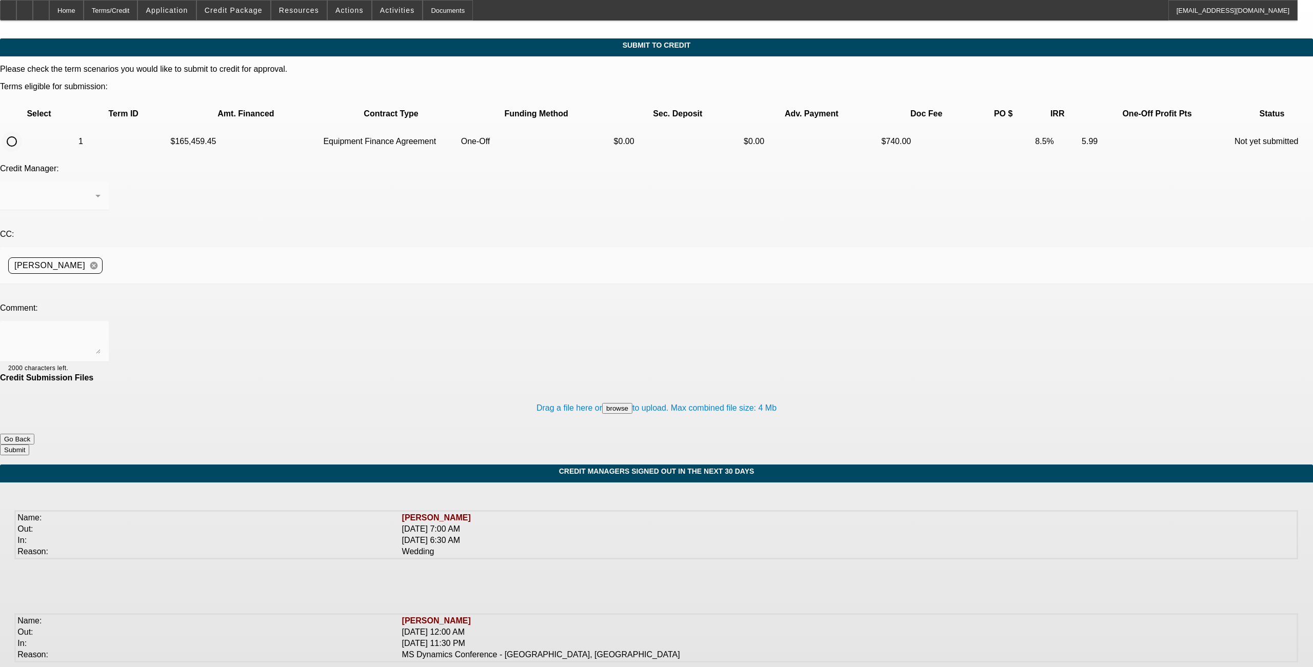
click at [22, 131] on input "radio" at bounding box center [12, 141] width 21 height 21
radio input "true"
click at [100, 329] on textarea at bounding box center [54, 341] width 92 height 25
type textarea "please try Leaf. Nick"
click at [29, 445] on button "Submit" at bounding box center [14, 450] width 29 height 11
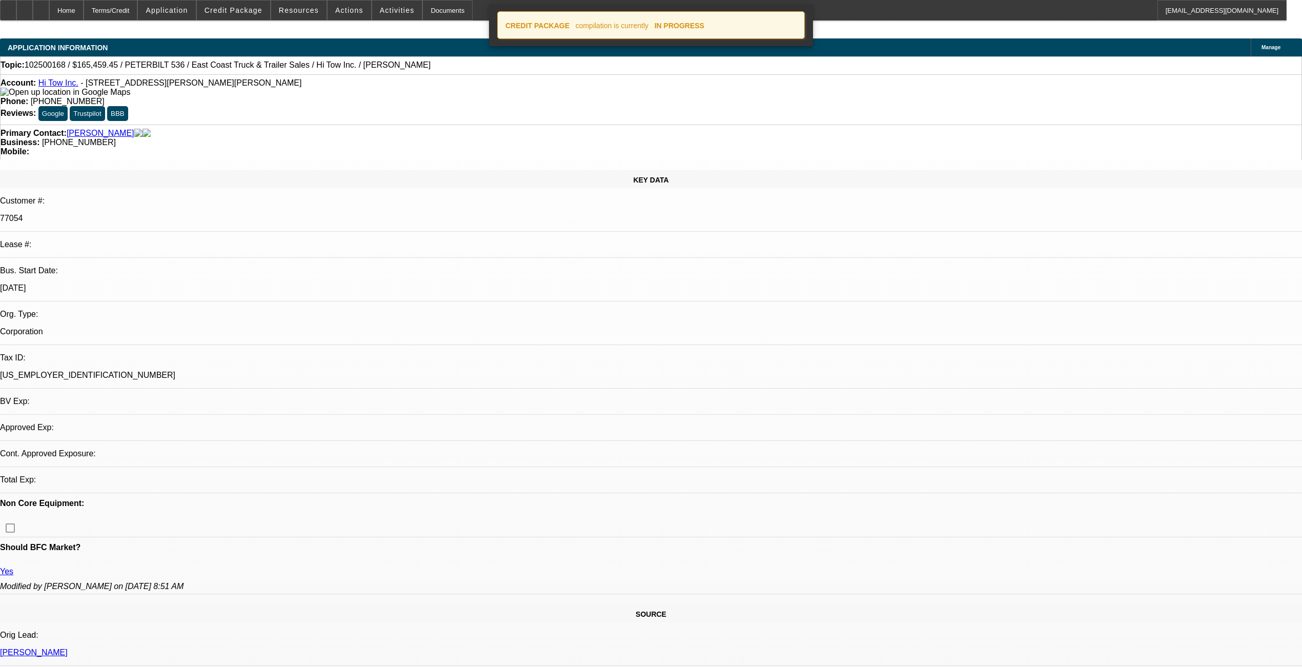
select select "0"
select select "2"
select select "0"
select select "6"
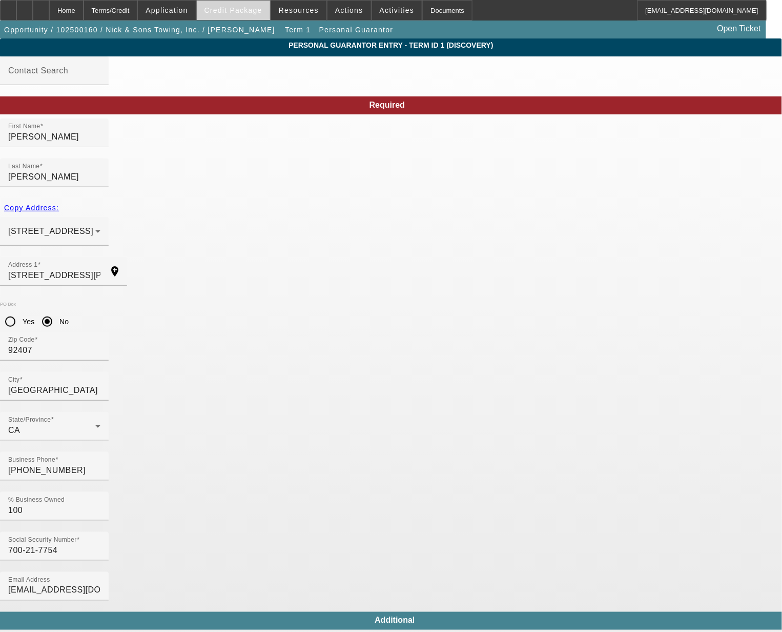
click at [230, 9] on span "Credit Package" at bounding box center [234, 10] width 58 height 8
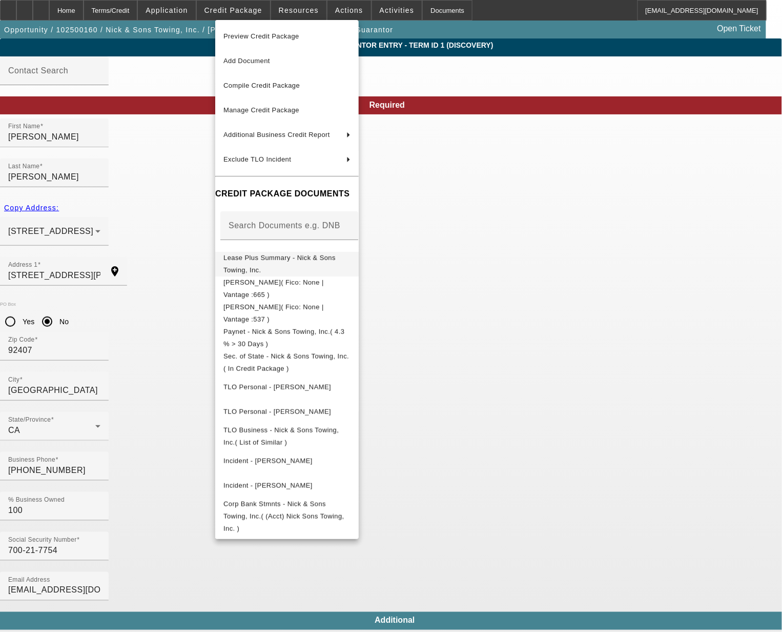
click at [327, 258] on span "Lease Plus Summary - Nick & Sons Towing, Inc." at bounding box center [280, 263] width 112 height 20
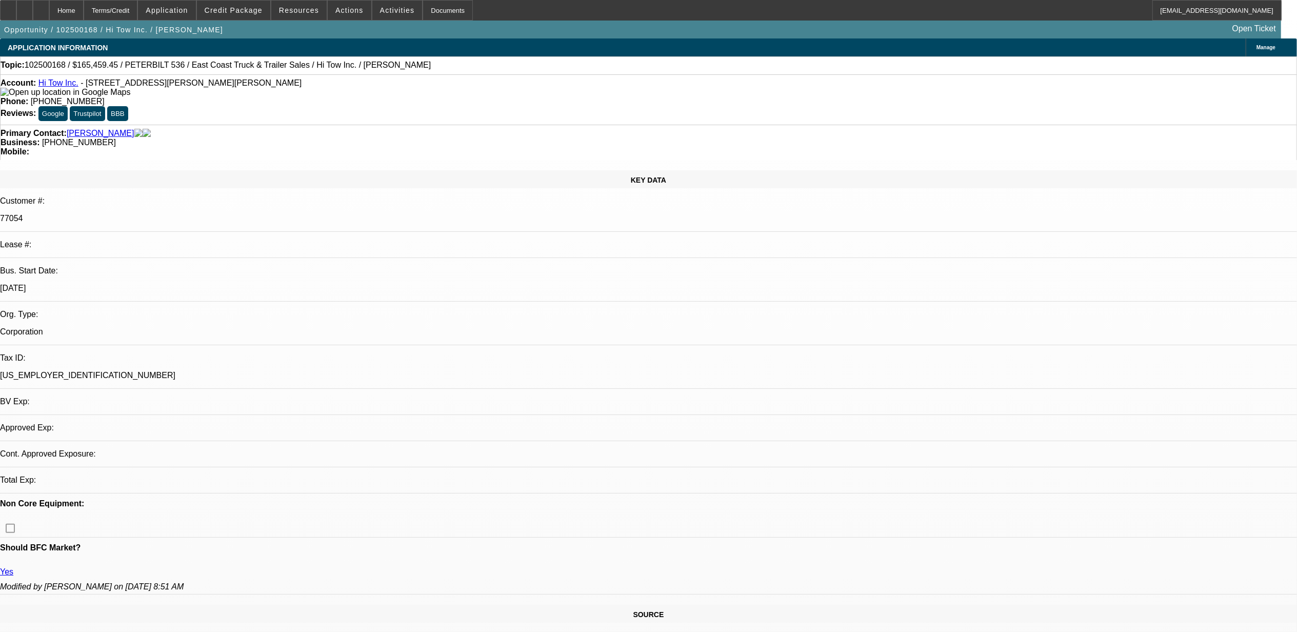
select select "0"
select select "1"
select select "2"
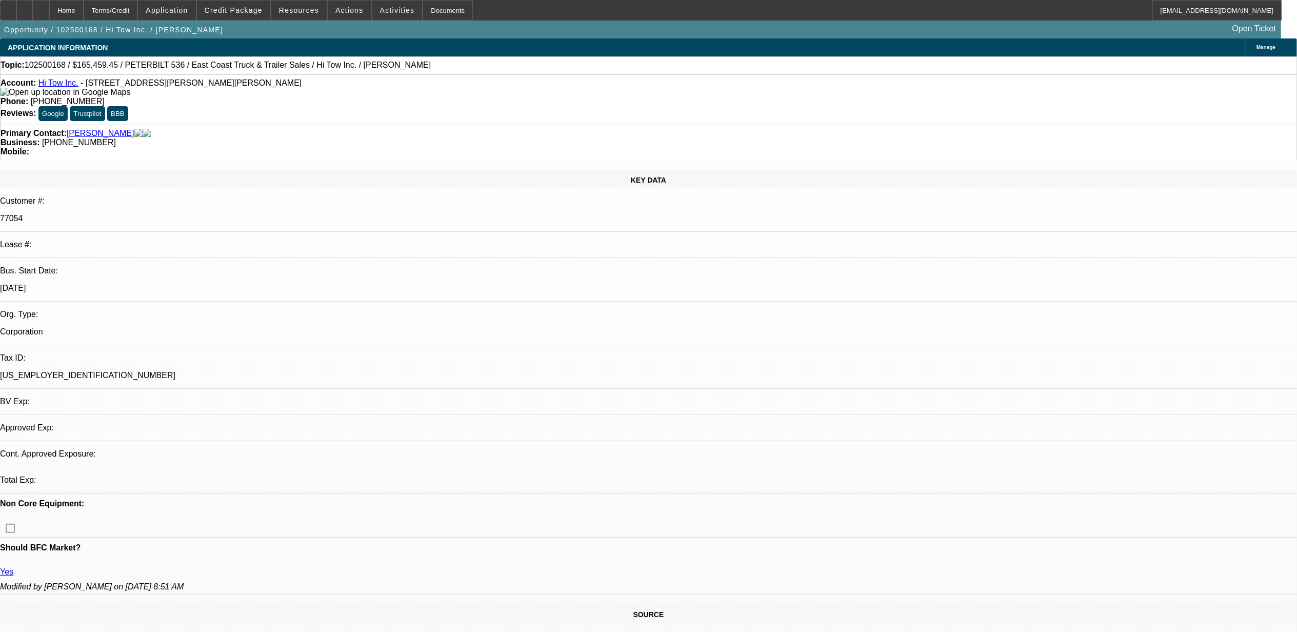
select select "6"
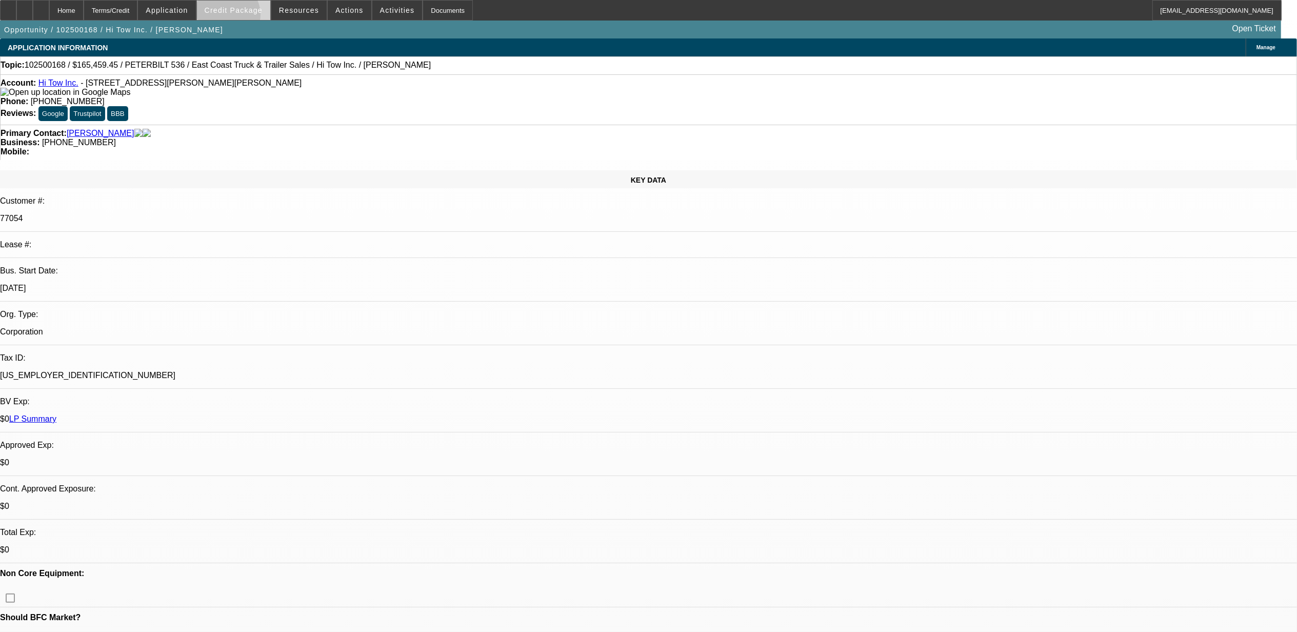
click at [244, 16] on span at bounding box center [233, 10] width 73 height 25
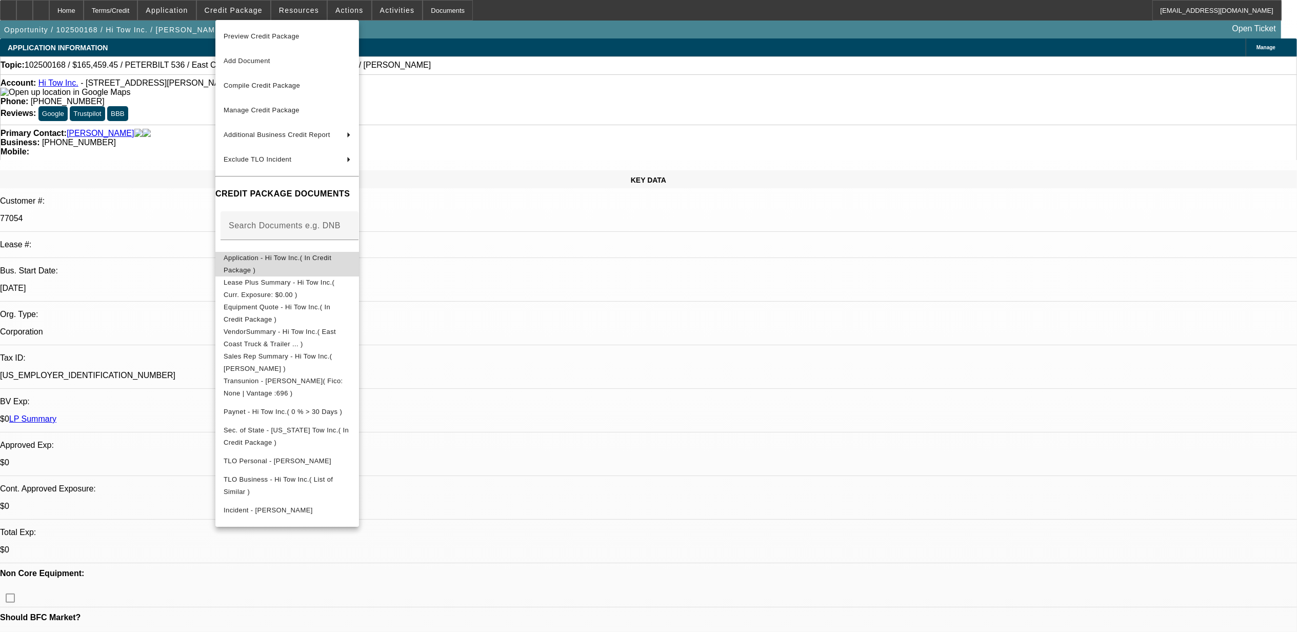
click at [269, 266] on span "Application - Hi Tow Inc.( In Credit Package )" at bounding box center [287, 263] width 127 height 25
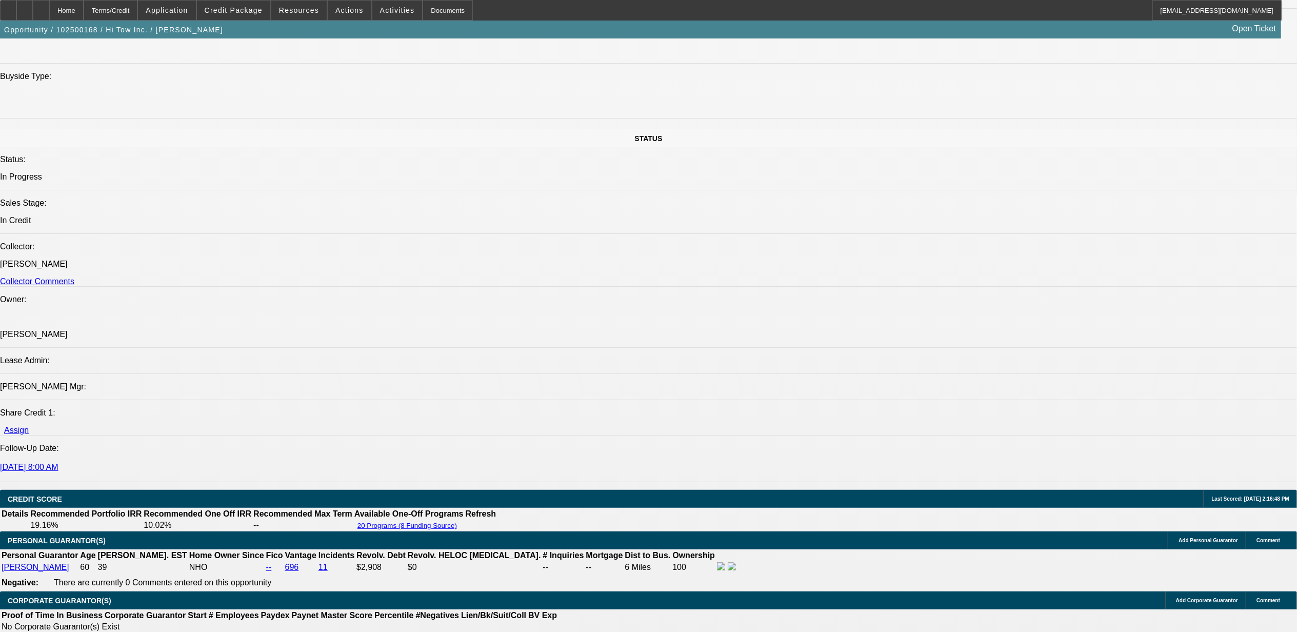
scroll to position [1094, 0]
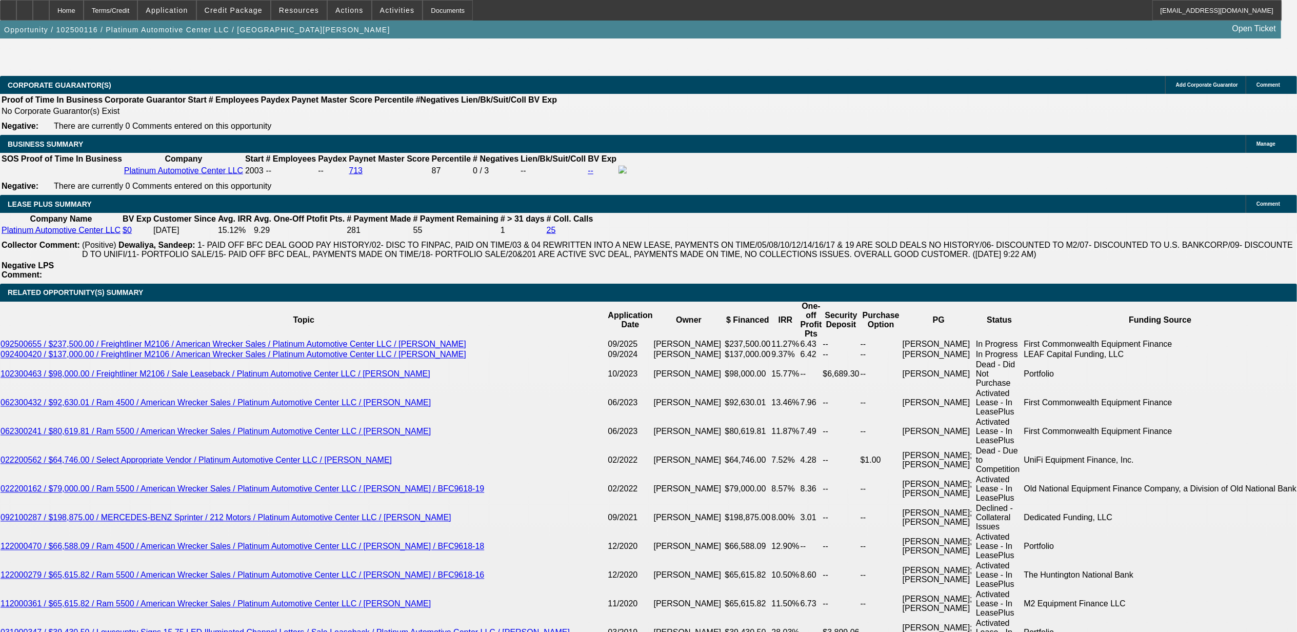
select select "0"
select select "2"
select select "0"
select select "2"
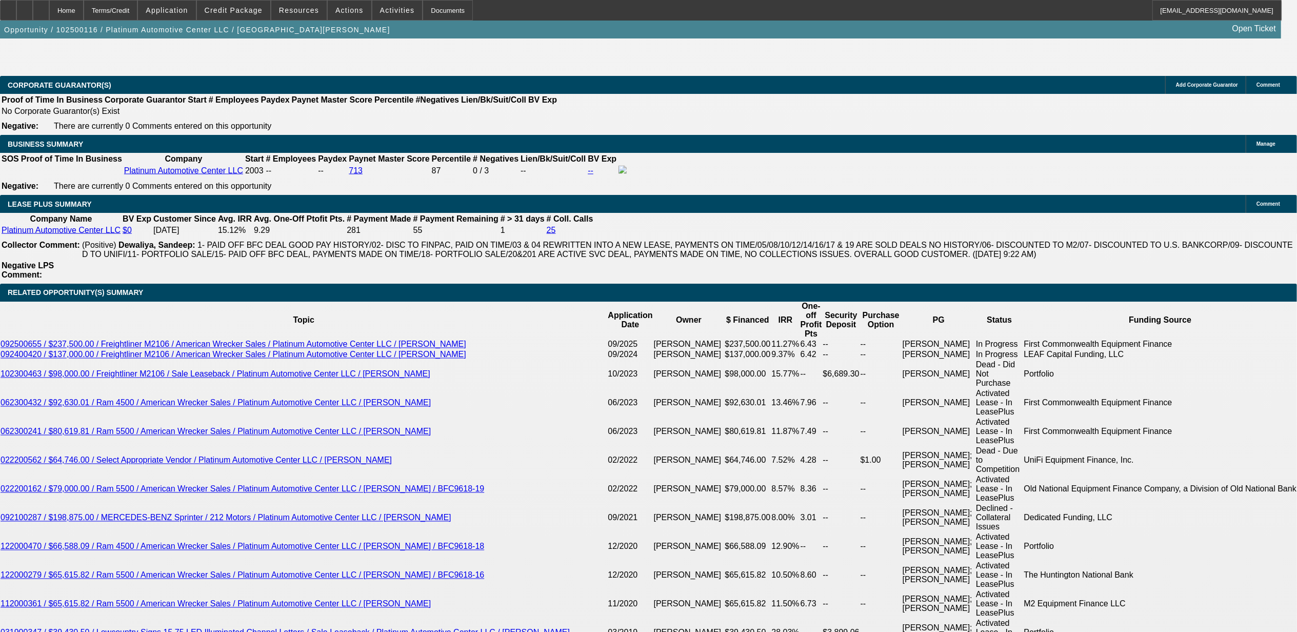
select select "0"
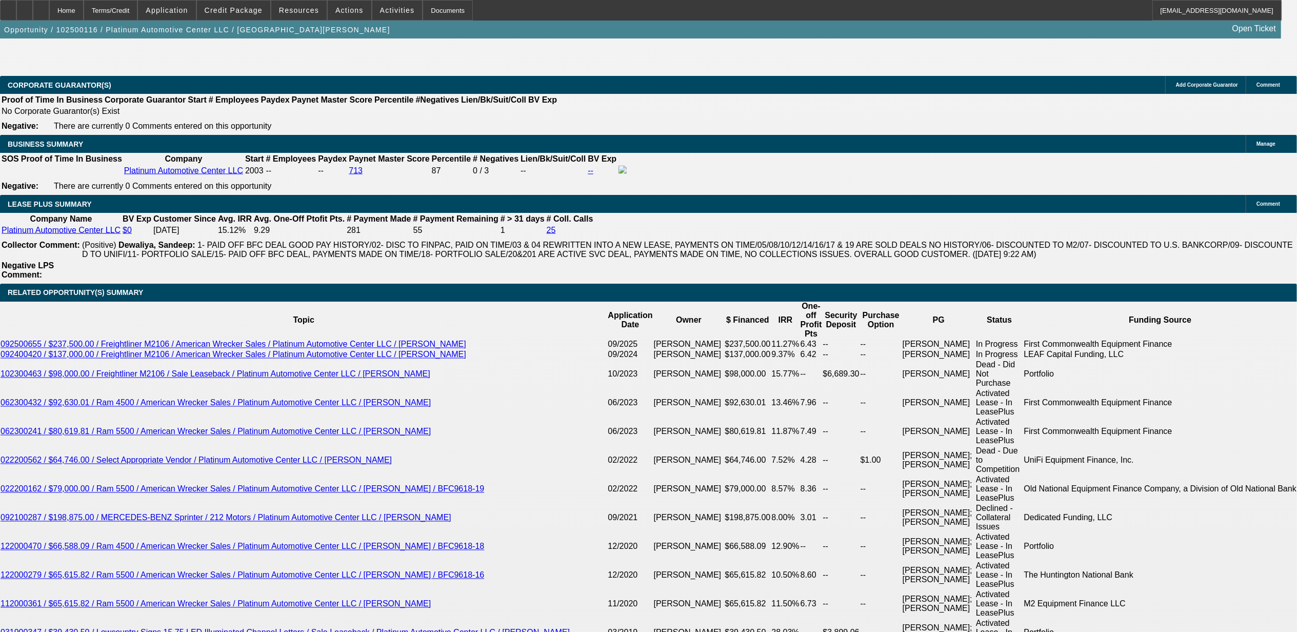
select select "0"
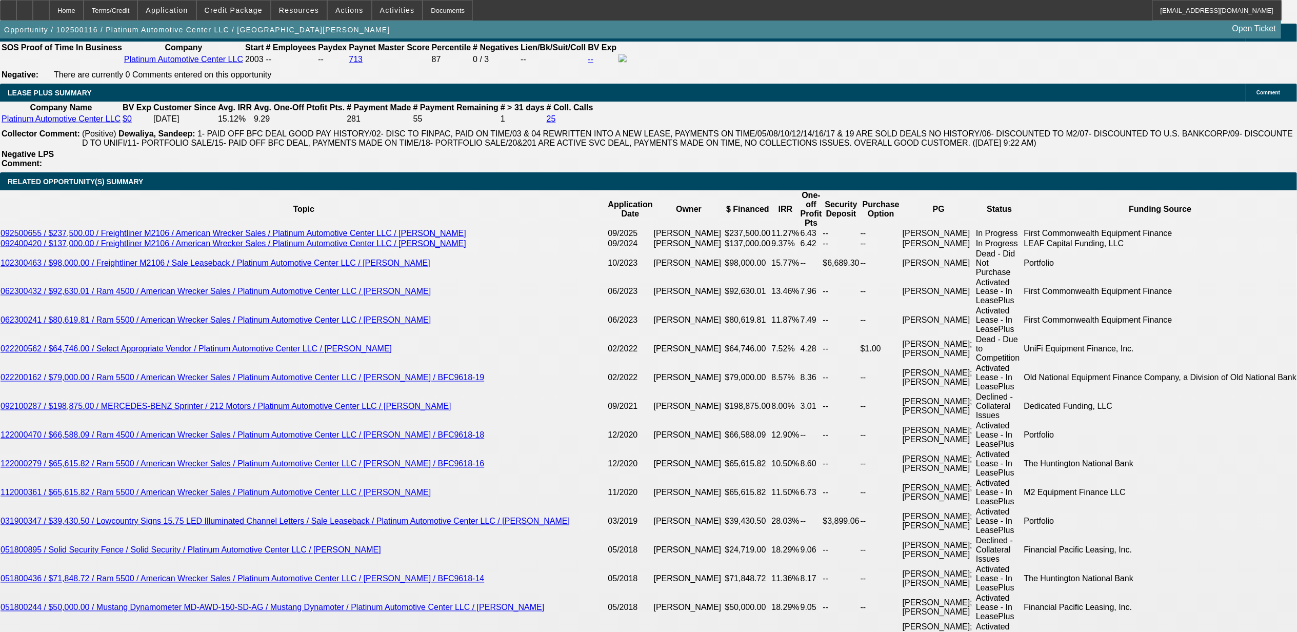
select select "1"
select select "2"
select select "6"
select select "1"
select select "2"
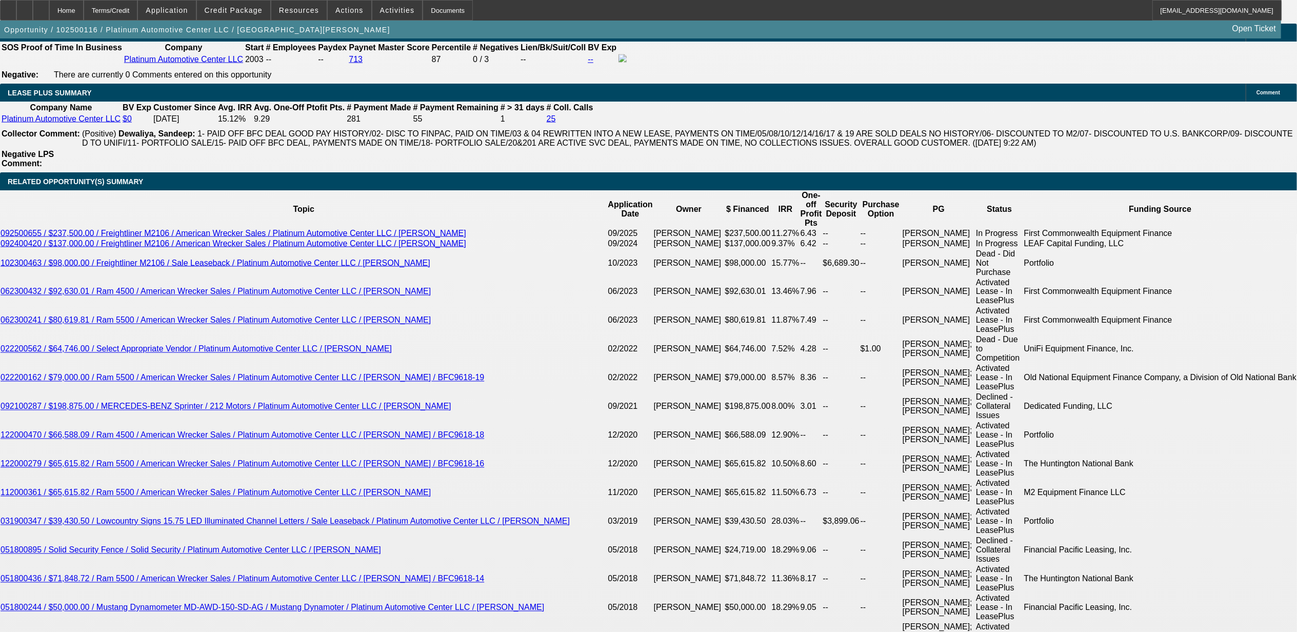
select select "6"
select select "1"
select select "3"
select select "6"
select select "1"
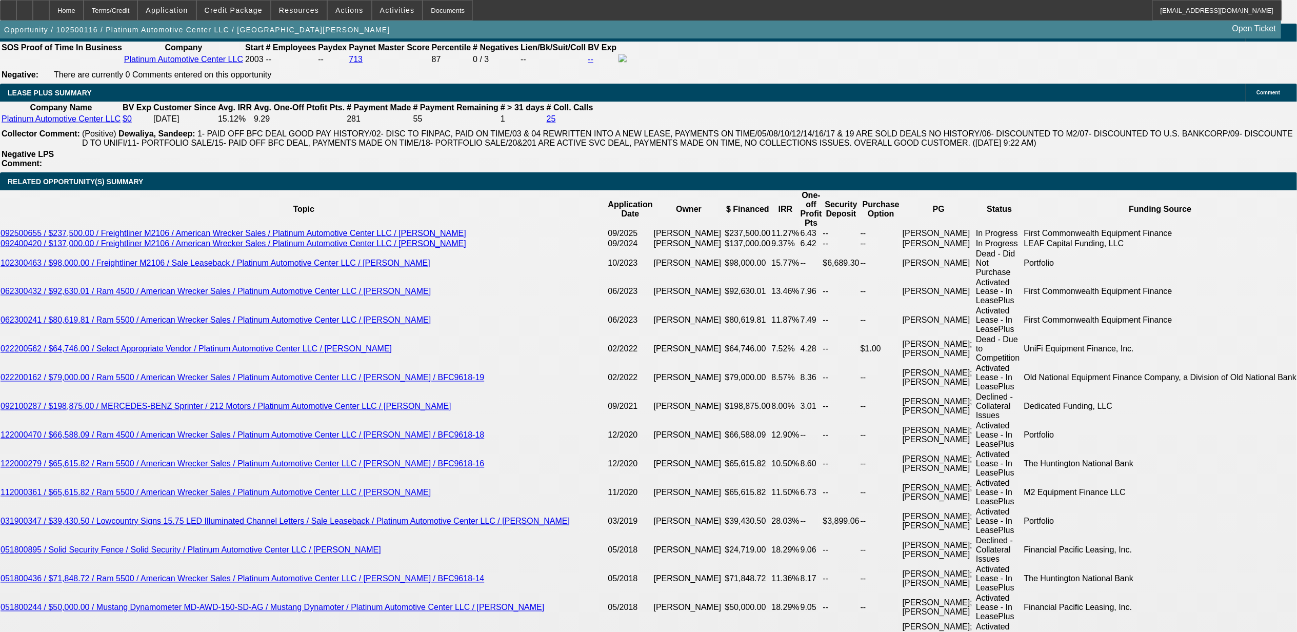
select select "2"
select select "6"
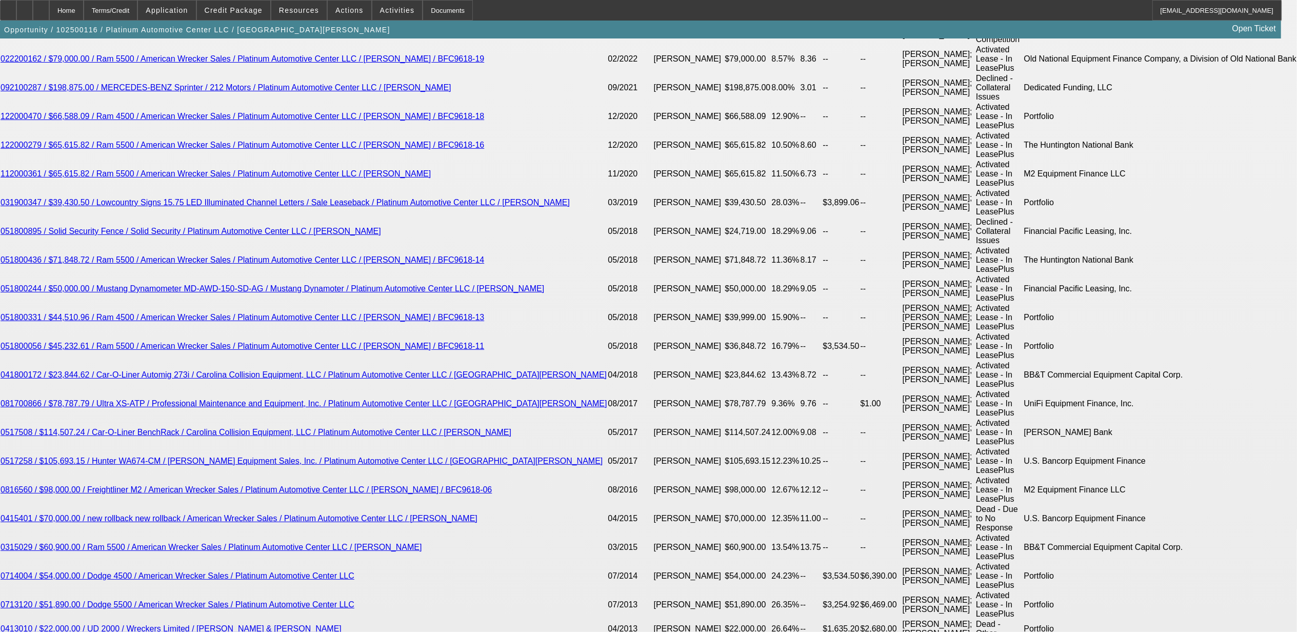
scroll to position [2028, 0]
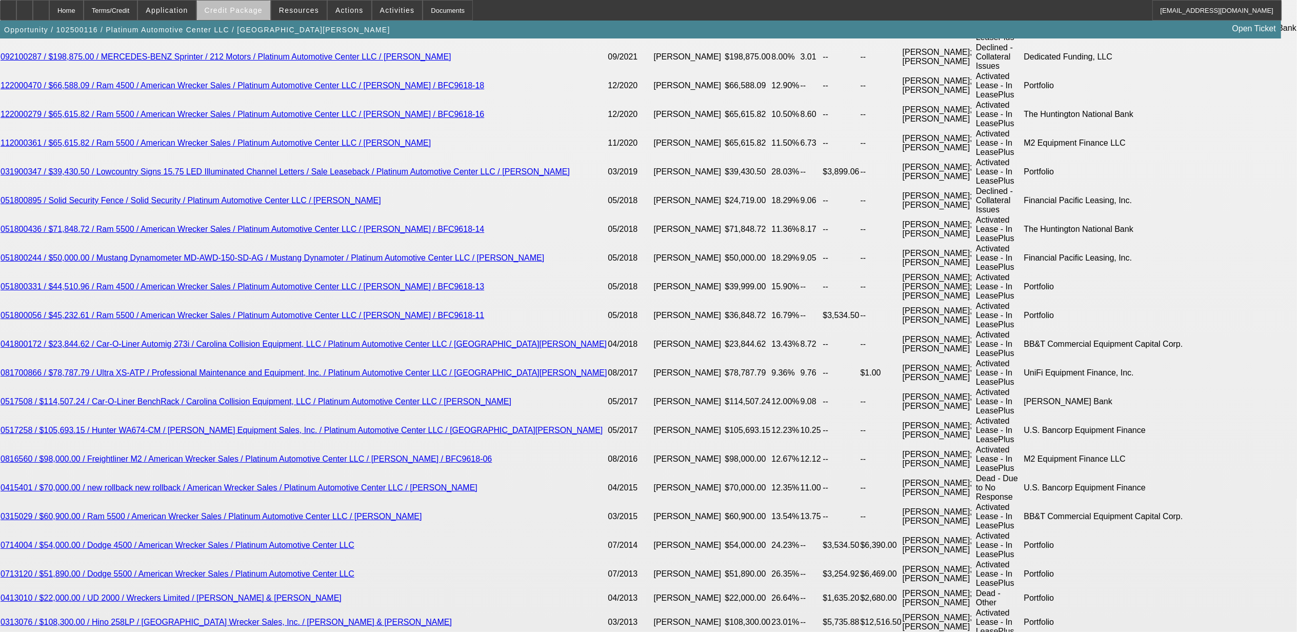
click at [255, 12] on span "Credit Package" at bounding box center [234, 10] width 58 height 8
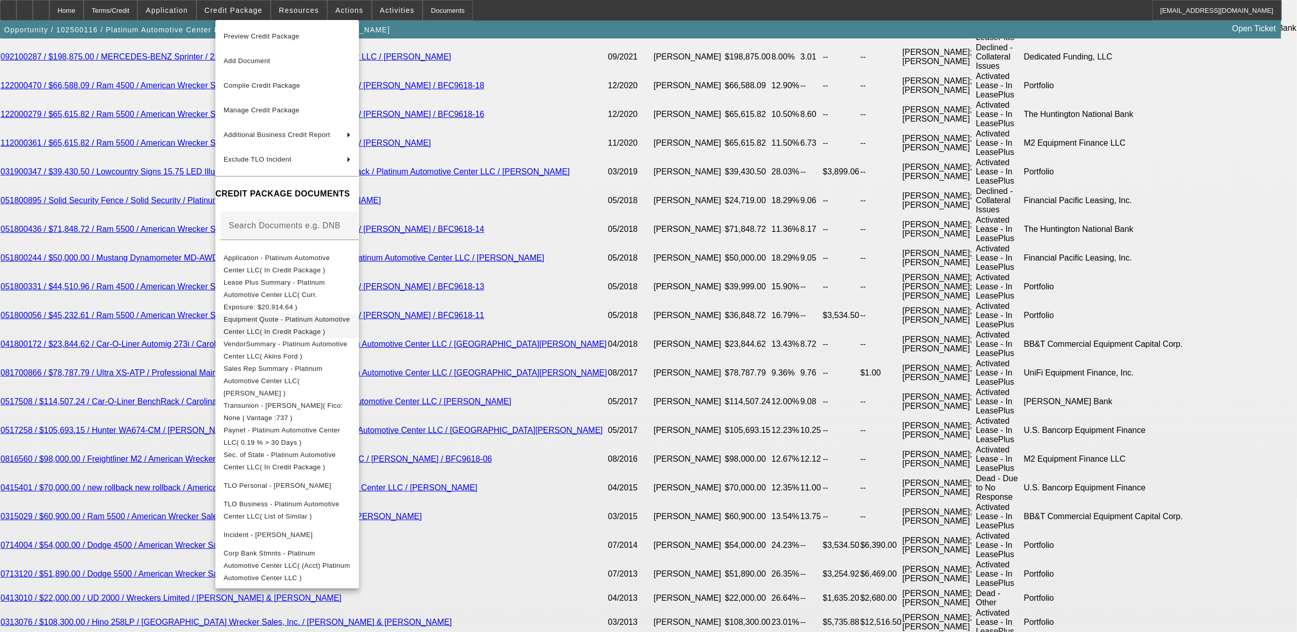
click at [277, 315] on span "Equipment Quote - Platinum Automotive Center LLC( In Credit Package )" at bounding box center [287, 325] width 126 height 20
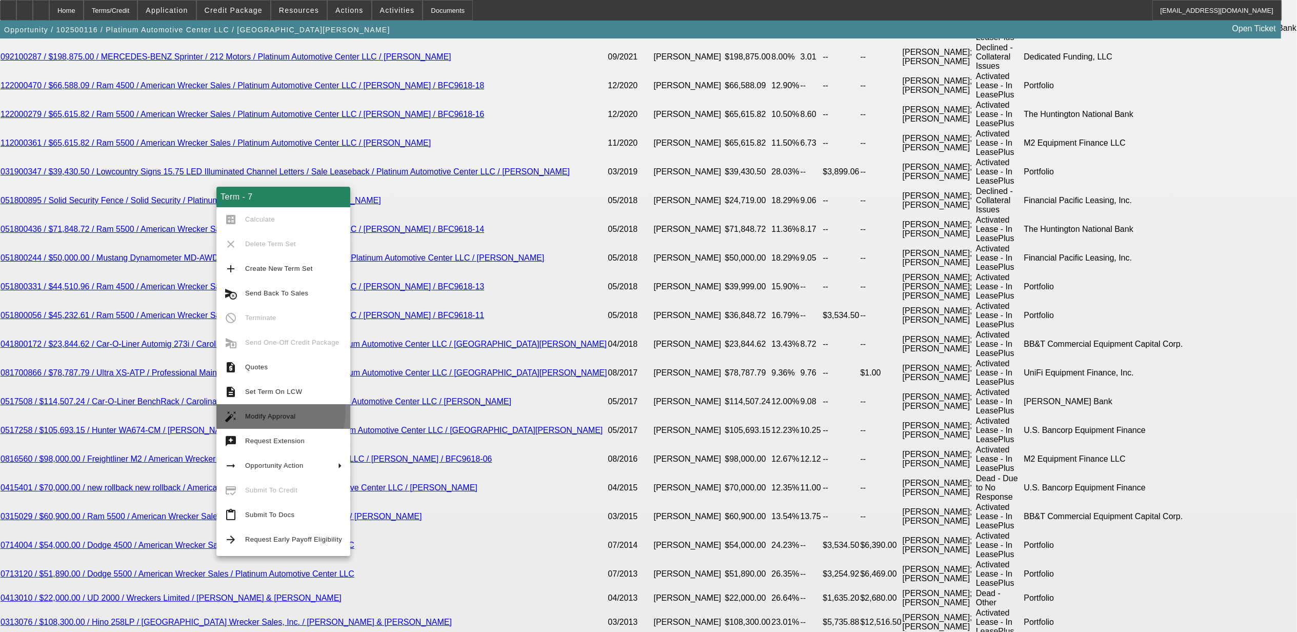
click at [270, 411] on span "Modify Approval" at bounding box center [293, 416] width 97 height 12
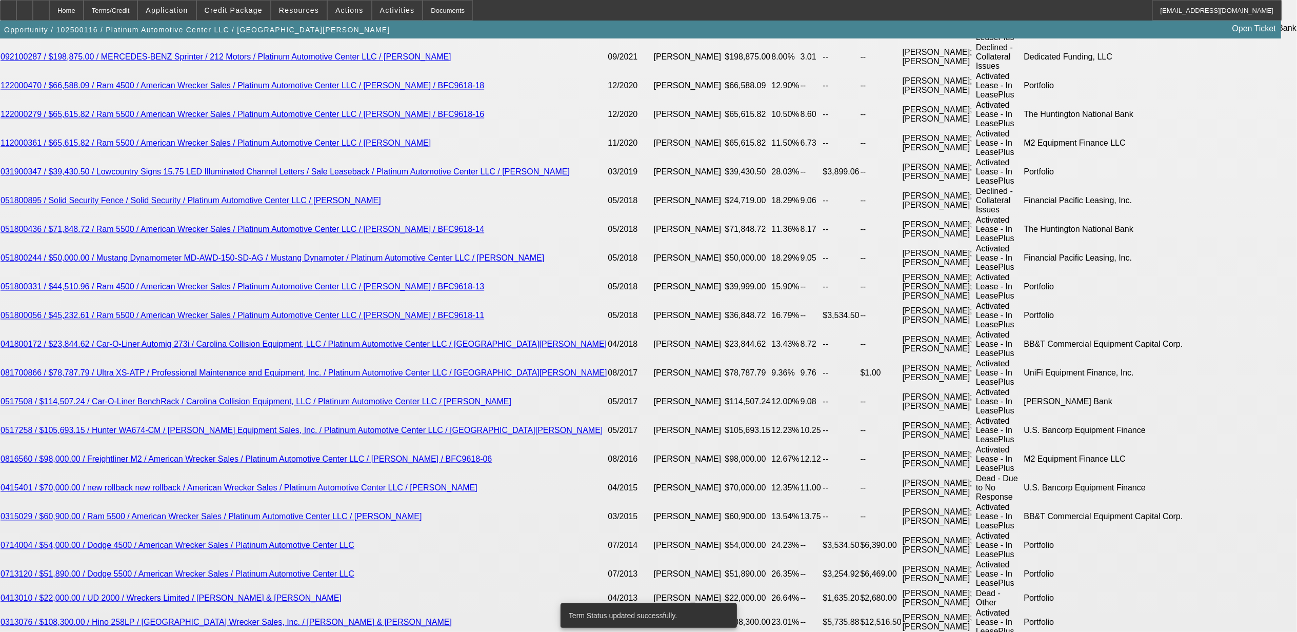
select select "0"
select select "2"
select select "0"
select select "6"
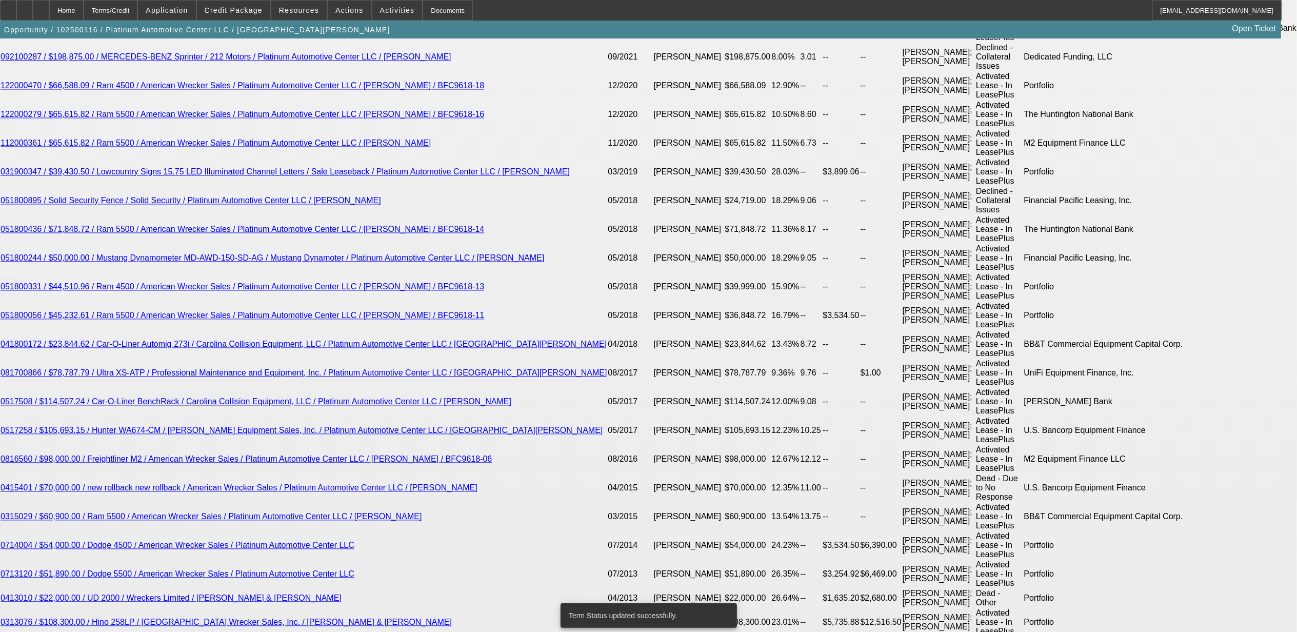
select select "0"
select select "2"
select select "0"
select select "6"
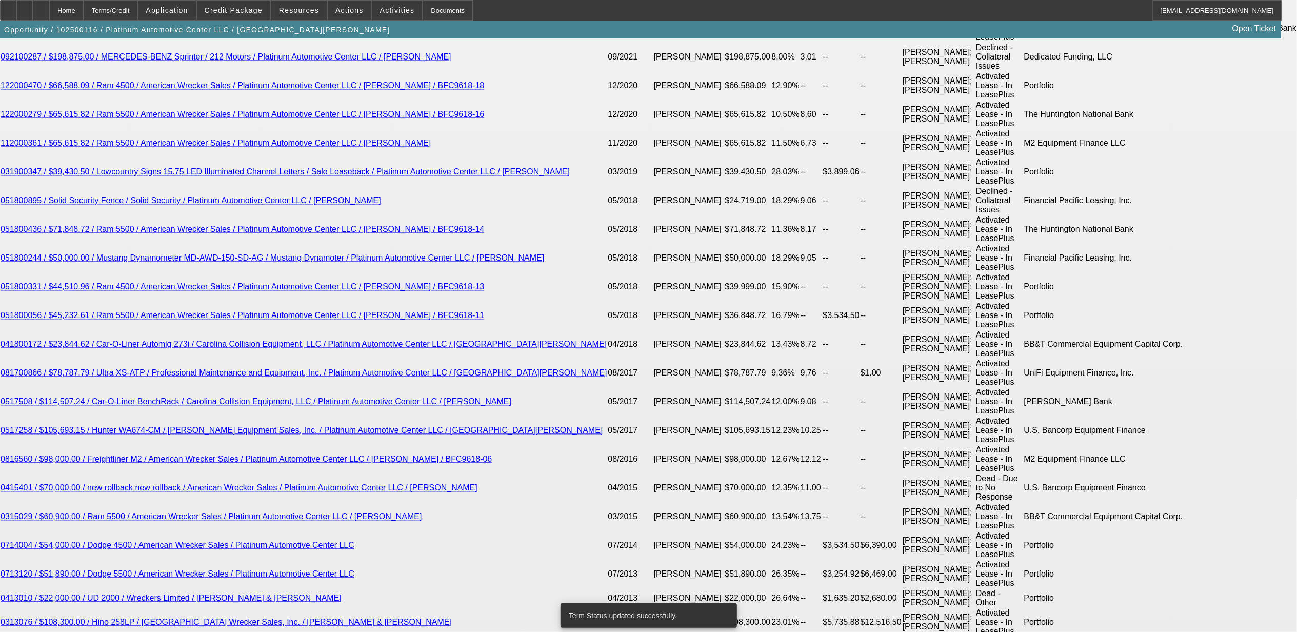
select select "0"
select select "2"
select select "0"
select select "6"
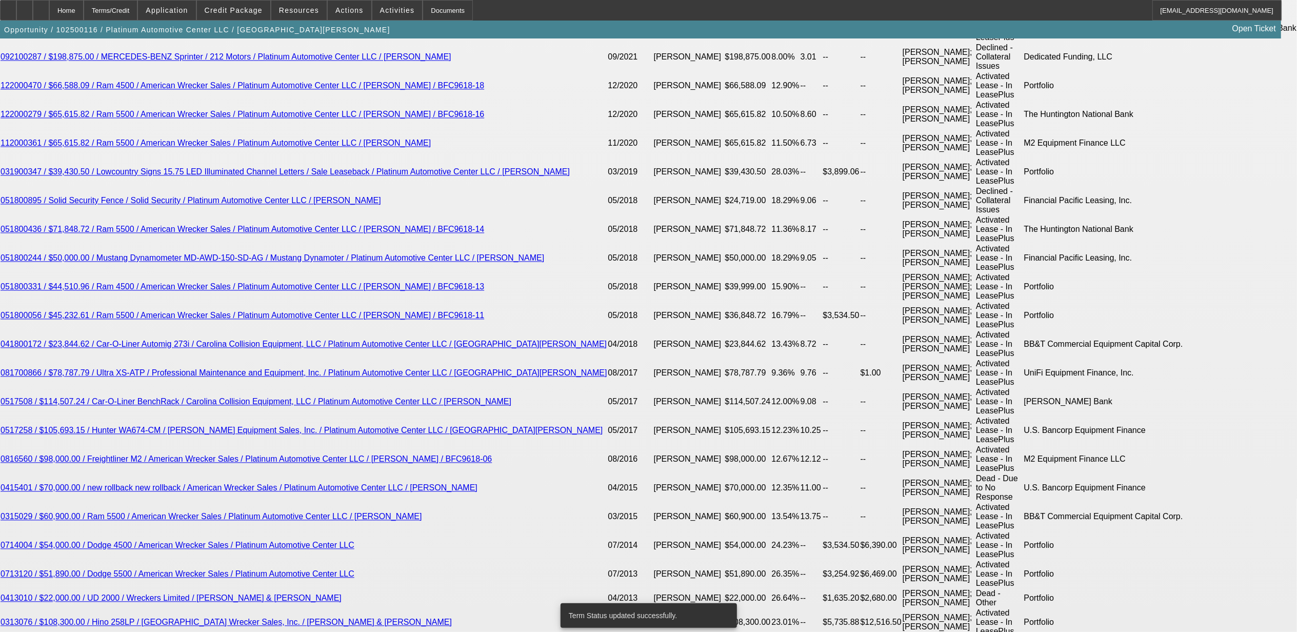
select select "0"
select select "3"
select select "0"
select select "6"
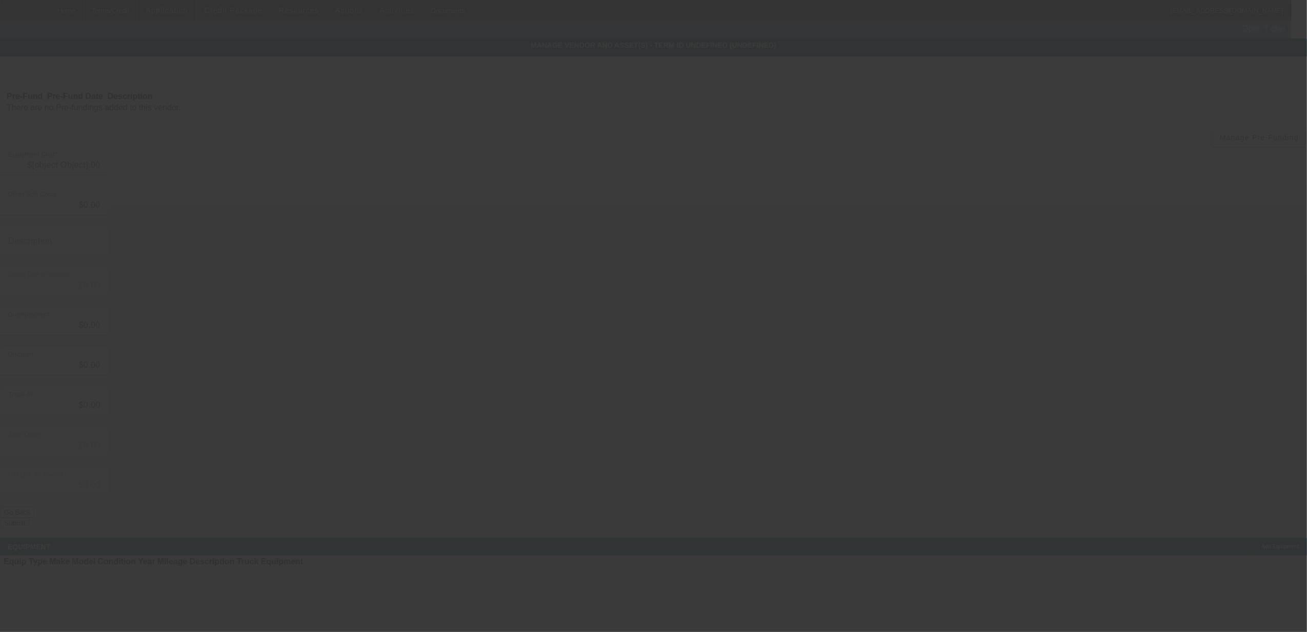
type input "$111,765.60"
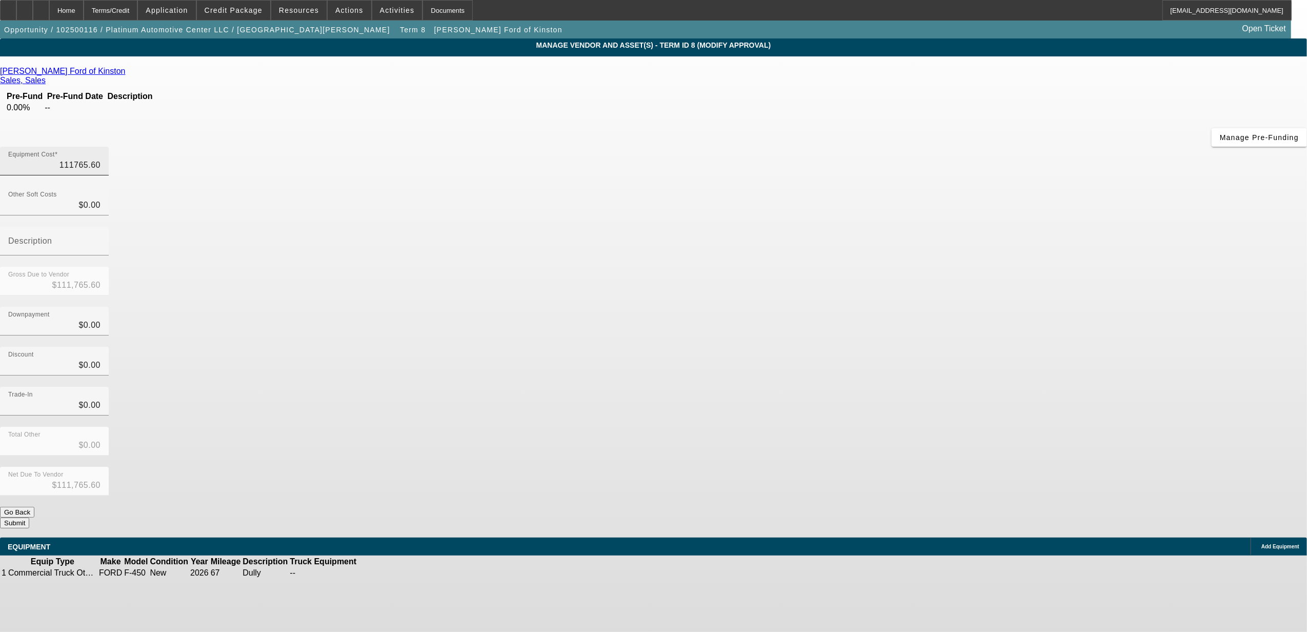
click at [100, 159] on input "111765.60" at bounding box center [54, 165] width 92 height 12
type input "1"
type input "$1.00"
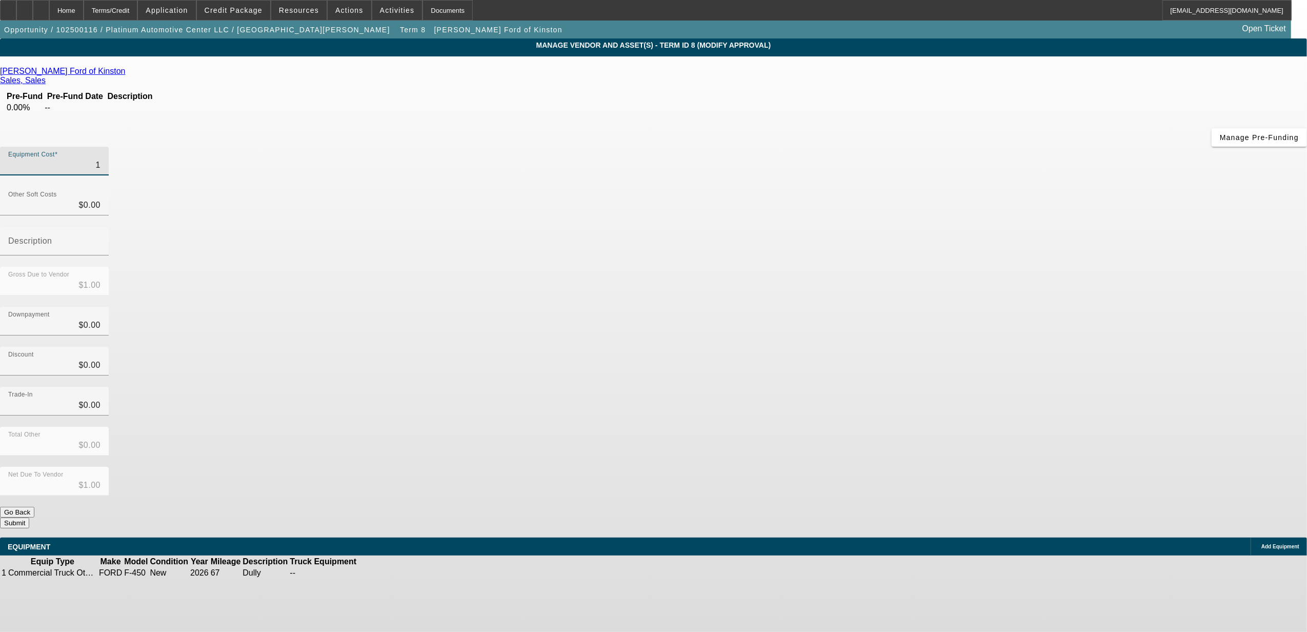
type input "11"
type input "$11.00"
type input "111"
type input "$111.00"
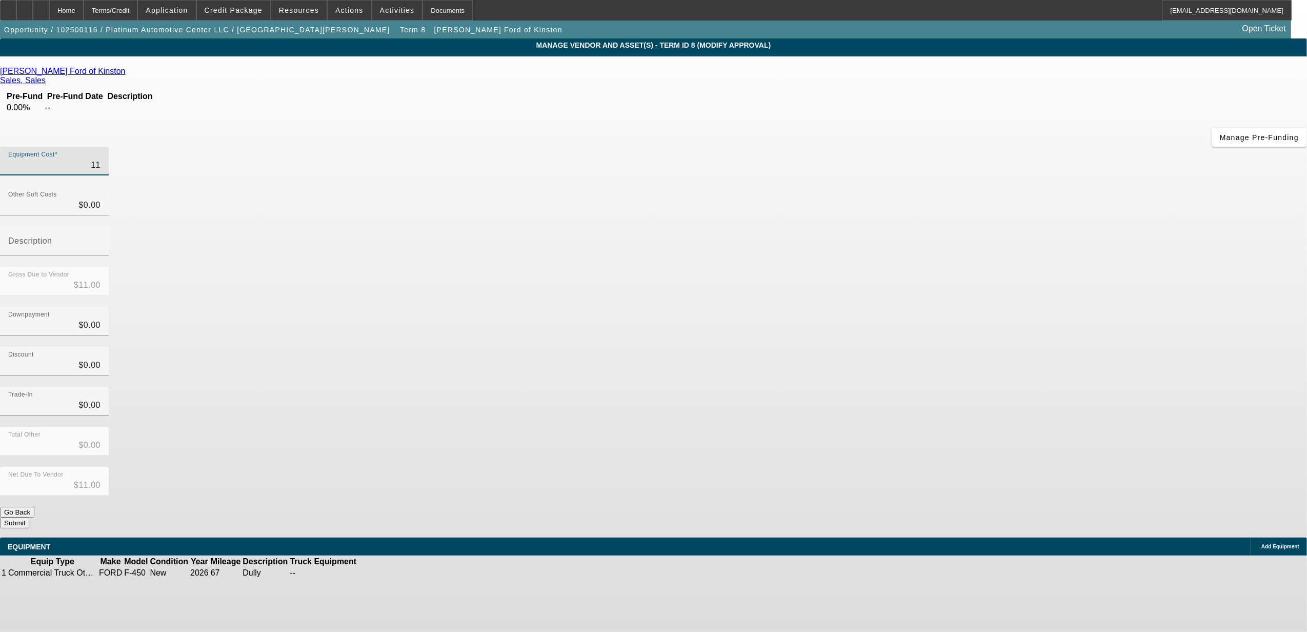
type input "$111.00"
type input "1118"
type input "$1,118.00"
type input "11189"
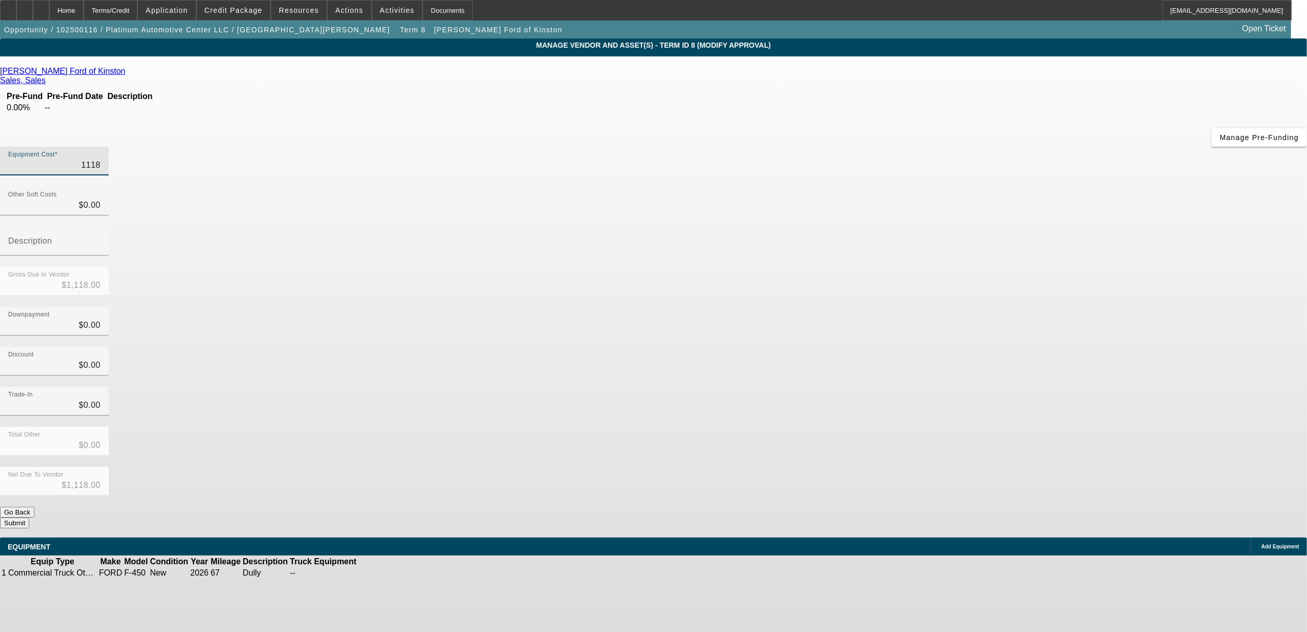
type input "$11,189.00"
type input "111892"
type input "$111,892.00"
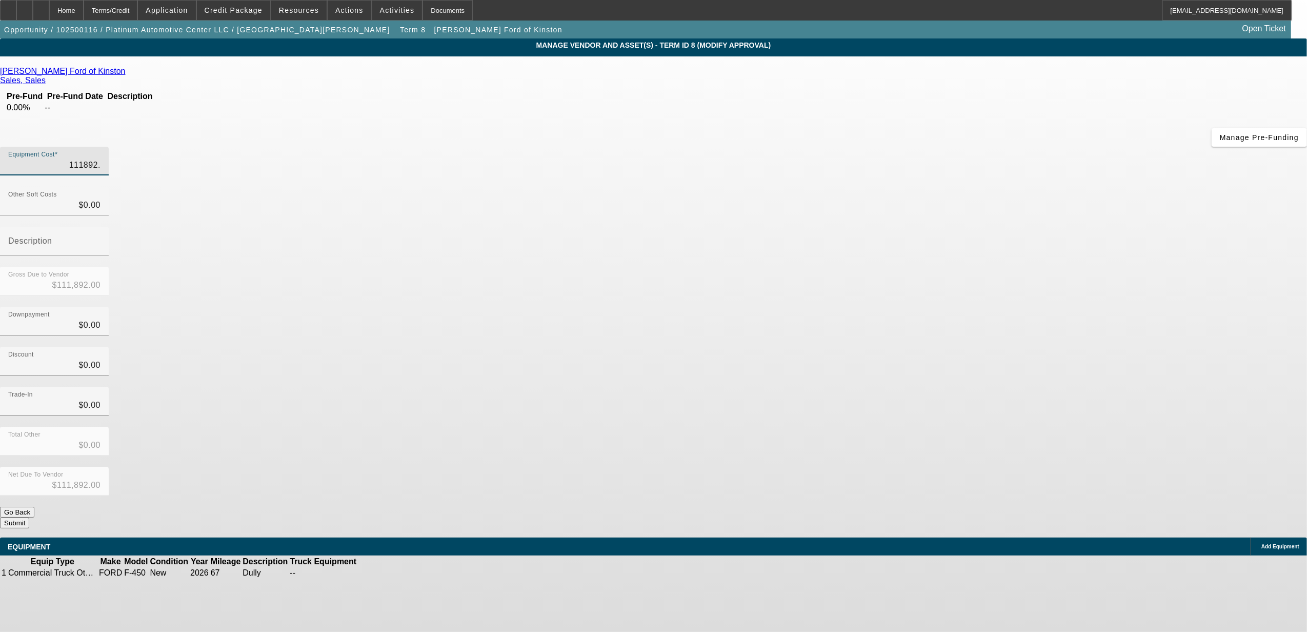
type input "111892.1"
type input "$111,892.10"
type input "$0.00"
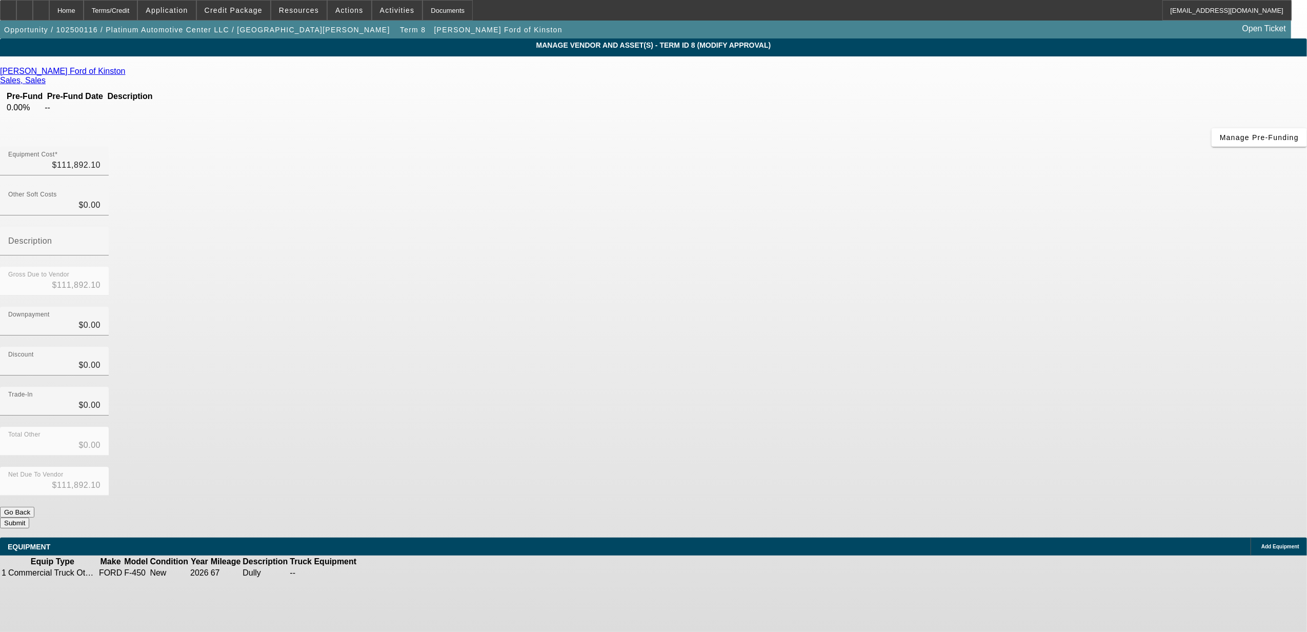
click at [922, 427] on div "Total Other $0.00" at bounding box center [653, 447] width 1307 height 40
click at [29, 517] on button "Submit" at bounding box center [14, 522] width 29 height 11
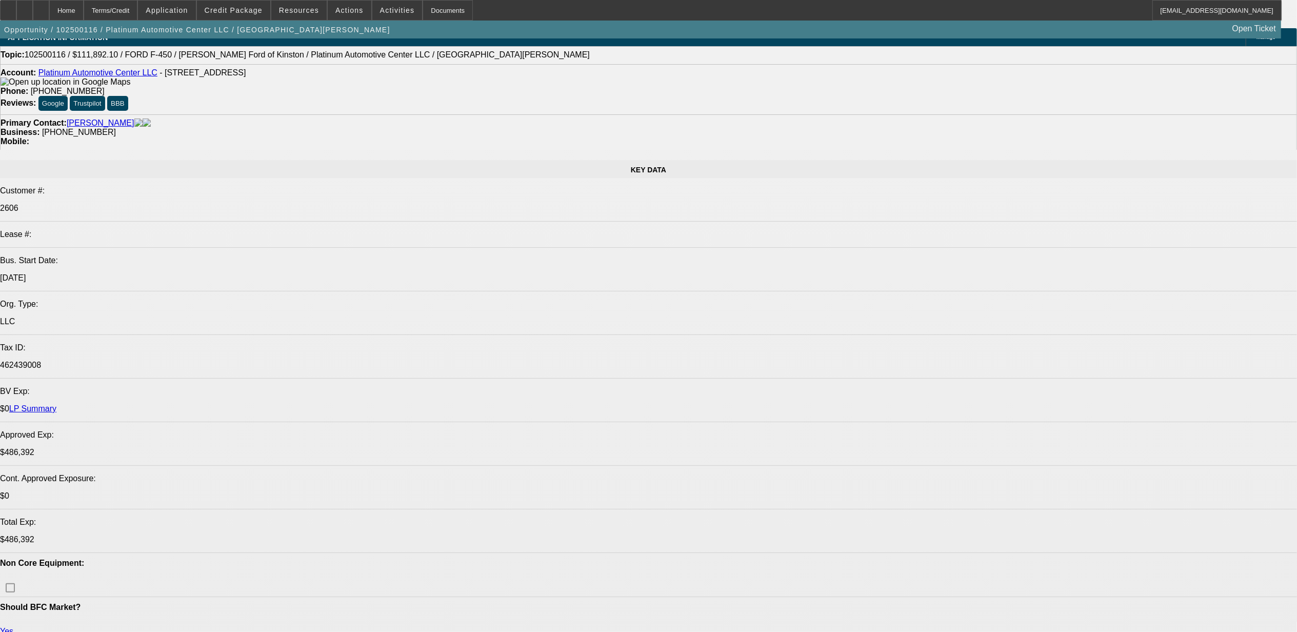
select select "0"
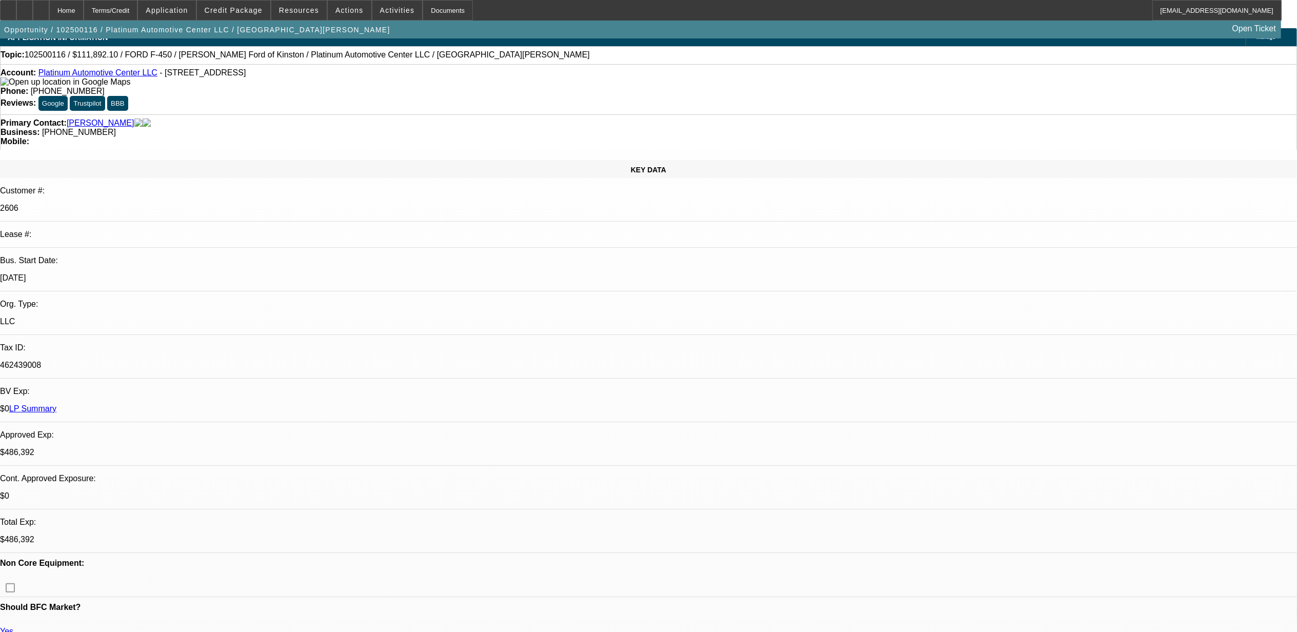
select select "2"
select select "0"
select select "6"
select select "0"
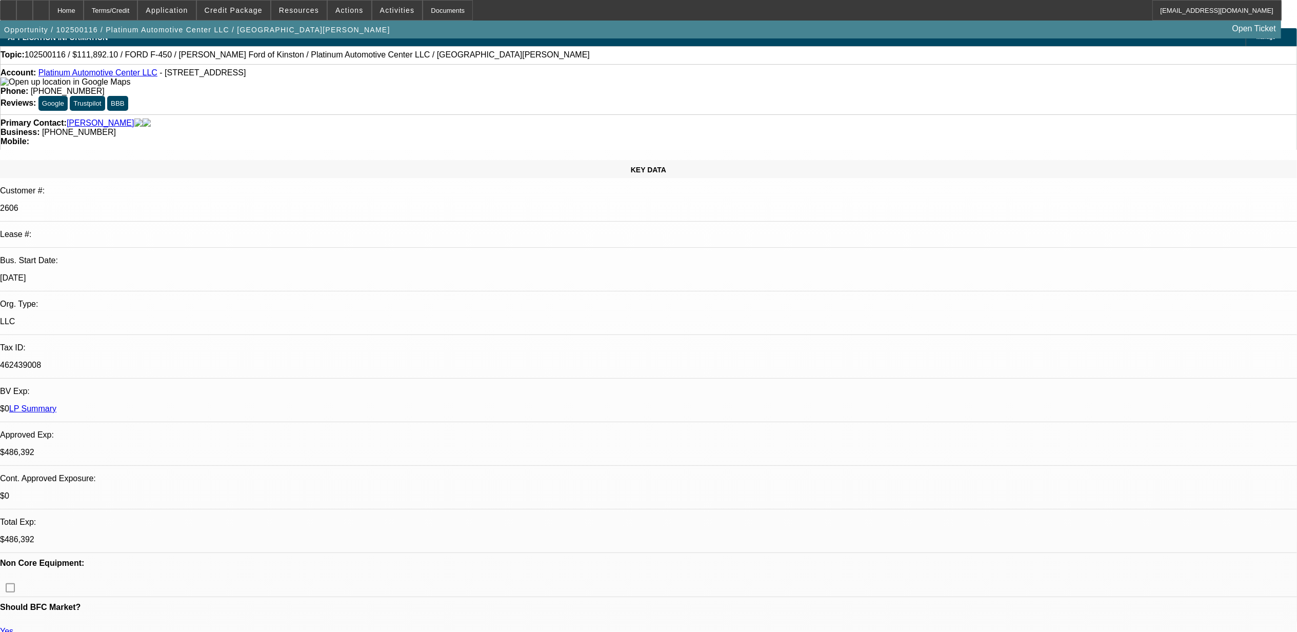
select select "2"
select select "0"
select select "6"
select select "0"
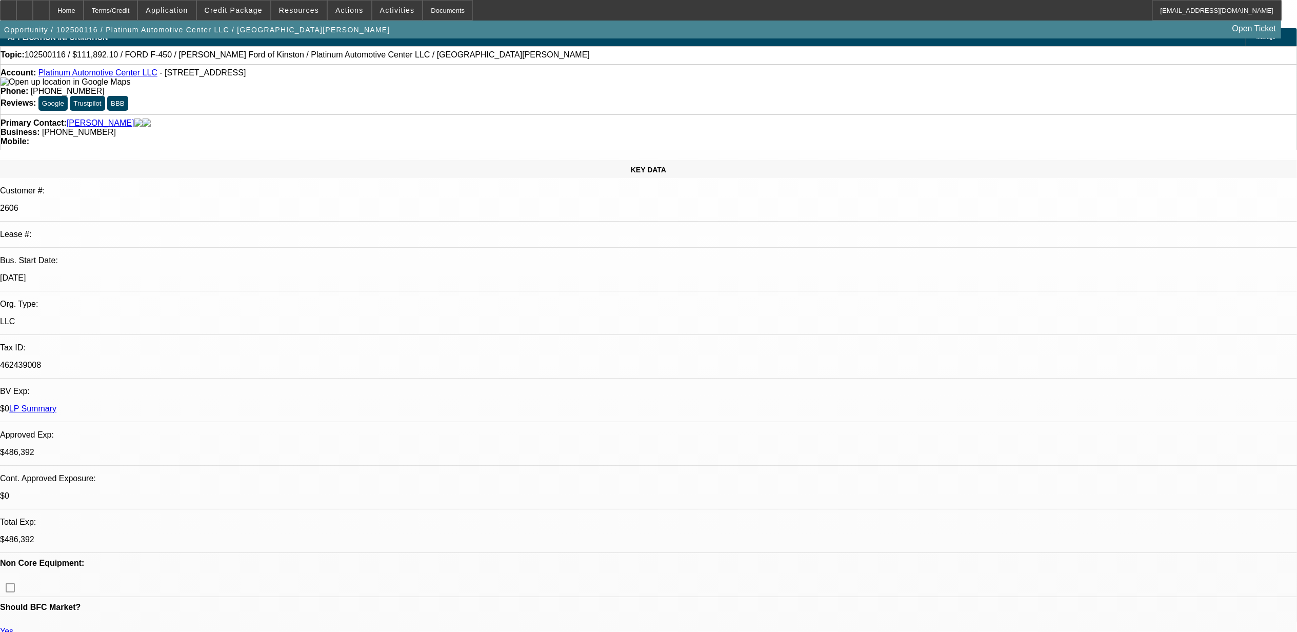
select select "2"
select select "0"
select select "6"
select select "0"
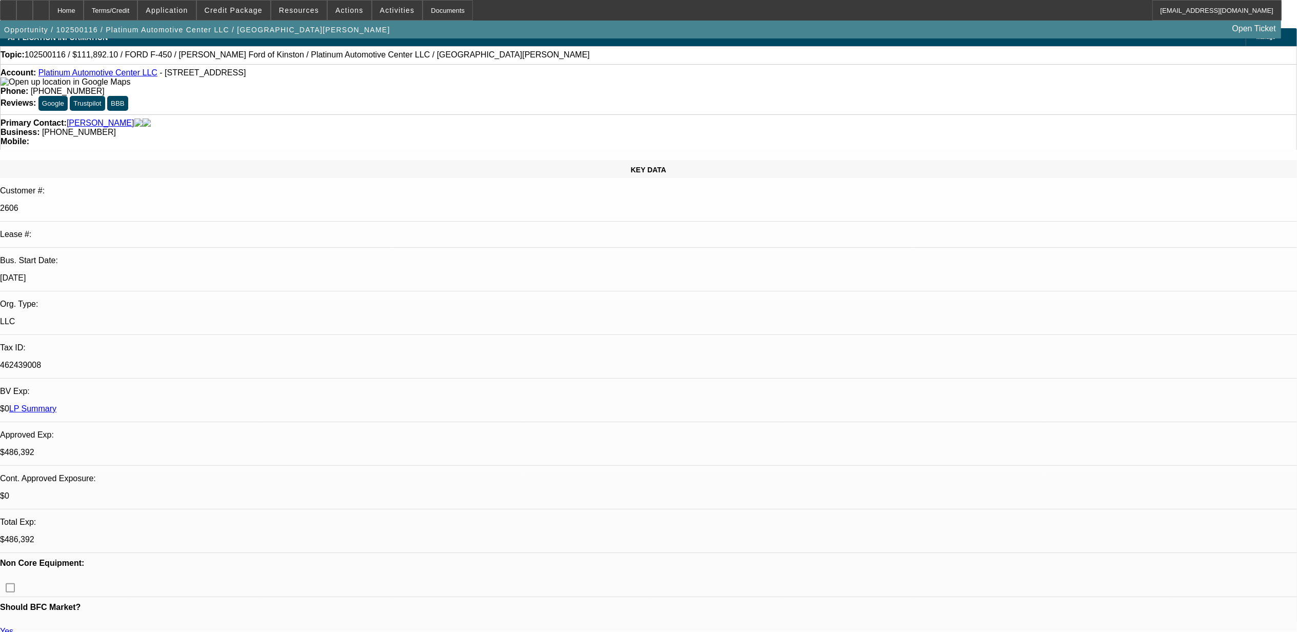
select select "0"
select select "3"
select select "0"
select select "6"
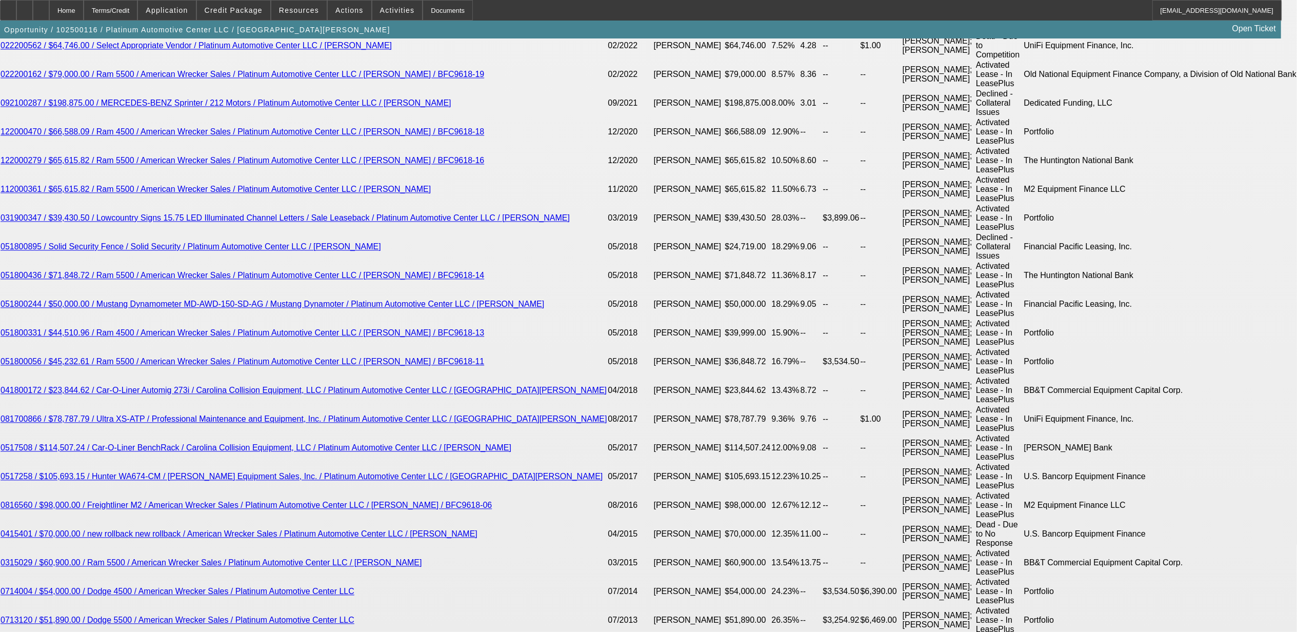
scroll to position [2013, 0]
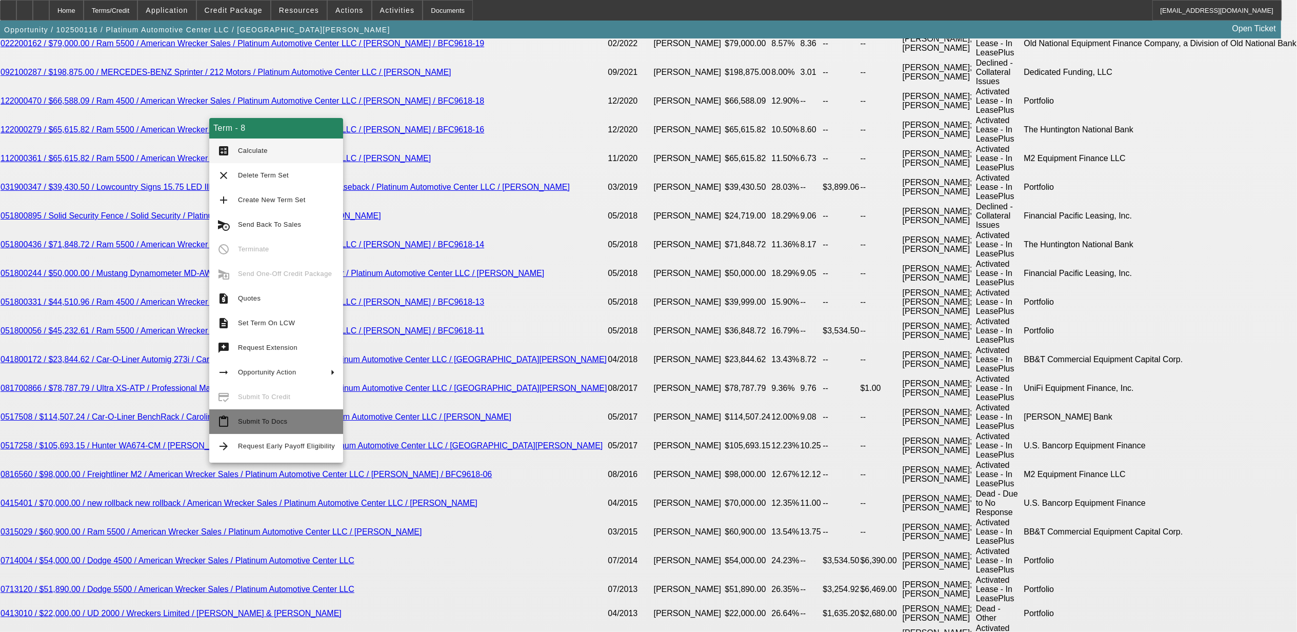
click at [235, 426] on button "content_paste Submit To Docs" at bounding box center [276, 421] width 134 height 25
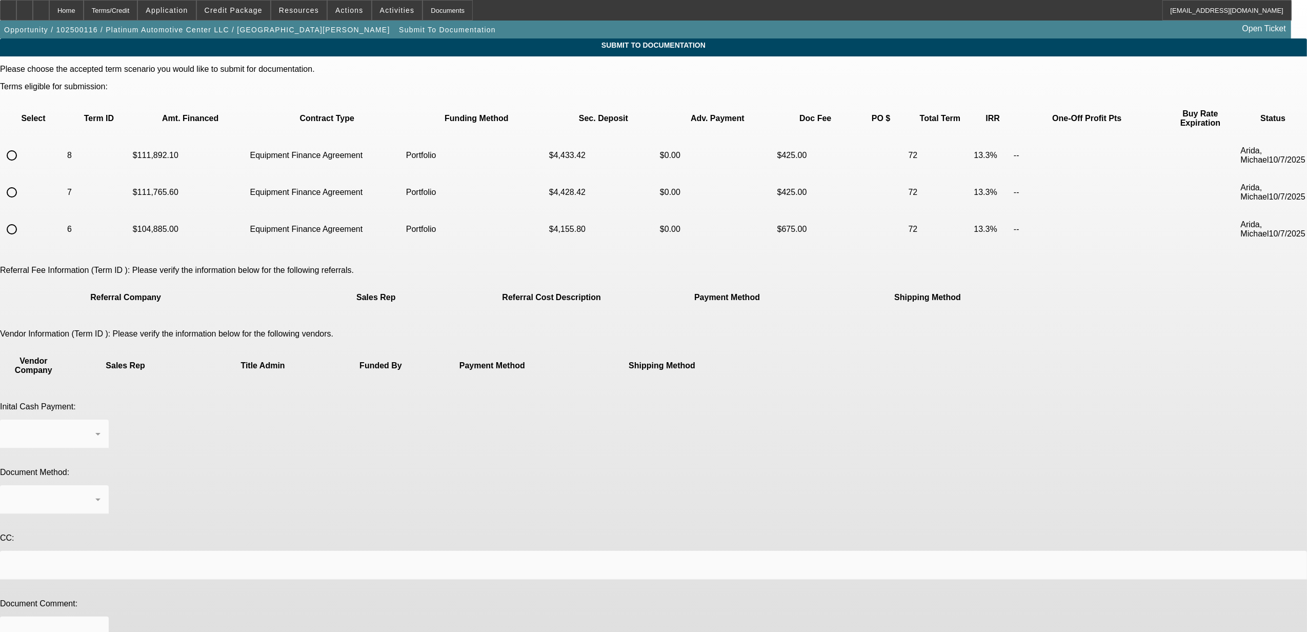
click at [22, 145] on input "radio" at bounding box center [12, 155] width 21 height 21
radio input "true"
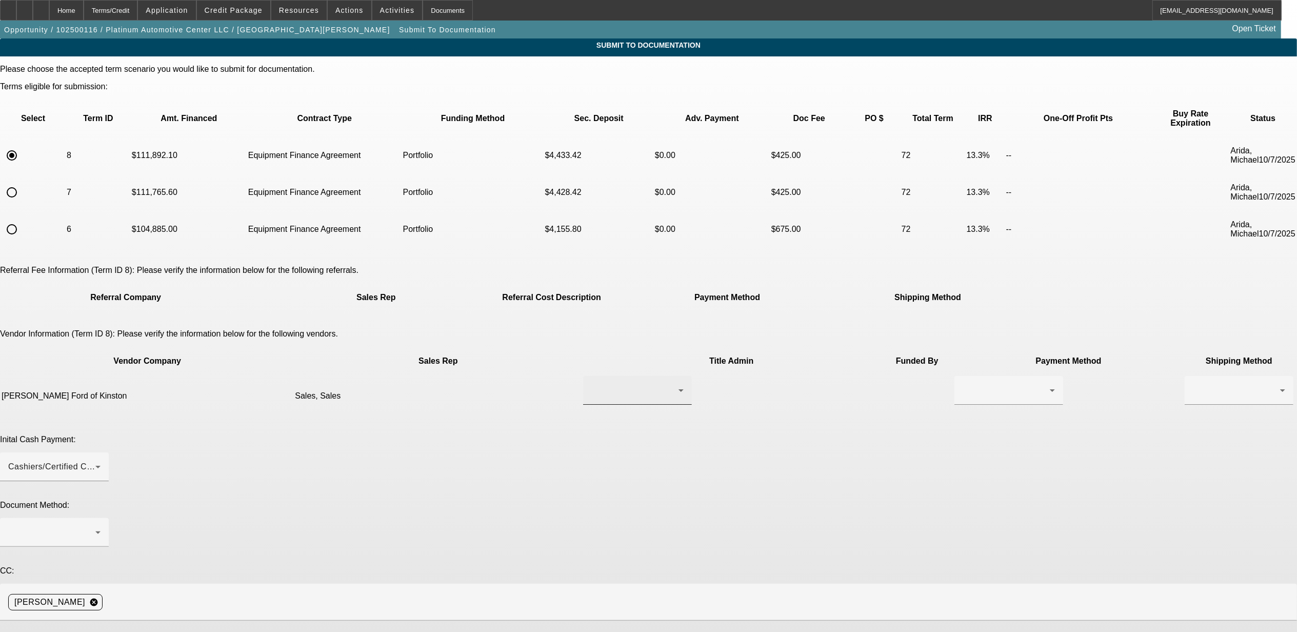
click at [602, 384] on div at bounding box center [634, 390] width 87 height 12
click at [595, 380] on mat-option "Sales, Sales" at bounding box center [601, 373] width 123 height 25
click at [962, 384] on div at bounding box center [1005, 390] width 87 height 12
click at [726, 372] on span "Check" at bounding box center [720, 374] width 25 height 12
click at [1193, 384] on div at bounding box center [1236, 390] width 87 height 12
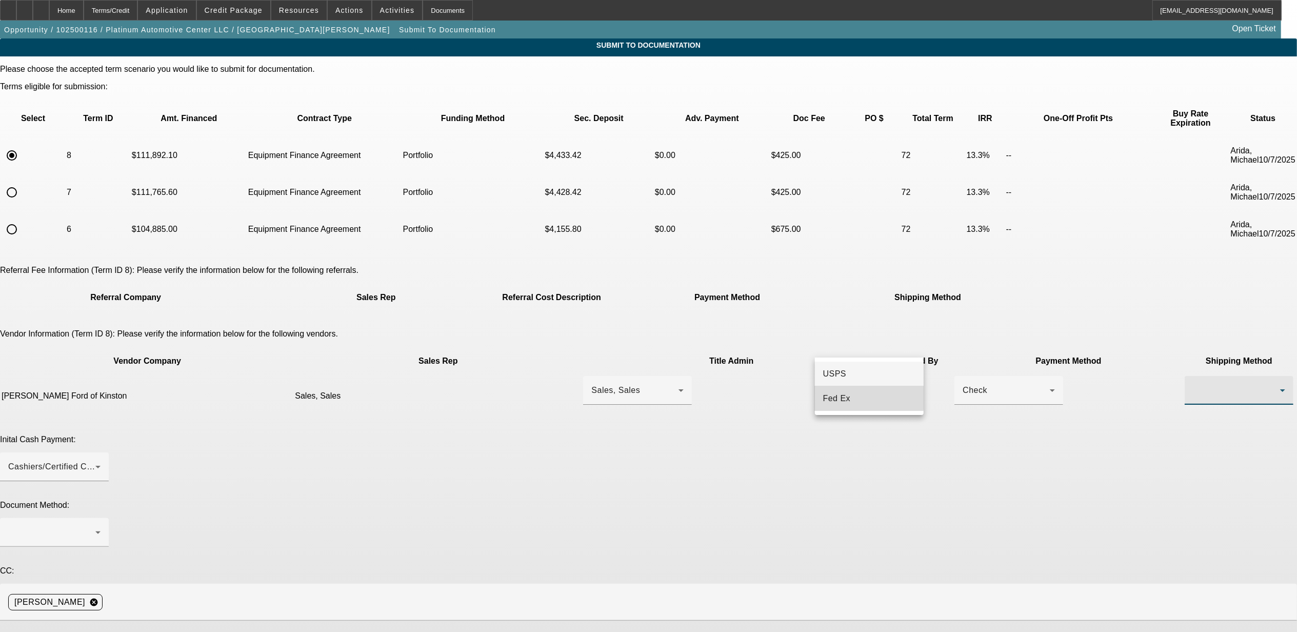
click at [851, 398] on mat-option "Fed Ex" at bounding box center [869, 398] width 109 height 25
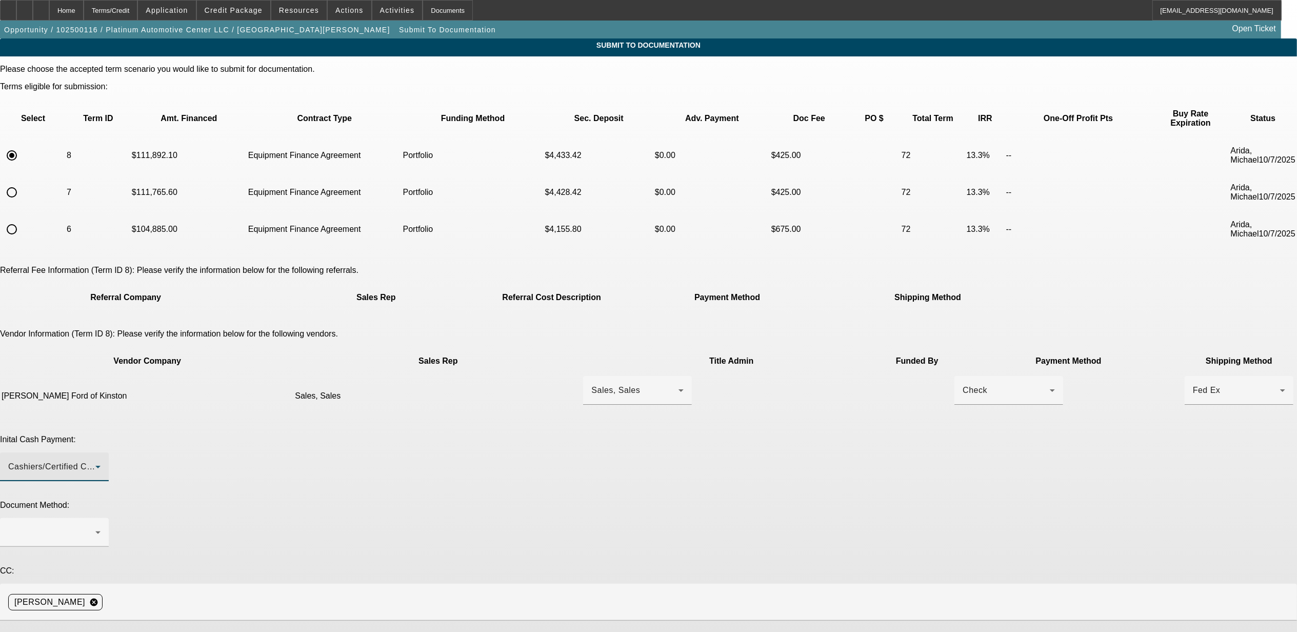
click at [95, 460] on div "Cashiers/Certified Check" at bounding box center [51, 466] width 87 height 12
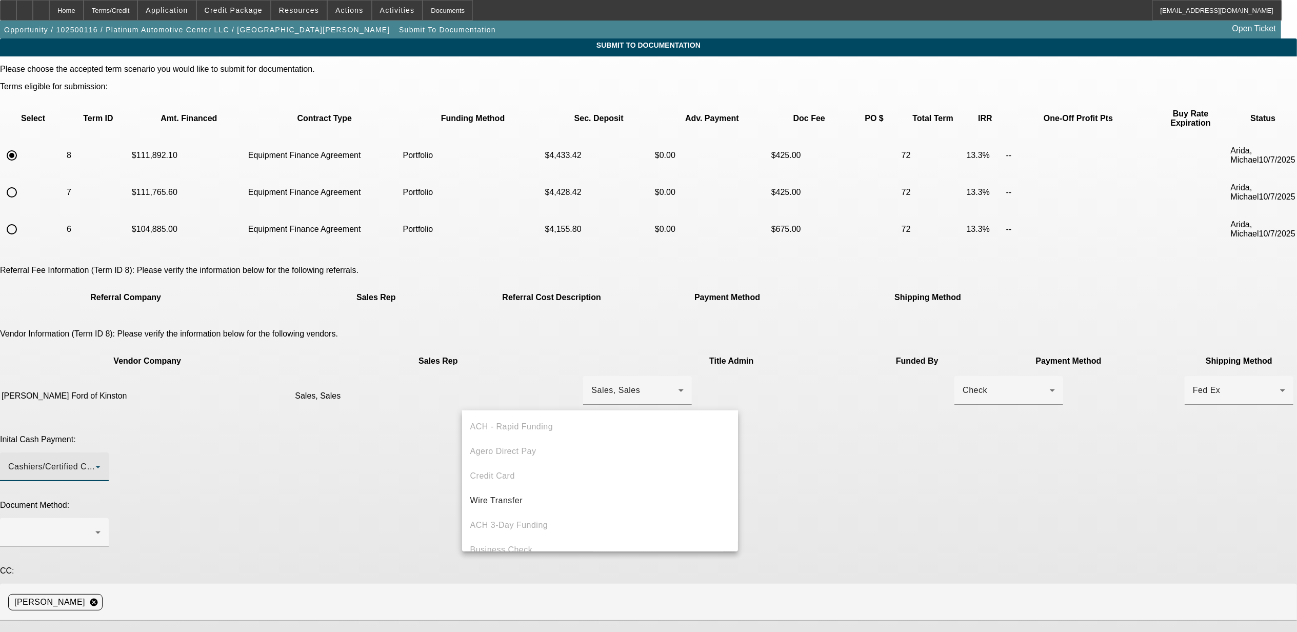
scroll to position [35, 0]
click at [520, 462] on span "Wire Transfer" at bounding box center [496, 465] width 53 height 12
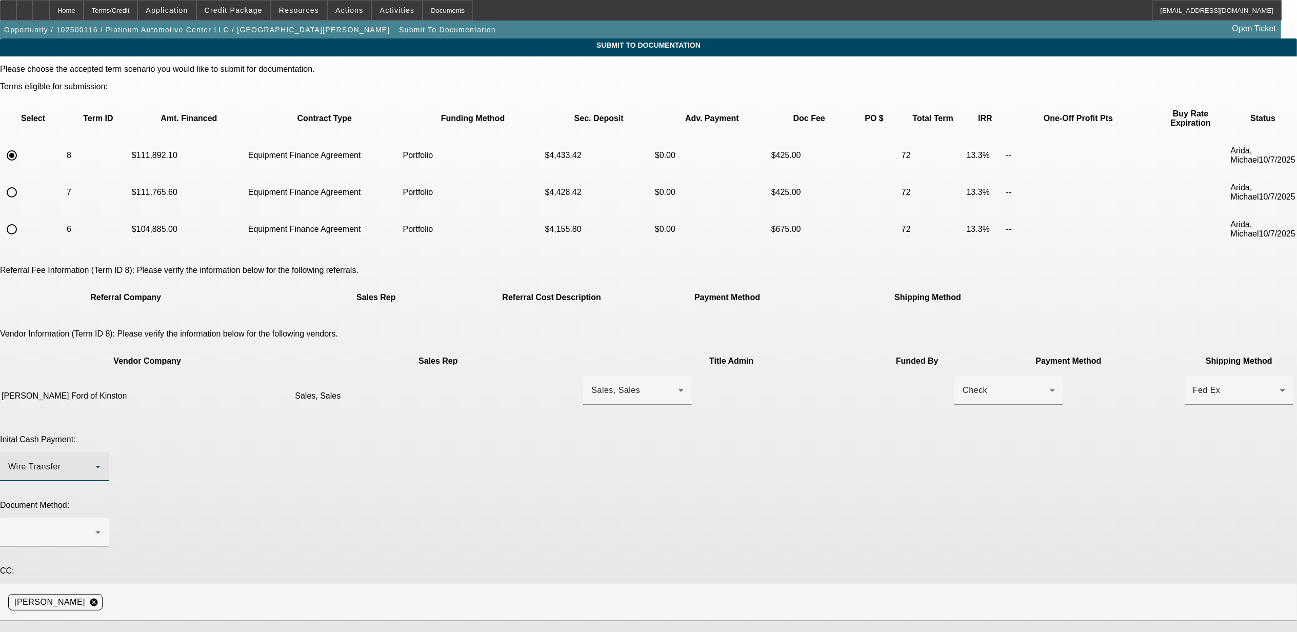
click at [95, 460] on div "Wire Transfer" at bounding box center [51, 466] width 87 height 12
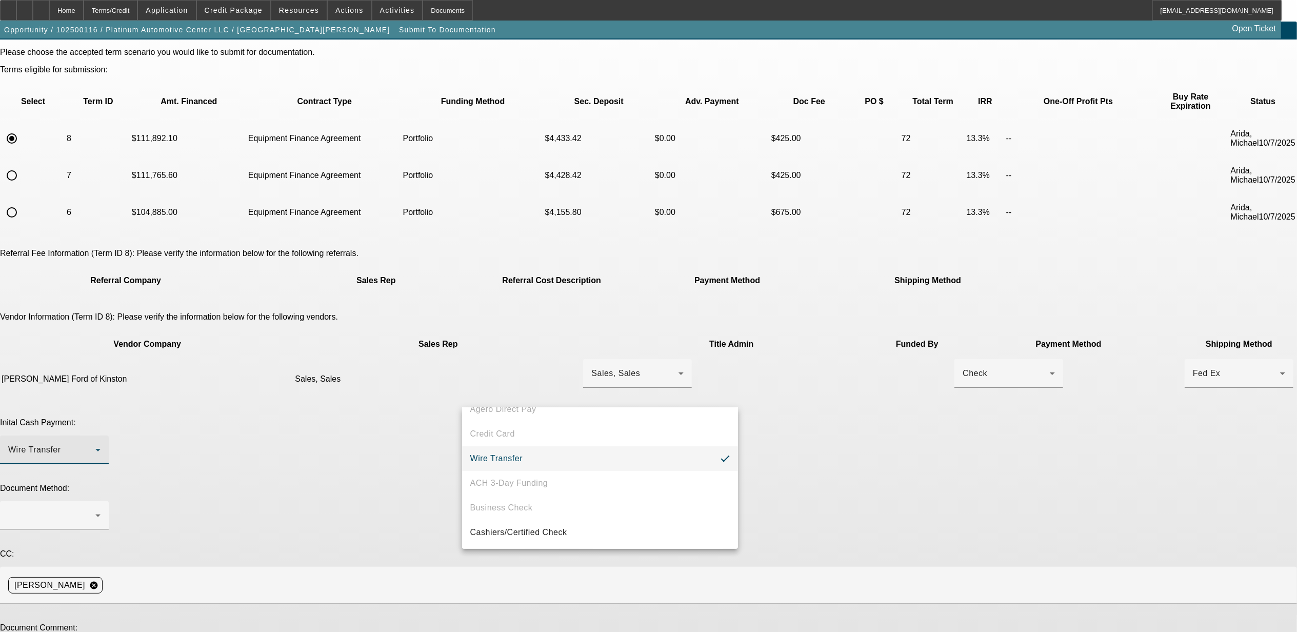
scroll to position [45, 0]
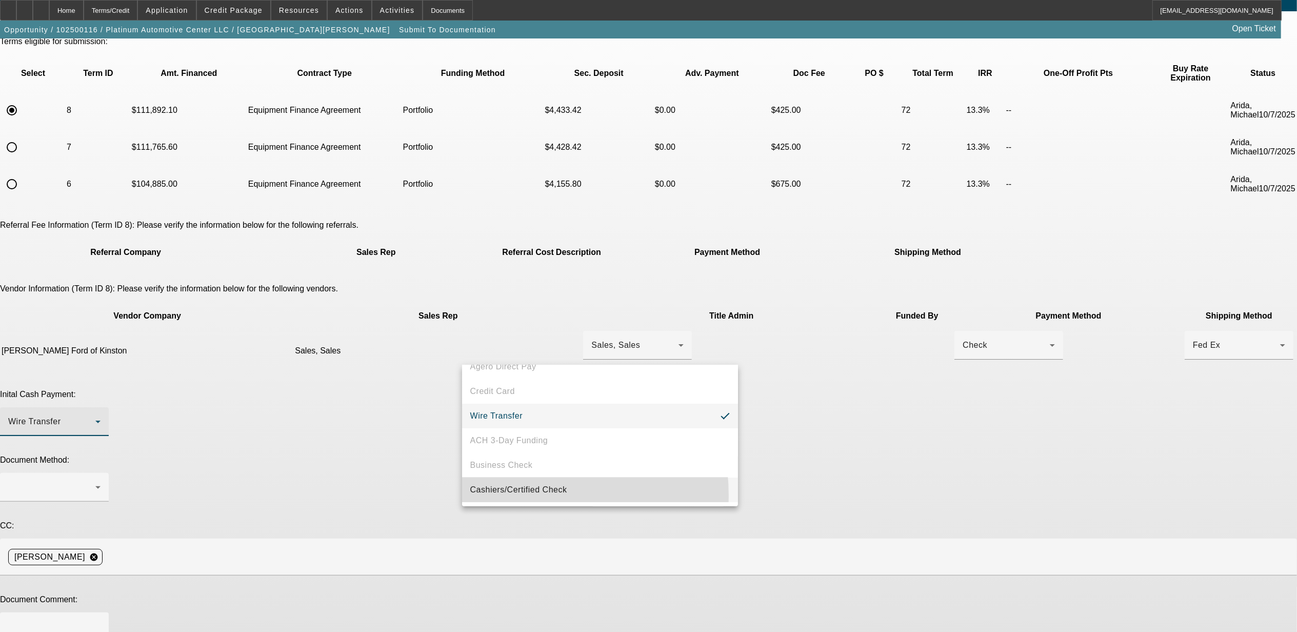
click at [494, 495] on span "Cashiers/Certified Check" at bounding box center [518, 489] width 97 height 12
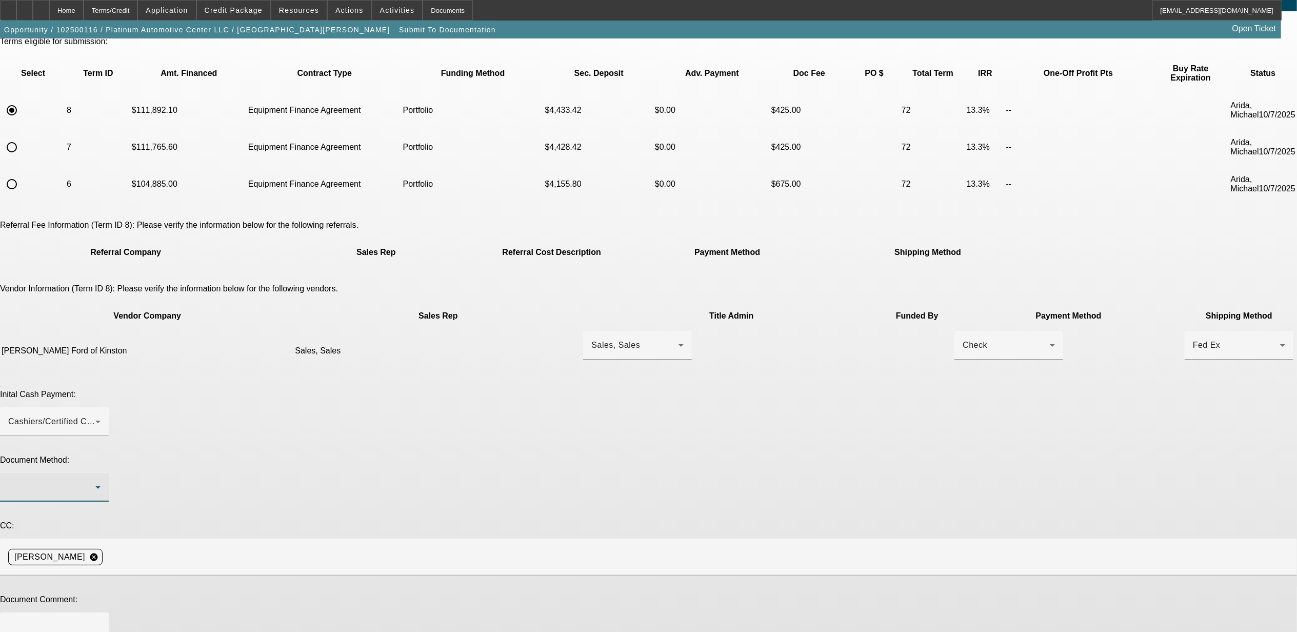
click at [95, 481] on div at bounding box center [51, 487] width 87 height 12
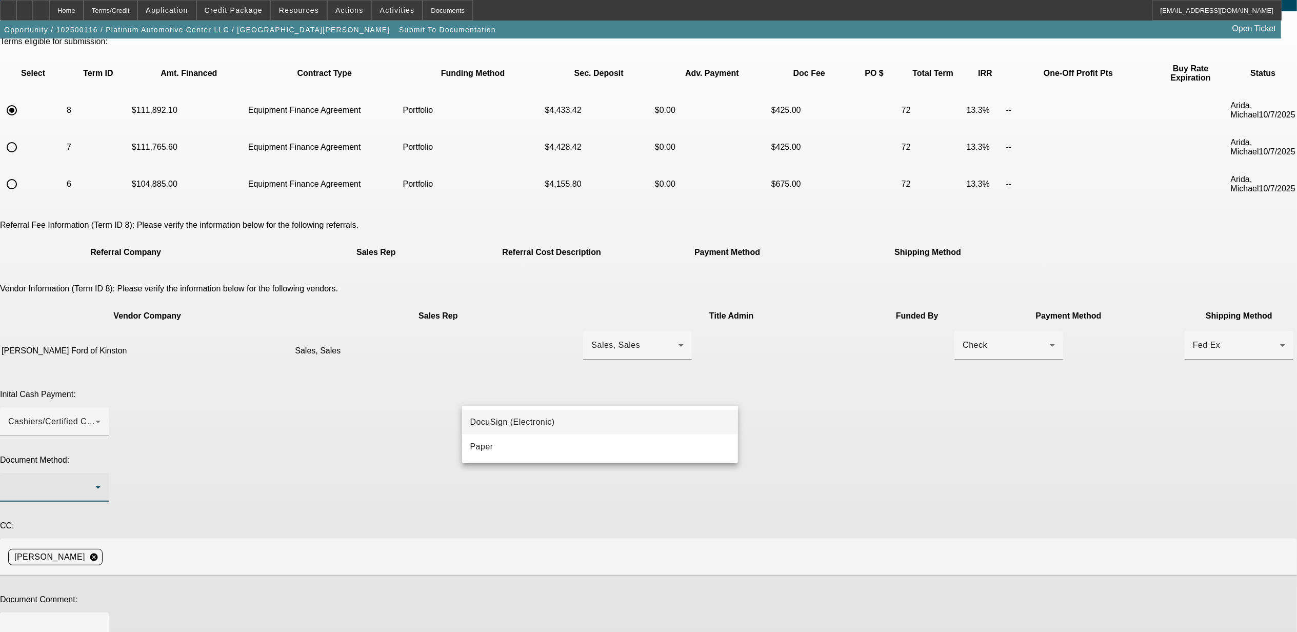
click at [501, 423] on span "DocuSign (Electronic)" at bounding box center [512, 422] width 85 height 12
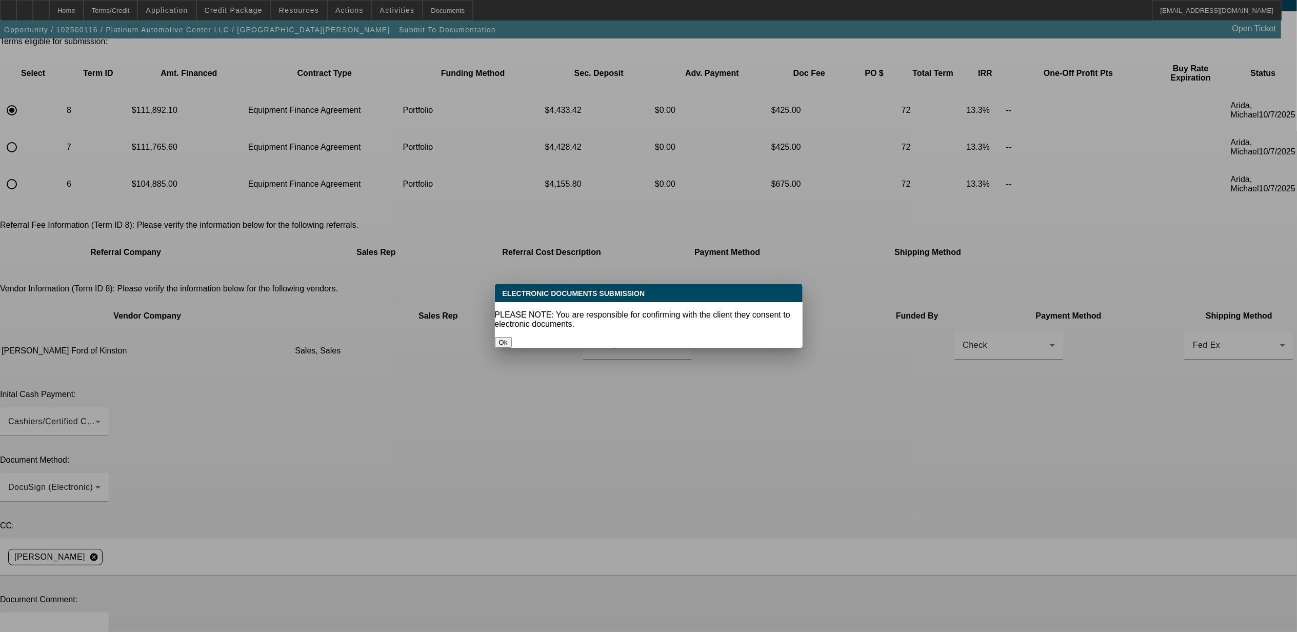
click at [512, 337] on button "Ok" at bounding box center [503, 342] width 17 height 11
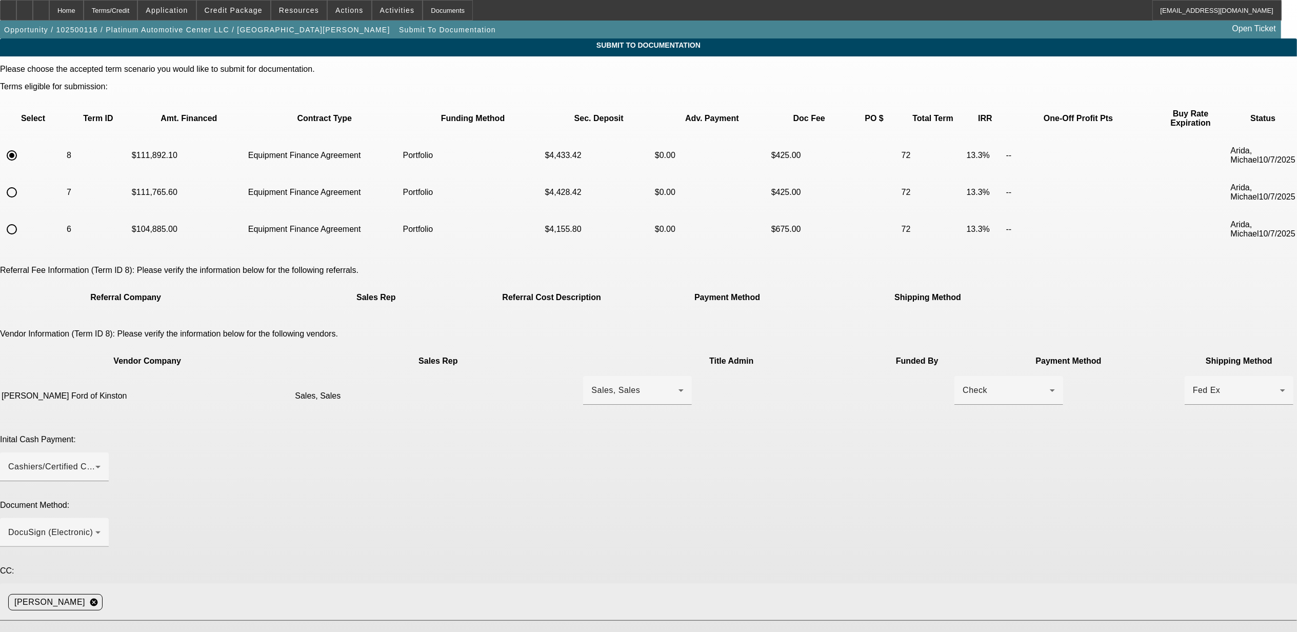
scroll to position [45, 0]
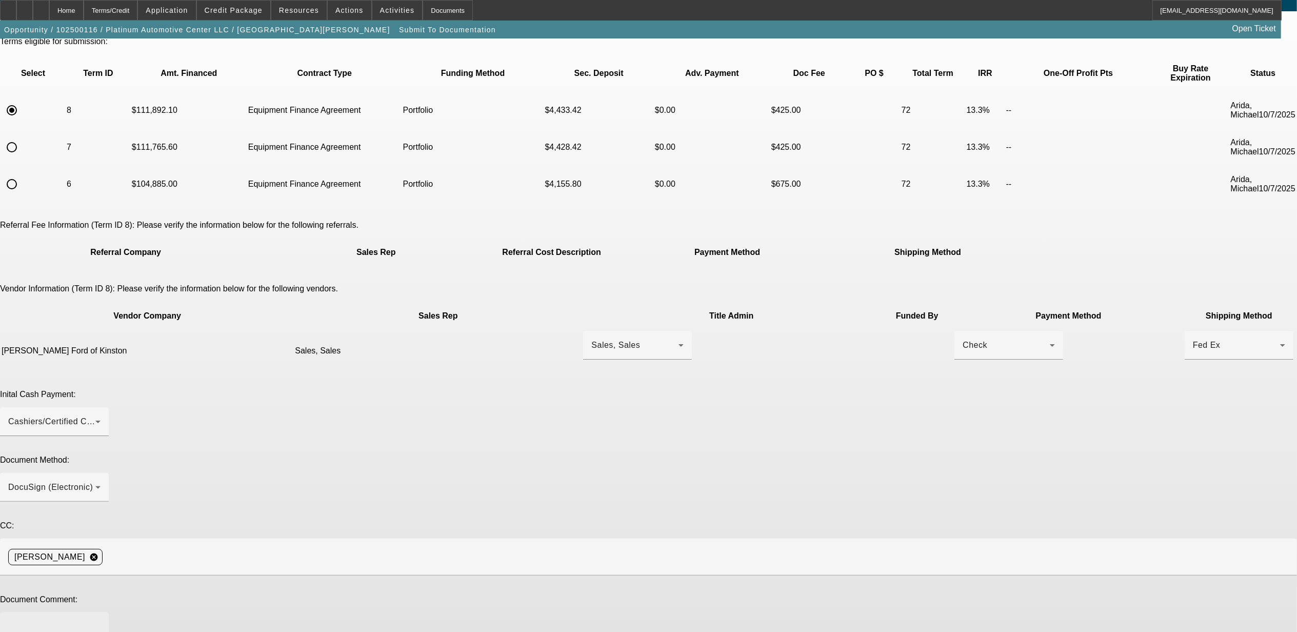
click at [100, 620] on textarea at bounding box center [54, 632] width 92 height 25
type textarea "***current customer *** please make Jen admin...she is doing 2 deals for the sa…"
type textarea "price went up $120"
click at [100, 620] on textarea "***current customer *** please make Jen admin...she is doing 2 deals for the sa…" at bounding box center [54, 632] width 92 height 25
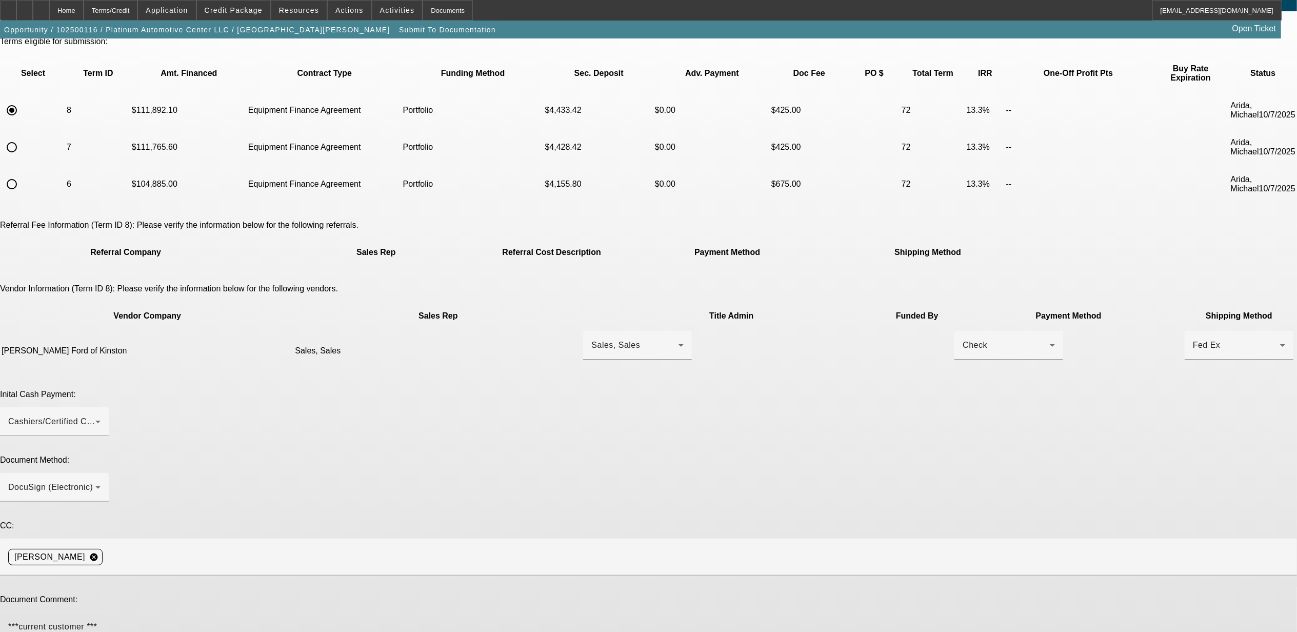
type textarea "***current customer *** please make Jen admin...she is doing 2 deals for the sa…"
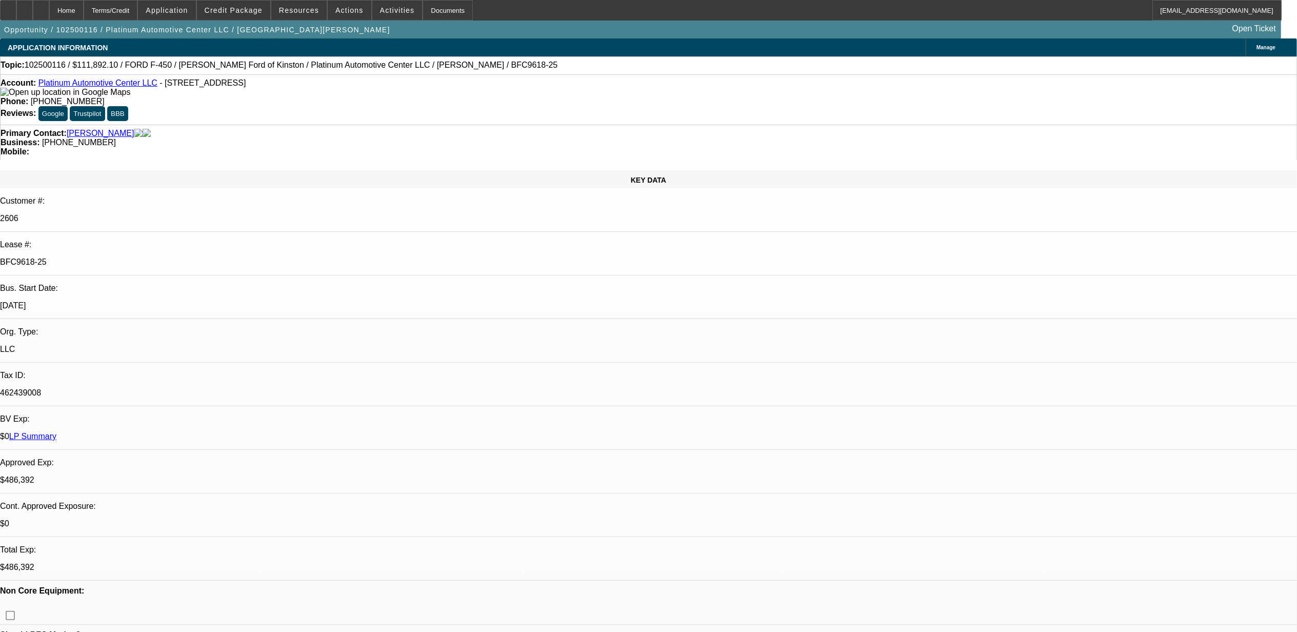
select select "0"
select select "2"
select select "0"
select select "6"
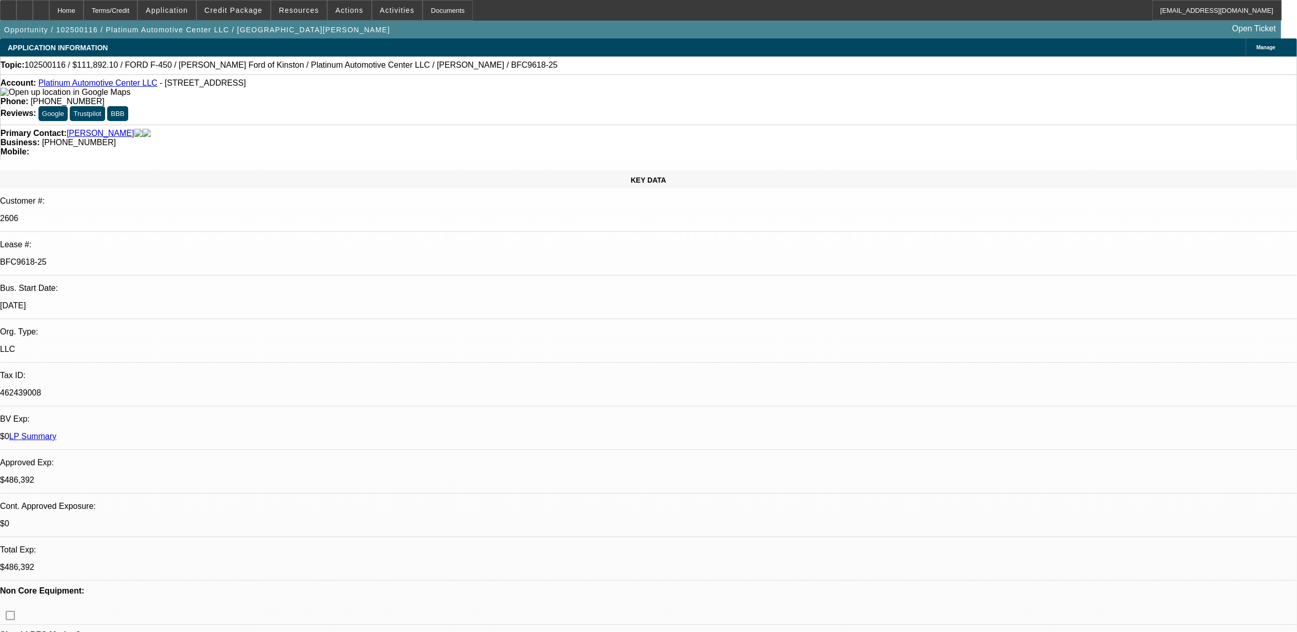
select select "0"
select select "2"
select select "0"
select select "6"
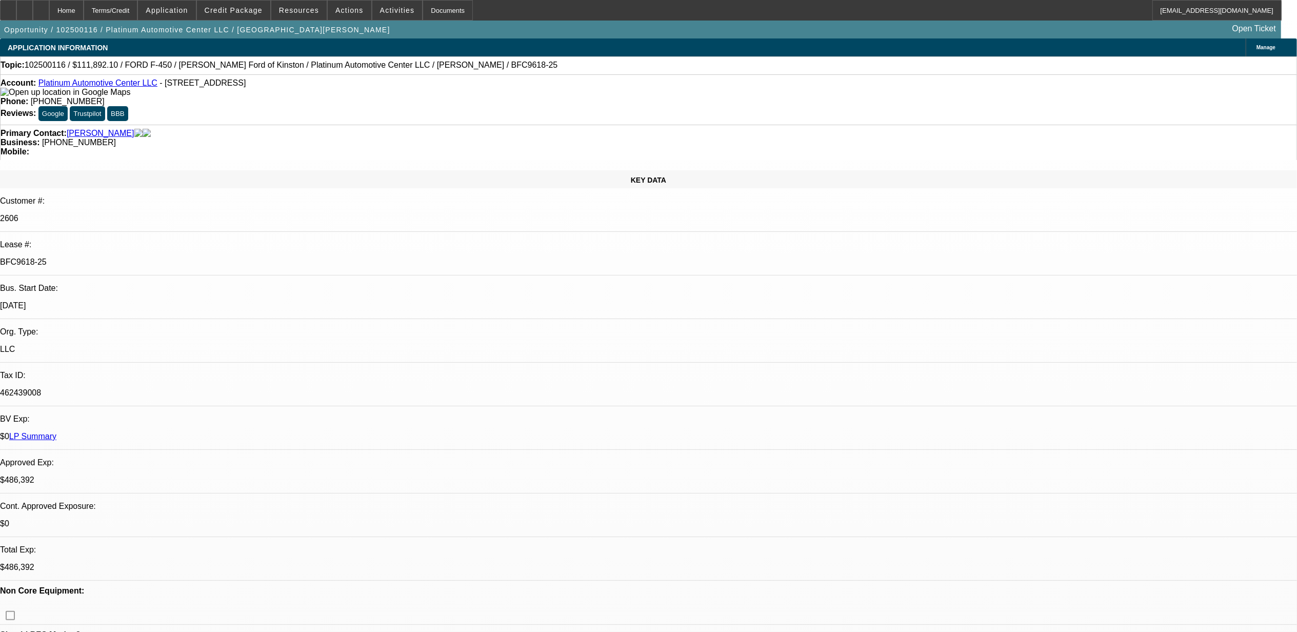
select select "0"
select select "2"
select select "0"
select select "6"
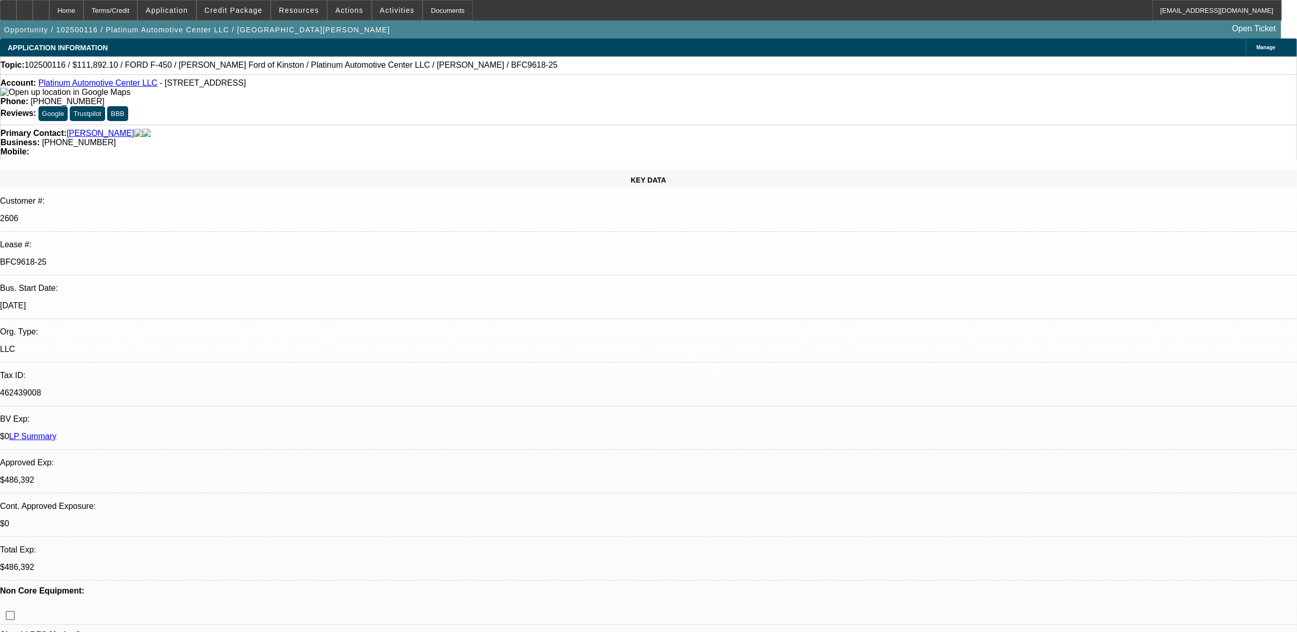
select select "0"
select select "3"
select select "0"
select select "6"
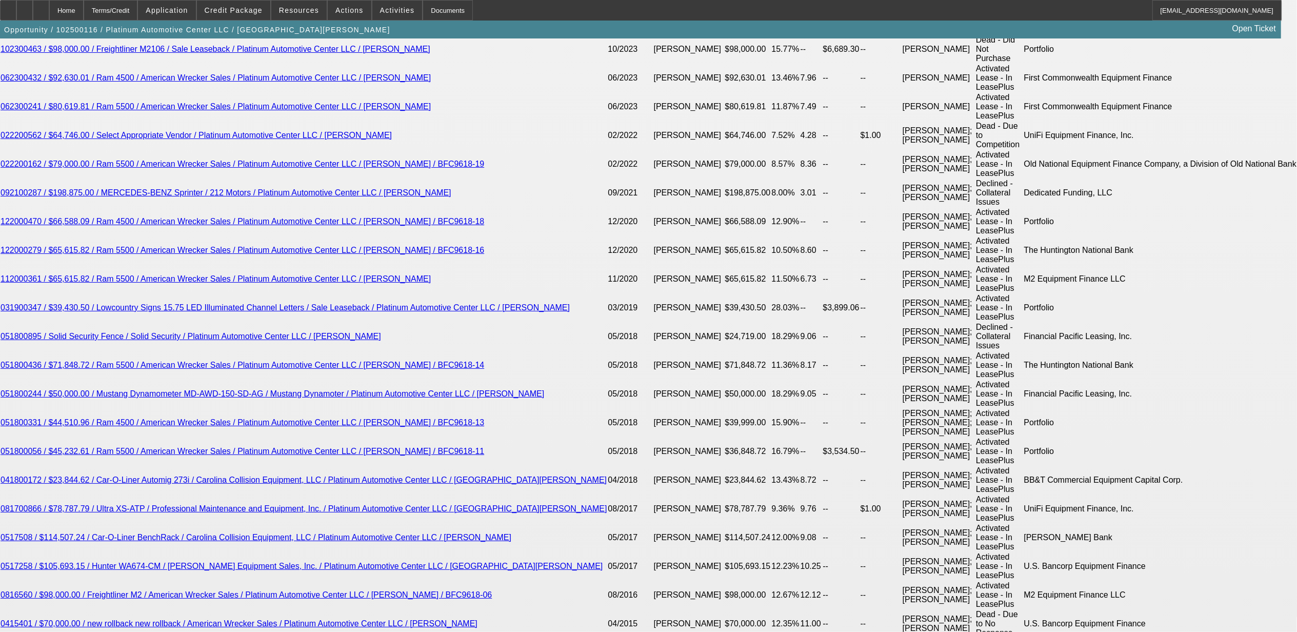
scroll to position [1941, 0]
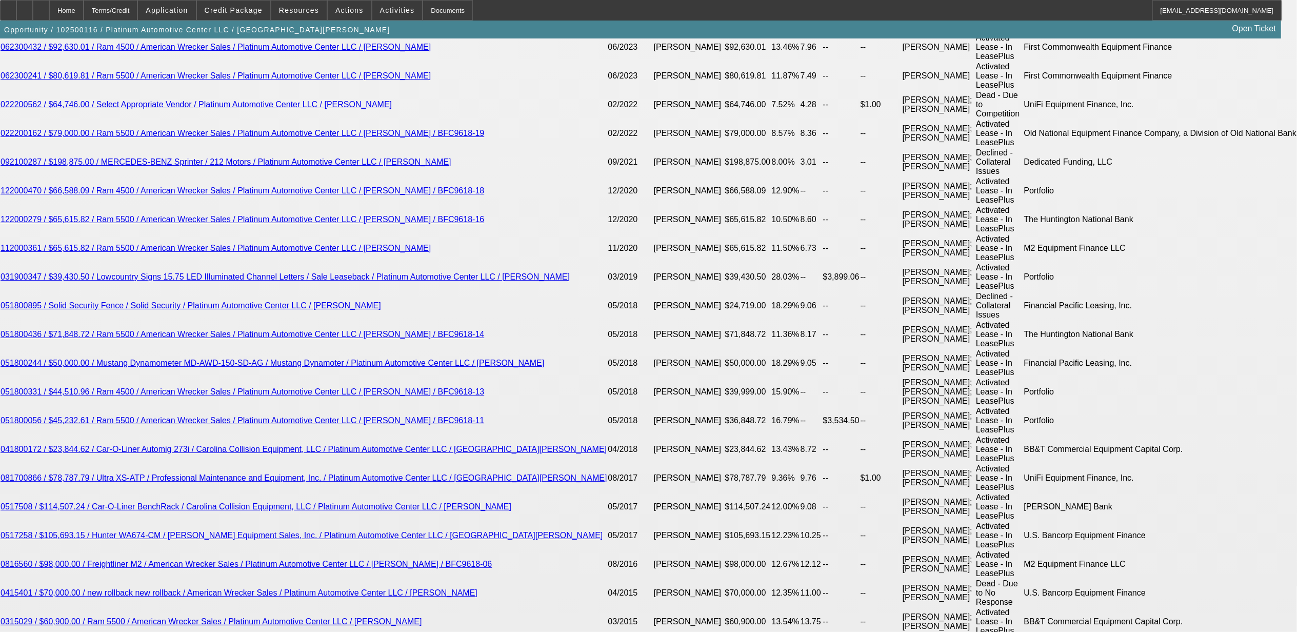
click at [1007, 201] on button "reply Reply" at bounding box center [1014, 197] width 65 height 25
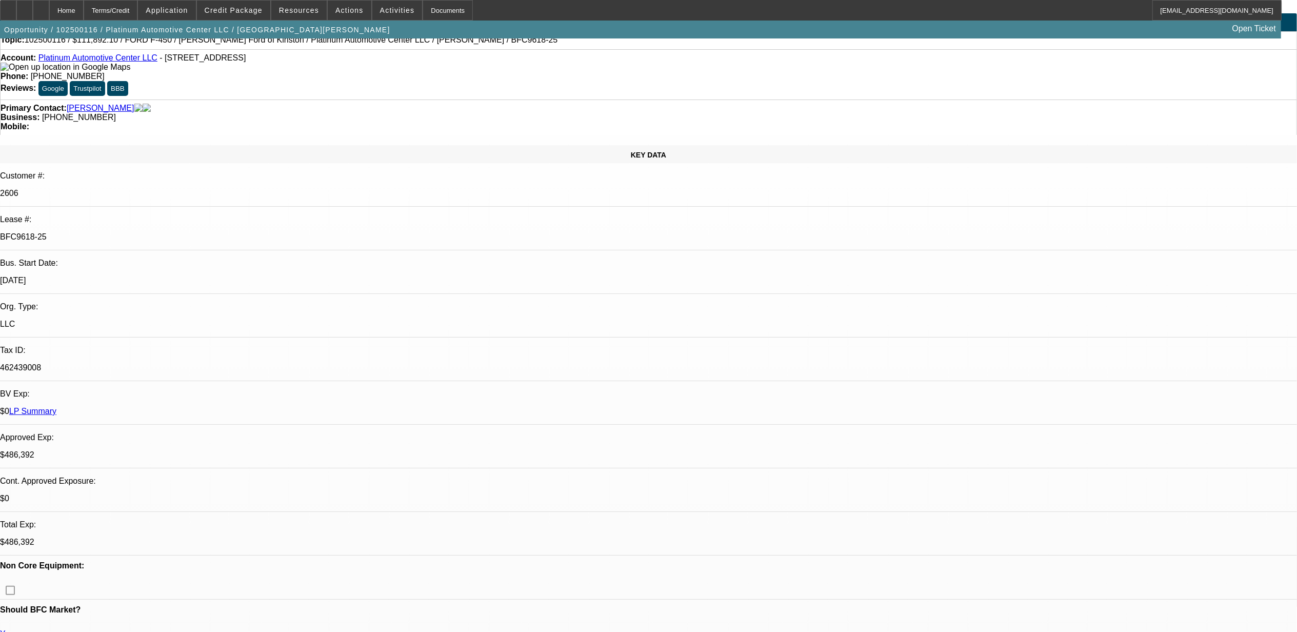
scroll to position [0, 0]
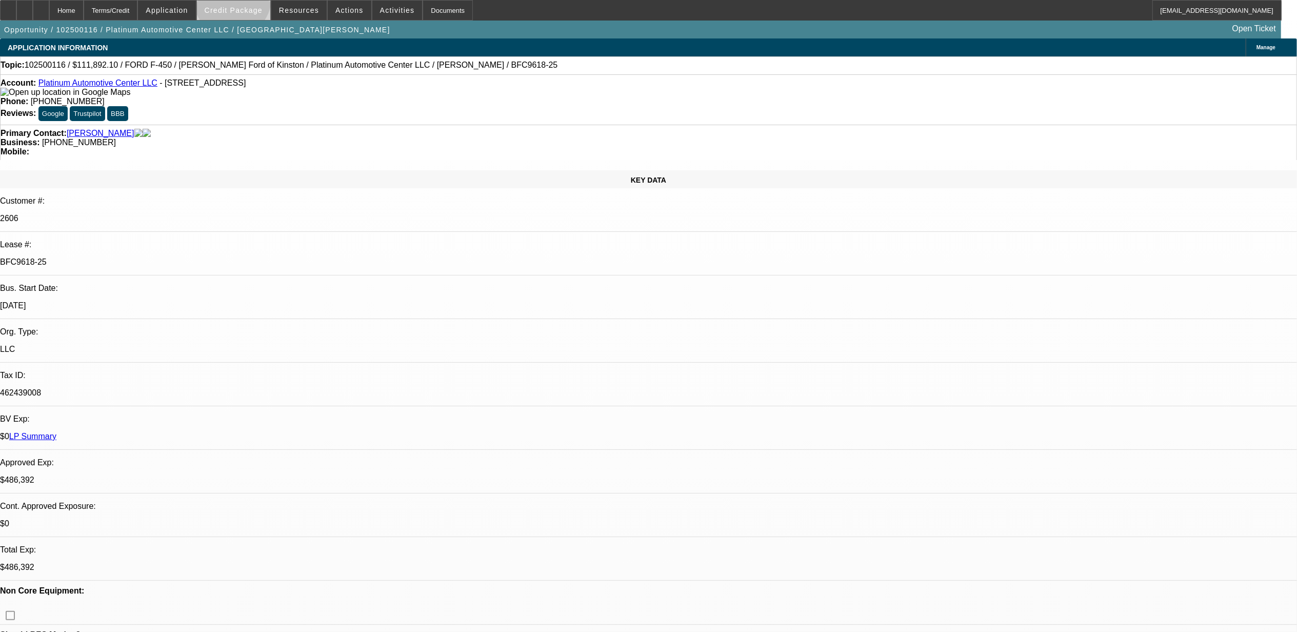
click at [251, 1] on span at bounding box center [233, 10] width 73 height 25
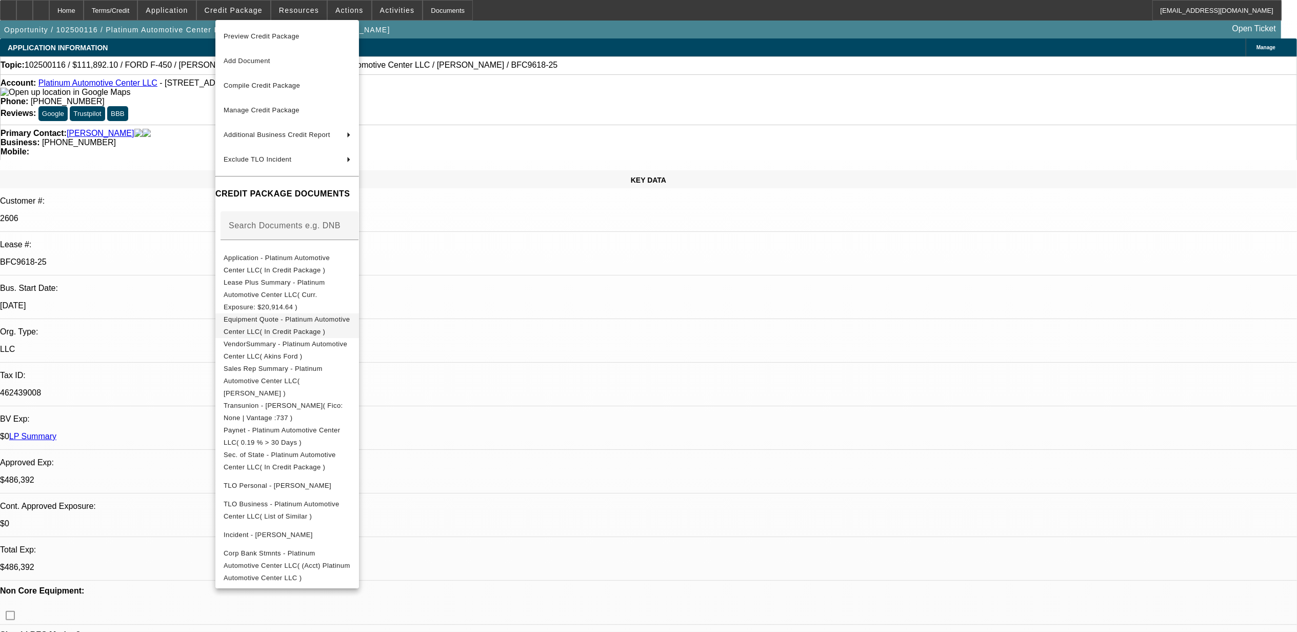
click at [270, 315] on span "Equipment Quote - Platinum Automotive Center LLC( In Credit Package )" at bounding box center [287, 325] width 126 height 20
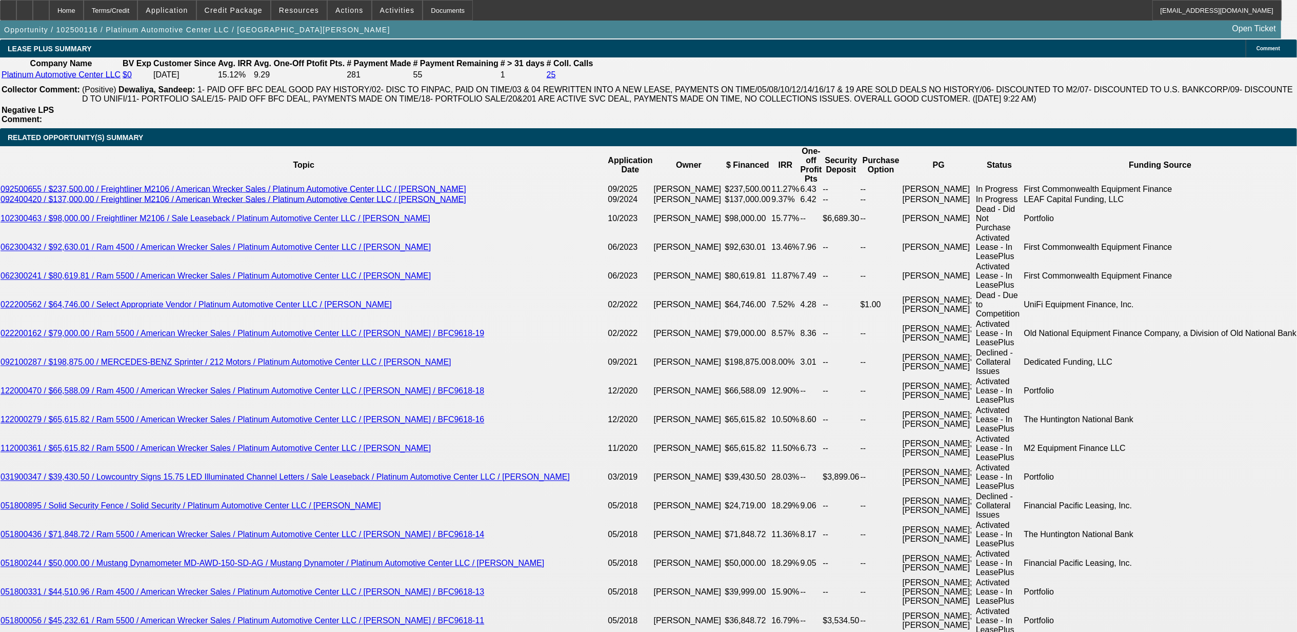
scroll to position [1846, 0]
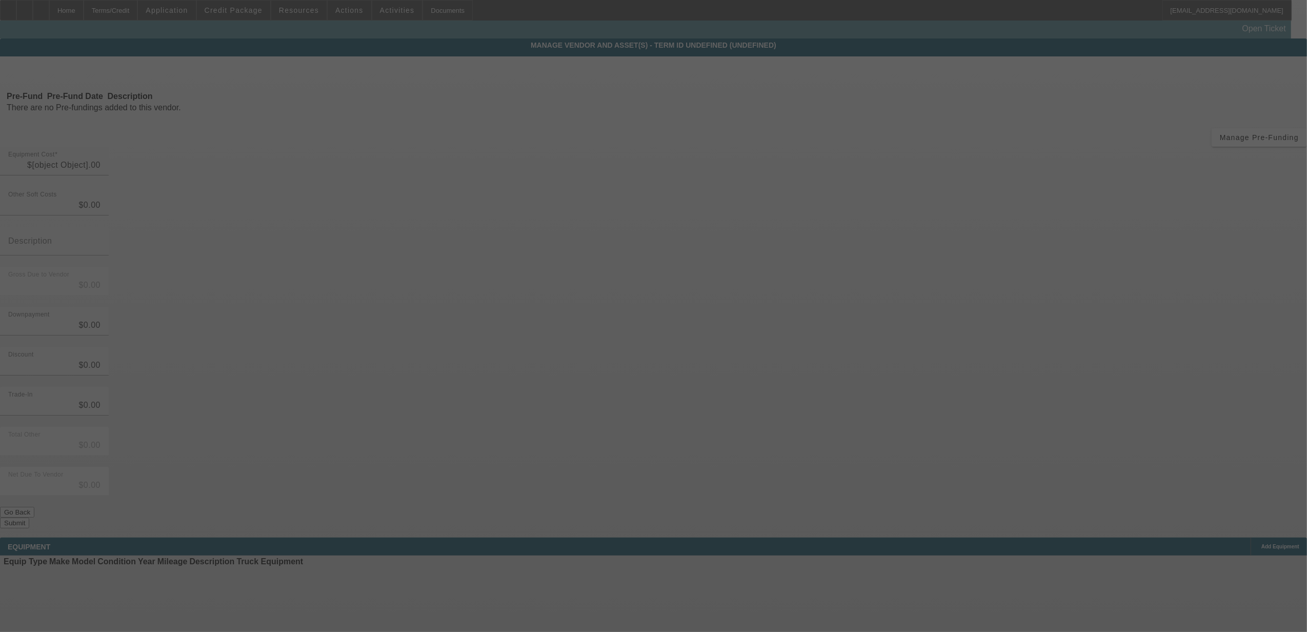
type input "$111,892.10"
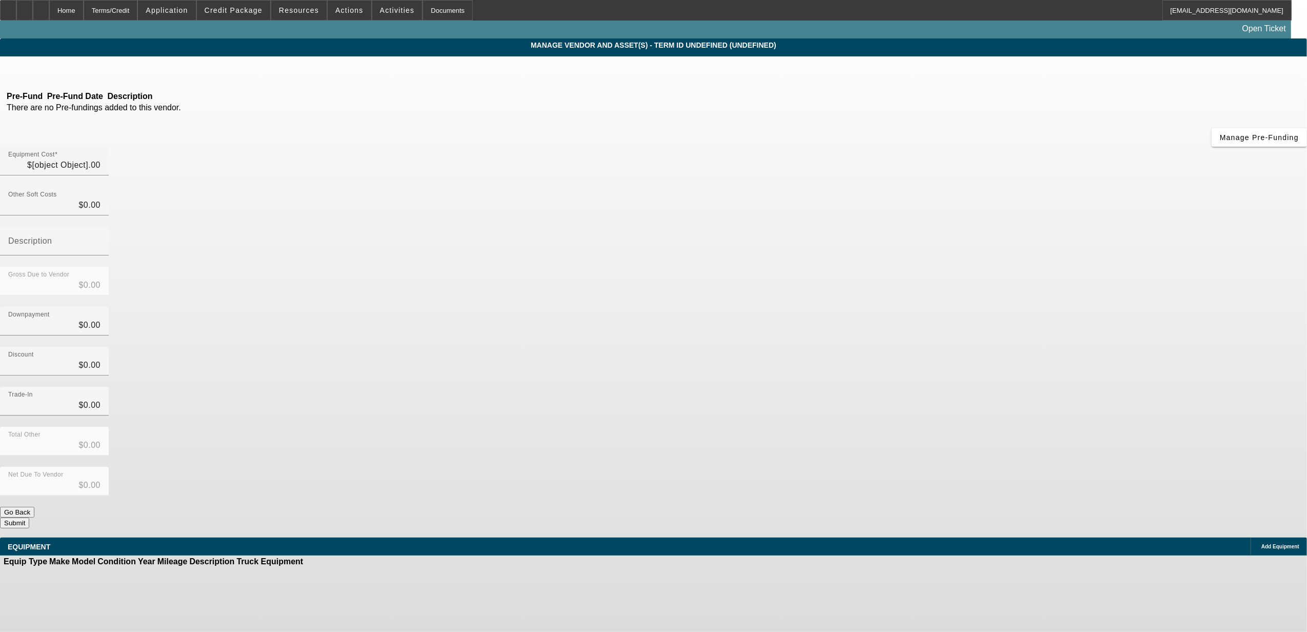
type input "$111,892.10"
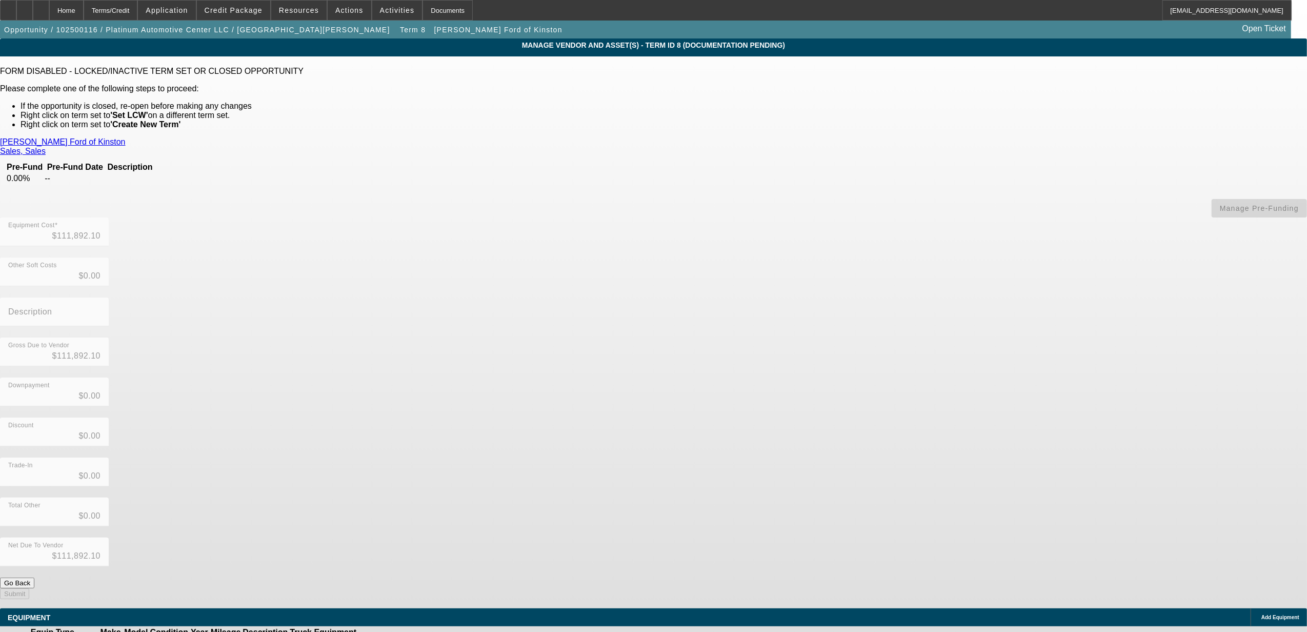
click at [399, 631] on td at bounding box center [389, 643] width 20 height 10
click at [379, 631] on link at bounding box center [379, 643] width 0 height 0
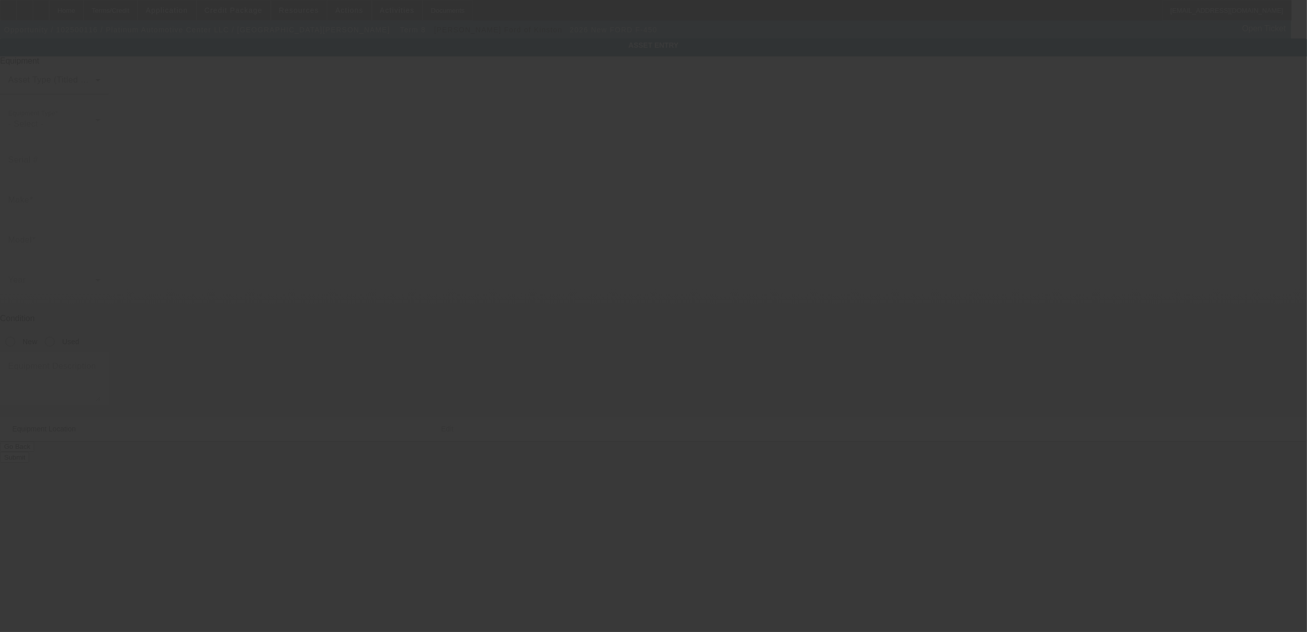
type input "1FT8W4DM3TEC11965"
type input "FORD"
type input "F-450"
radio input "true"
type textarea "Dully"
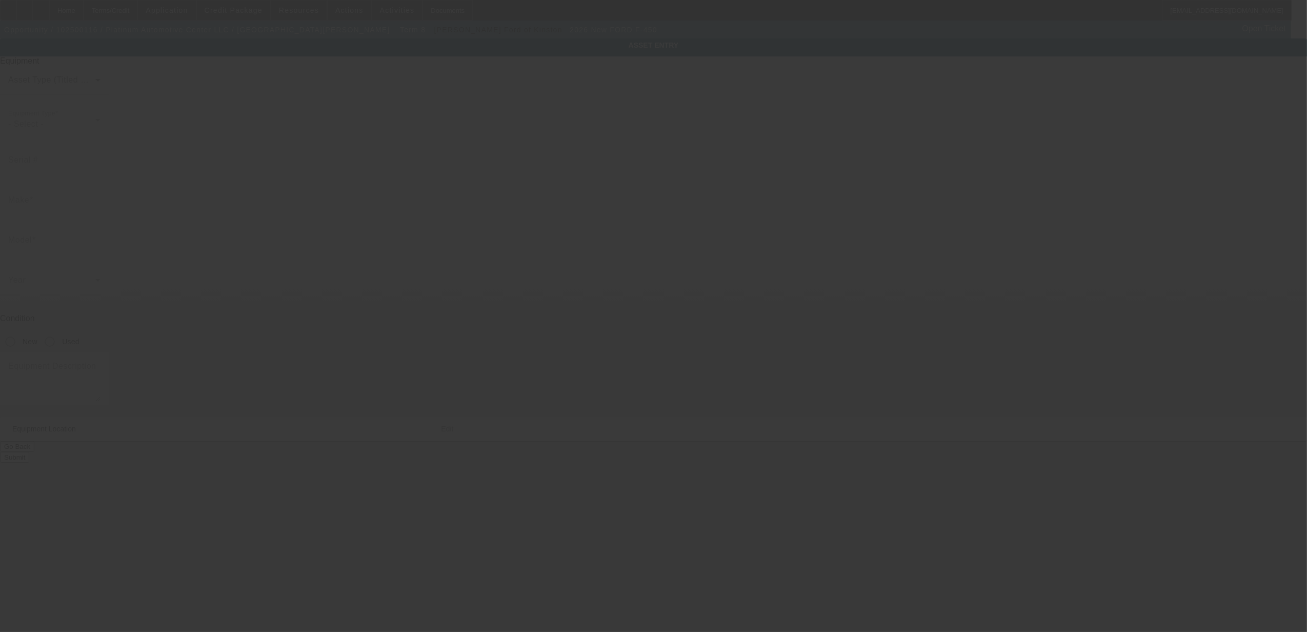
type input "7229 Cross County Rd"
type input "North Charleston"
type input "29418"
type input "Charleston"
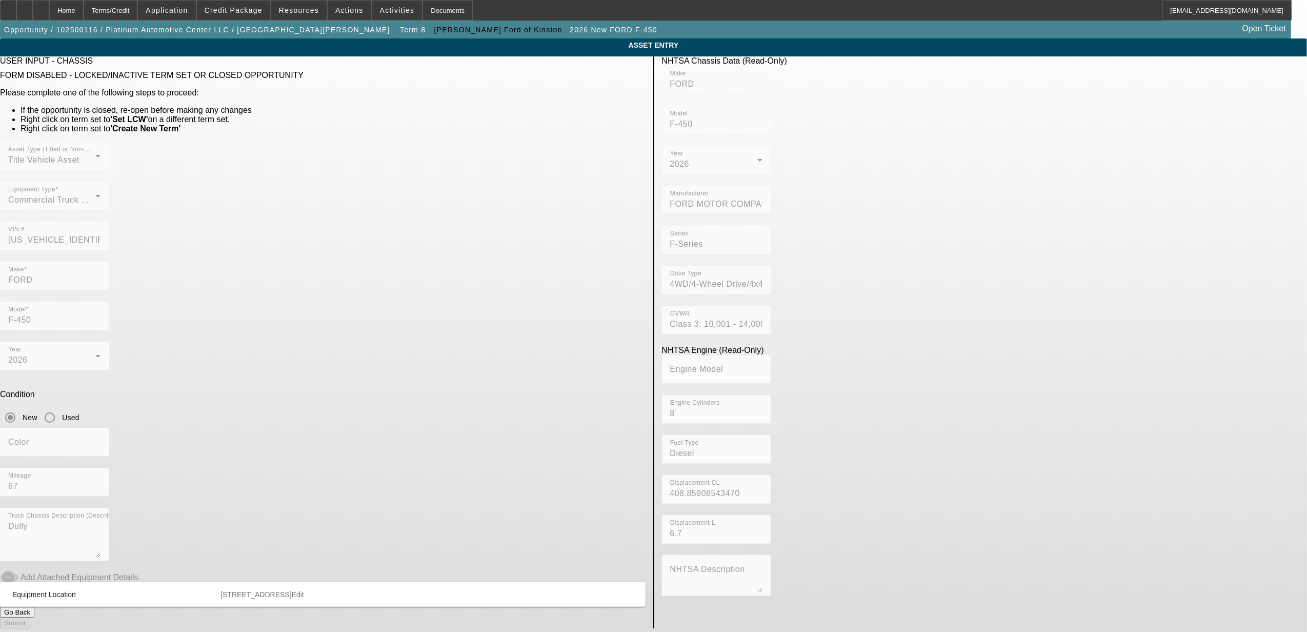
click at [34, 607] on button "Go Back" at bounding box center [17, 612] width 34 height 11
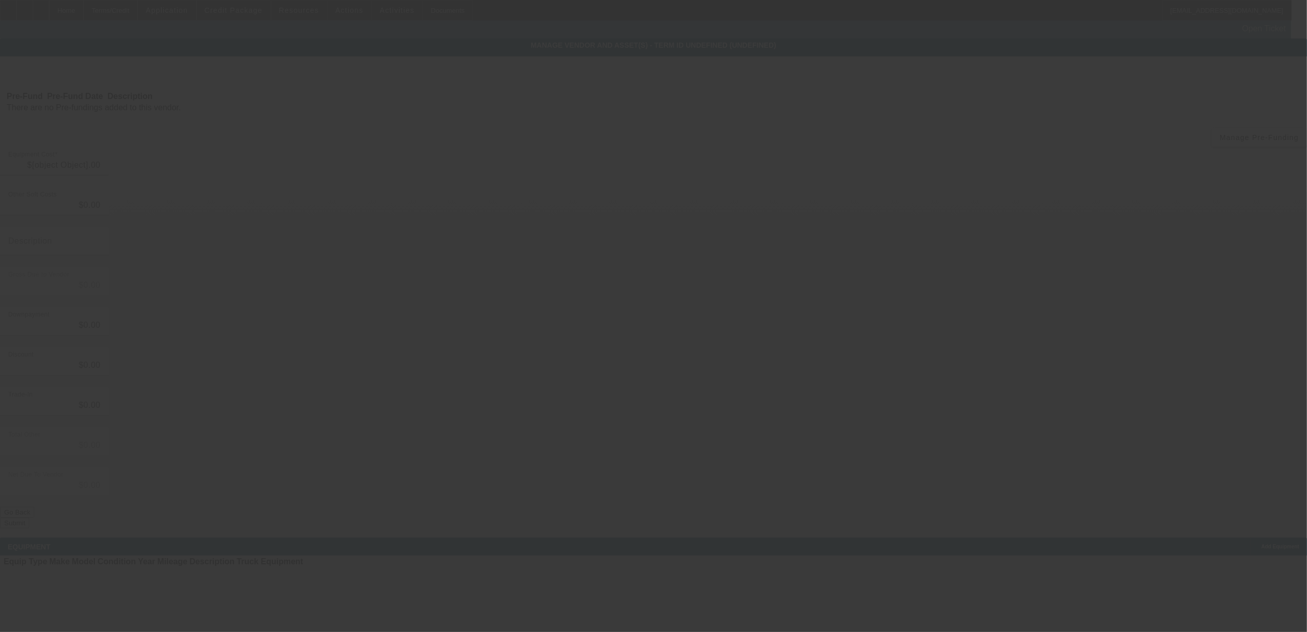
type input "$111,892.10"
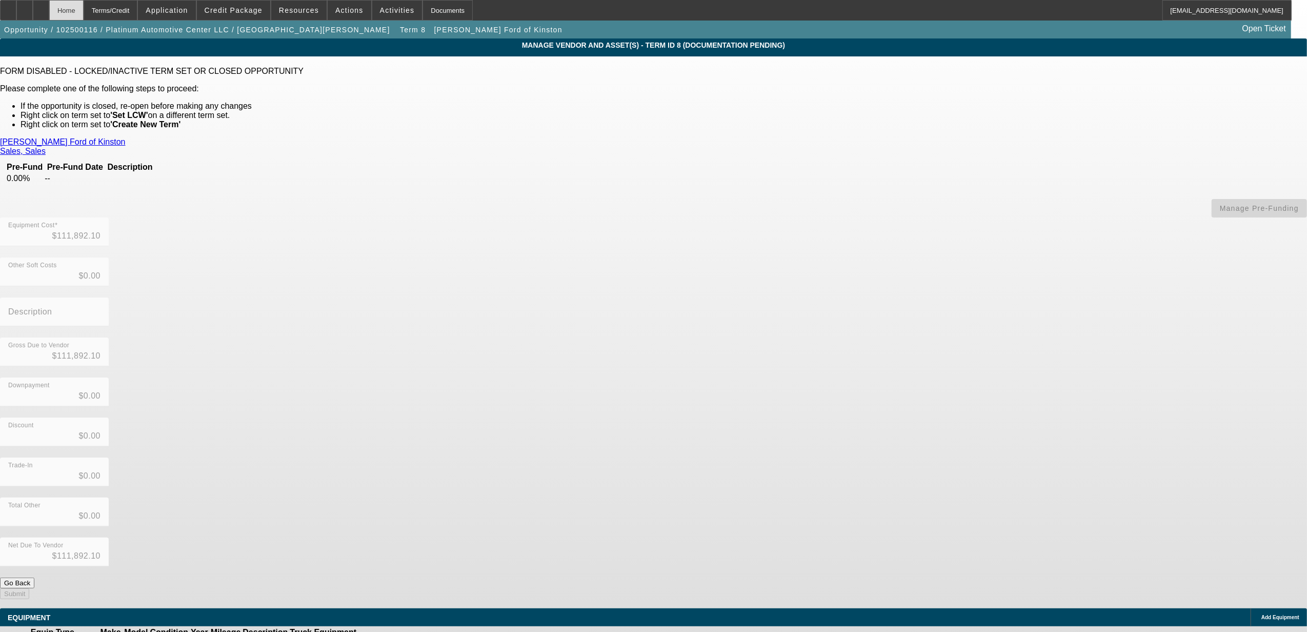
click at [84, 13] on div "Home" at bounding box center [66, 10] width 34 height 21
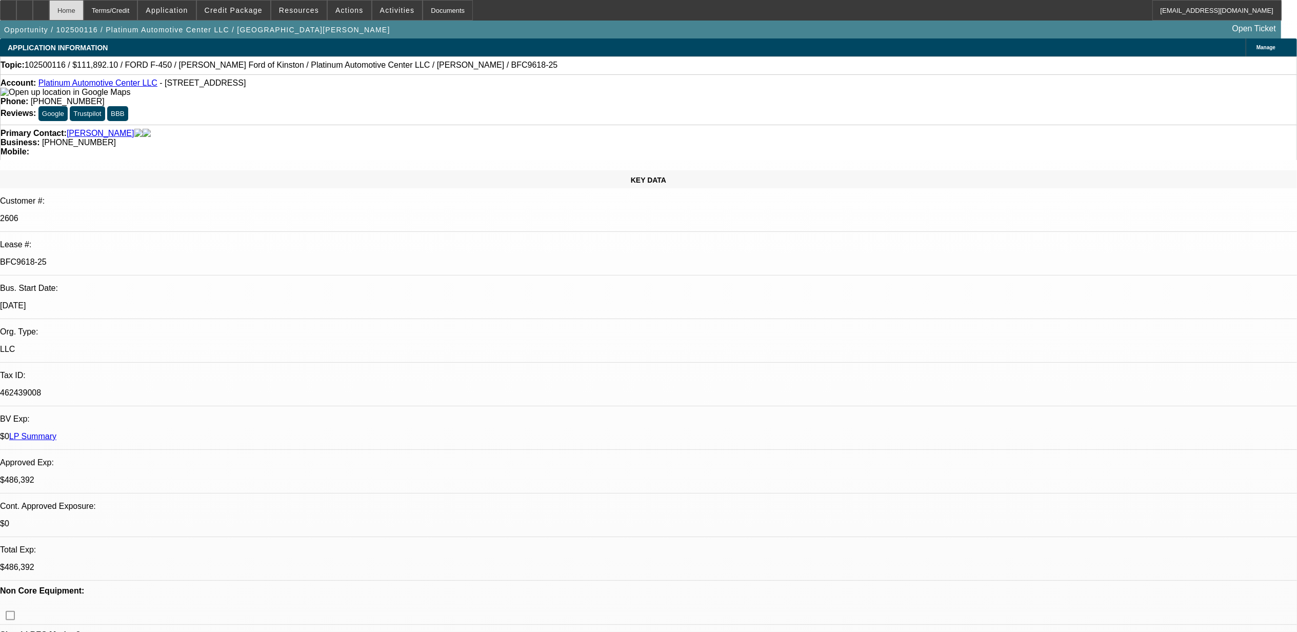
select select "0"
select select "2"
select select "0"
select select "6"
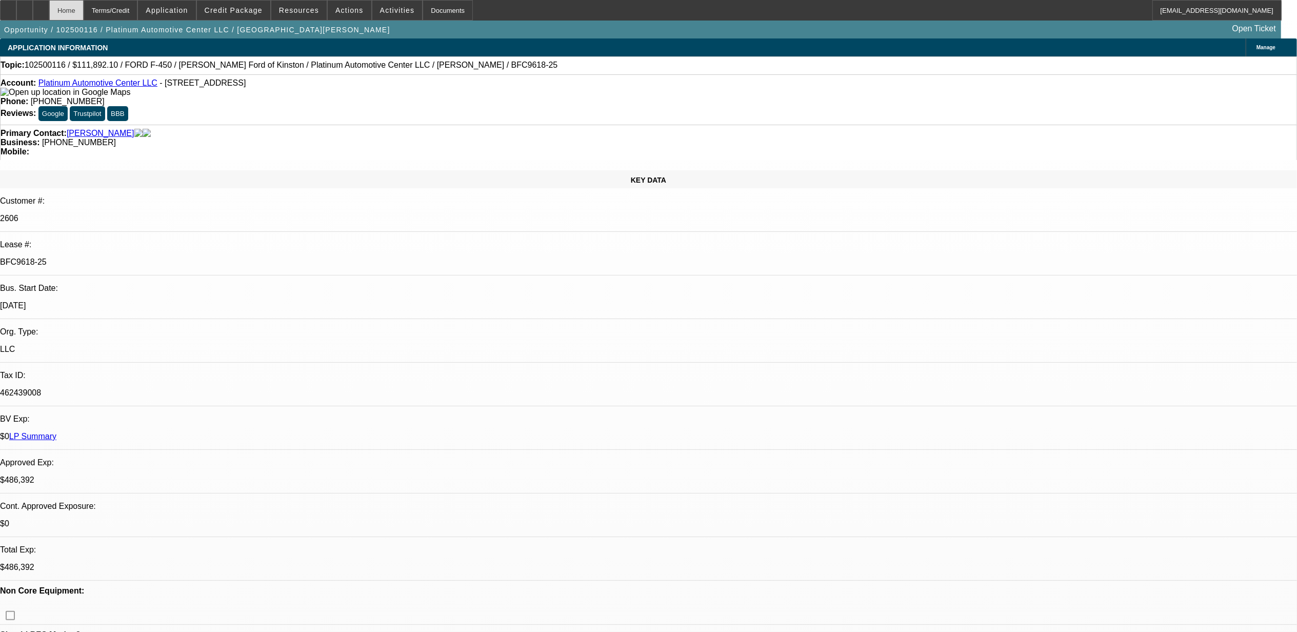
select select "0"
select select "2"
select select "0"
select select "6"
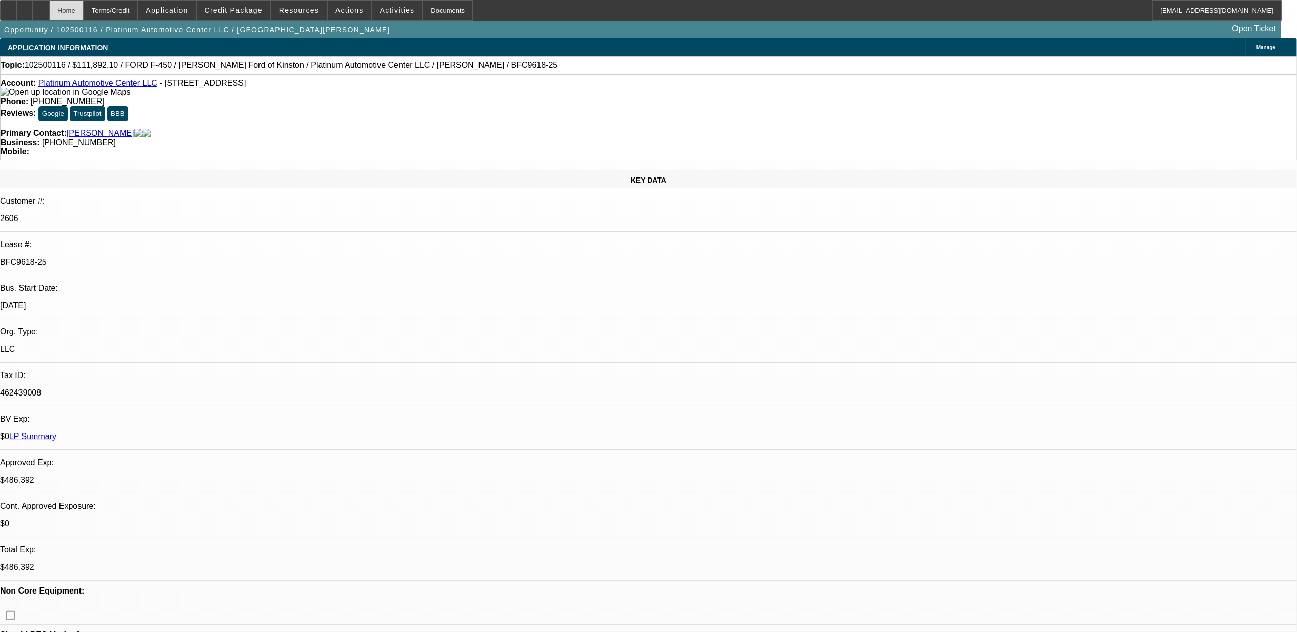
select select "0"
select select "2"
select select "0"
select select "6"
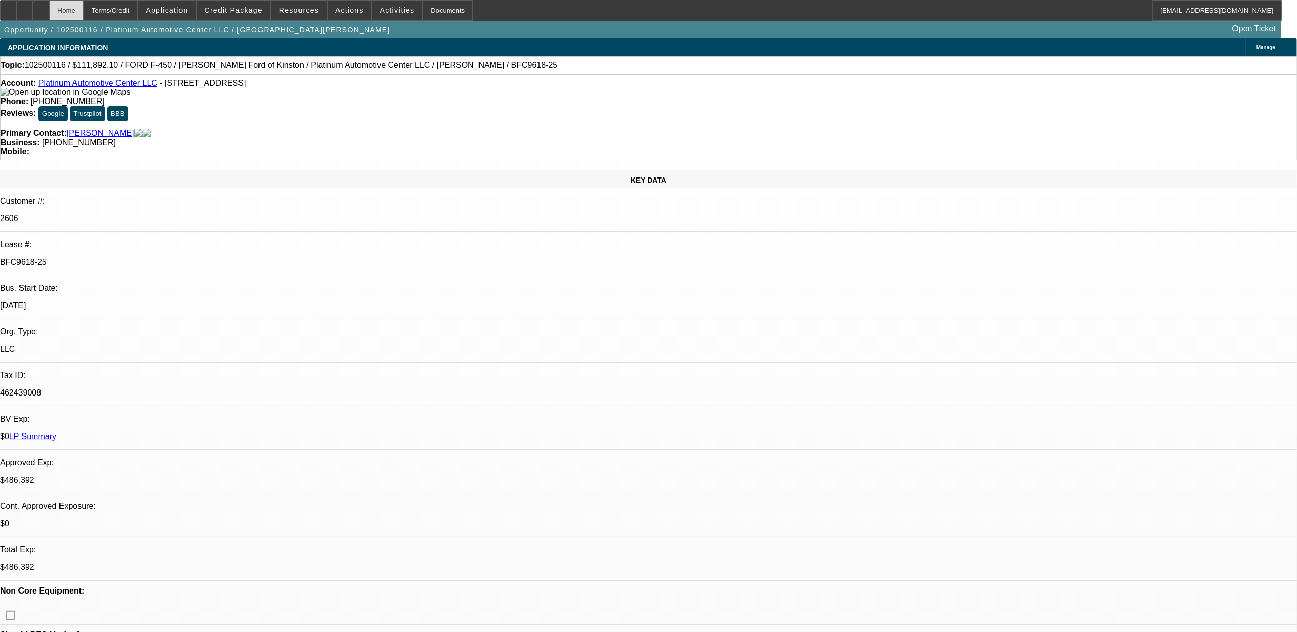
select select "0"
select select "3"
select select "0"
select select "6"
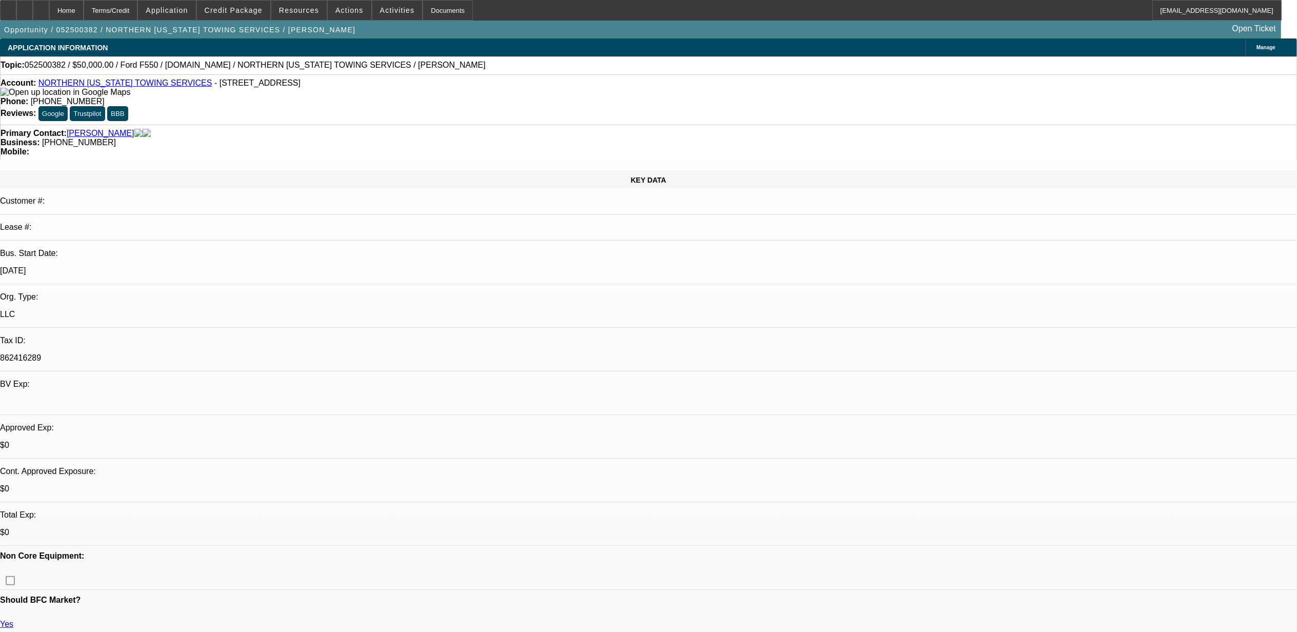
select select "0"
select select "2"
select select "0.1"
select select "0"
select select "2"
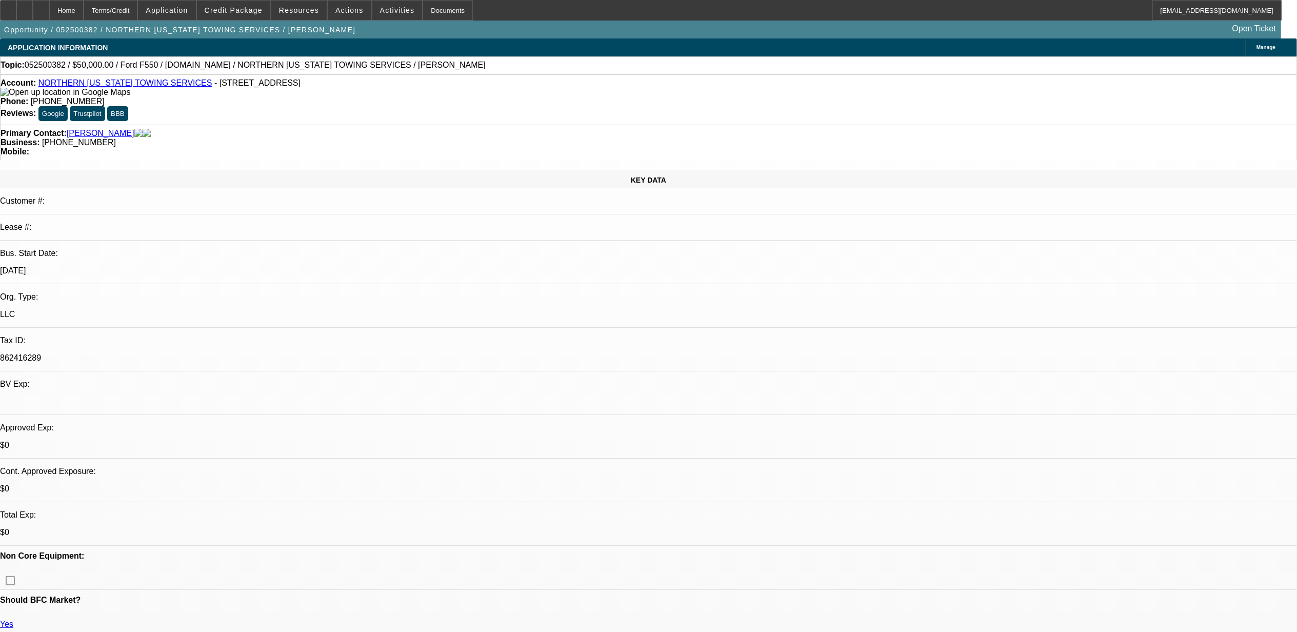
select select "0.1"
select select "0"
select select "2"
select select "0.1"
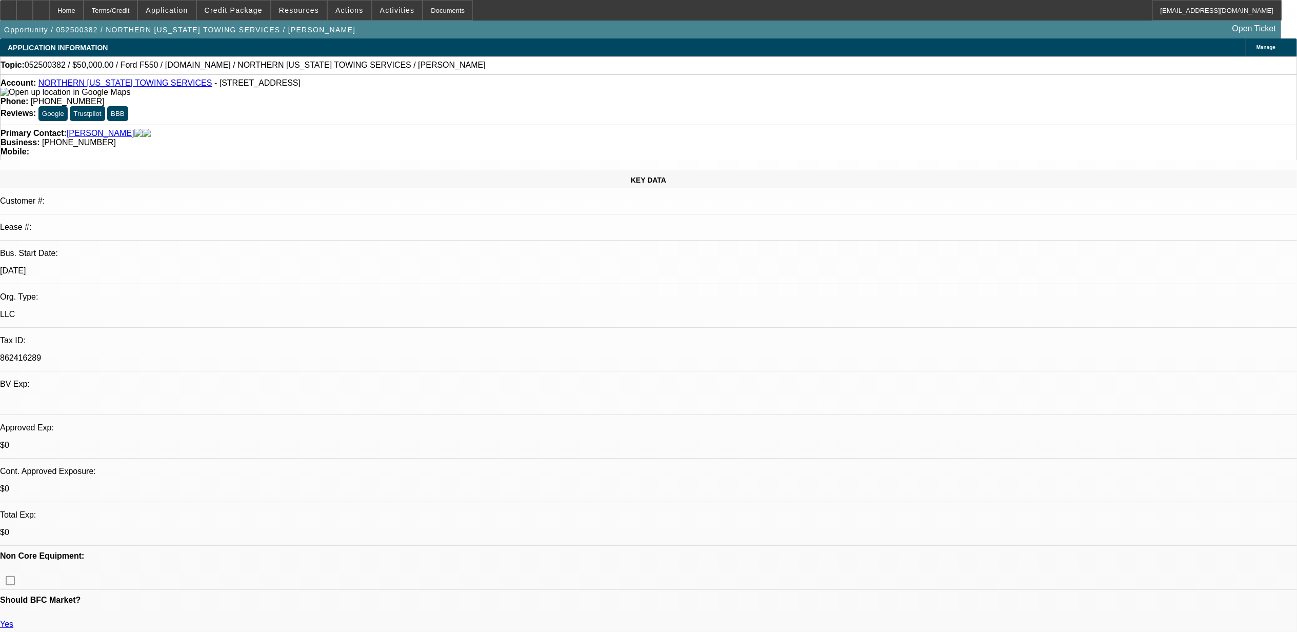
select select "0"
select select "0.1"
select select "1"
select select "2"
select select "4"
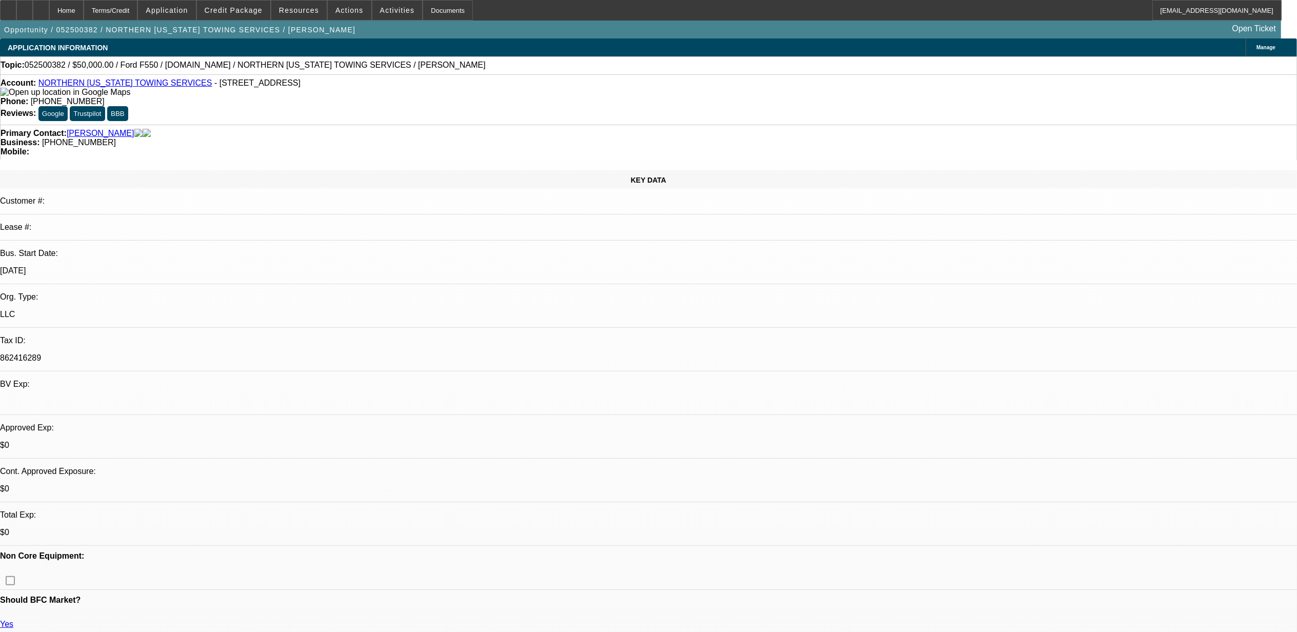
select select "1"
select select "2"
select select "4"
select select "1"
select select "2"
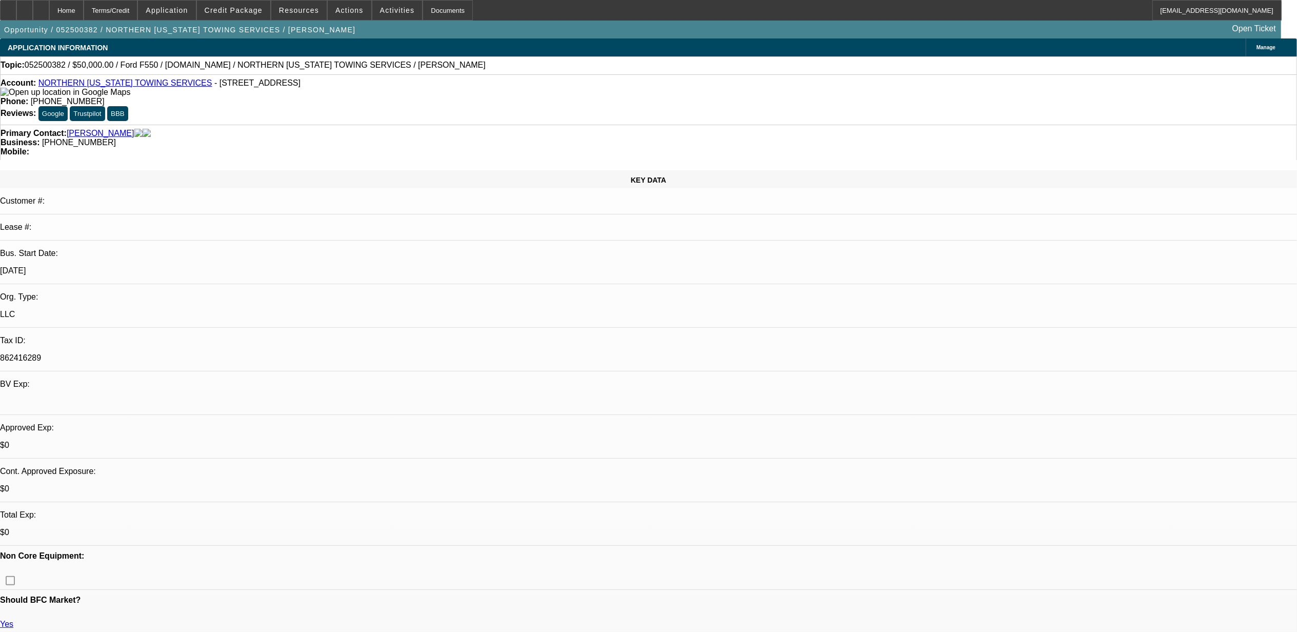
select select "4"
select select "1"
select select "4"
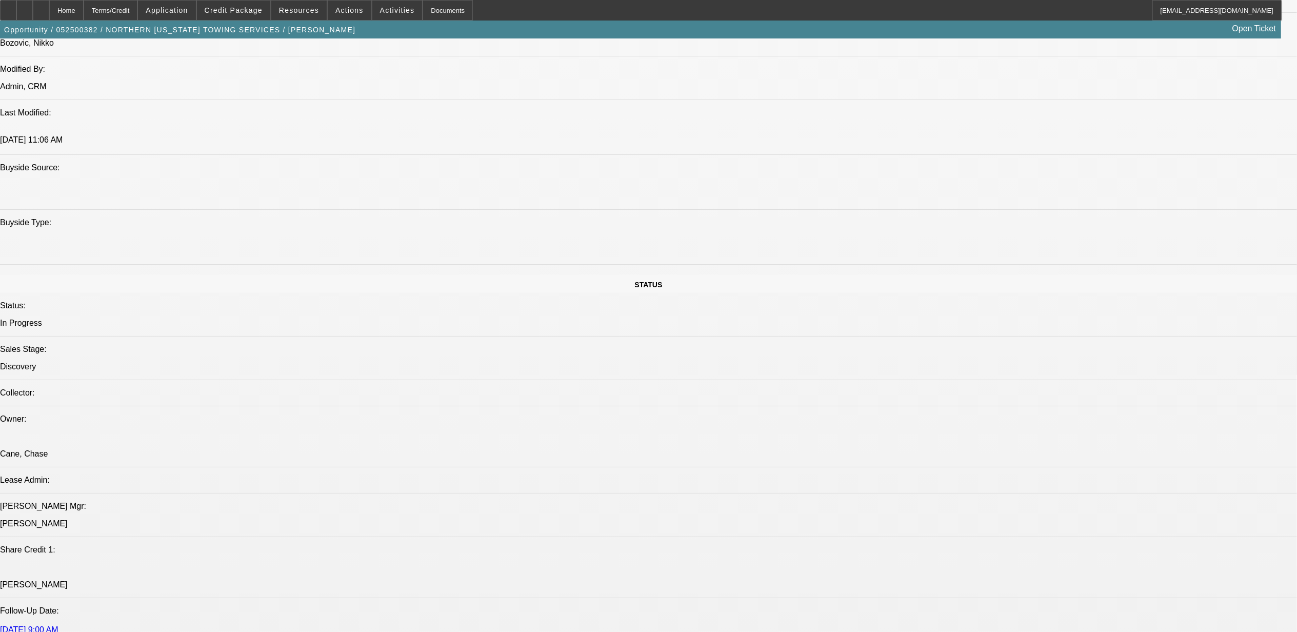
scroll to position [1299, 0]
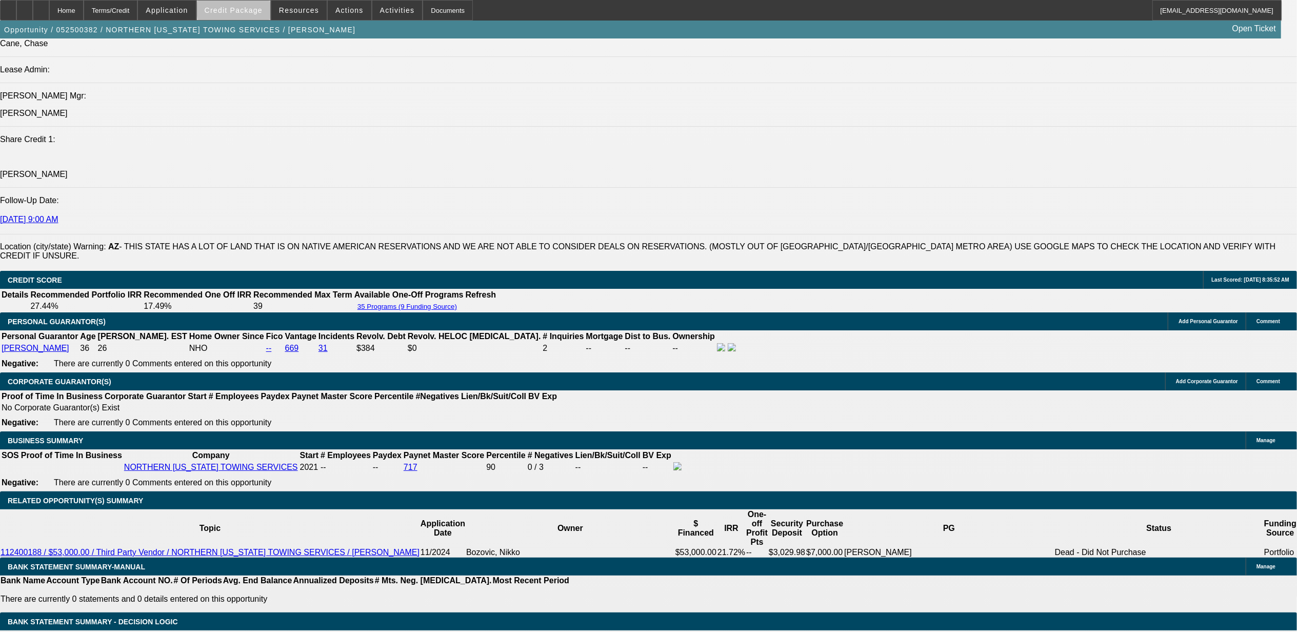
click at [259, 9] on span "Credit Package" at bounding box center [234, 10] width 58 height 8
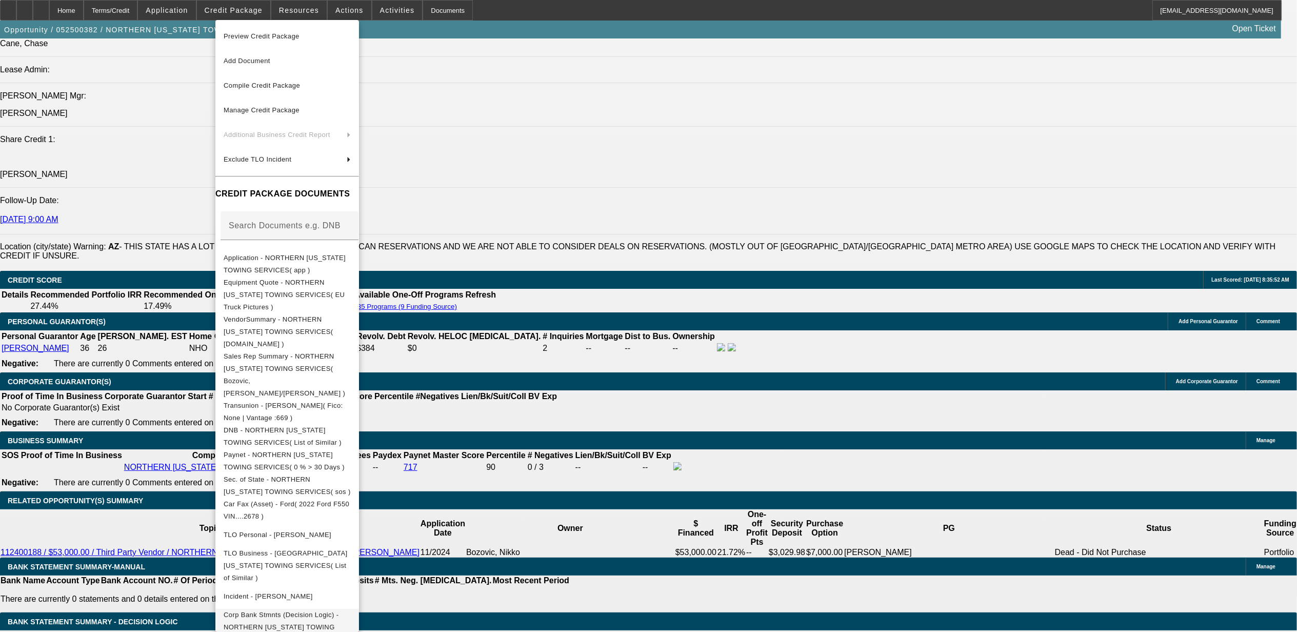
click at [293, 610] on span "Corp Bank Stmnts (Decision Logic) - NORTHERN ARIZONA TOWING SERVICES( Request C…" at bounding box center [285, 626] width 123 height 32
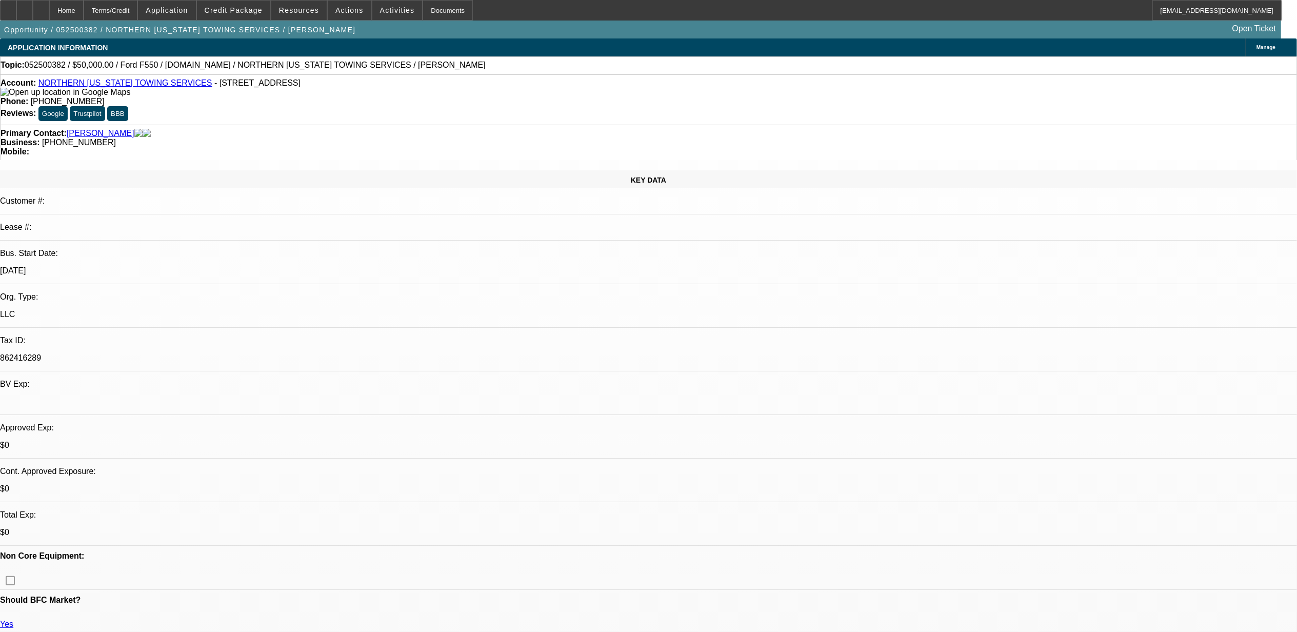
scroll to position [0, 0]
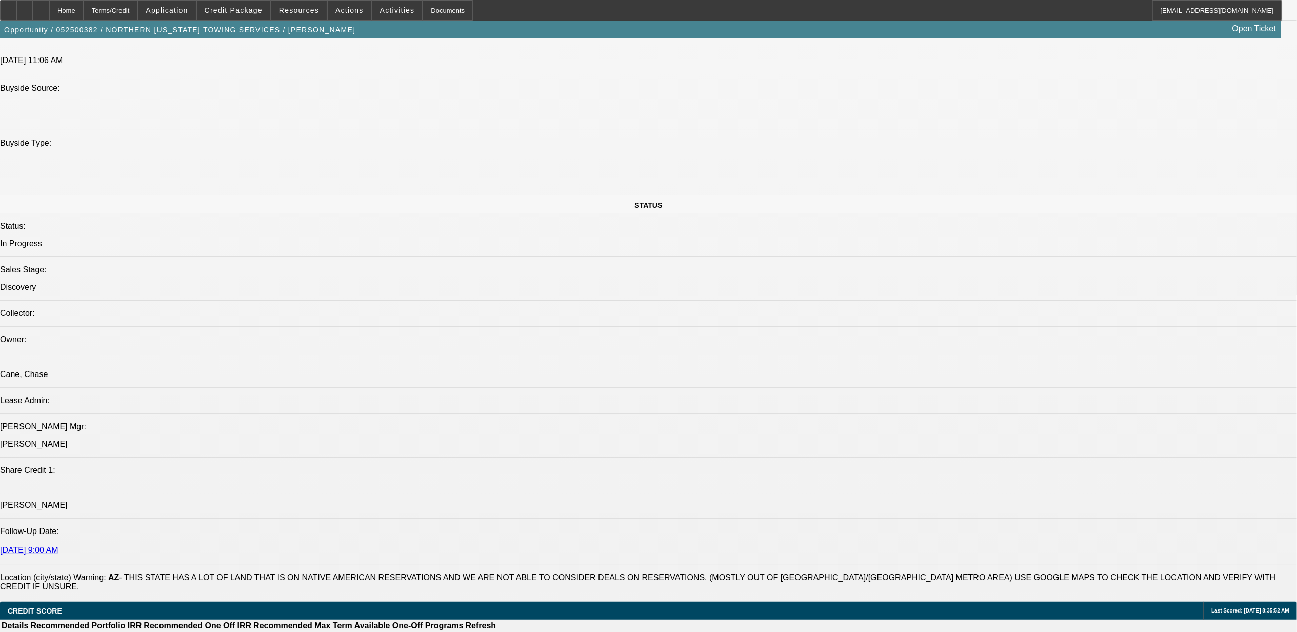
scroll to position [1094, 0]
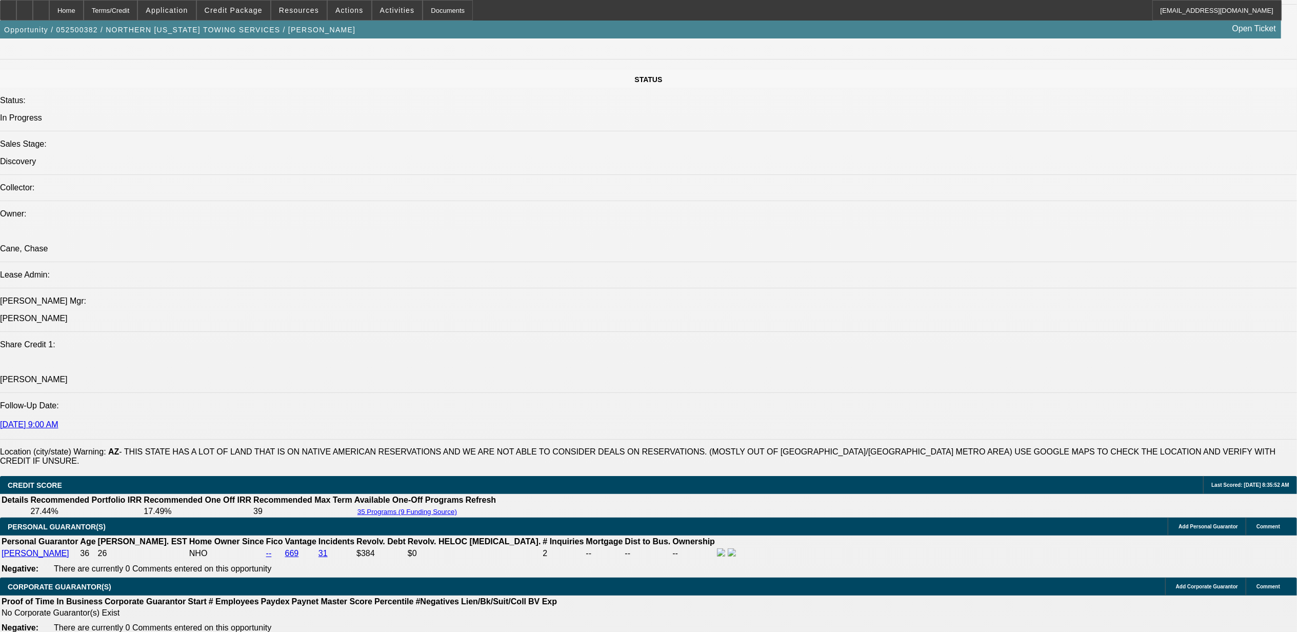
select select "0.1"
select select "0"
select select "0.1"
select select "4"
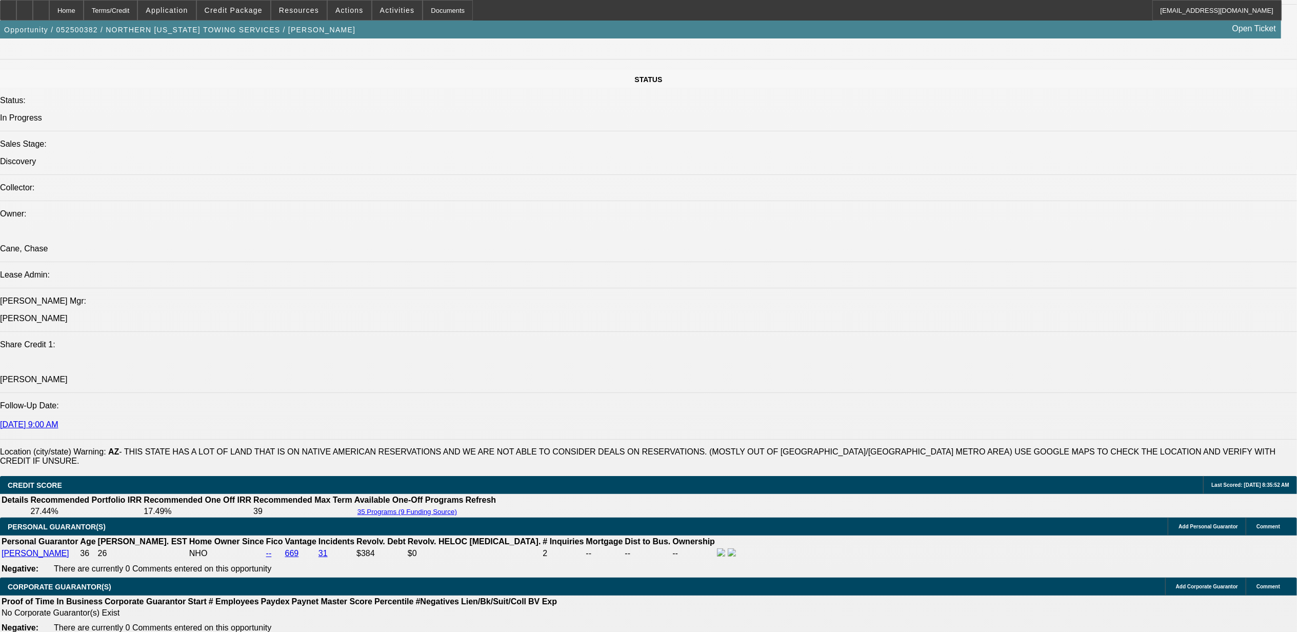
select select "0.1"
select select "0"
select select "0.1"
select select "4"
select select "0"
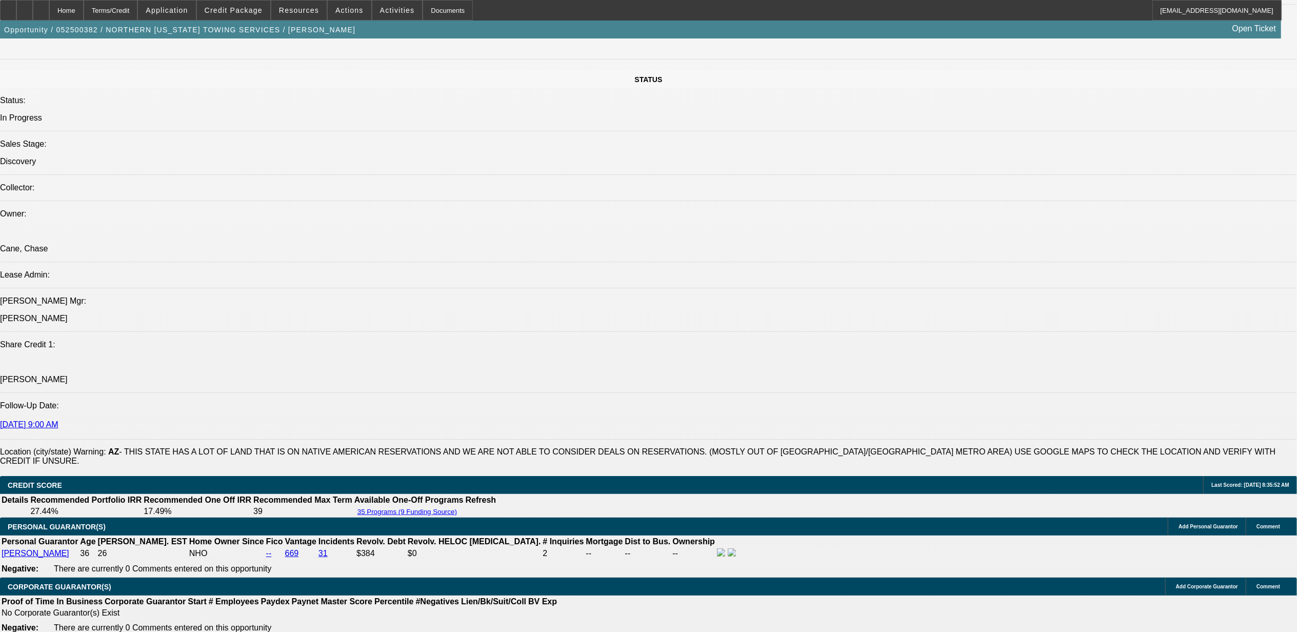
select select "0.1"
select select "4"
select select "0"
select select "2"
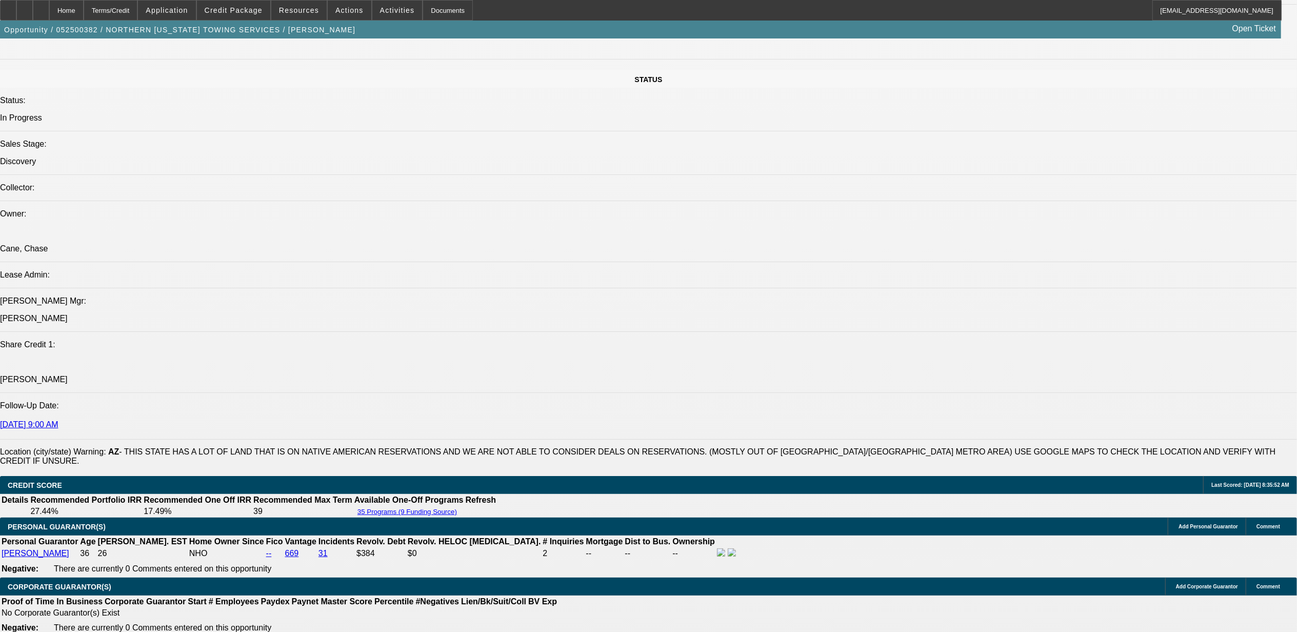
select select "0.1"
select select "4"
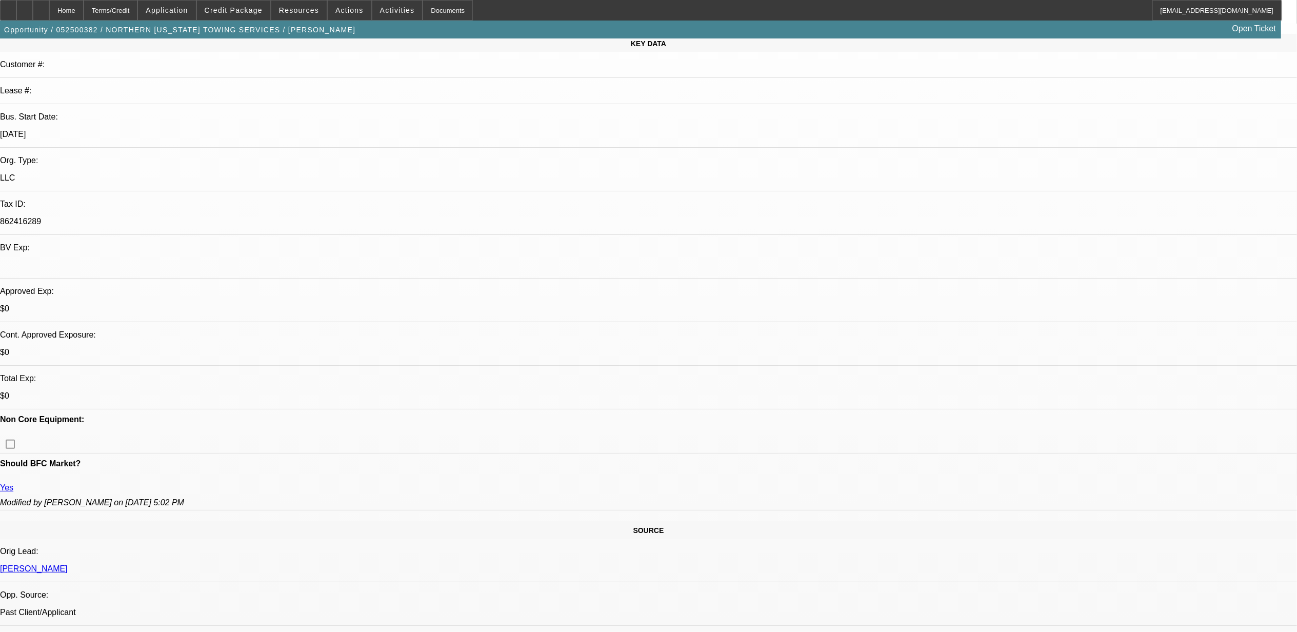
scroll to position [341, 0]
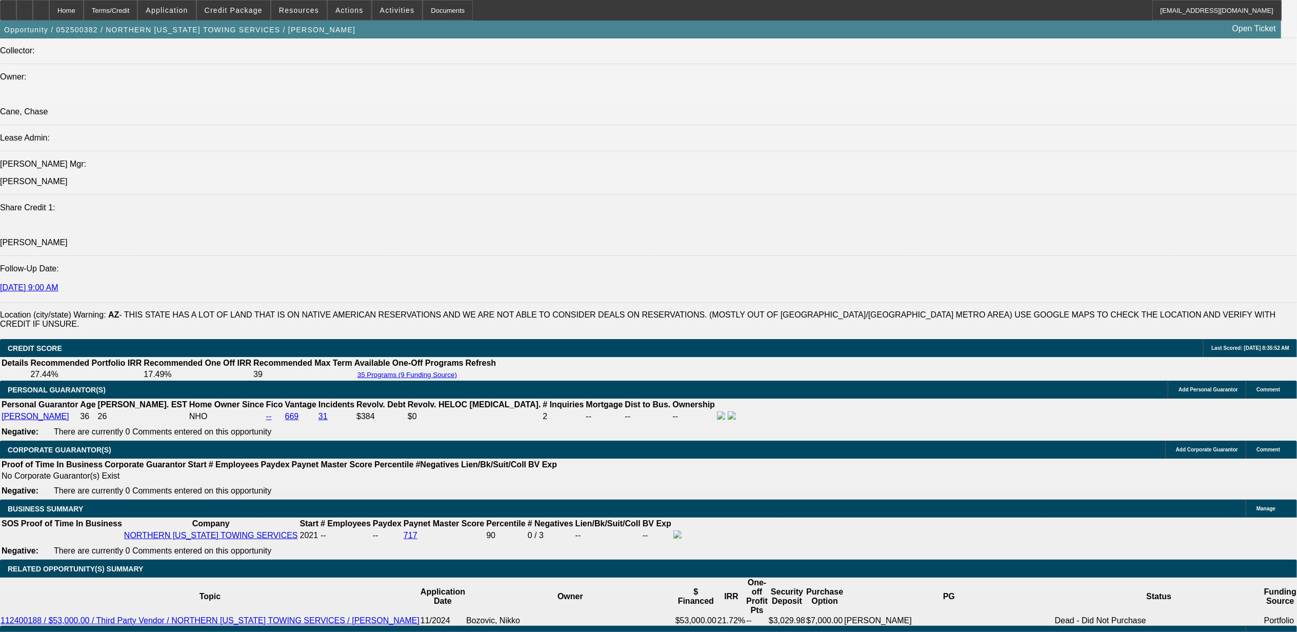
scroll to position [1299, 0]
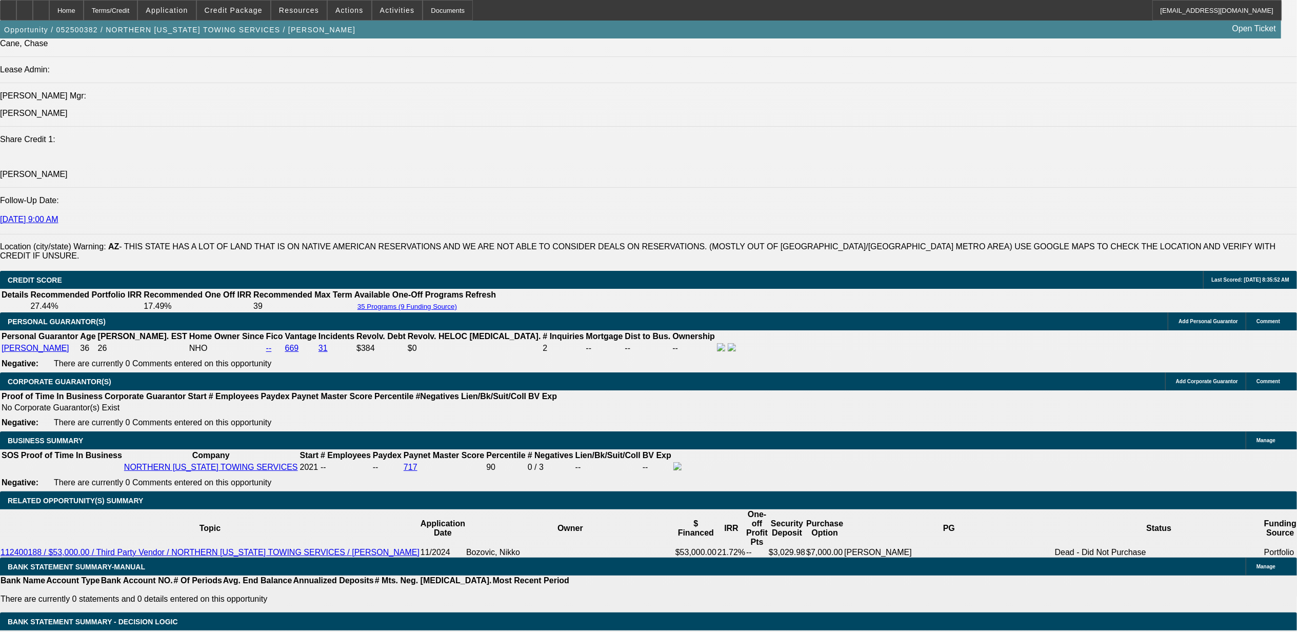
select select "0"
select select "2"
select select "0.1"
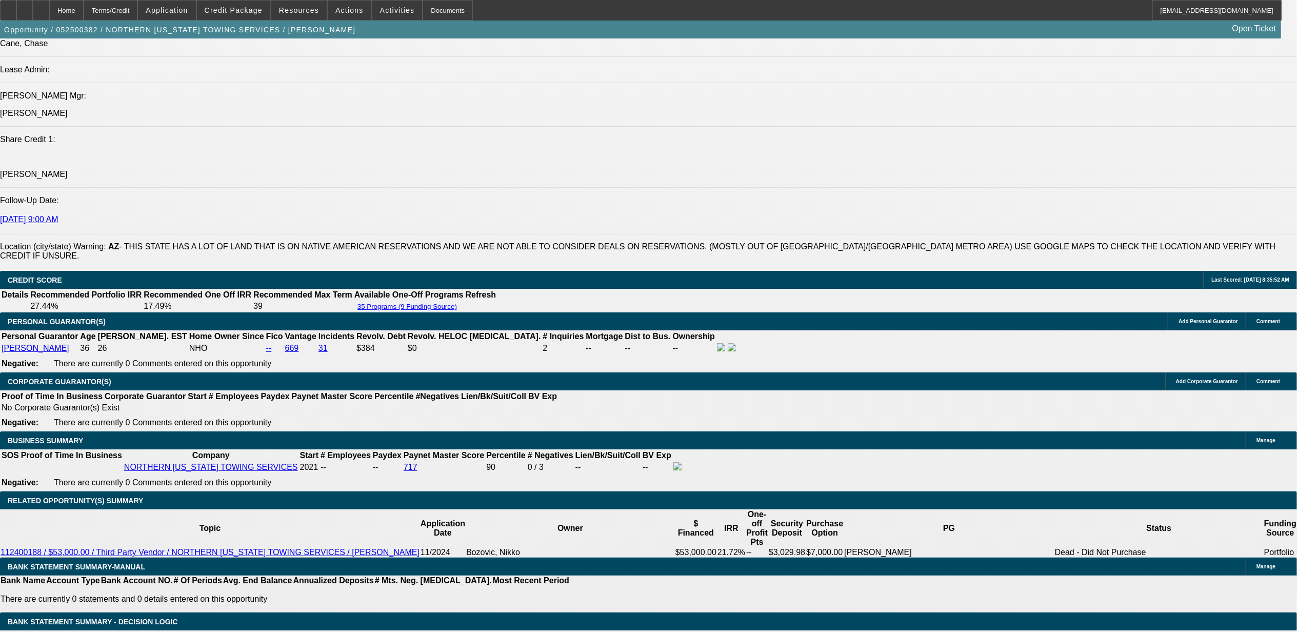
select select "4"
select select "0"
select select "2"
select select "0.1"
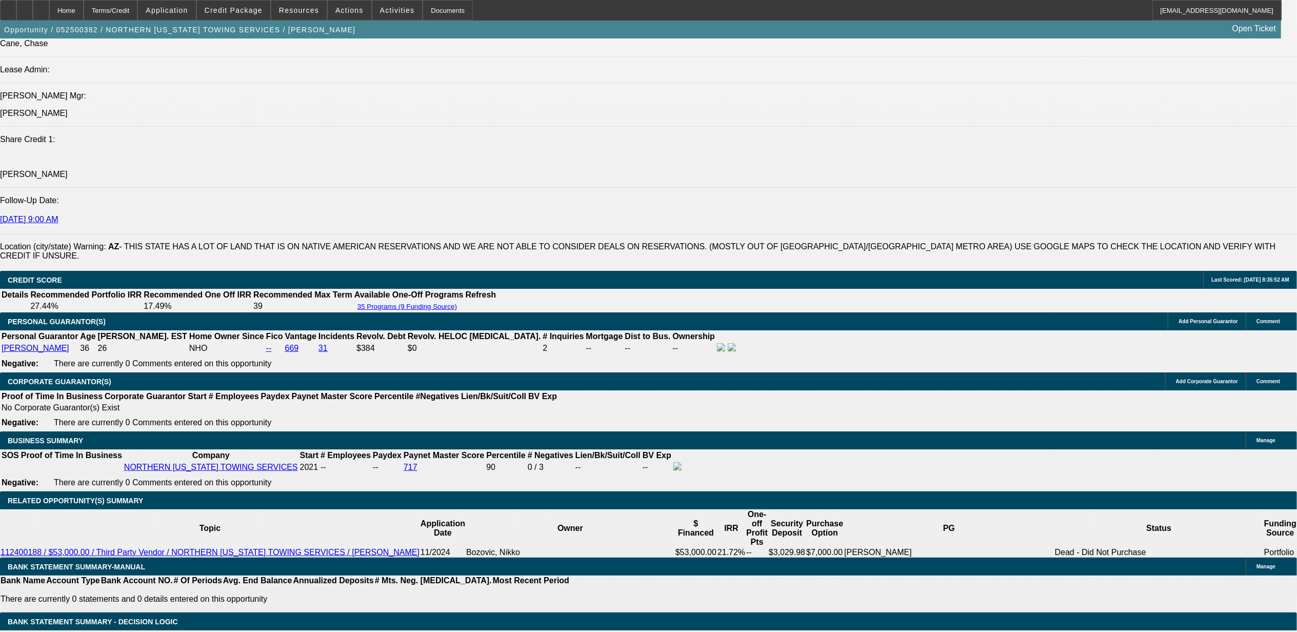
select select "4"
select select "0"
select select "2"
select select "0.1"
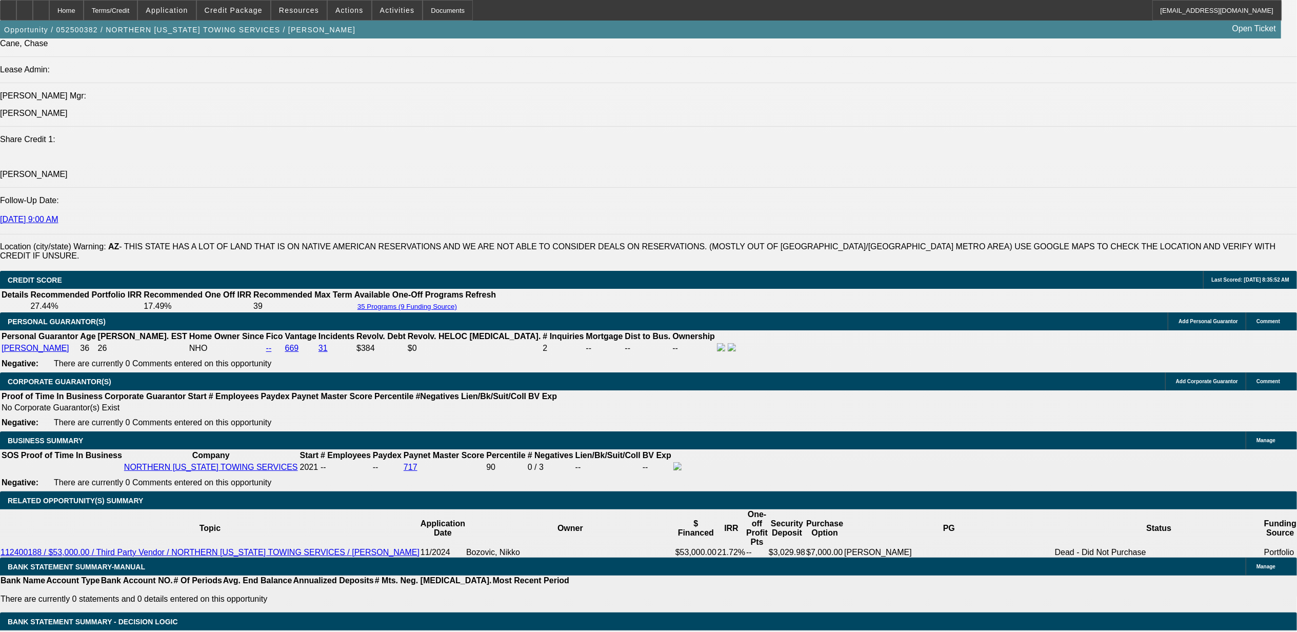
select select "4"
select select "0.1"
select select "0"
select select "0.1"
select select "4"
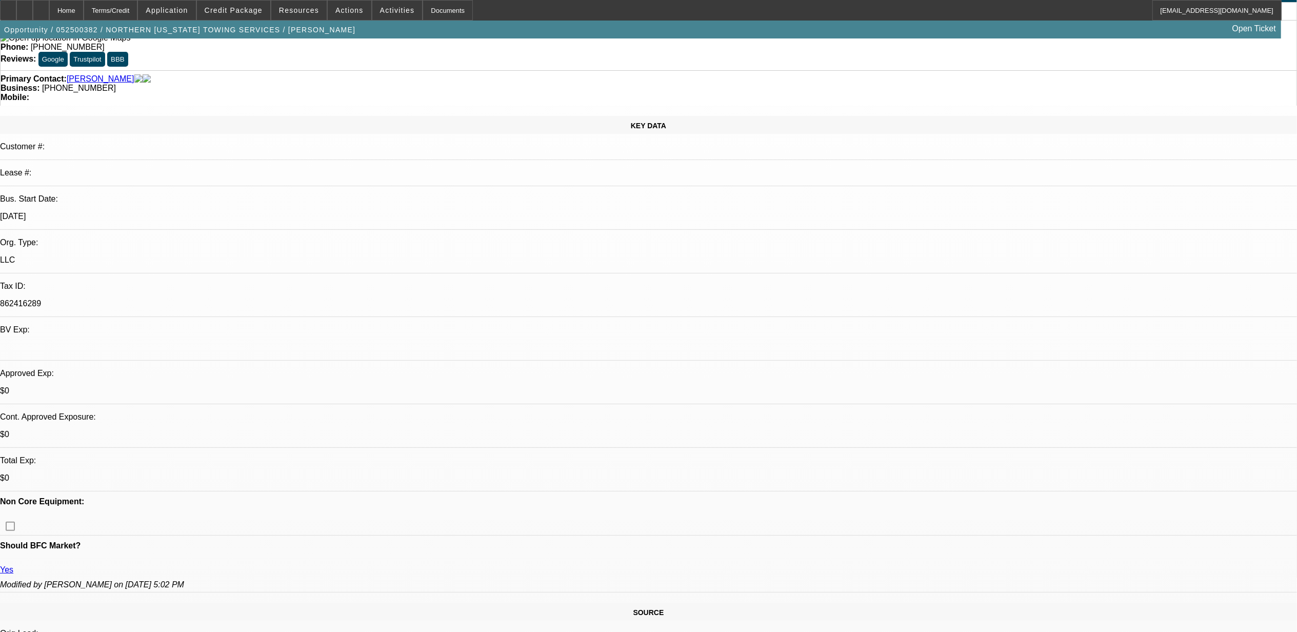
scroll to position [0, 0]
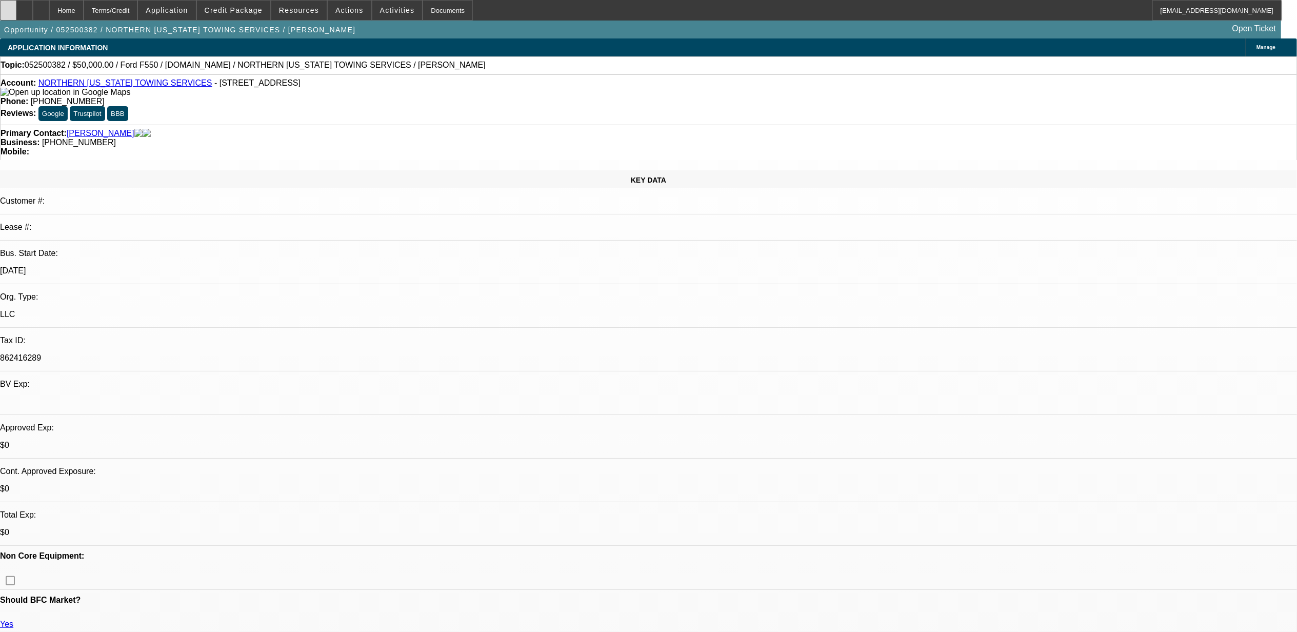
click at [8, 7] on icon at bounding box center [8, 7] width 0 height 0
click at [252, 9] on span "Credit Package" at bounding box center [234, 10] width 58 height 8
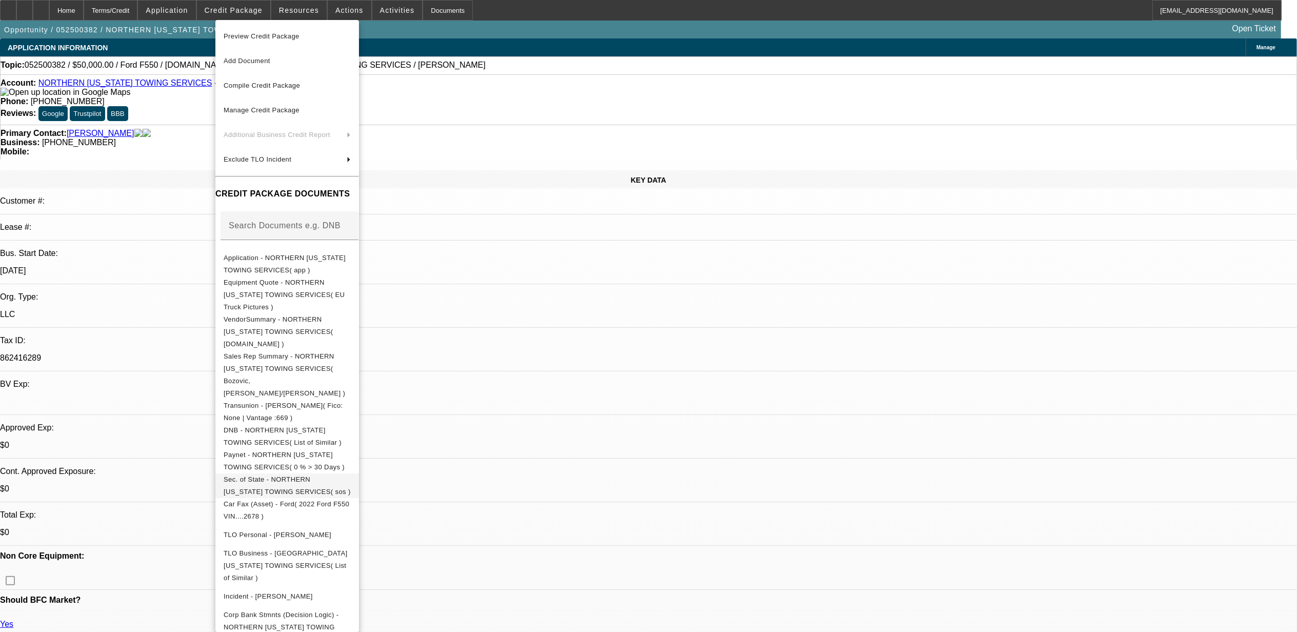
click at [278, 475] on span "Sec. of State - NORTHERN ARIZONA TOWING SERVICES( sos )" at bounding box center [287, 485] width 127 height 20
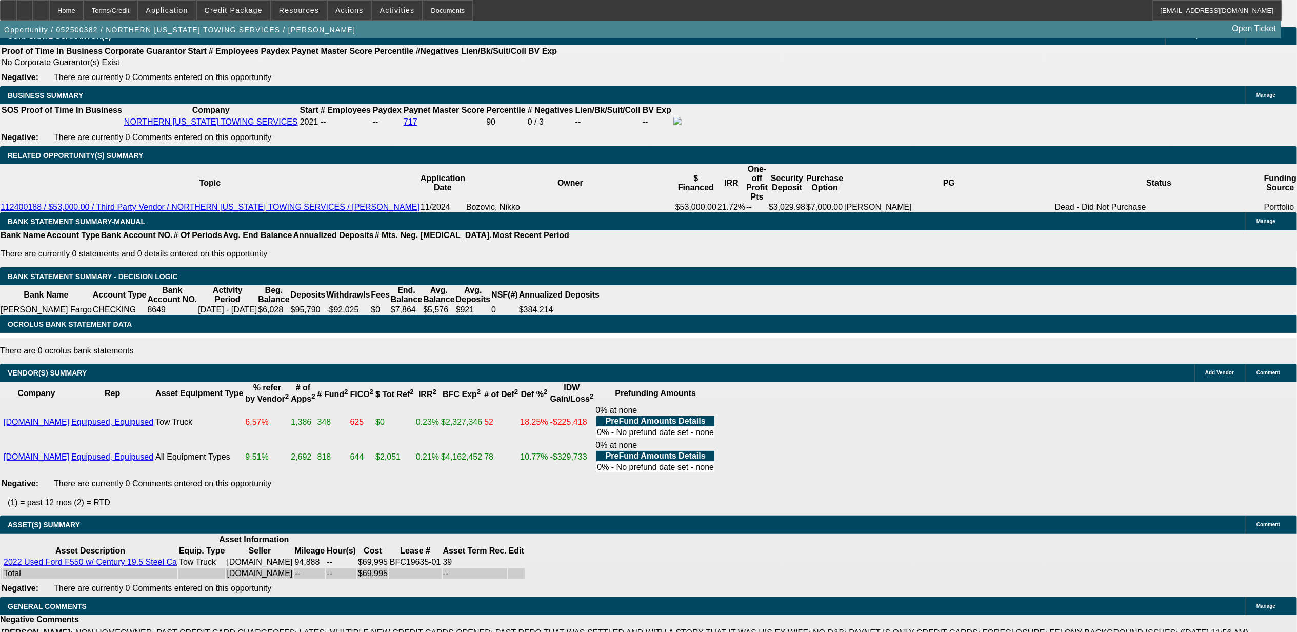
scroll to position [1507, 0]
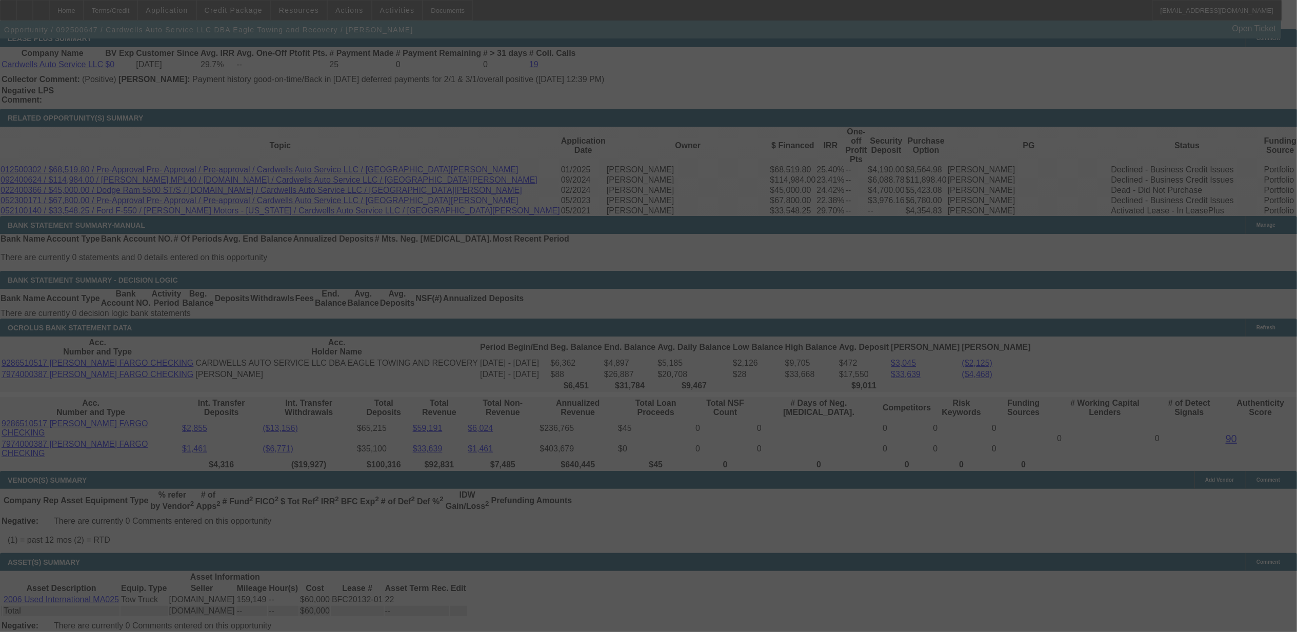
scroll to position [1687, 0]
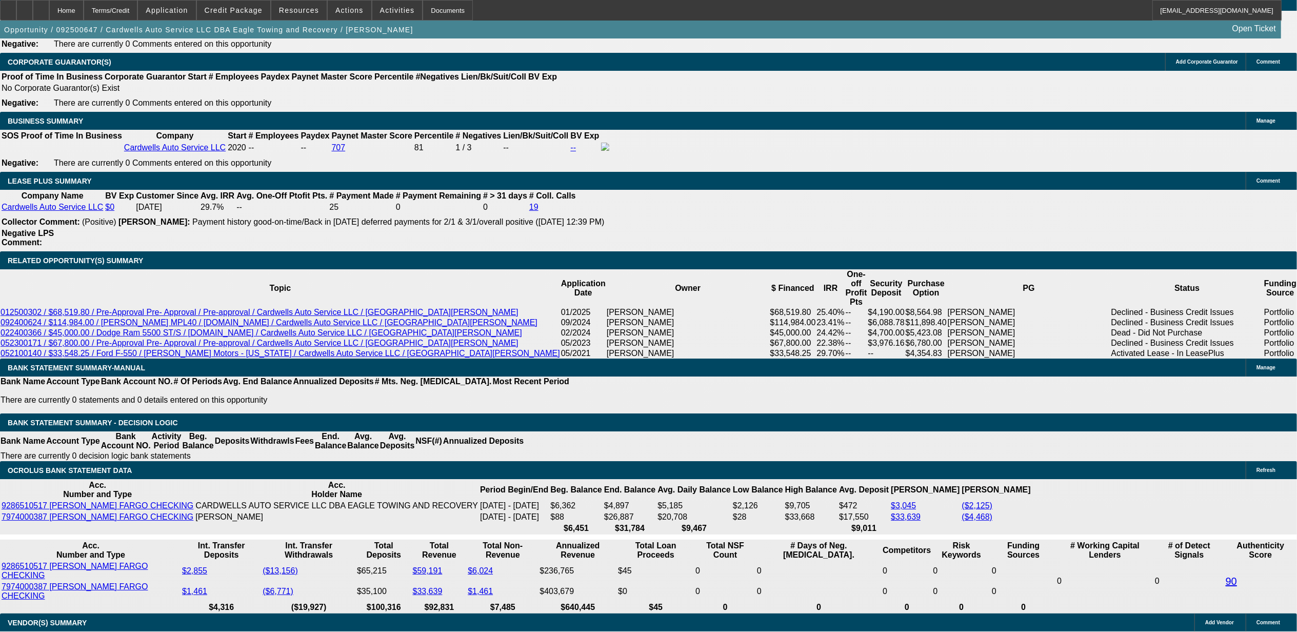
select select "0"
select select "0.1"
select select "0"
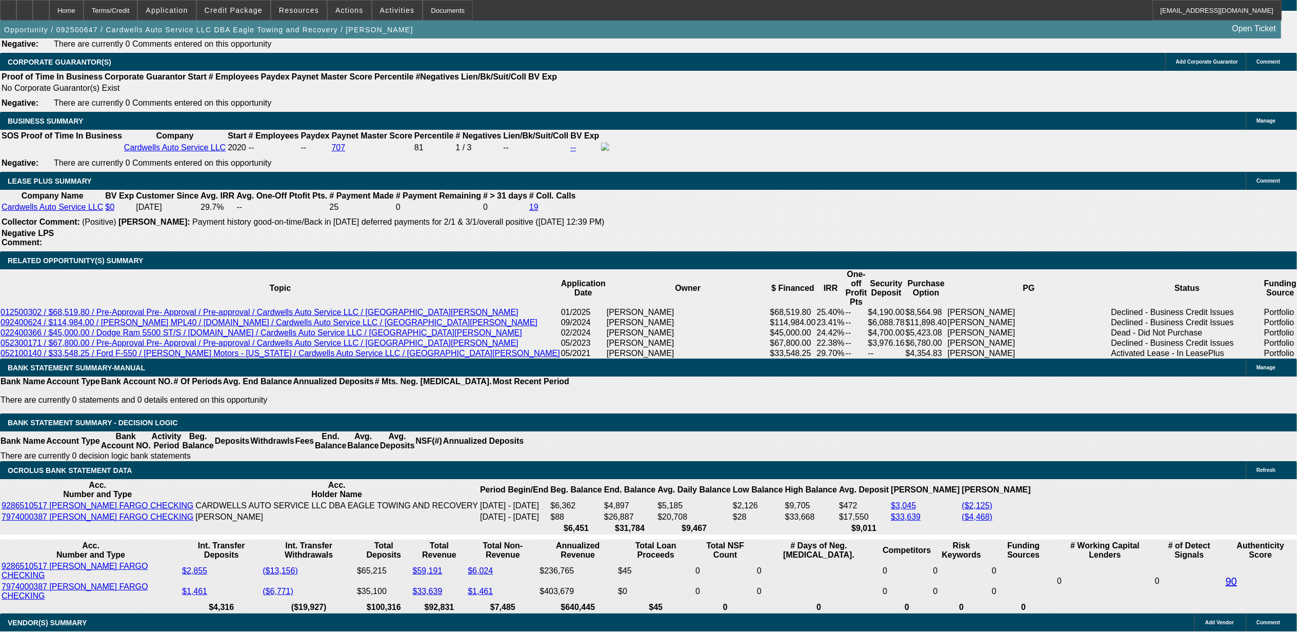
select select "0.1"
select select "0"
select select "0.1"
select select "0"
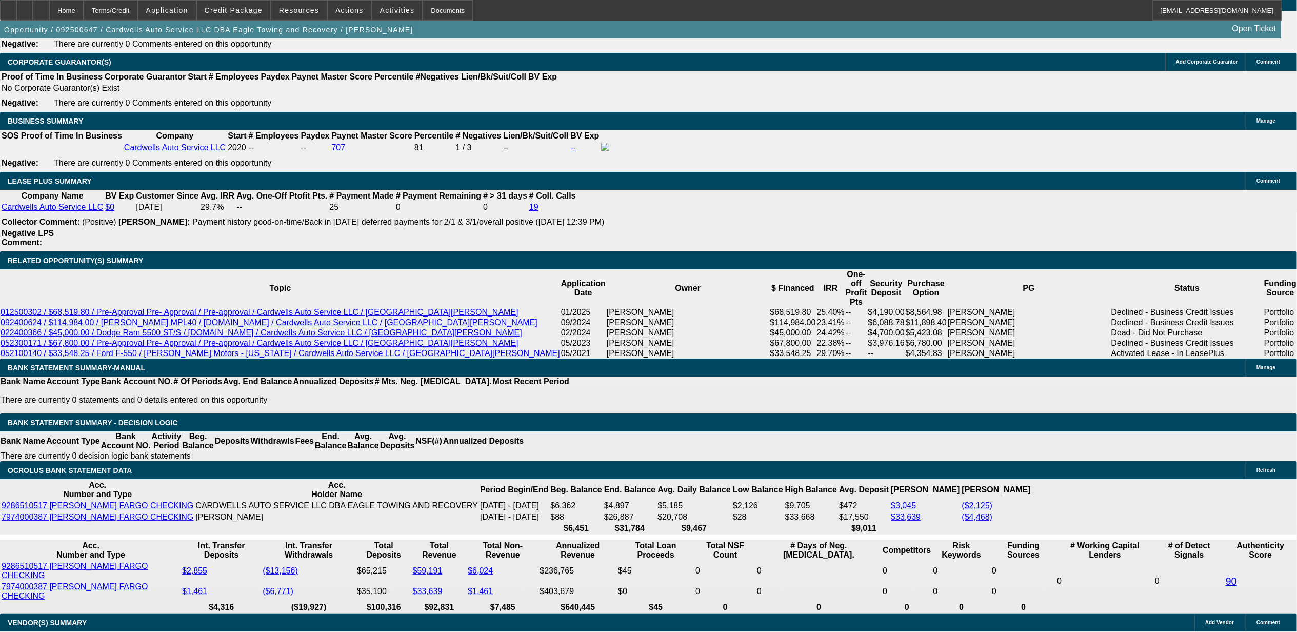
select select "2"
select select "0.1"
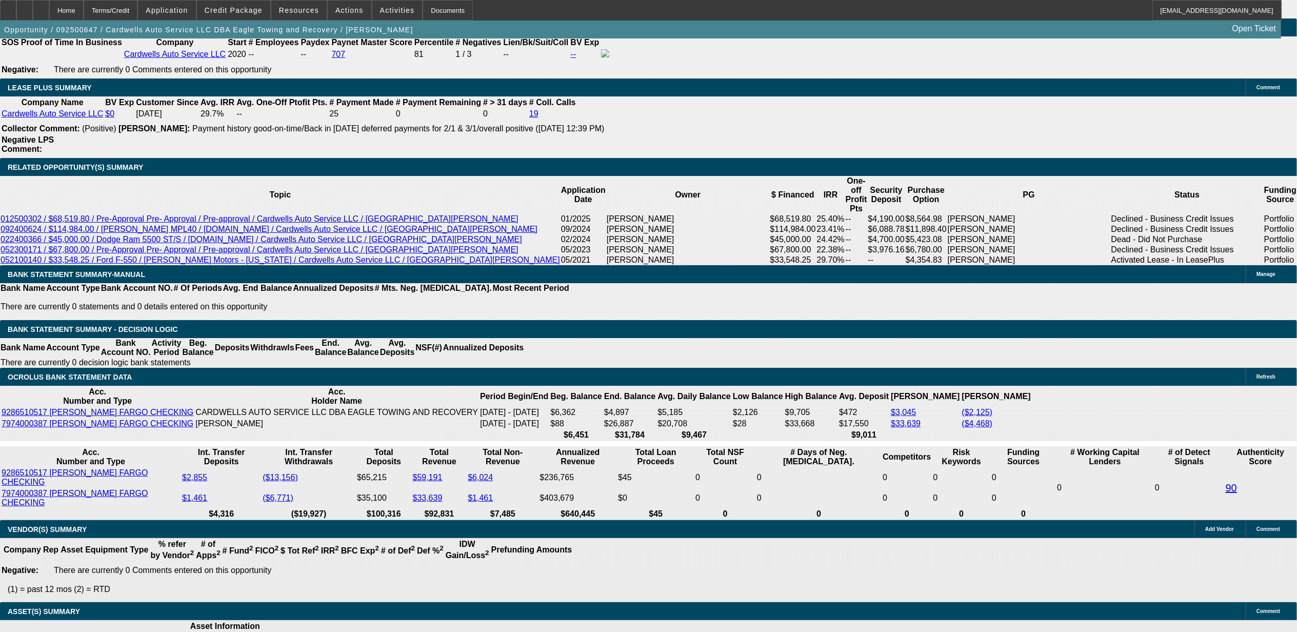
select select "1"
select select "2"
select select "4"
select select "1"
select select "2"
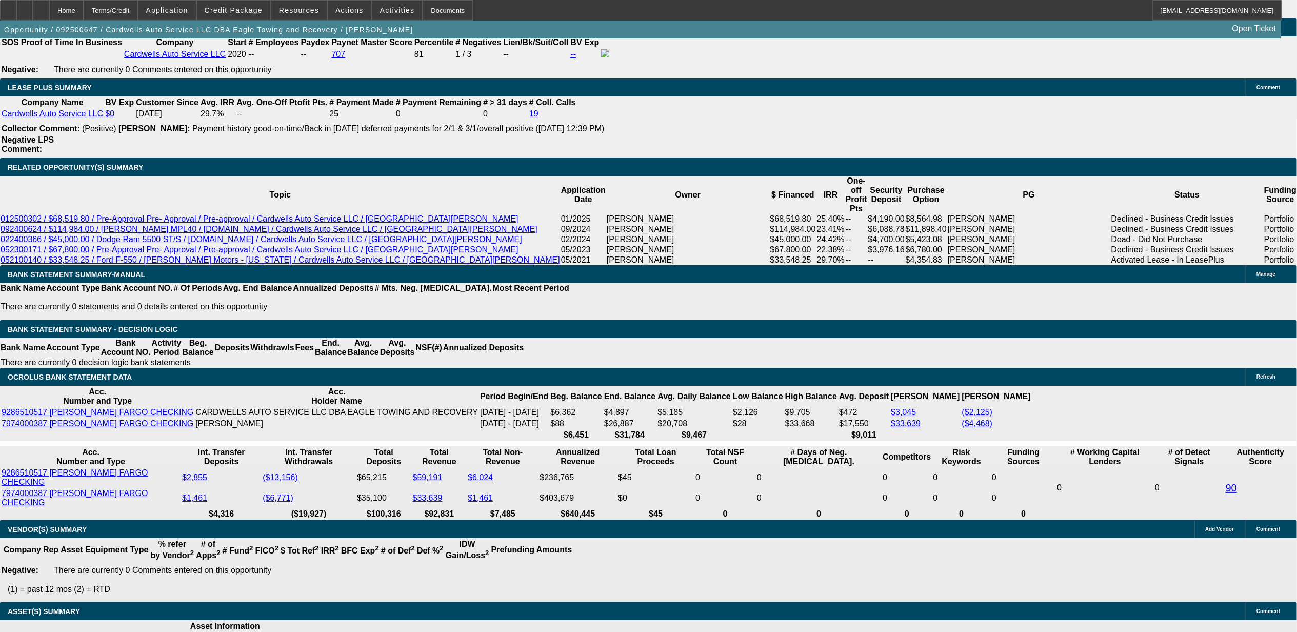
select select "4"
select select "1"
select select "2"
select select "4"
select select "1"
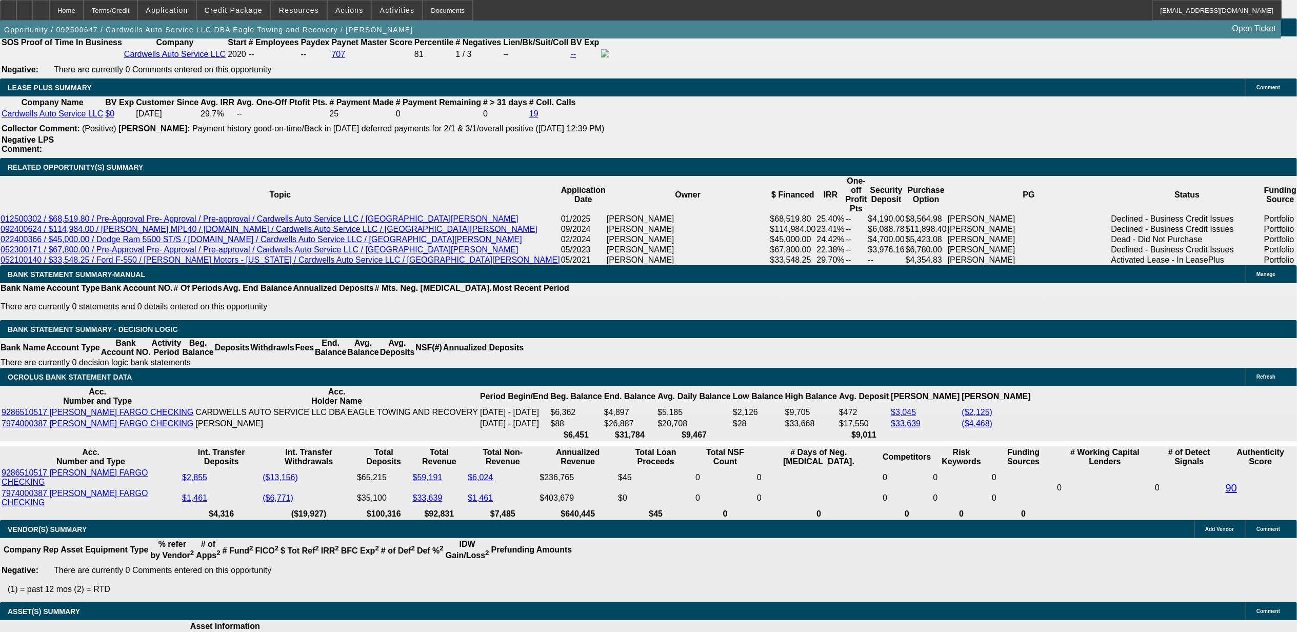
select select "2"
select select "4"
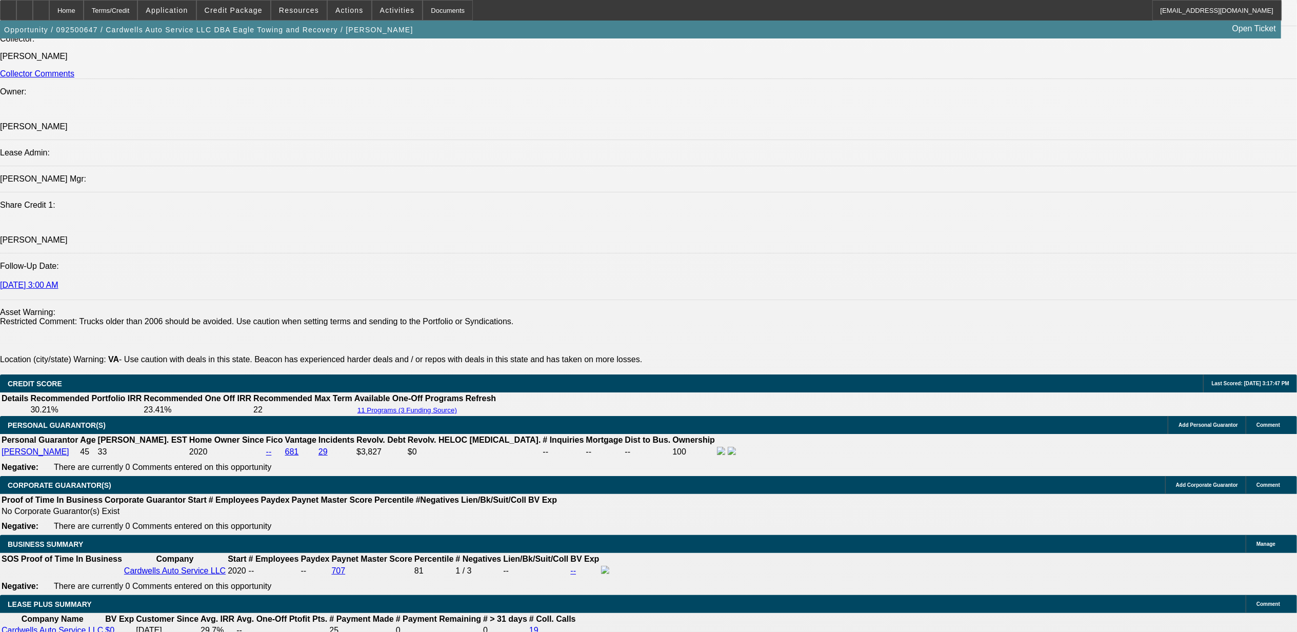
scroll to position [1533, 0]
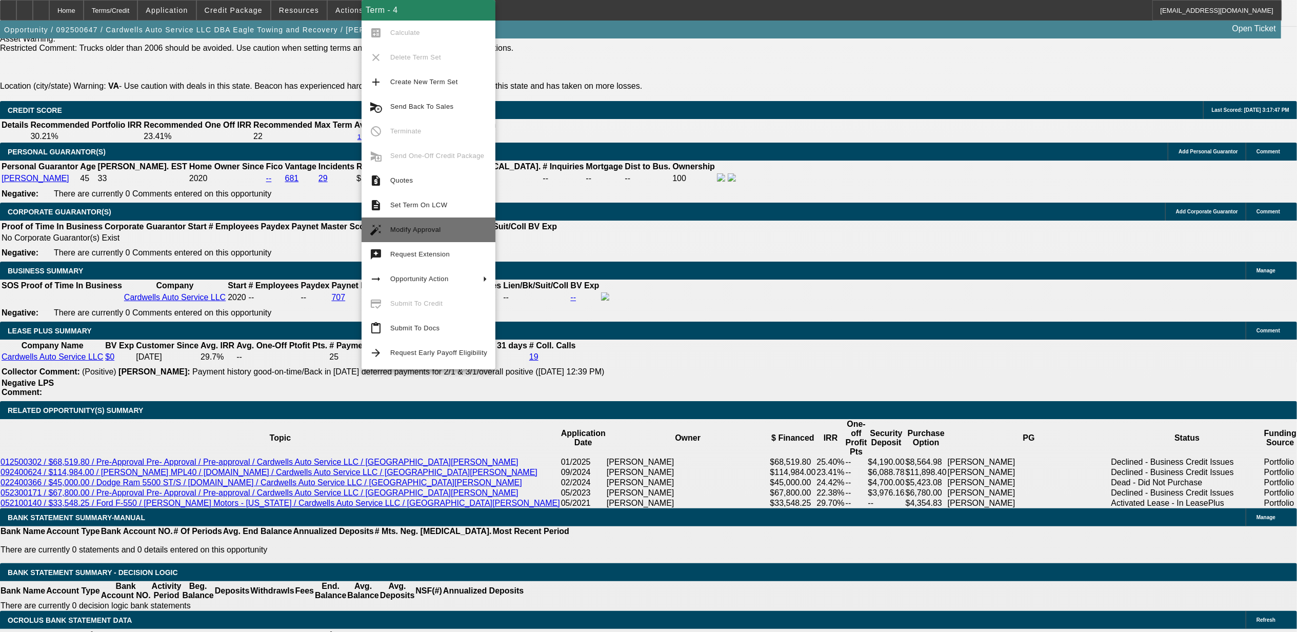
click at [431, 226] on span "Modify Approval" at bounding box center [415, 230] width 51 height 8
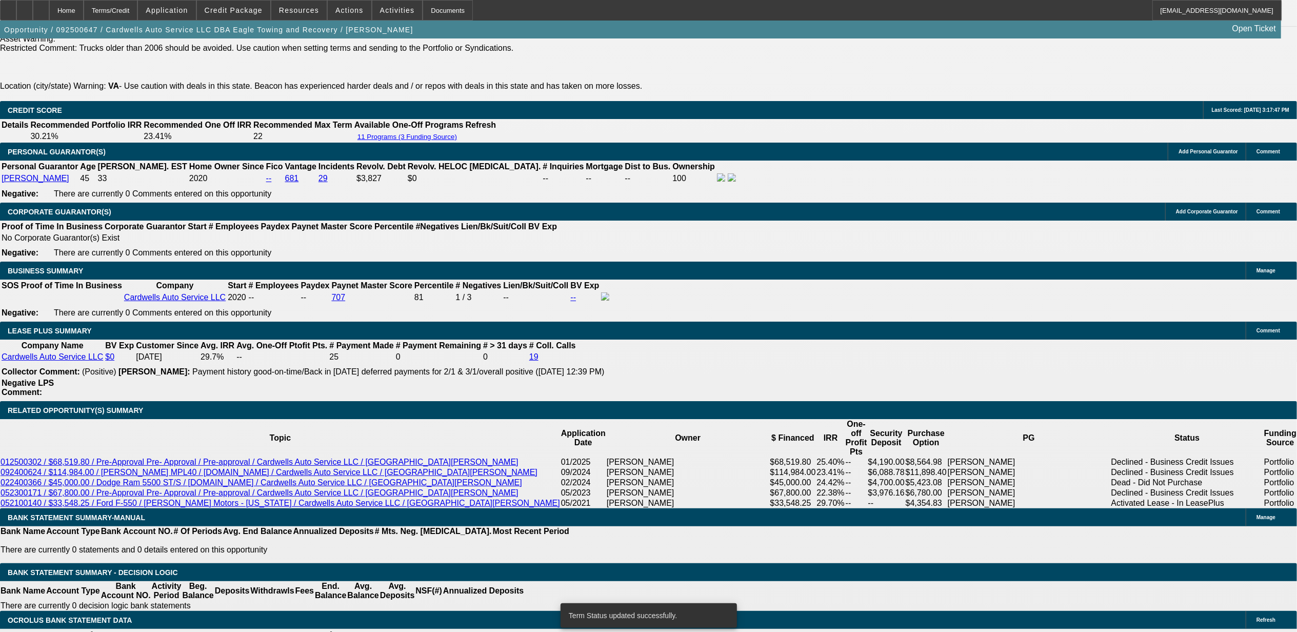
select select "0"
select select "2"
select select "0.1"
select select "4"
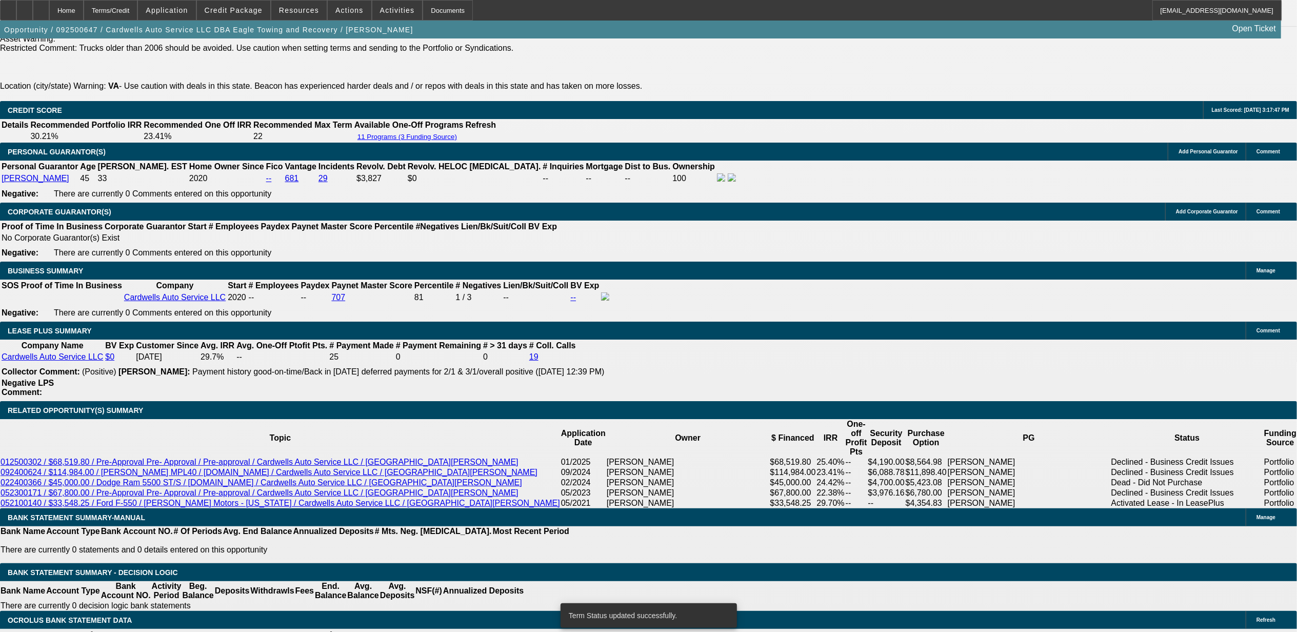
select select "0"
select select "2"
select select "0.1"
select select "4"
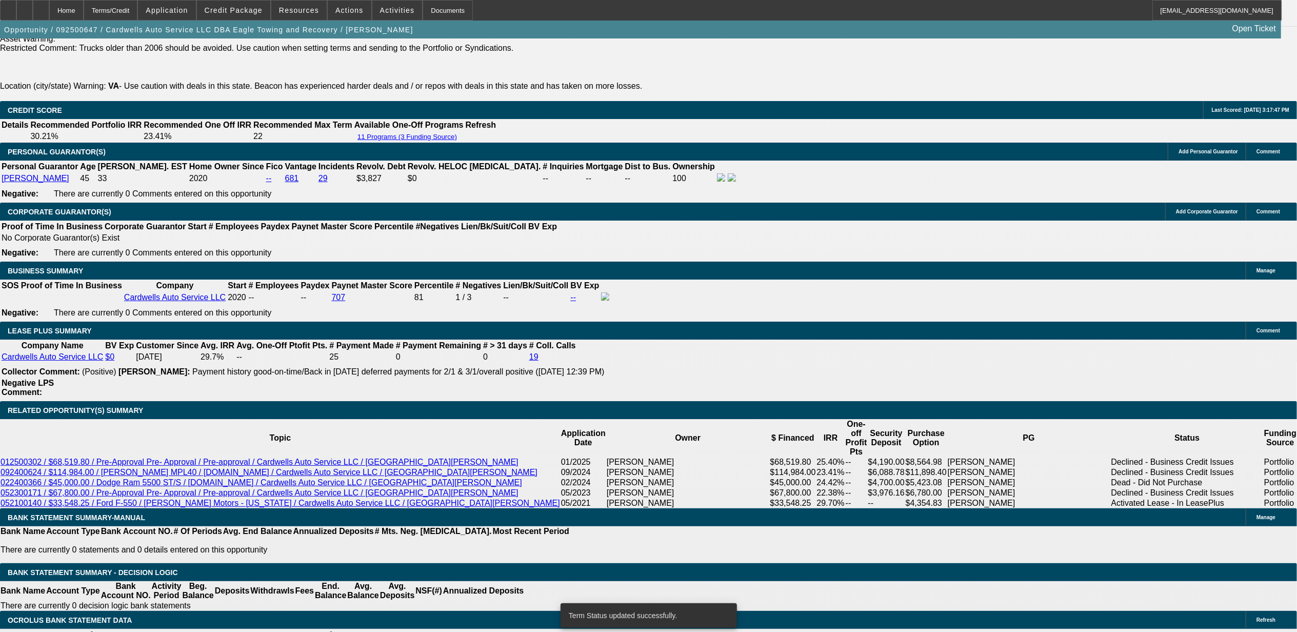
select select "0"
select select "2"
select select "0.1"
select select "4"
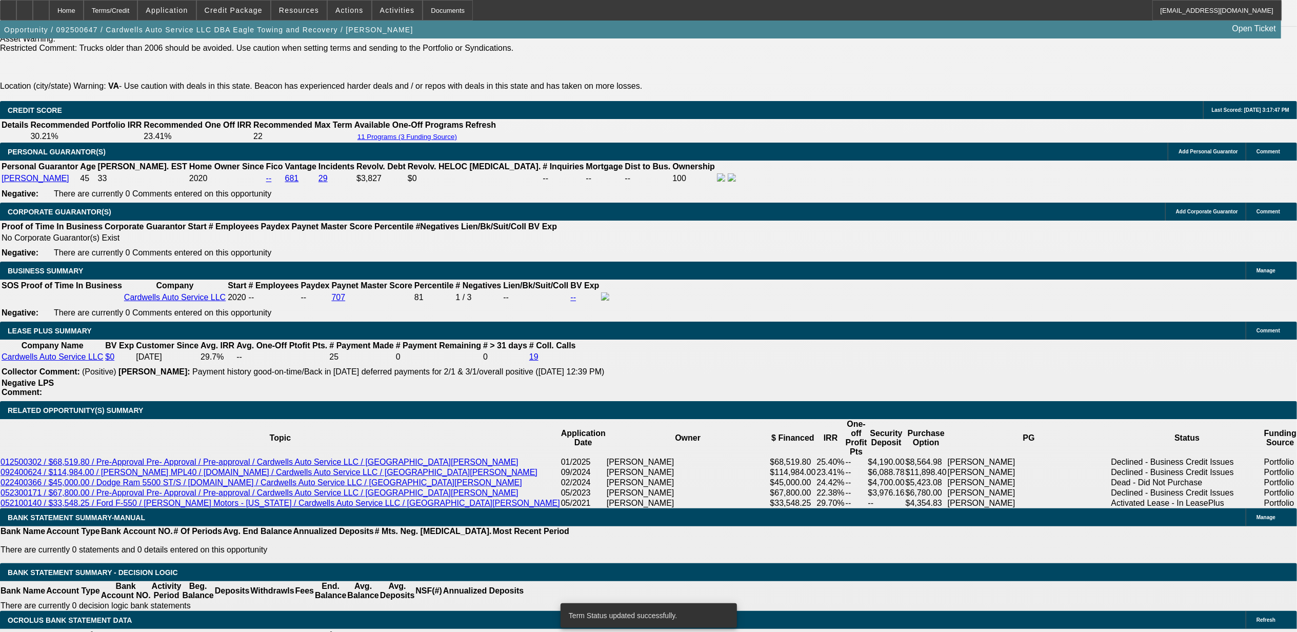
select select "0"
select select "2"
select select "0.1"
select select "4"
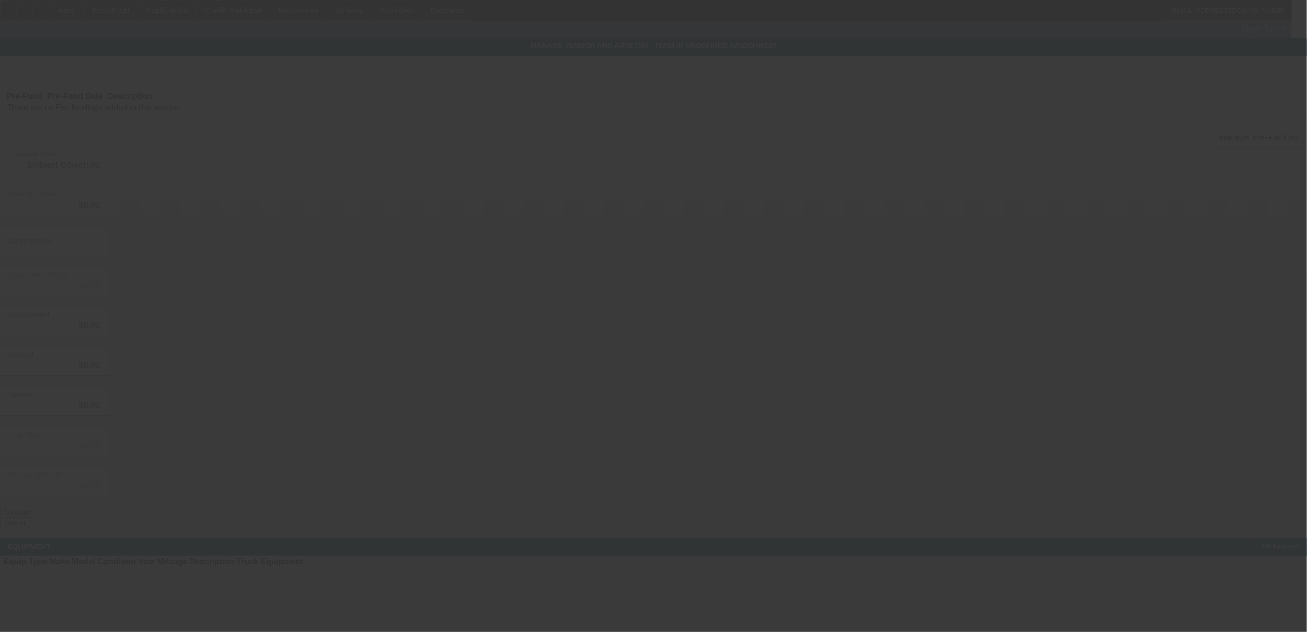
type input "$60,000.00"
type input "$2,490.00"
type input "tax"
type input "$62,490.00"
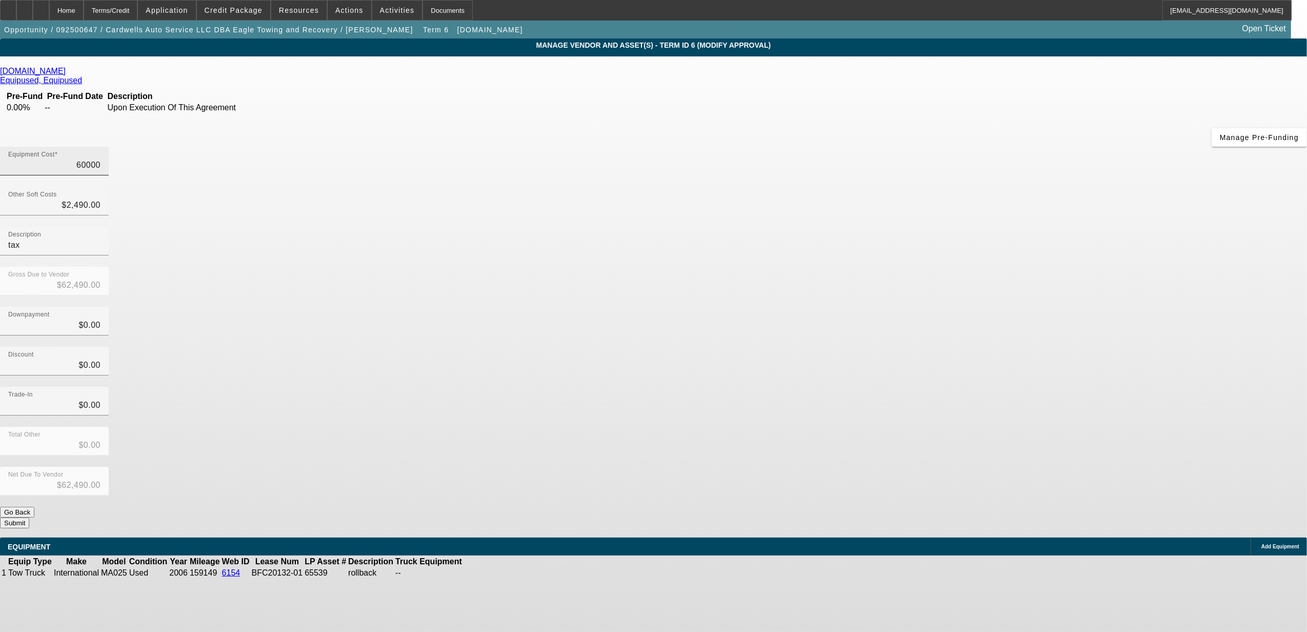
click at [100, 159] on input "60000" at bounding box center [54, 165] width 92 height 12
type input "5"
type input "$2,495.00"
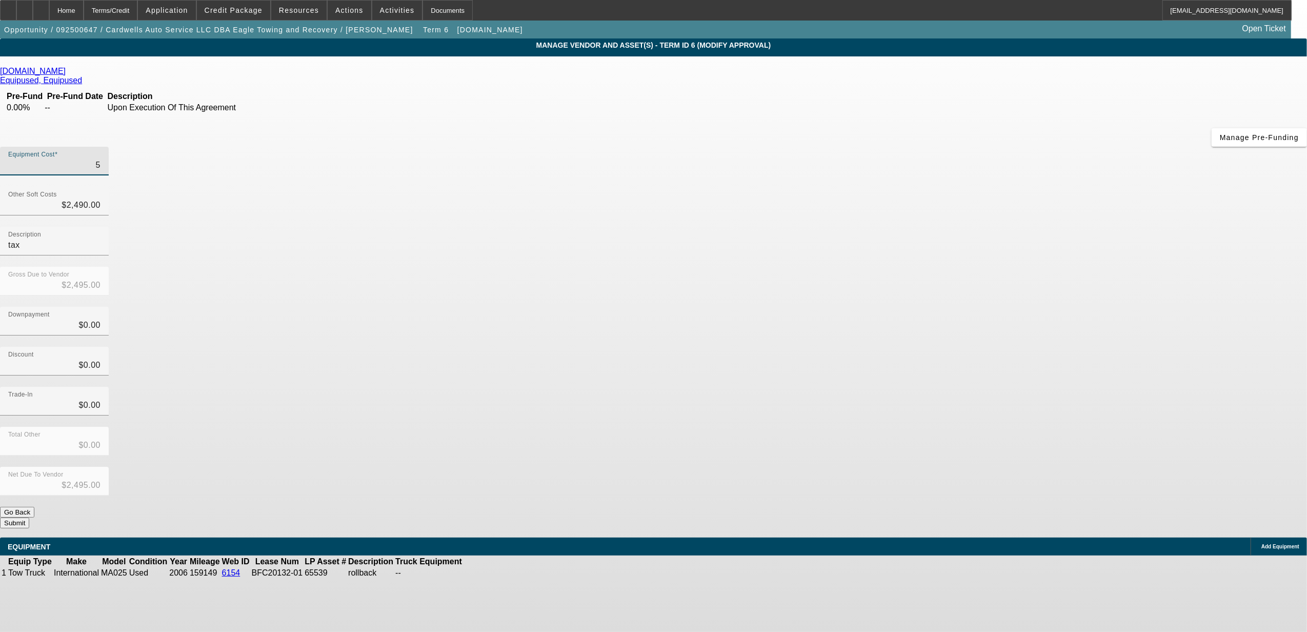
type input "58"
type input "$2,548.00"
type input "585"
type input "$3,075.00"
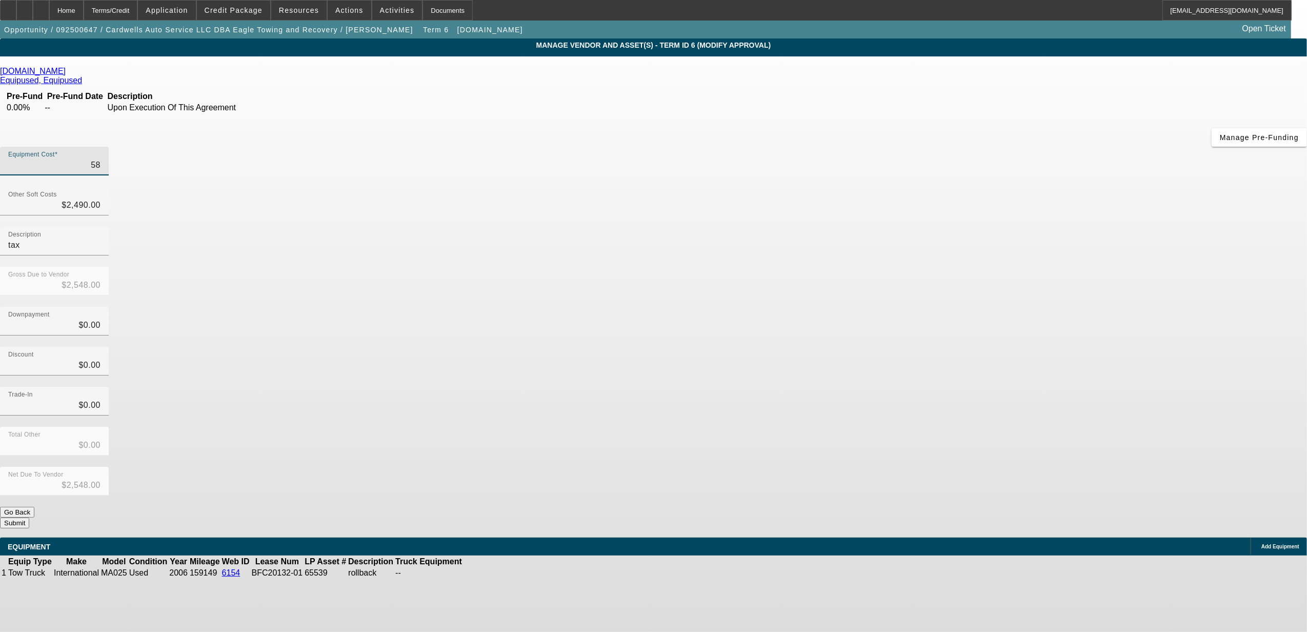
type input "$3,075.00"
type input "5850"
type input "$8,340.00"
type input "58500"
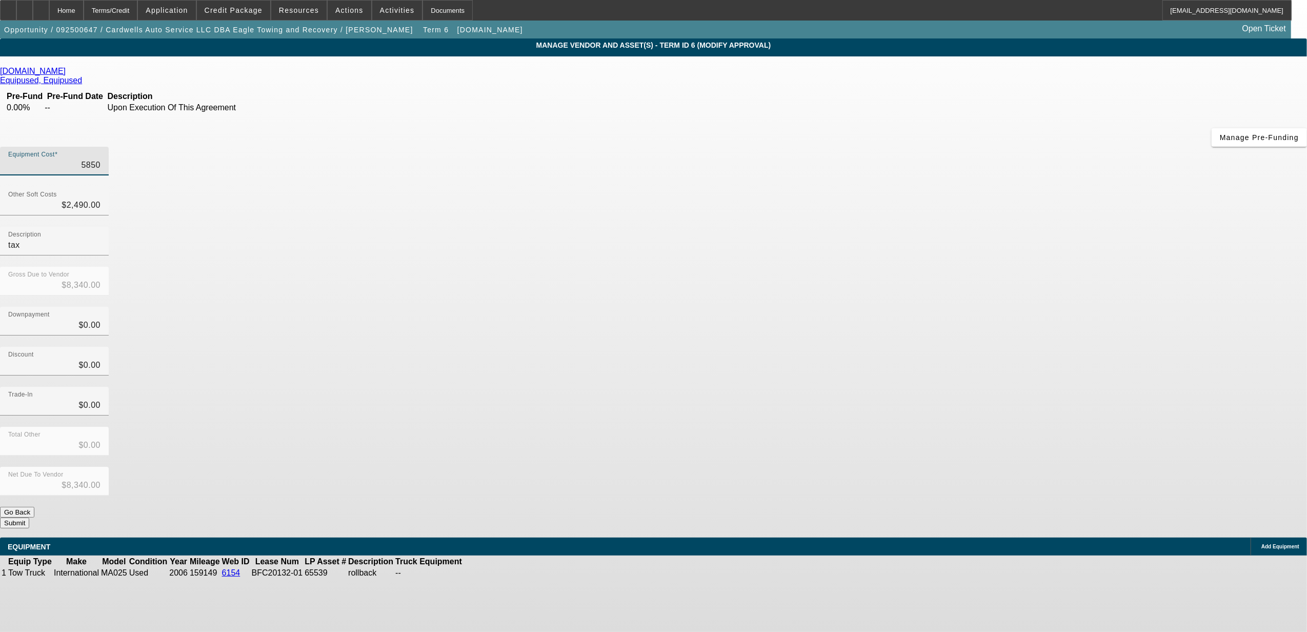
type input "$60,990.00"
type input "$58,500.00"
click at [957, 320] on app-vendor-asset-manage "MANAGE VENDOR AND ASSET(S) - Term ID 6 (Modify Approval) Remove Vendor Equip-Us…" at bounding box center [653, 313] width 1307 height 551
click at [100, 187] on div "Other Soft Costs $2,490.00" at bounding box center [54, 201] width 92 height 29
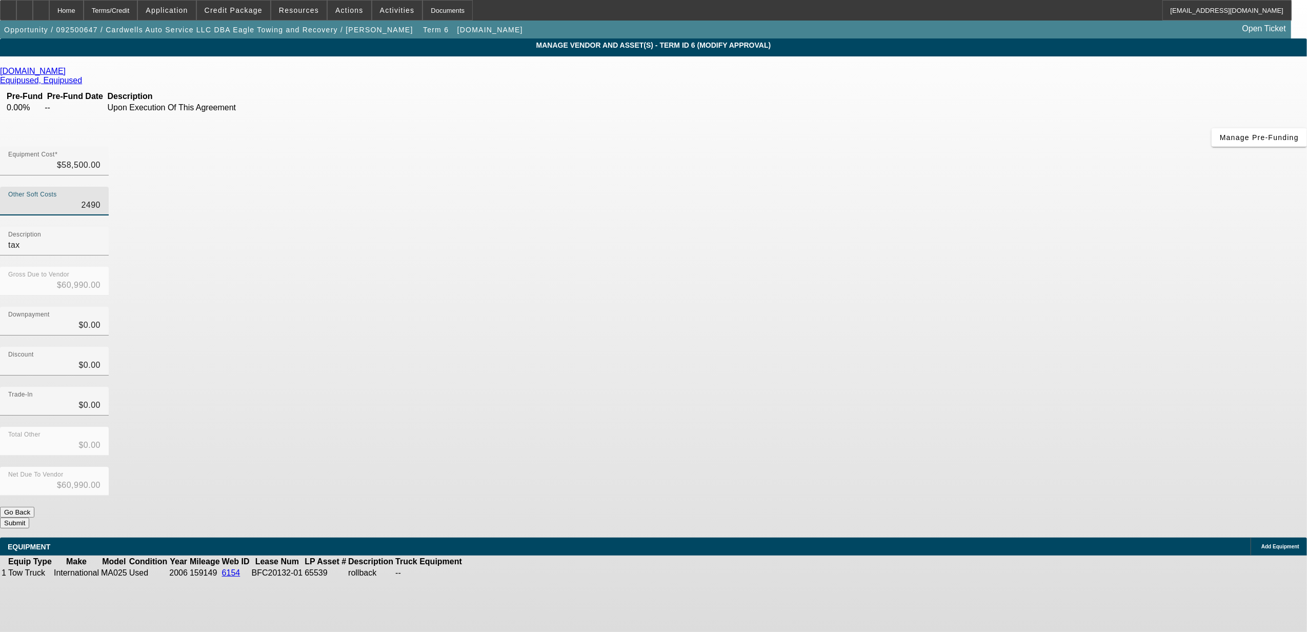
click at [100, 199] on input "2490" at bounding box center [54, 205] width 92 height 12
type input "2"
type input "$58,502.00"
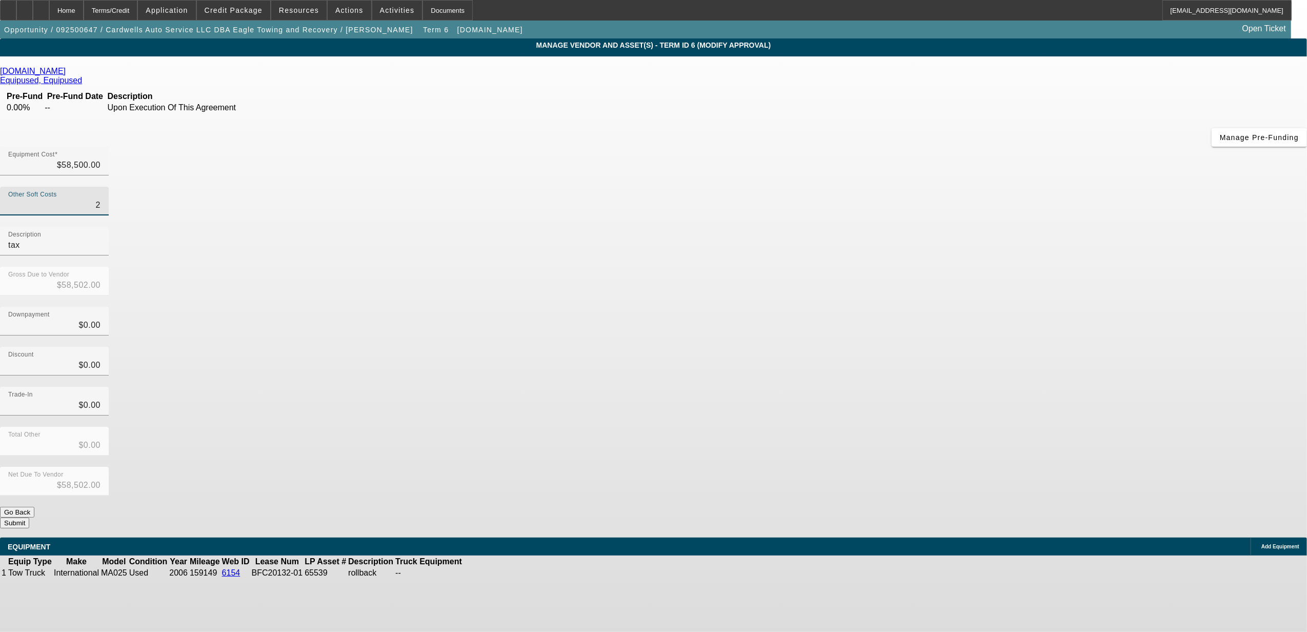
type input "24"
type input "$58,524.00"
type input "242"
type input "$58,742.00"
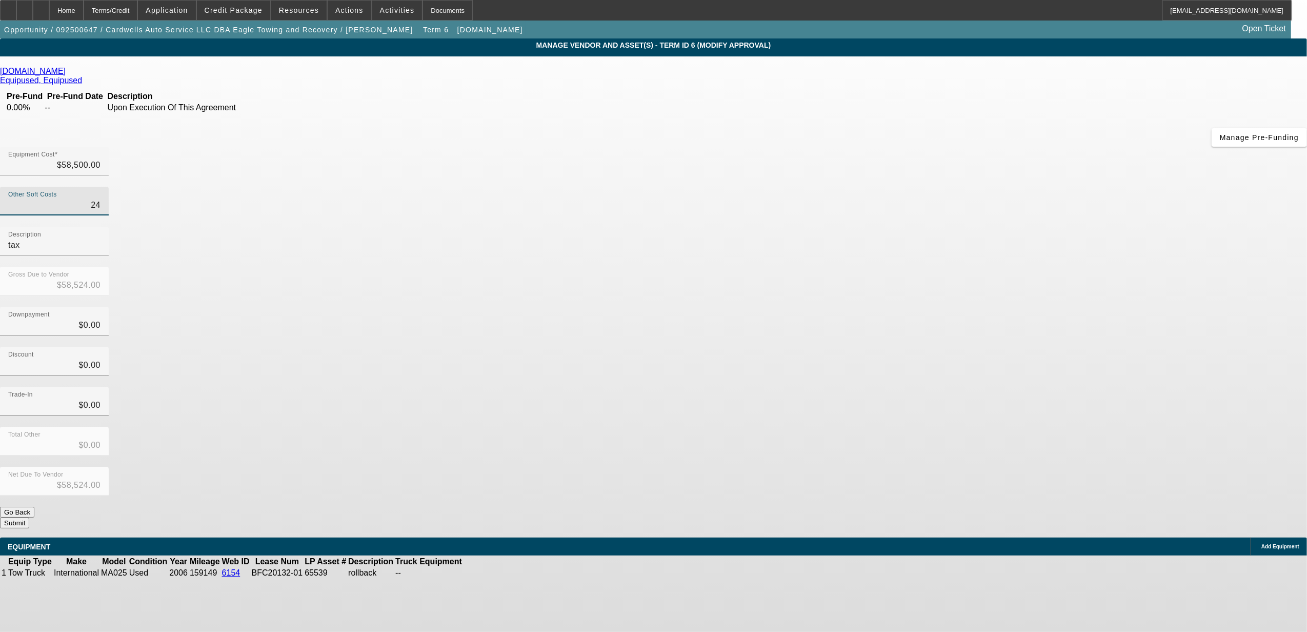
type input "$58,742.00"
type input "2427"
type input "$60,927.00"
type input "2427.7"
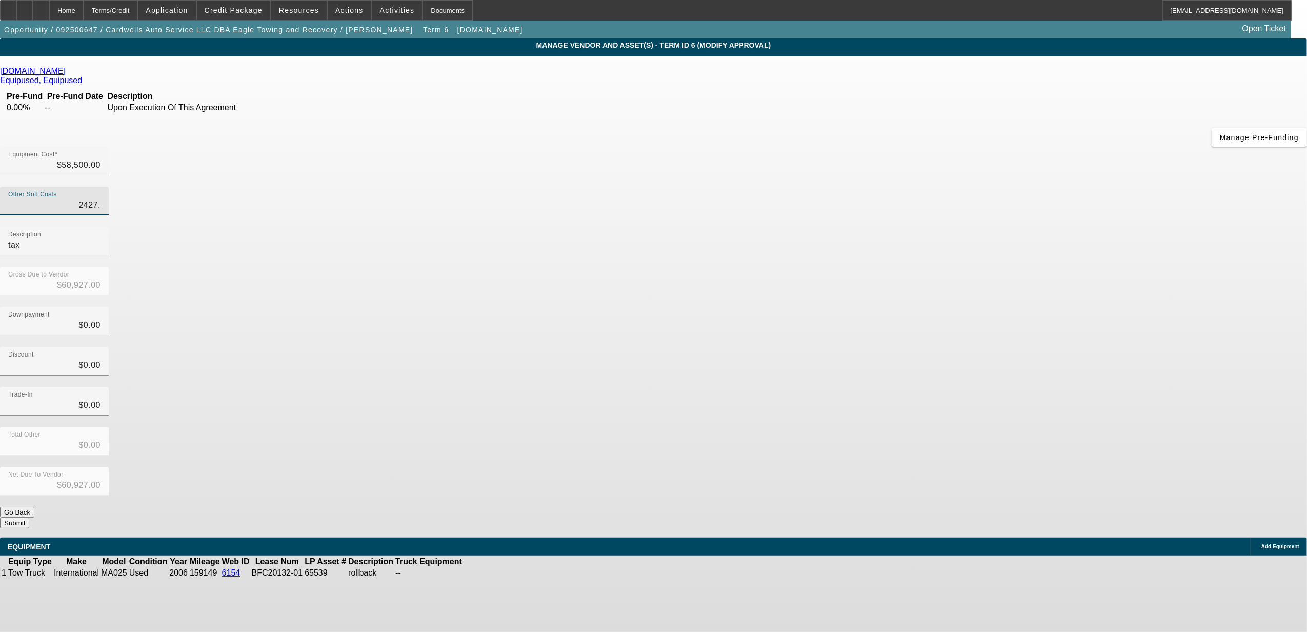
type input "$60,927.70"
type input "2427.75"
type input "$60,927.75"
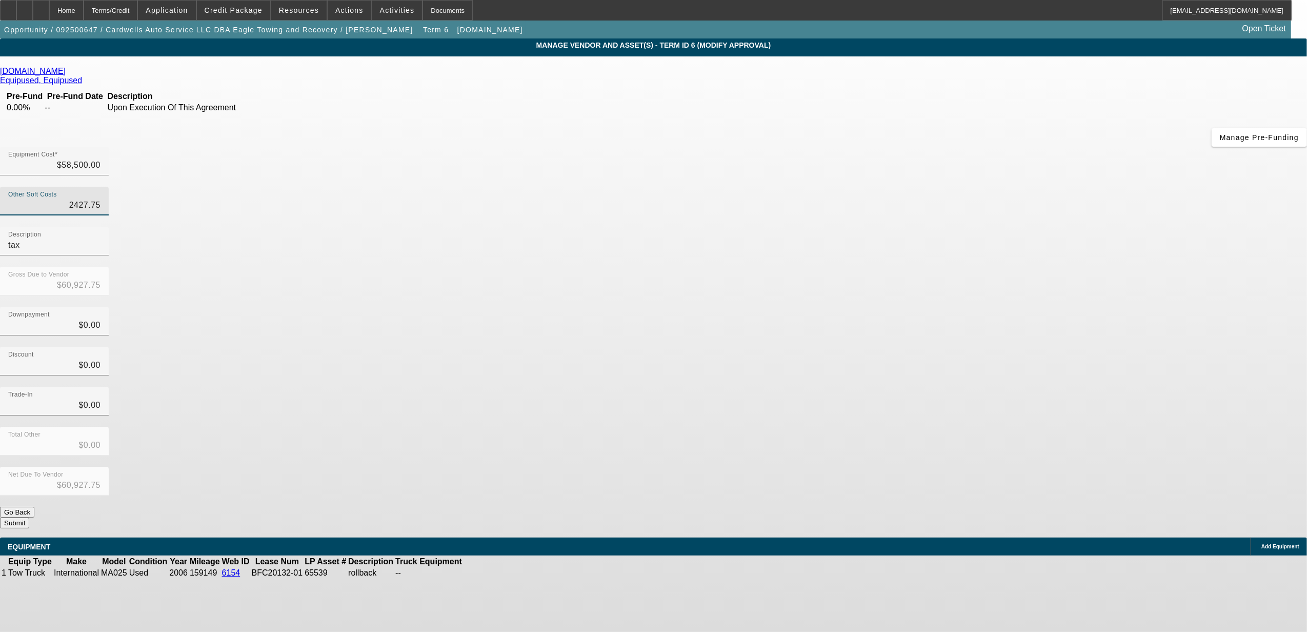
type input "$2,427.75"
click at [842, 307] on div "Downpayment $0.00" at bounding box center [653, 327] width 1307 height 40
click at [29, 517] on button "Submit" at bounding box center [14, 522] width 29 height 11
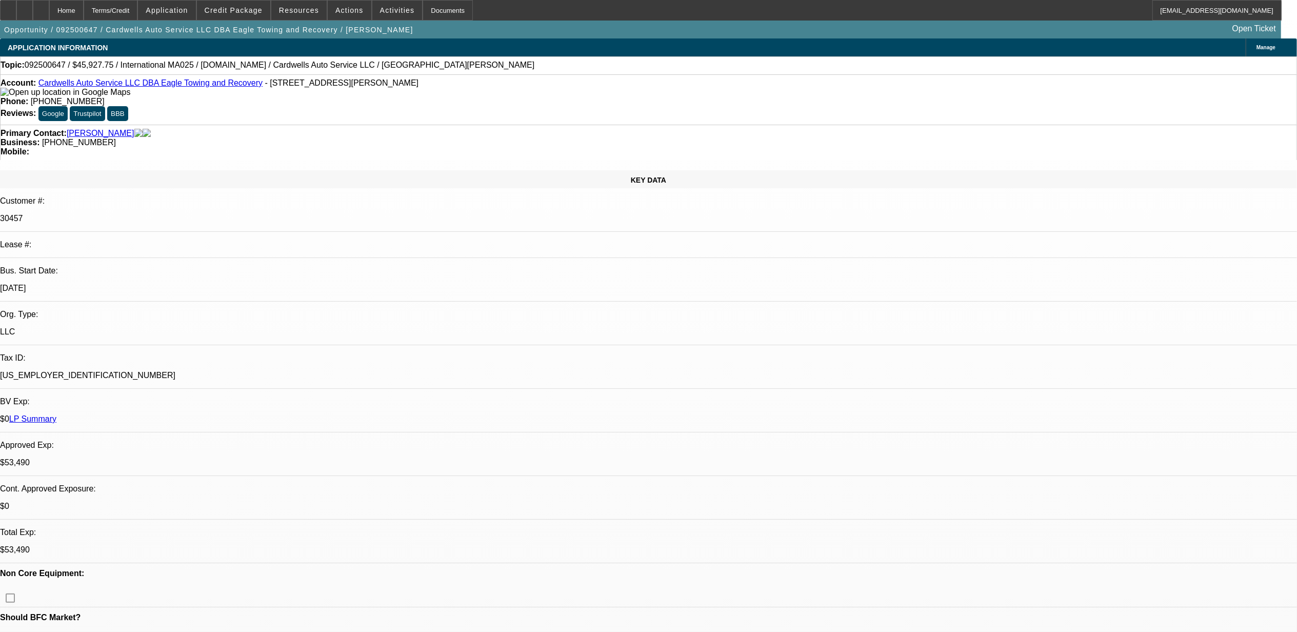
select select "0"
select select "2"
select select "0.1"
select select "4"
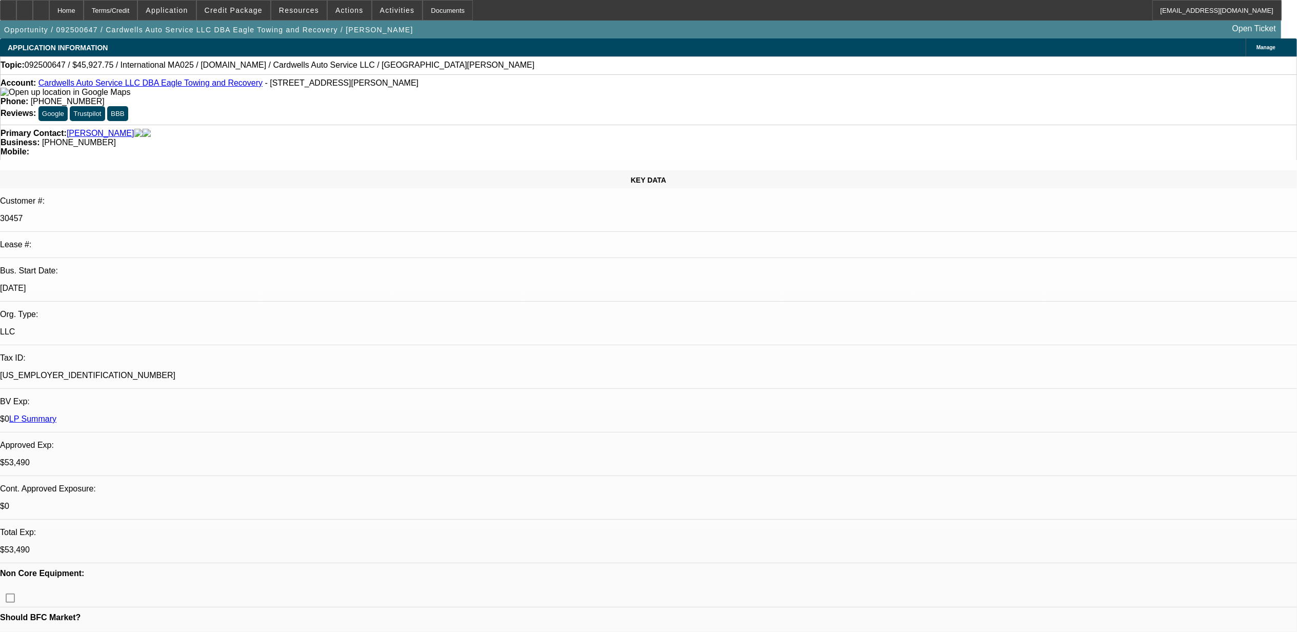
select select "0"
select select "2"
select select "0.1"
select select "4"
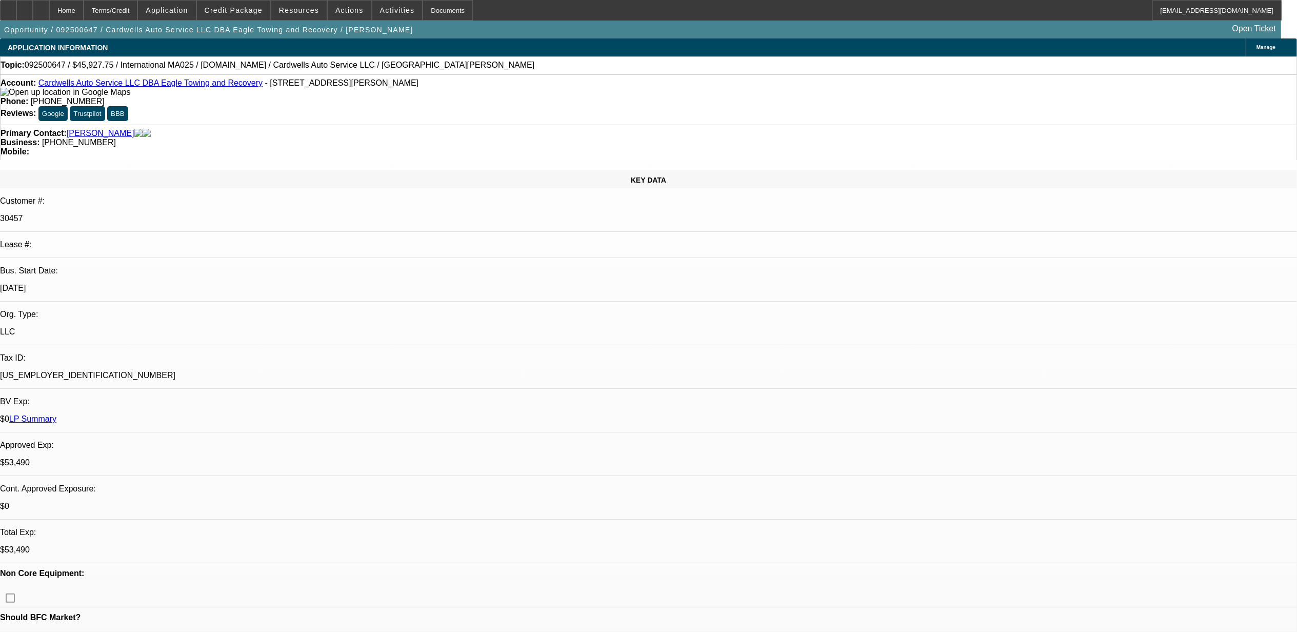
select select "0"
select select "2"
select select "0.1"
select select "4"
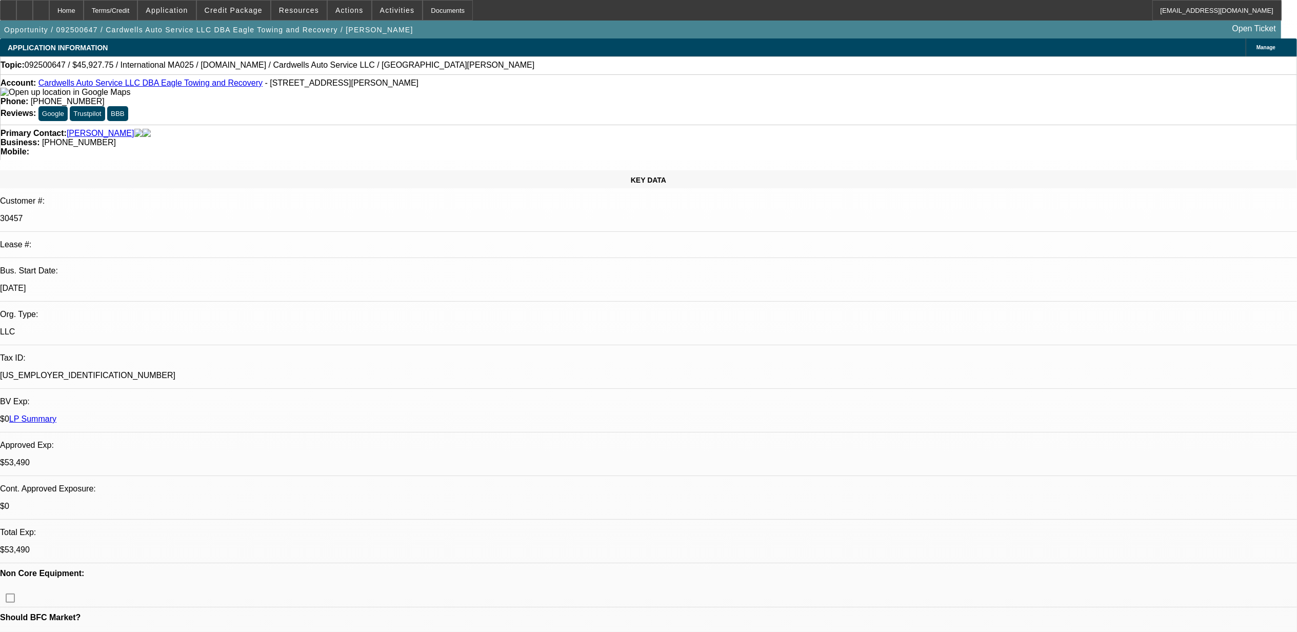
select select "0"
select select "2"
select select "0.1"
select select "4"
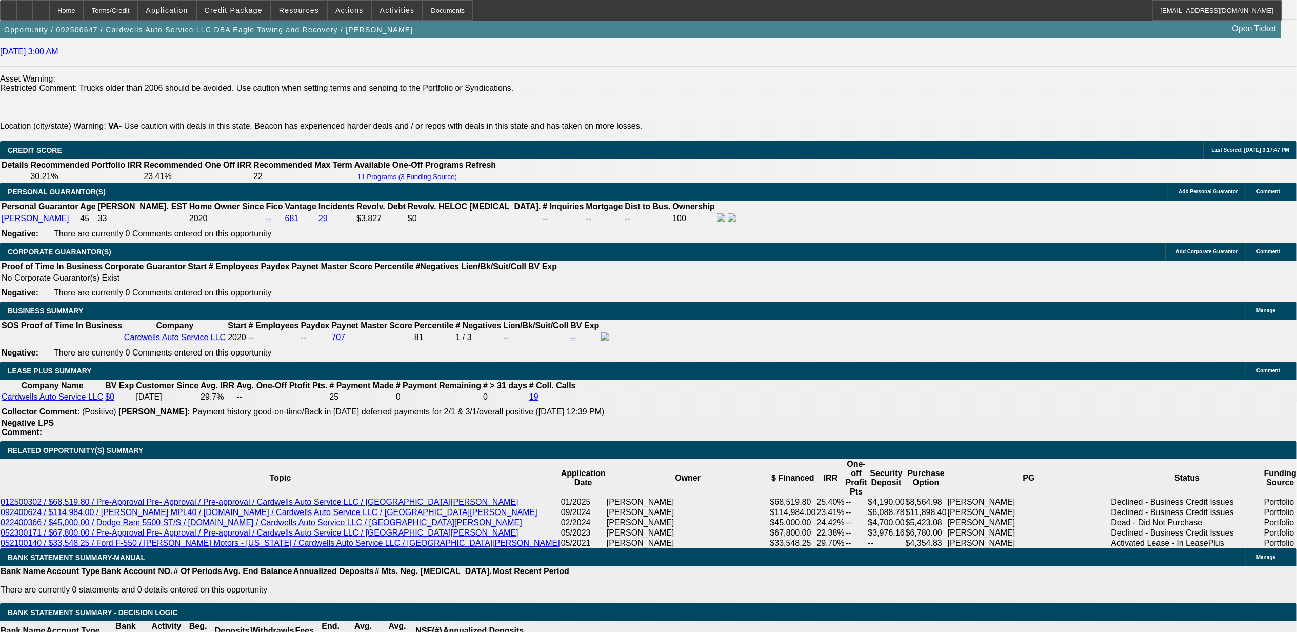
scroll to position [1709, 0]
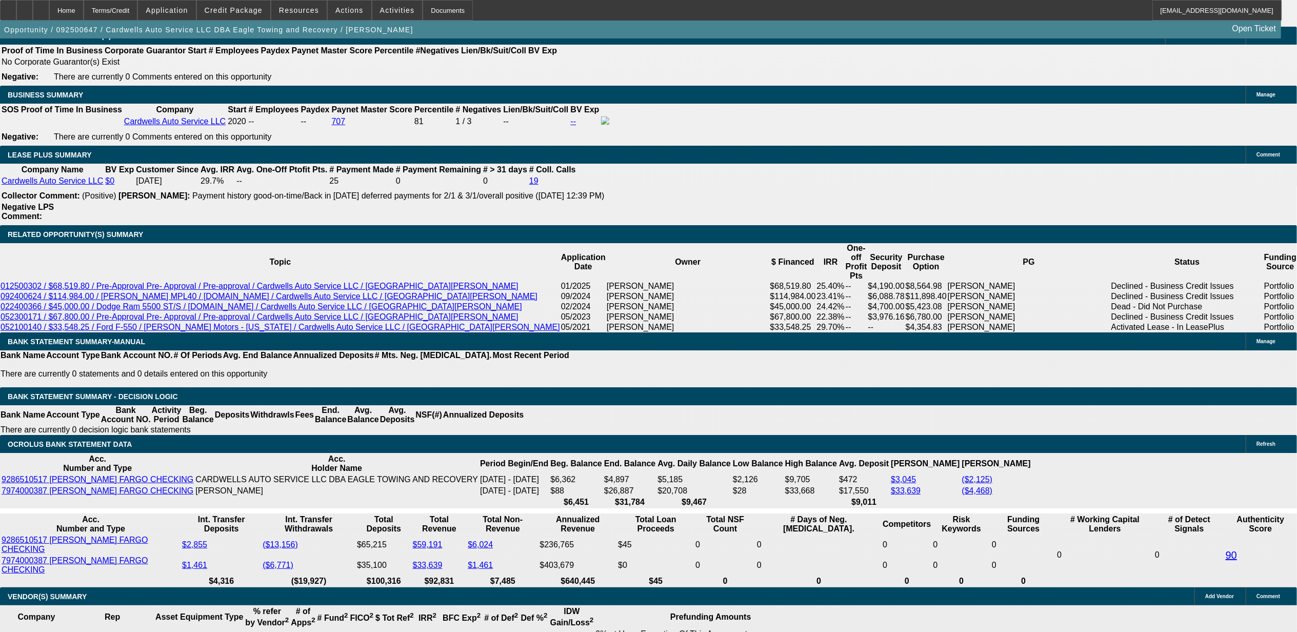
type input "tax"
click at [310, 5] on span at bounding box center [298, 10] width 55 height 25
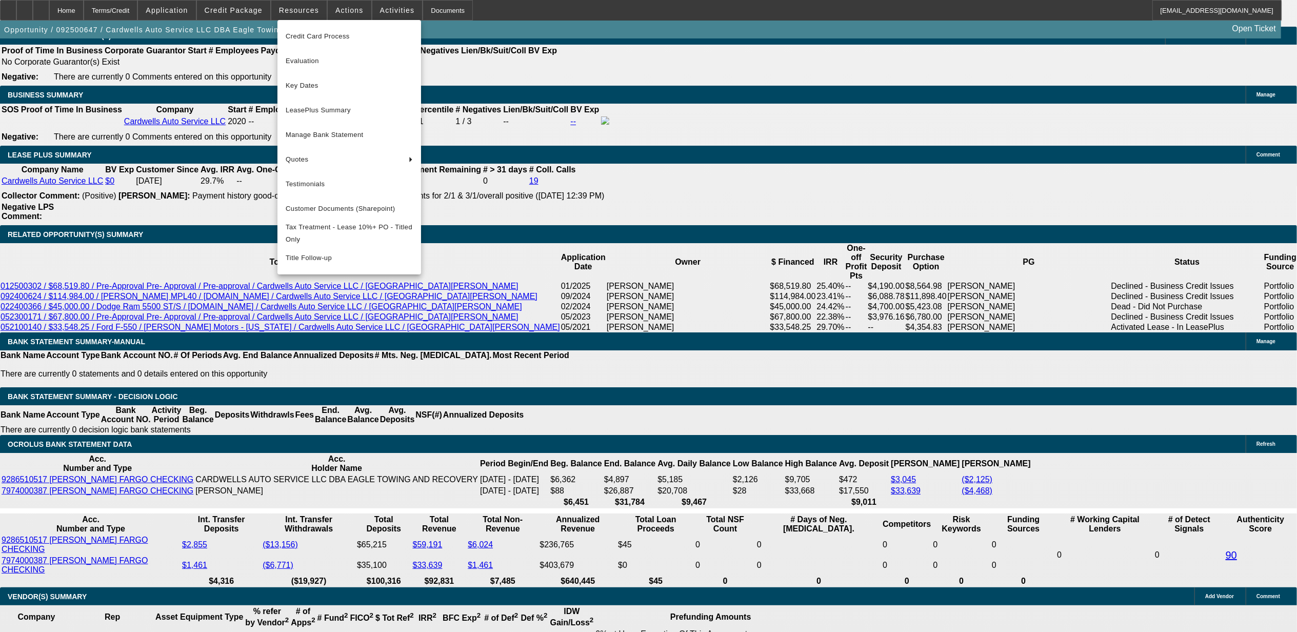
click at [150, 150] on div at bounding box center [648, 316] width 1297 height 632
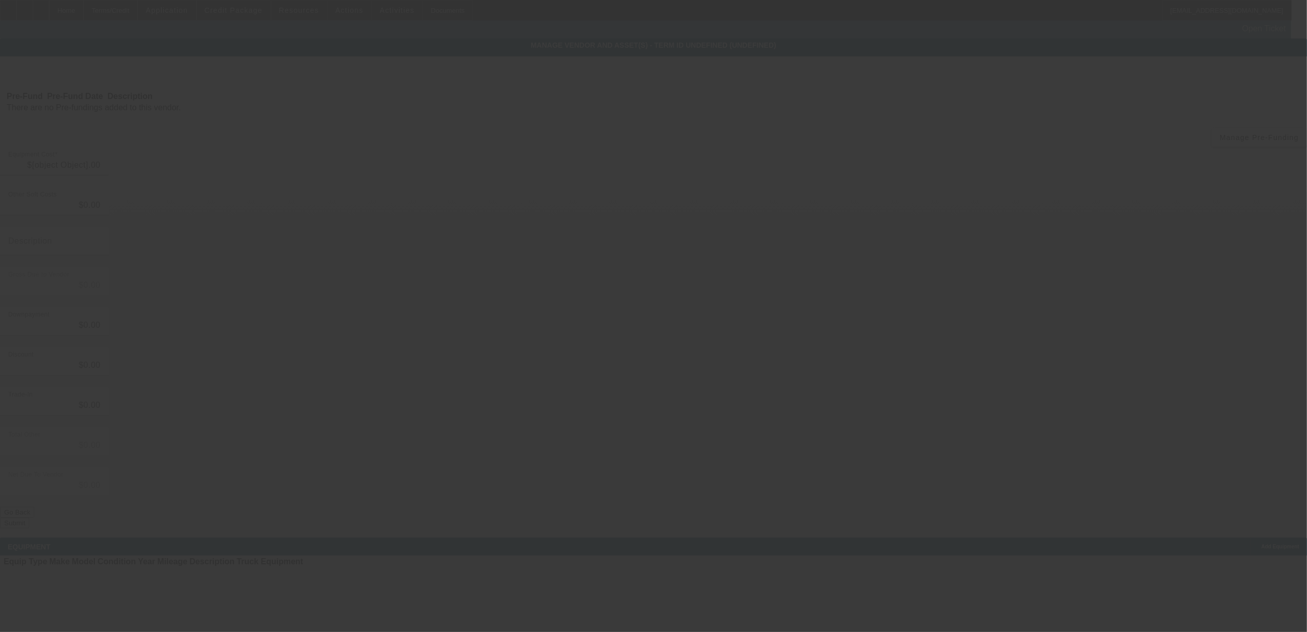
type input "$58,500.00"
type input "$2,427.75"
type input "tax"
type input "$60,927.75"
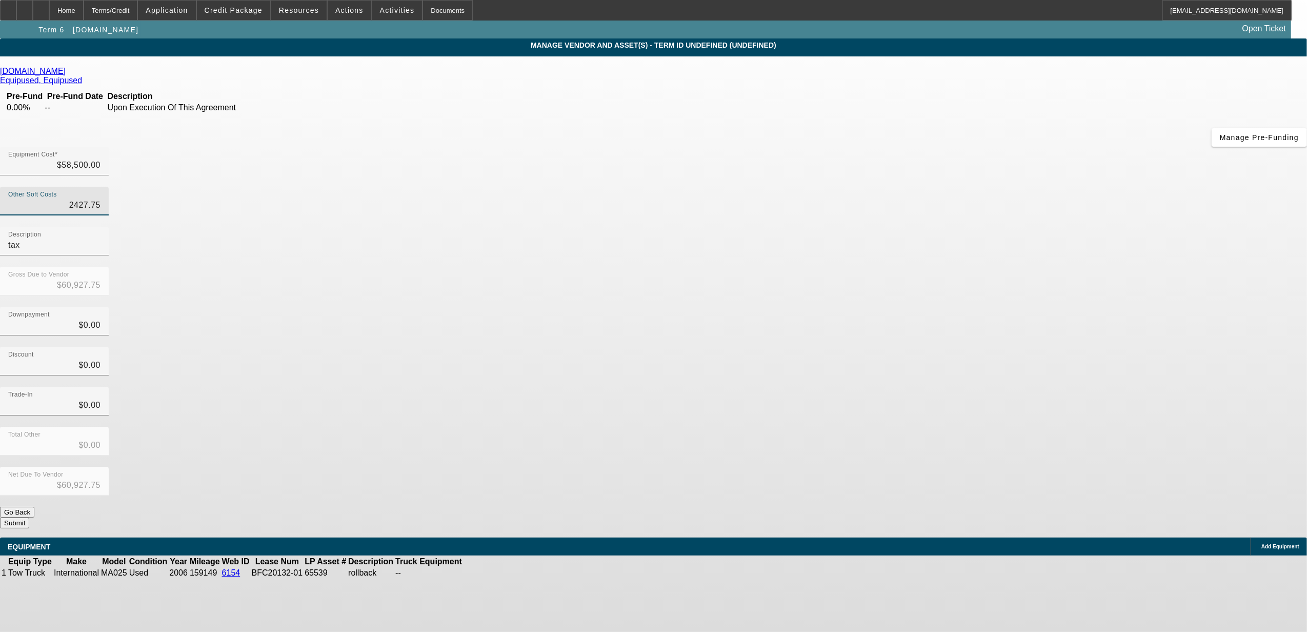
click at [100, 199] on input "2427.75" at bounding box center [54, 205] width 92 height 12
type input "2"
type input "$58,502.00"
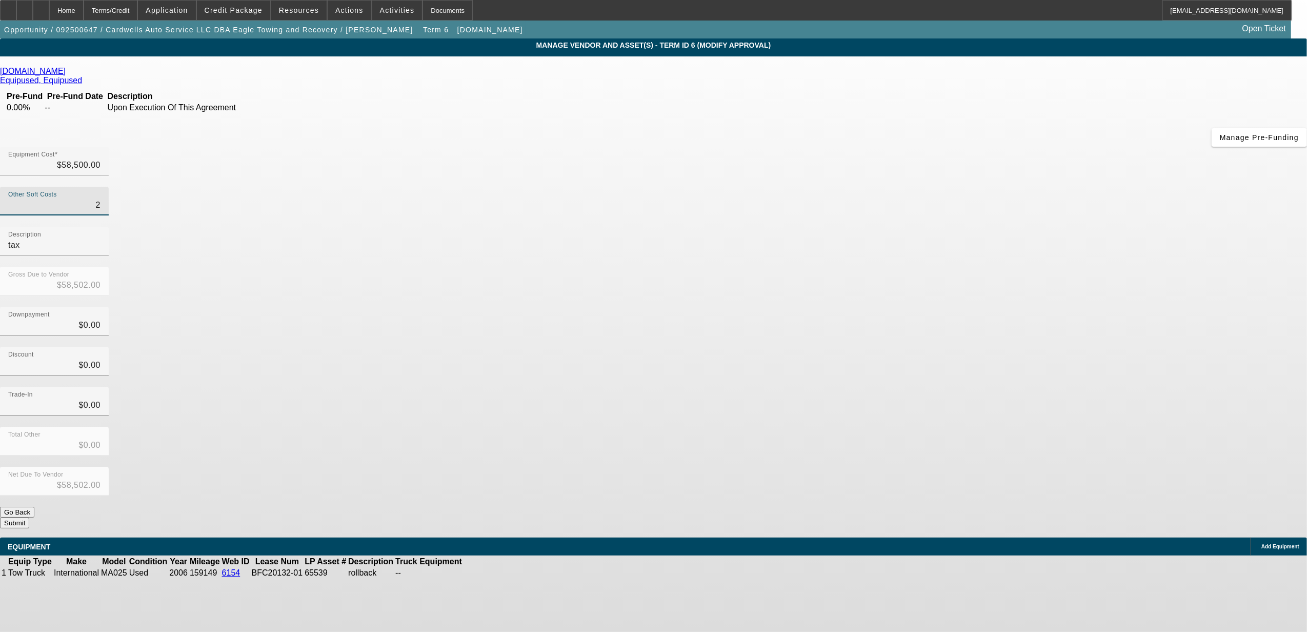
type input "24"
type input "$58,524.00"
type input "242"
type input "$58,742.00"
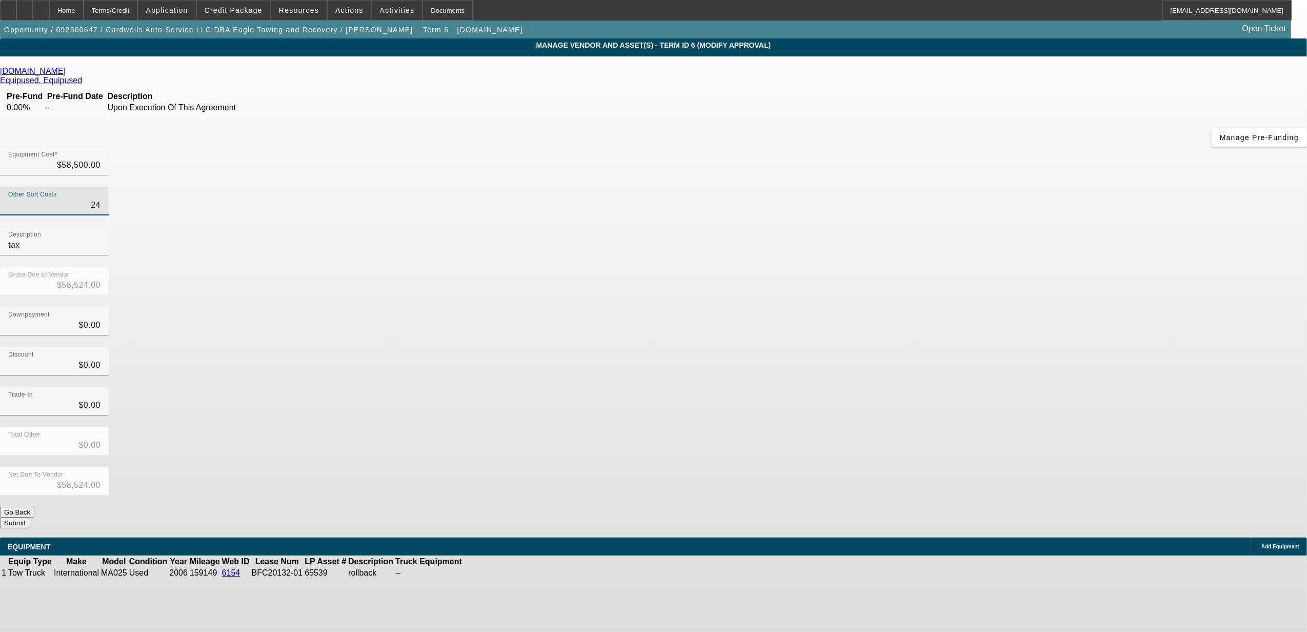
type input "$58,742.00"
type input "2427"
type input "$60,927.00"
type input "2427.7"
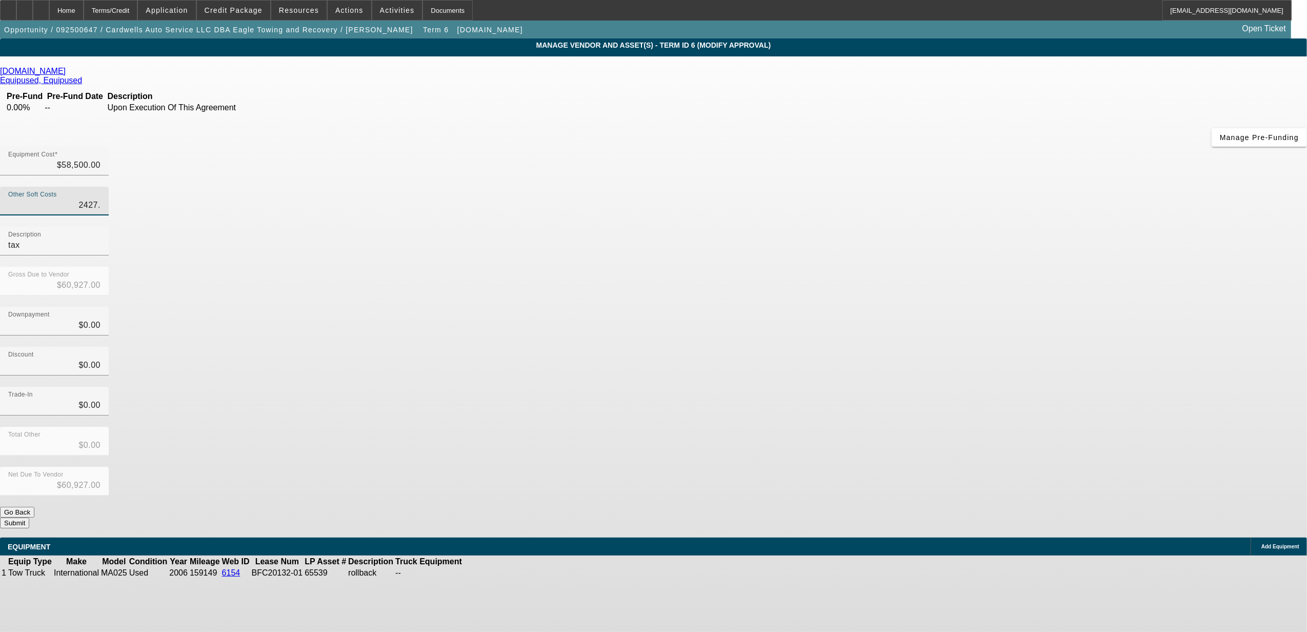
type input "$60,927.70"
type input "2427.75"
type input "$60,927.75"
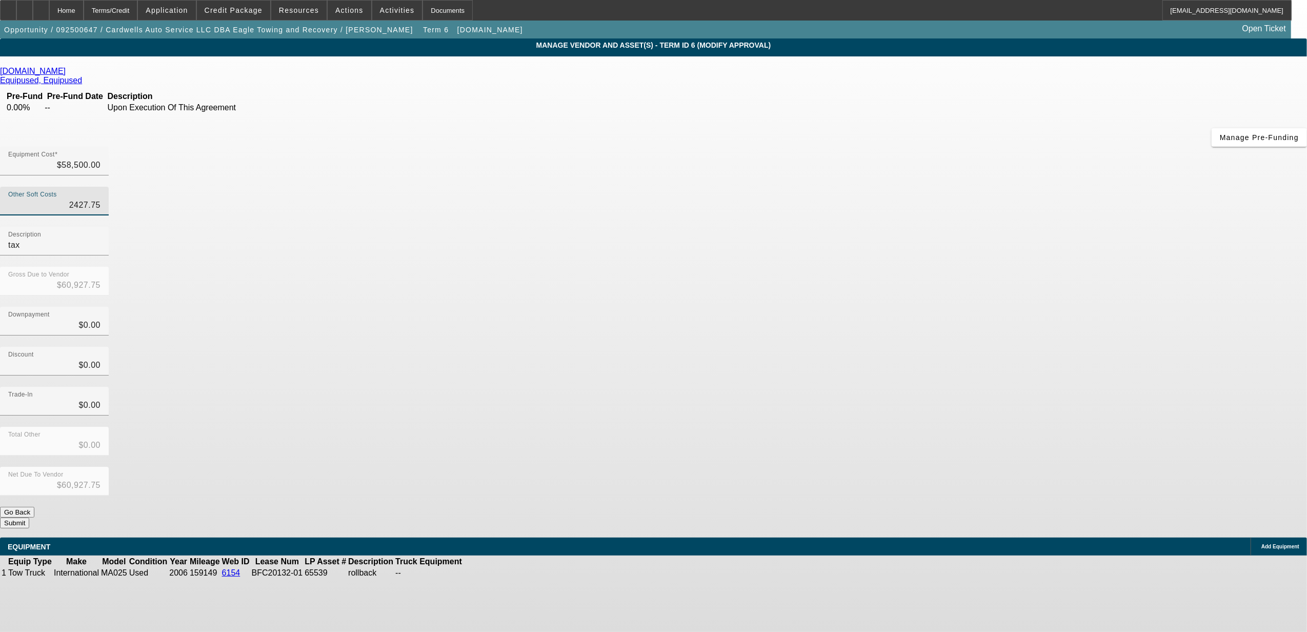
type input "$2,427.75"
click at [870, 347] on div "Discount $0.00" at bounding box center [653, 367] width 1307 height 40
click at [29, 517] on button "Submit" at bounding box center [14, 522] width 29 height 11
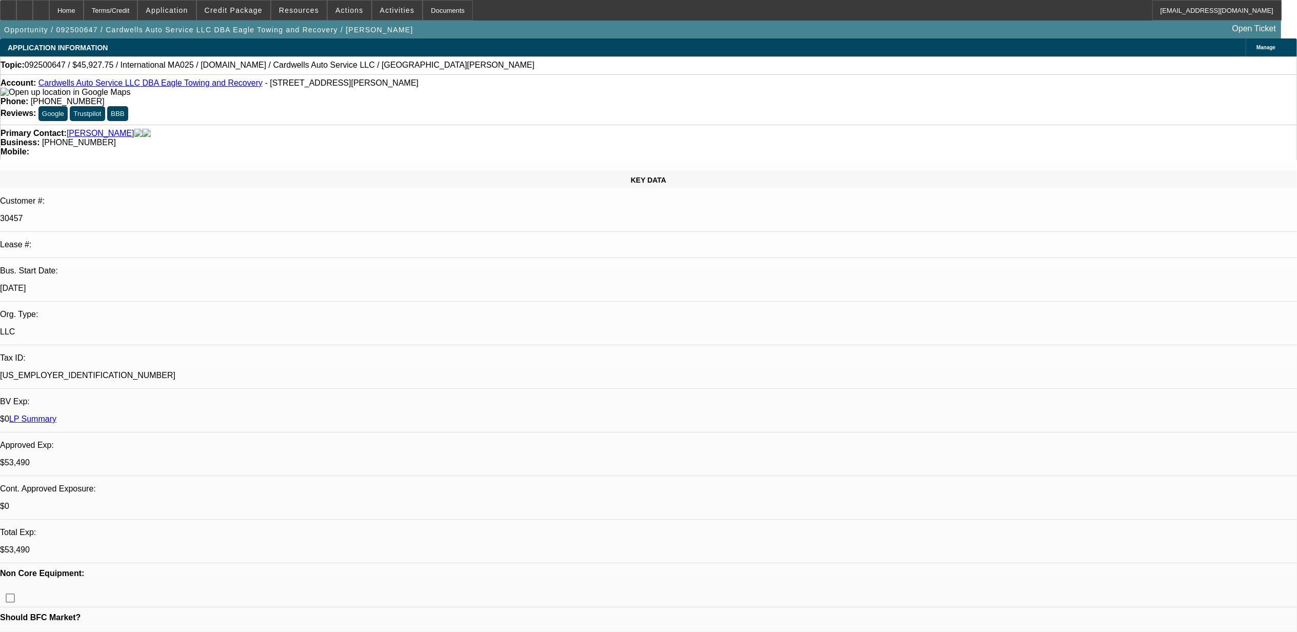
select select "0"
select select "2"
select select "0.1"
select select "4"
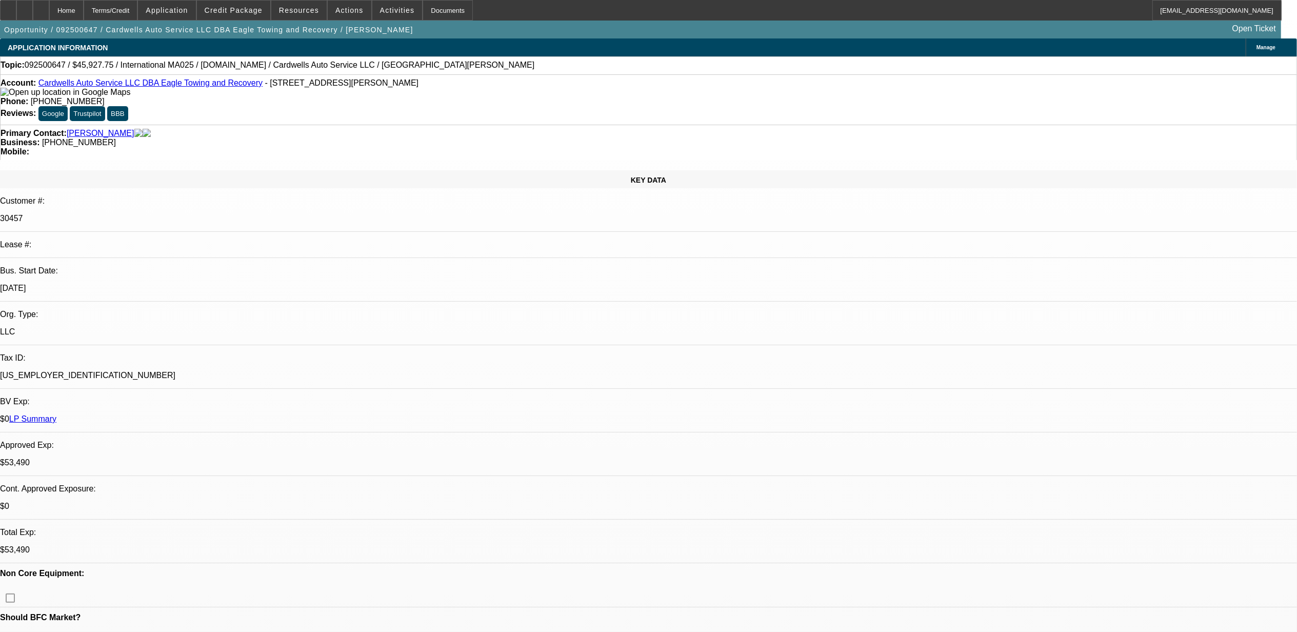
select select "0"
select select "2"
select select "0.1"
select select "4"
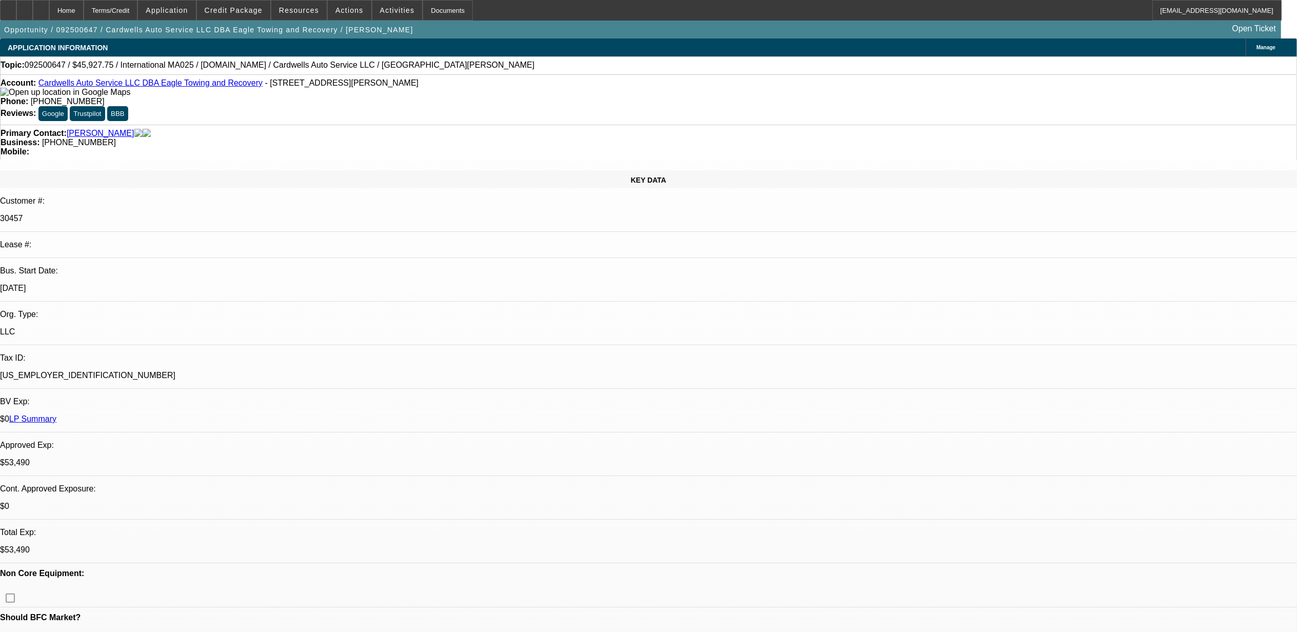
select select "0"
select select "2"
select select "0.1"
select select "4"
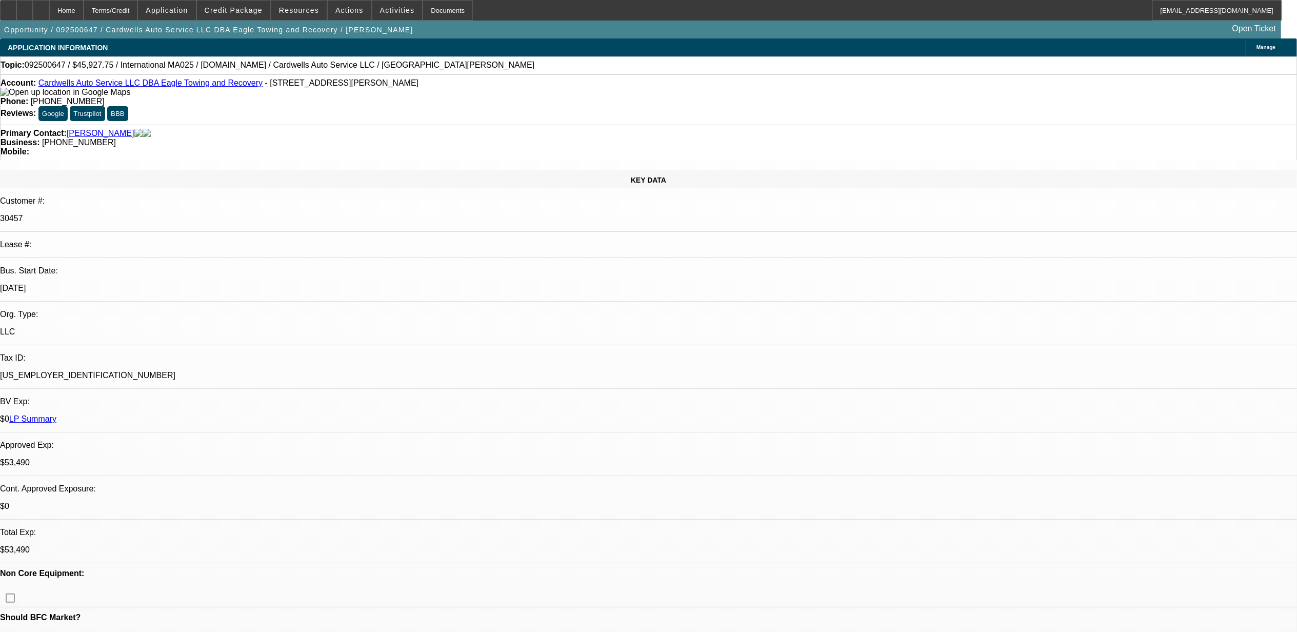
select select "0"
select select "2"
select select "0.1"
select select "4"
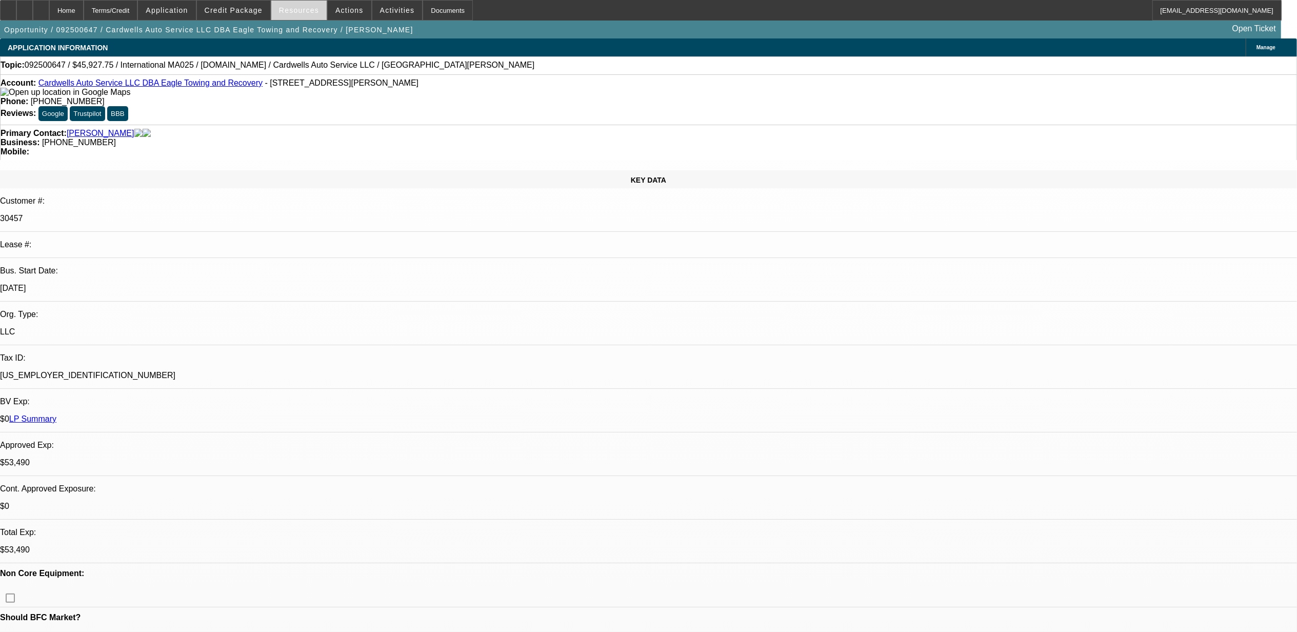
click at [310, 15] on span at bounding box center [298, 10] width 55 height 25
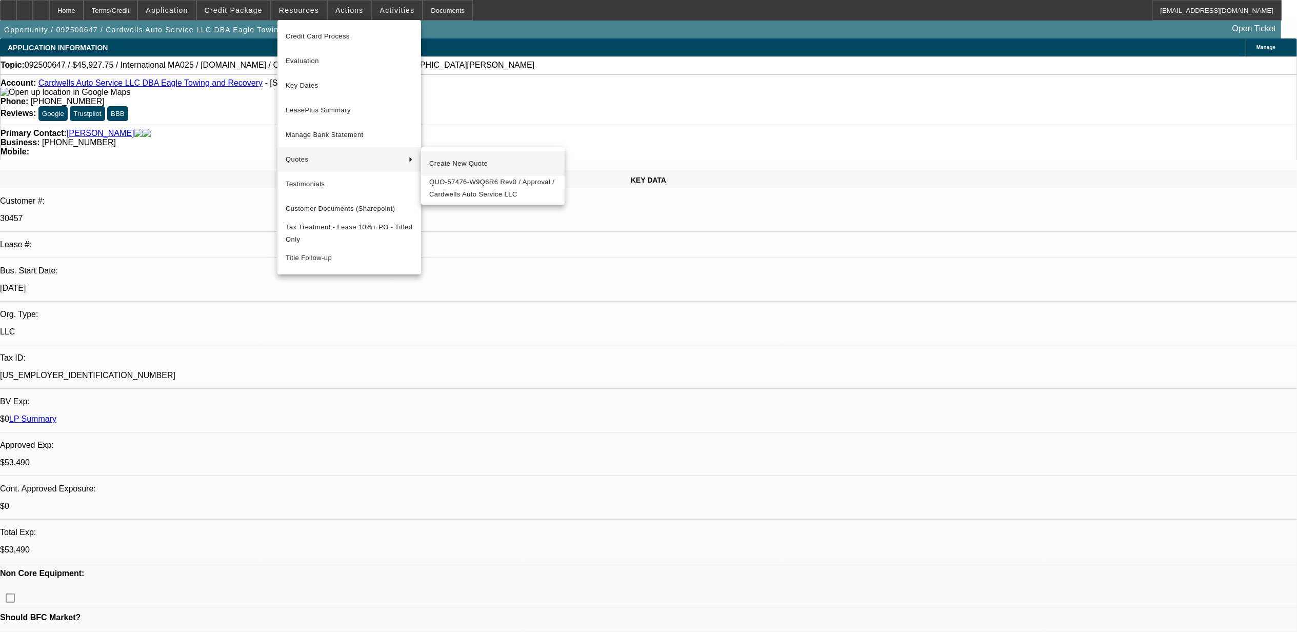
click at [444, 162] on span "Create New Quote" at bounding box center [492, 163] width 127 height 12
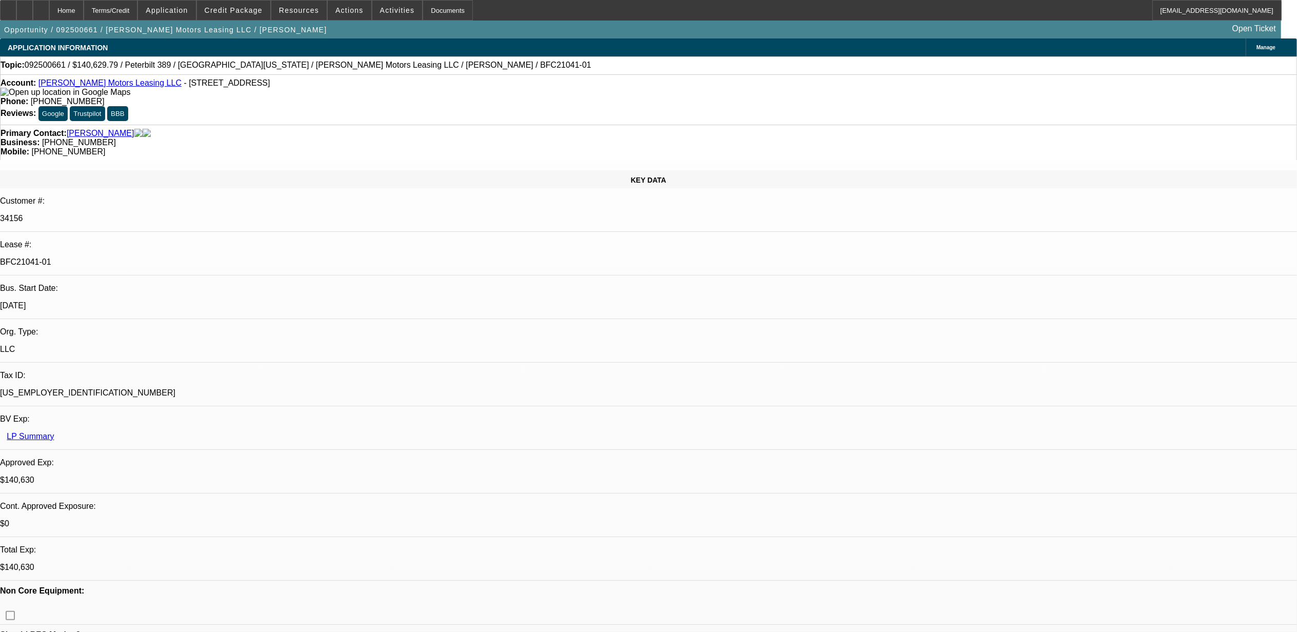
select select "0"
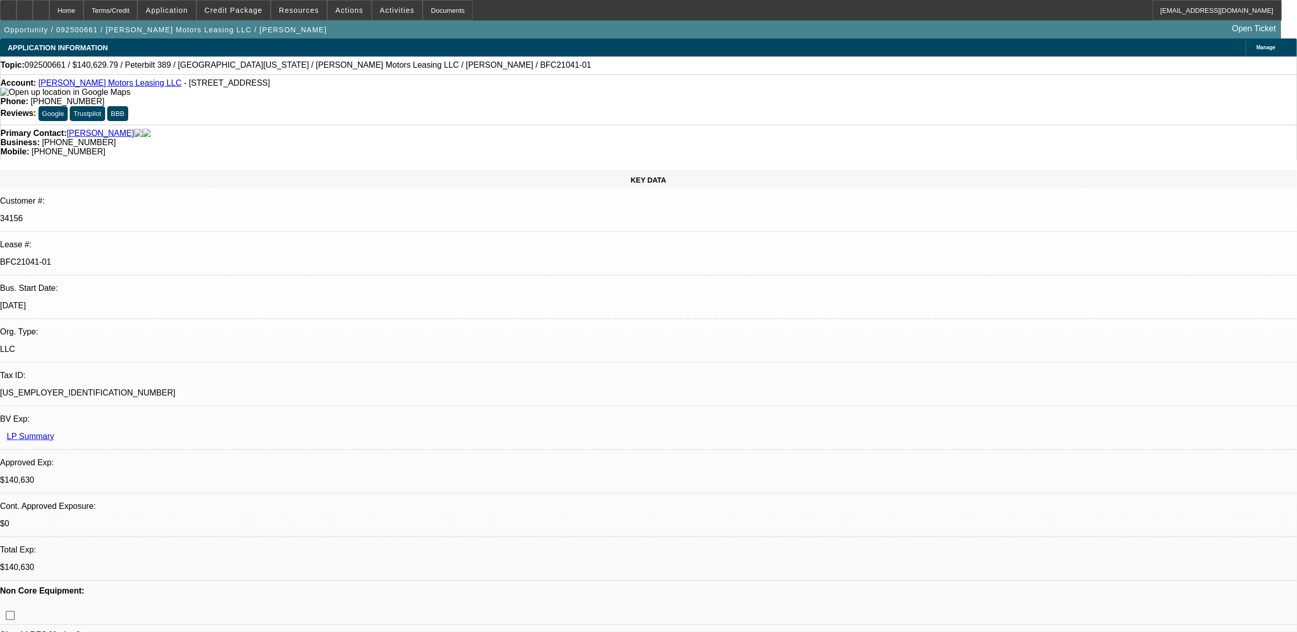
select select "0"
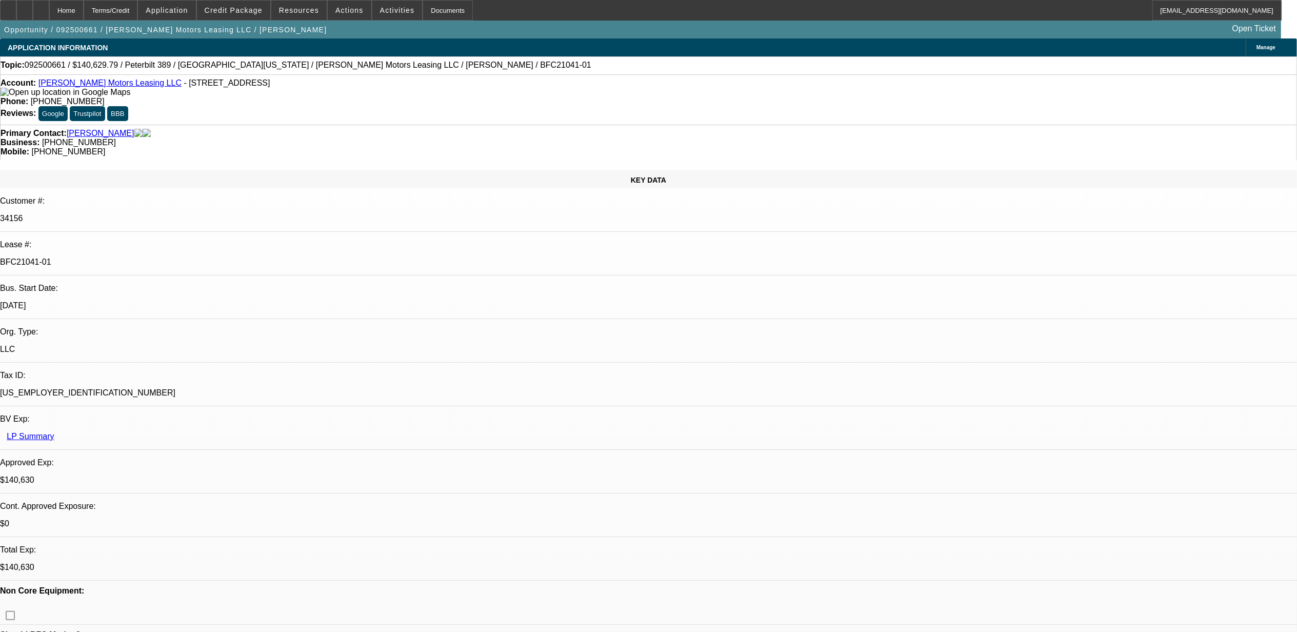
select select "0"
select select "1"
select select "2"
select select "6"
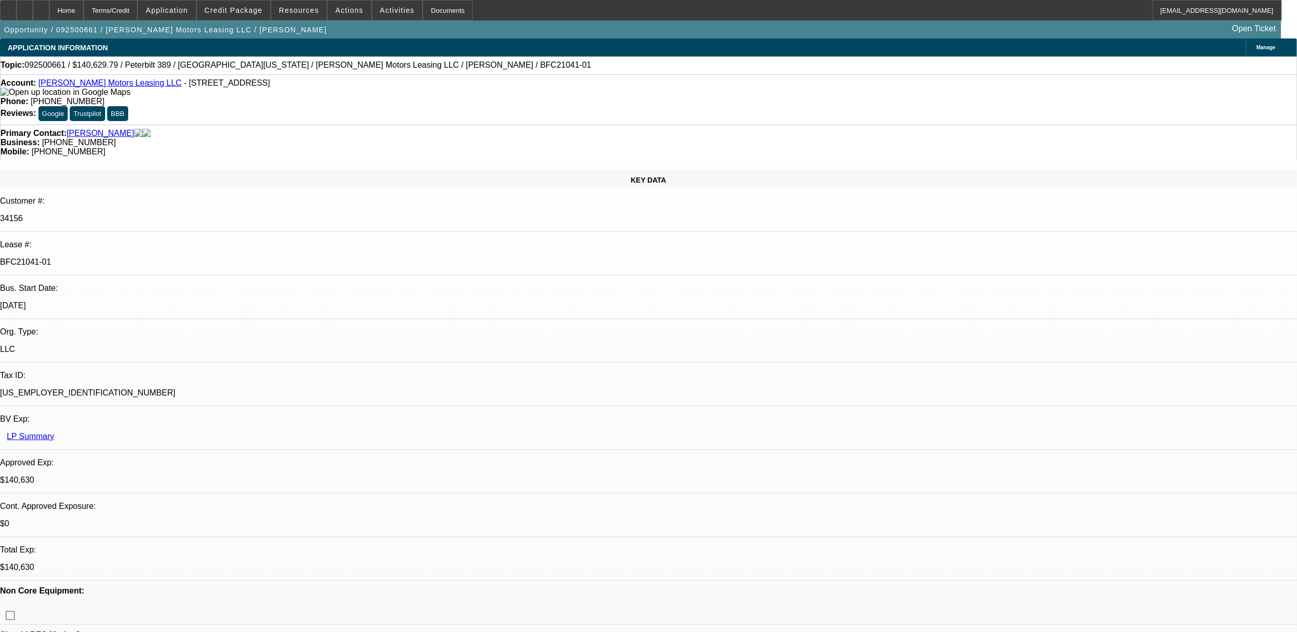
select select "1"
select select "6"
select select "1"
select select "2"
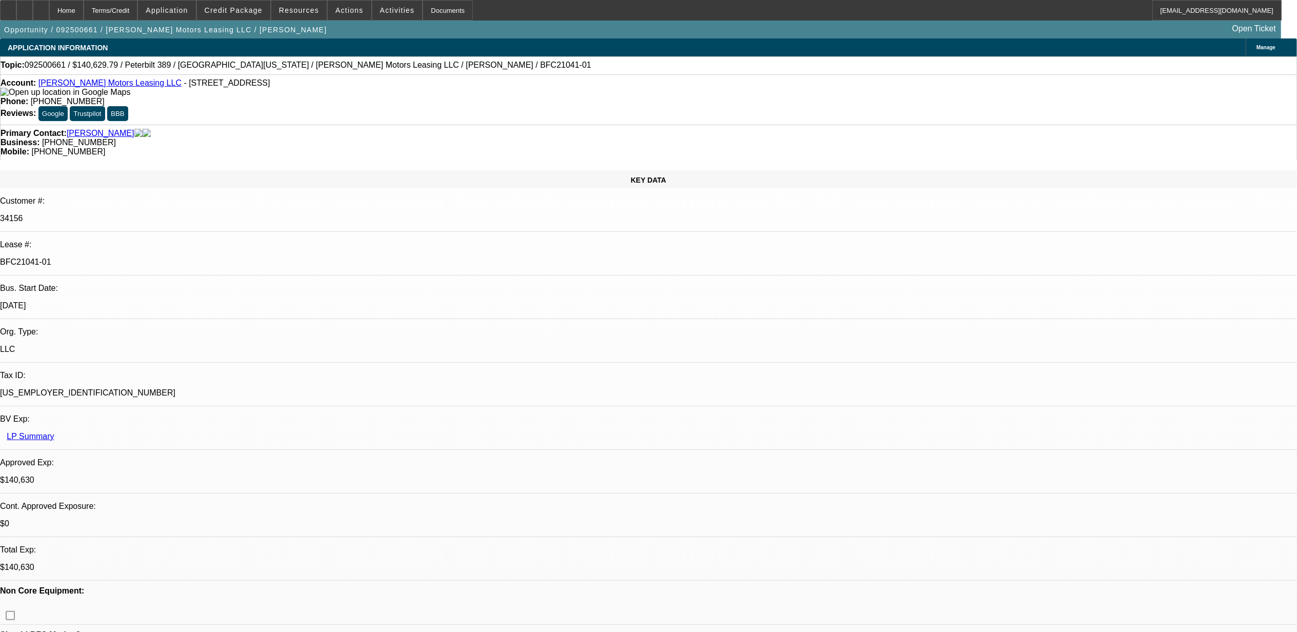
select select "6"
select select "1"
select select "6"
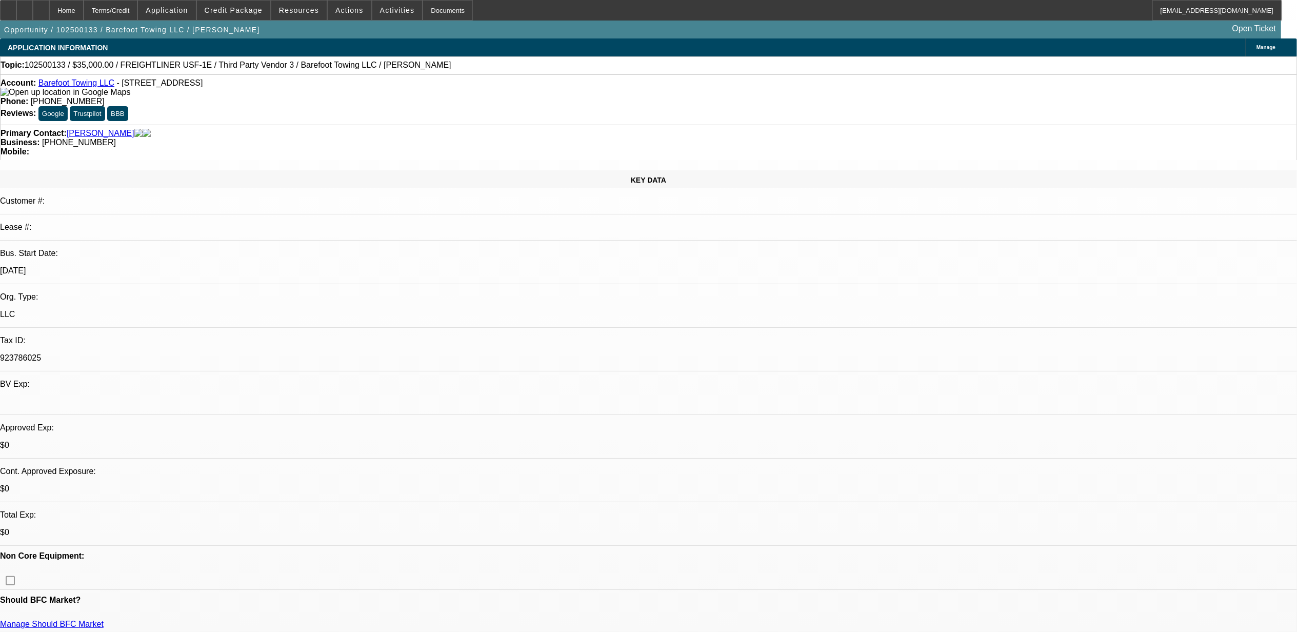
select select "0"
select select "2"
select select "0.1"
select select "4"
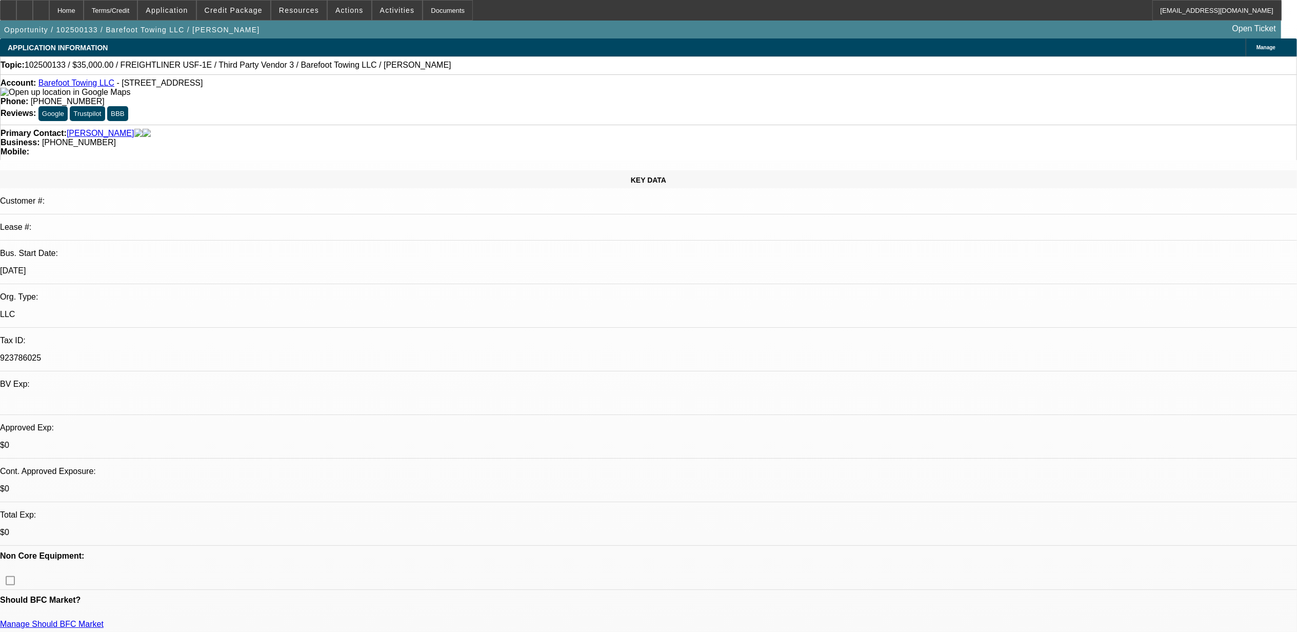
select select "0"
select select "2"
select select "0.1"
select select "4"
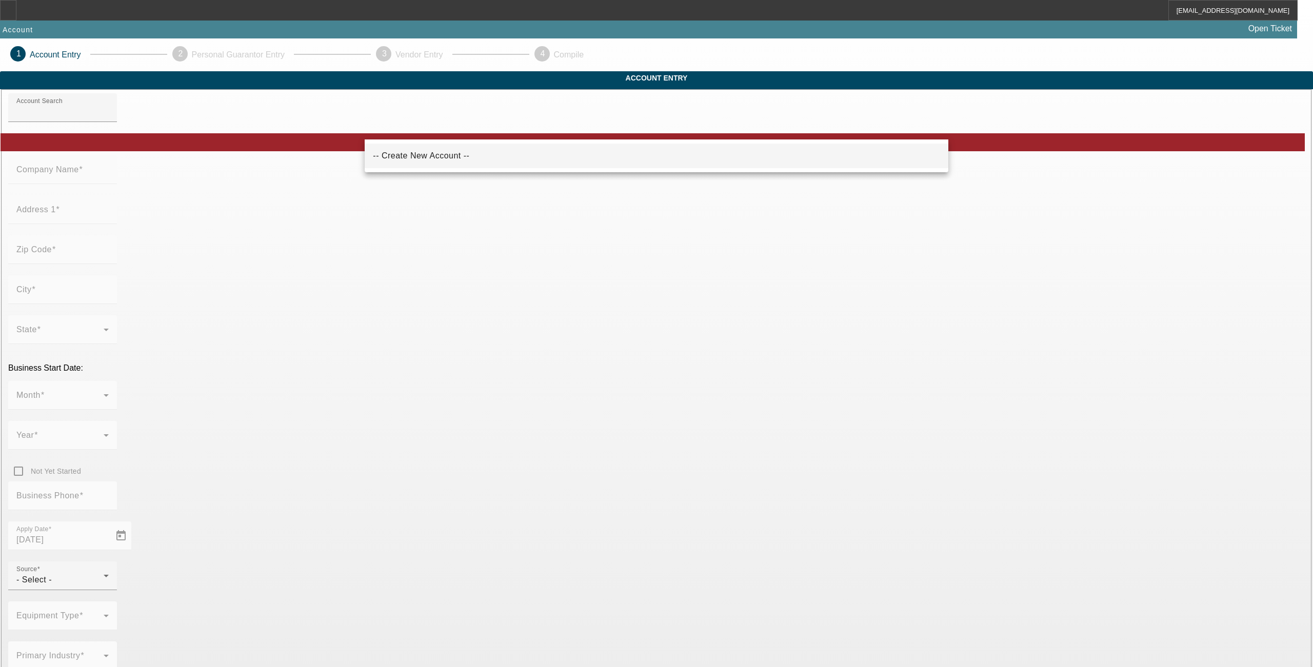
drag, startPoint x: 0, startPoint y: 0, endPoint x: 436, endPoint y: 160, distance: 464.2
click at [436, 160] on span "-- Create New Account --" at bounding box center [421, 156] width 96 height 12
type input "-- Create New Account --"
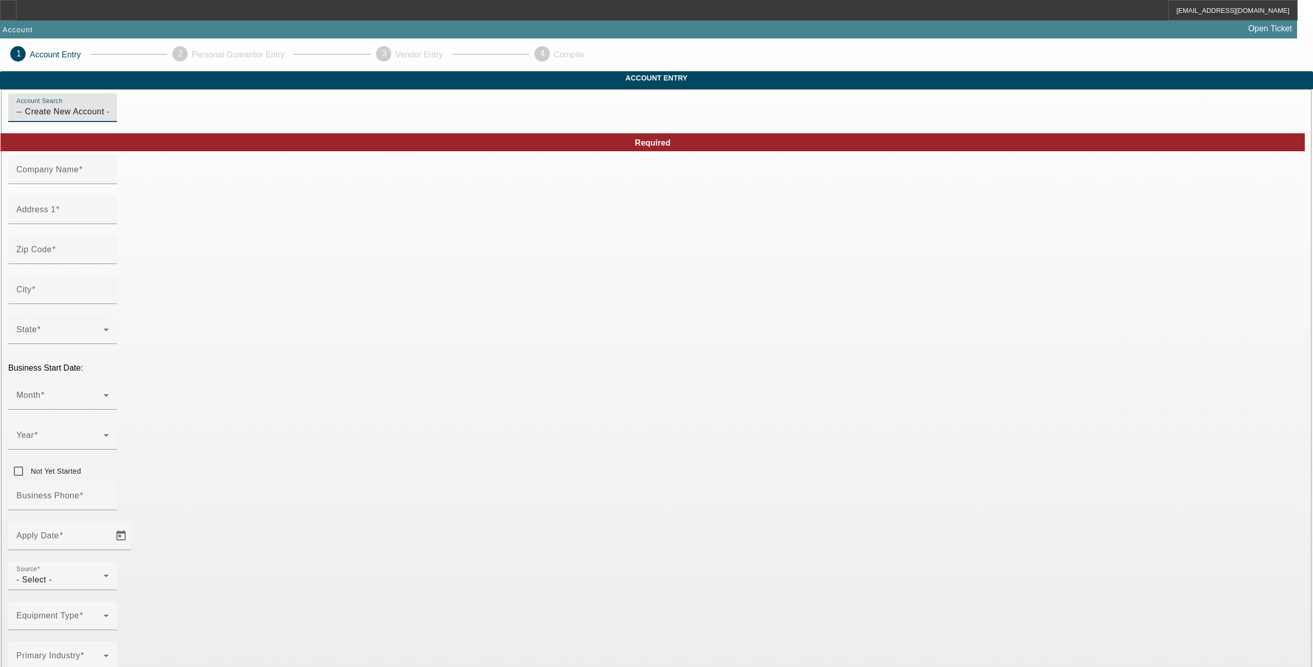
drag, startPoint x: 461, startPoint y: 129, endPoint x: 309, endPoint y: 115, distance: 153.4
click at [309, 115] on app-account-manage "1 Account Entry 2 Personal Guarantor Entry 3 Vendor Entry 4 Compile Account Ent…" at bounding box center [656, 669] width 1313 height 1263
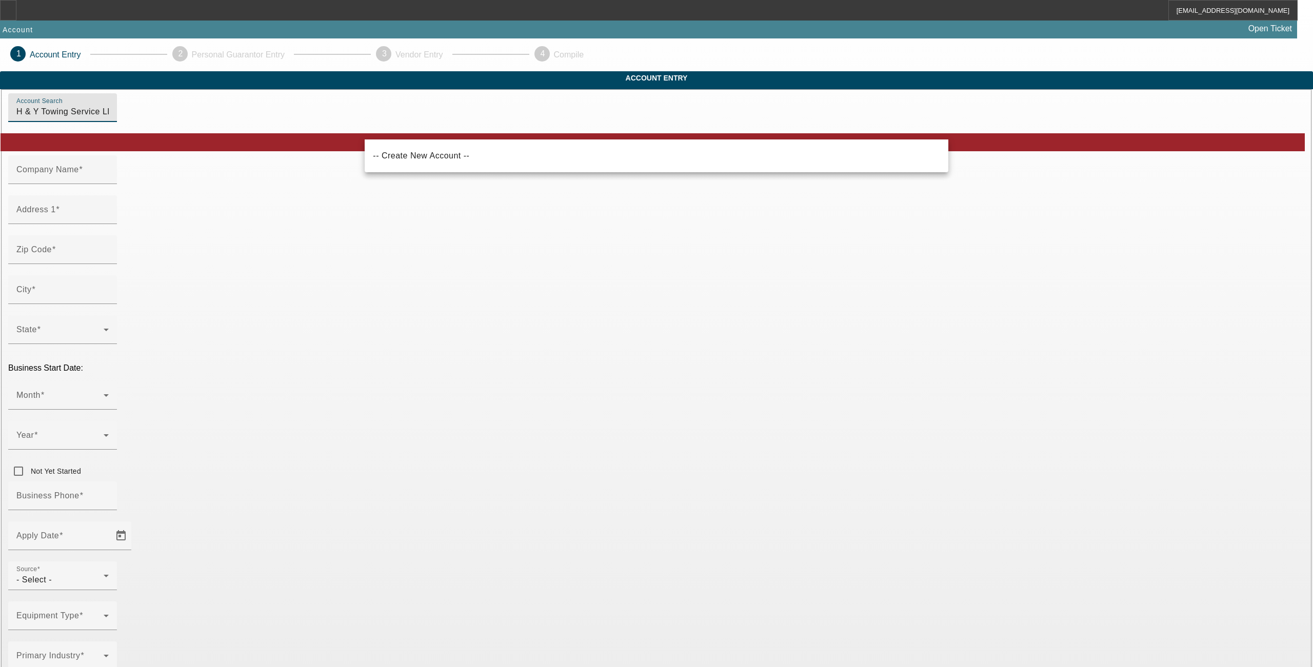
drag, startPoint x: 396, startPoint y: 111, endPoint x: 363, endPoint y: 117, distance: 33.8
click at [363, 116] on div "Account Search H & Y Towing Service LLC" at bounding box center [656, 113] width 1296 height 40
click at [392, 156] on span "-- Create New Account --" at bounding box center [421, 155] width 96 height 9
type input "-- Create New Account --"
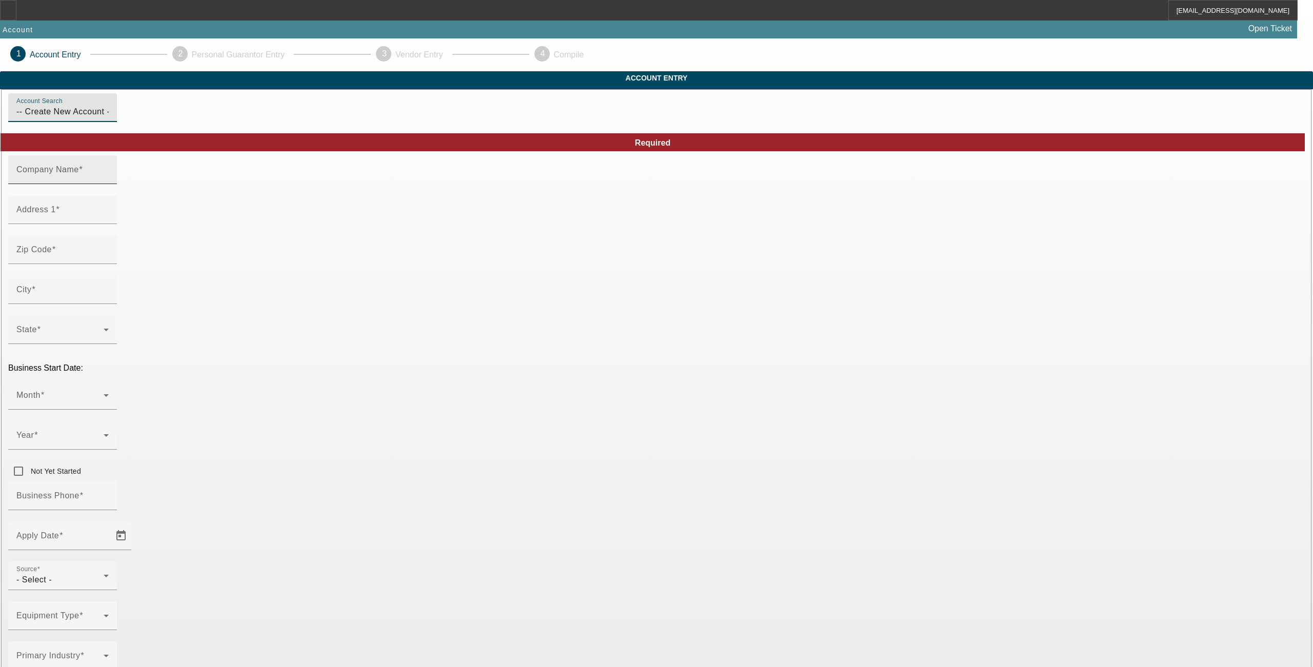
click at [109, 180] on input "Company Name" at bounding box center [62, 174] width 92 height 12
paste input "H & Y Towing Service LLC"
type input "H & Y Towing Service LLC"
click at [56, 214] on mat-label "Address 1" at bounding box center [35, 209] width 39 height 9
click at [109, 220] on input "Address 1" at bounding box center [62, 214] width 92 height 12
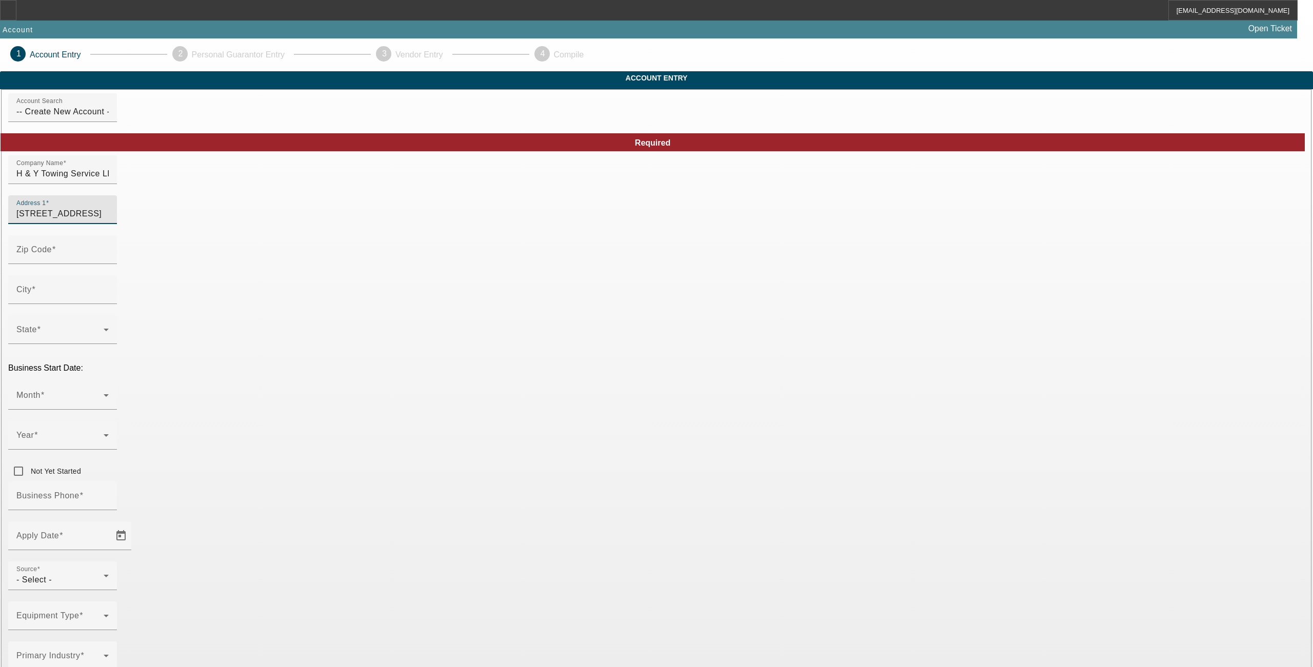
type input "8517 North Branch Avenue"
type input "33604"
type input "Hillsborough"
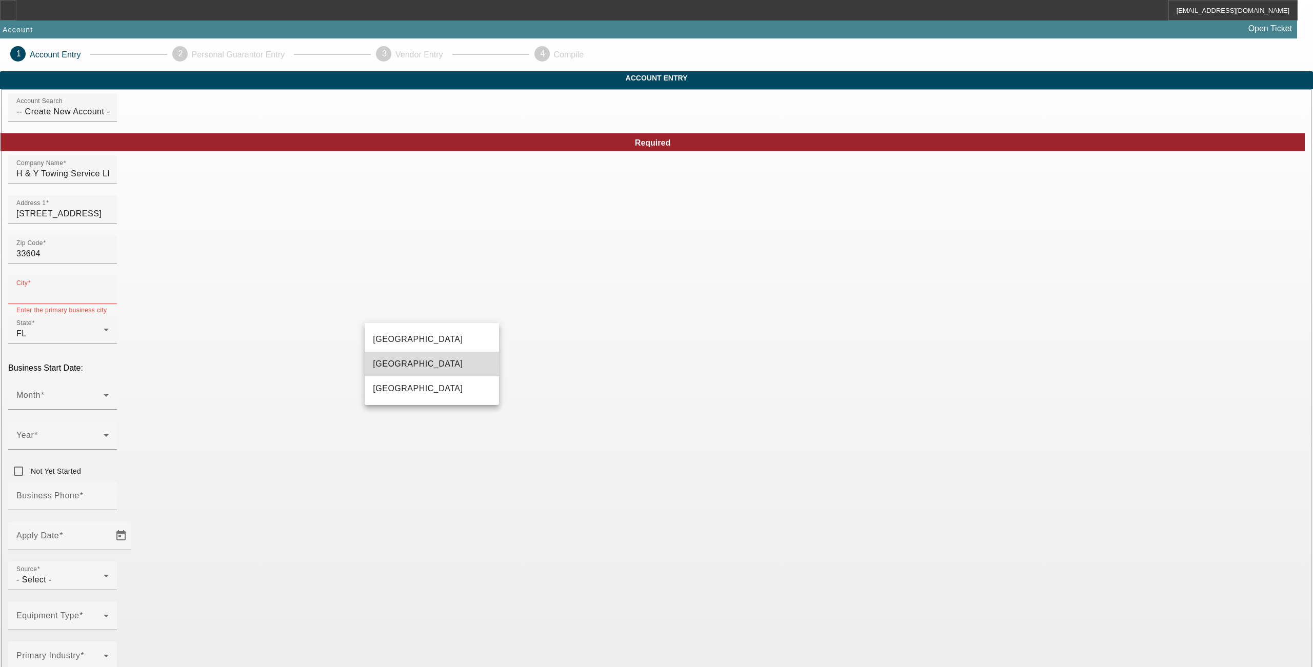
click at [422, 369] on mat-option "Tampa" at bounding box center [432, 364] width 134 height 25
type input "Tampa"
click at [104, 393] on span at bounding box center [59, 399] width 87 height 12
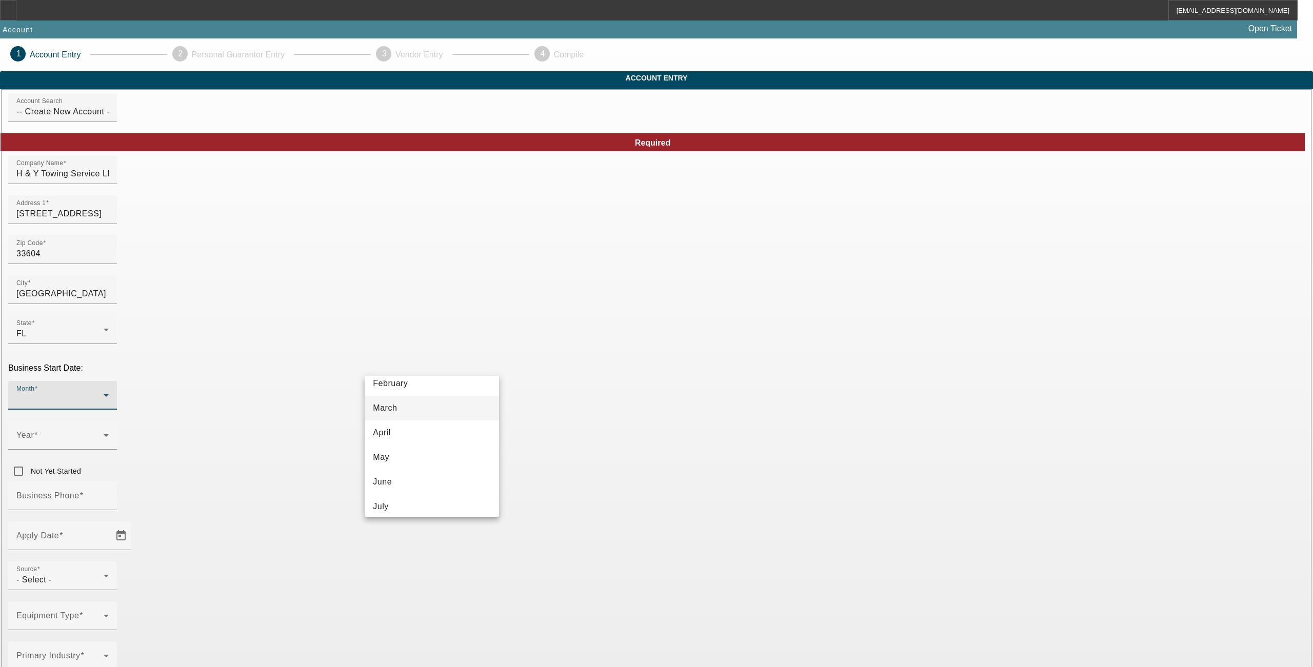
scroll to position [136, 0]
click at [386, 477] on span "September" at bounding box center [394, 477] width 43 height 12
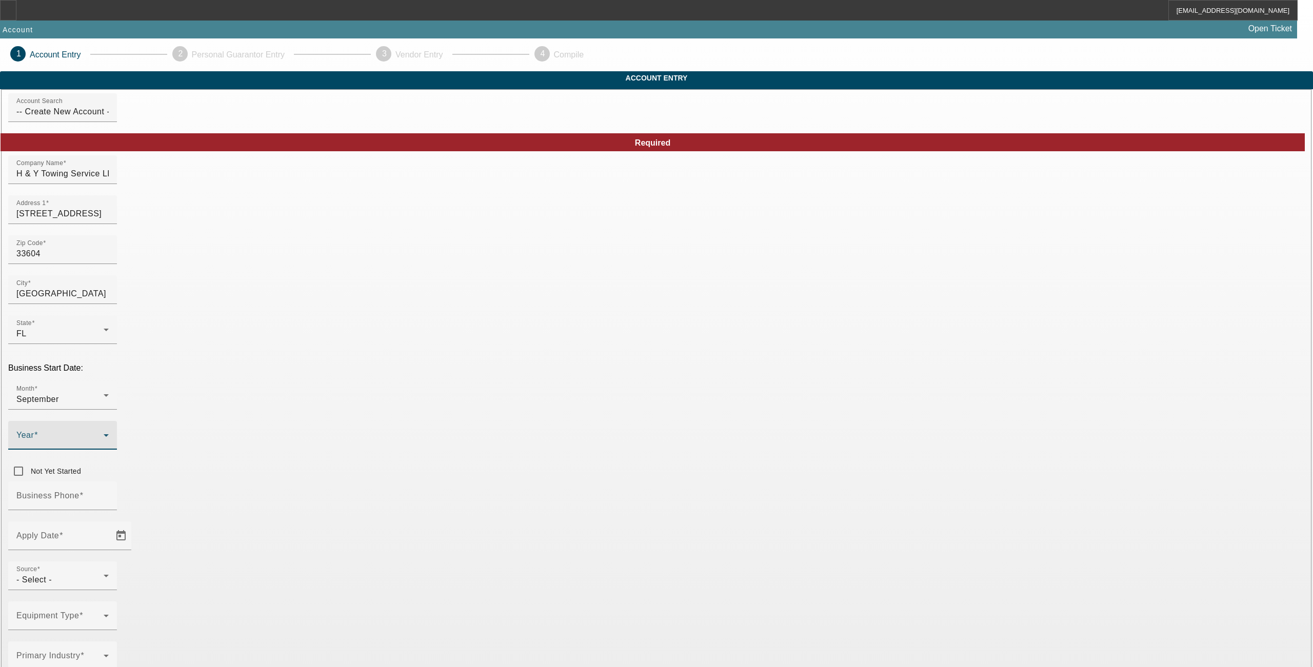
click at [104, 433] on span at bounding box center [59, 439] width 87 height 12
click at [538, 470] on span "2025" at bounding box center [531, 466] width 19 height 12
click at [133, 523] on span "Open calendar" at bounding box center [121, 535] width 25 height 25
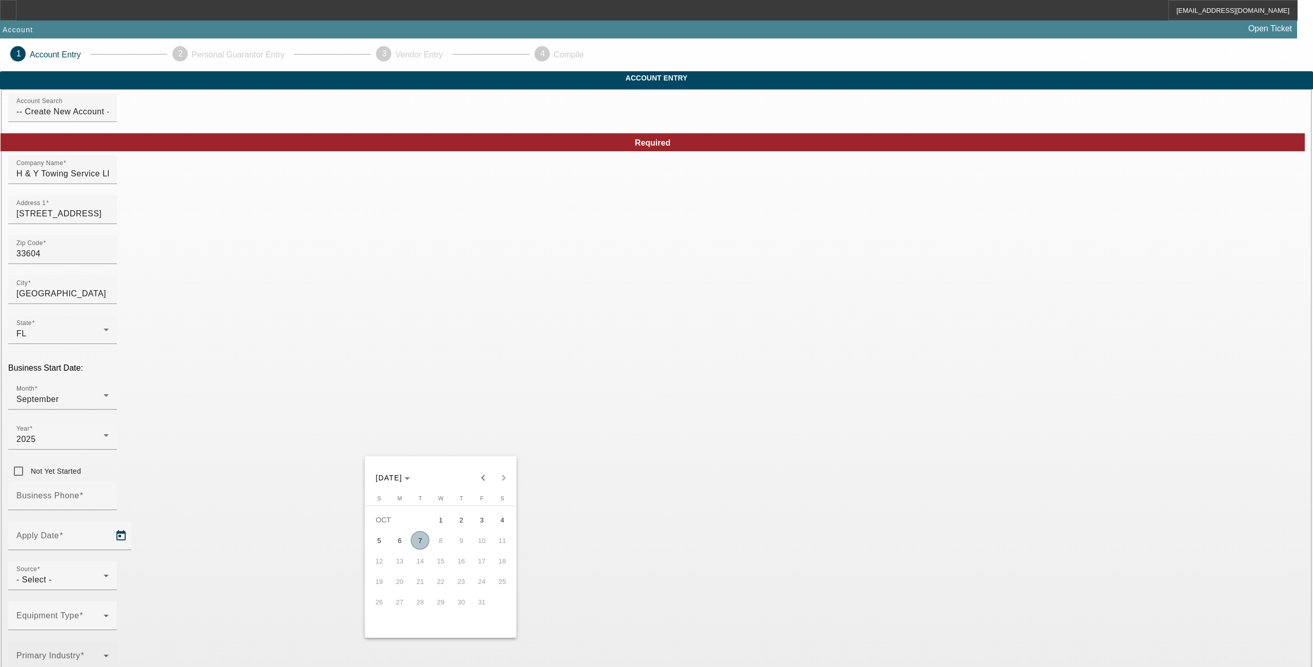
drag, startPoint x: 416, startPoint y: 538, endPoint x: 422, endPoint y: 517, distance: 21.4
click at [417, 538] on span "7" at bounding box center [420, 540] width 18 height 18
type input "10/7/2025"
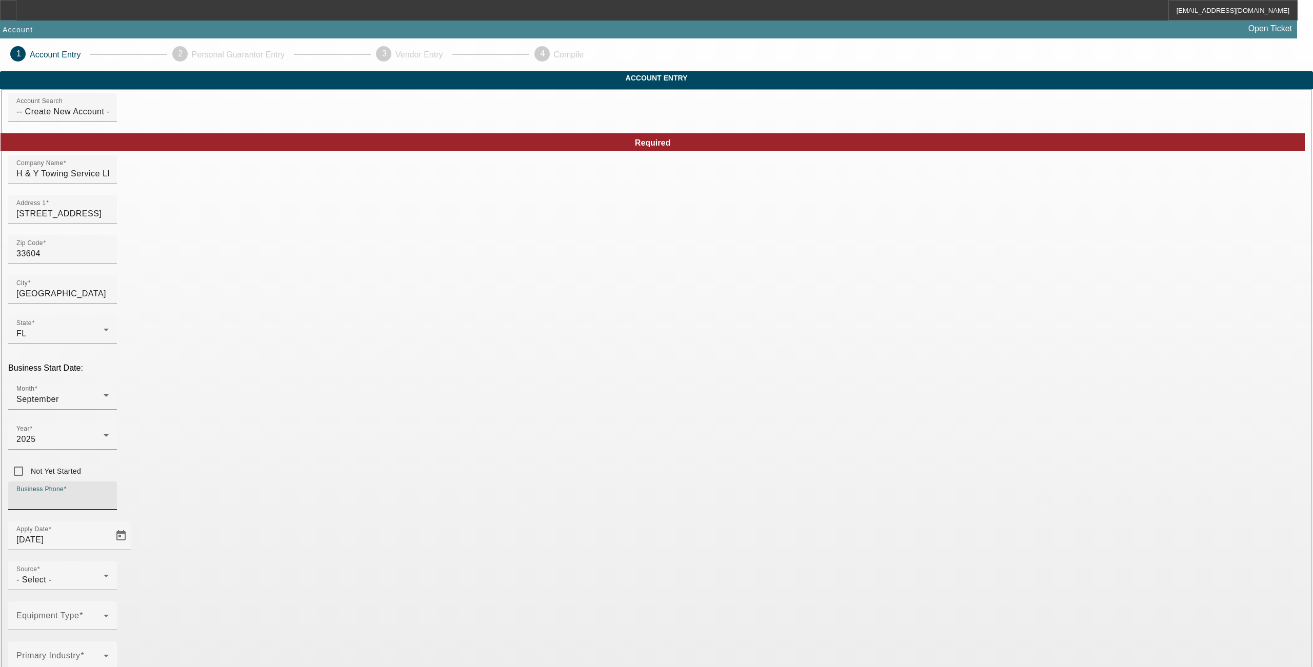
click at [109, 494] on input "Business Phone" at bounding box center [62, 500] width 92 height 12
type input "[PHONE_NUMBER]"
click at [104, 574] on div "- Select -" at bounding box center [59, 580] width 87 height 12
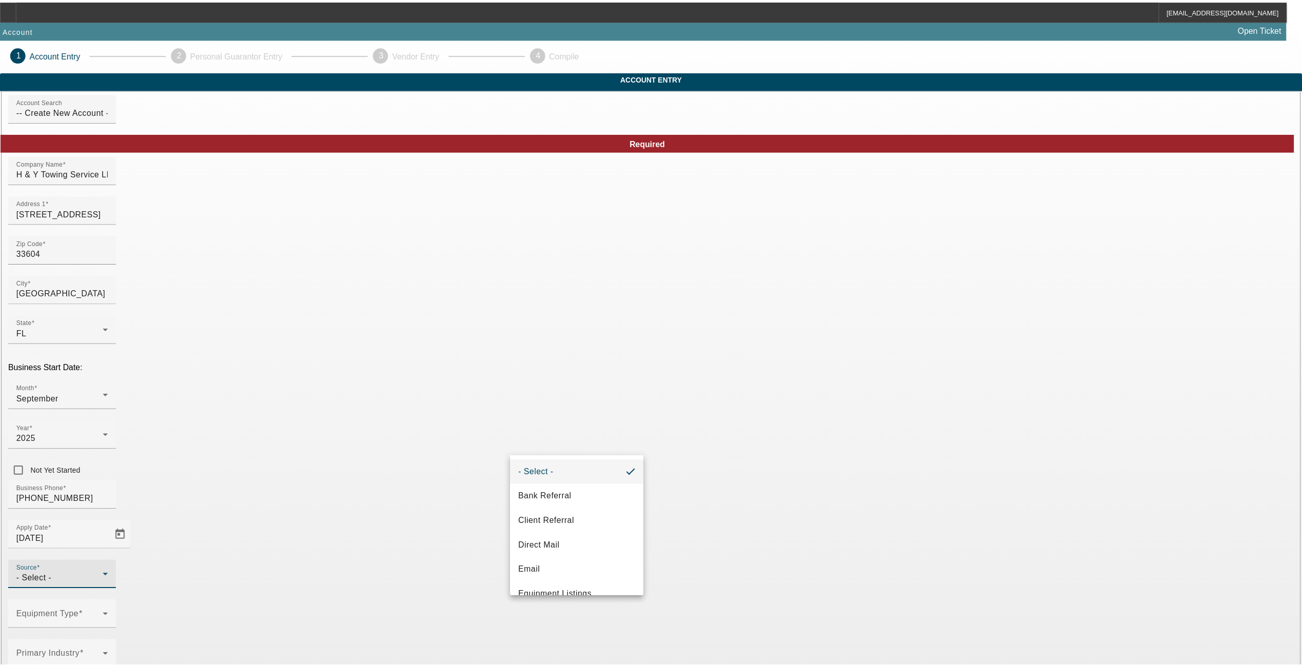
scroll to position [335, 0]
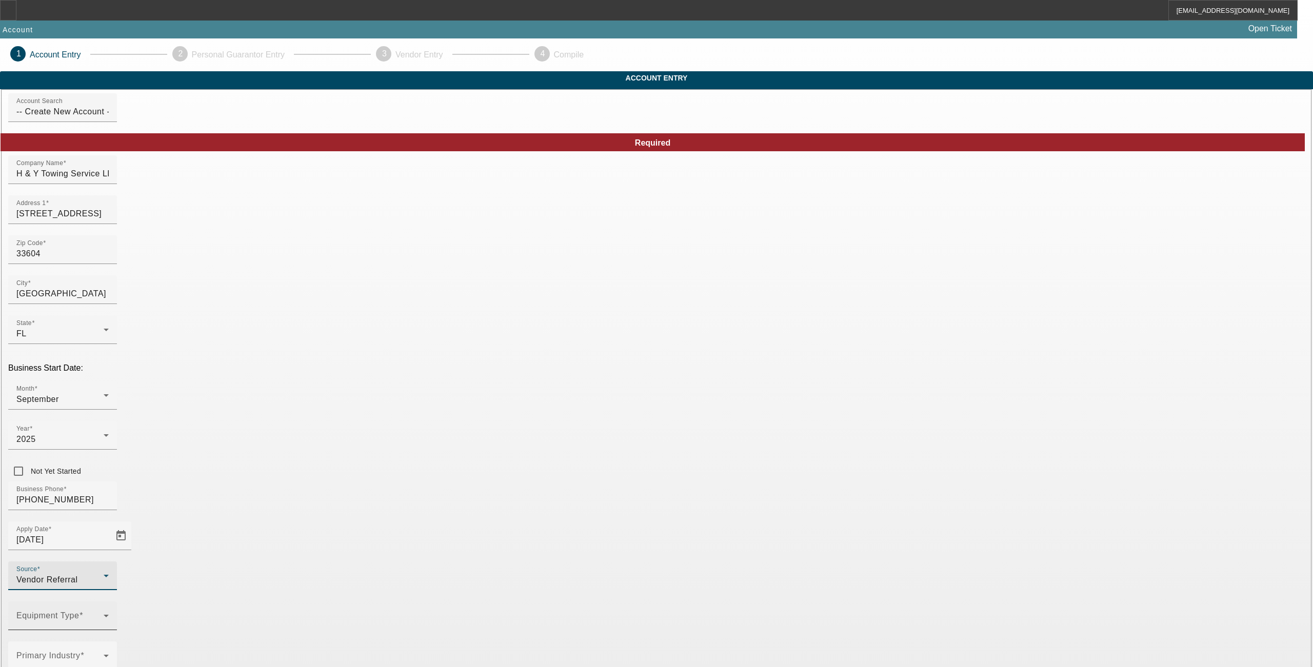
click at [104, 614] on span at bounding box center [59, 620] width 87 height 12
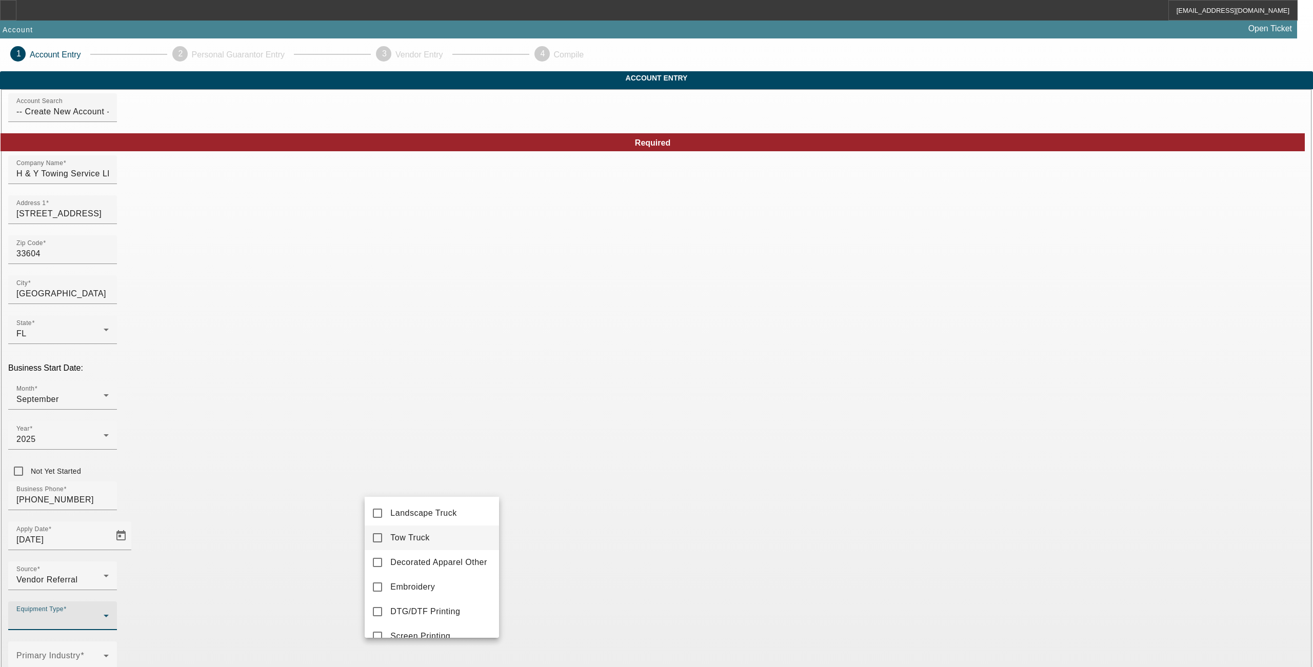
drag, startPoint x: 430, startPoint y: 540, endPoint x: 456, endPoint y: 542, distance: 26.2
click at [429, 540] on span "Tow Truck" at bounding box center [409, 538] width 39 height 12
click at [548, 536] on div at bounding box center [656, 333] width 1313 height 667
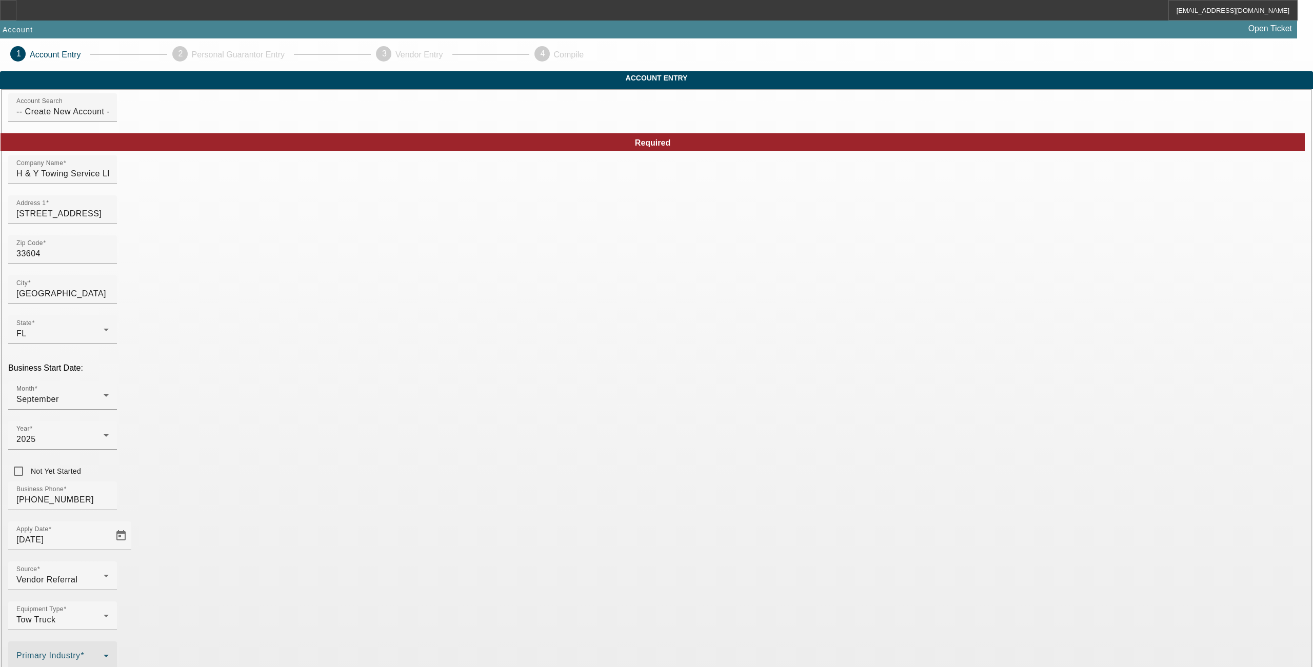
click at [104, 654] on span at bounding box center [59, 660] width 87 height 12
click at [407, 380] on span "Towing" at bounding box center [403, 383] width 27 height 12
click at [542, 507] on div at bounding box center [656, 333] width 1313 height 667
click at [704, 521] on mat-option "LLC" at bounding box center [731, 522] width 134 height 25
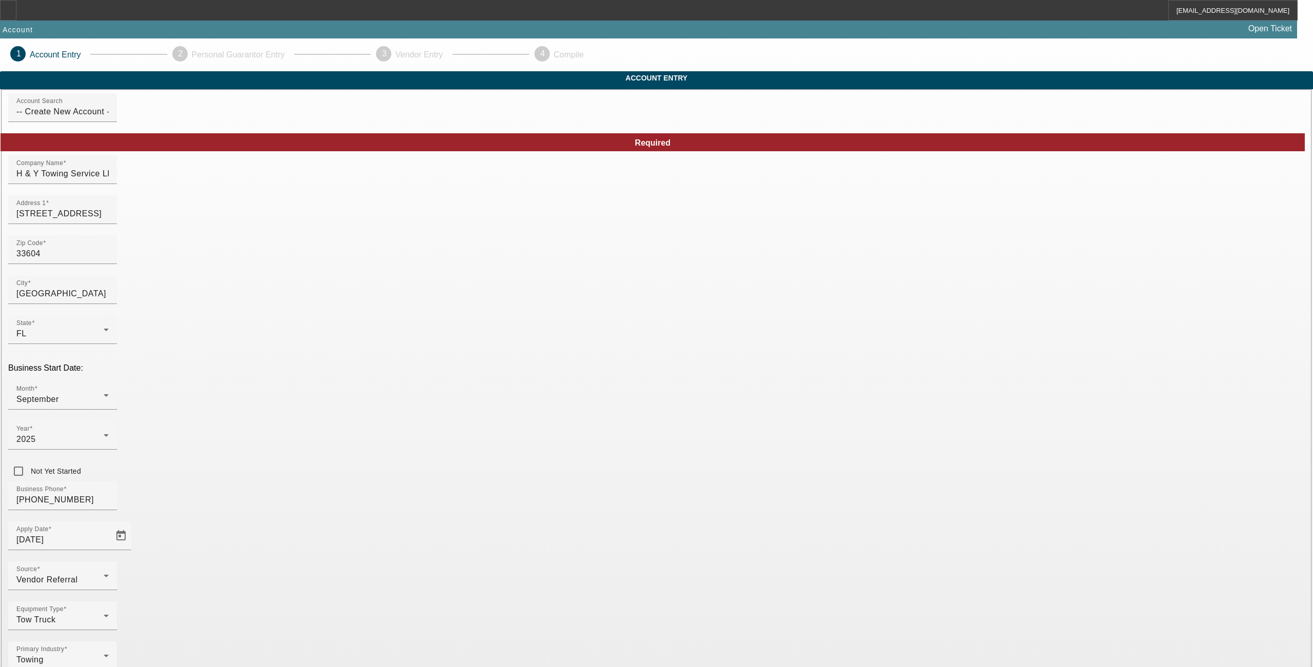
type input "394629859"
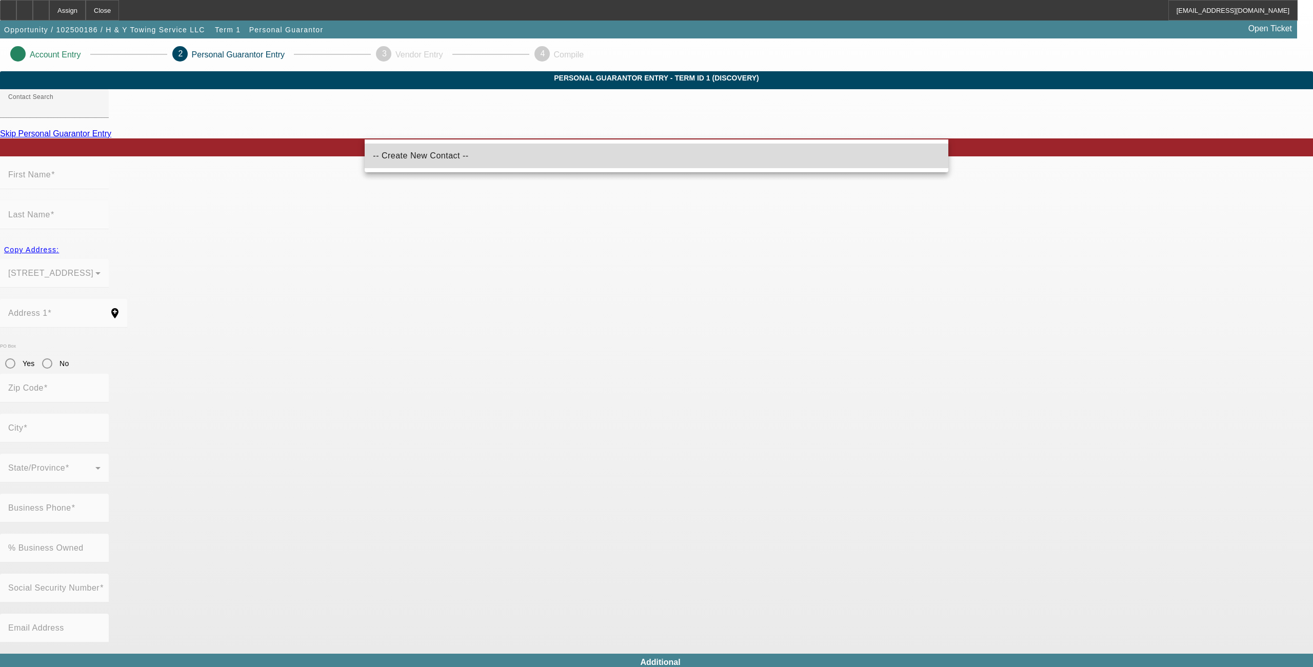
click at [411, 160] on span "-- Create New Contact --" at bounding box center [420, 156] width 95 height 12
type input "-- Create New Contact --"
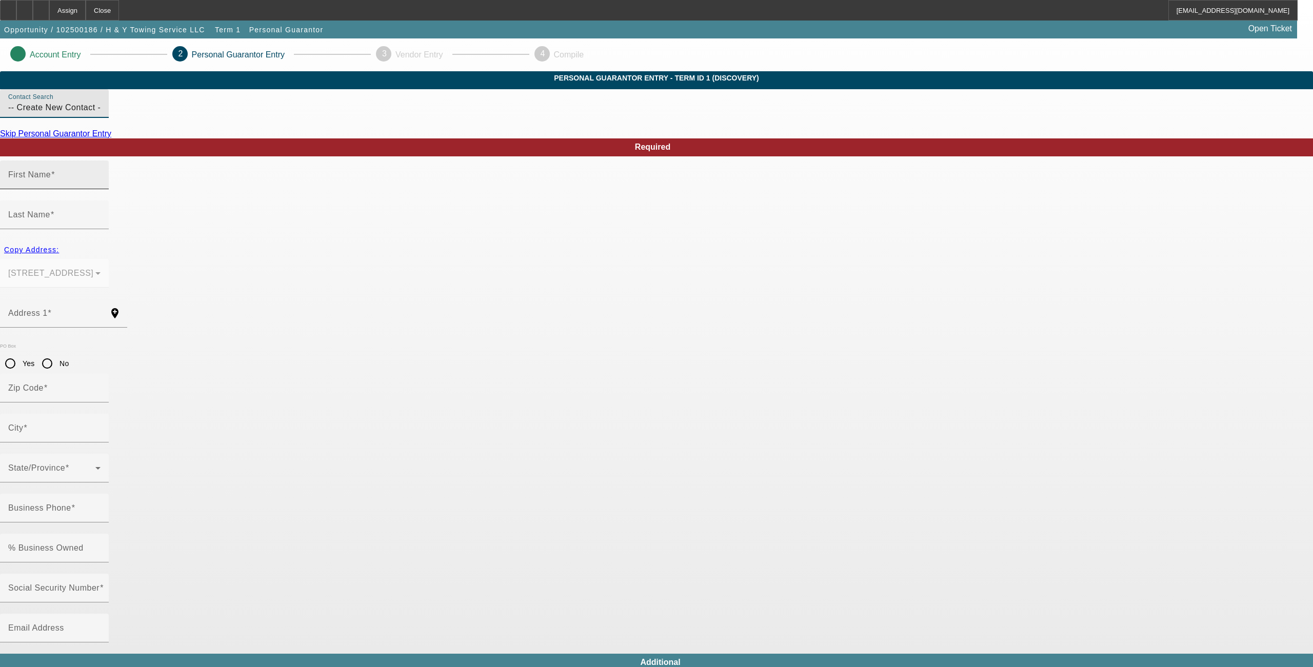
click at [100, 185] on input "First Name" at bounding box center [54, 179] width 92 height 12
type input "Hamlet"
type input "Hernandez"
click at [59, 246] on span "Copy Address:" at bounding box center [31, 250] width 55 height 8
type input "8517 North Branch Avenue"
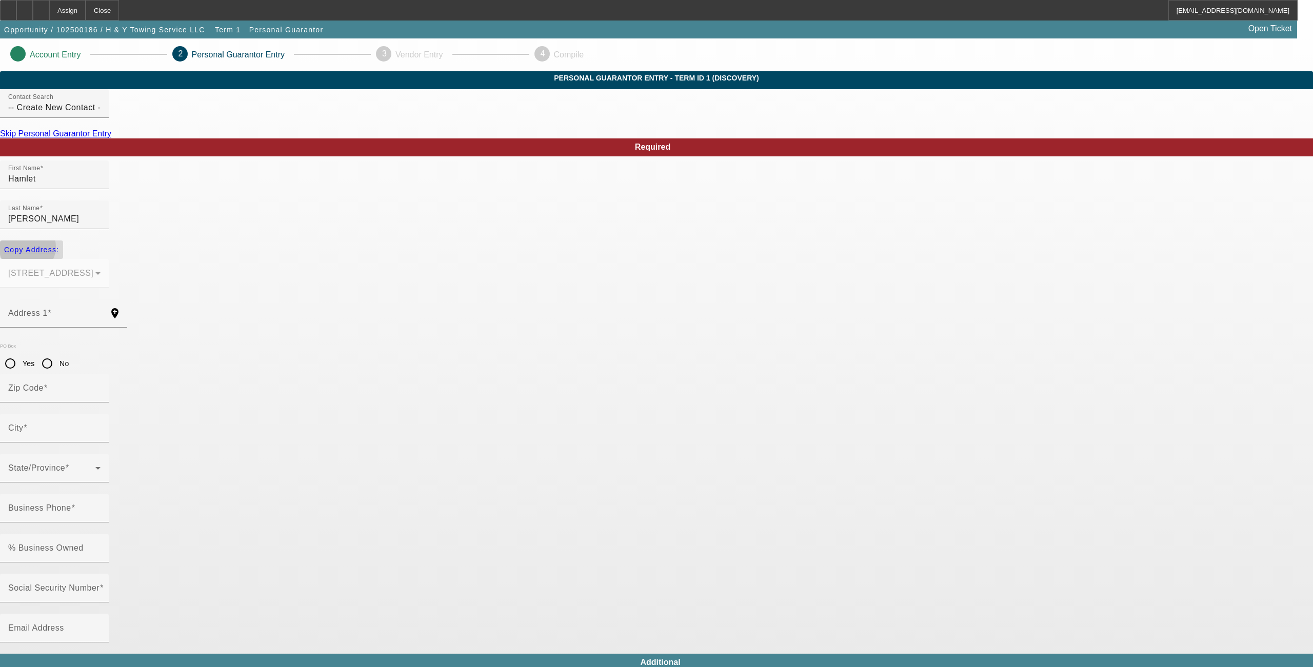
type input "33604"
type input "Tampa"
click at [100, 506] on input "Business Phone" at bounding box center [54, 512] width 92 height 12
type input "[PHONE_NUMBER]"
type input "50"
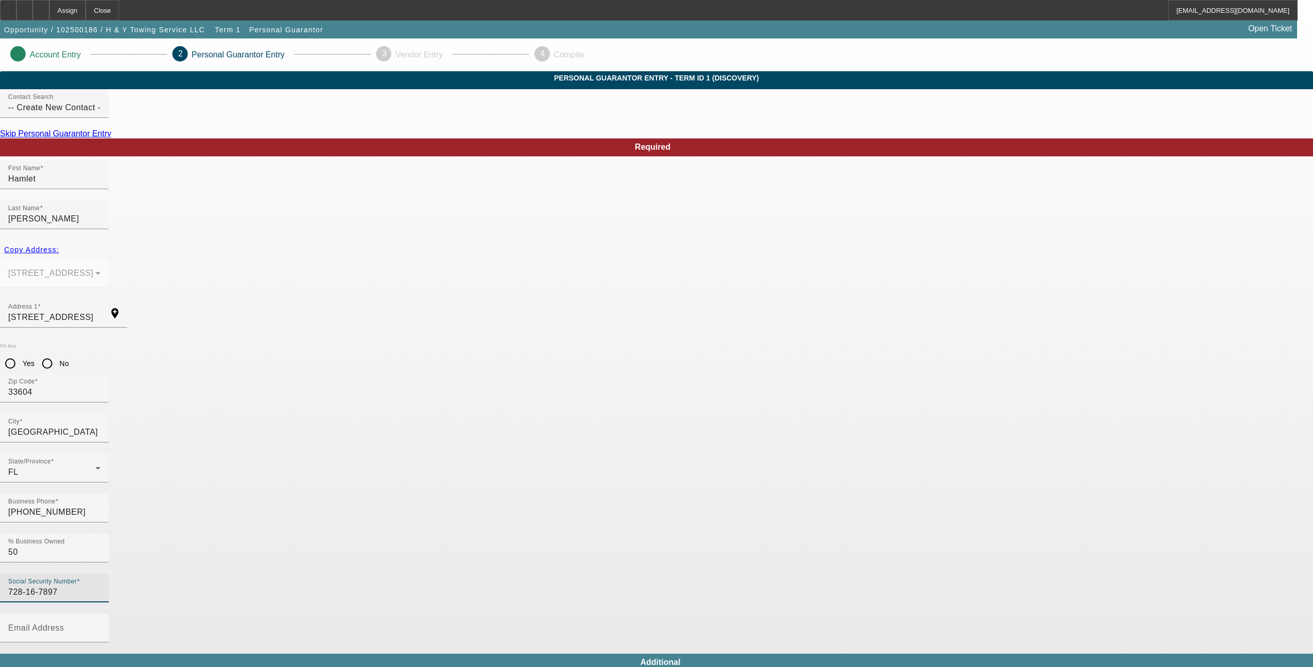
type input "728-16-7897"
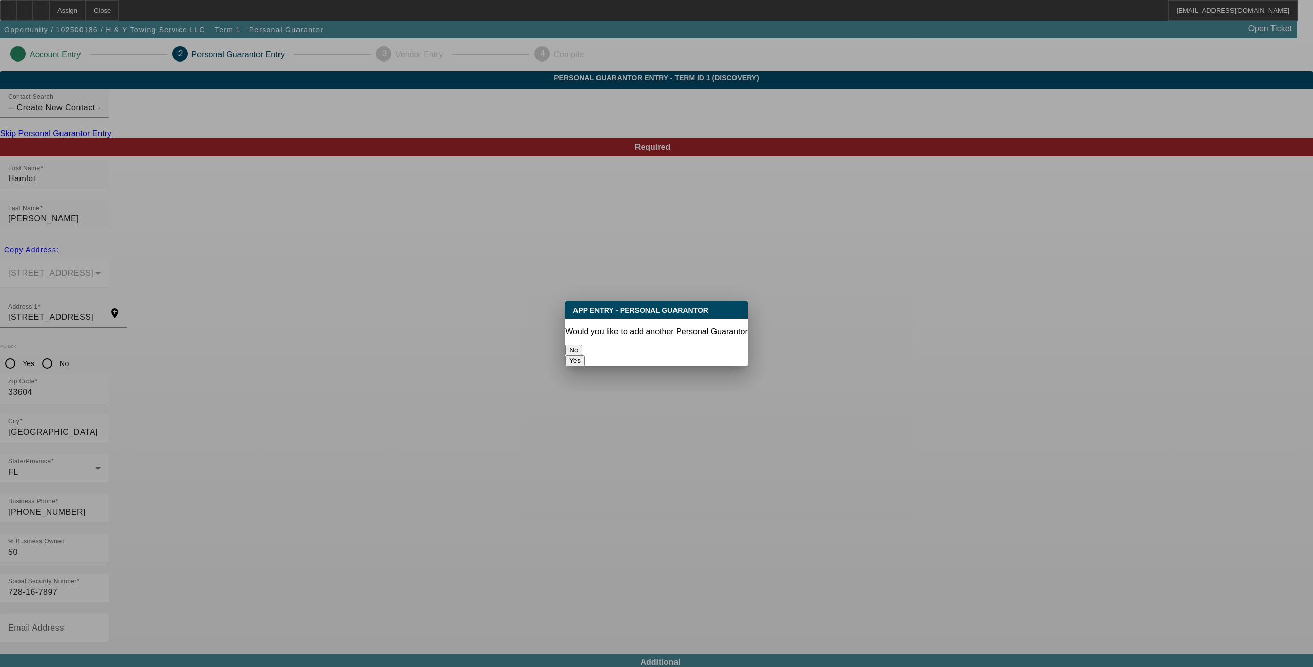
click at [582, 353] on button "No" at bounding box center [573, 350] width 17 height 11
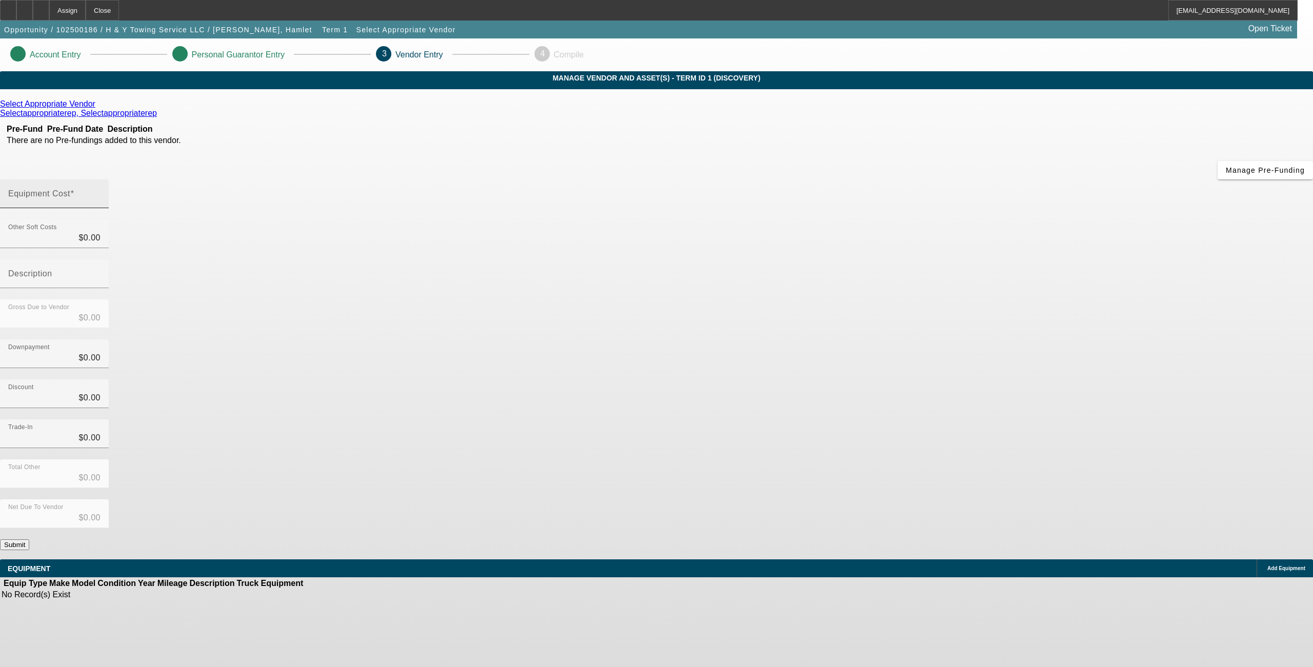
click at [100, 192] on input "Equipment Cost" at bounding box center [54, 198] width 92 height 12
type input "5"
type input "$5.00"
type input "50"
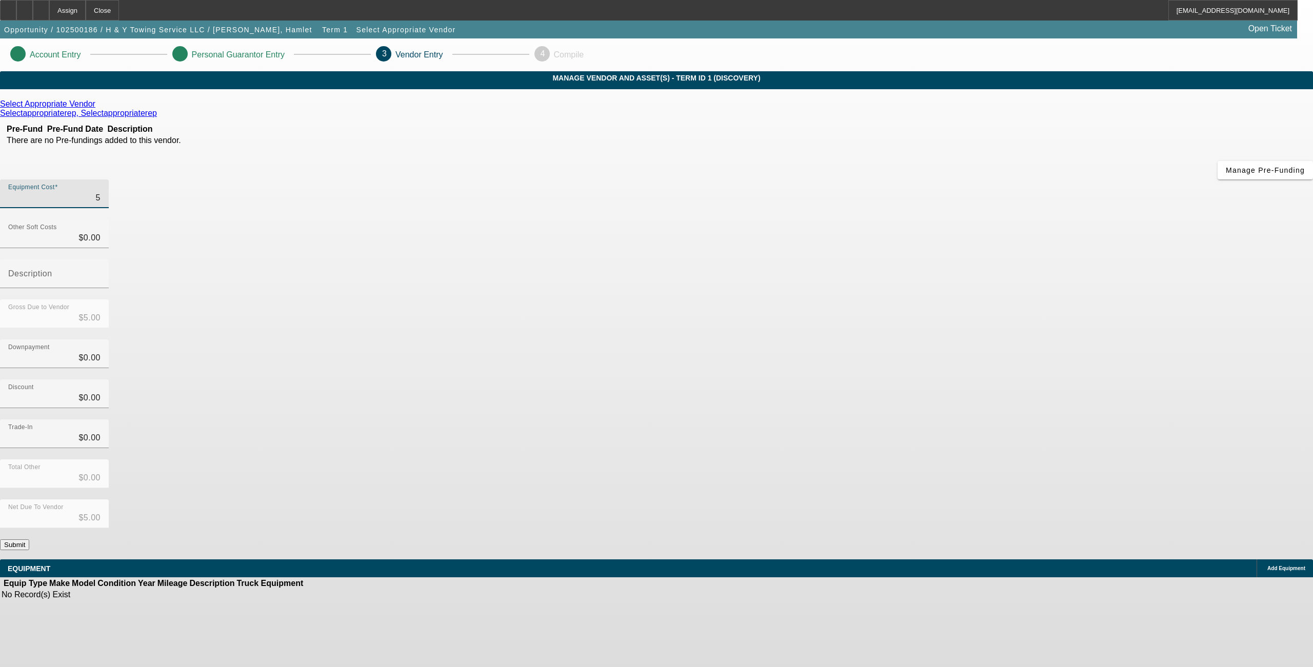
type input "$50.00"
type input "500"
type input "$500.00"
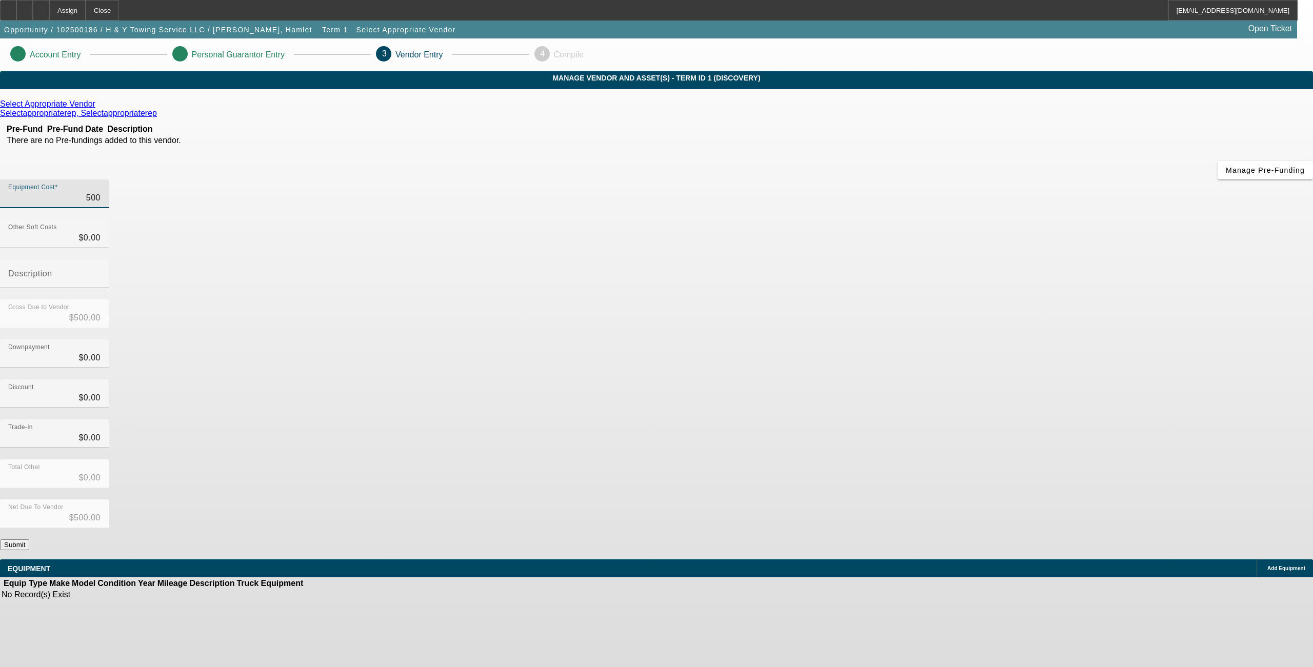
type input "5000"
type input "$5,000.00"
type input "50000"
type input "$50,000.00"
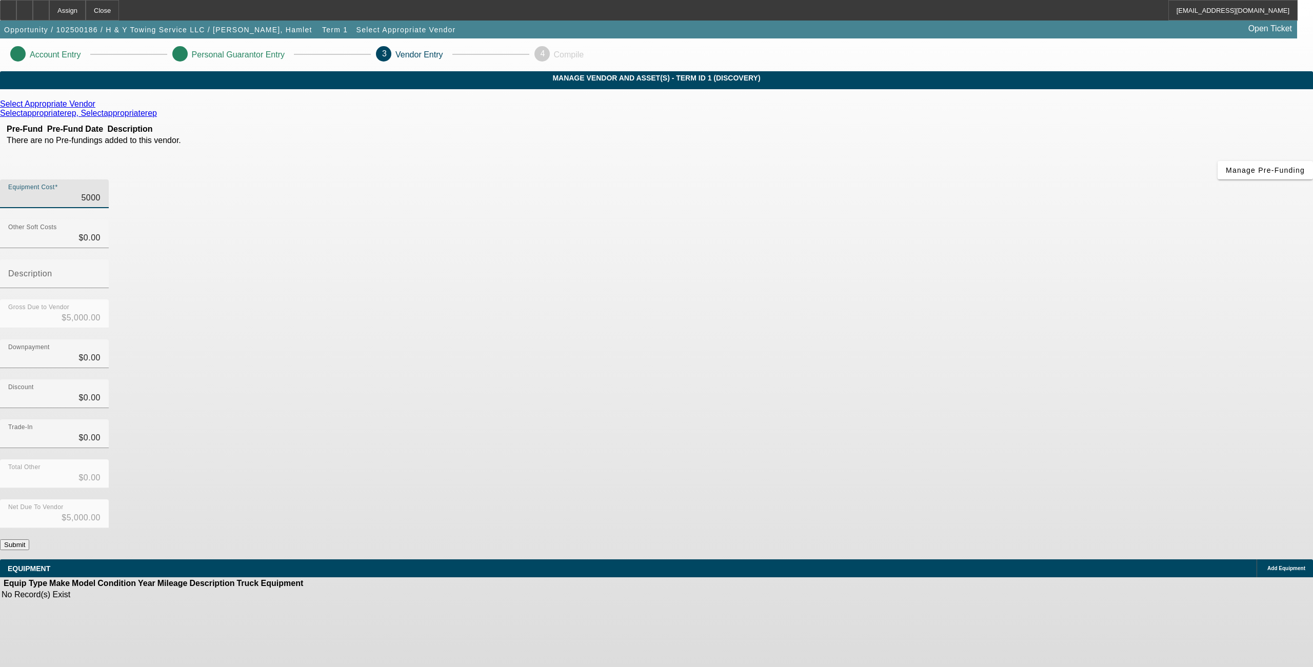
type input "$50,000.00"
click at [860, 339] on div "Downpayment $0.00" at bounding box center [656, 359] width 1313 height 40
click at [29, 539] on button "Submit" at bounding box center [14, 544] width 29 height 11
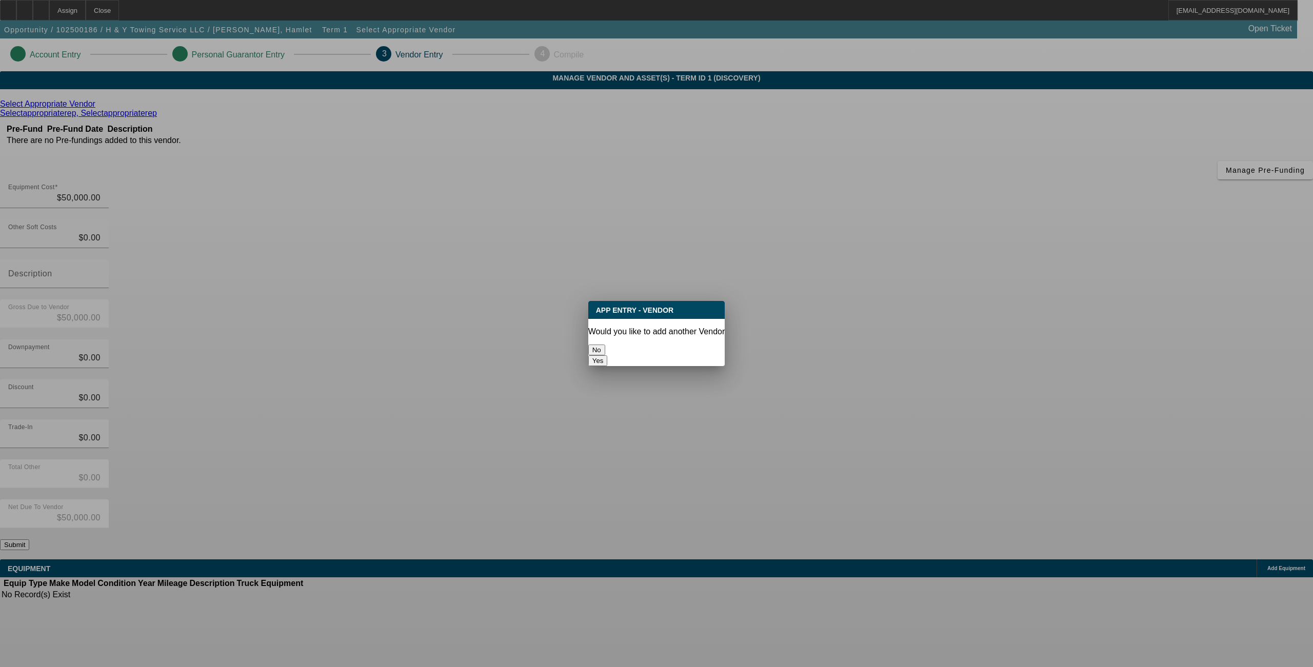
click at [605, 346] on button "No" at bounding box center [596, 350] width 17 height 11
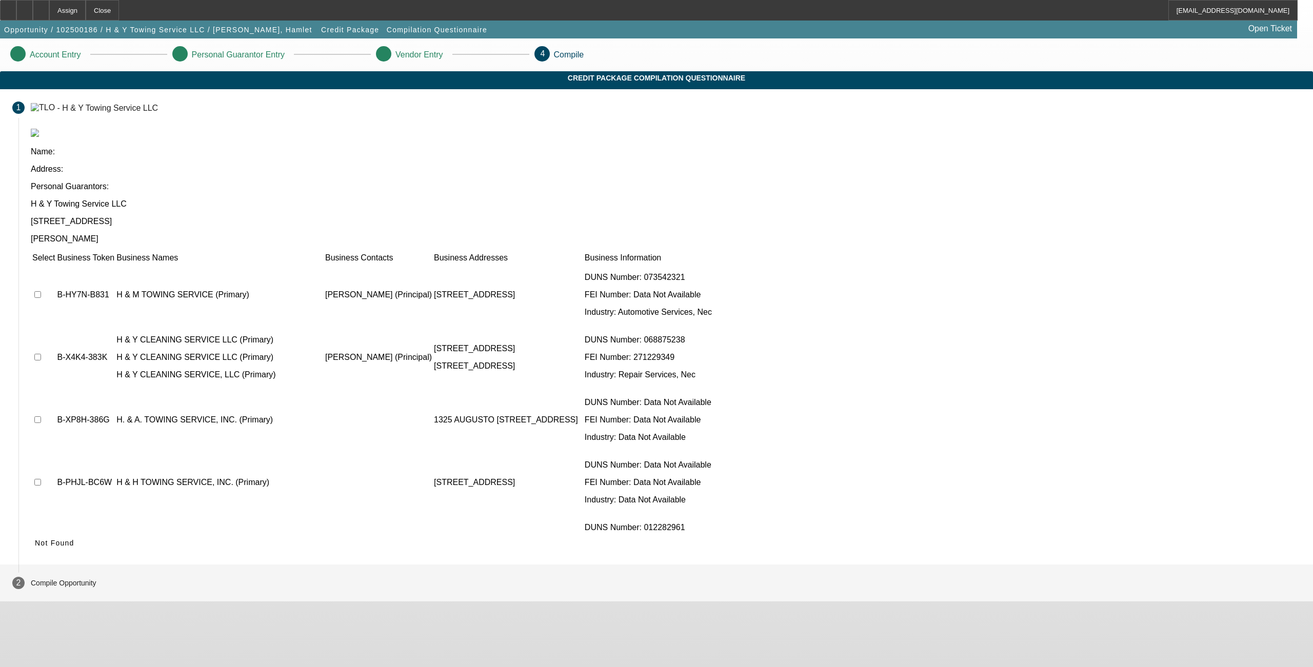
click at [35, 539] on icon at bounding box center [35, 543] width 0 height 8
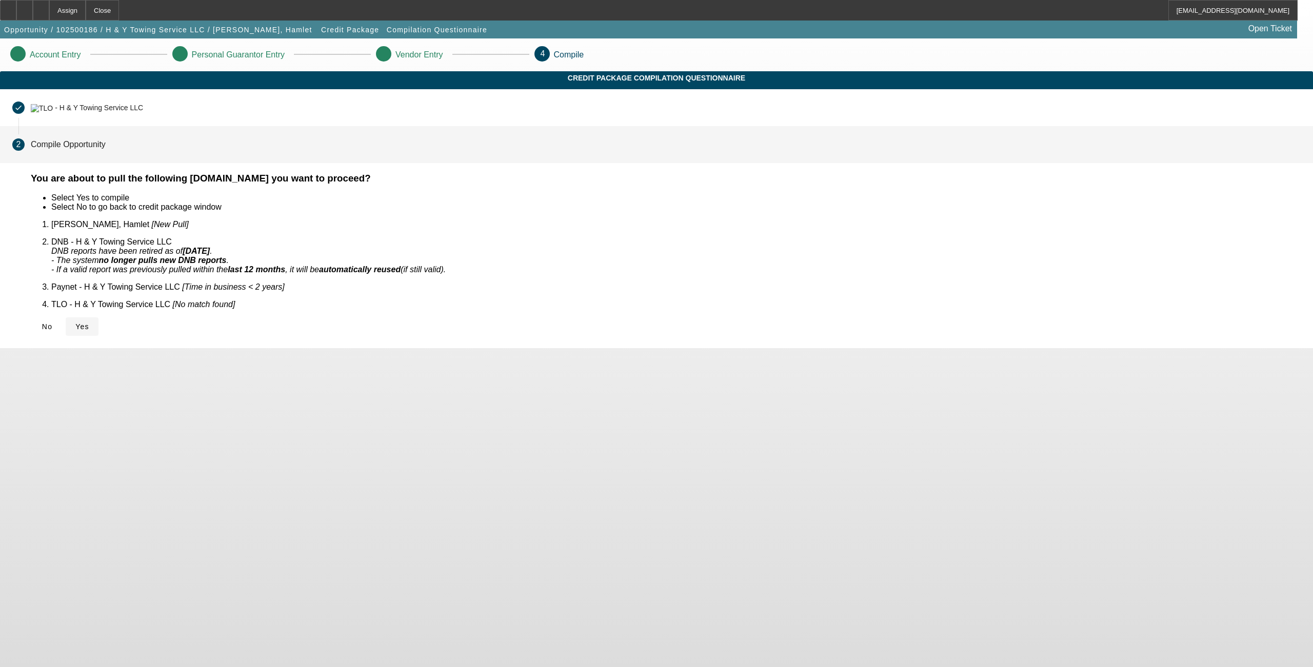
click at [89, 323] on span "Yes" at bounding box center [82, 327] width 14 height 8
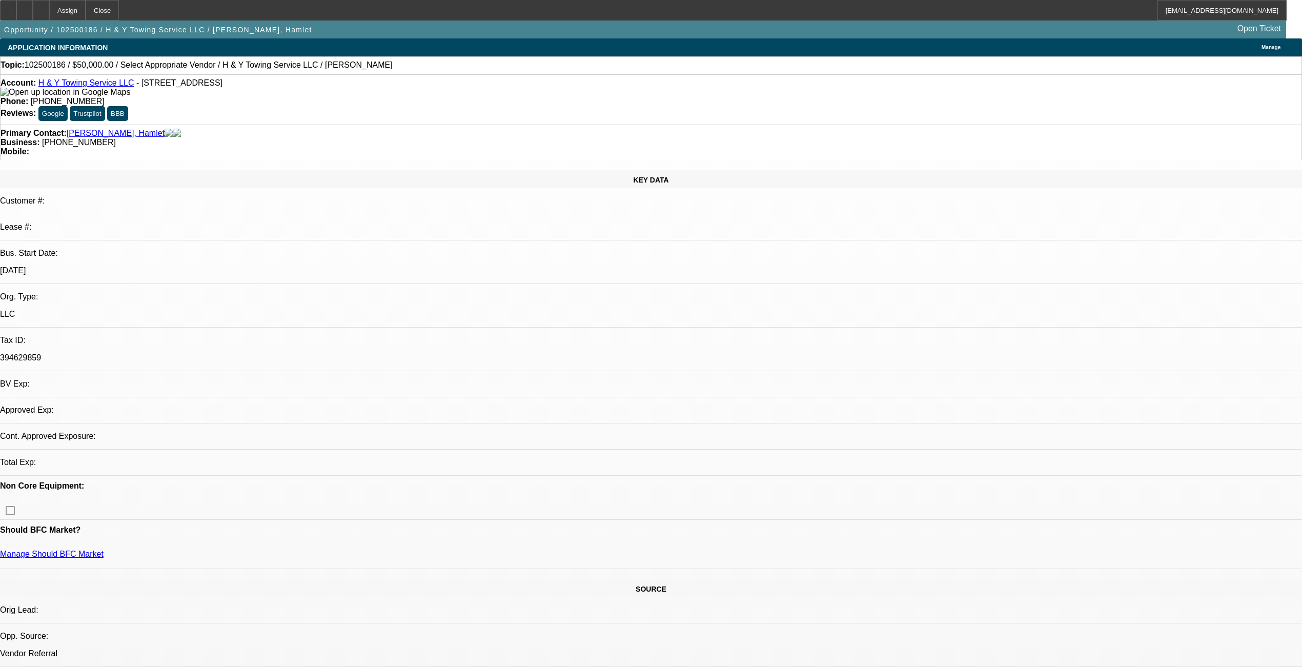
select select "0"
select select "2"
select select "0.1"
select select "4"
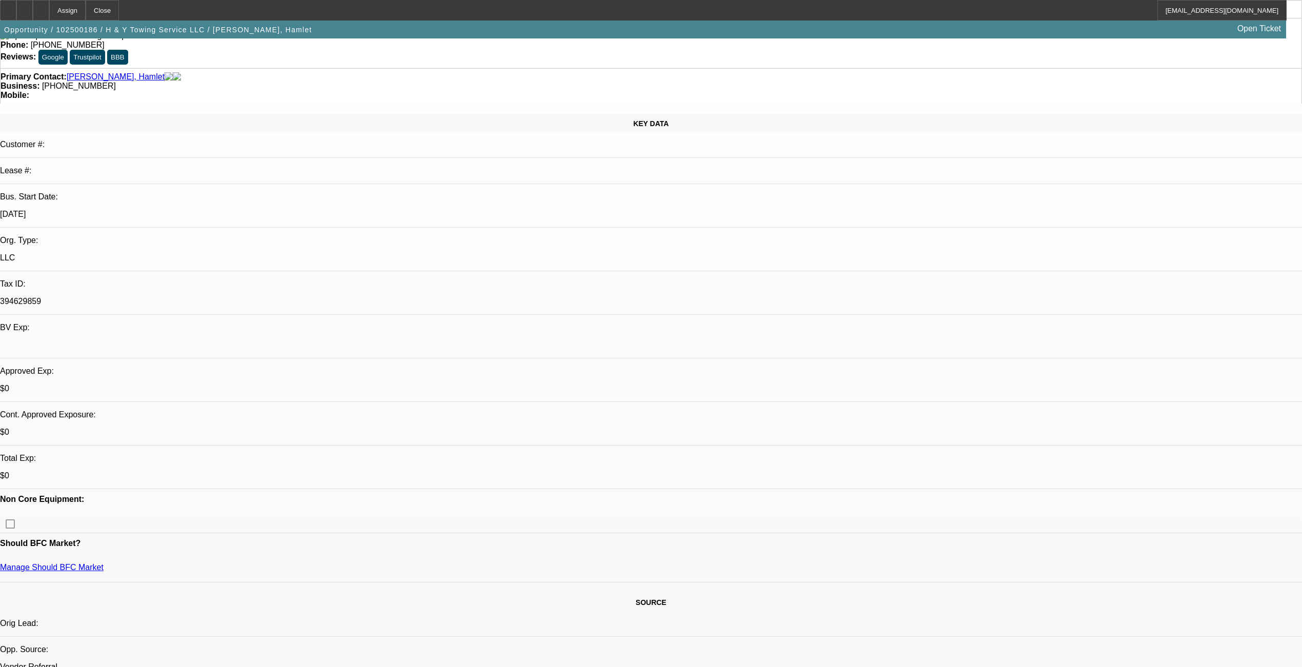
scroll to position [136, 0]
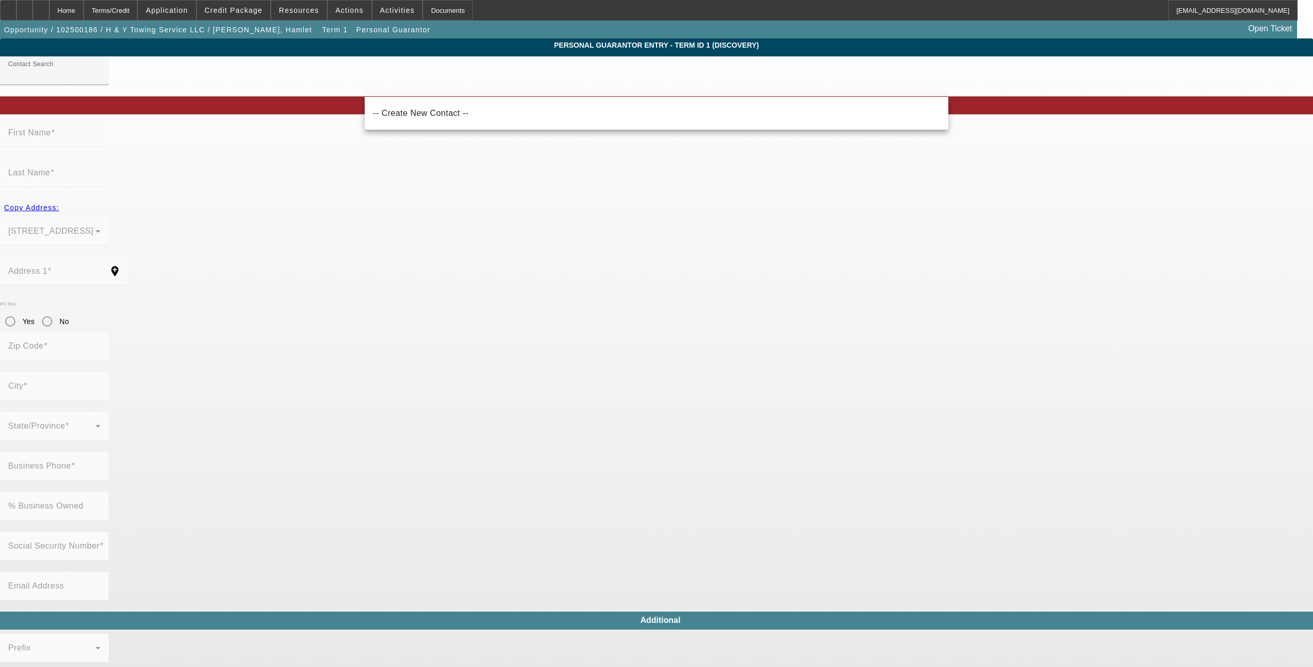
click at [405, 115] on span "-- Create New Contact --" at bounding box center [420, 113] width 95 height 9
type input "-- Create New Contact --"
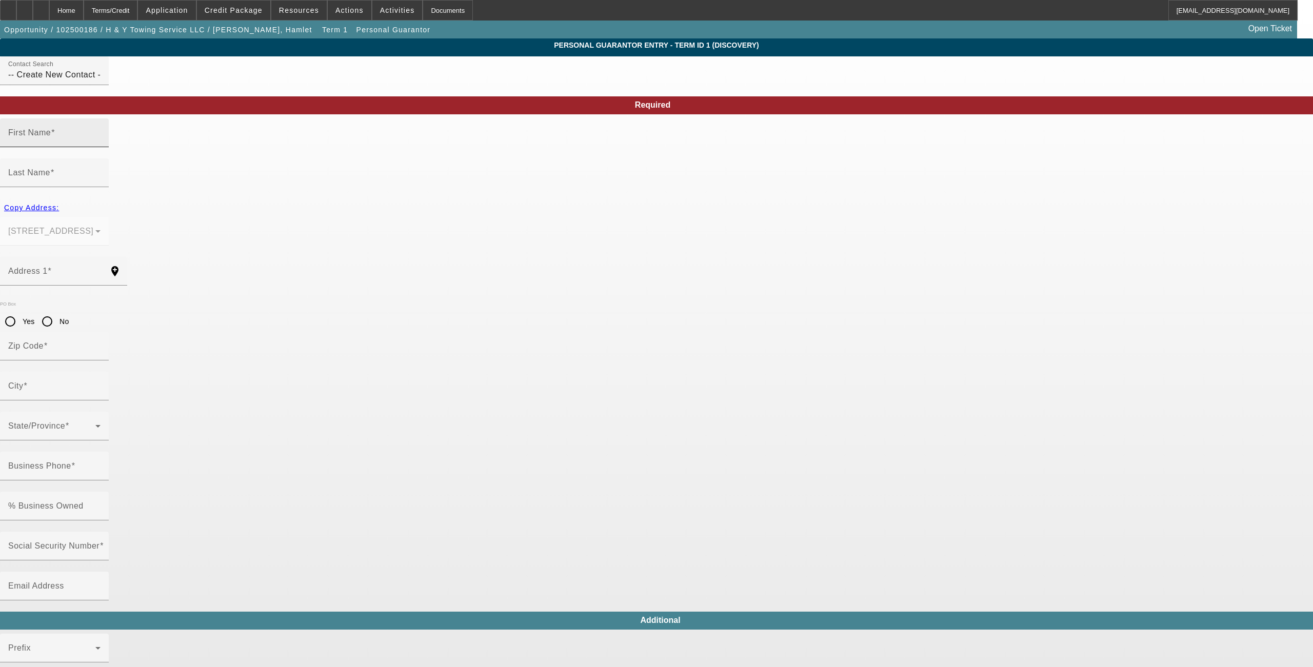
click at [100, 147] on div "First Name" at bounding box center [54, 132] width 92 height 29
type input "Yudelmis"
type input "Echavarria"
click at [63, 195] on span "button" at bounding box center [31, 207] width 63 height 25
type input "8517 North Branch Avenue"
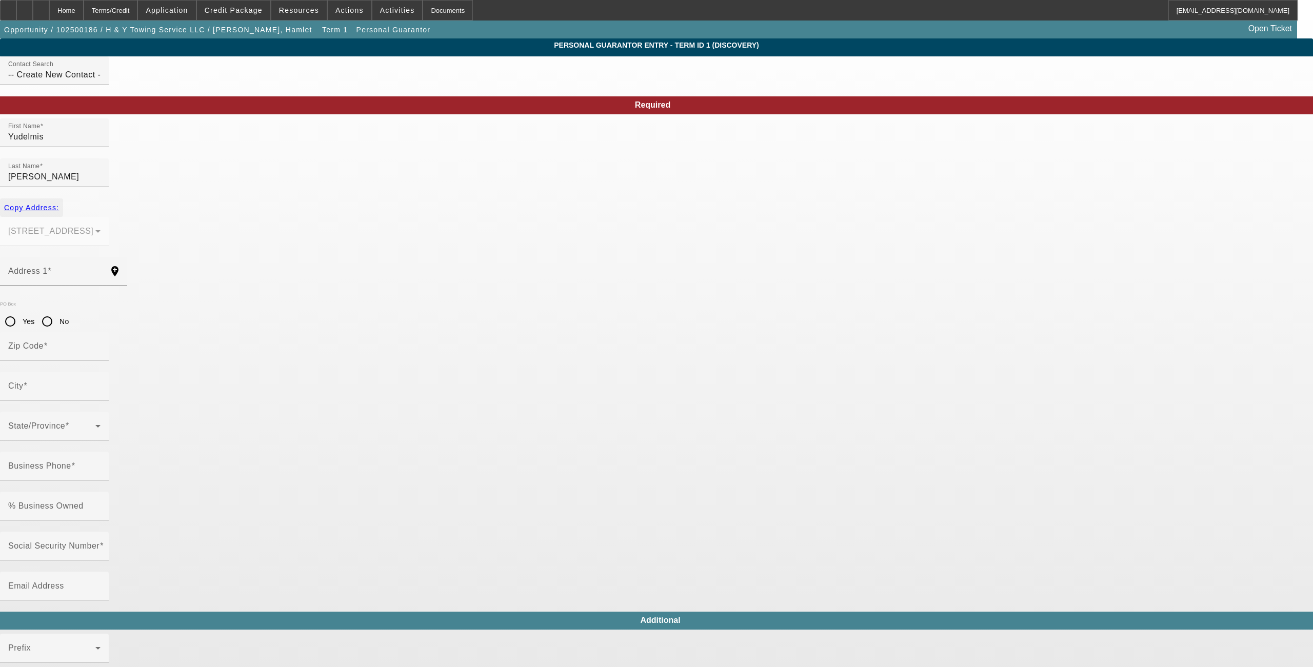
type input "33604"
type input "Tampa"
click at [100, 464] on input "Business Phone" at bounding box center [54, 470] width 92 height 12
type input "[PHONE_NUMBER]"
type input "50"
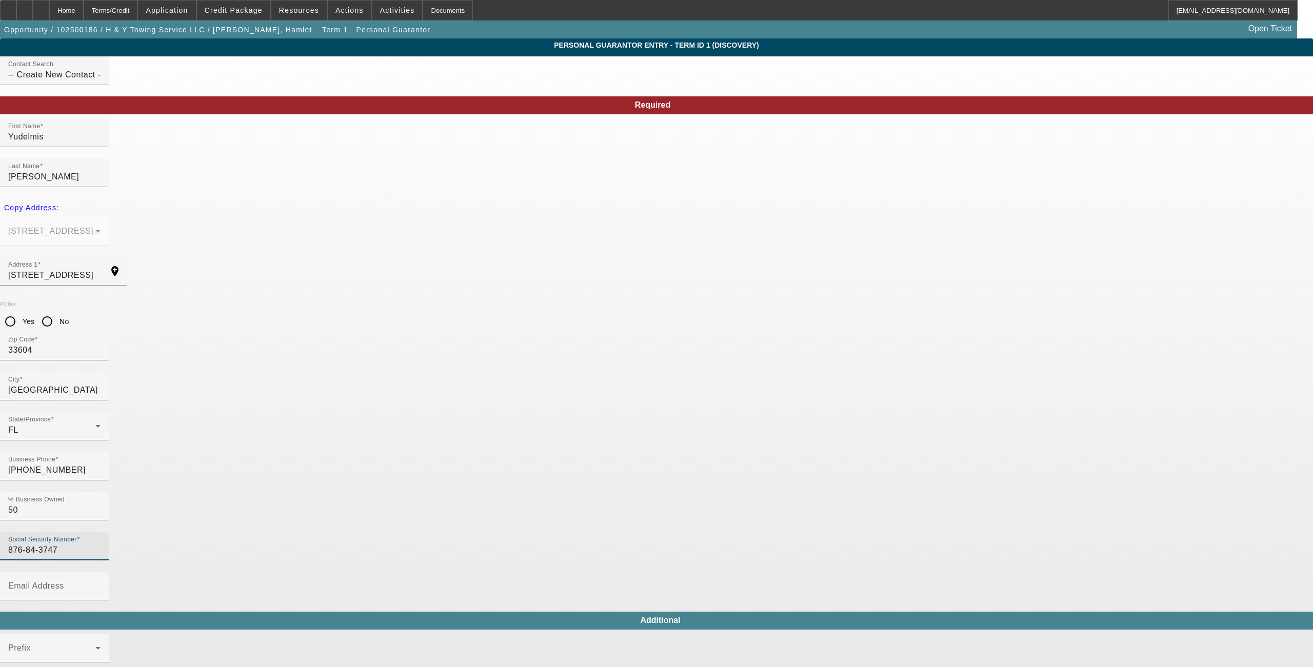
type input "876-84-3747"
type input "(813) 449-2407"
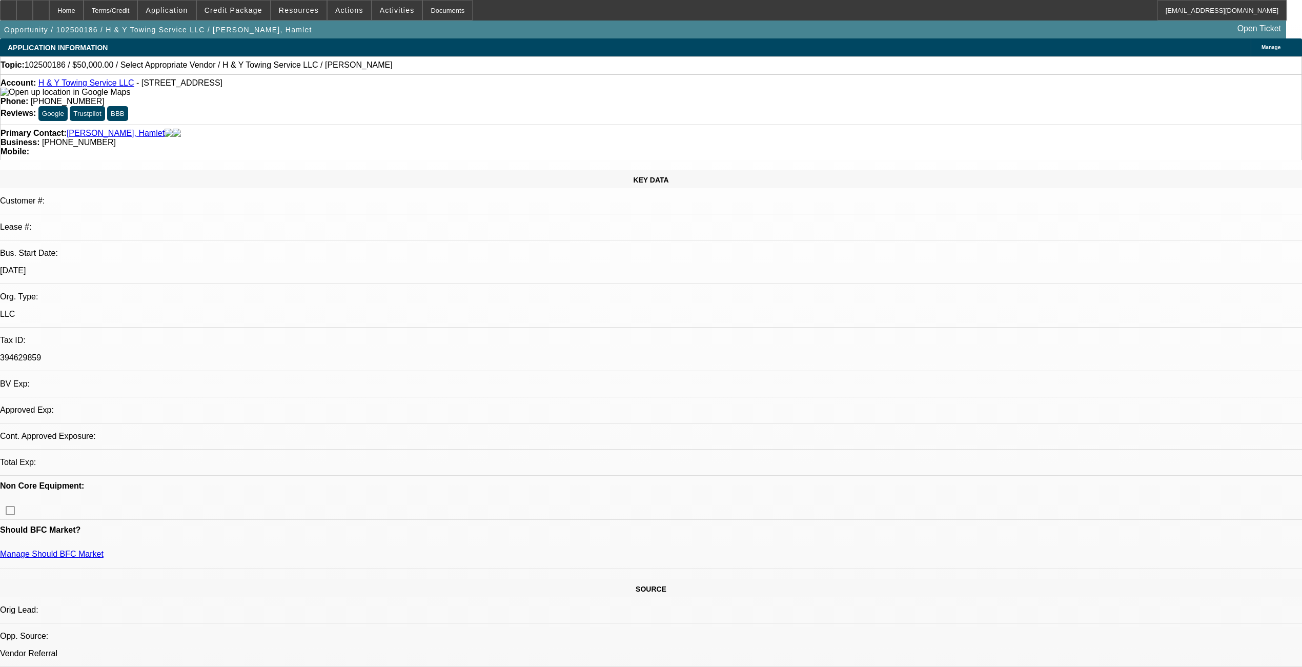
select select "0"
select select "2"
select select "0.1"
select select "4"
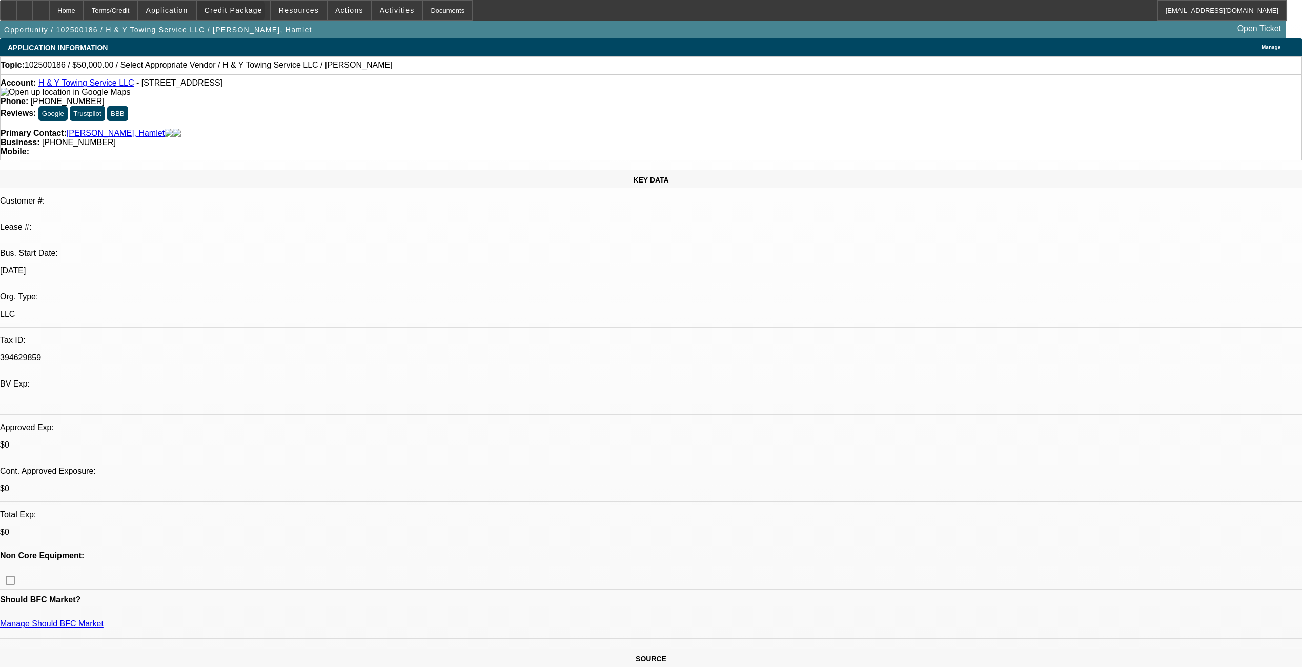
click at [249, 13] on span "Credit Package" at bounding box center [234, 10] width 58 height 8
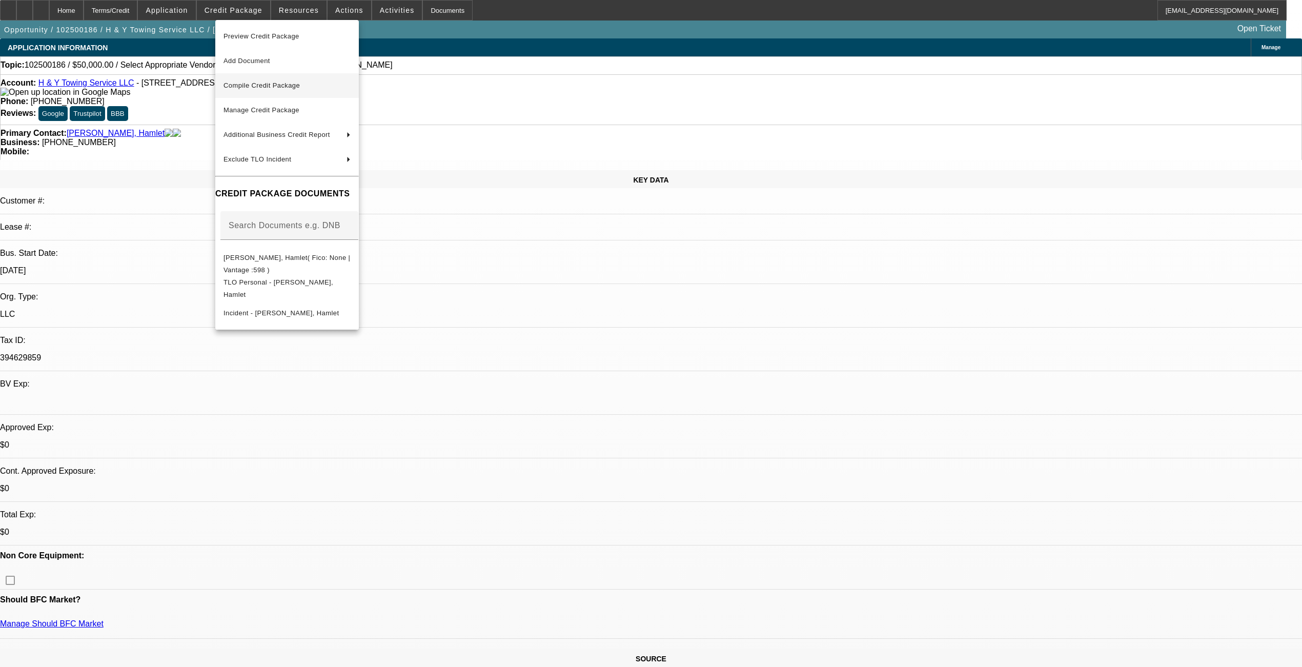
click at [268, 86] on span "Compile Credit Package" at bounding box center [262, 86] width 76 height 8
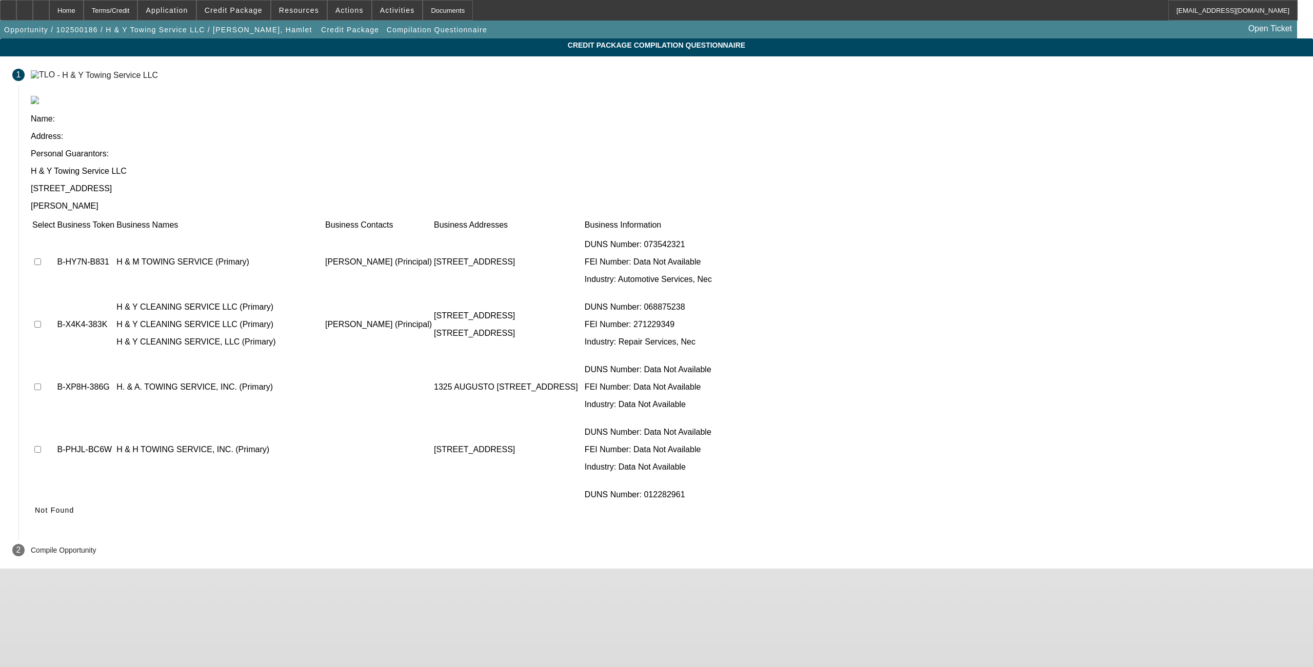
click at [78, 501] on button "Not Found" at bounding box center [55, 510] width 48 height 18
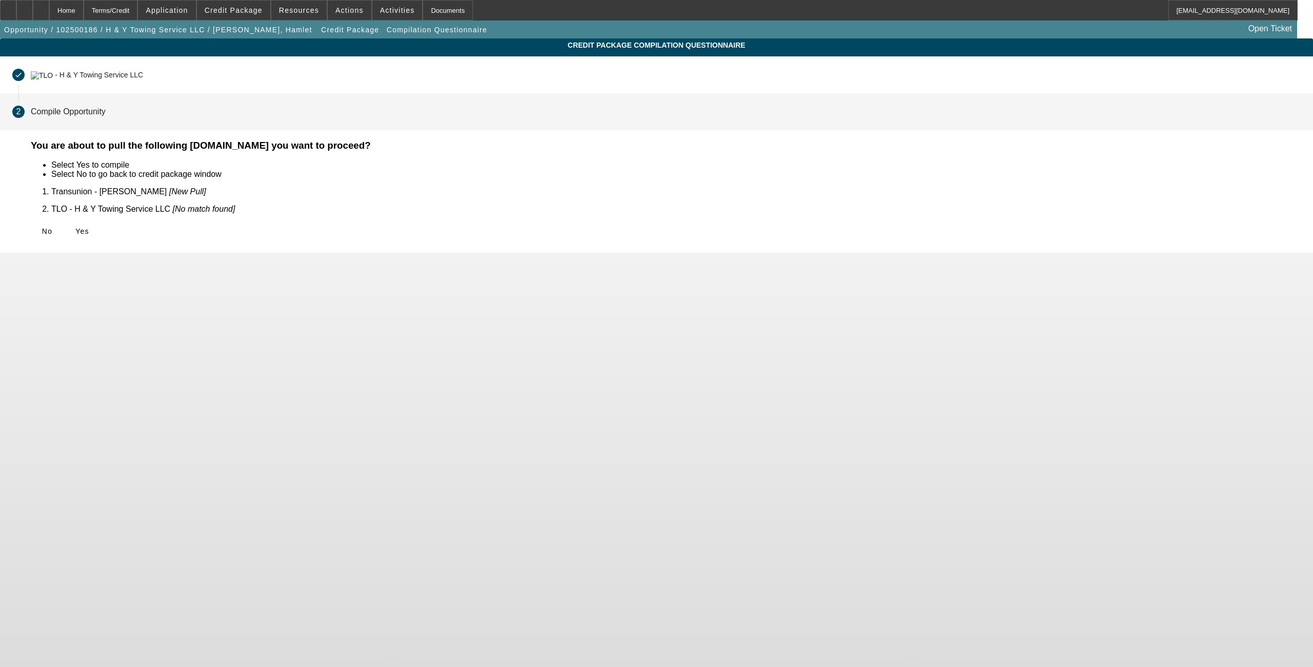
click at [75, 227] on icon at bounding box center [75, 231] width 0 height 8
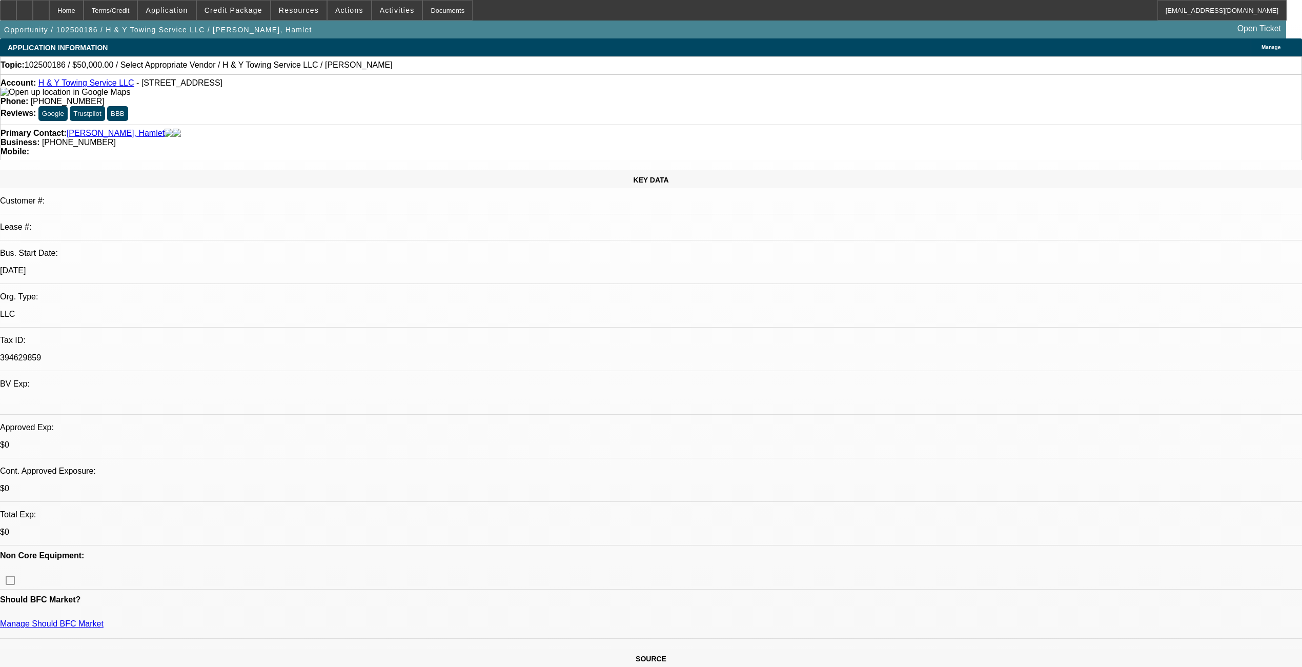
select select "0"
select select "2"
select select "0.1"
select select "4"
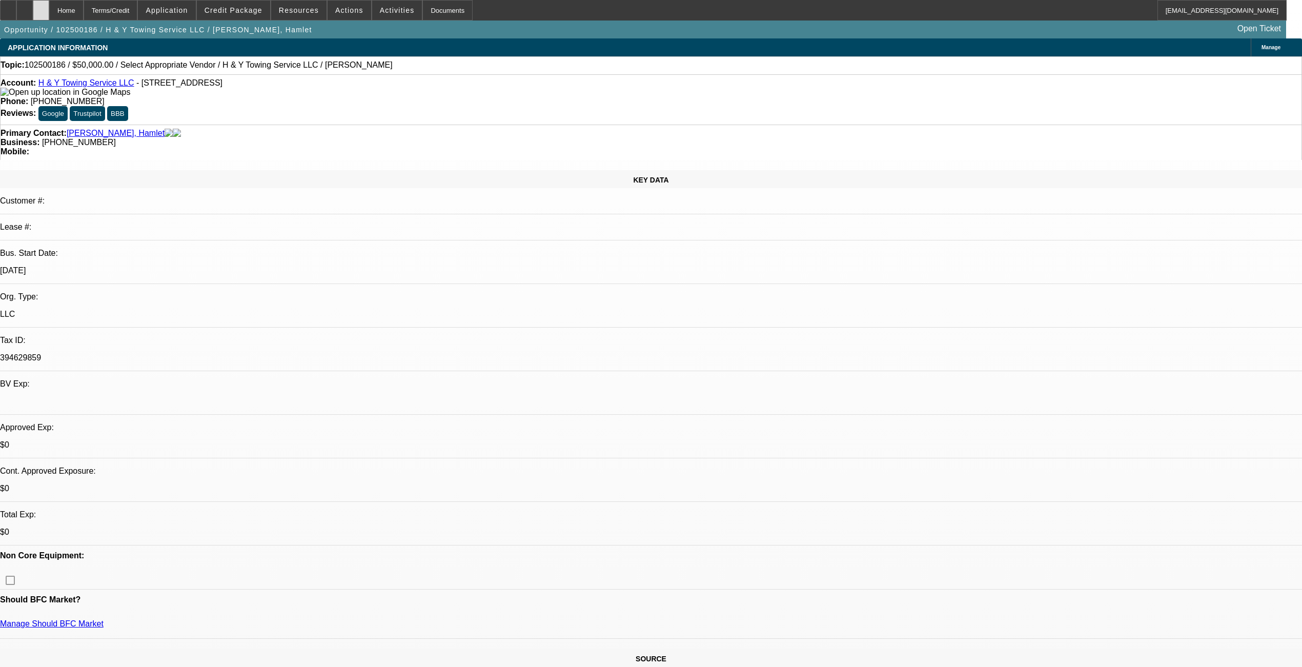
click at [49, 9] on div at bounding box center [41, 10] width 16 height 21
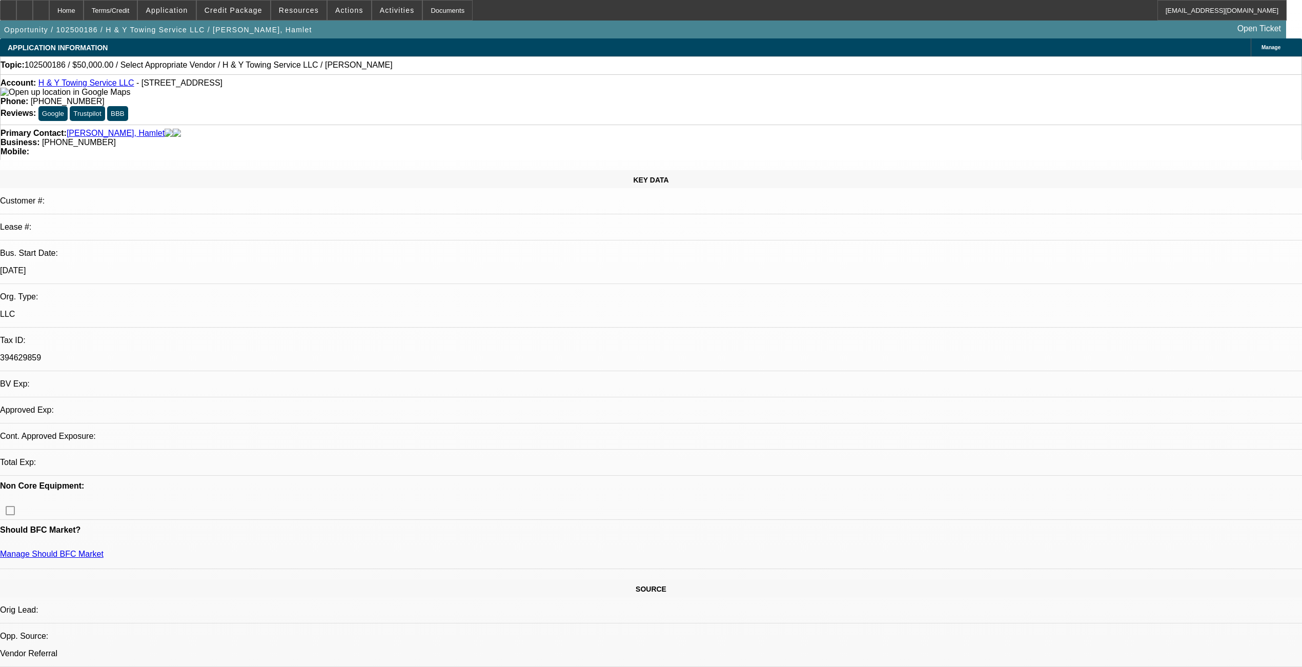
select select "0"
select select "2"
select select "0.1"
select select "1"
select select "2"
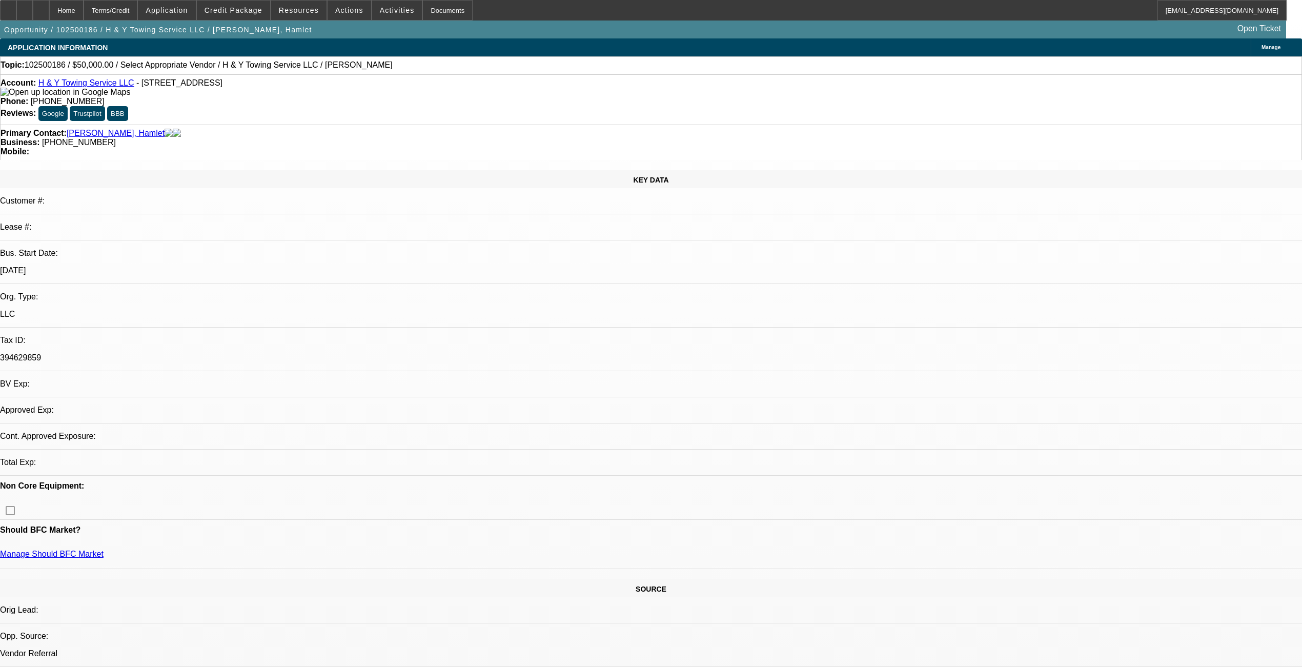
select select "4"
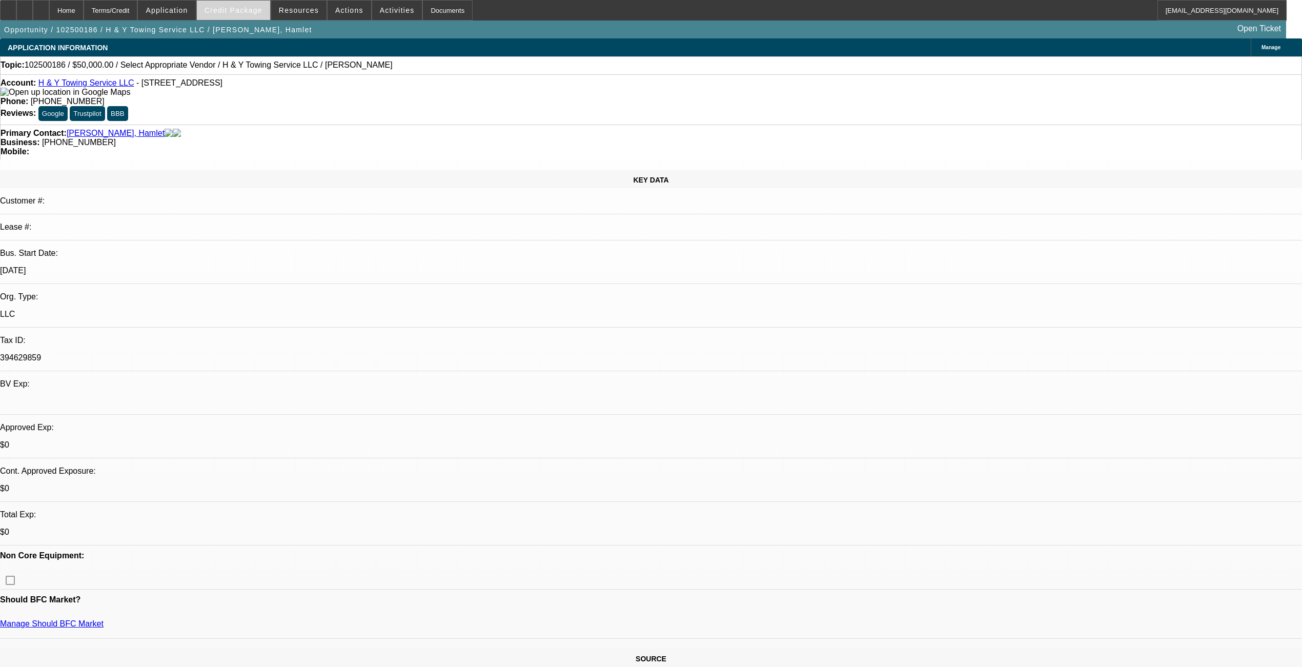
click at [251, 9] on span "Credit Package" at bounding box center [234, 10] width 58 height 8
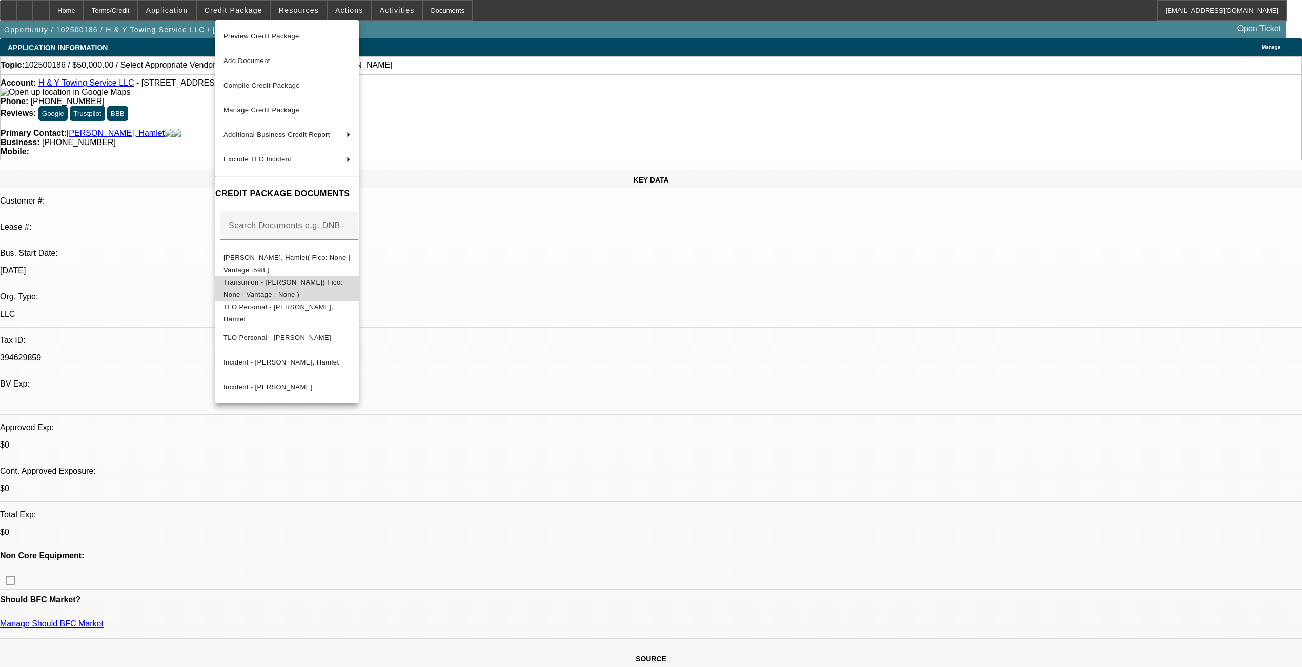
click at [270, 285] on span "Transunion - [PERSON_NAME]( Fico: None | Vantage : None )" at bounding box center [283, 288] width 119 height 20
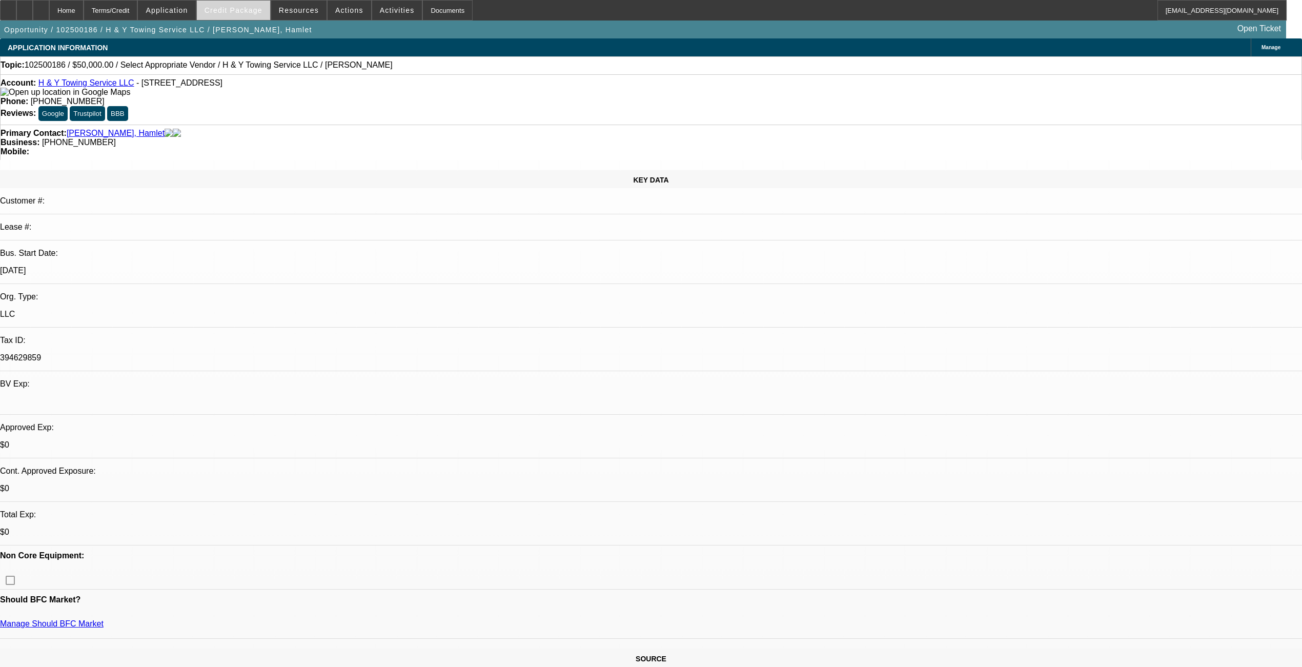
click at [238, 5] on span at bounding box center [233, 10] width 73 height 25
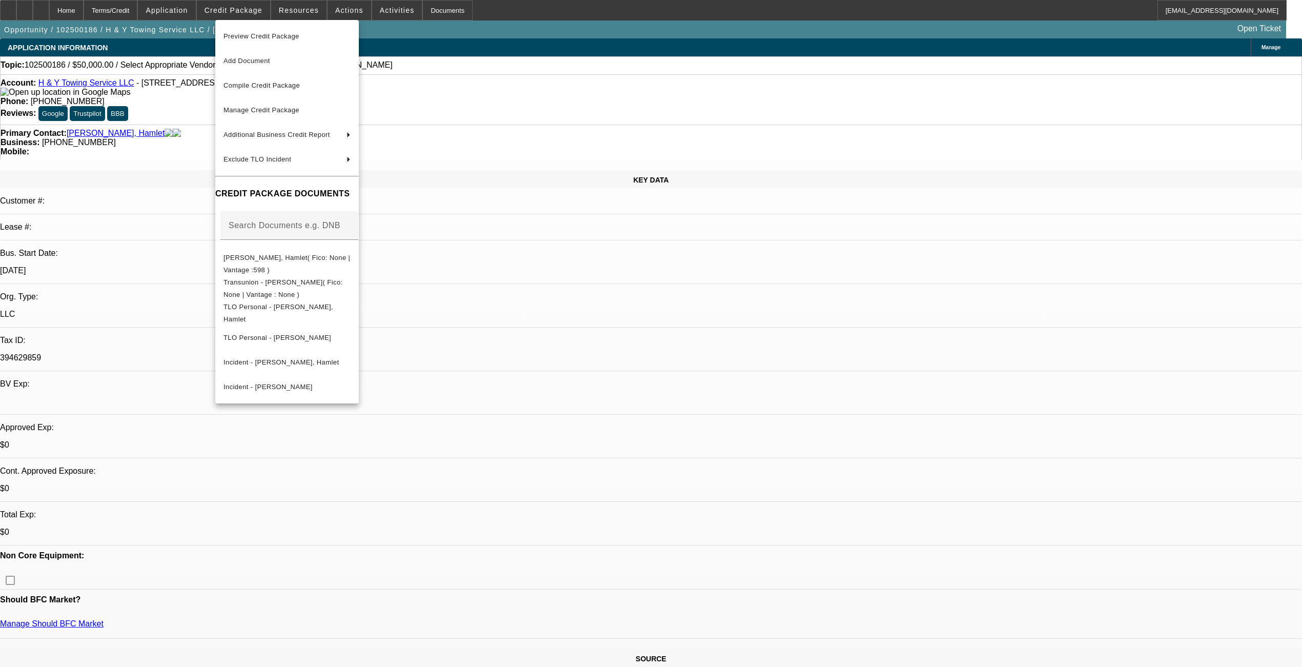
click at [256, 40] on span "Preview Credit Package" at bounding box center [287, 36] width 127 height 12
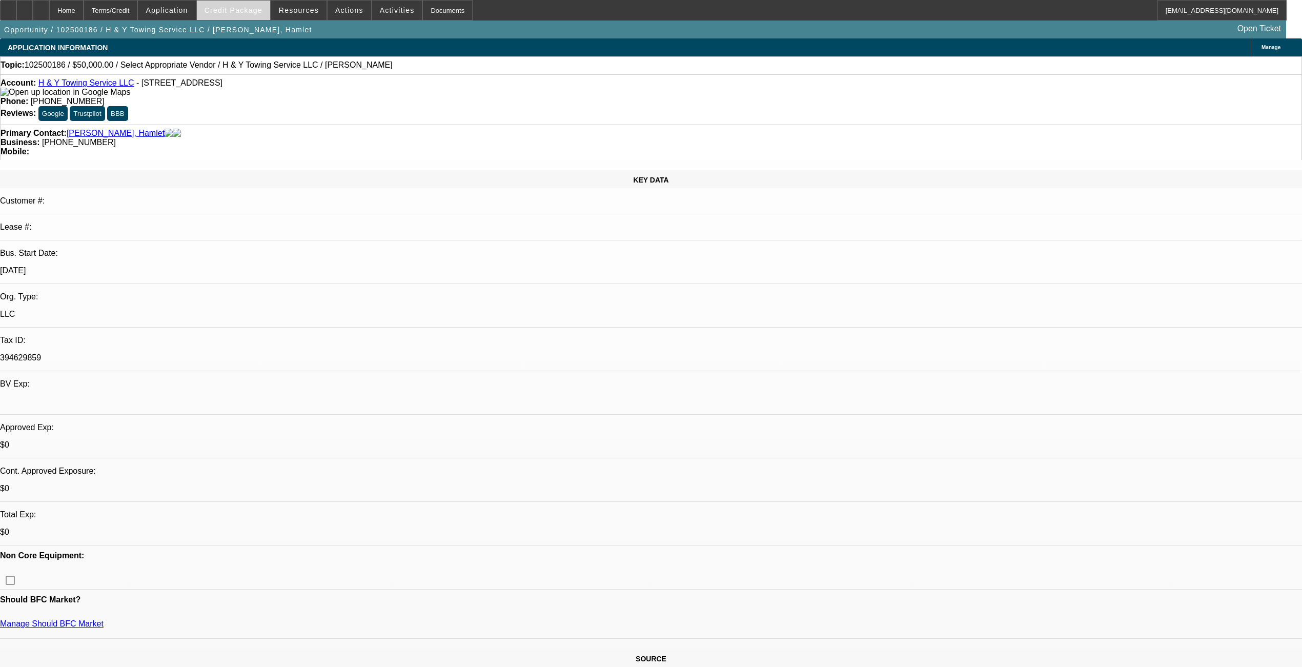
click at [246, 18] on span at bounding box center [233, 10] width 73 height 25
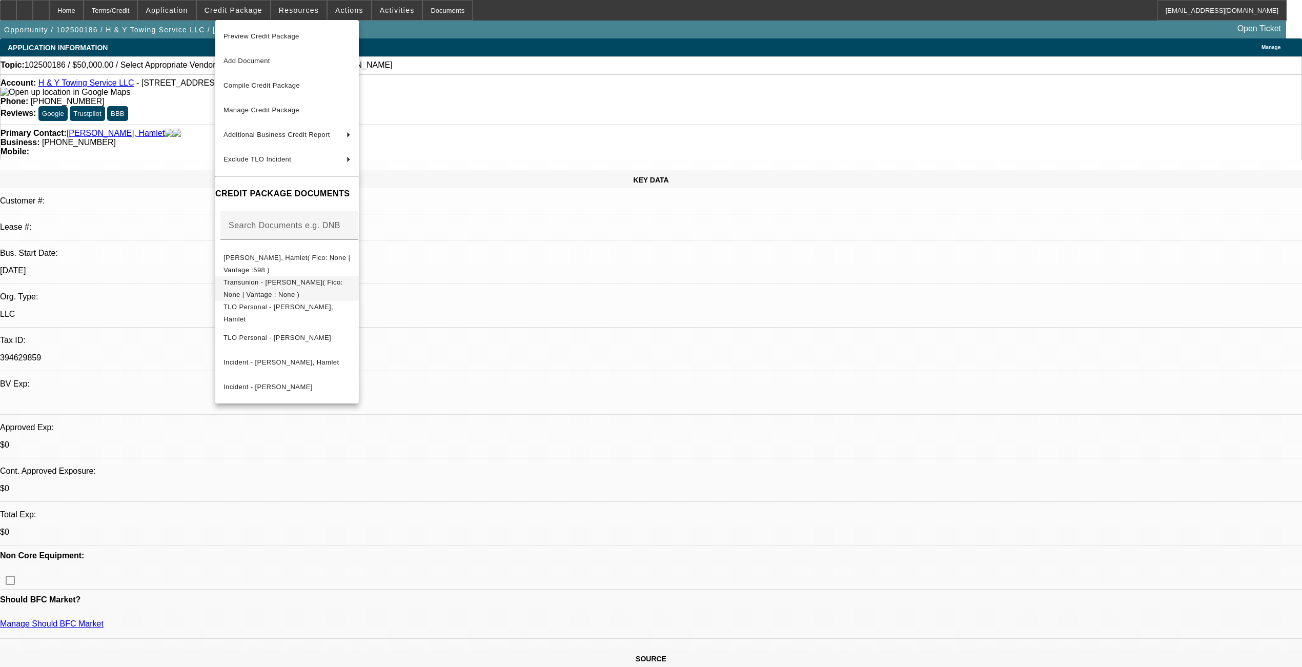
click at [304, 288] on span "Transunion - [PERSON_NAME]( Fico: None | Vantage : None )" at bounding box center [287, 288] width 127 height 25
